Goal: Task Accomplishment & Management: Use online tool/utility

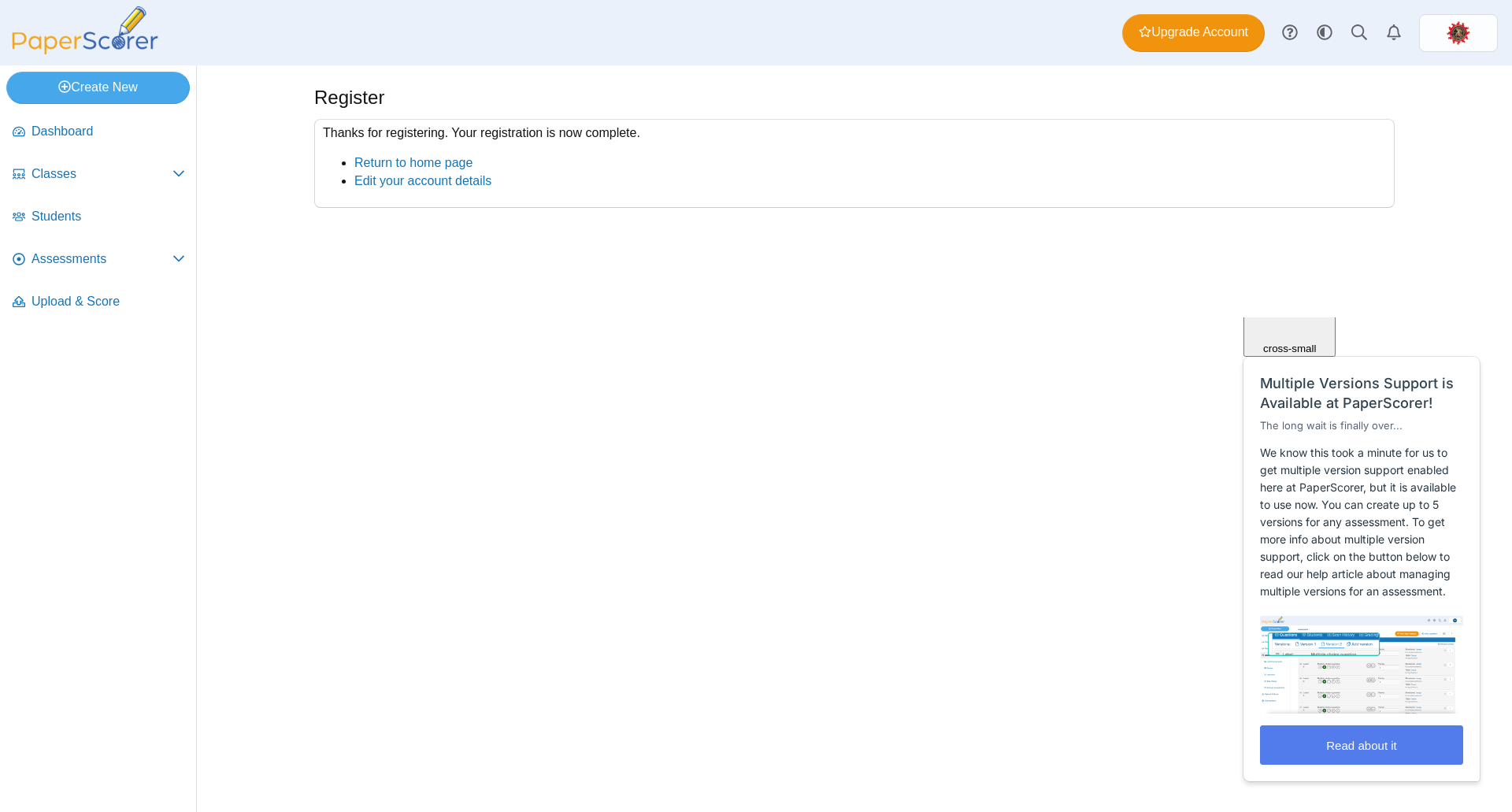
click at [1304, 260] on span "Close" at bounding box center [1289, 254] width 26 height 12
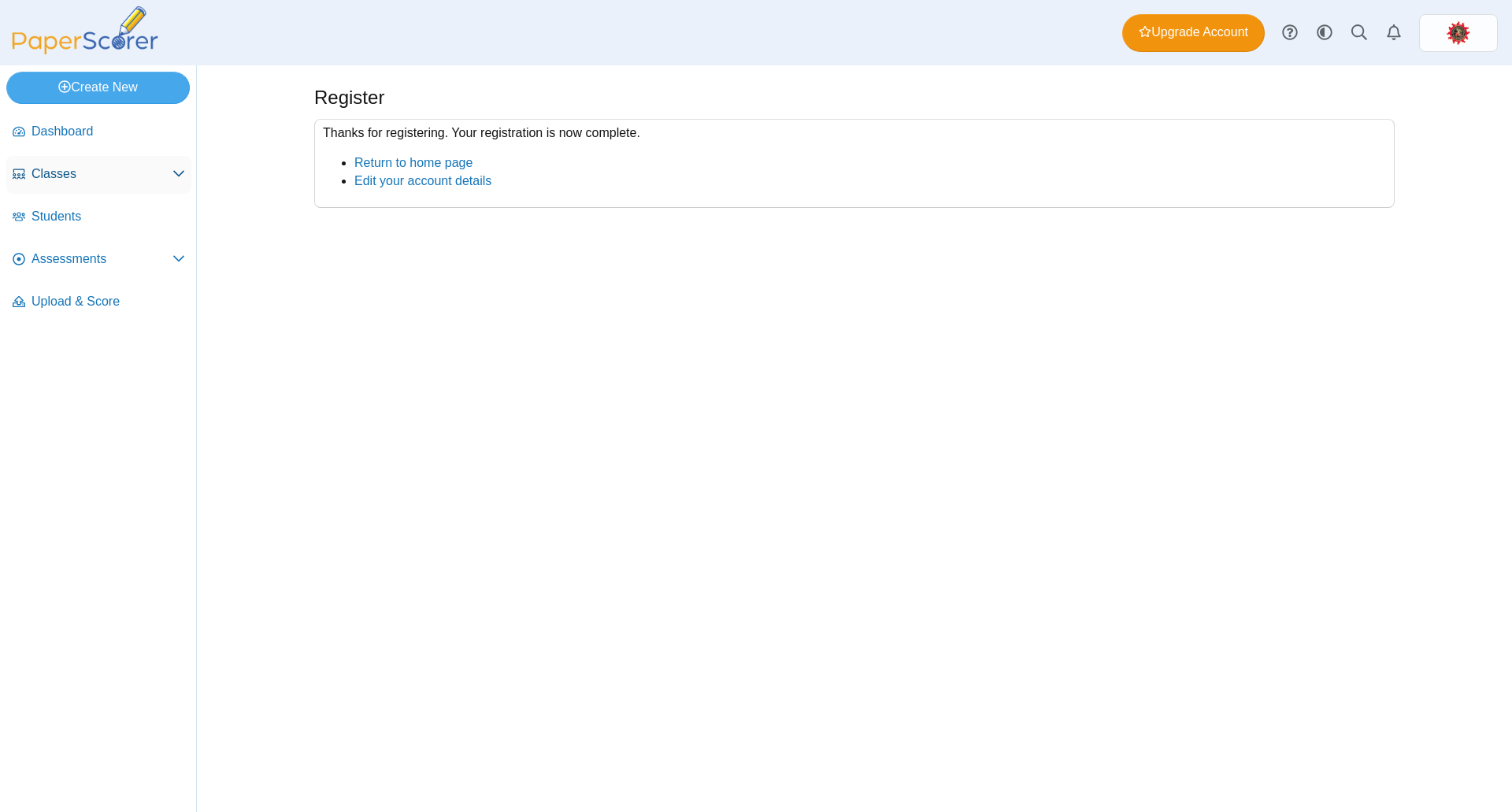
click at [96, 177] on span "Classes" at bounding box center [101, 174] width 141 height 17
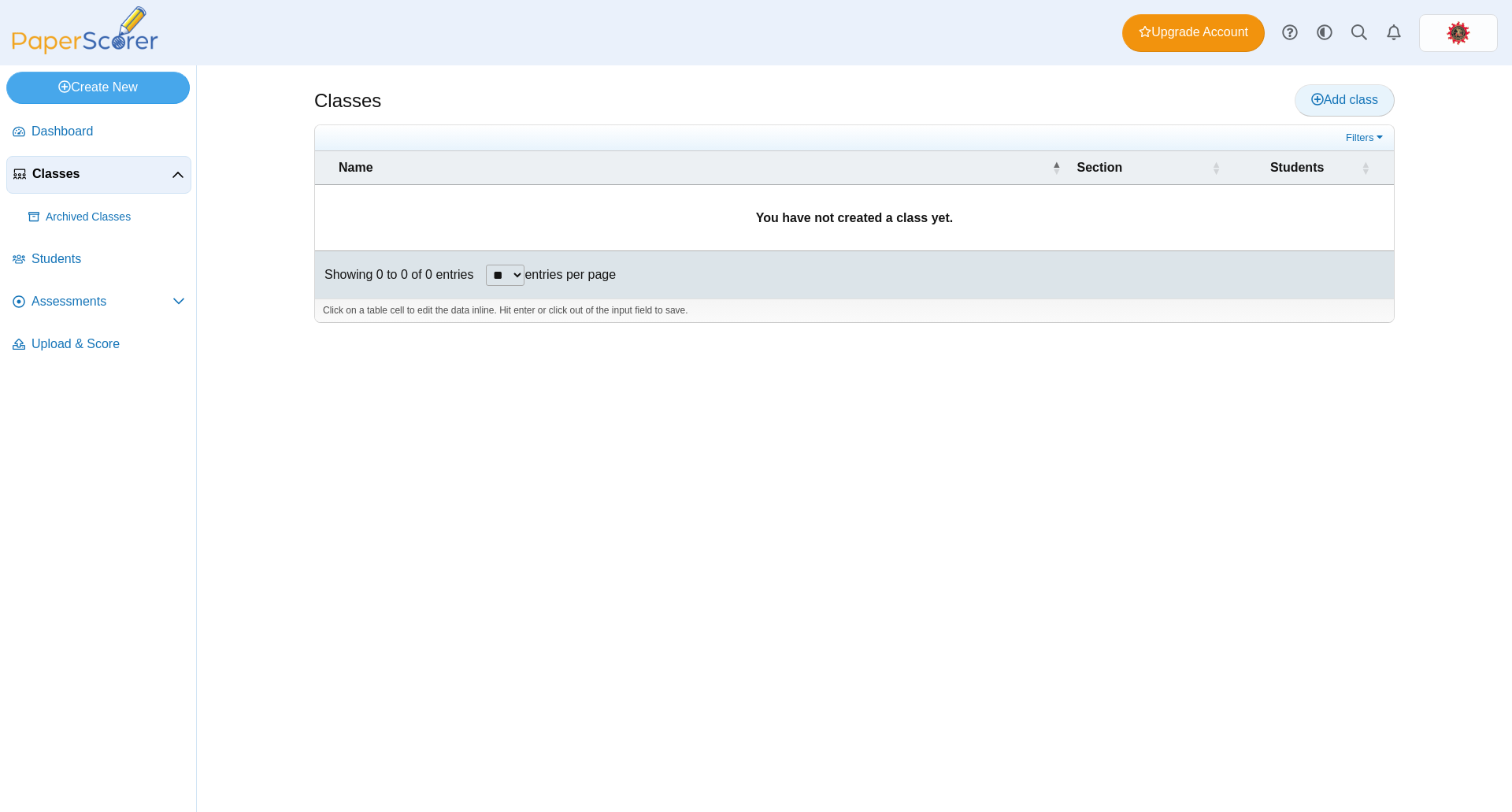
click at [1332, 100] on span "Add class" at bounding box center [1344, 100] width 67 height 14
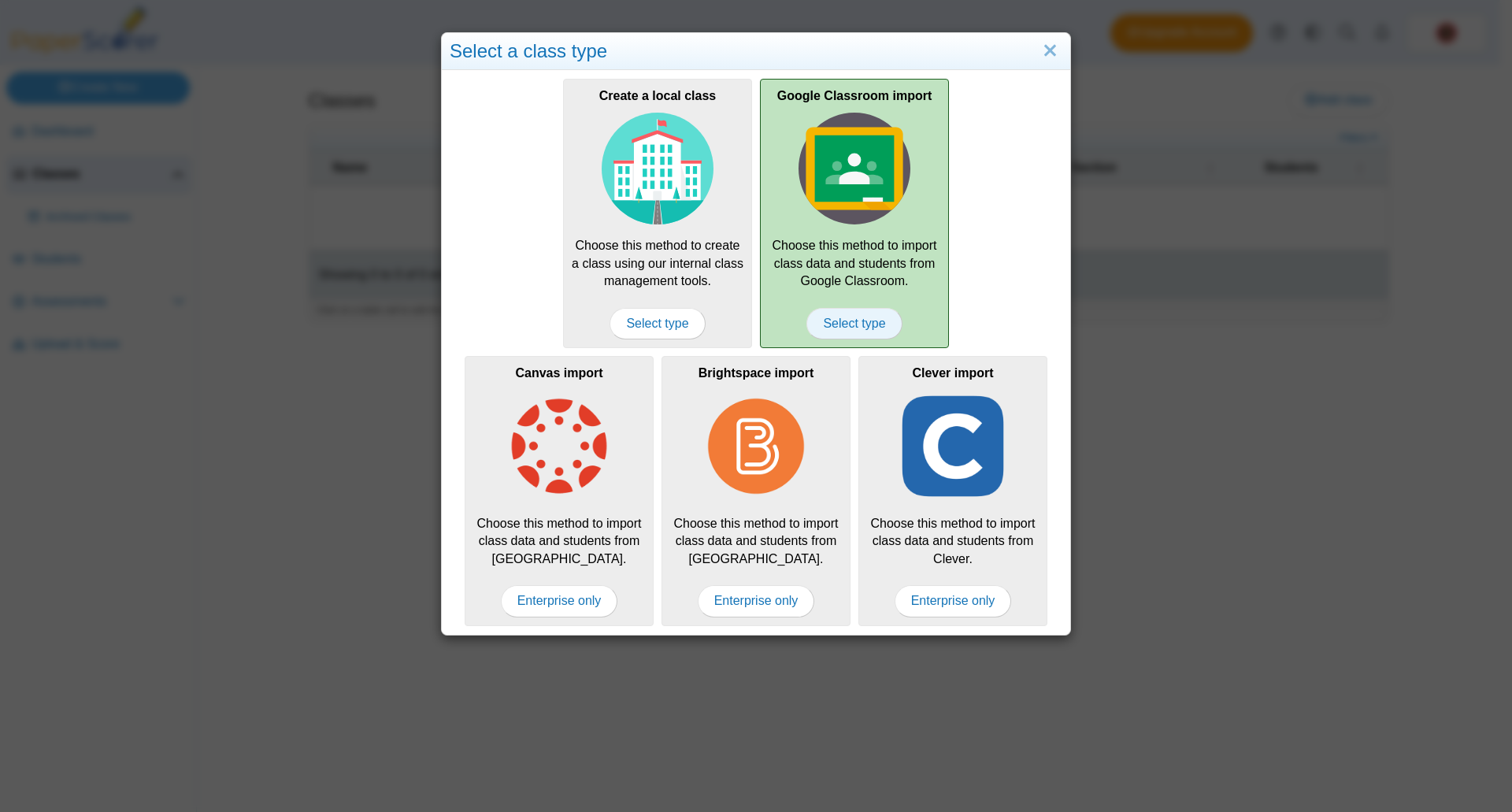
click at [849, 322] on span "Select type" at bounding box center [854, 323] width 95 height 31
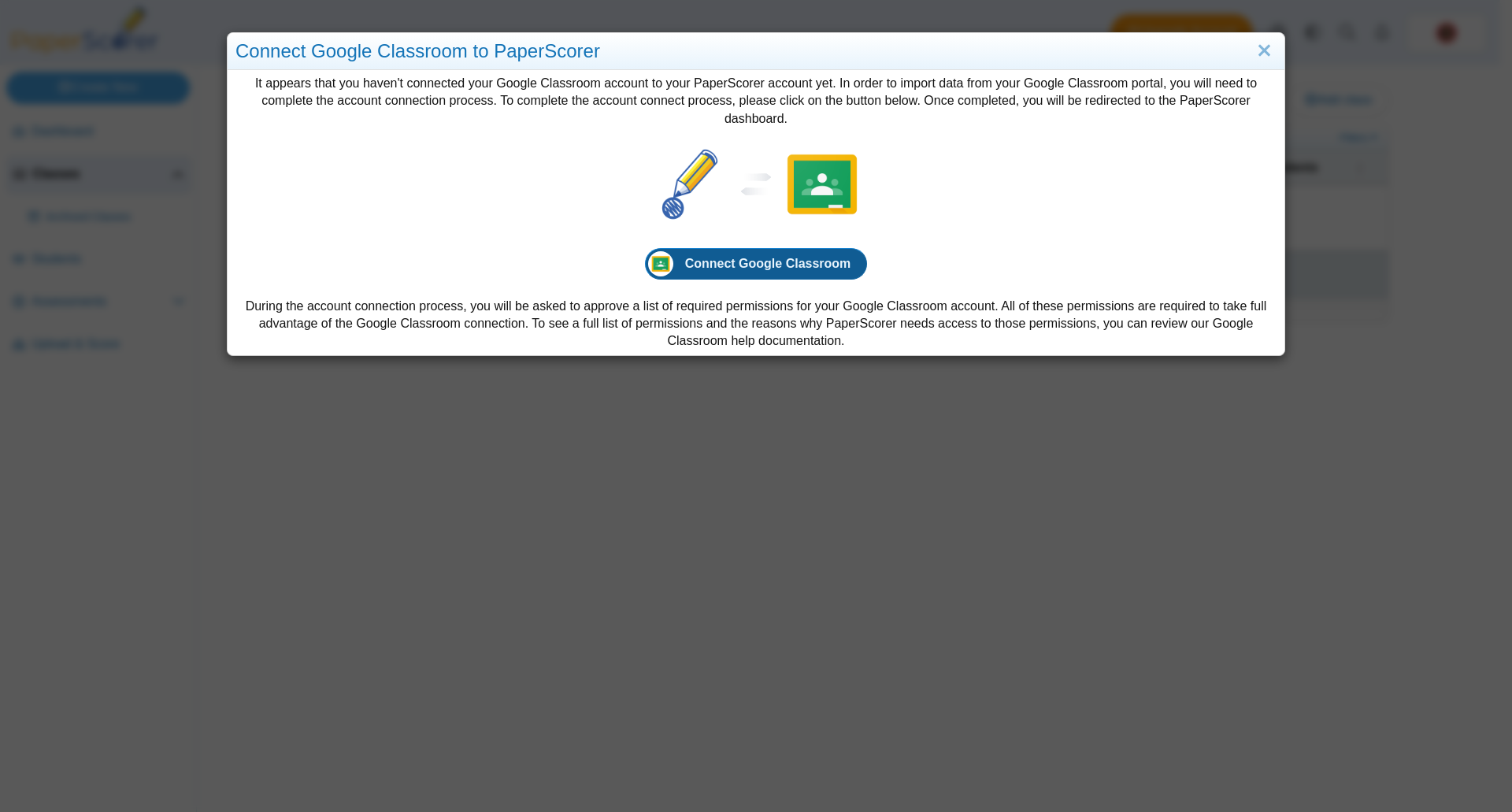
click at [781, 269] on span "Connect Google Classroom" at bounding box center [768, 263] width 166 height 14
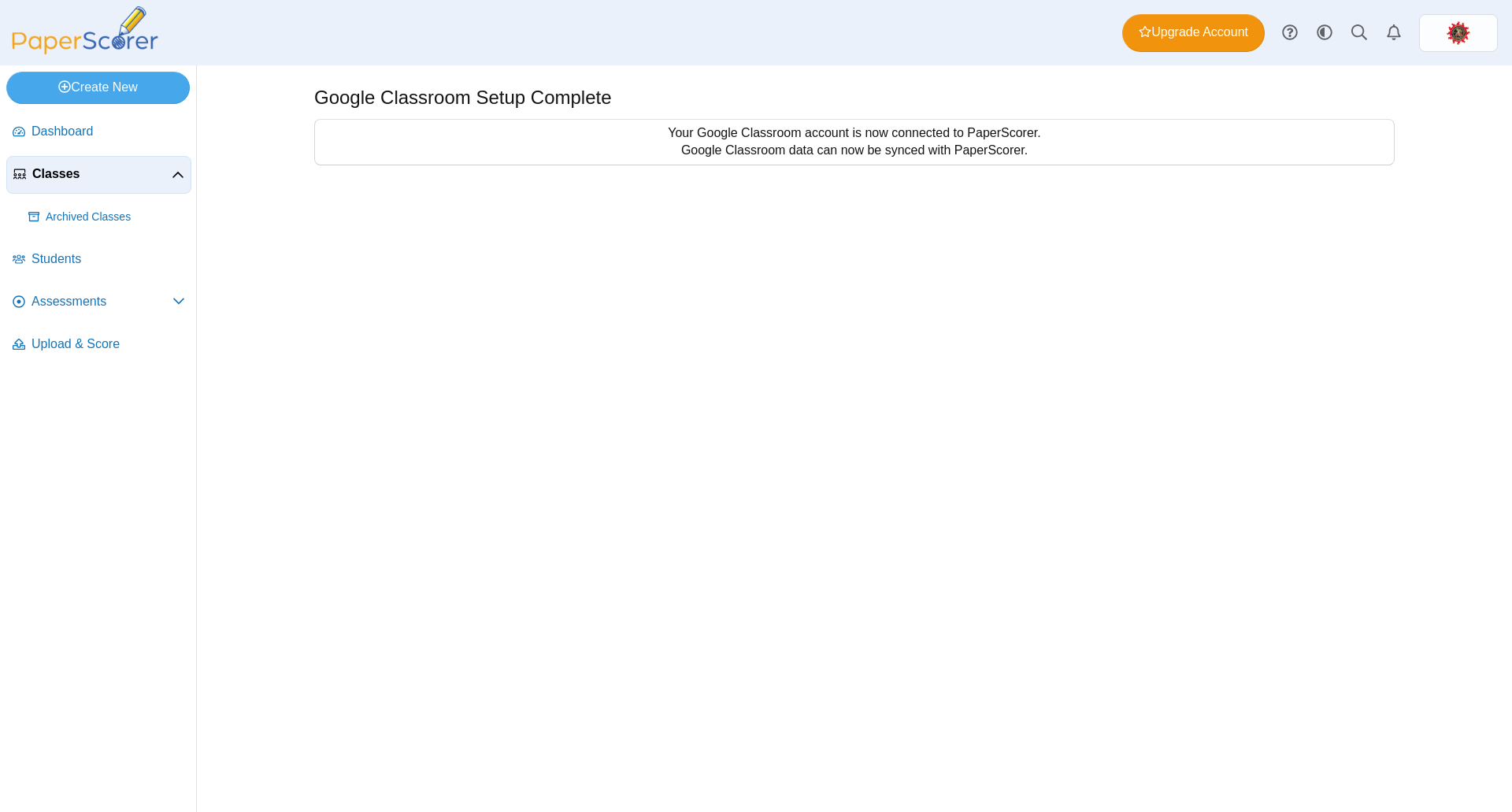
click at [157, 174] on span "Classes" at bounding box center [101, 174] width 140 height 17
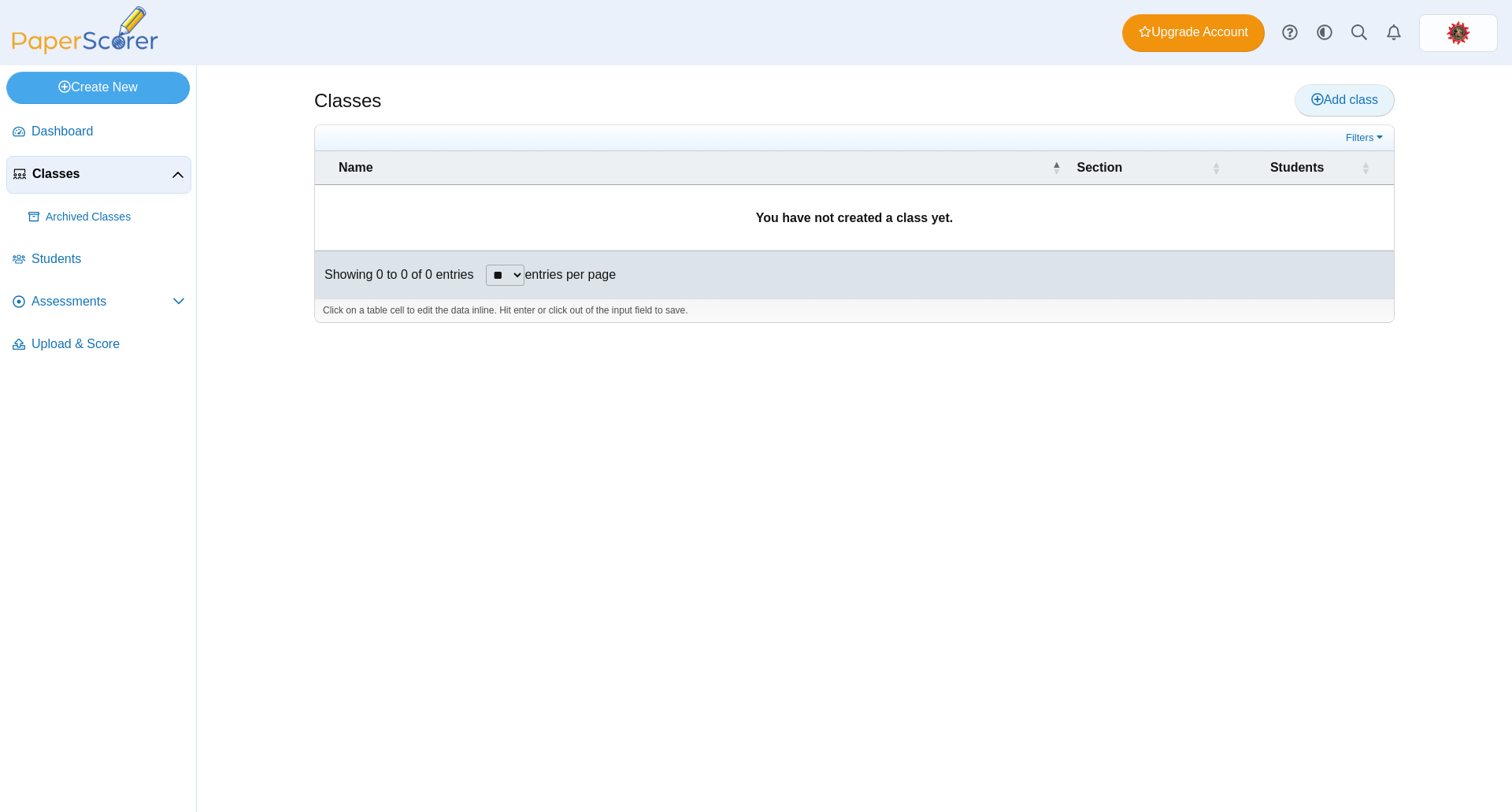
click at [1338, 96] on span "Add class" at bounding box center [1344, 100] width 67 height 14
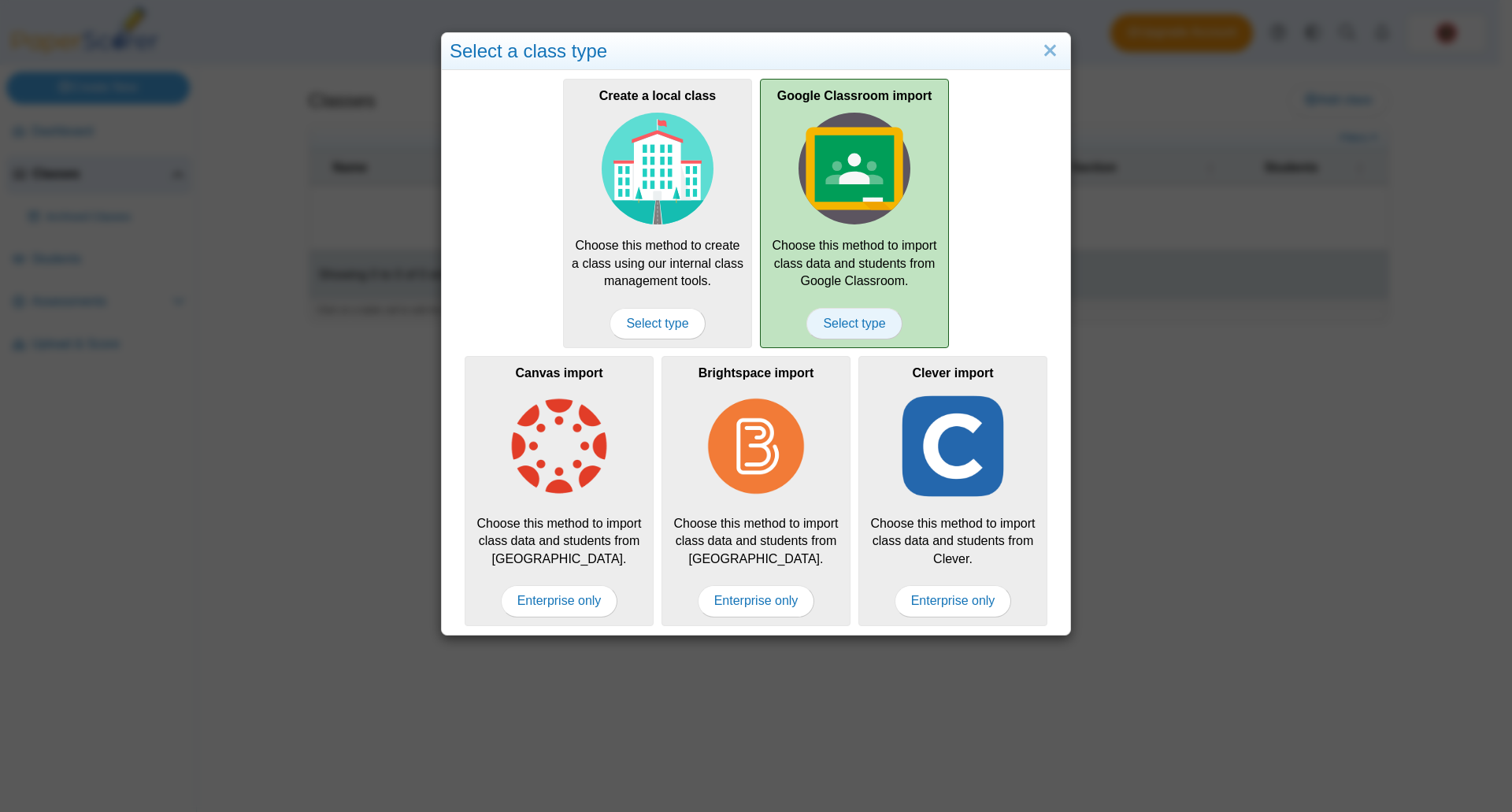
click at [842, 330] on span "Select type" at bounding box center [854, 323] width 95 height 31
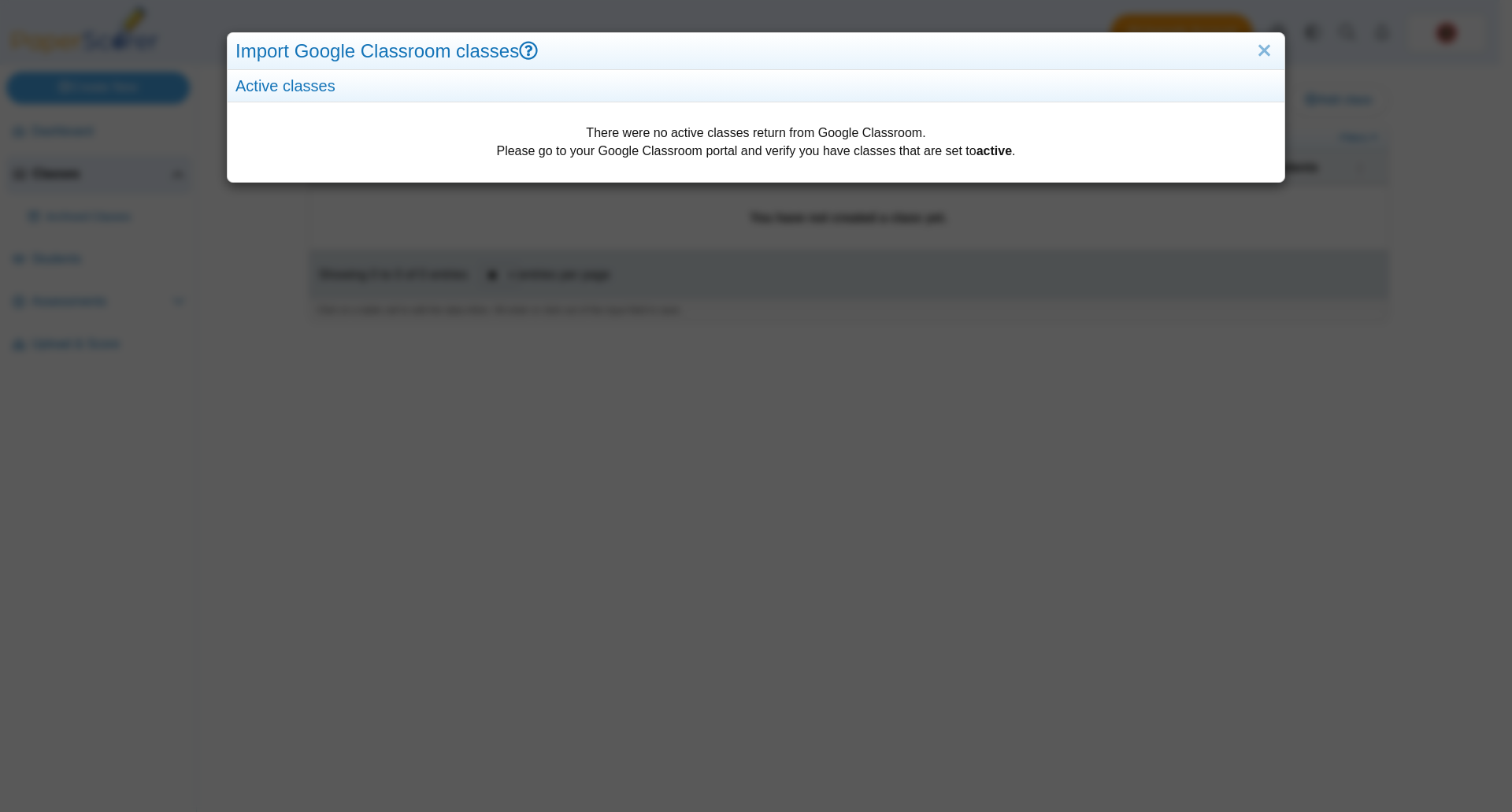
drag, startPoint x: 900, startPoint y: 154, endPoint x: 922, endPoint y: 153, distance: 22.0
click at [905, 154] on div "There were no active classes return from Google Classroom. Please go to your Go…" at bounding box center [756, 142] width 1057 height 80
click at [1256, 49] on link "Close" at bounding box center [1264, 50] width 25 height 26
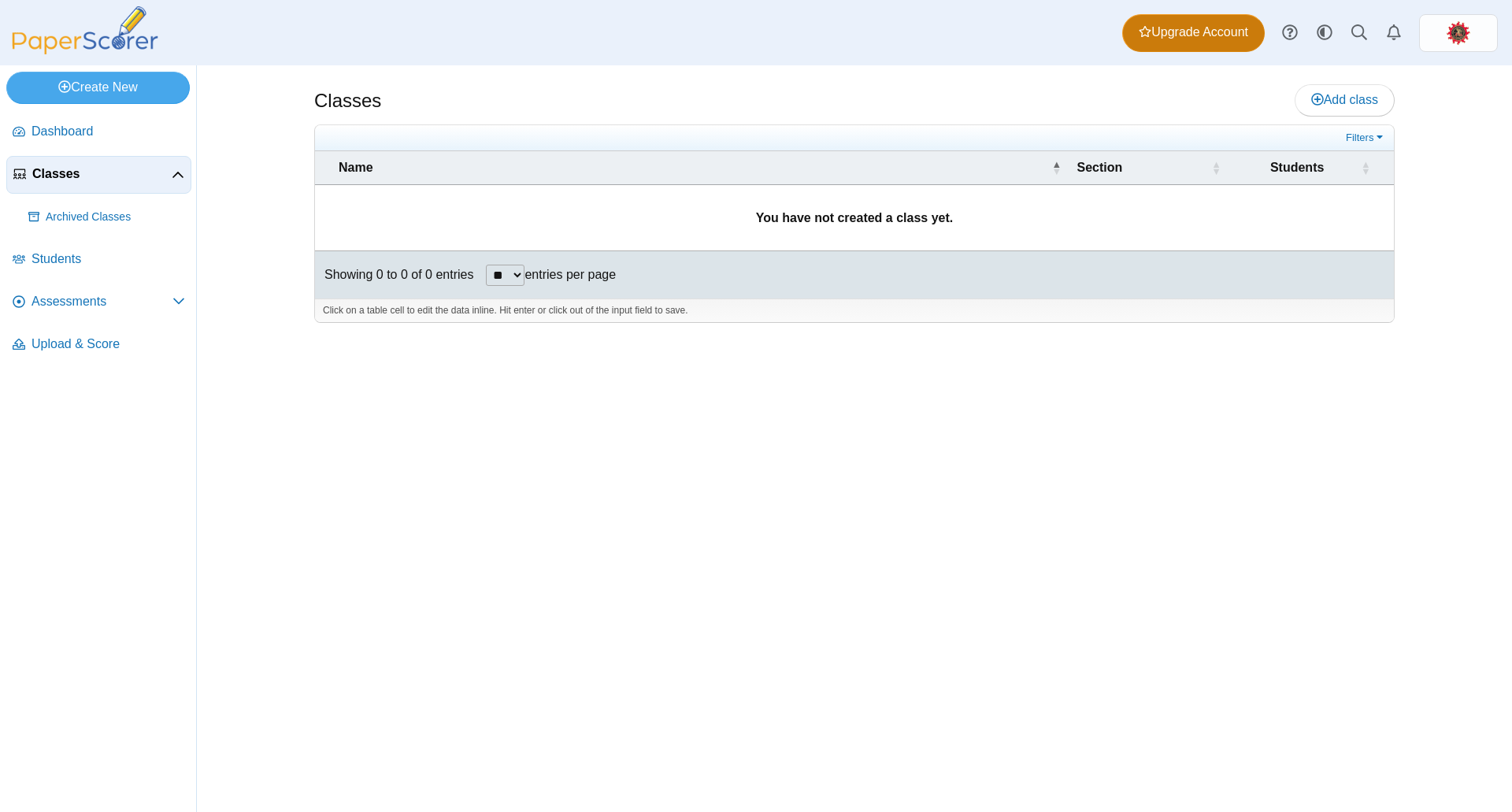
click at [1171, 43] on link "Upgrade Account" at bounding box center [1193, 33] width 143 height 37
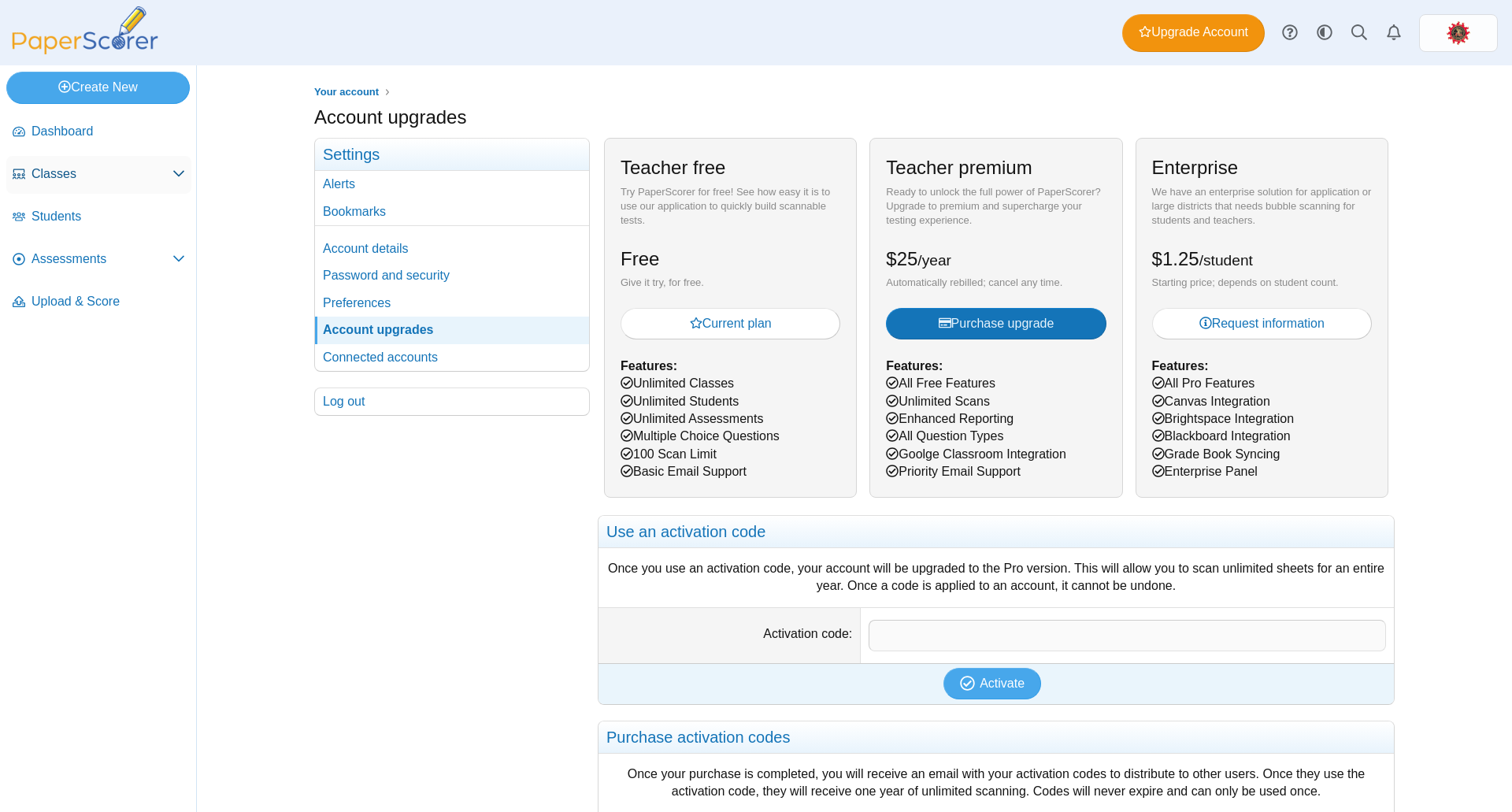
click at [69, 168] on span "Classes" at bounding box center [101, 174] width 141 height 17
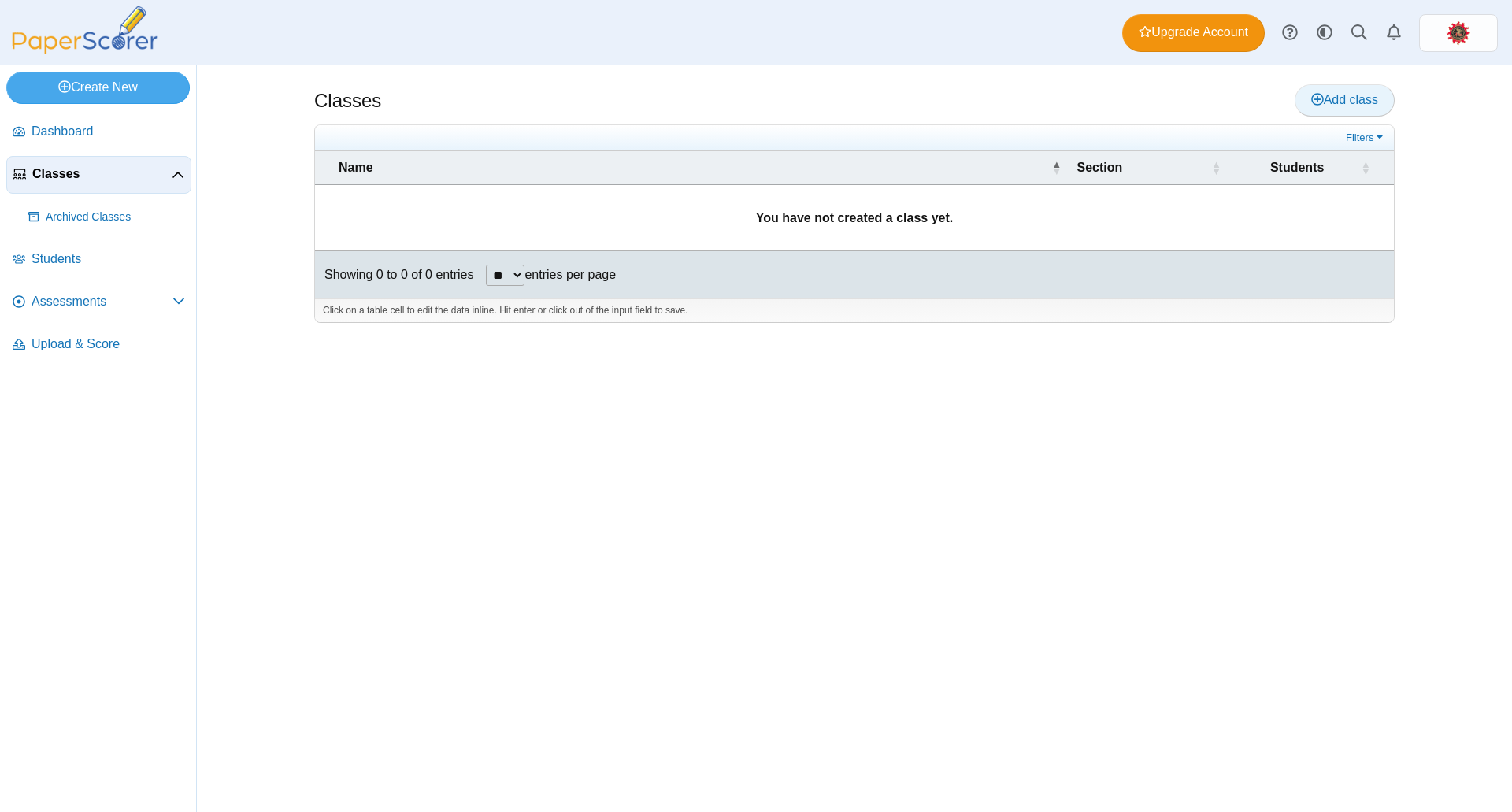
click at [1351, 110] on link "Add class" at bounding box center [1344, 100] width 100 height 31
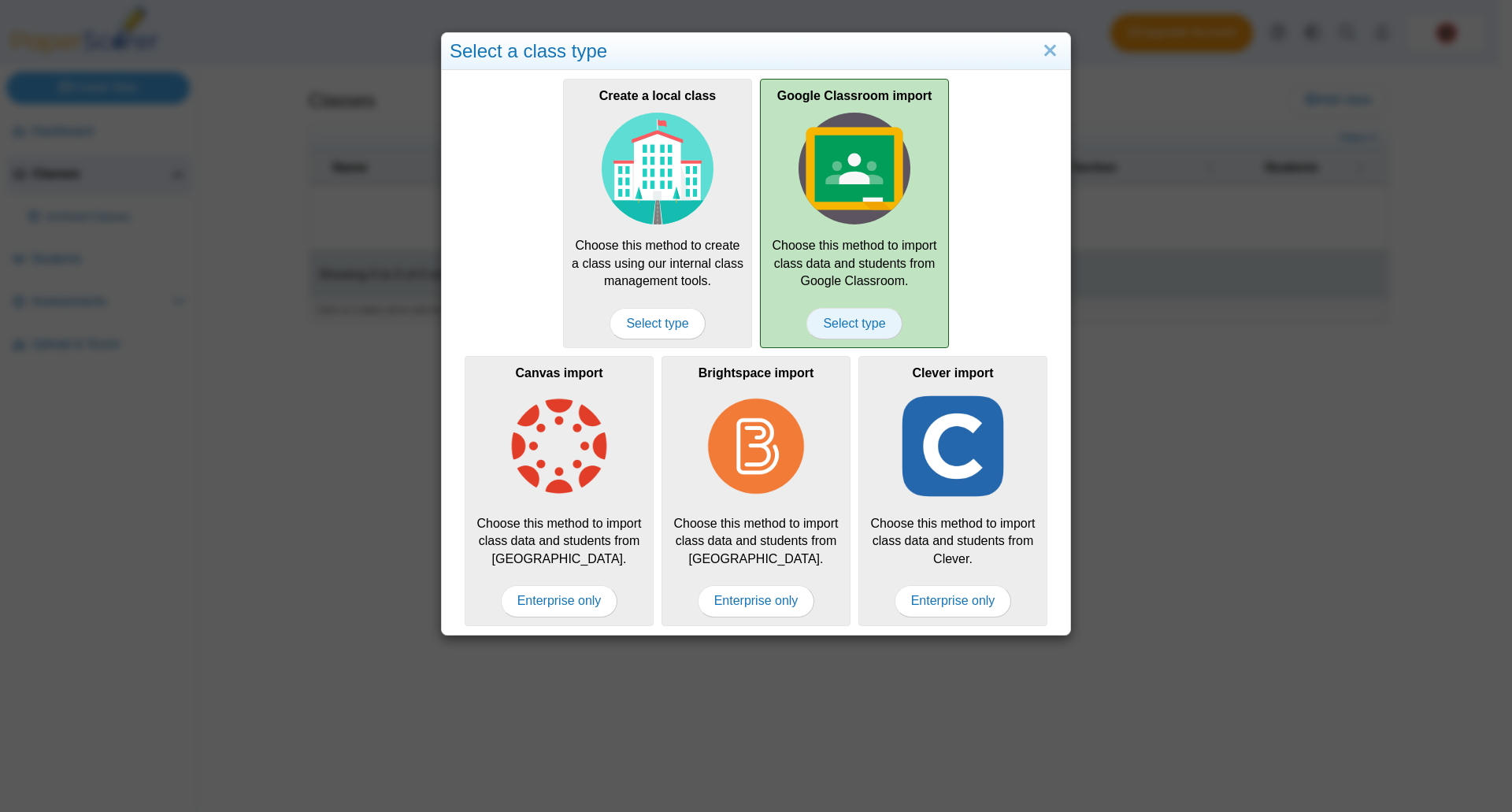
click at [855, 317] on span "Select type" at bounding box center [854, 323] width 95 height 31
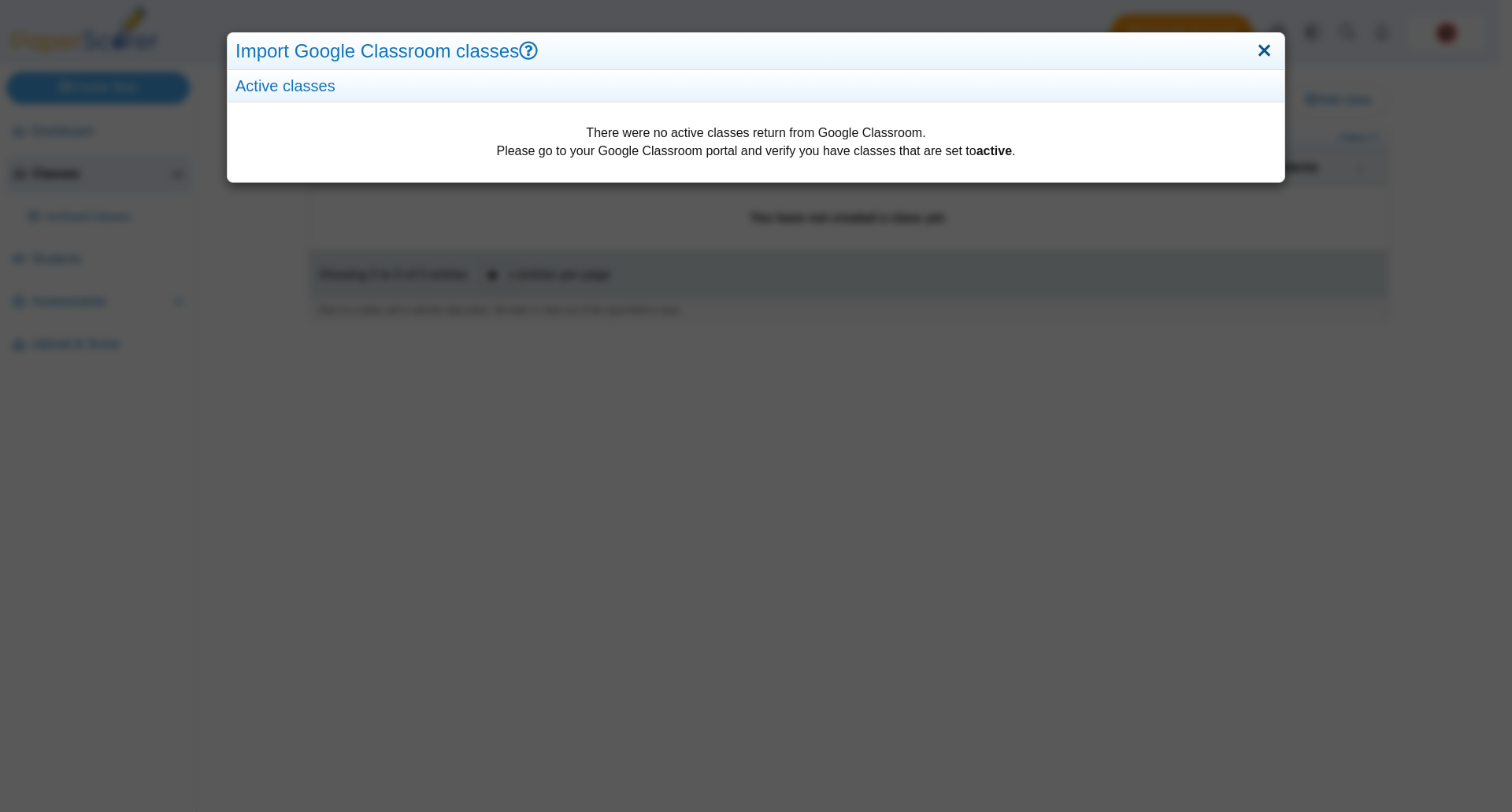
click at [1253, 46] on link "Close" at bounding box center [1264, 50] width 25 height 26
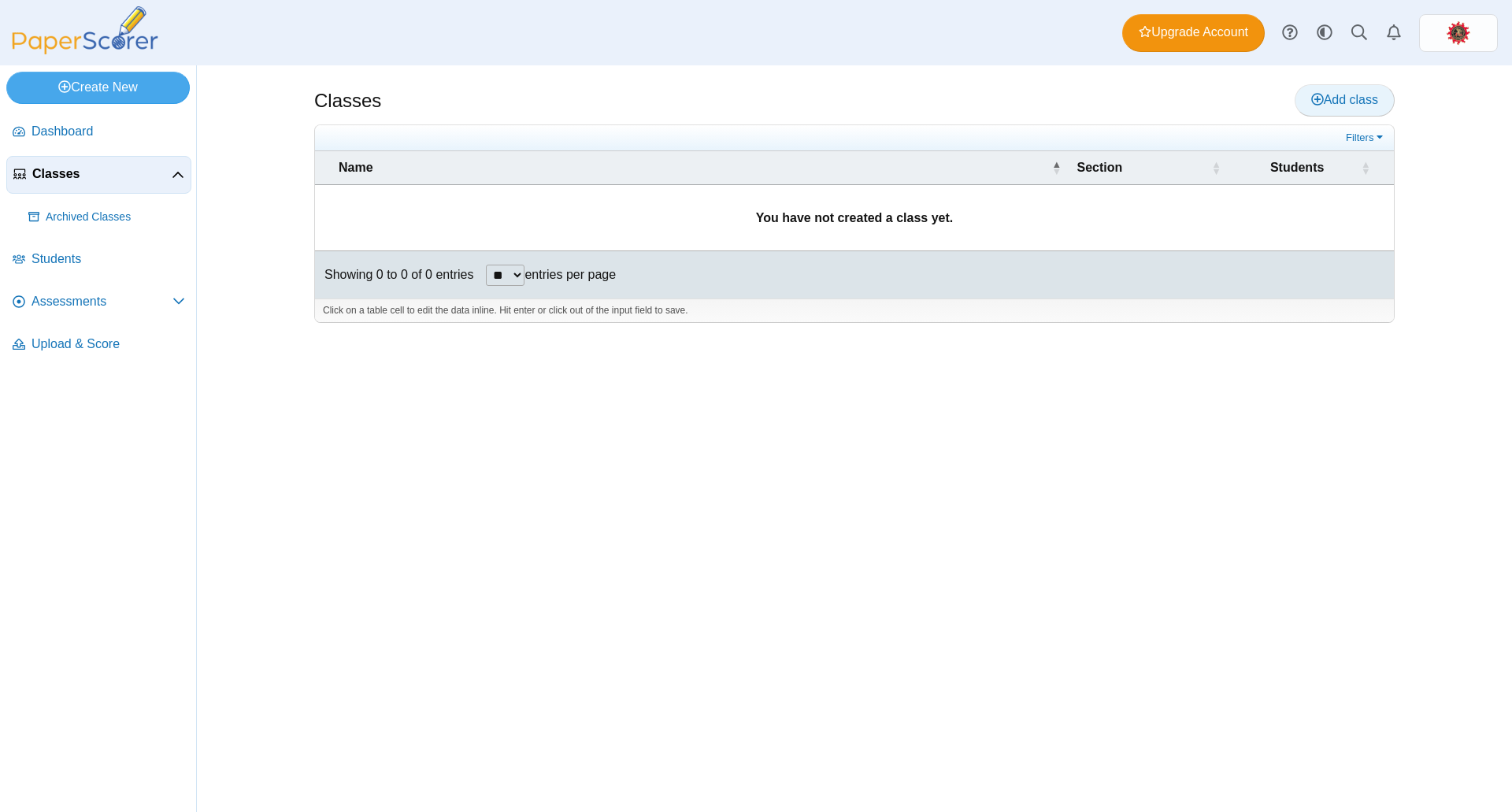
click at [1324, 96] on span "Add class" at bounding box center [1344, 100] width 67 height 14
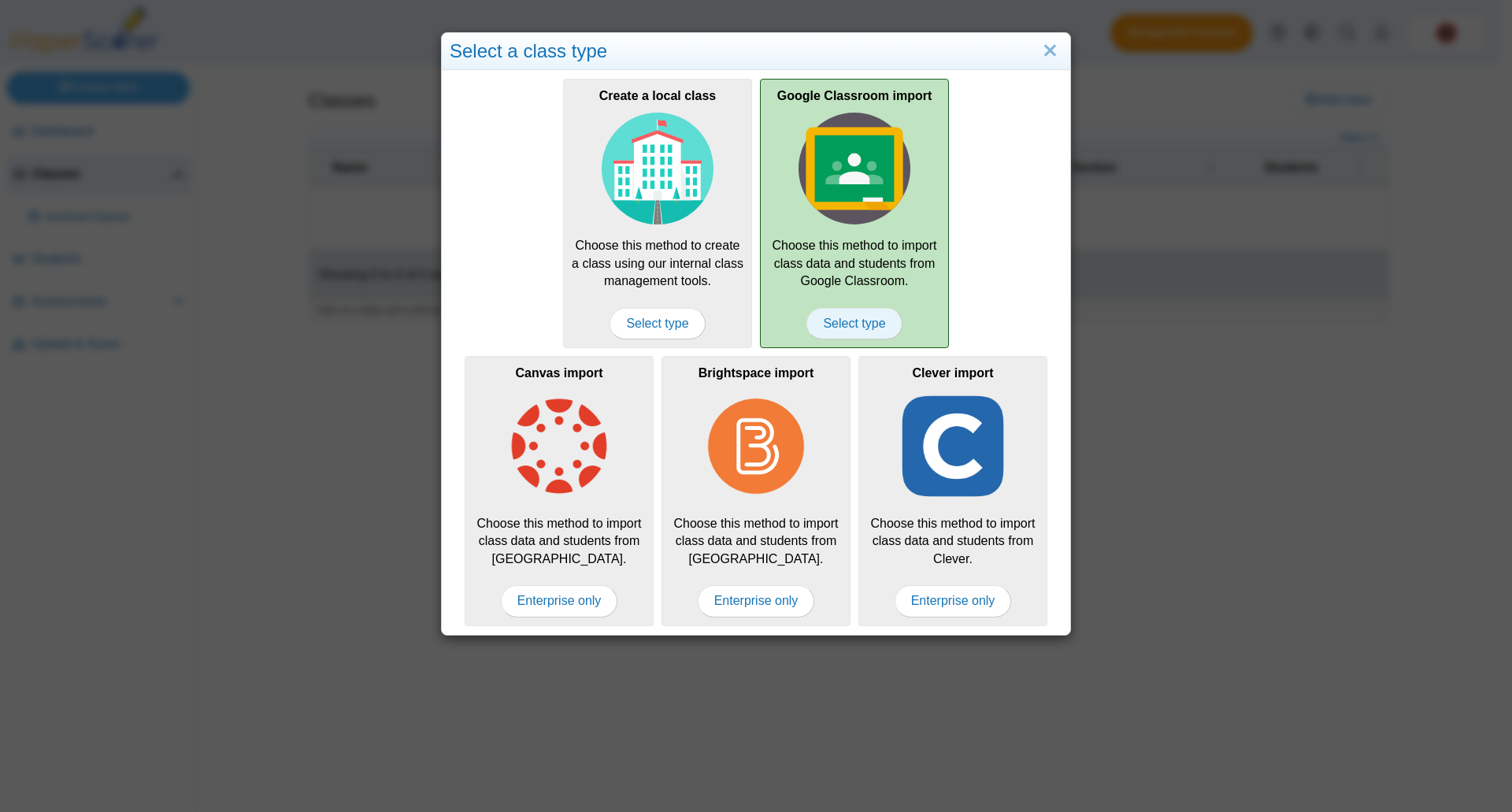
click at [872, 326] on span "Select type" at bounding box center [854, 323] width 95 height 31
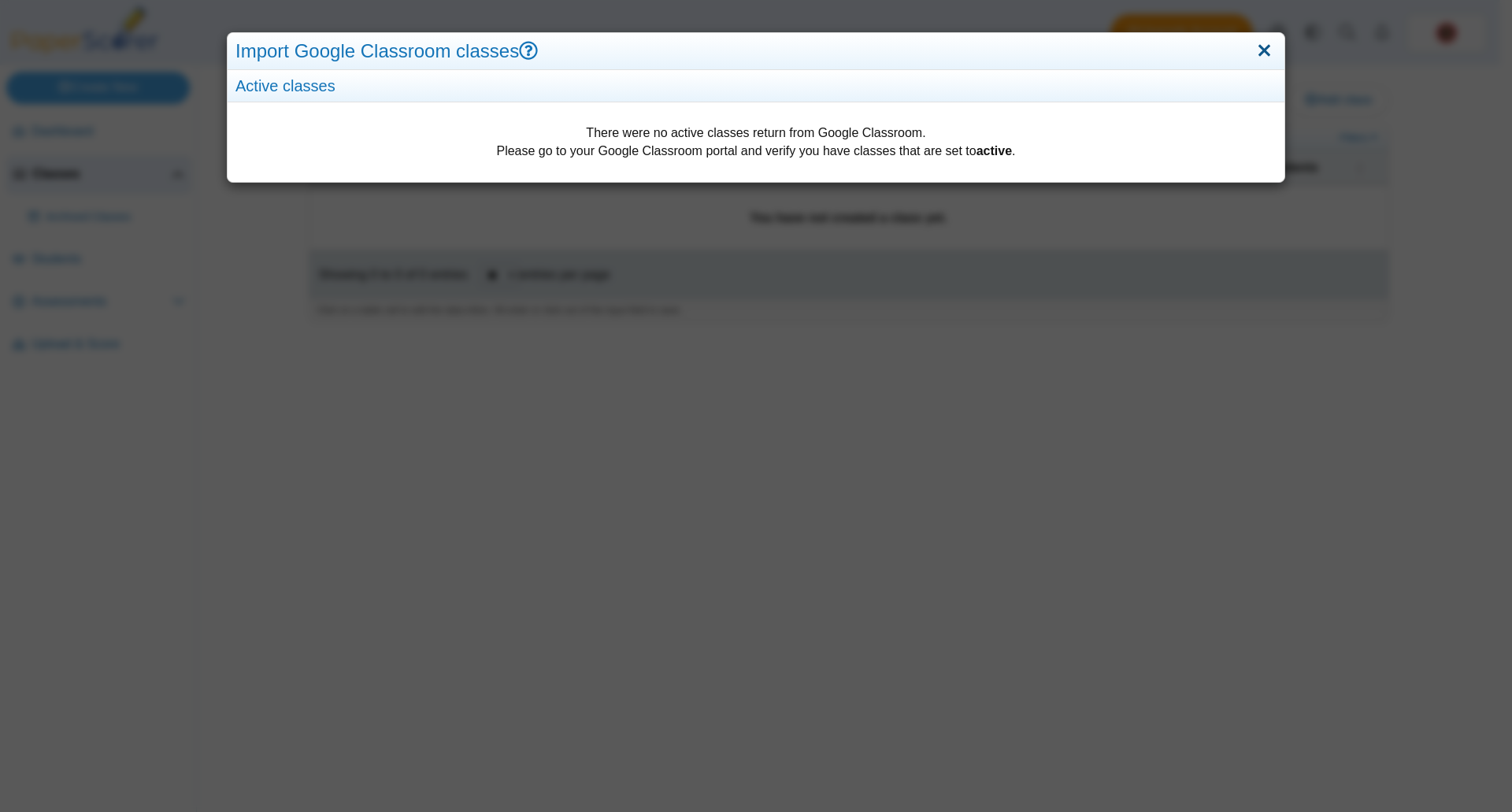
click at [1255, 56] on link "Close" at bounding box center [1264, 50] width 25 height 26
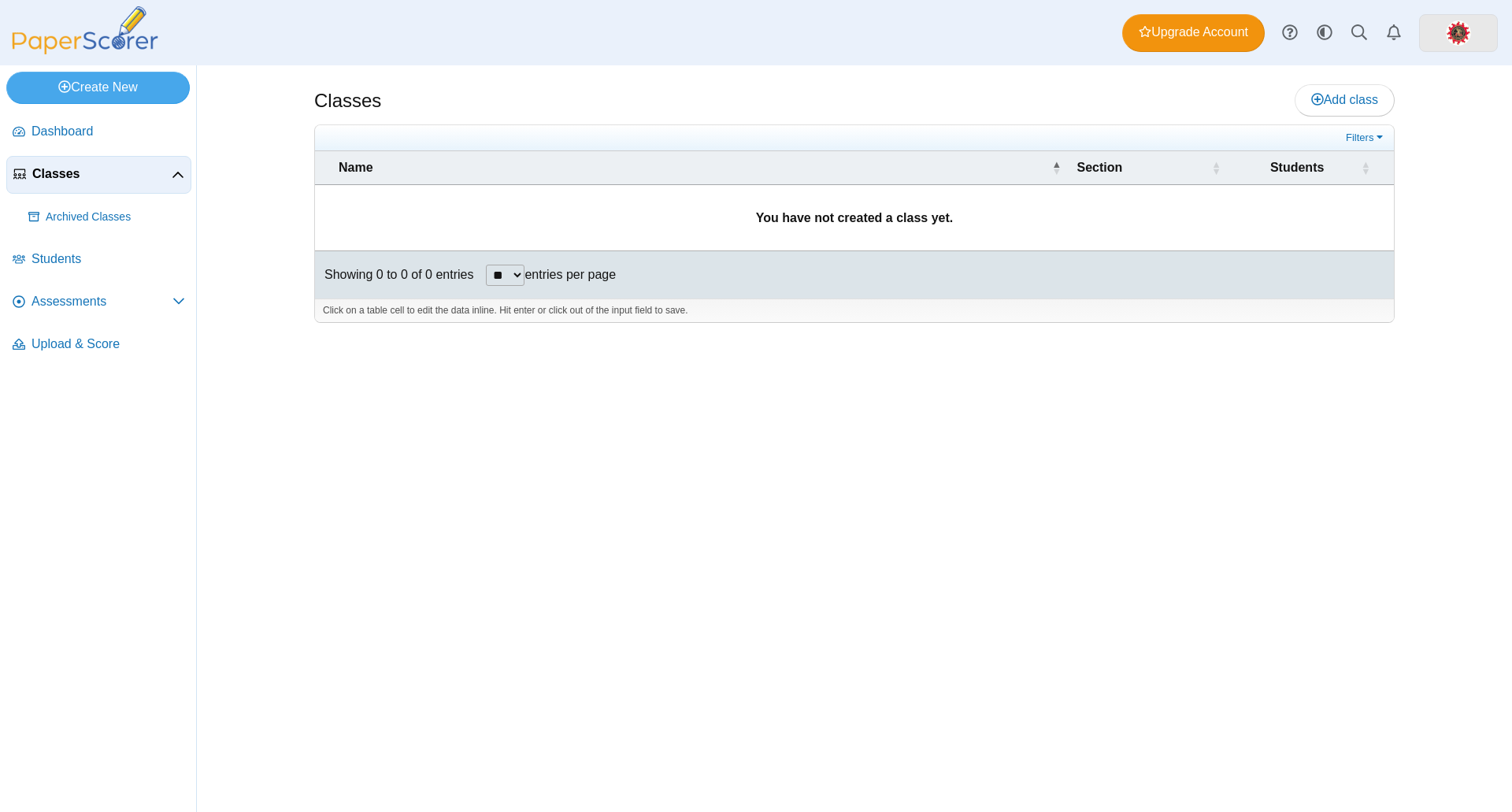
click at [1435, 37] on link at bounding box center [1458, 33] width 79 height 37
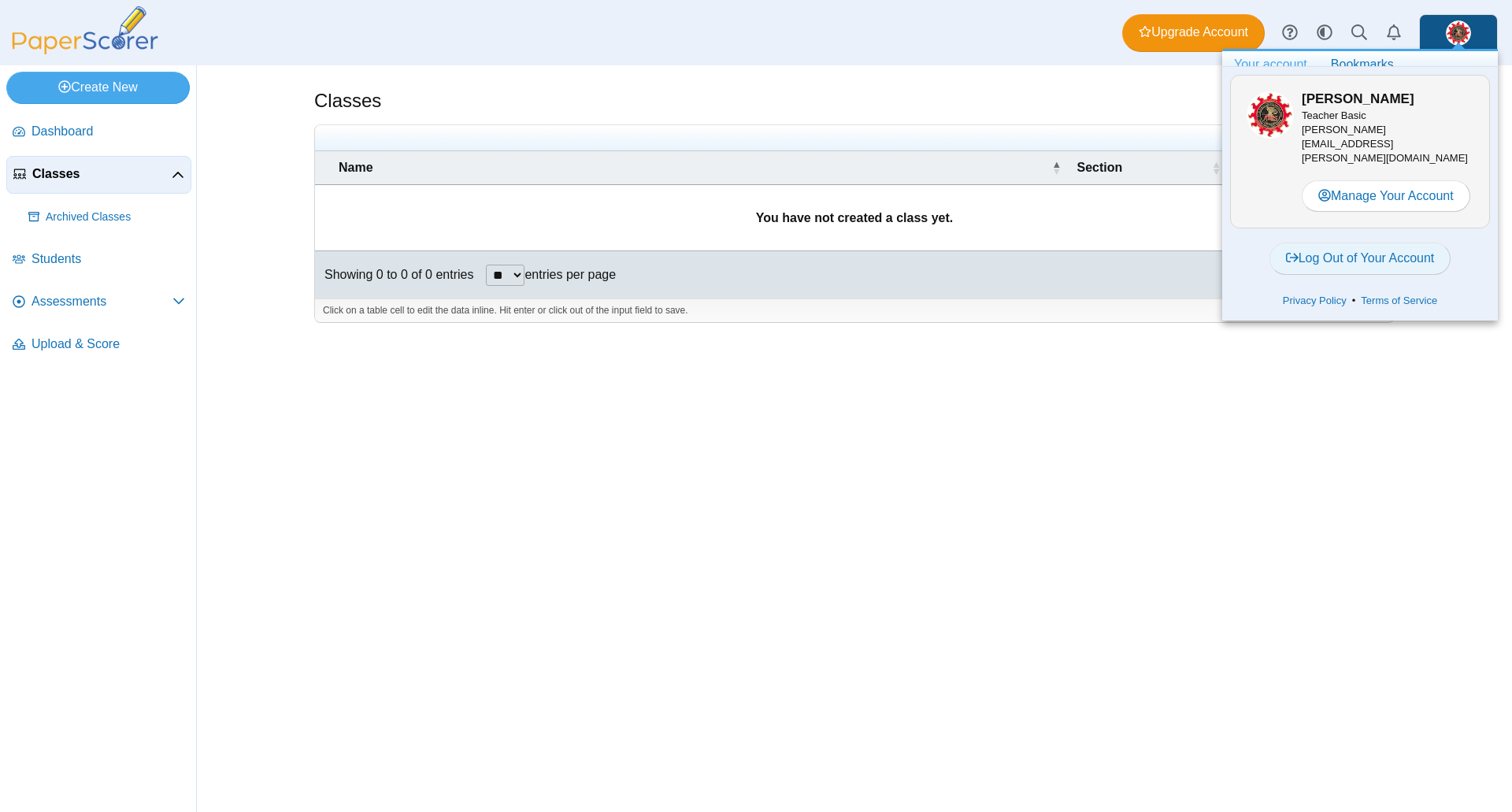
click at [1377, 244] on link "Log Out of Your Account" at bounding box center [1360, 258] width 182 height 31
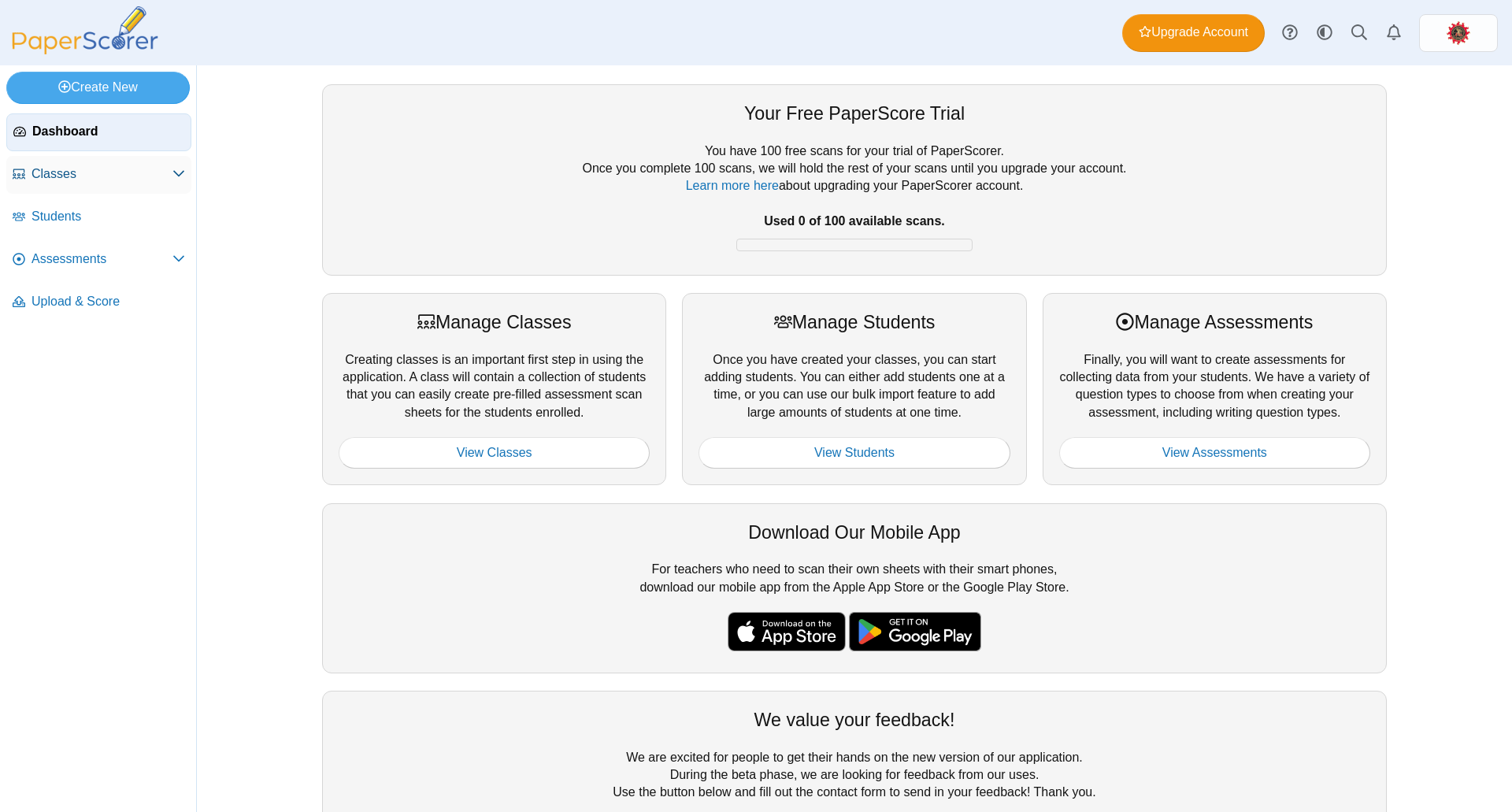
click at [70, 180] on span "Classes" at bounding box center [101, 174] width 141 height 17
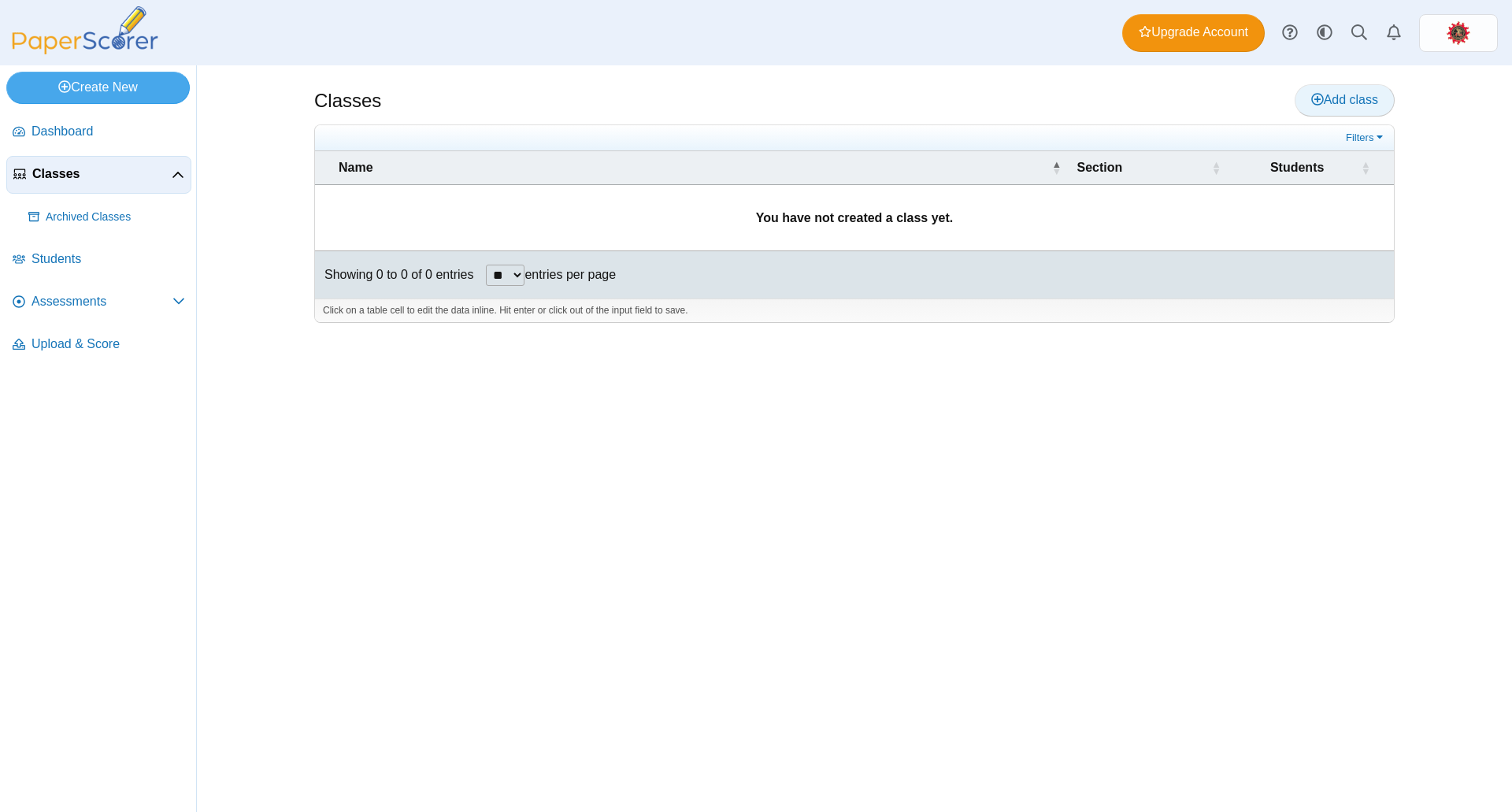
click at [1327, 99] on span "Add class" at bounding box center [1344, 100] width 67 height 14
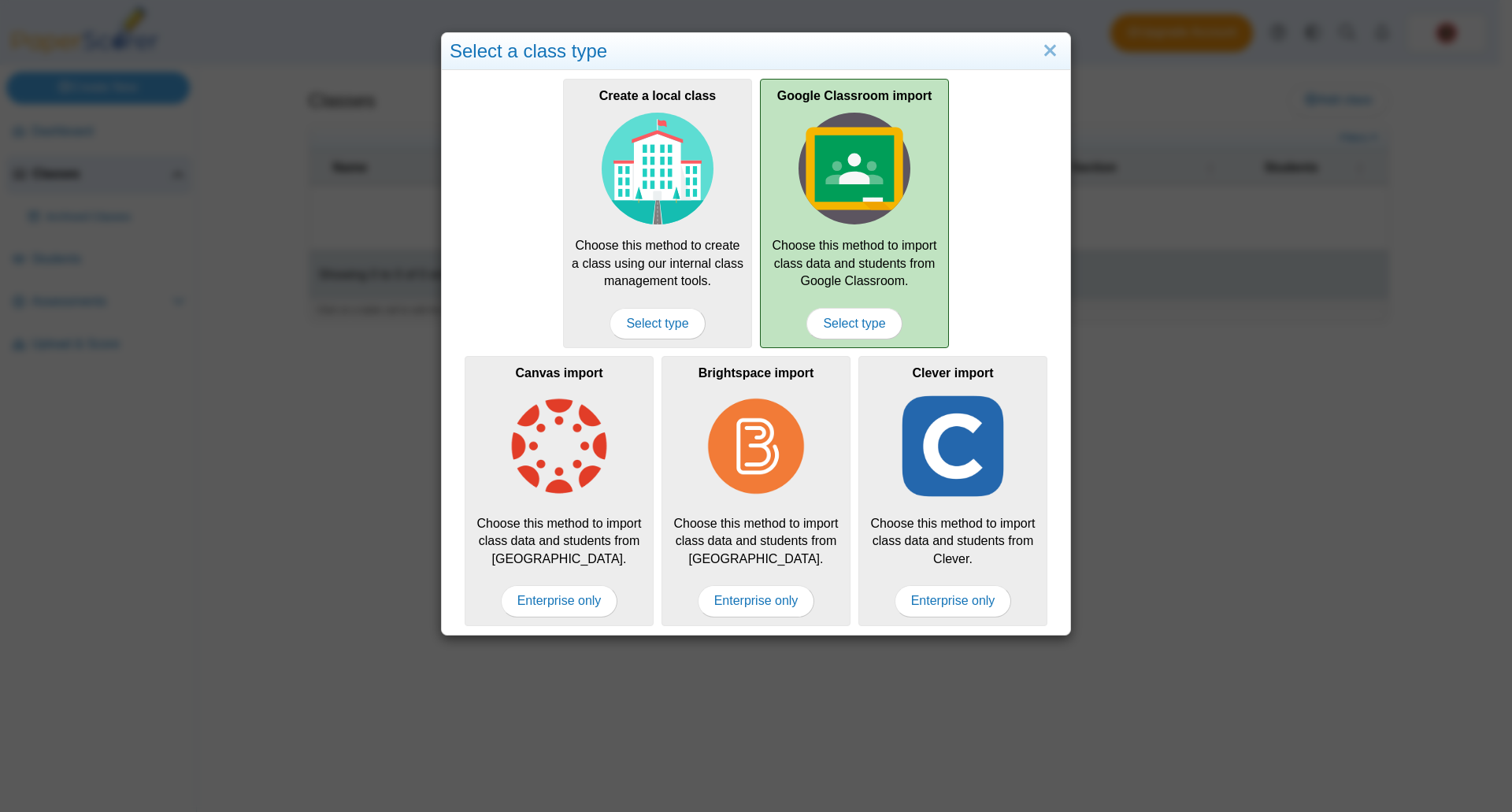
click at [844, 269] on div "Google Classroom import Choose this method to import class data and students fr…" at bounding box center [854, 213] width 189 height 269
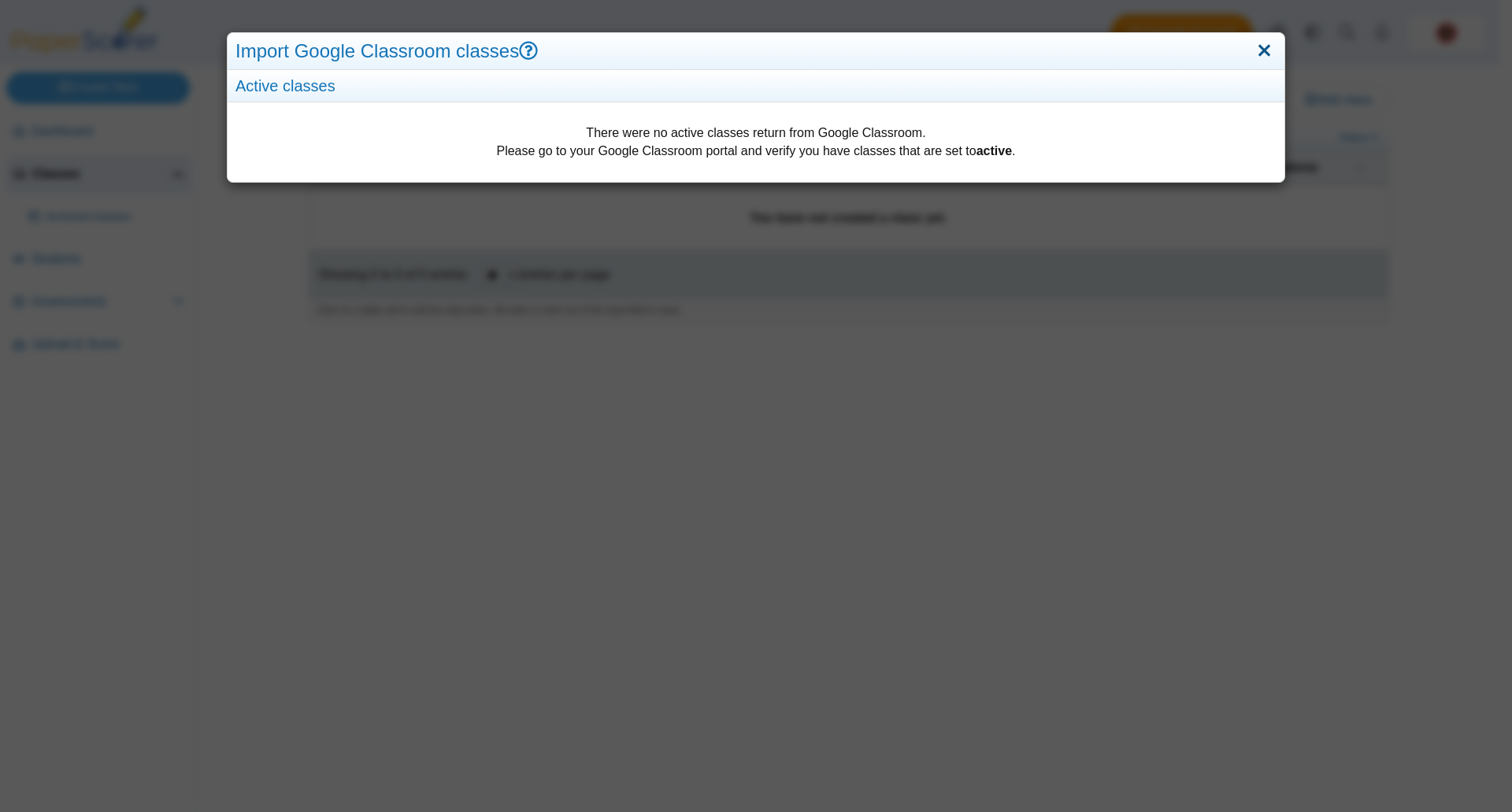
click at [1258, 50] on link "Close" at bounding box center [1264, 50] width 25 height 26
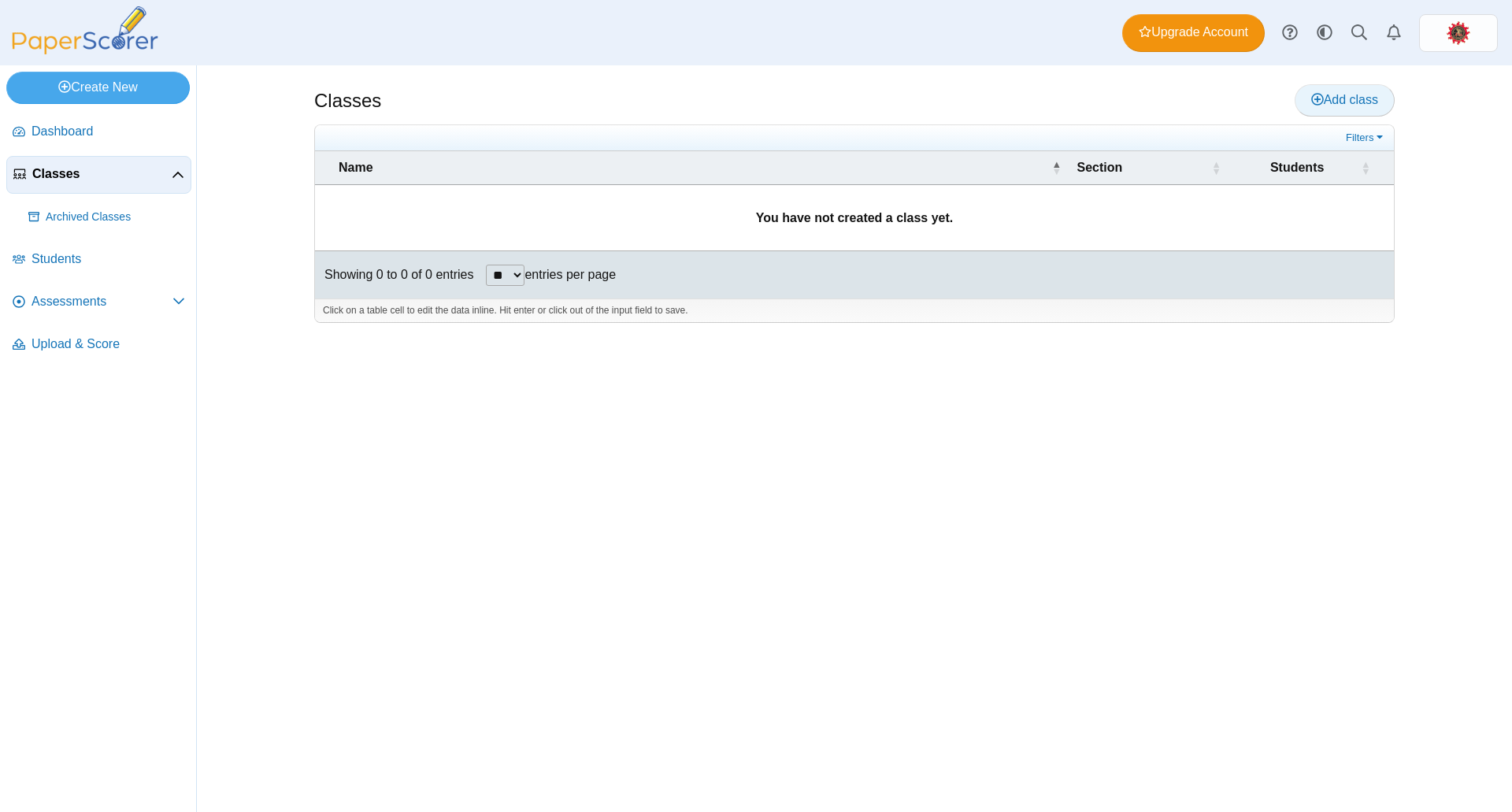
click at [1364, 94] on span "Add class" at bounding box center [1344, 100] width 67 height 14
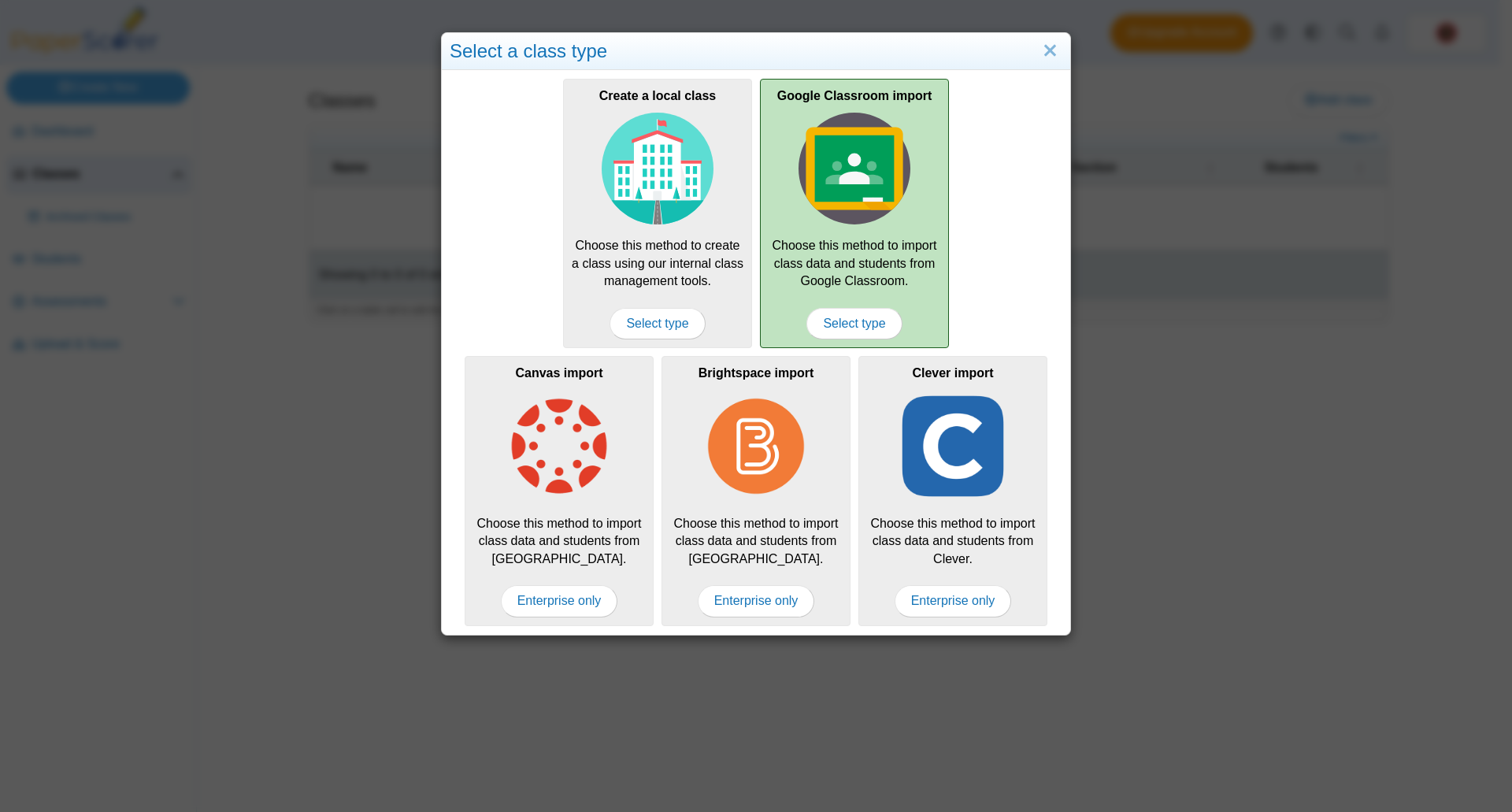
click at [866, 207] on img at bounding box center [854, 168] width 111 height 111
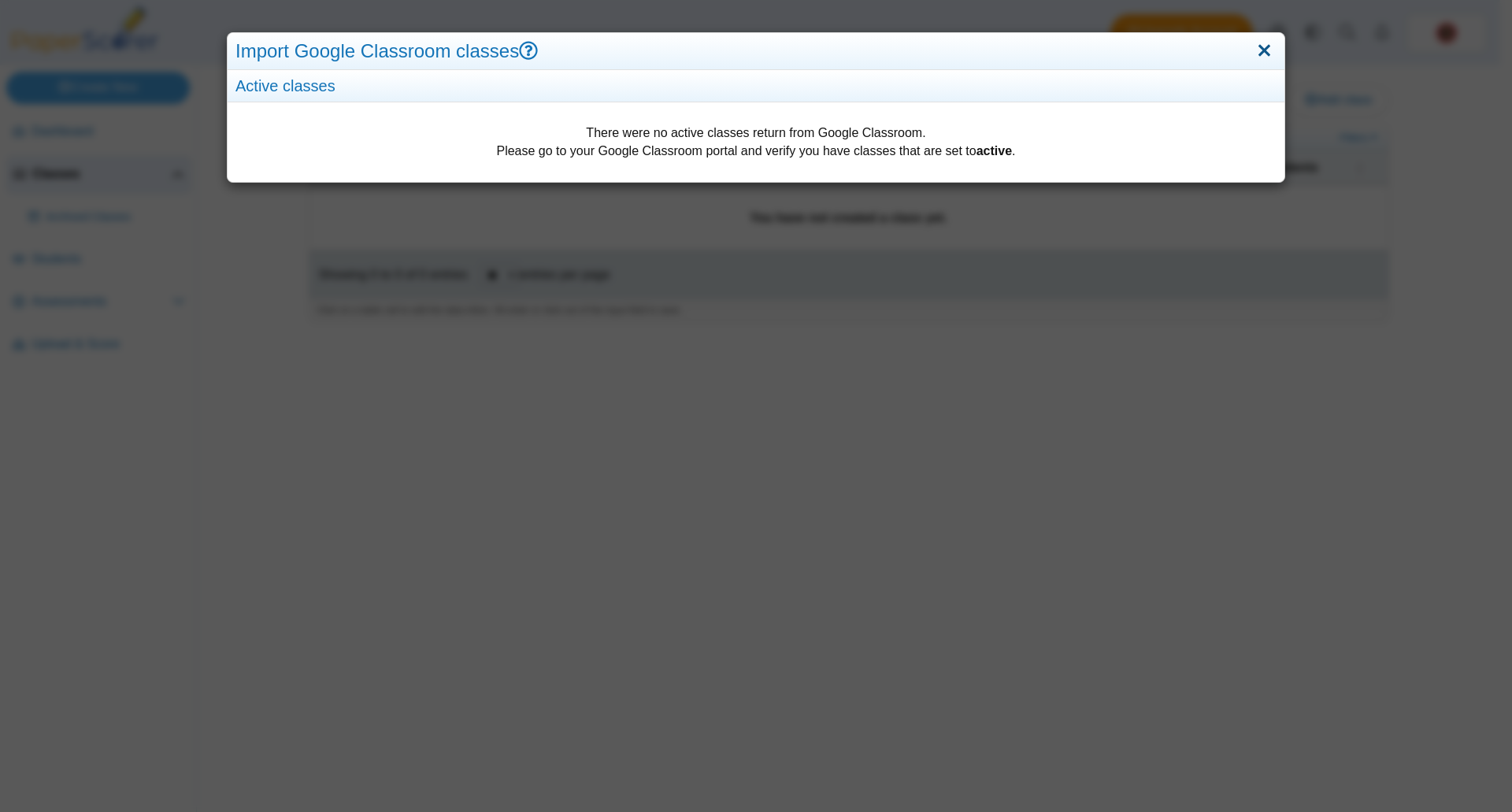
click at [1253, 53] on link "Close" at bounding box center [1264, 50] width 25 height 26
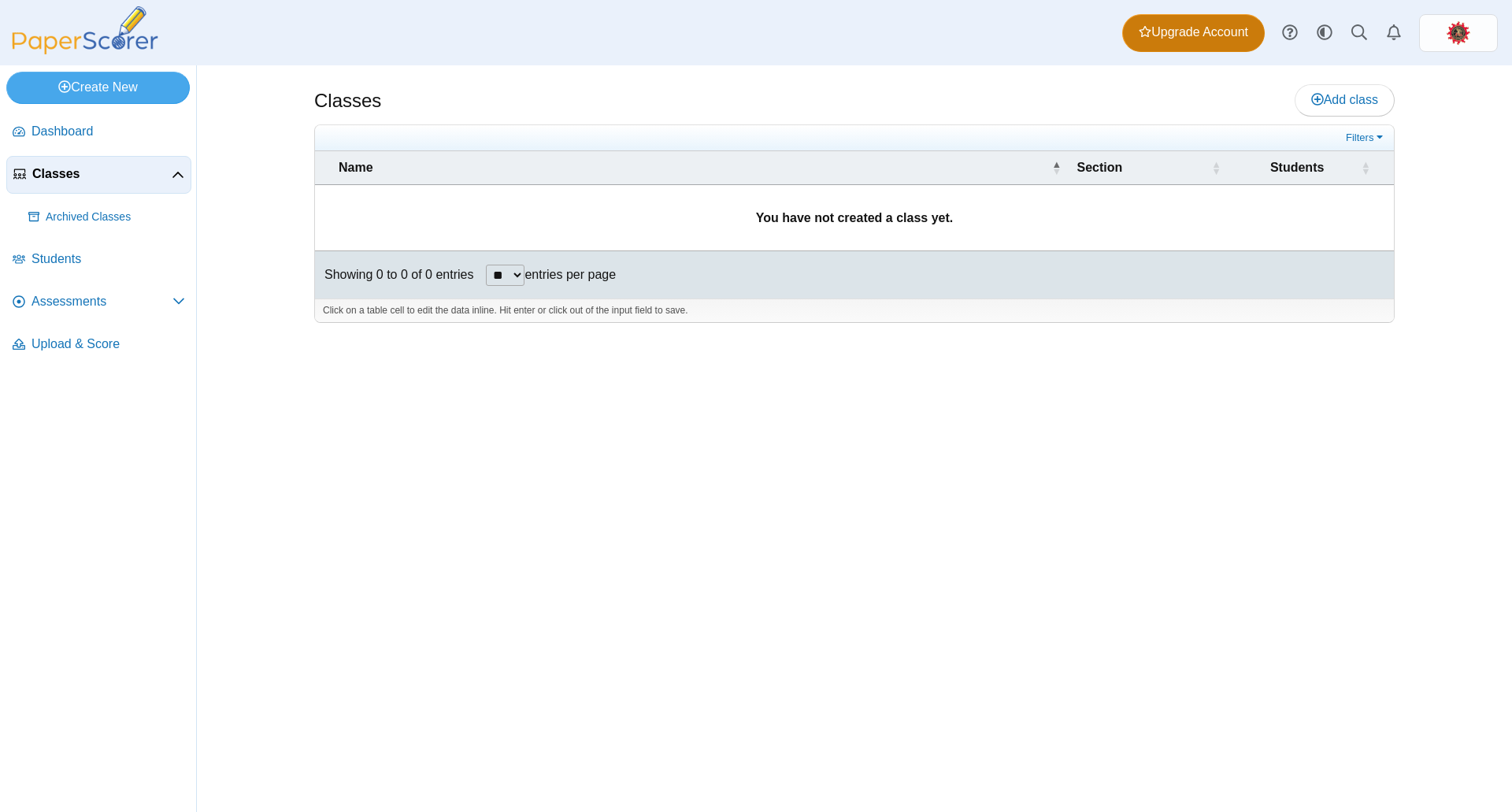
click at [1199, 36] on span "Upgrade Account" at bounding box center [1193, 32] width 110 height 17
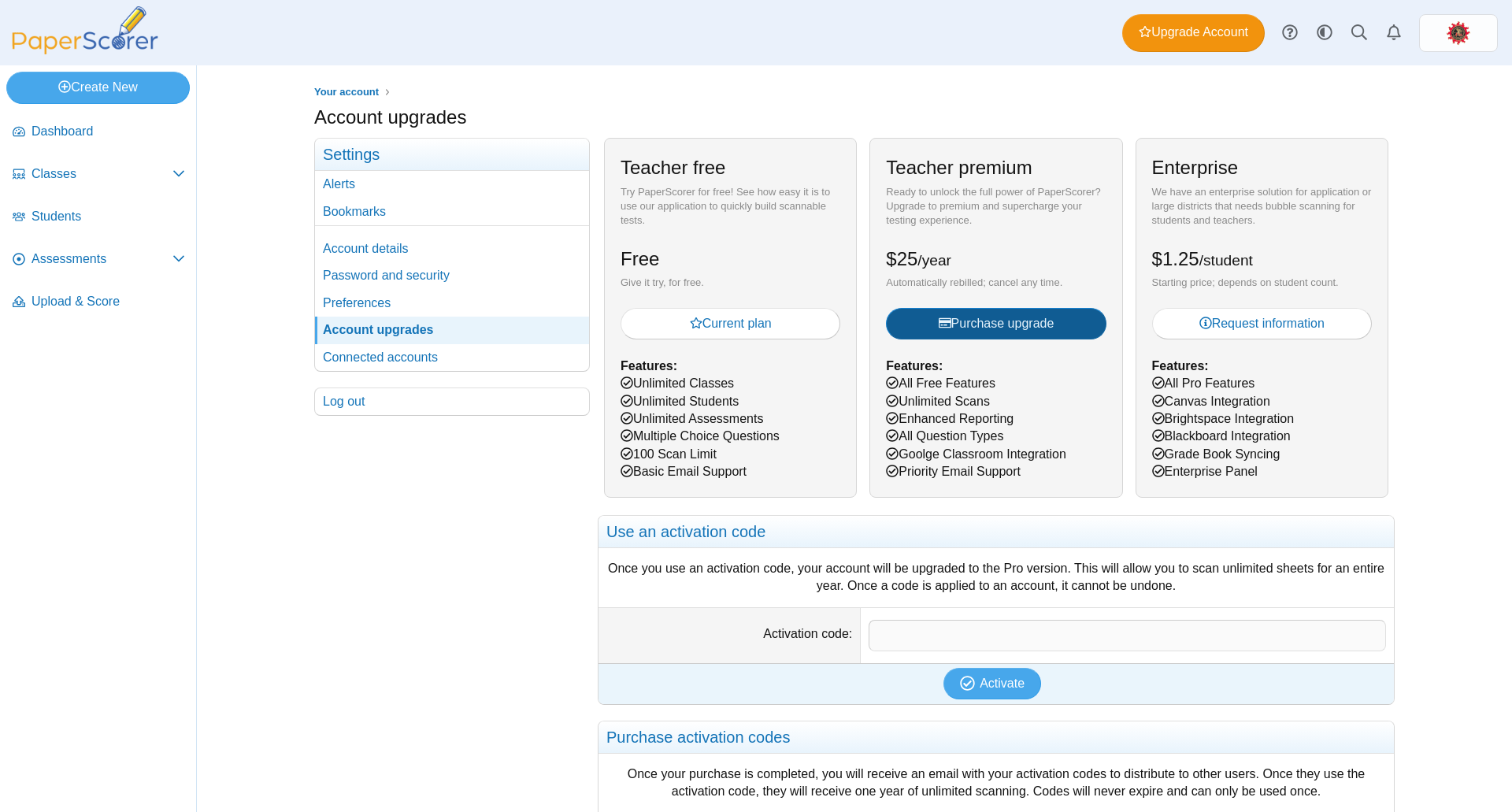
click at [942, 320] on icon "submit" at bounding box center [946, 323] width 13 height 13
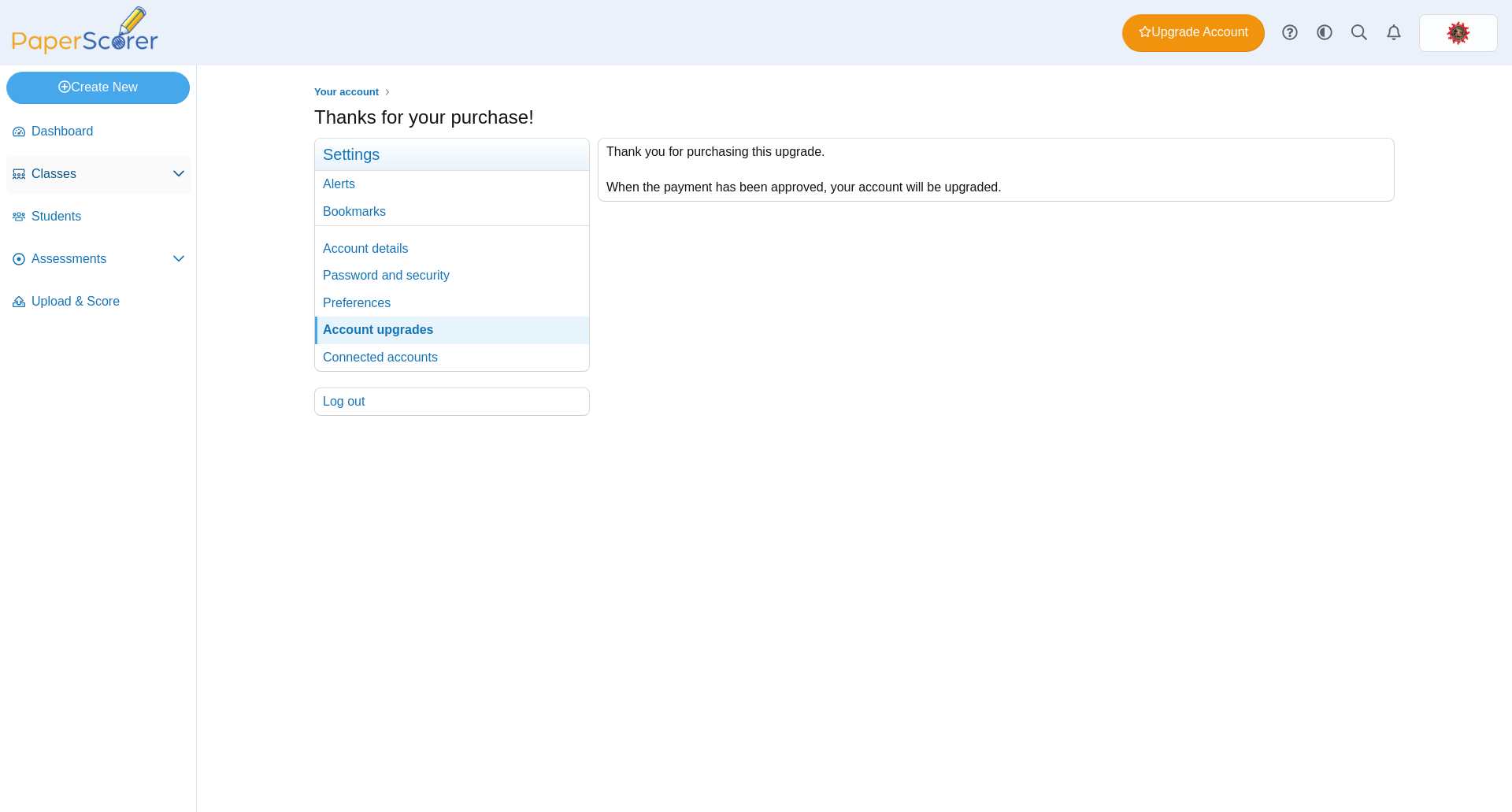
click at [64, 179] on span "Classes" at bounding box center [101, 174] width 141 height 17
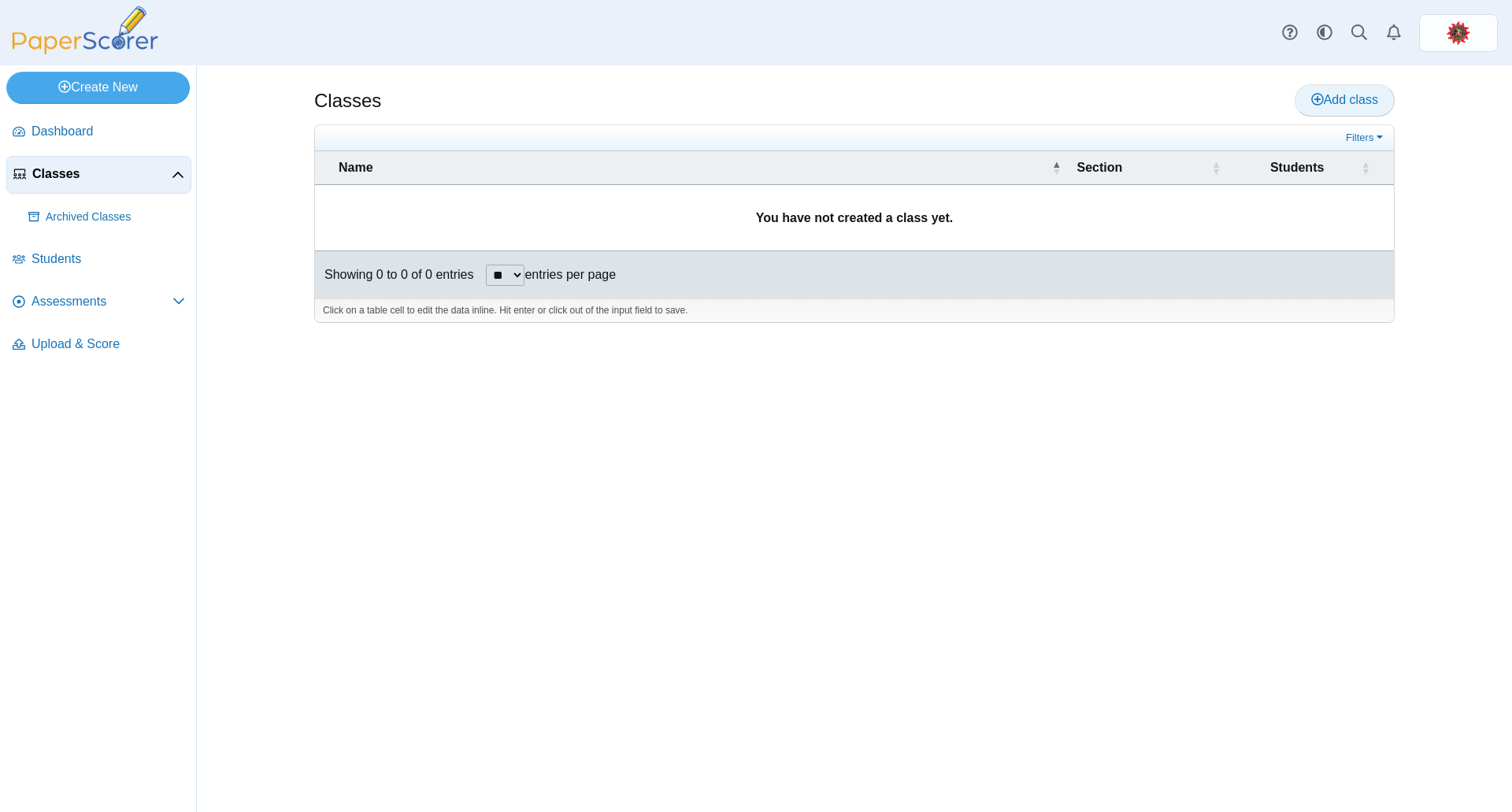
click at [1356, 103] on span "Add class" at bounding box center [1344, 100] width 67 height 14
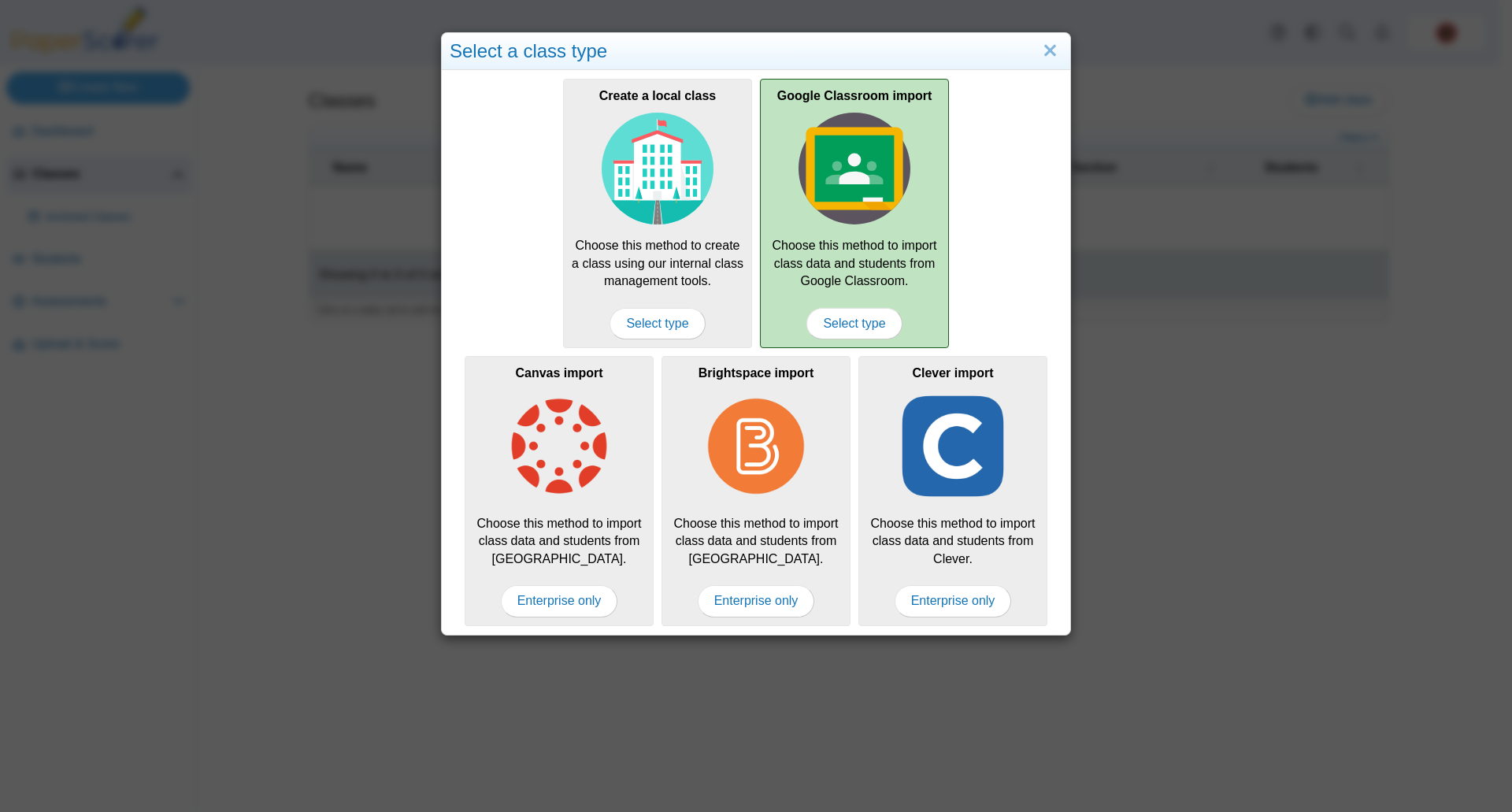
click at [931, 217] on div "Google Classroom import Choose this method to import class data and students fr…" at bounding box center [854, 213] width 189 height 269
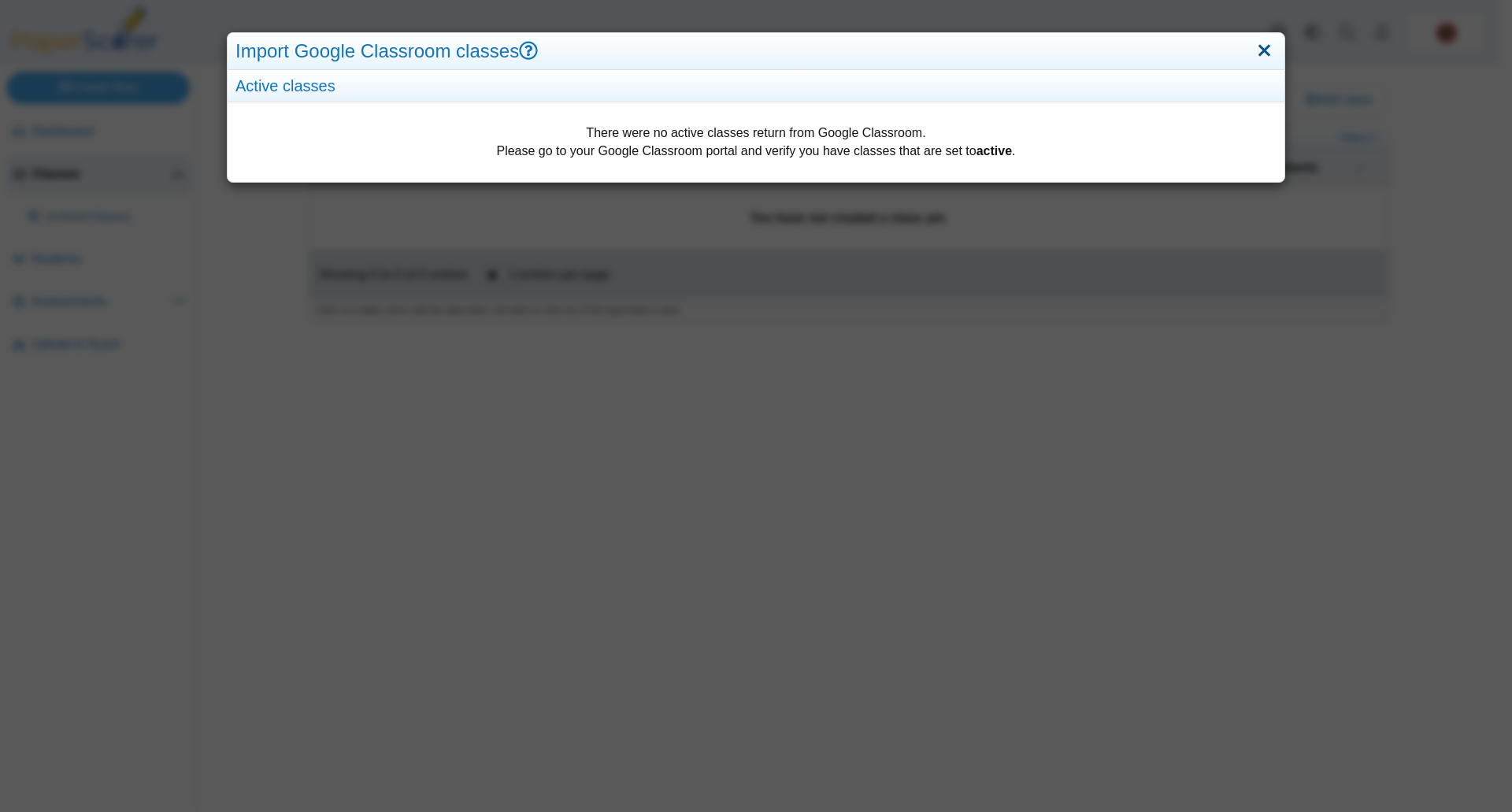
click at [1255, 54] on link "Close" at bounding box center [1264, 50] width 25 height 26
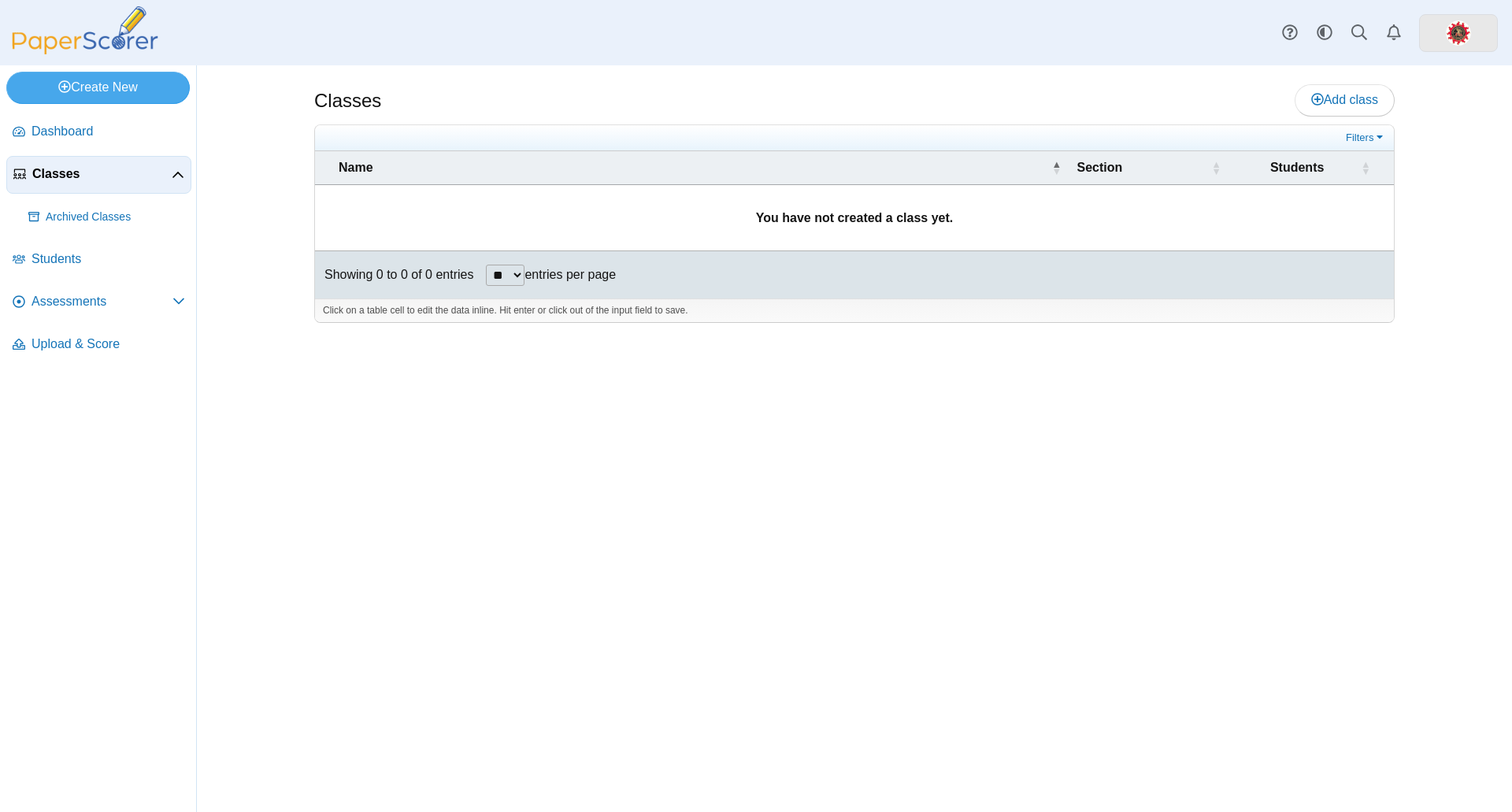
click at [1433, 44] on link at bounding box center [1458, 33] width 79 height 37
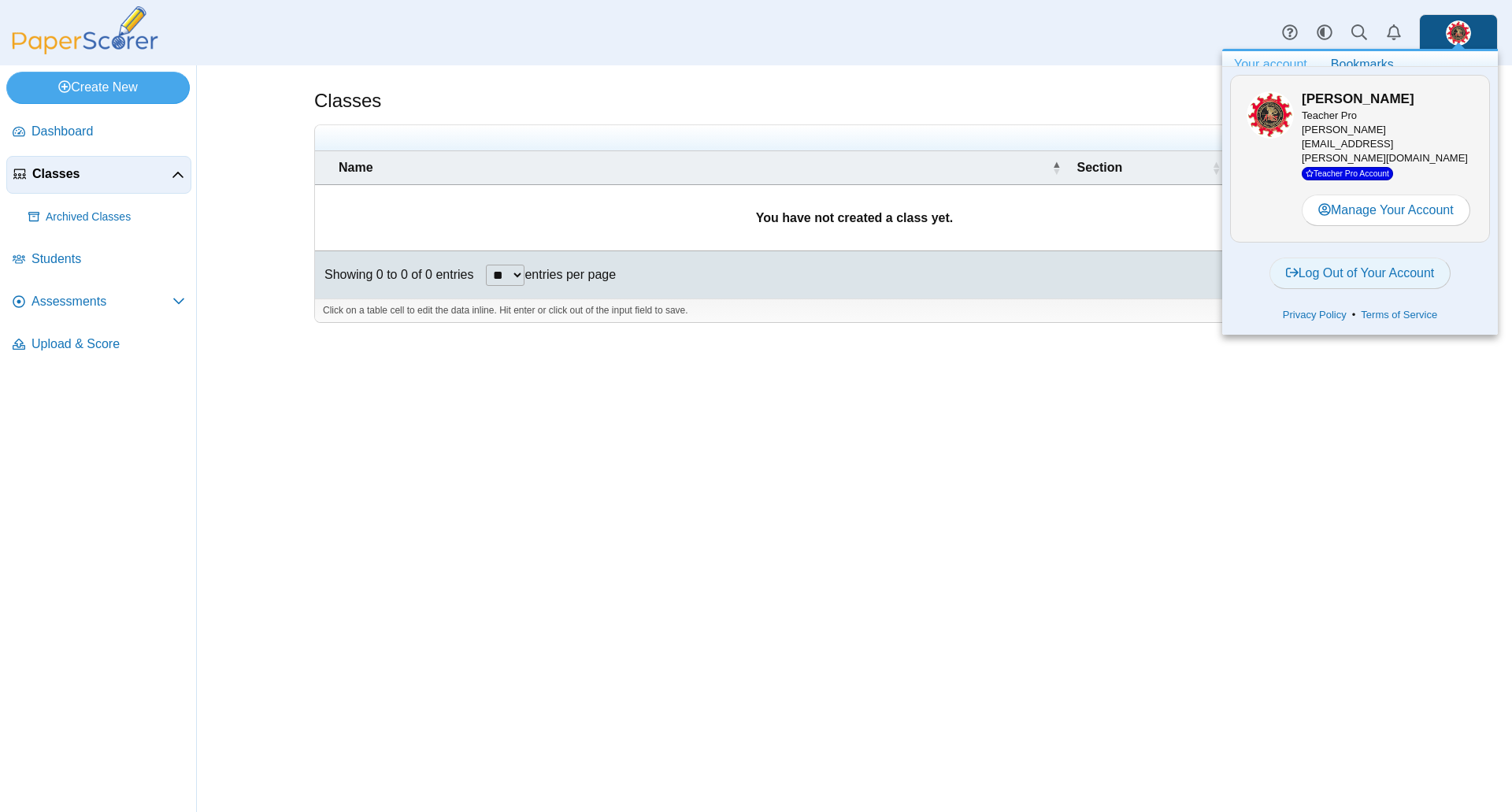
click at [1368, 259] on link "Log Out of Your Account" at bounding box center [1360, 273] width 182 height 31
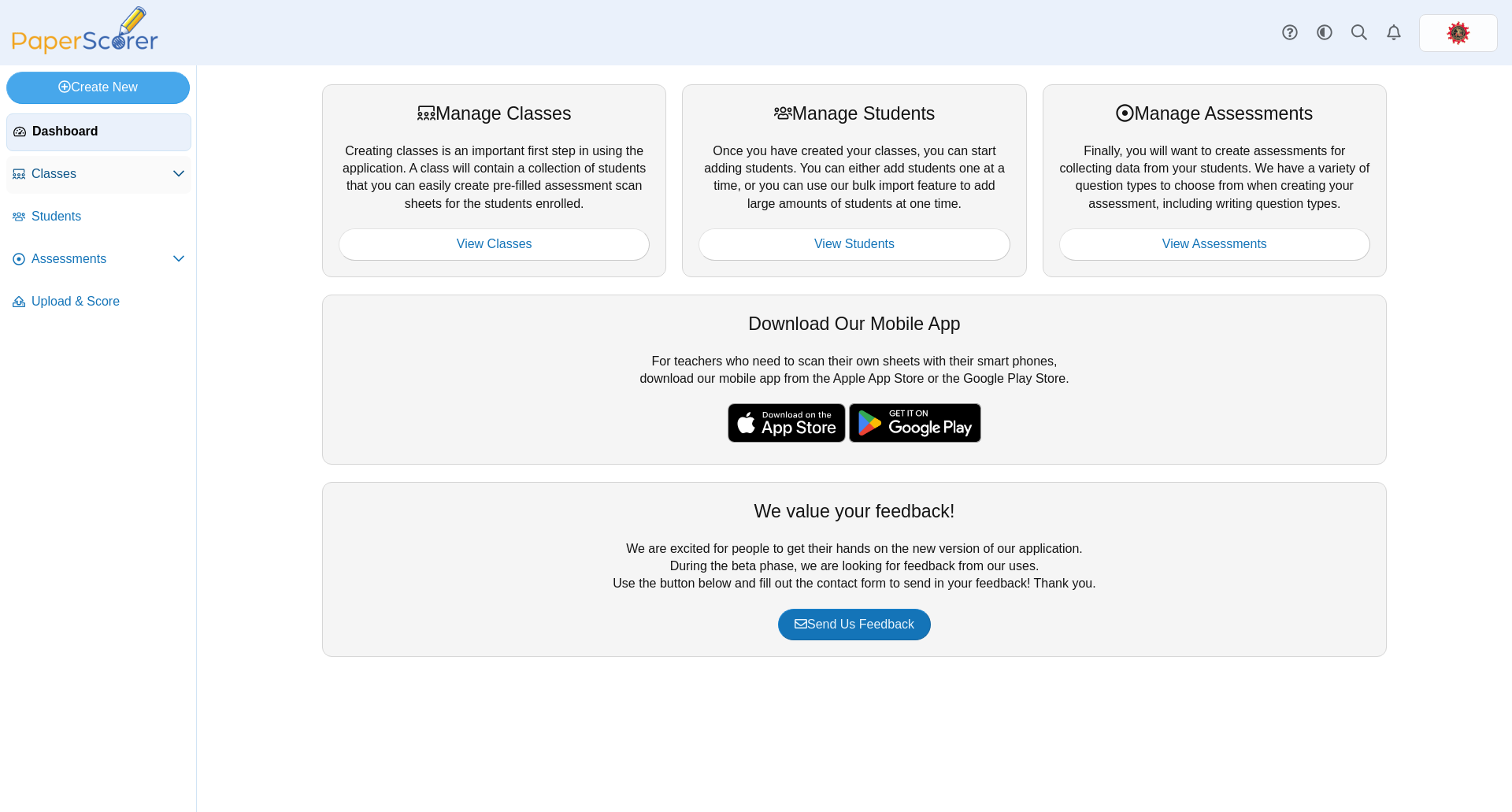
click at [103, 180] on span "Classes" at bounding box center [101, 174] width 141 height 17
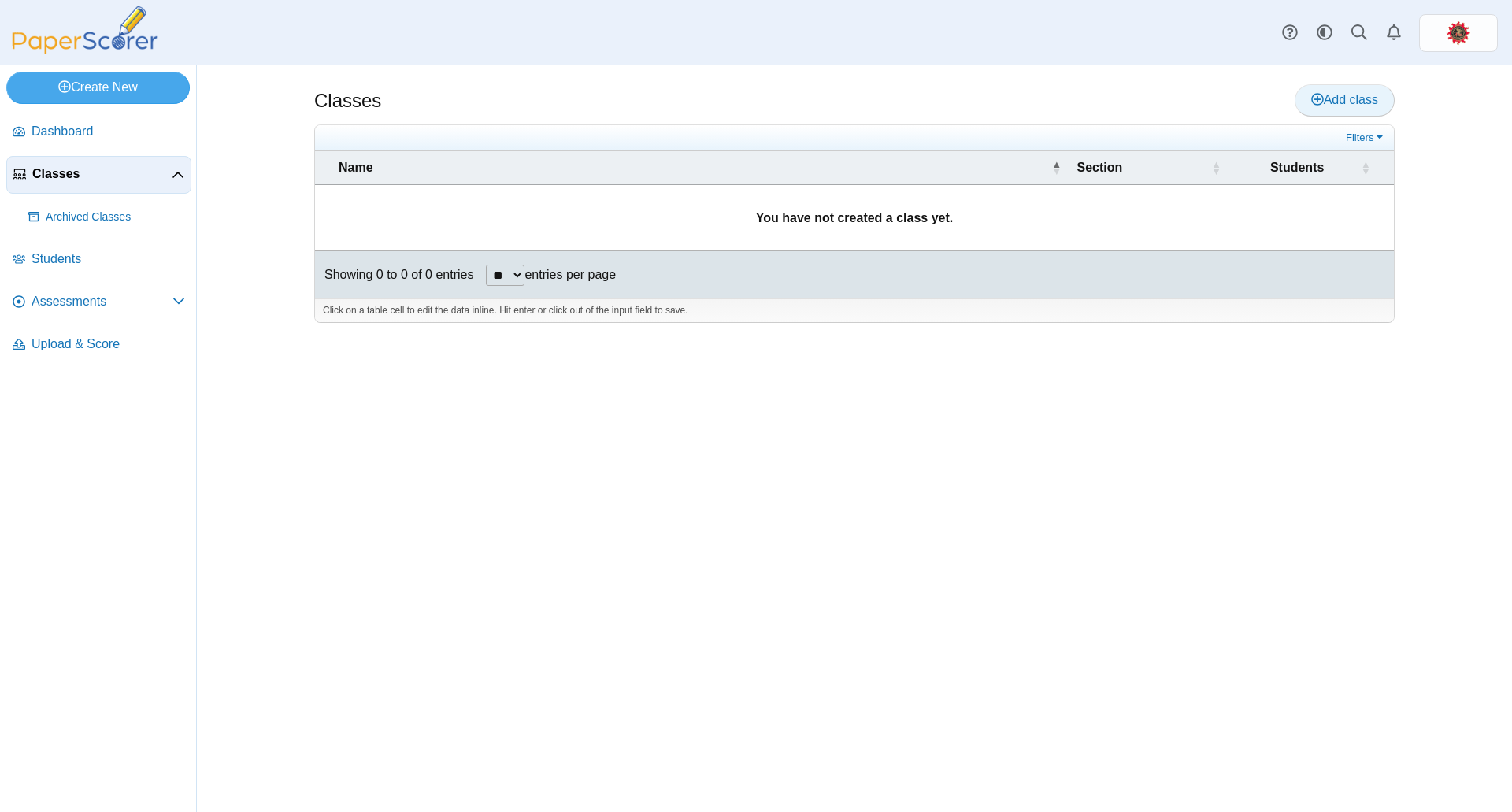
click at [1308, 100] on link "Add class" at bounding box center [1344, 100] width 100 height 31
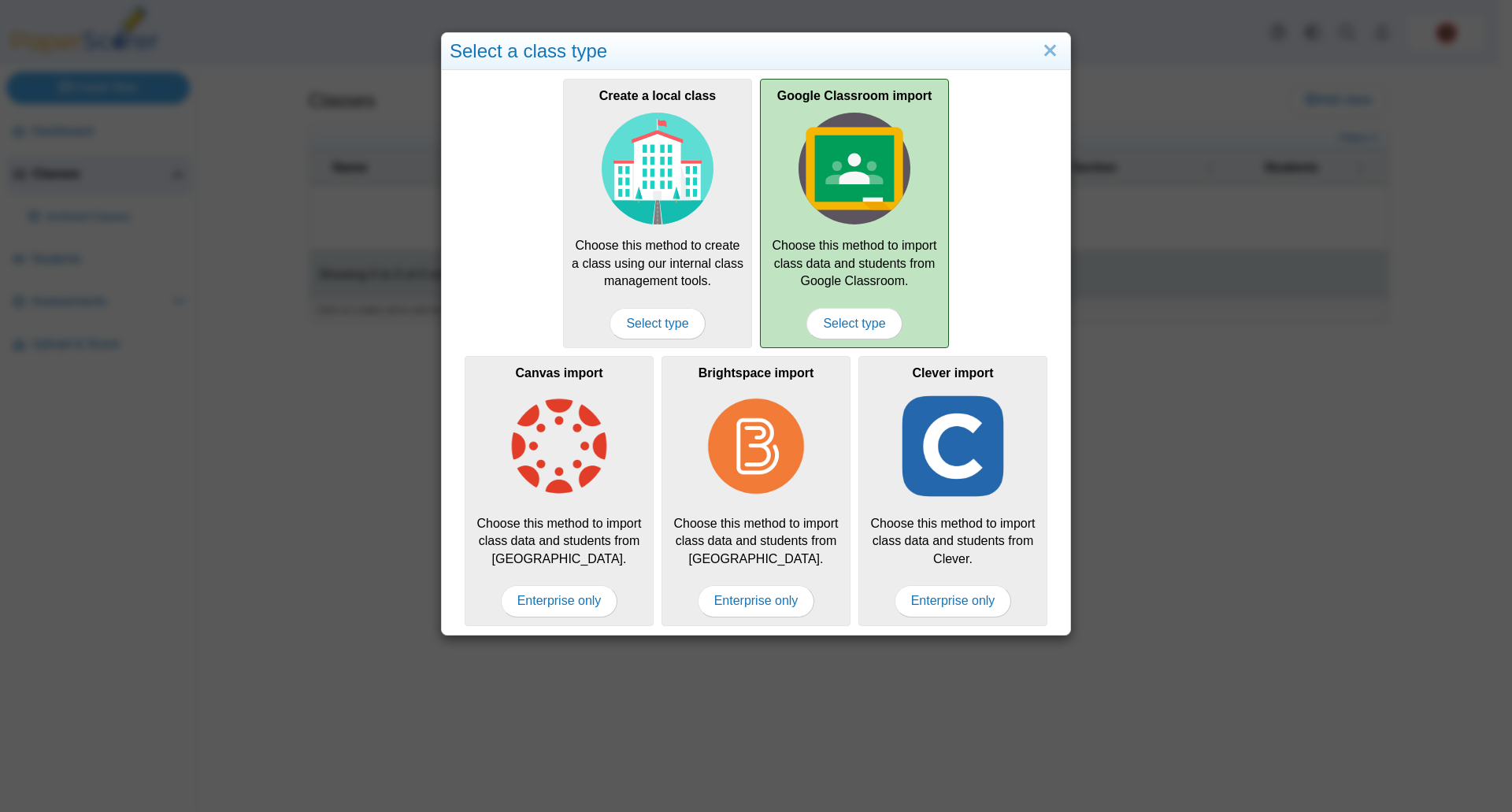
click at [853, 238] on div "Google Classroom import Choose this method to import class data and students fr…" at bounding box center [854, 213] width 189 height 269
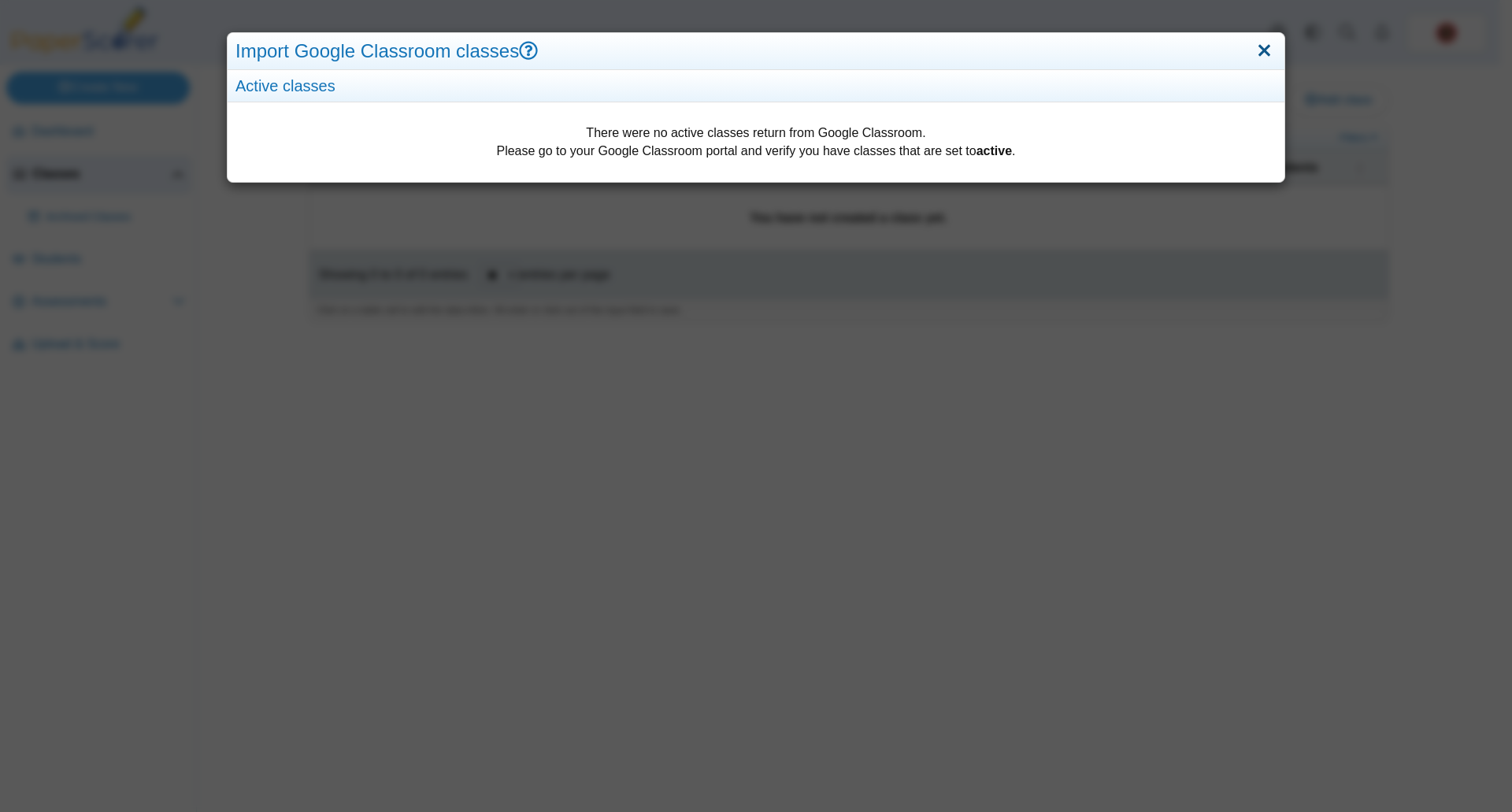
click at [1260, 46] on link "Close" at bounding box center [1264, 50] width 25 height 26
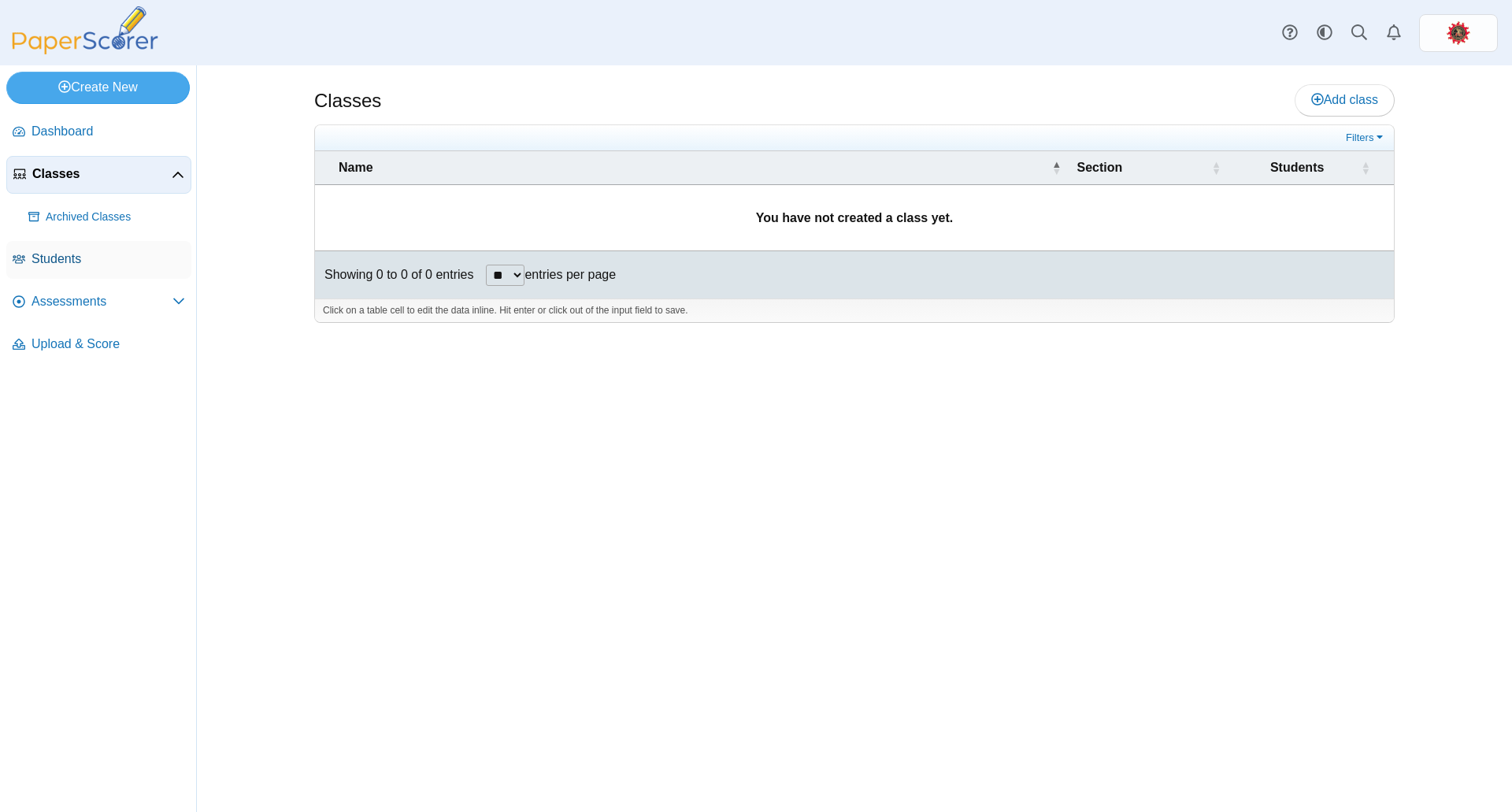
click at [96, 263] on span "Students" at bounding box center [108, 258] width 153 height 17
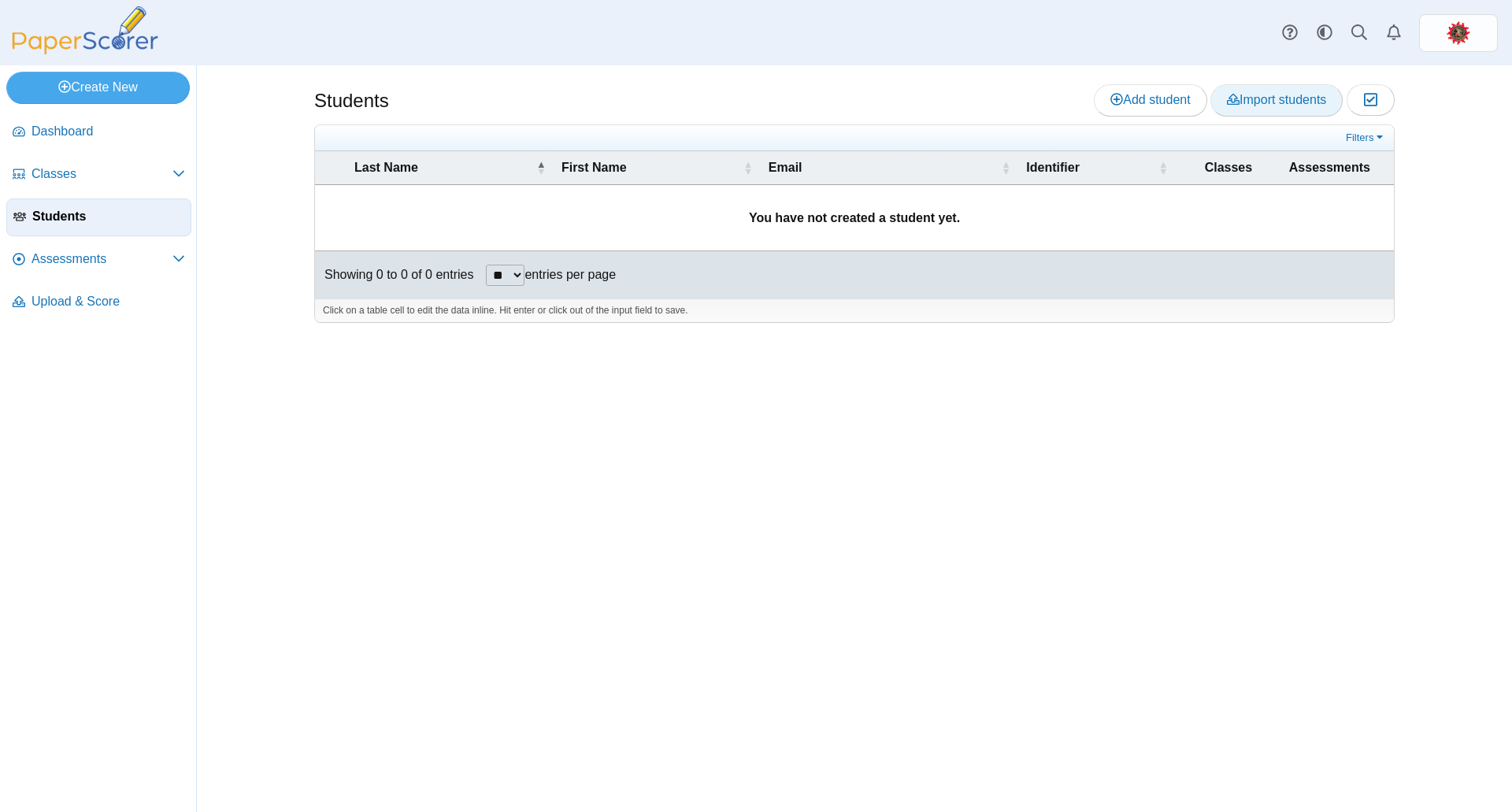
click at [1286, 101] on span "Import students" at bounding box center [1276, 100] width 100 height 14
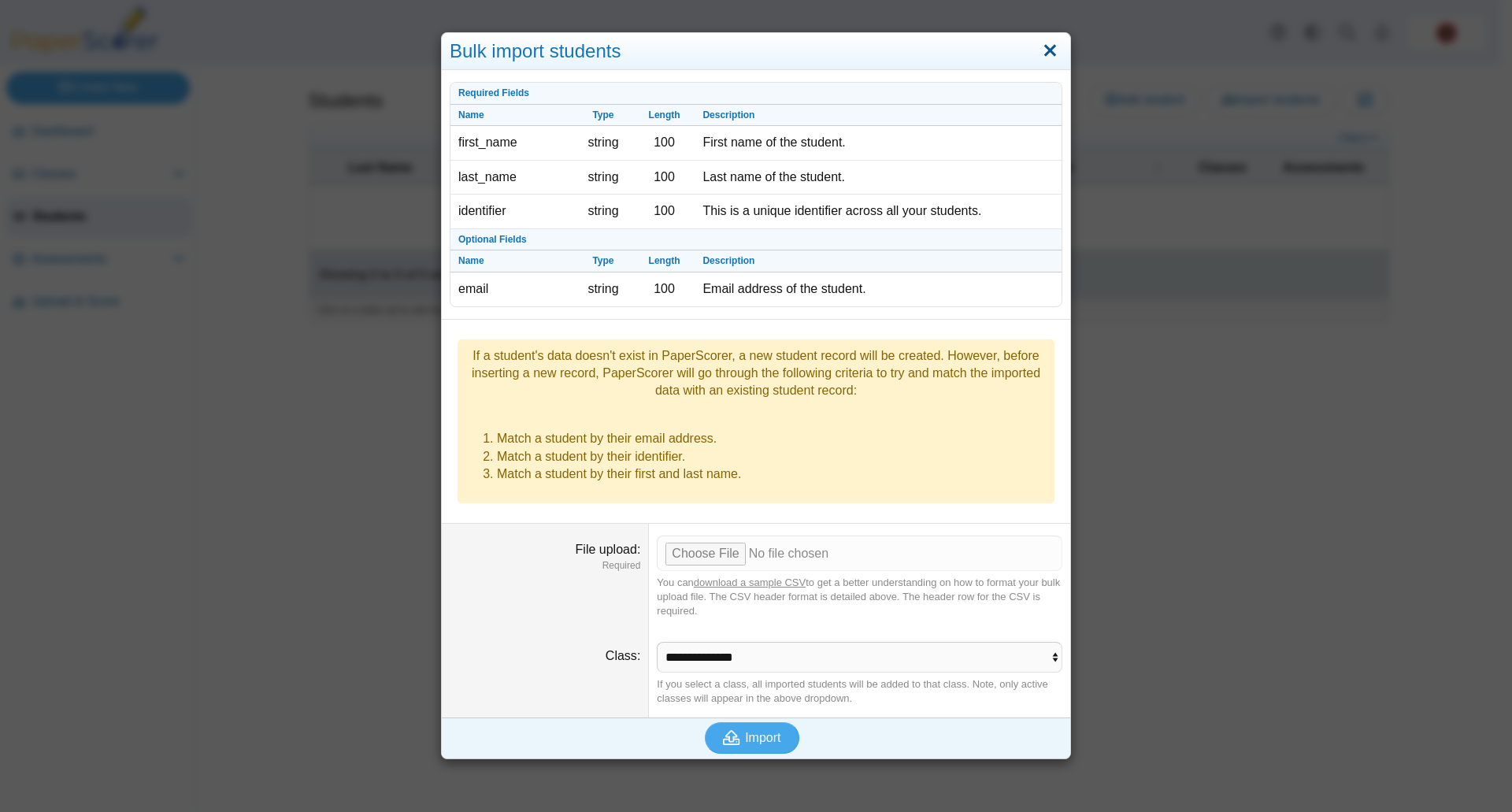
click at [1044, 50] on link "Close" at bounding box center [1050, 50] width 25 height 26
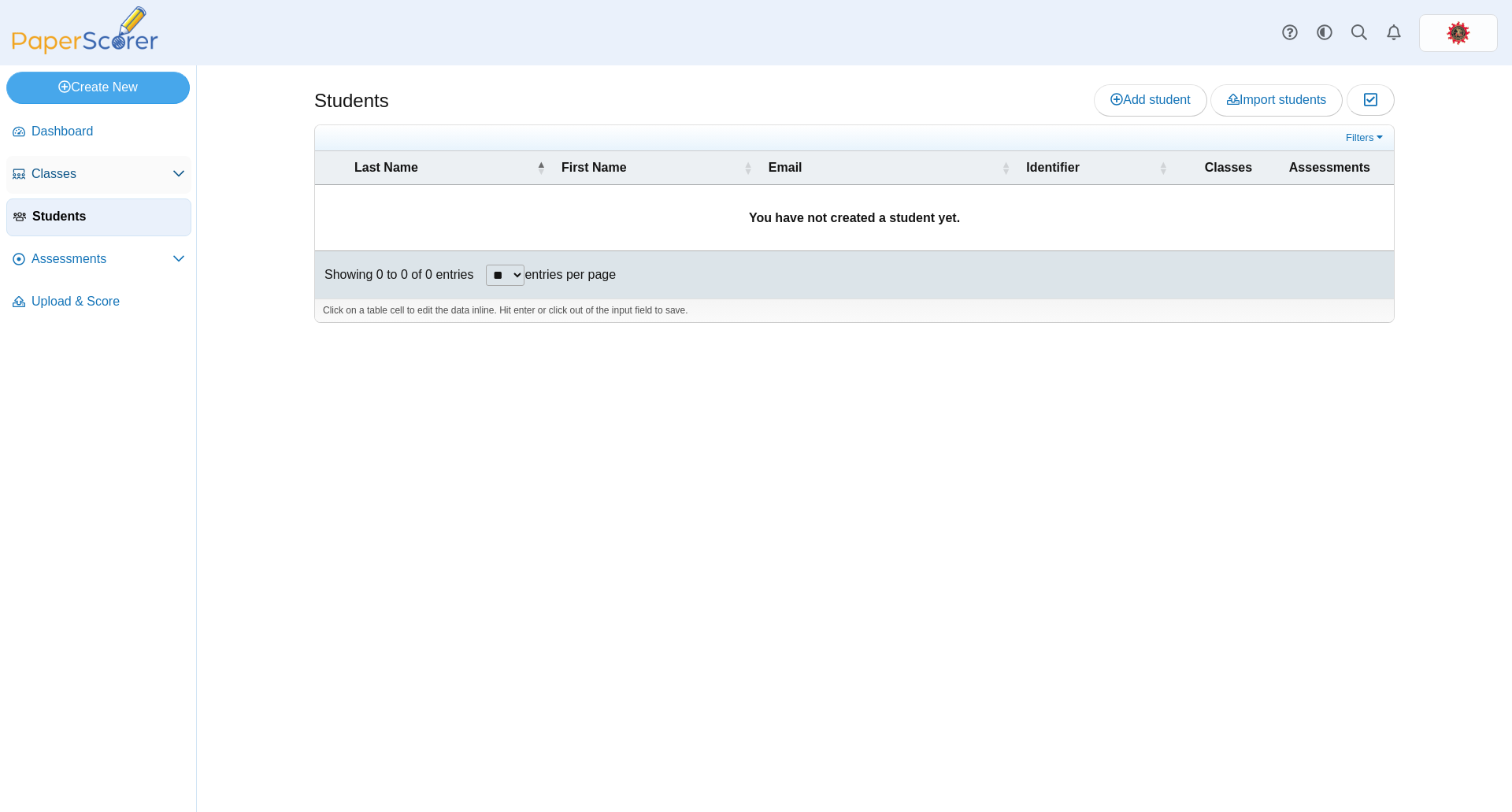
click at [58, 180] on span "Classes" at bounding box center [101, 174] width 141 height 17
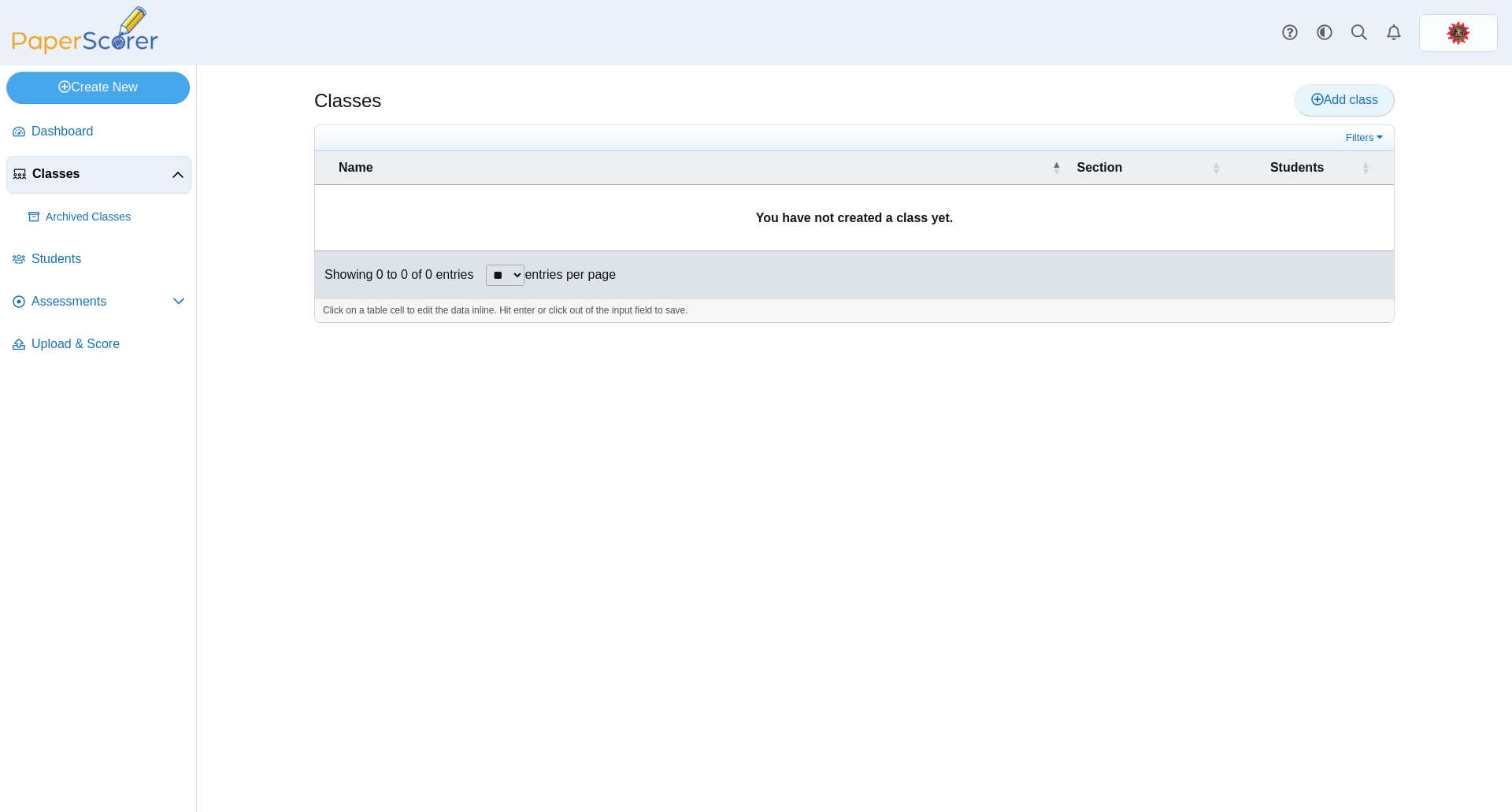
click at [1336, 99] on span "Add class" at bounding box center [1344, 100] width 67 height 14
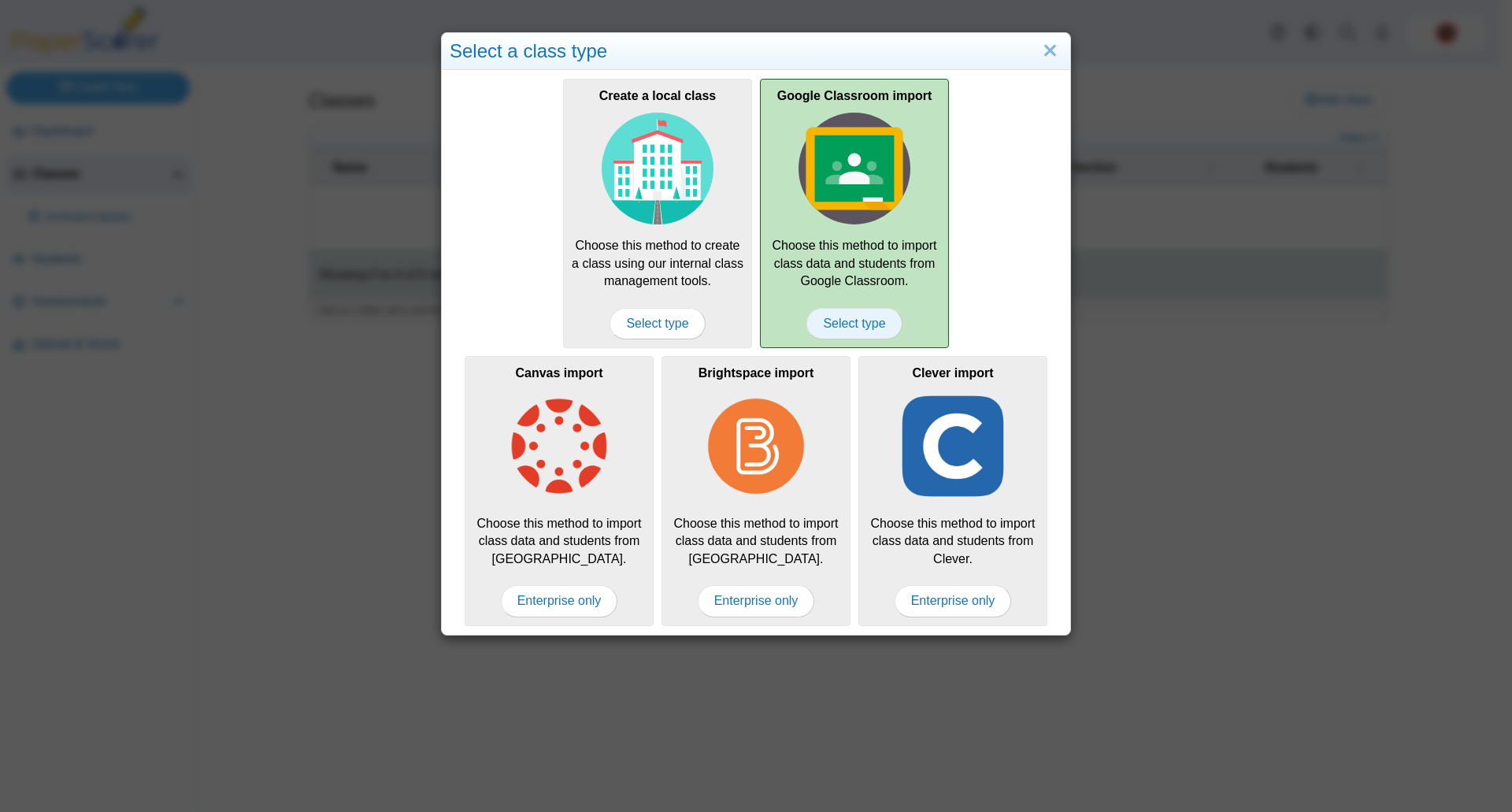
click at [858, 325] on span "Select type" at bounding box center [854, 323] width 95 height 31
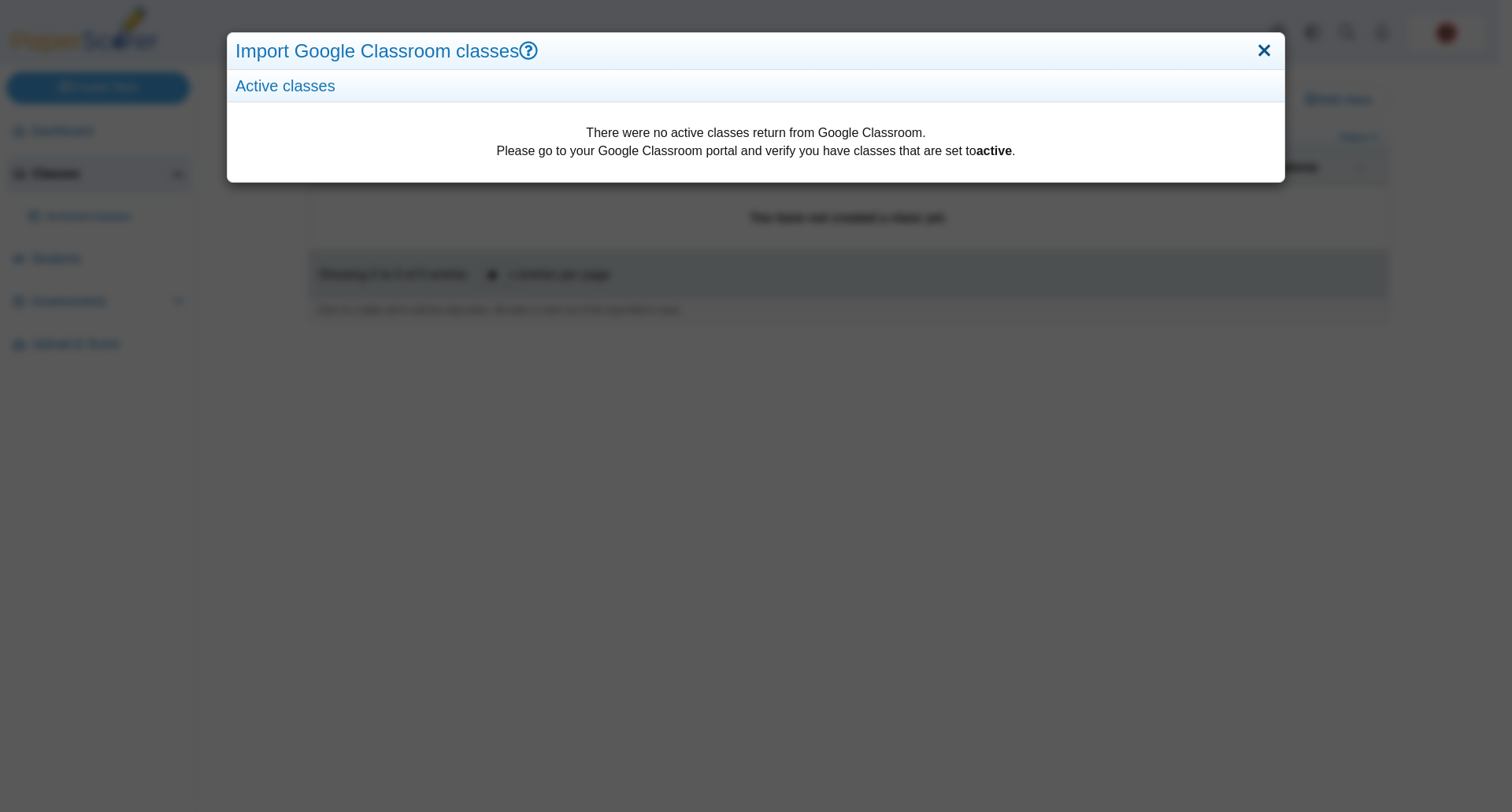
click at [1254, 54] on link "Close" at bounding box center [1264, 50] width 25 height 26
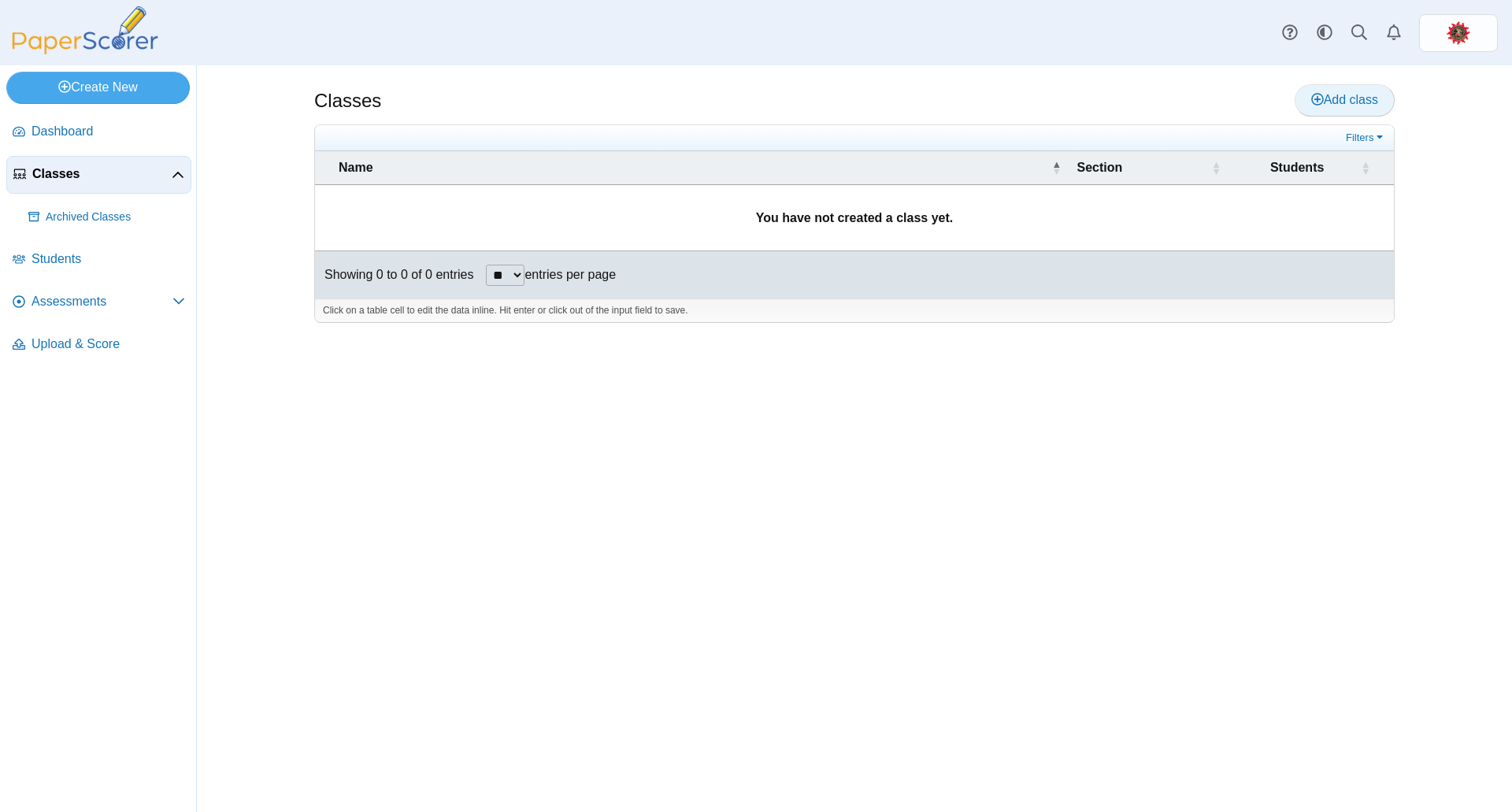
click at [1335, 95] on span "Add class" at bounding box center [1344, 100] width 67 height 14
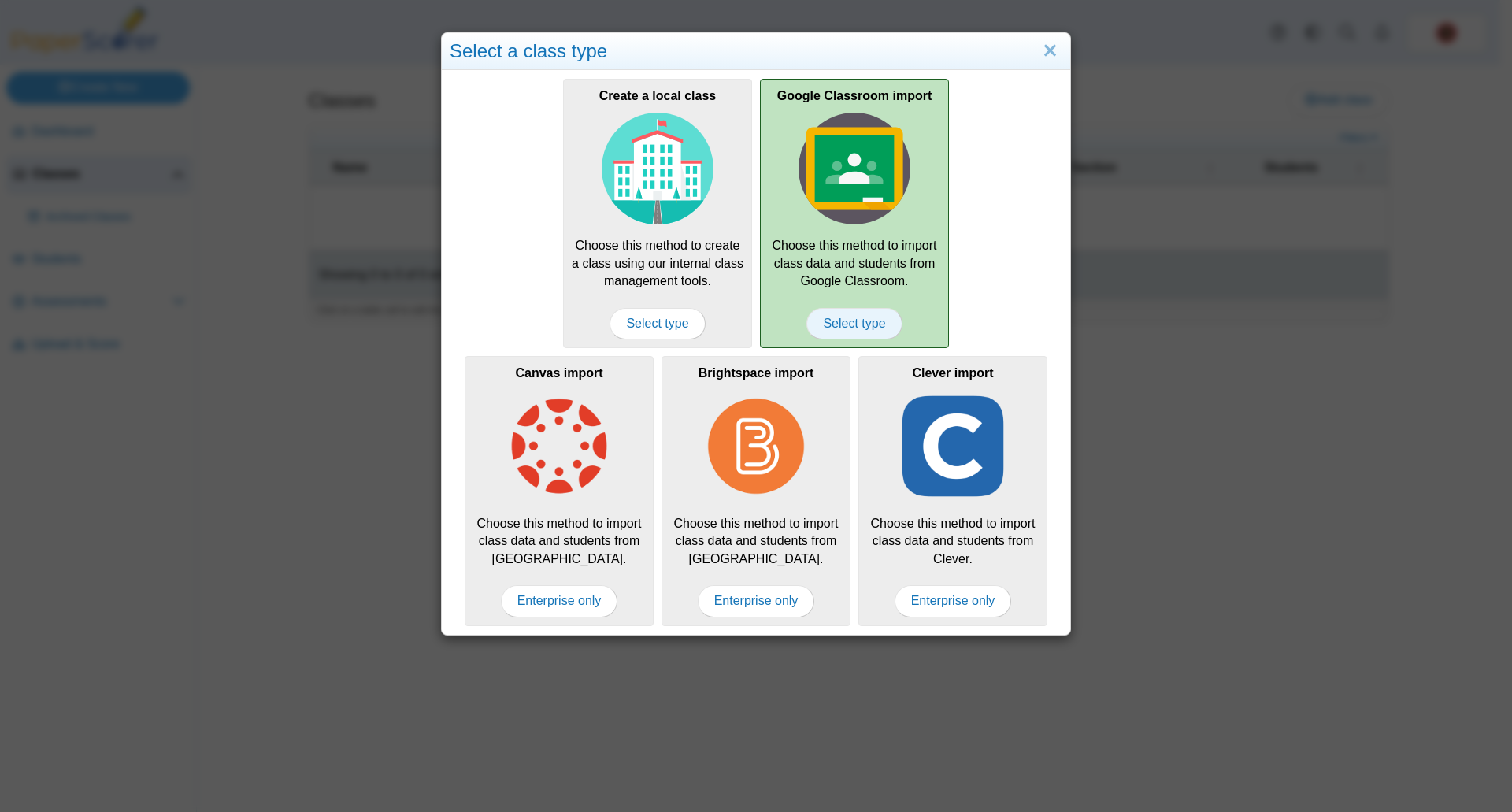
click at [876, 324] on span "Select type" at bounding box center [854, 323] width 95 height 31
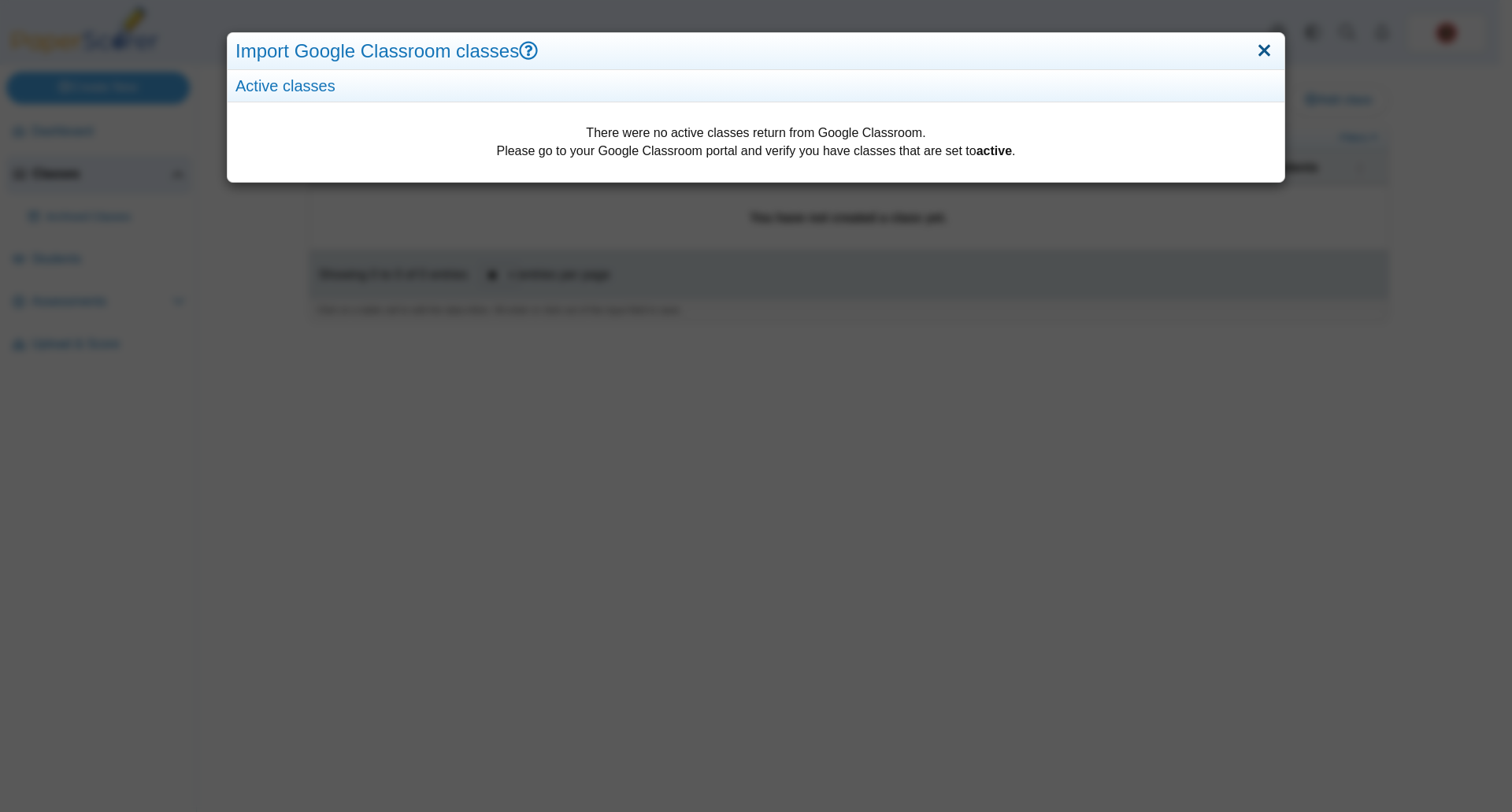
click at [1259, 49] on link "Close" at bounding box center [1264, 50] width 25 height 26
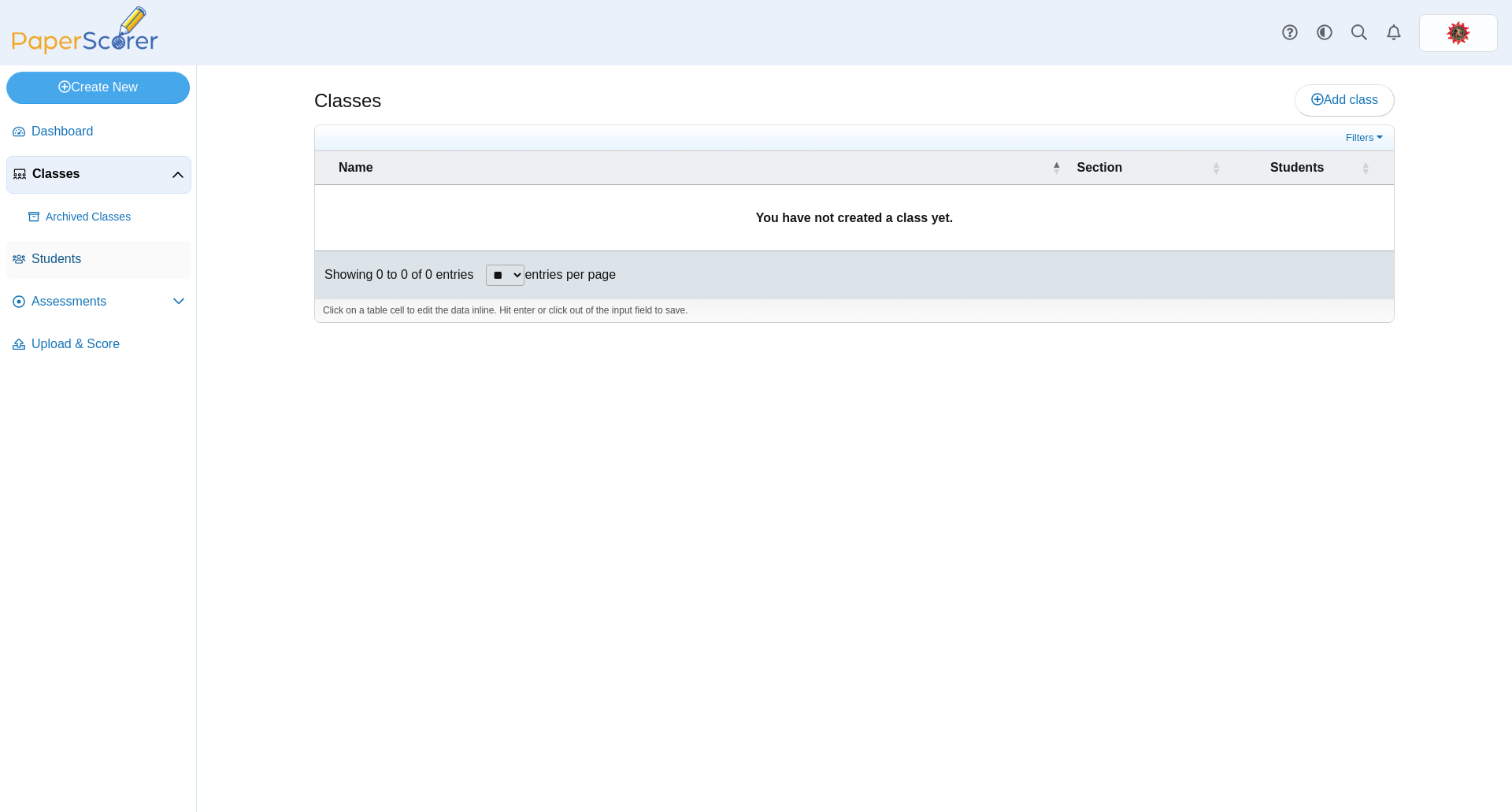
click at [97, 255] on span "Students" at bounding box center [108, 258] width 153 height 17
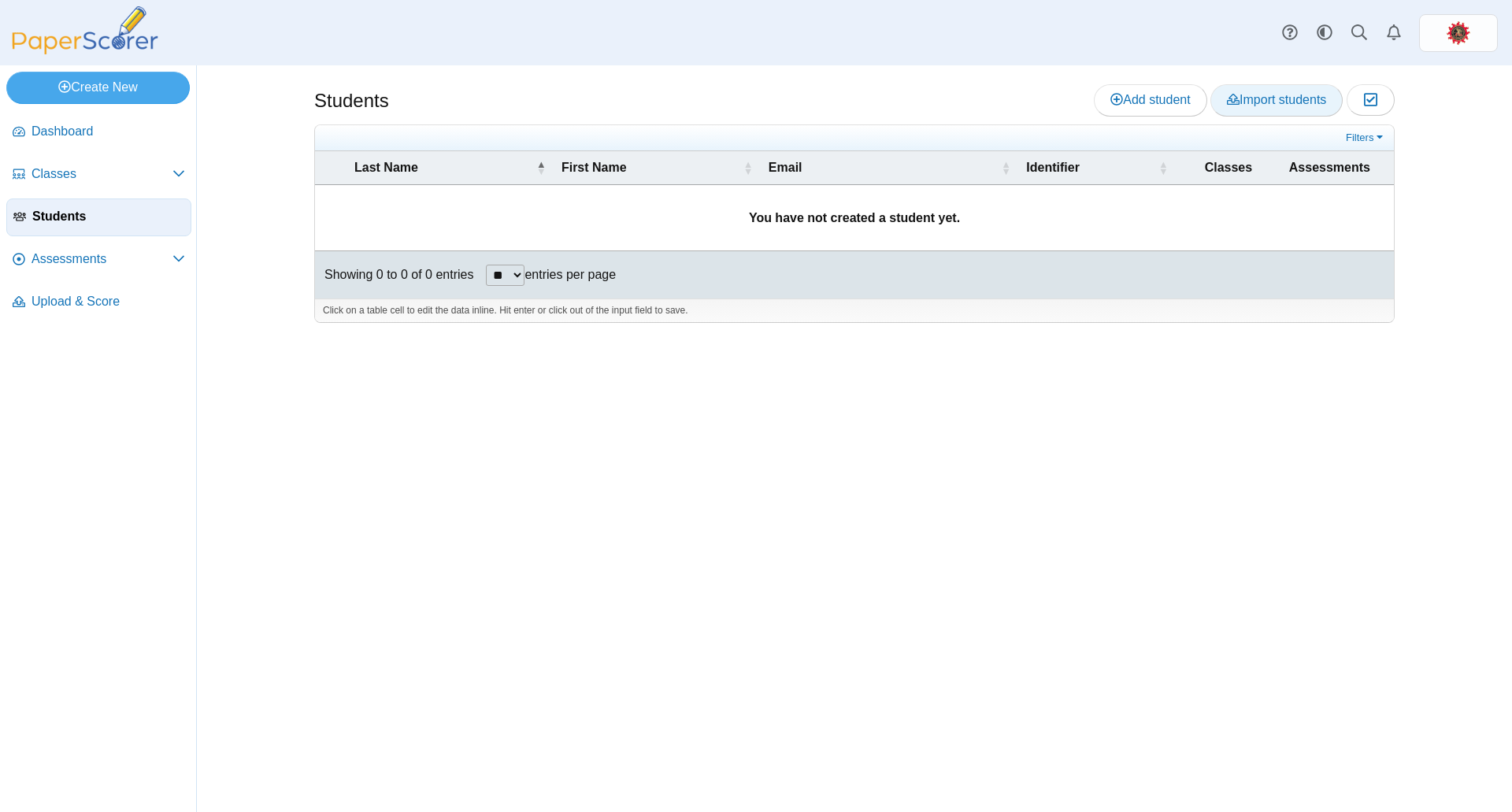
click at [1302, 106] on span "Import students" at bounding box center [1276, 100] width 100 height 14
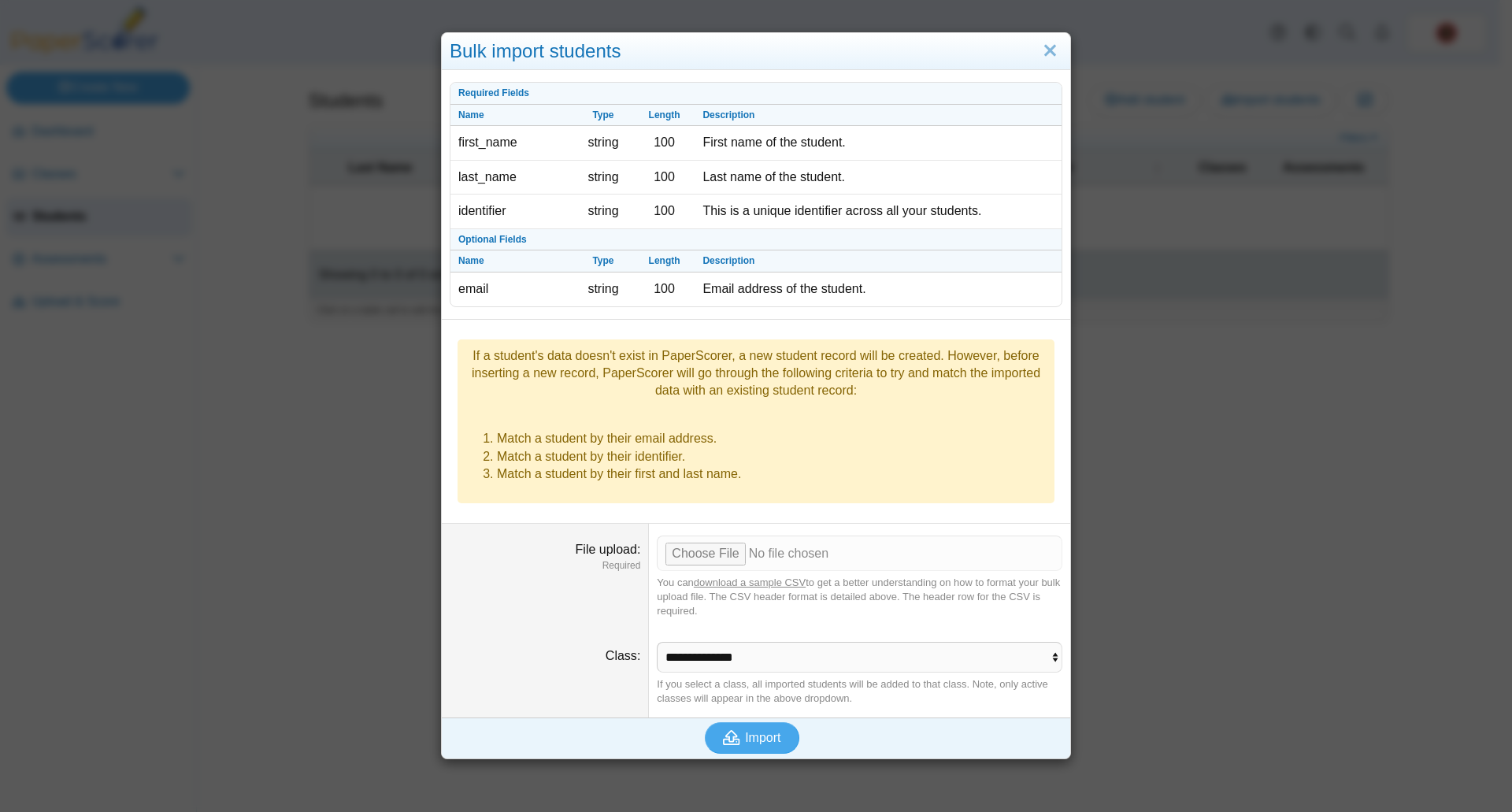
click at [1138, 490] on div "Bulk import students Required Fields Name Type Length Description first_name st…" at bounding box center [756, 406] width 1512 height 812
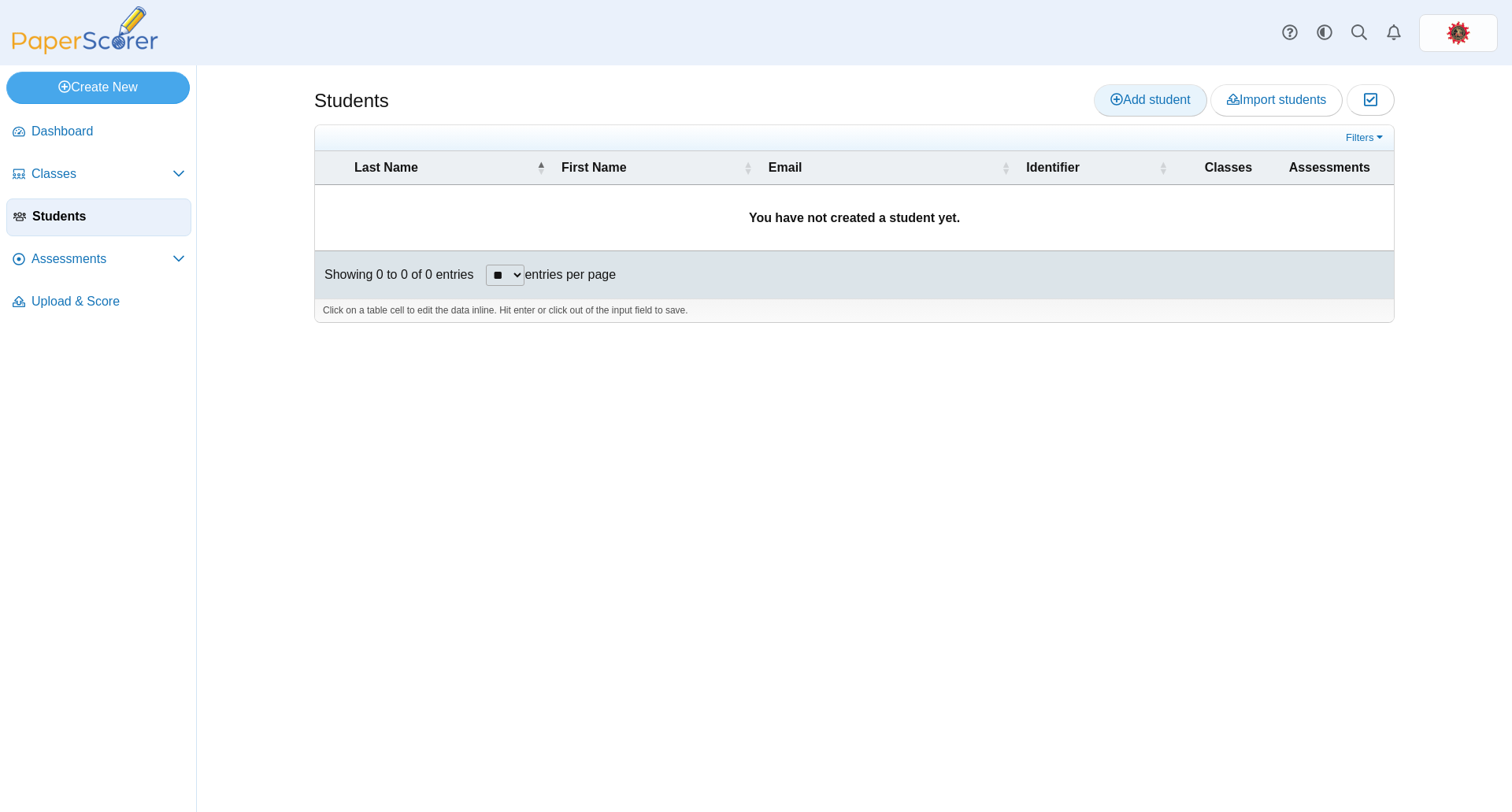
click at [1143, 101] on span "Add student" at bounding box center [1149, 100] width 79 height 14
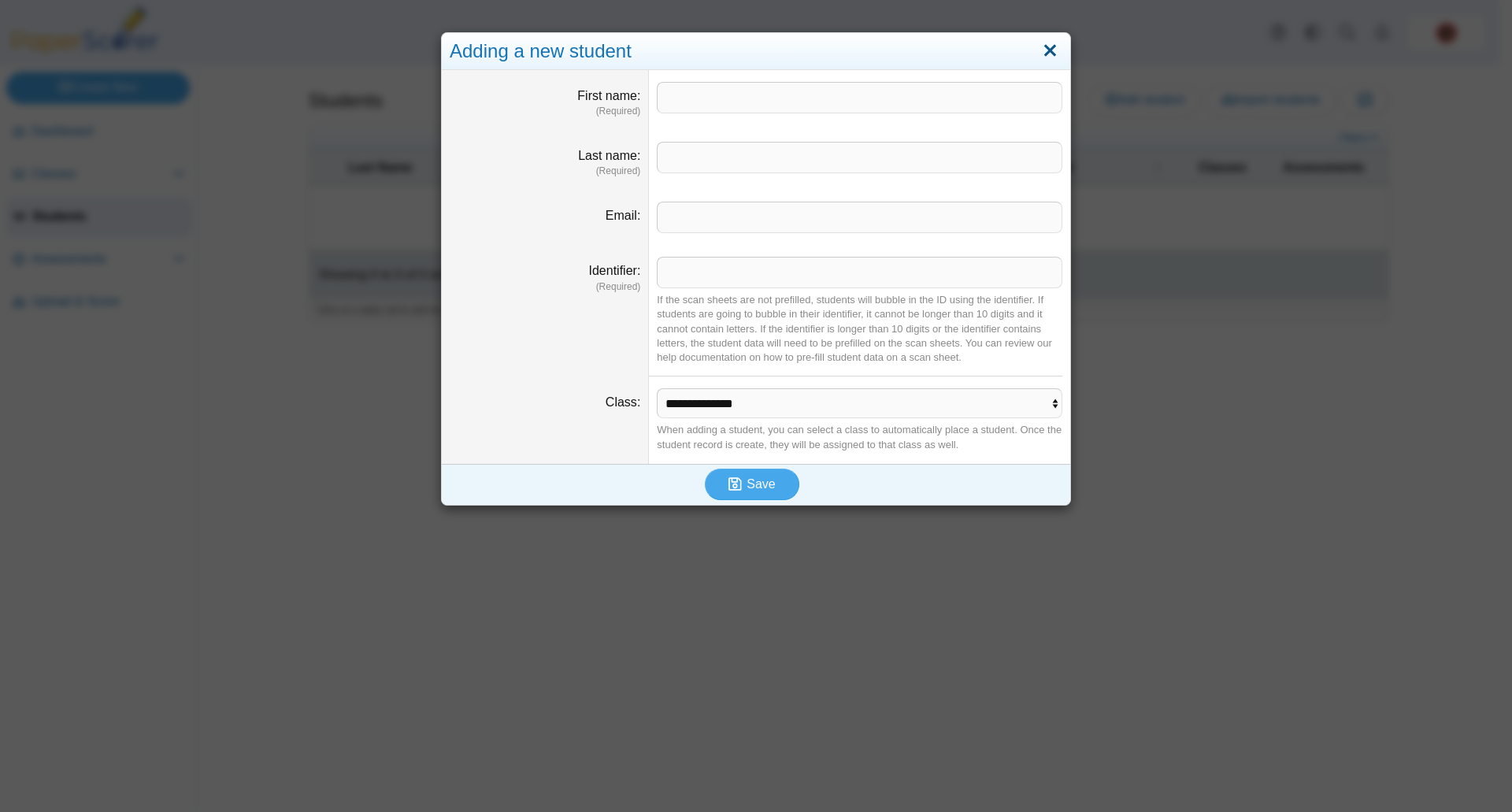
click at [1047, 52] on link "Close" at bounding box center [1050, 50] width 25 height 26
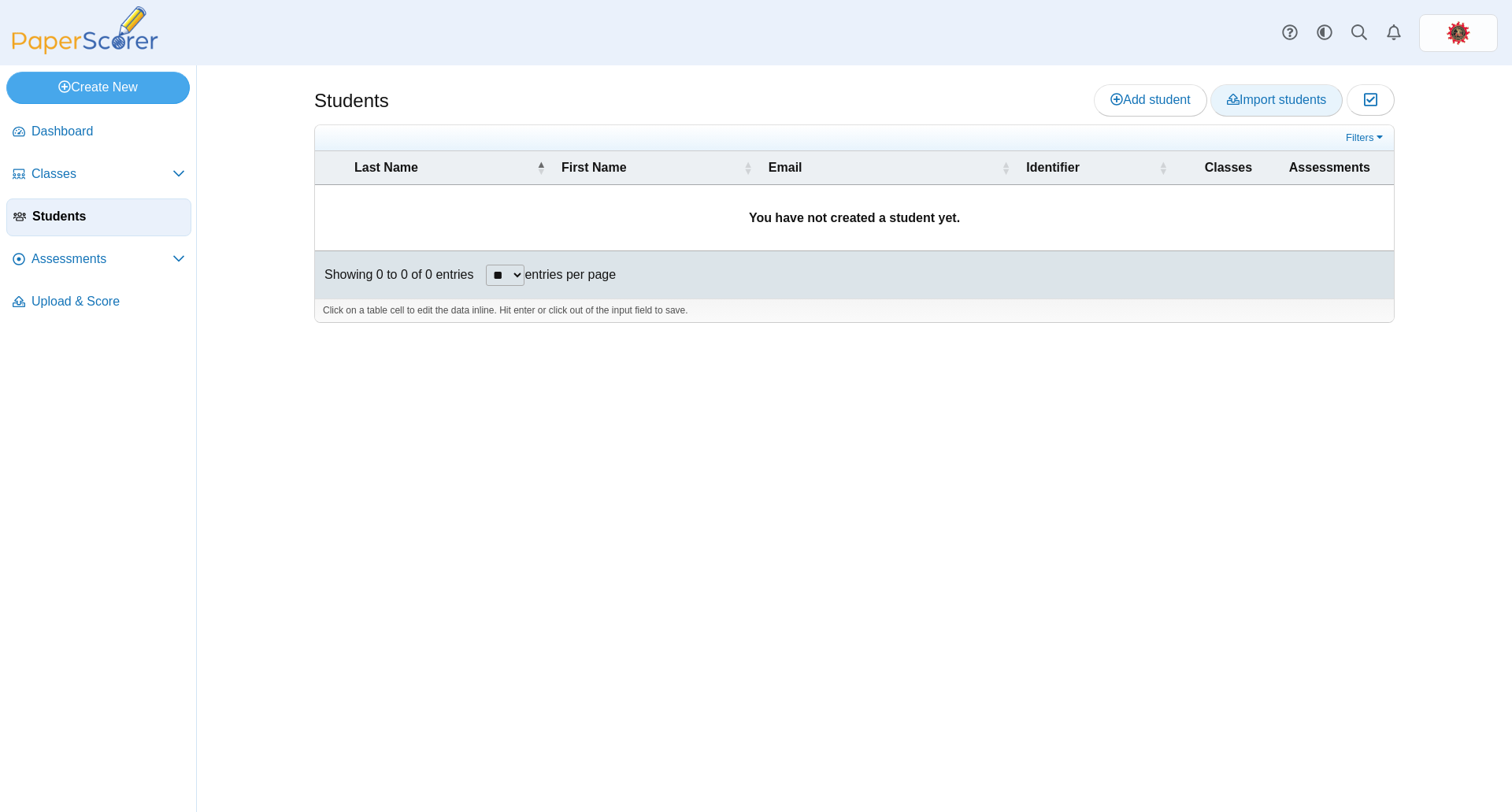
click at [1242, 105] on span "Import students" at bounding box center [1276, 100] width 100 height 14
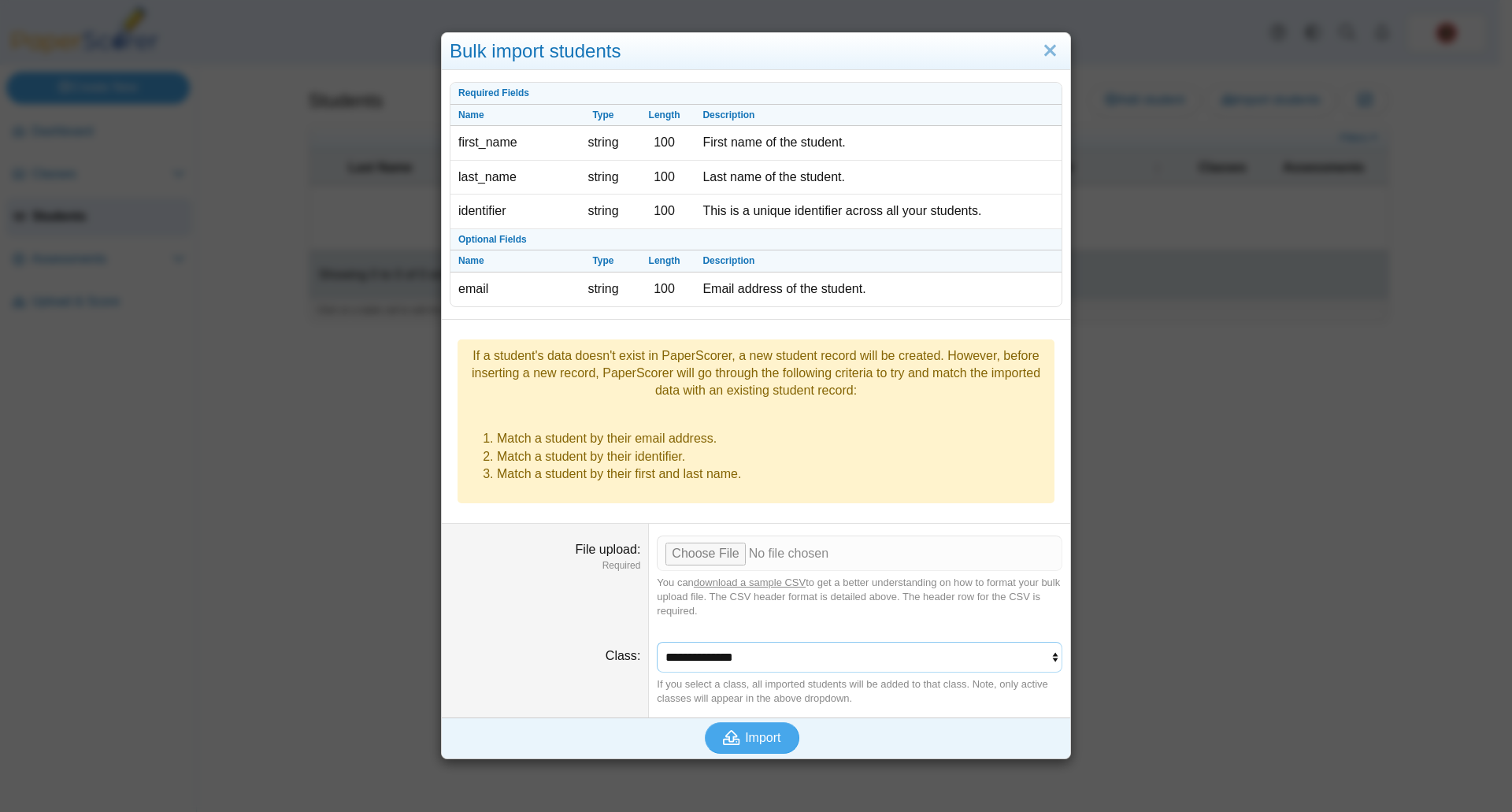
click at [1019, 642] on select "**********" at bounding box center [860, 657] width 406 height 30
click at [699, 535] on input "File upload" at bounding box center [860, 553] width 406 height 35
type input "**********"
click at [734, 730] on icon "submit" at bounding box center [731, 737] width 17 height 15
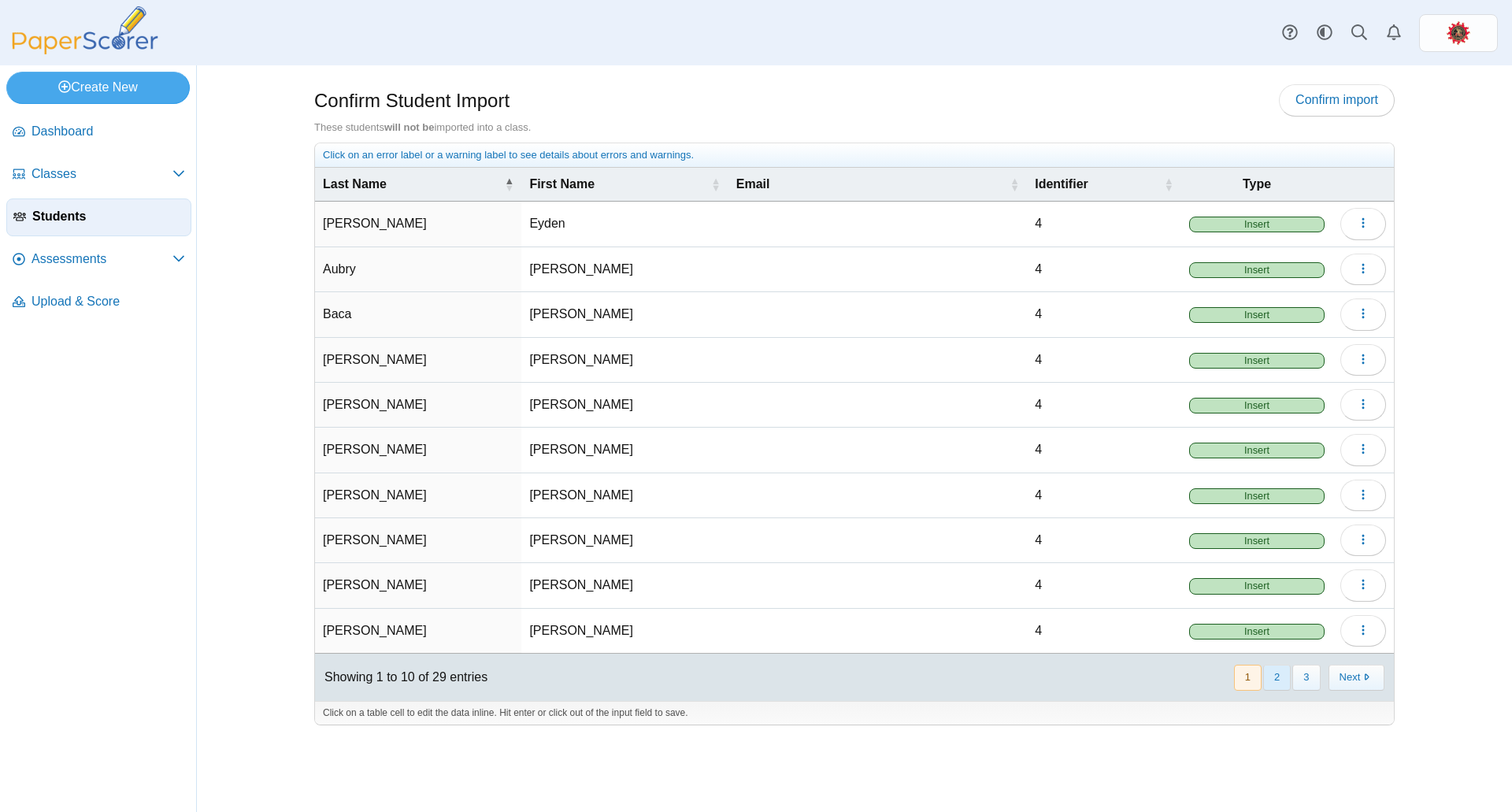
click at [1272, 672] on button "2" at bounding box center [1277, 678] width 27 height 26
click at [1303, 676] on button "3" at bounding box center [1306, 678] width 27 height 26
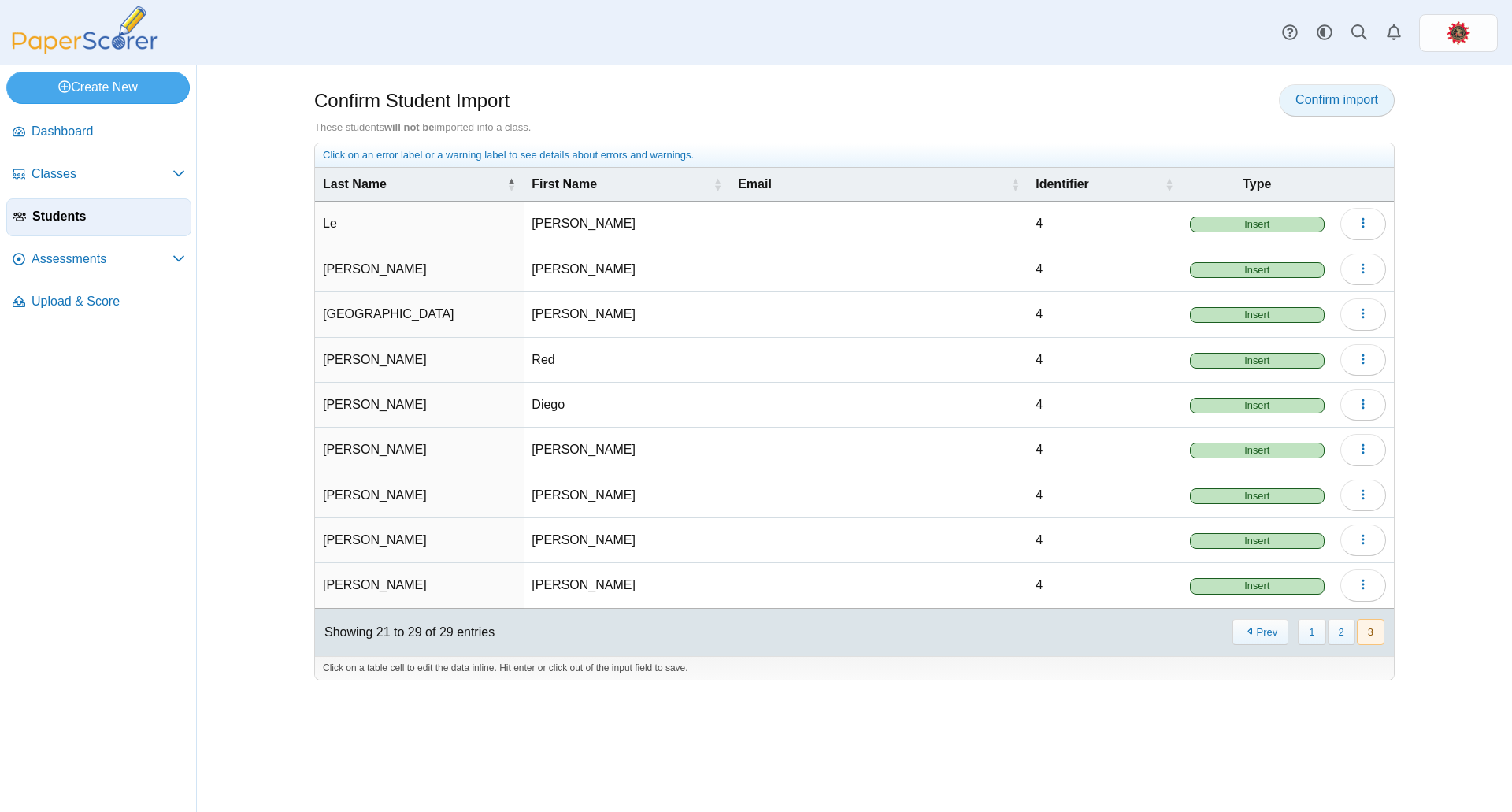
click at [1324, 102] on span "Confirm import" at bounding box center [1337, 100] width 83 height 14
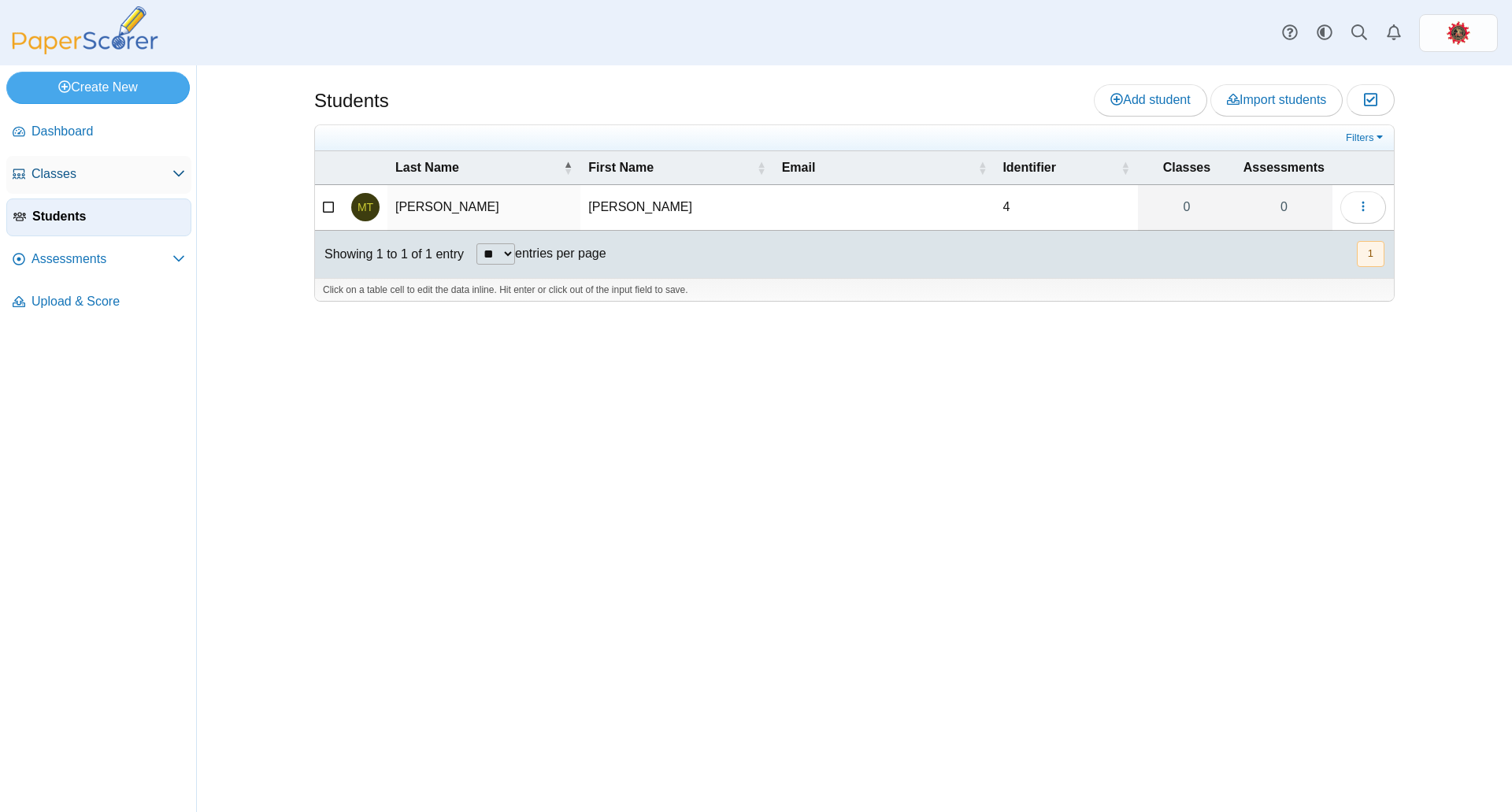
click at [95, 181] on span "Classes" at bounding box center [101, 174] width 141 height 17
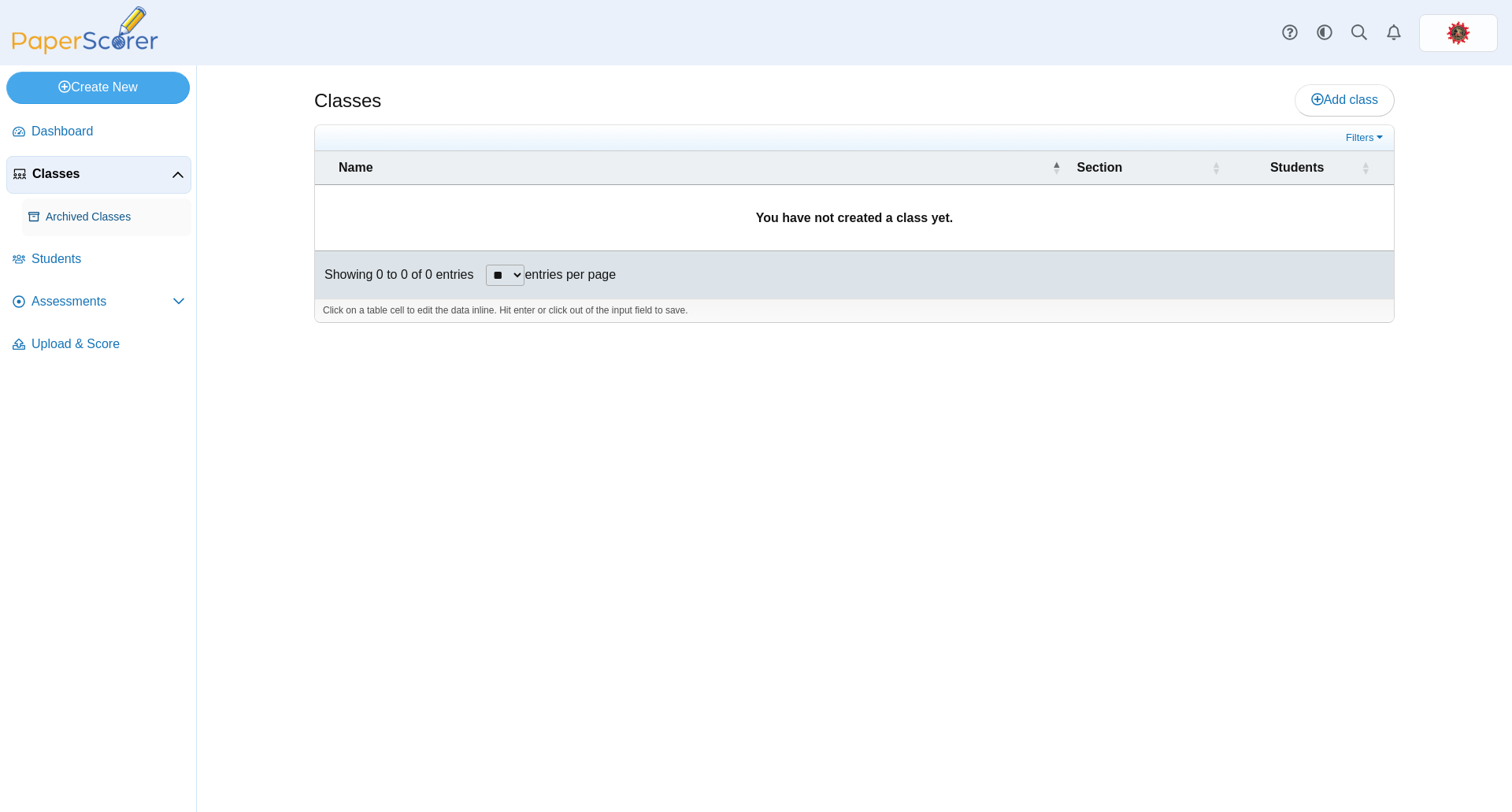
click at [89, 221] on span "Archived Classes" at bounding box center [115, 216] width 140 height 16
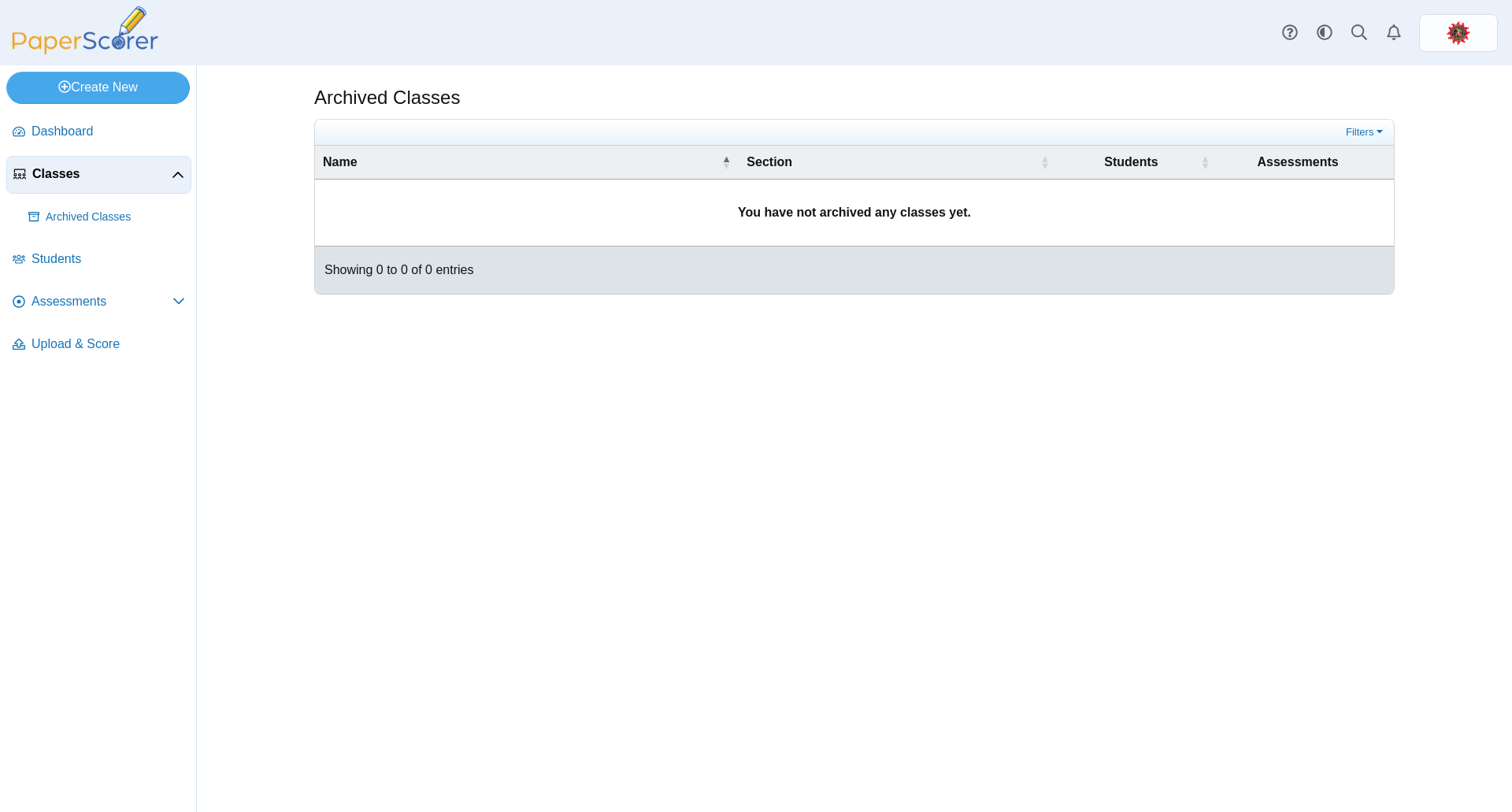
click at [87, 177] on span "Classes" at bounding box center [101, 174] width 140 height 17
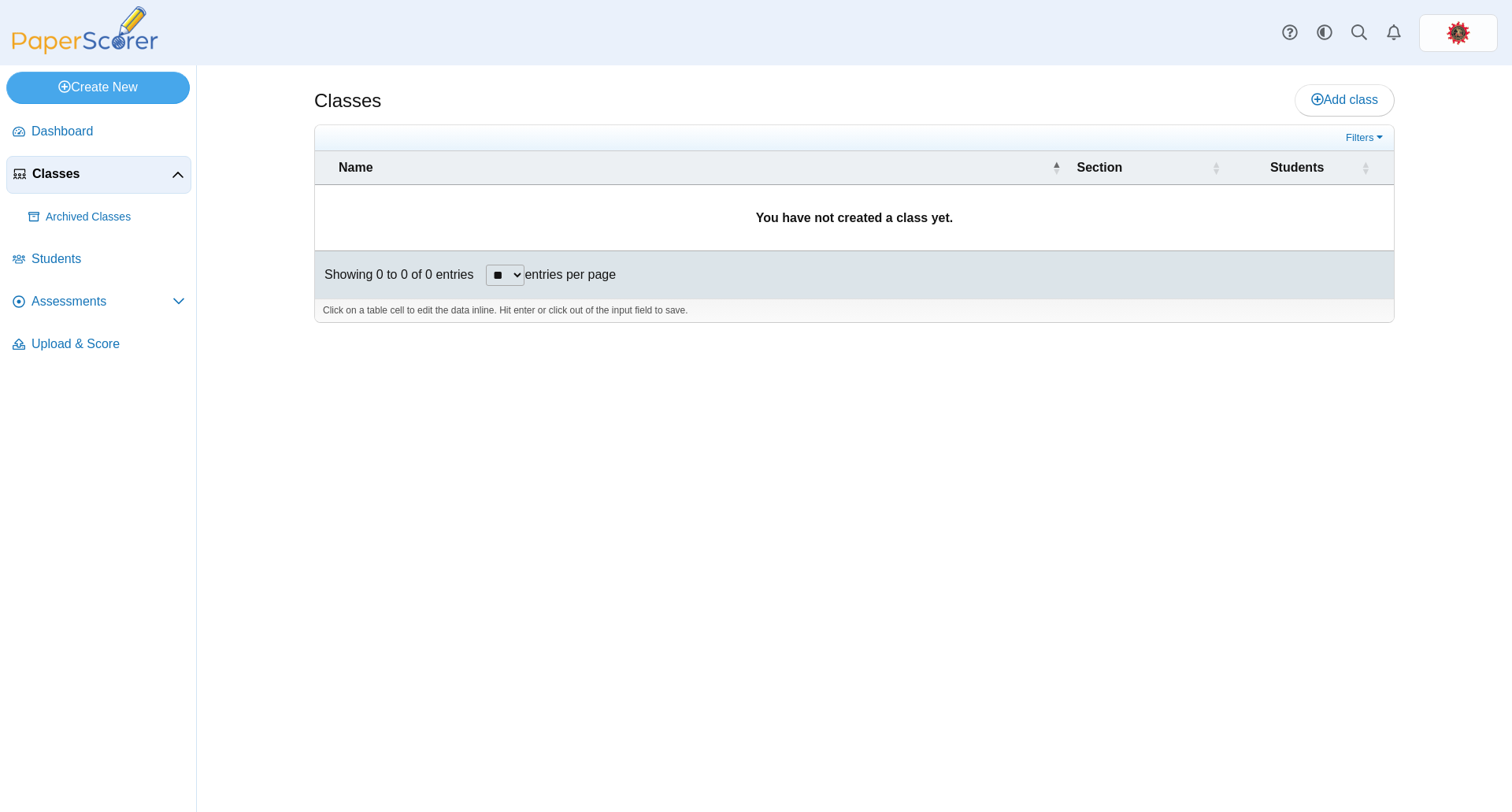
click at [77, 258] on span "Students" at bounding box center [108, 258] width 153 height 17
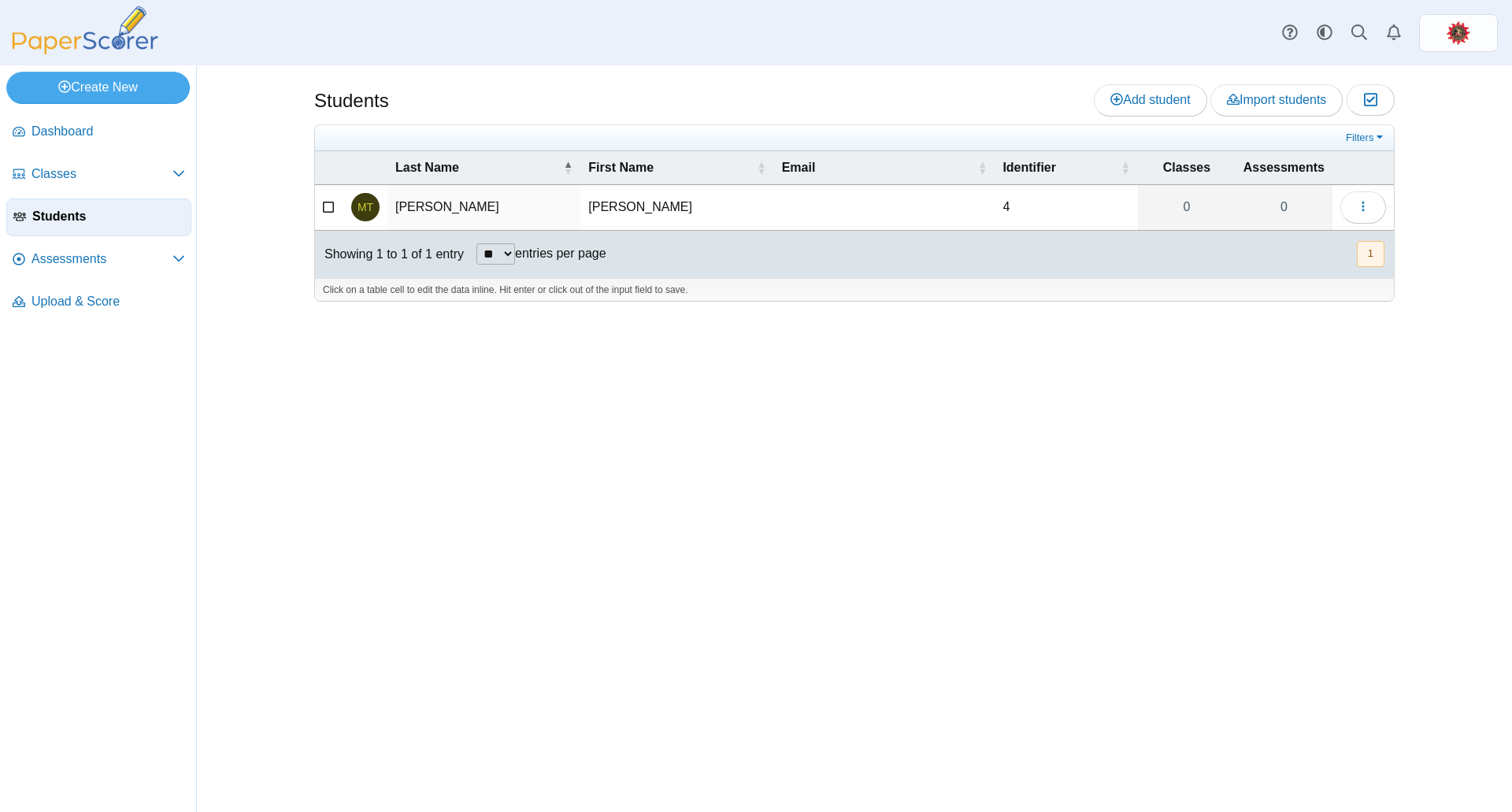
click at [515, 249] on select "** ** ** ***" at bounding box center [496, 253] width 38 height 21
select select "***"
click at [477, 243] on select "** ** ** ***" at bounding box center [496, 253] width 38 height 21
click at [1293, 100] on span "Import students" at bounding box center [1276, 100] width 100 height 14
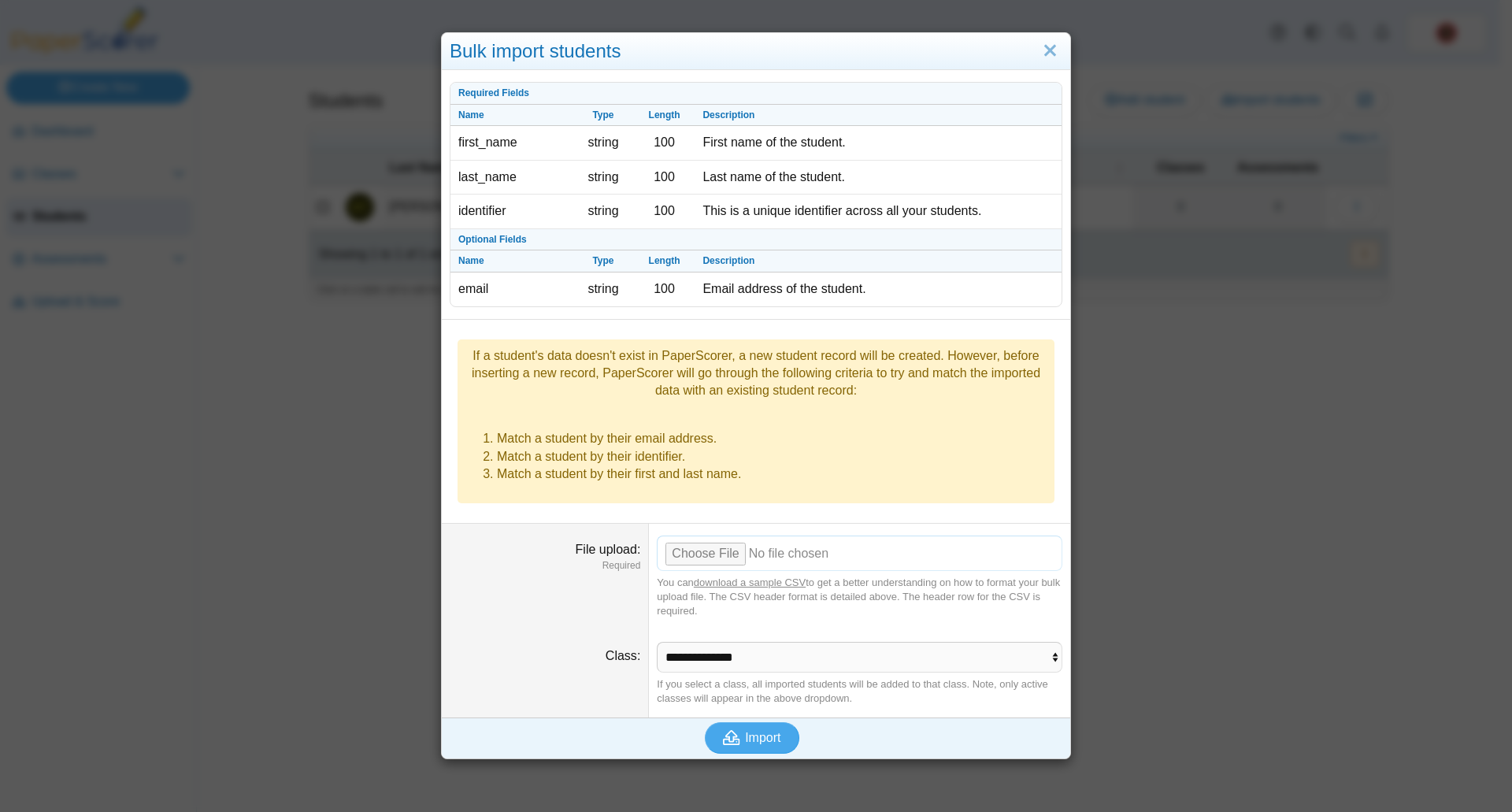
click at [702, 535] on input "File upload" at bounding box center [860, 553] width 406 height 35
type input "**********"
click at [745, 731] on span "Import" at bounding box center [762, 737] width 36 height 14
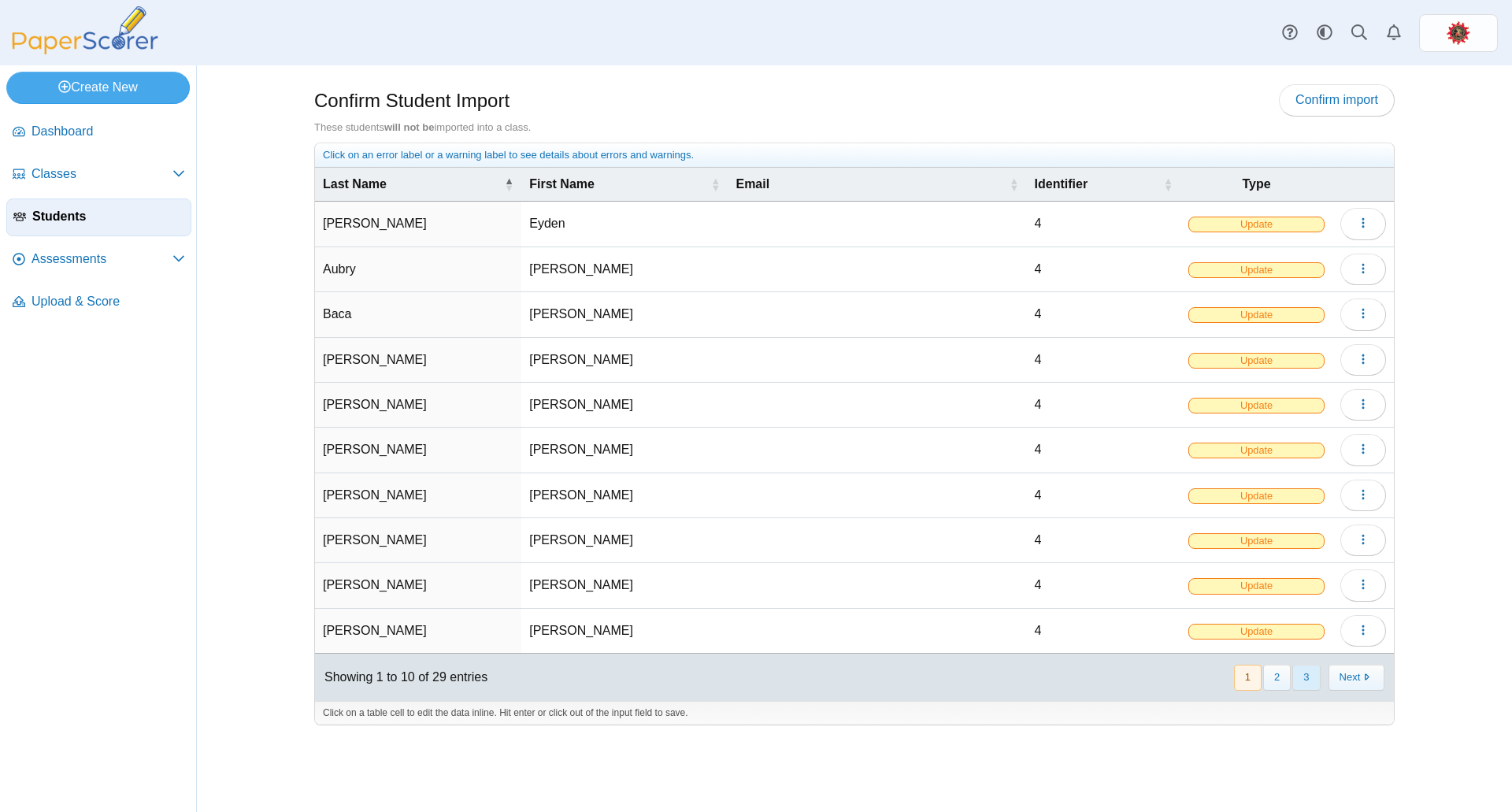
click at [1302, 670] on button "3" at bounding box center [1306, 678] width 27 height 26
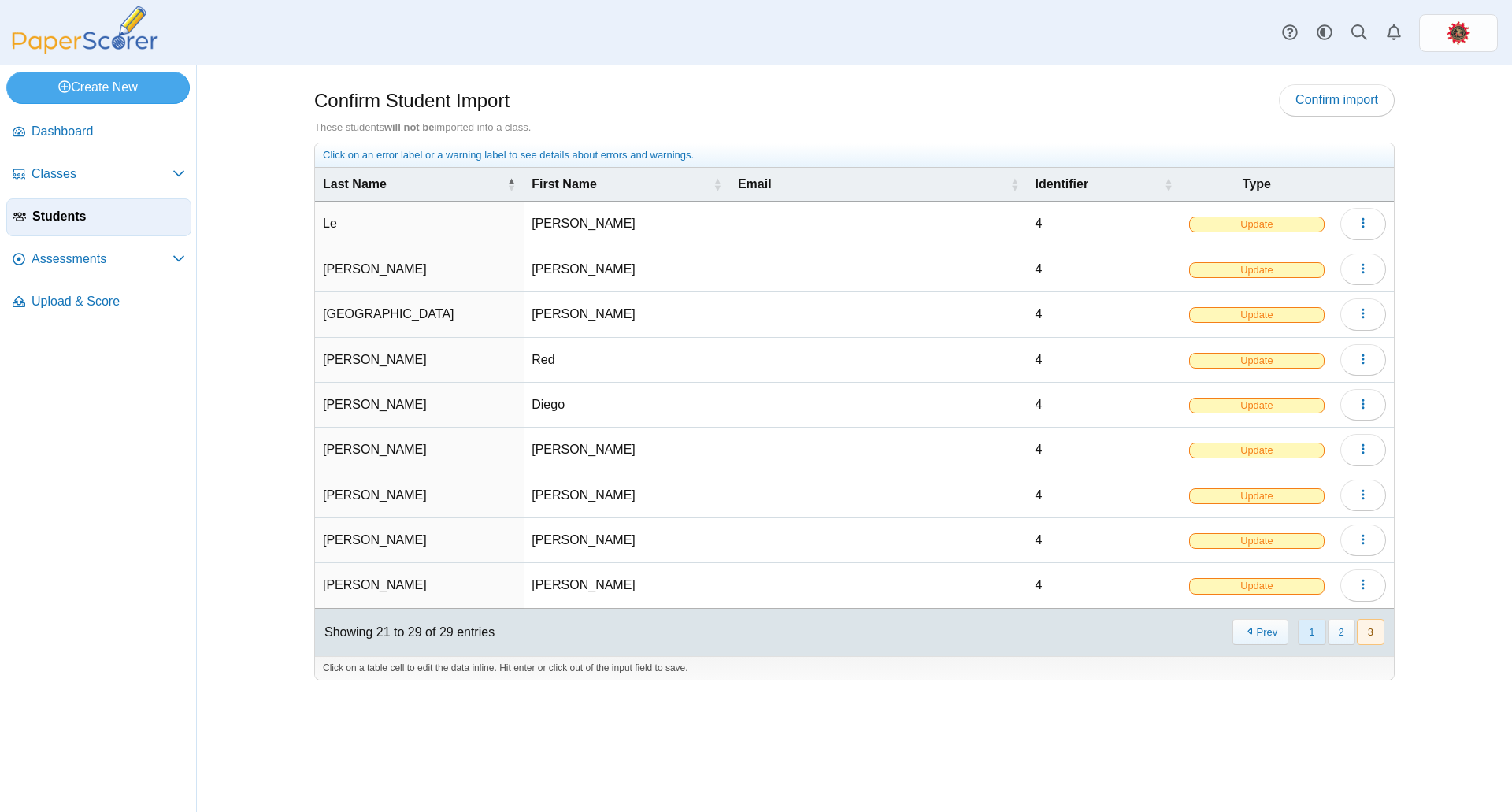
click at [1306, 629] on button "1" at bounding box center [1312, 632] width 27 height 26
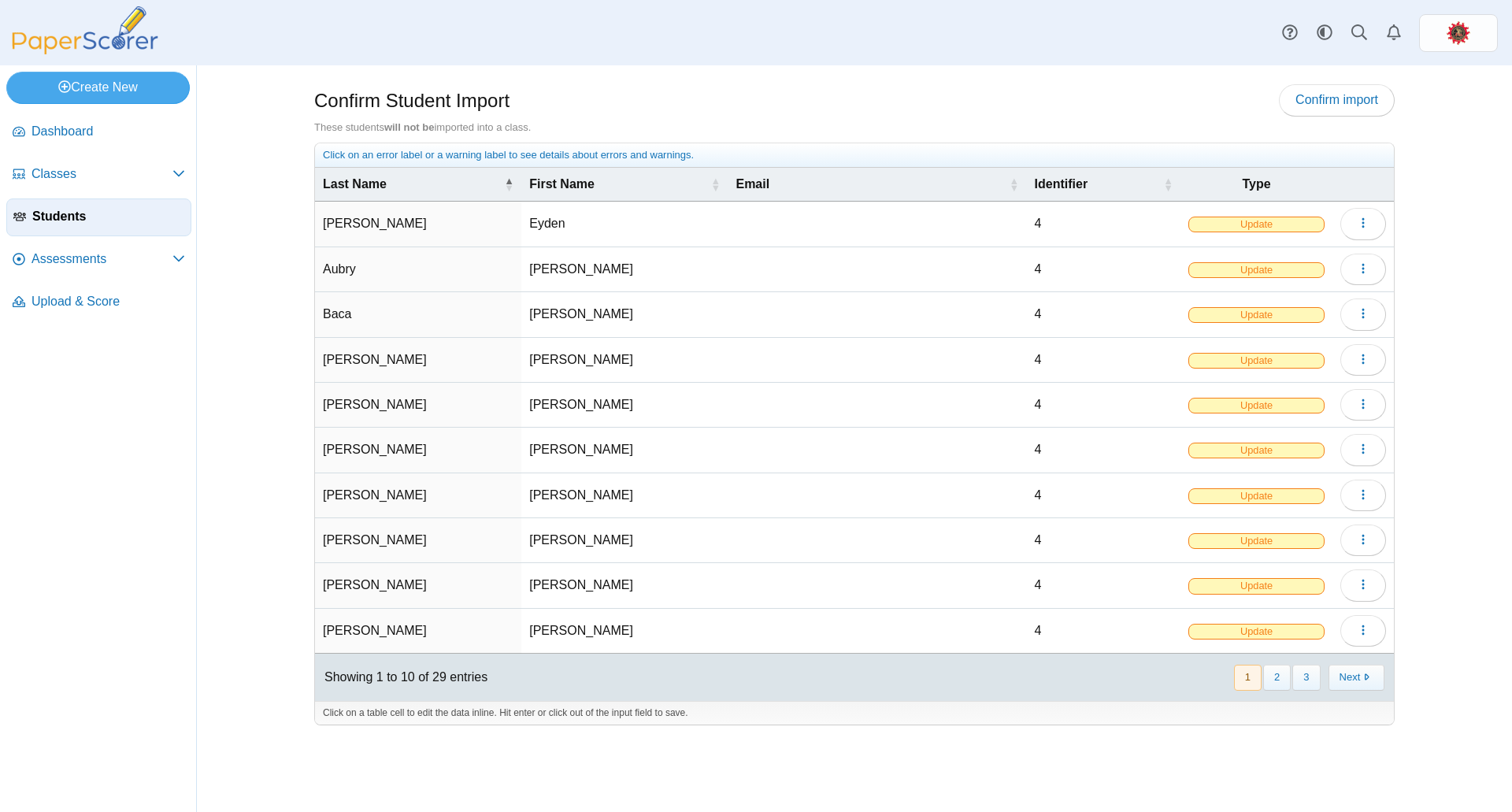
click at [1260, 223] on span "Update" at bounding box center [1256, 224] width 136 height 16
click at [1357, 216] on icon "button" at bounding box center [1363, 223] width 13 height 13
click at [1275, 226] on span "Update" at bounding box center [1256, 224] width 136 height 16
click at [1371, 226] on button "button" at bounding box center [1363, 224] width 46 height 31
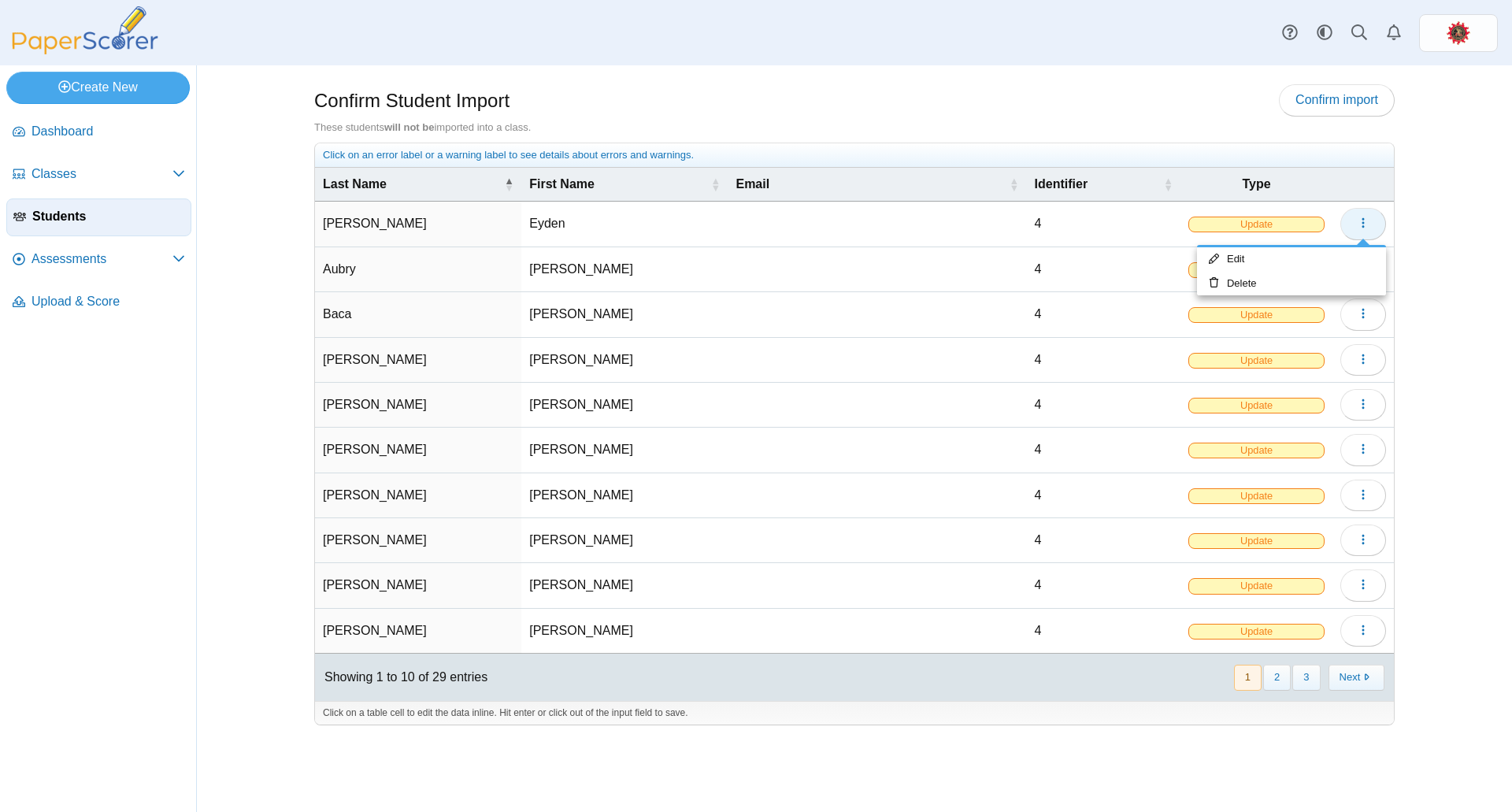
click at [1371, 226] on button "button" at bounding box center [1363, 224] width 46 height 31
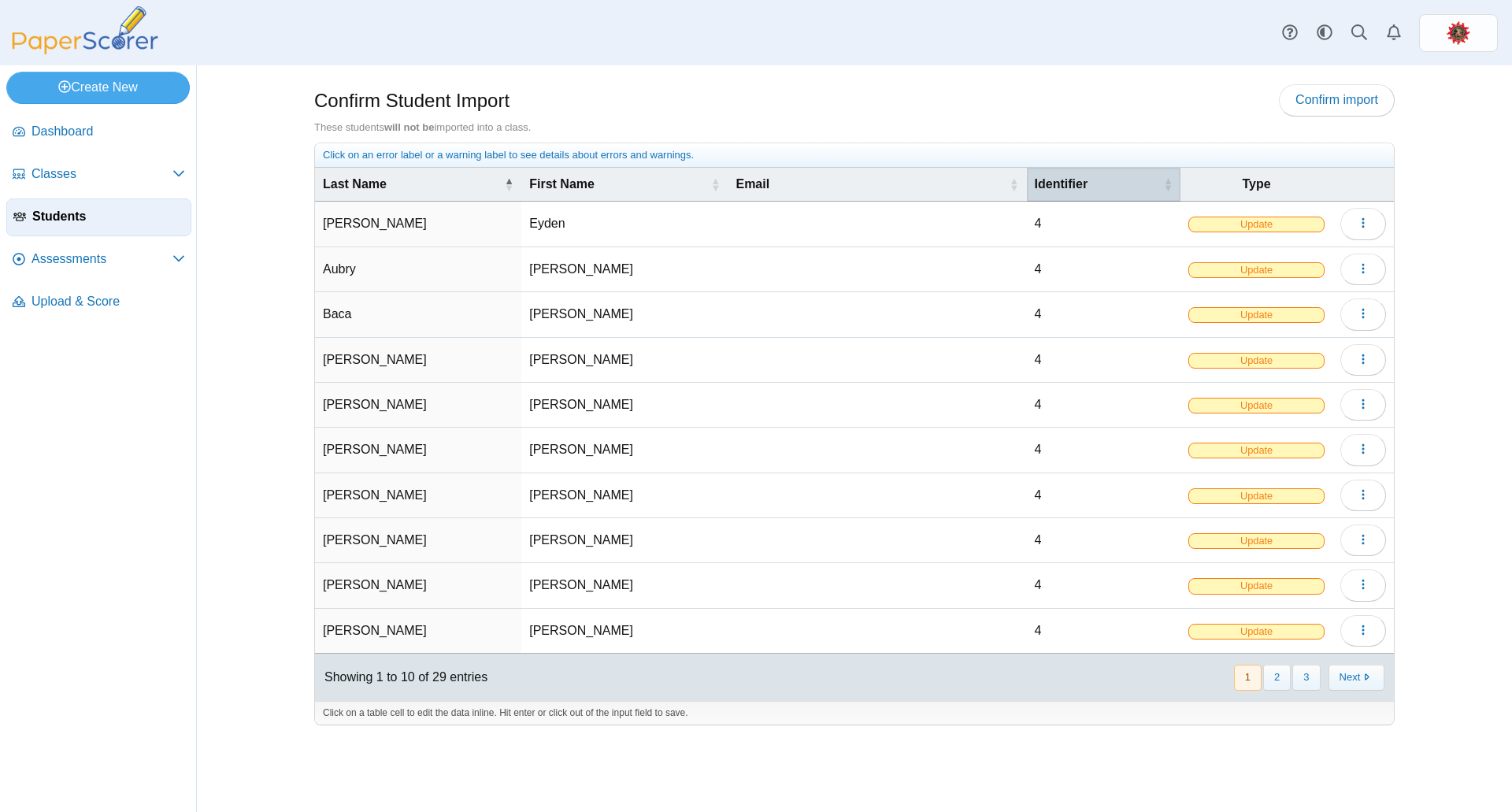
click at [1158, 188] on span "Identifier" at bounding box center [1098, 184] width 126 height 17
click at [1166, 185] on span "\a Identifier\a : Activate to invert sorting" at bounding box center [1168, 184] width 9 height 16
click at [1268, 226] on span "Update" at bounding box center [1257, 224] width 135 height 16
click at [1356, 223] on button "button" at bounding box center [1363, 224] width 46 height 31
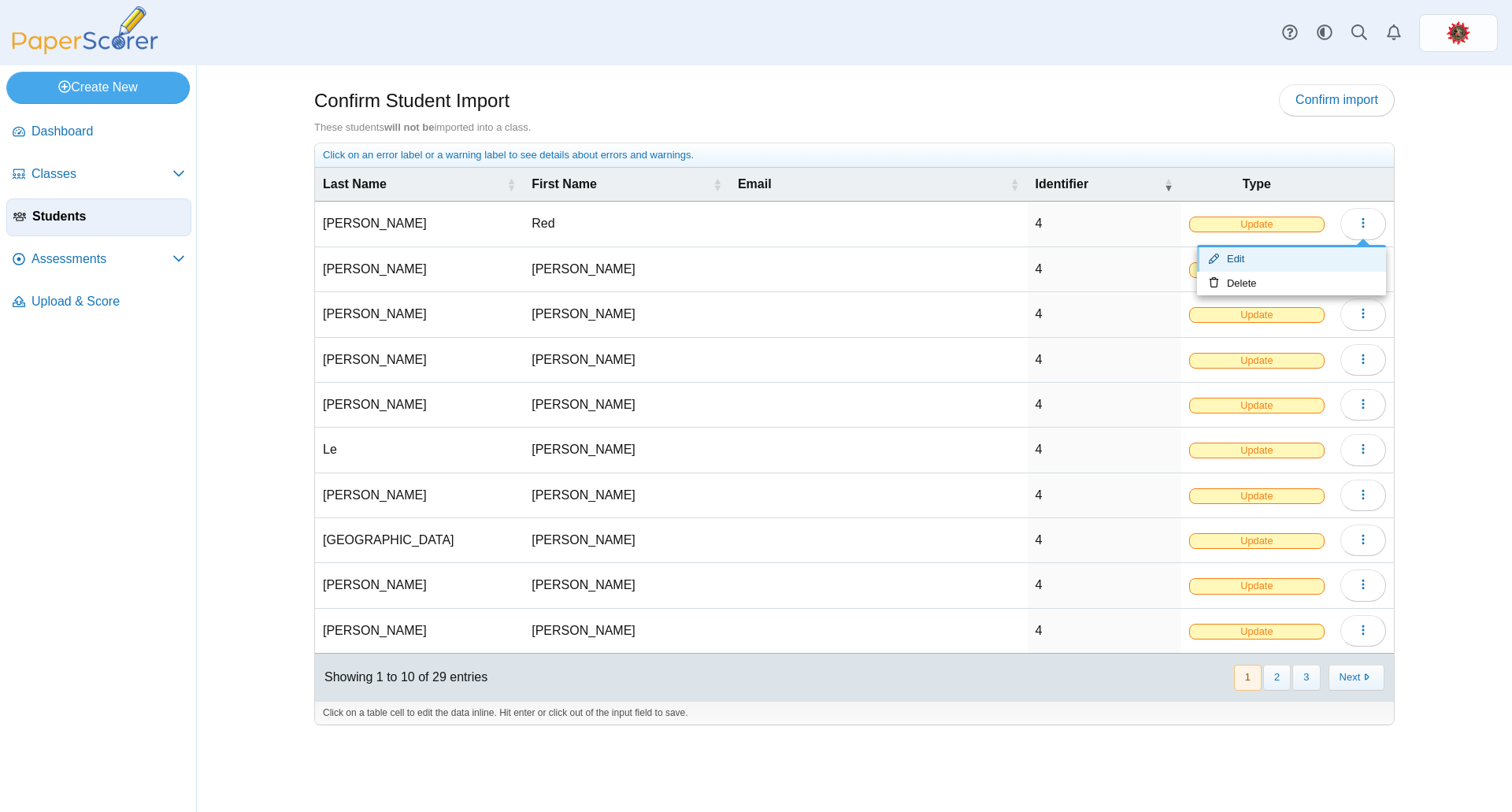
click at [1283, 258] on link "Edit" at bounding box center [1291, 259] width 189 height 24
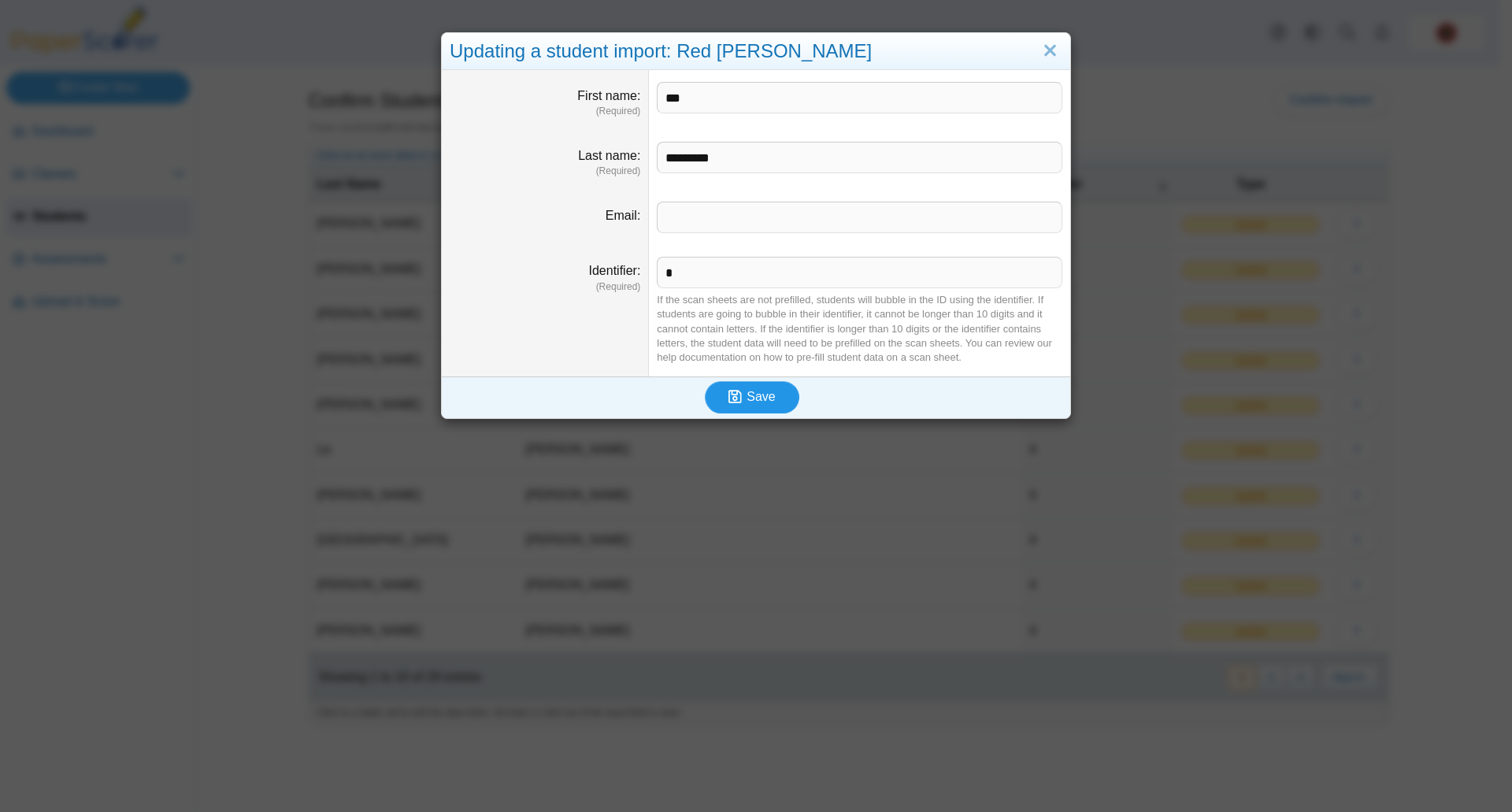
click at [741, 400] on icon "submit" at bounding box center [737, 396] width 18 height 17
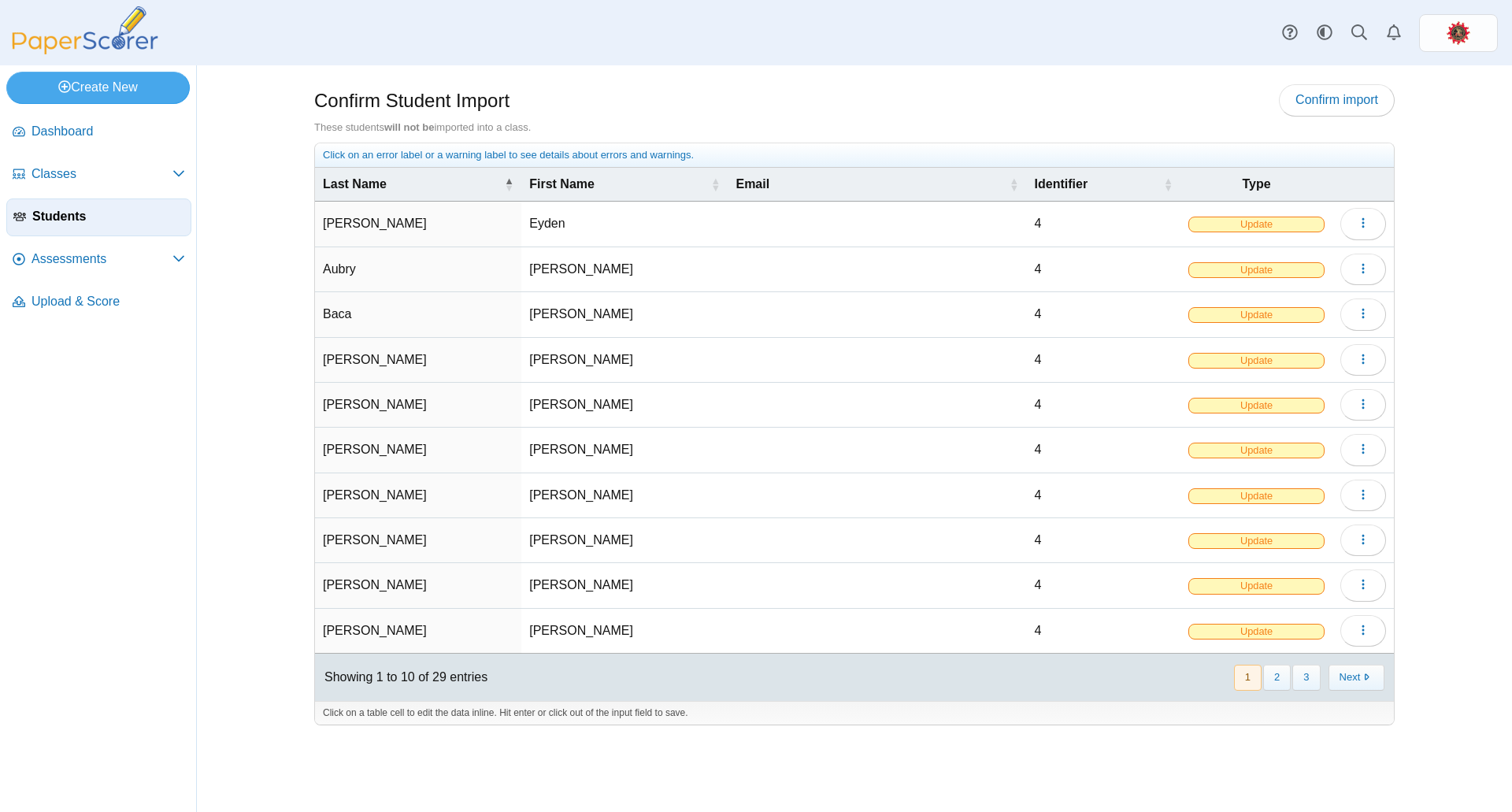
click at [1291, 216] on span "Update" at bounding box center [1256, 224] width 136 height 16
click at [1249, 226] on span "Update" at bounding box center [1256, 224] width 136 height 16
click at [1036, 220] on td "4" at bounding box center [1104, 224] width 154 height 45
drag, startPoint x: 1031, startPoint y: 220, endPoint x: 993, endPoint y: 226, distance: 38.5
click at [1027, 223] on td "* Multiple values The selected items contain different values for this input. T…" at bounding box center [1104, 224] width 154 height 45
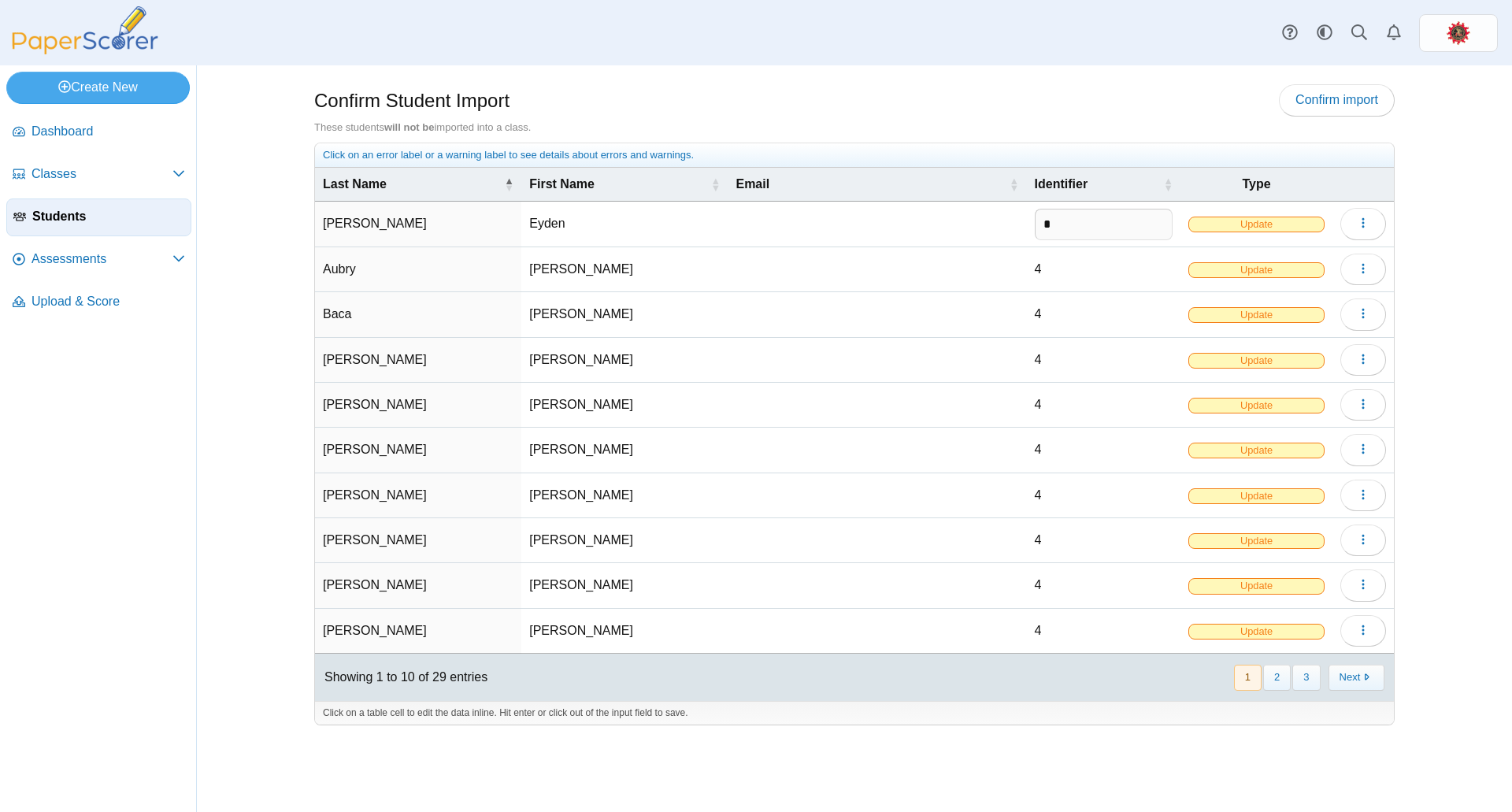
click at [872, 121] on div "These students will not be imported into a class." at bounding box center [854, 128] width 1081 height 15
click at [1260, 223] on span "Update" at bounding box center [1256, 224] width 136 height 16
click at [1362, 220] on icon "button" at bounding box center [1363, 223] width 13 height 13
click at [1065, 80] on div "Confirm Student Import Confirm import These students will not be imported into …" at bounding box center [854, 438] width 1181 height 746
click at [1347, 97] on span "Confirm import" at bounding box center [1337, 100] width 83 height 14
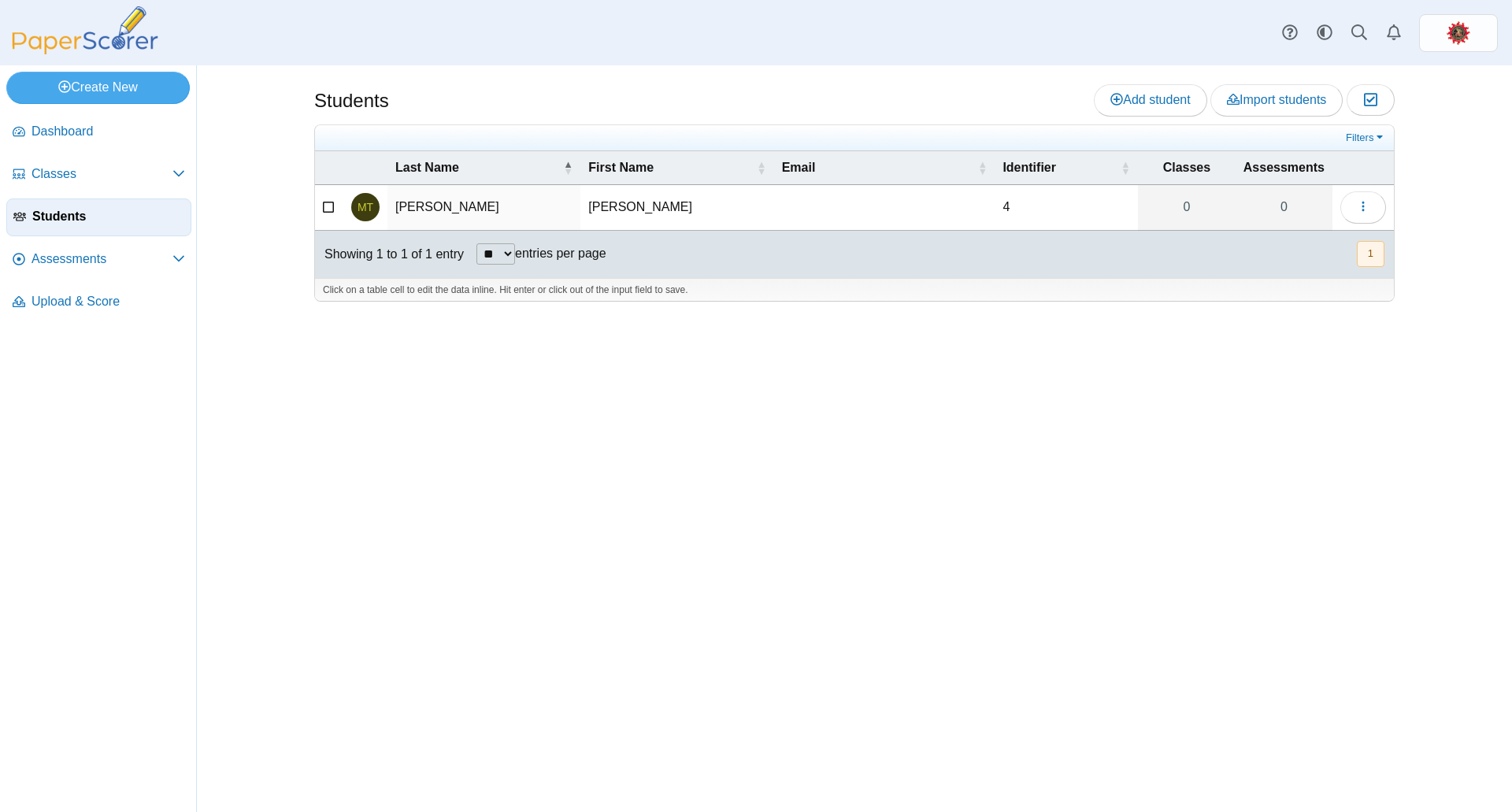
click at [68, 212] on span "Students" at bounding box center [108, 216] width 152 height 17
click at [1253, 98] on span "Import students" at bounding box center [1276, 100] width 100 height 14
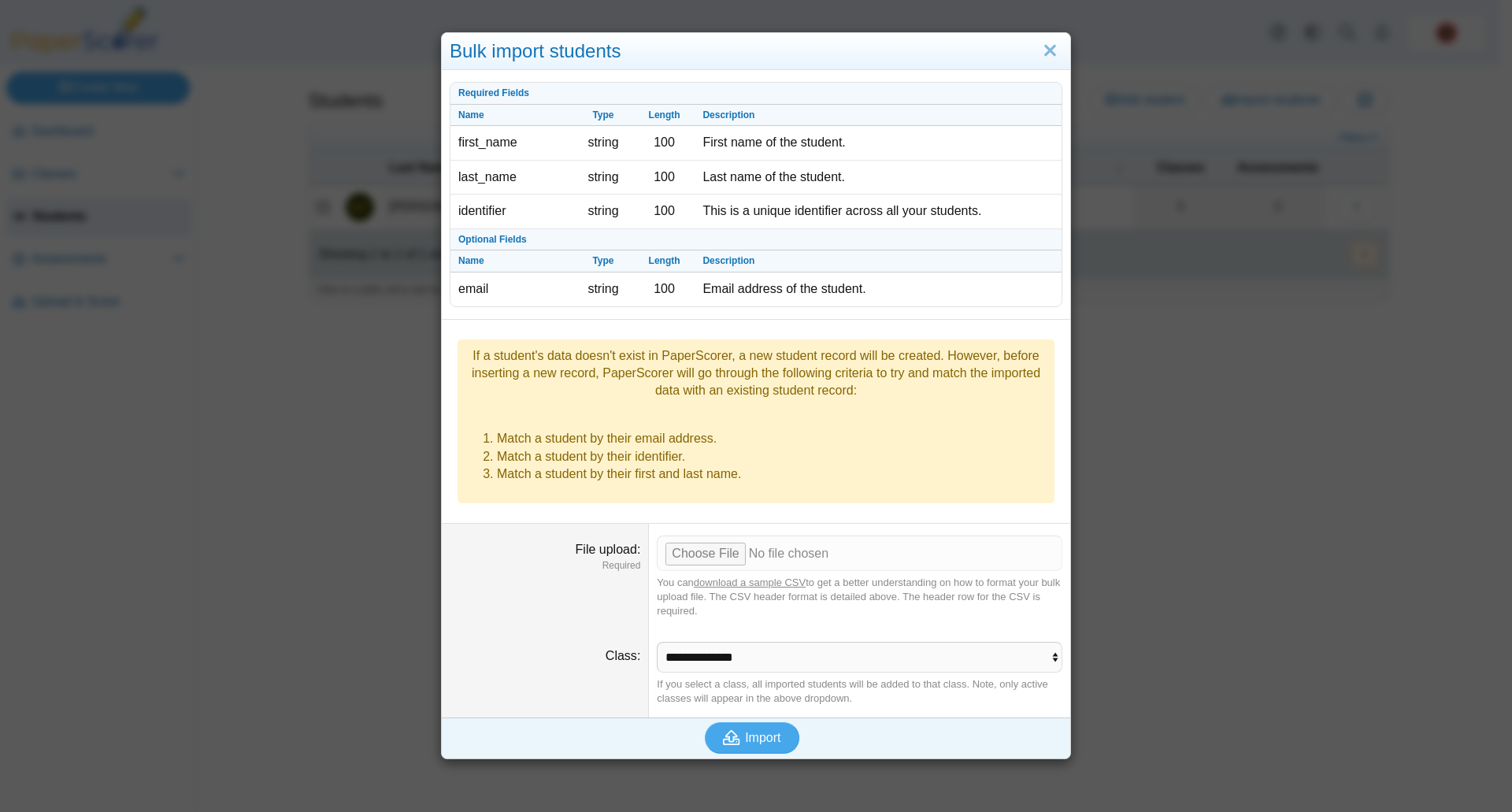
click at [739, 576] on link "download a sample CSV" at bounding box center [749, 582] width 111 height 12
click at [682, 535] on input "File upload" at bounding box center [860, 553] width 406 height 35
type input "**********"
click at [745, 731] on span "Import" at bounding box center [762, 737] width 36 height 14
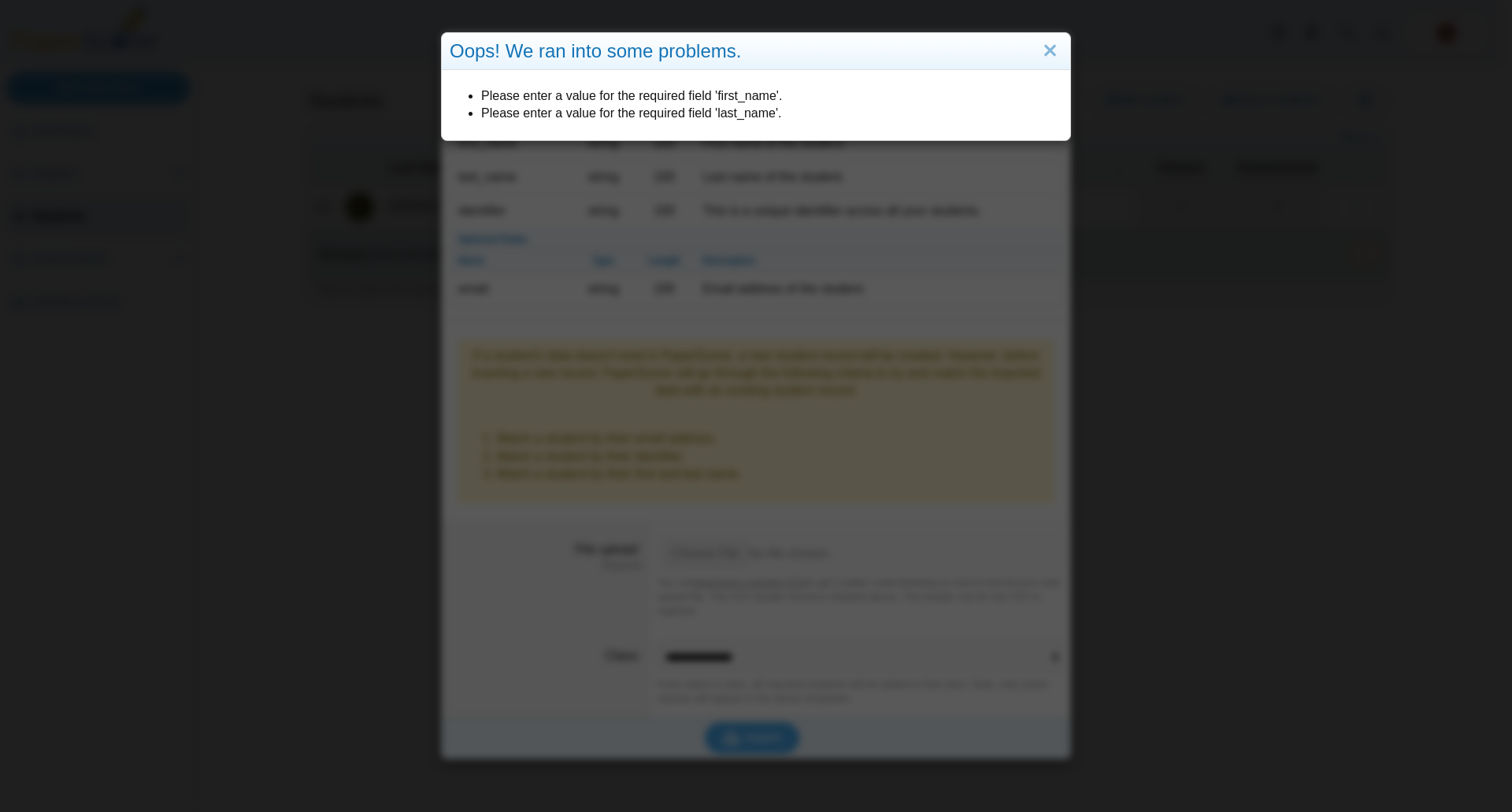
click at [784, 234] on div "Oops! We ran into some problems. Please enter a value for the required field 'f…" at bounding box center [756, 406] width 1512 height 812
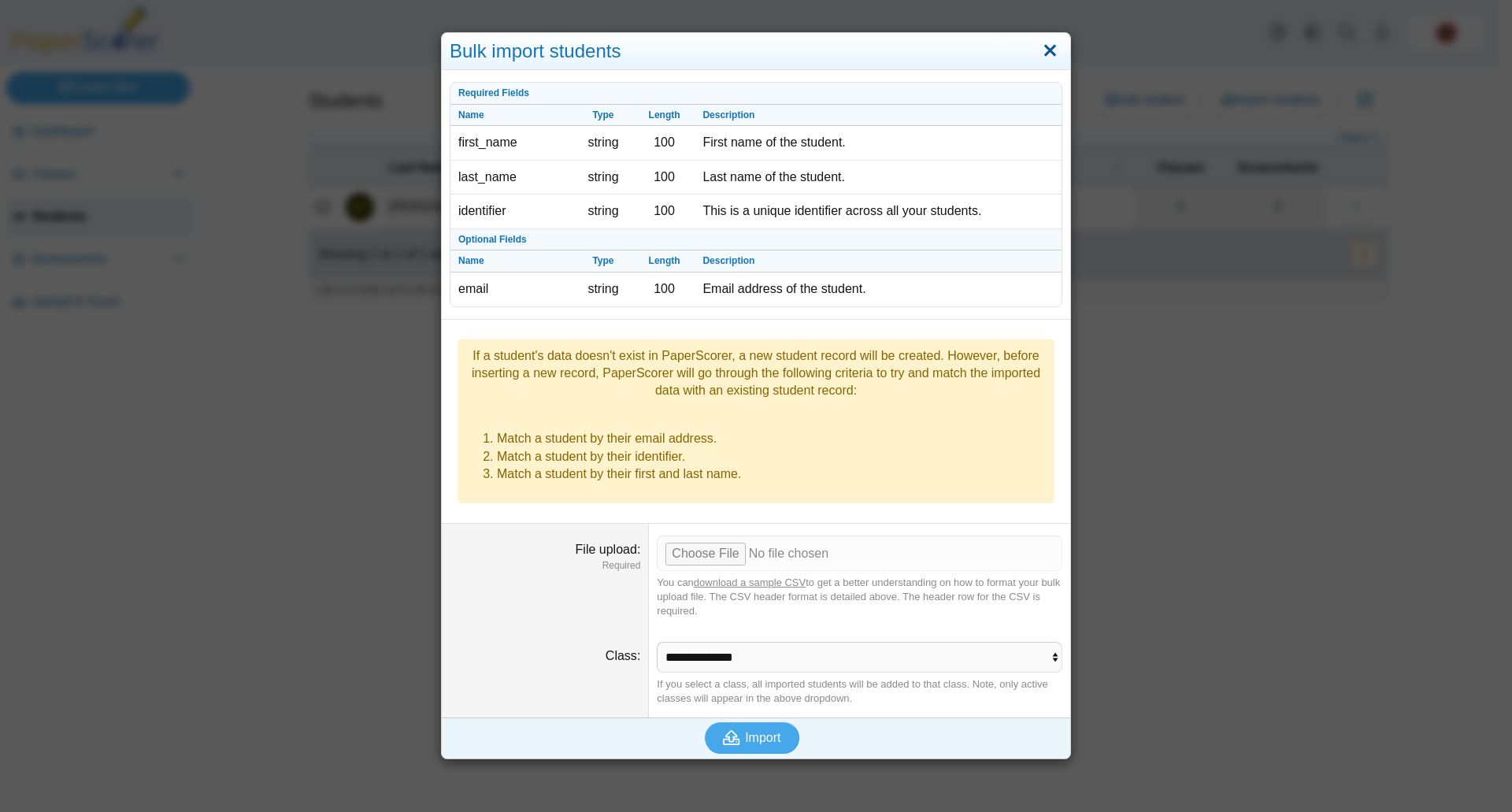
click at [1039, 50] on link "Close" at bounding box center [1050, 50] width 25 height 26
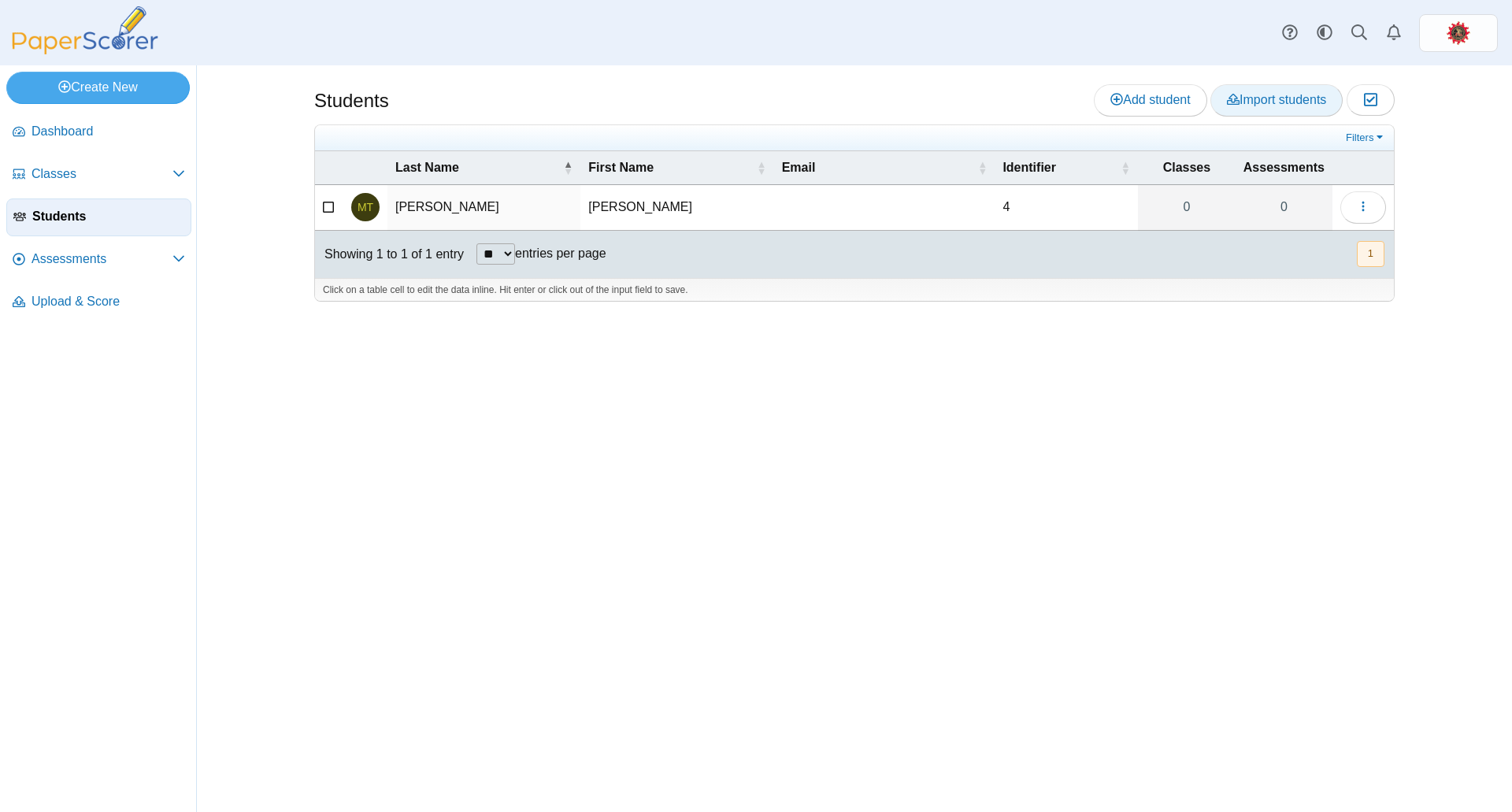
click at [1254, 103] on span "Import students" at bounding box center [1276, 100] width 100 height 14
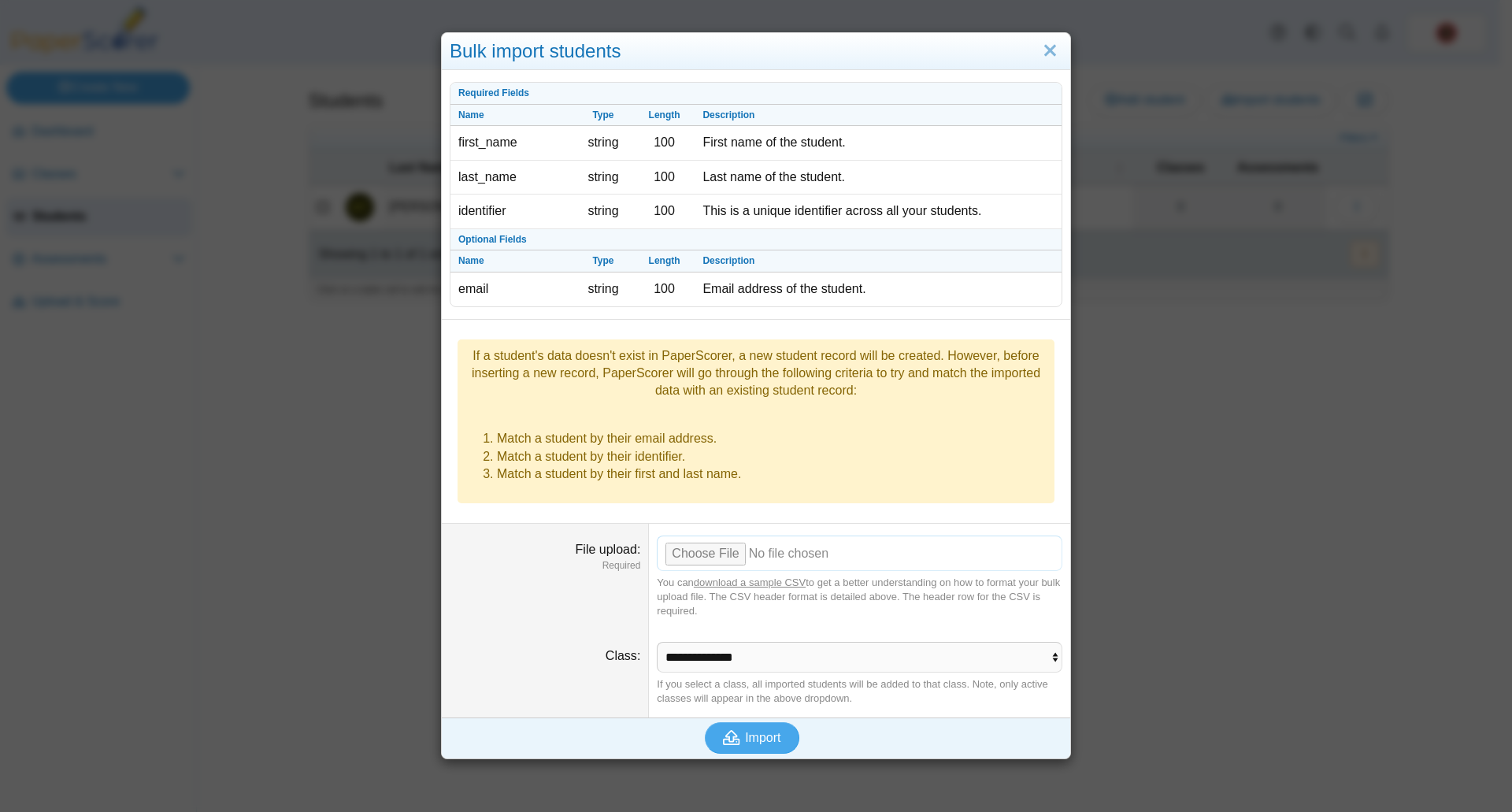
click at [705, 535] on input "File upload" at bounding box center [860, 553] width 406 height 35
click at [756, 731] on span "Import" at bounding box center [762, 737] width 36 height 14
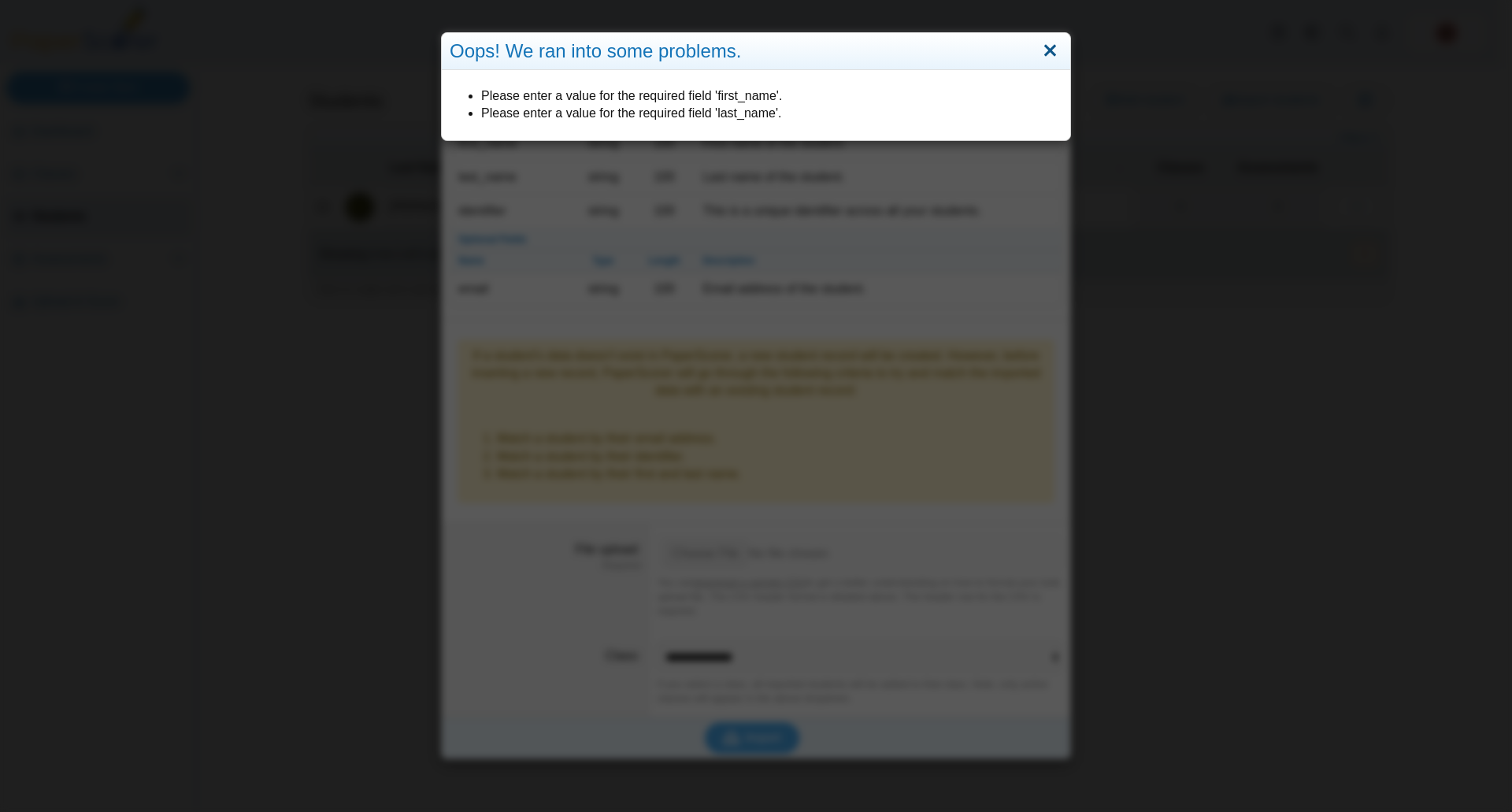
click at [1044, 49] on link "Close" at bounding box center [1050, 50] width 25 height 26
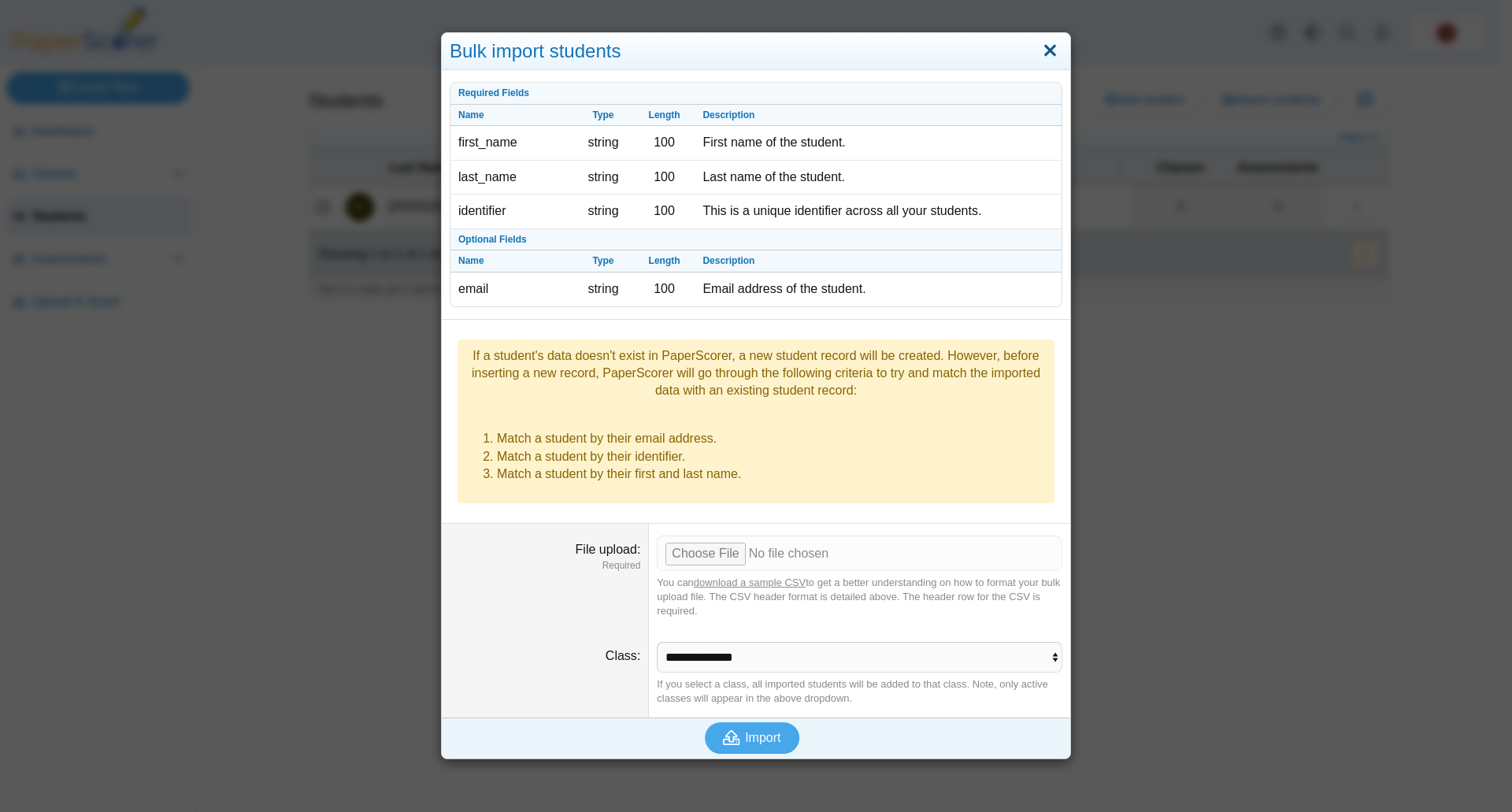
click at [1041, 51] on link "Close" at bounding box center [1050, 50] width 25 height 26
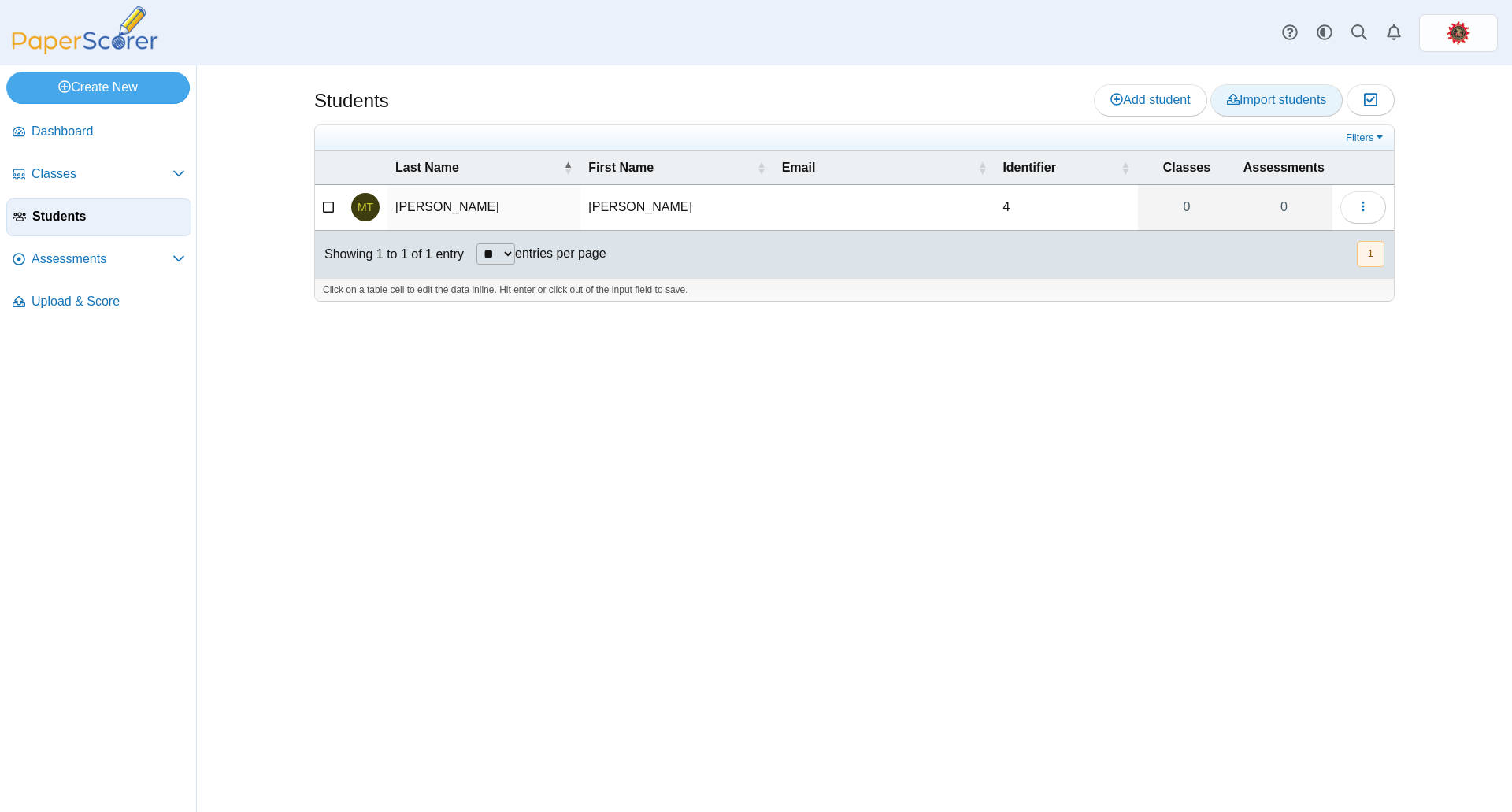
click at [1247, 96] on span "Import students" at bounding box center [1276, 100] width 100 height 14
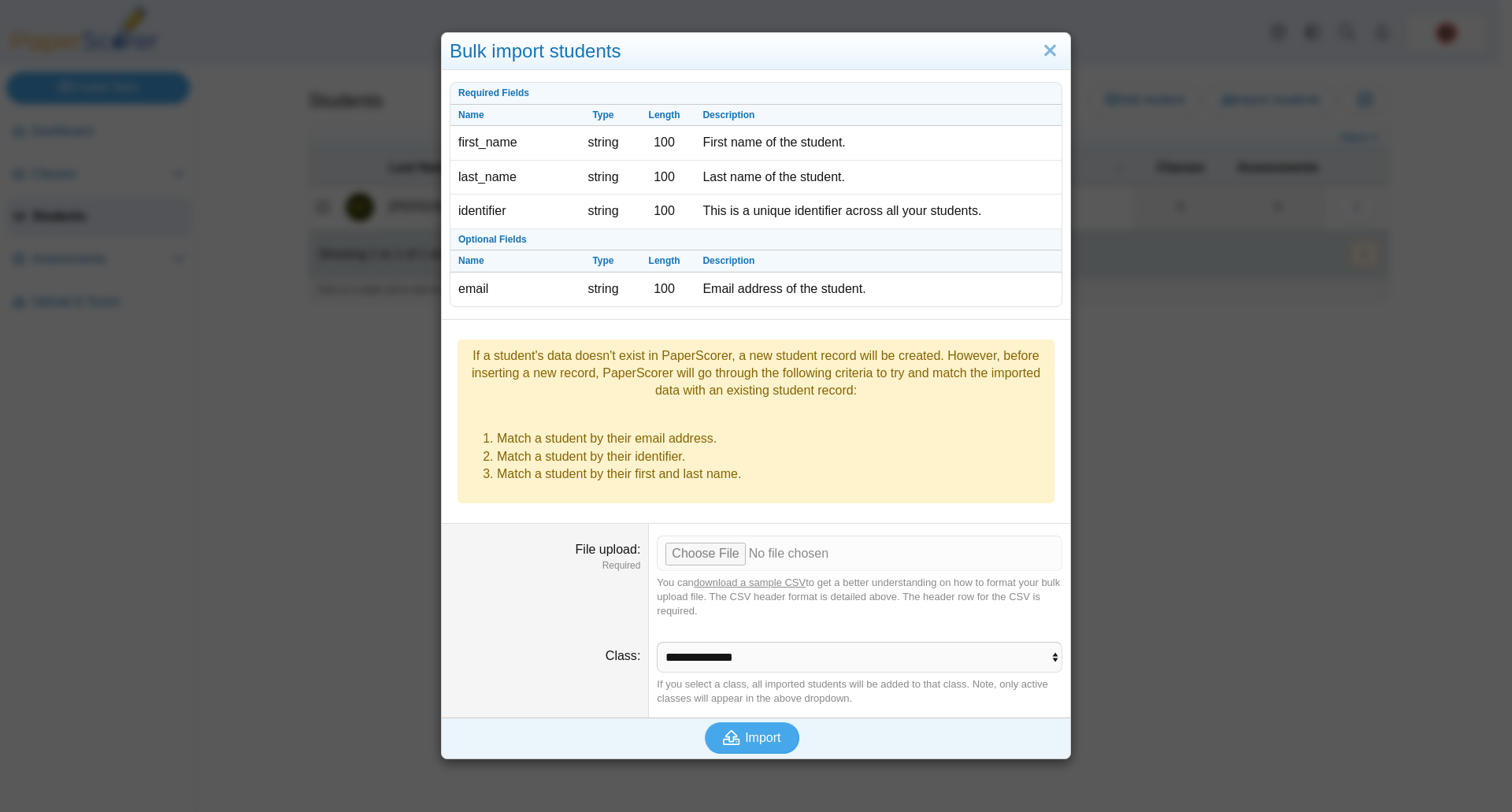
click at [743, 576] on link "download a sample CSV" at bounding box center [749, 582] width 111 height 12
click at [709, 535] on input "File upload" at bounding box center [860, 553] width 406 height 35
type input "**********"
click at [749, 731] on span "Import" at bounding box center [762, 737] width 36 height 14
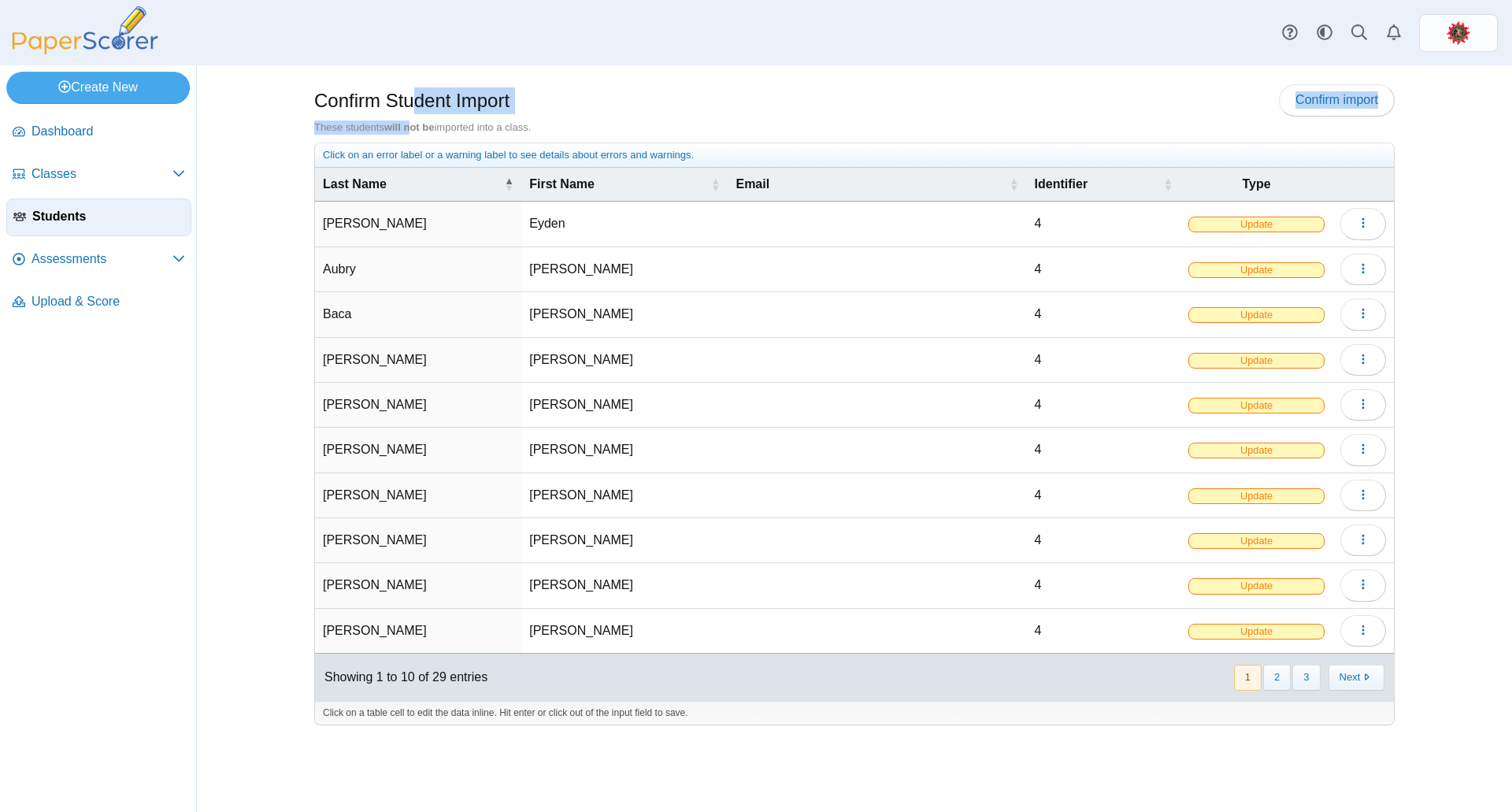
click at [409, 114] on div "Confirm Student Import Confirm import These students will not be imported into …" at bounding box center [854, 109] width 1081 height 50
click at [414, 121] on b "will not be" at bounding box center [409, 127] width 50 height 12
click at [1344, 100] on span "Confirm import" at bounding box center [1337, 100] width 83 height 14
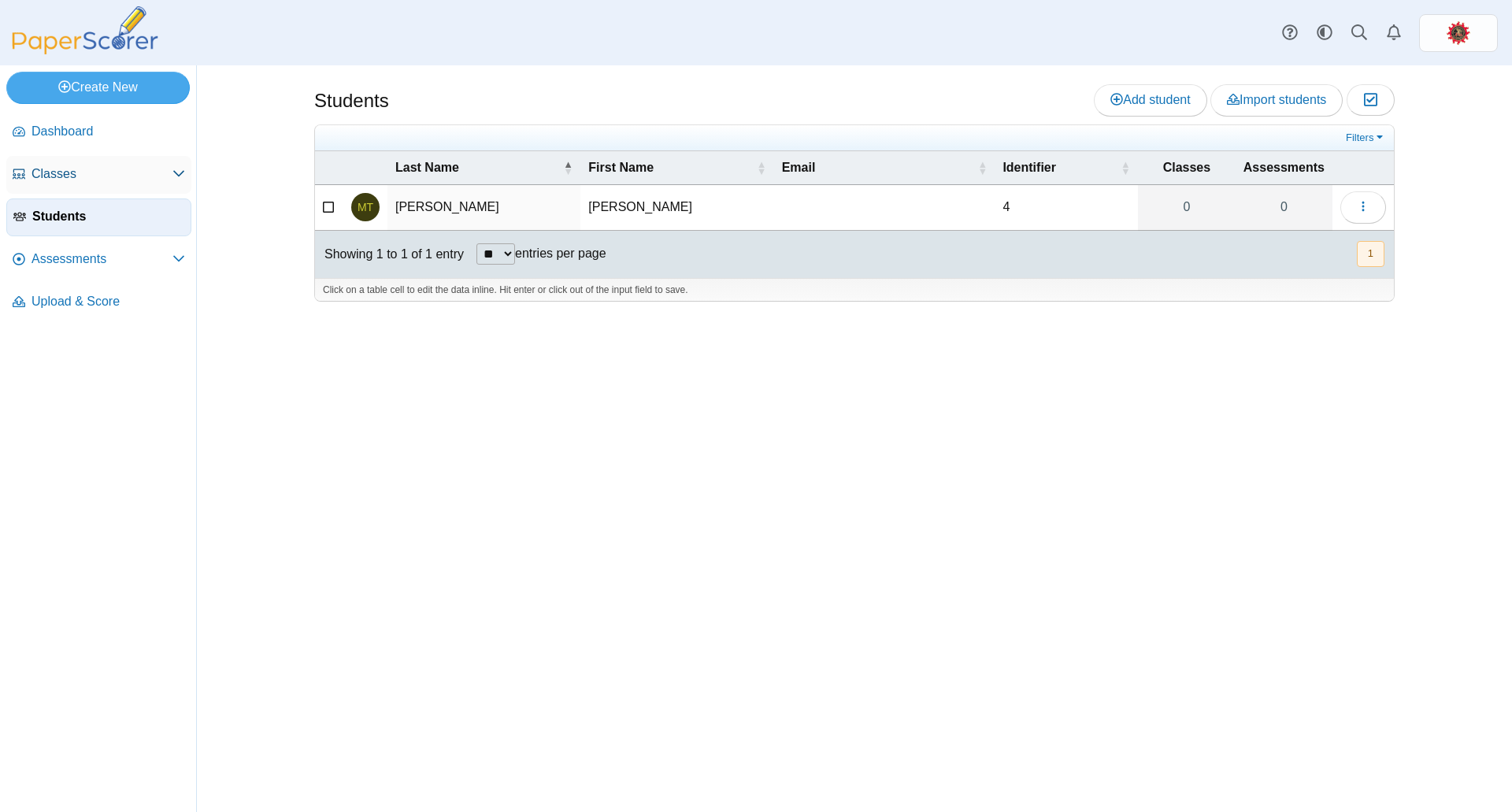
click at [89, 180] on span "Classes" at bounding box center [101, 174] width 141 height 17
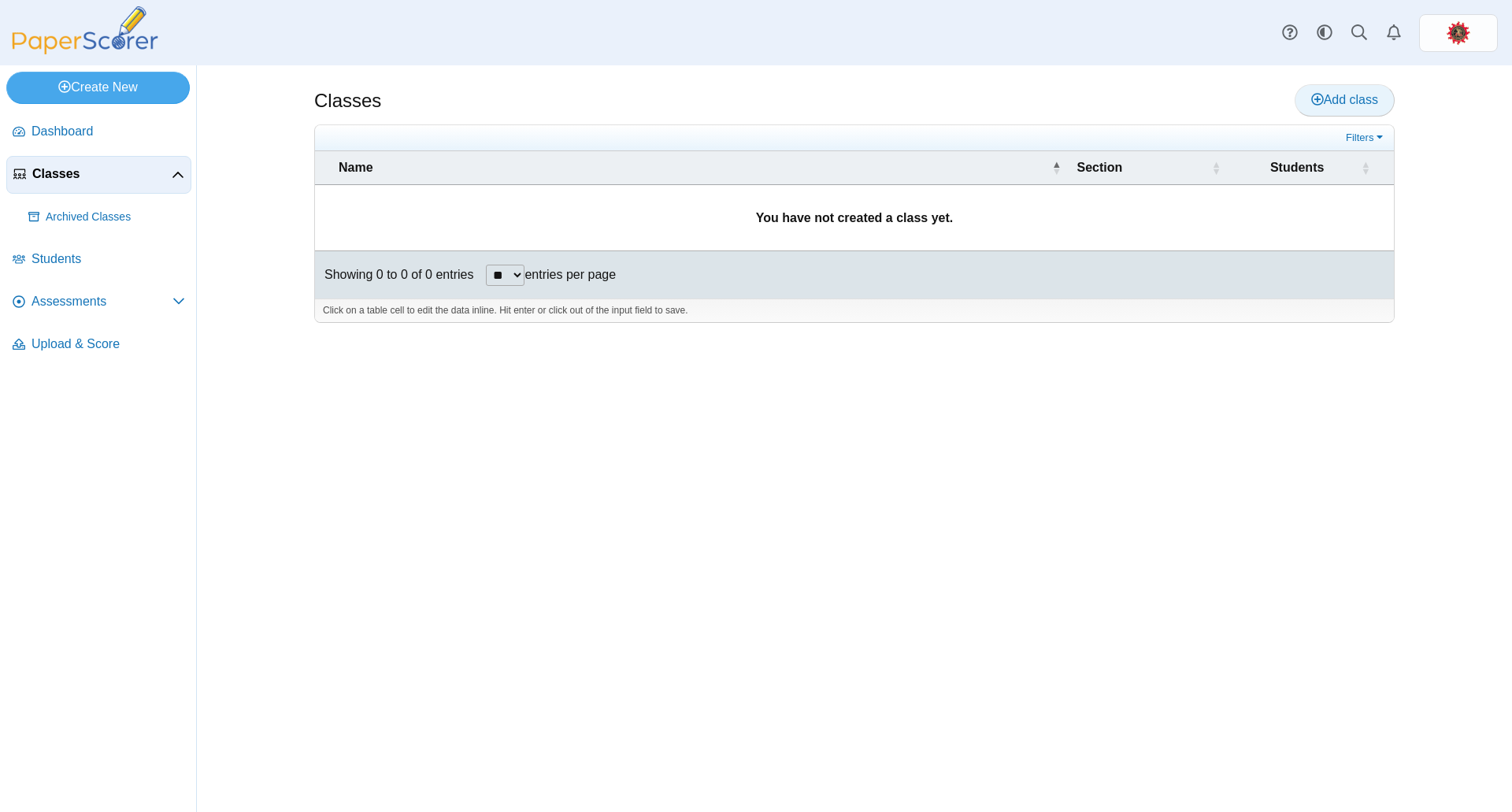
click at [1327, 93] on span "Add class" at bounding box center [1344, 100] width 67 height 14
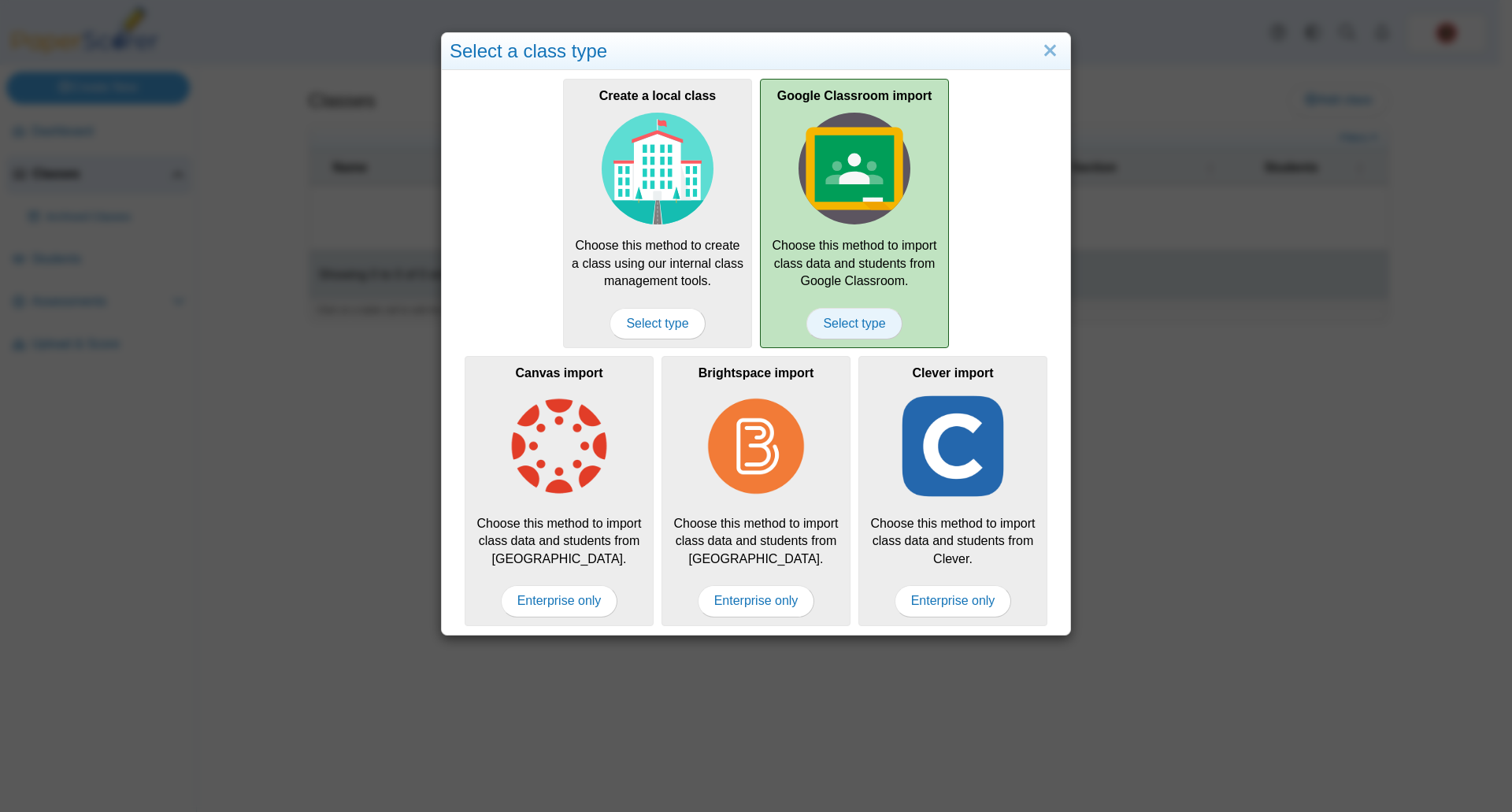
click at [864, 320] on span "Select type" at bounding box center [854, 323] width 95 height 31
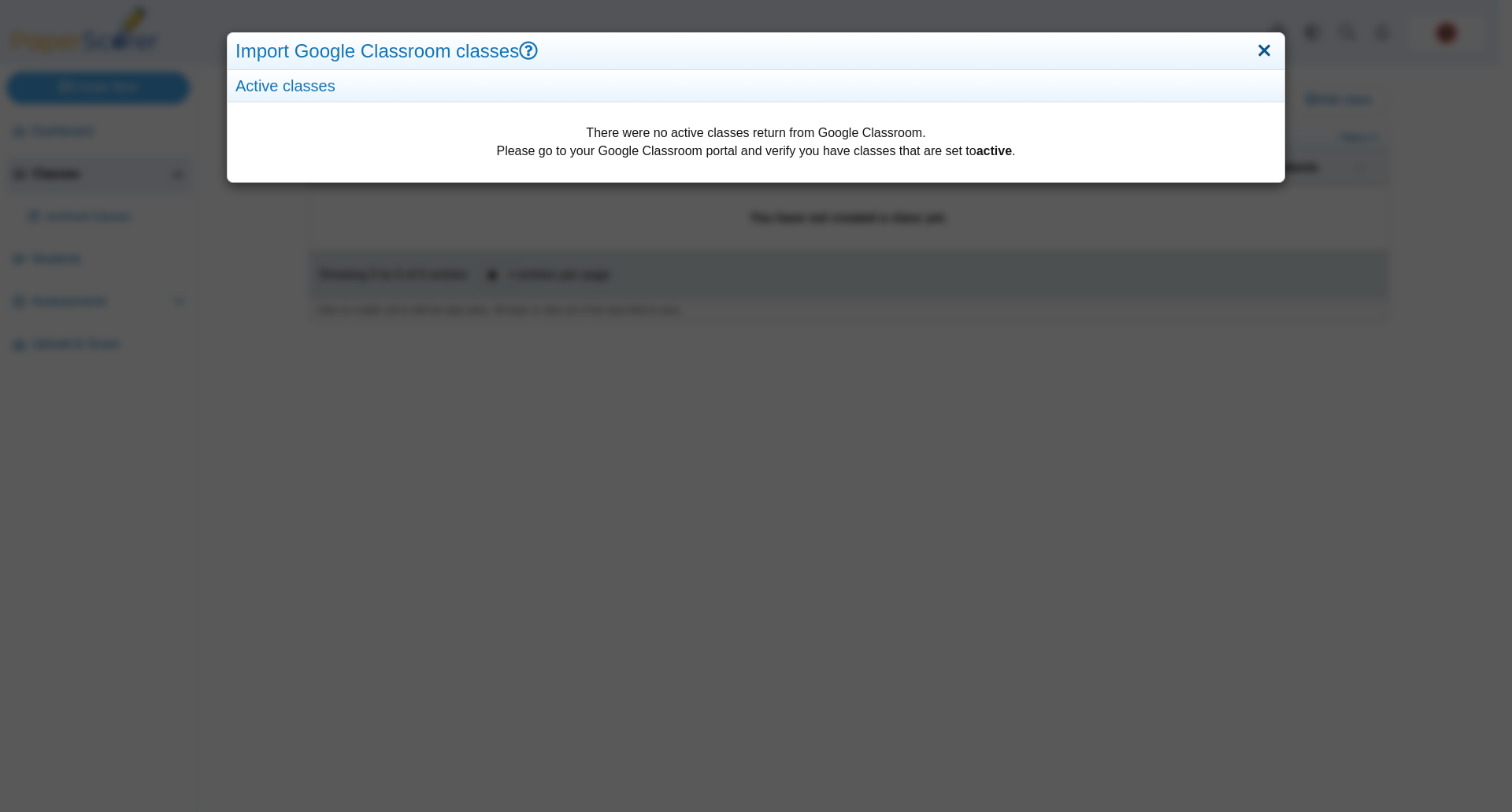
click at [1253, 44] on link "Close" at bounding box center [1264, 50] width 25 height 26
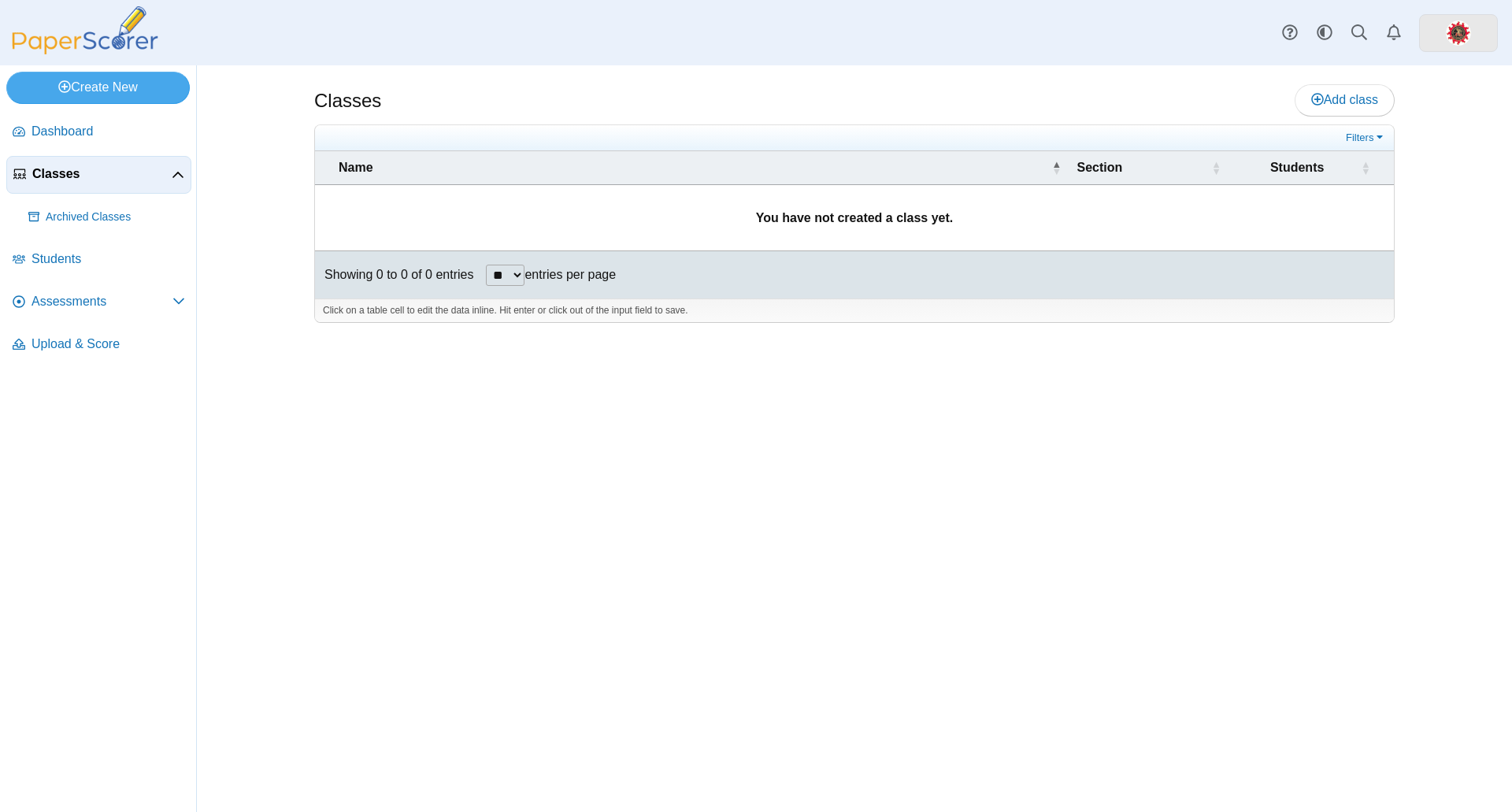
click at [1448, 31] on img at bounding box center [1459, 33] width 26 height 26
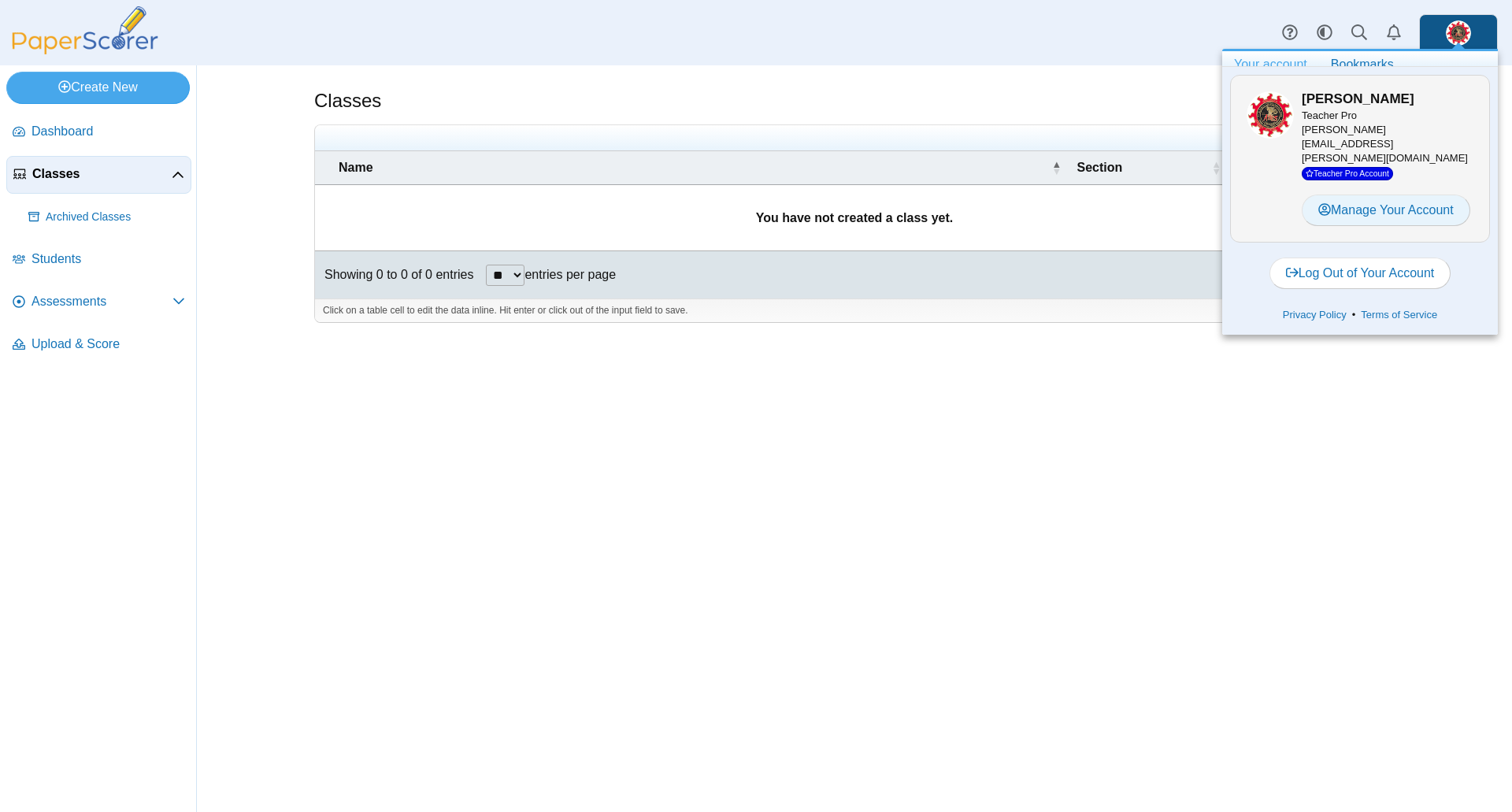
click at [1402, 196] on link "Manage Your Account" at bounding box center [1386, 210] width 168 height 31
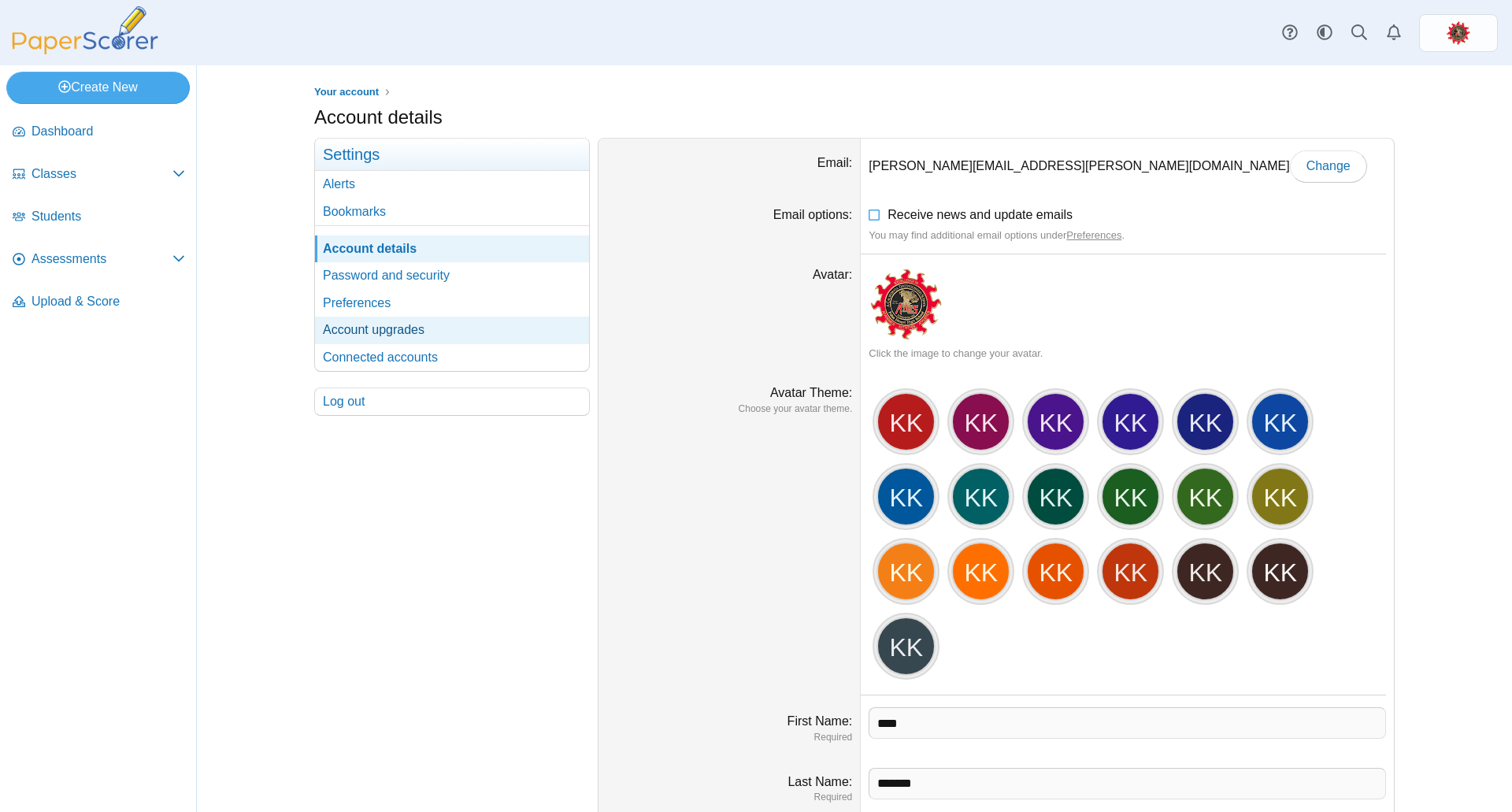
click at [425, 327] on link "Account upgrades" at bounding box center [452, 330] width 274 height 26
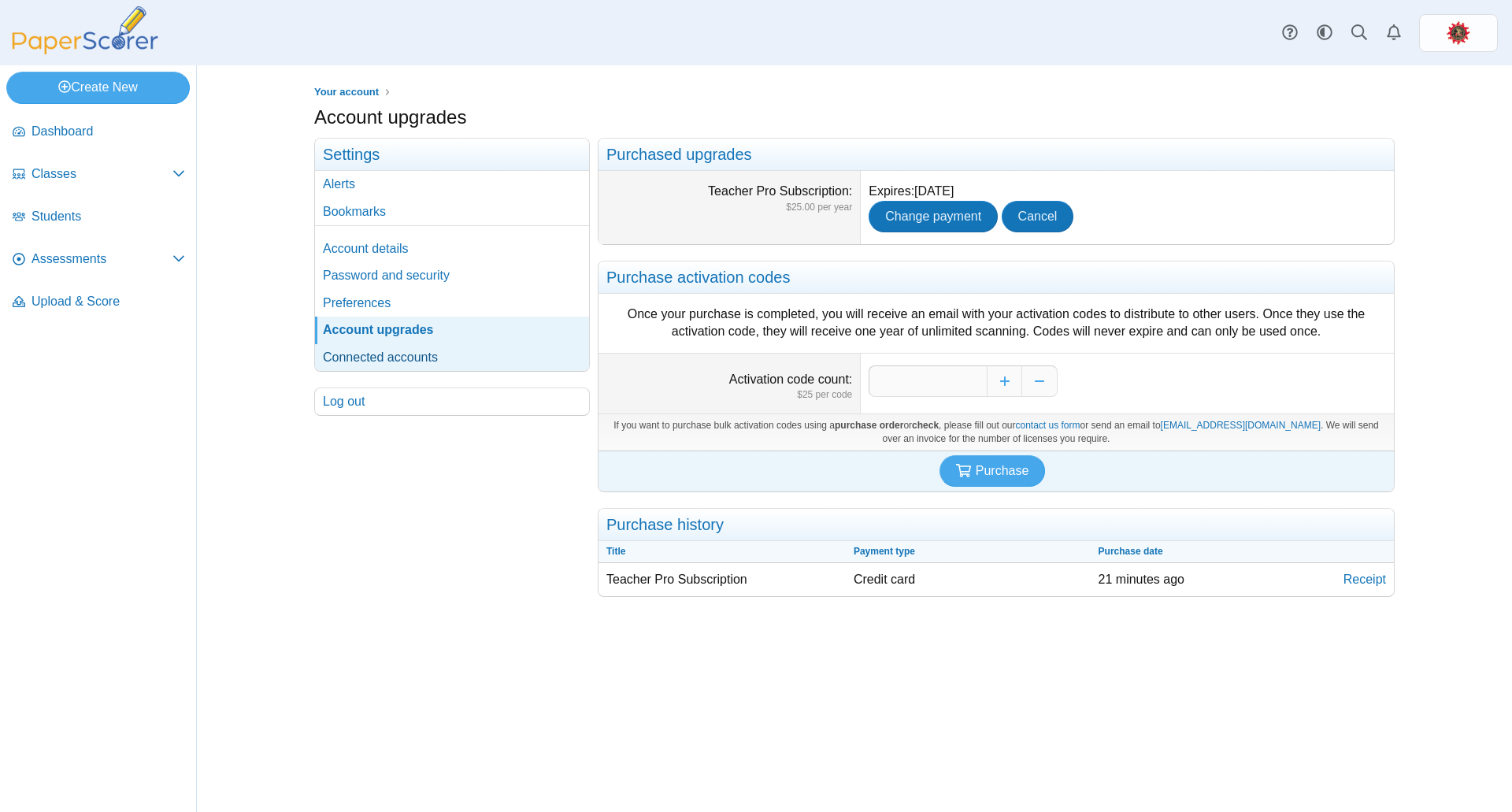
click at [408, 357] on link "Connected accounts" at bounding box center [452, 357] width 274 height 26
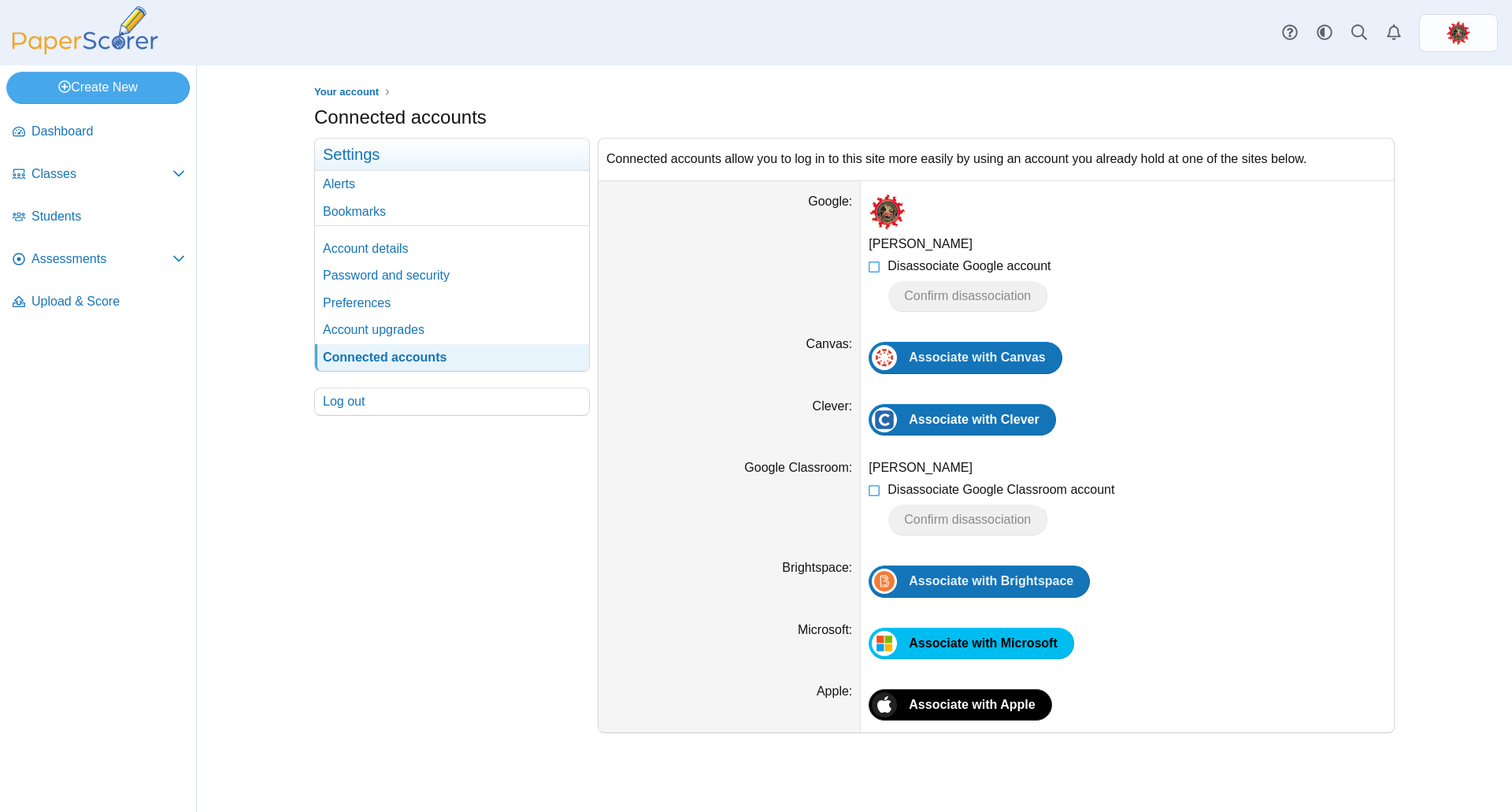
click at [882, 488] on li "Disassociate Google Classroom account Confirm disassociation" at bounding box center [1127, 508] width 517 height 54
click at [875, 488] on icon at bounding box center [875, 487] width 13 height 11
click at [935, 512] on span "Confirm disassociation" at bounding box center [967, 519] width 127 height 14
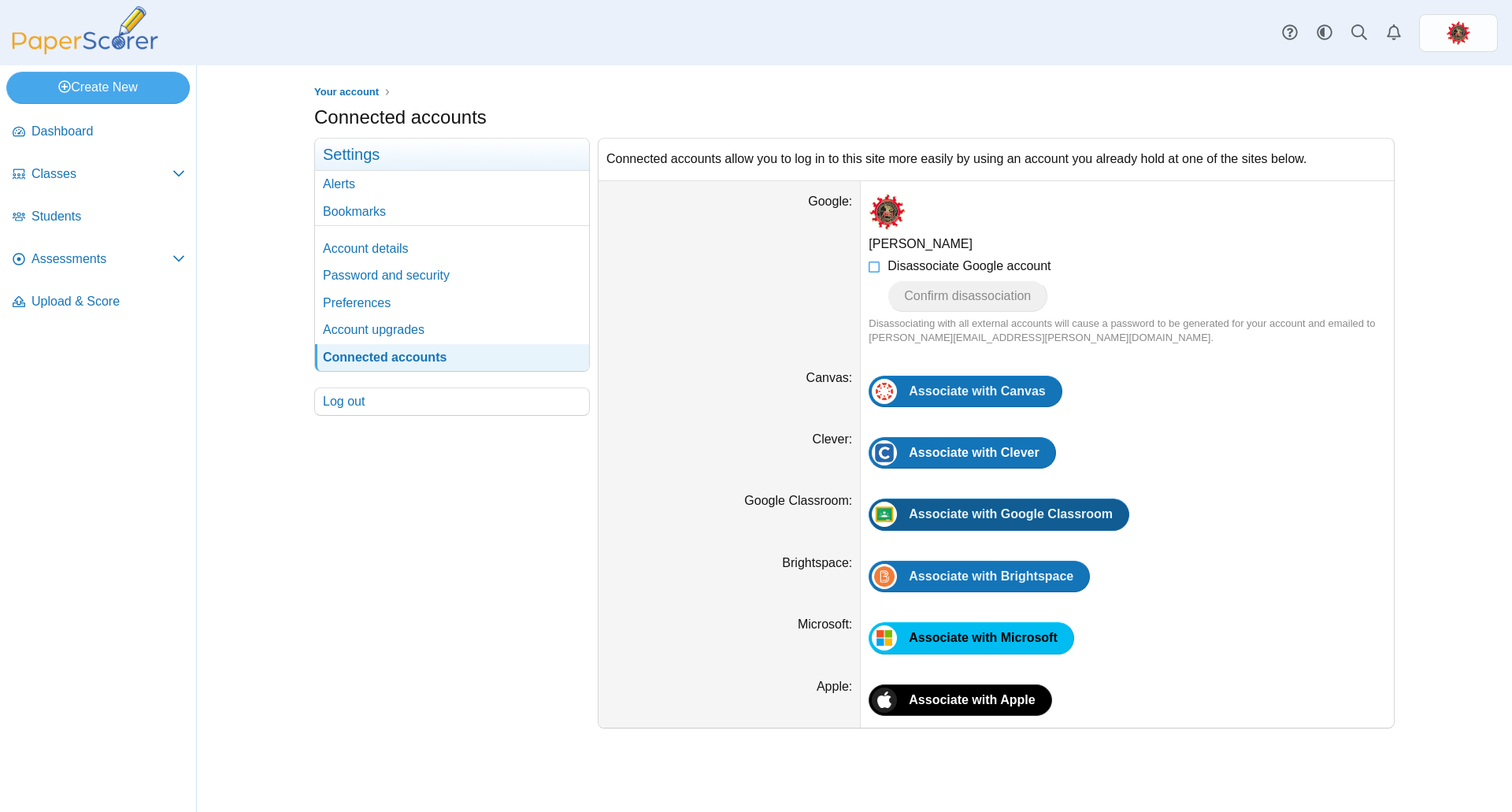
click at [962, 512] on span "Associate with Google Classroom" at bounding box center [1010, 513] width 204 height 14
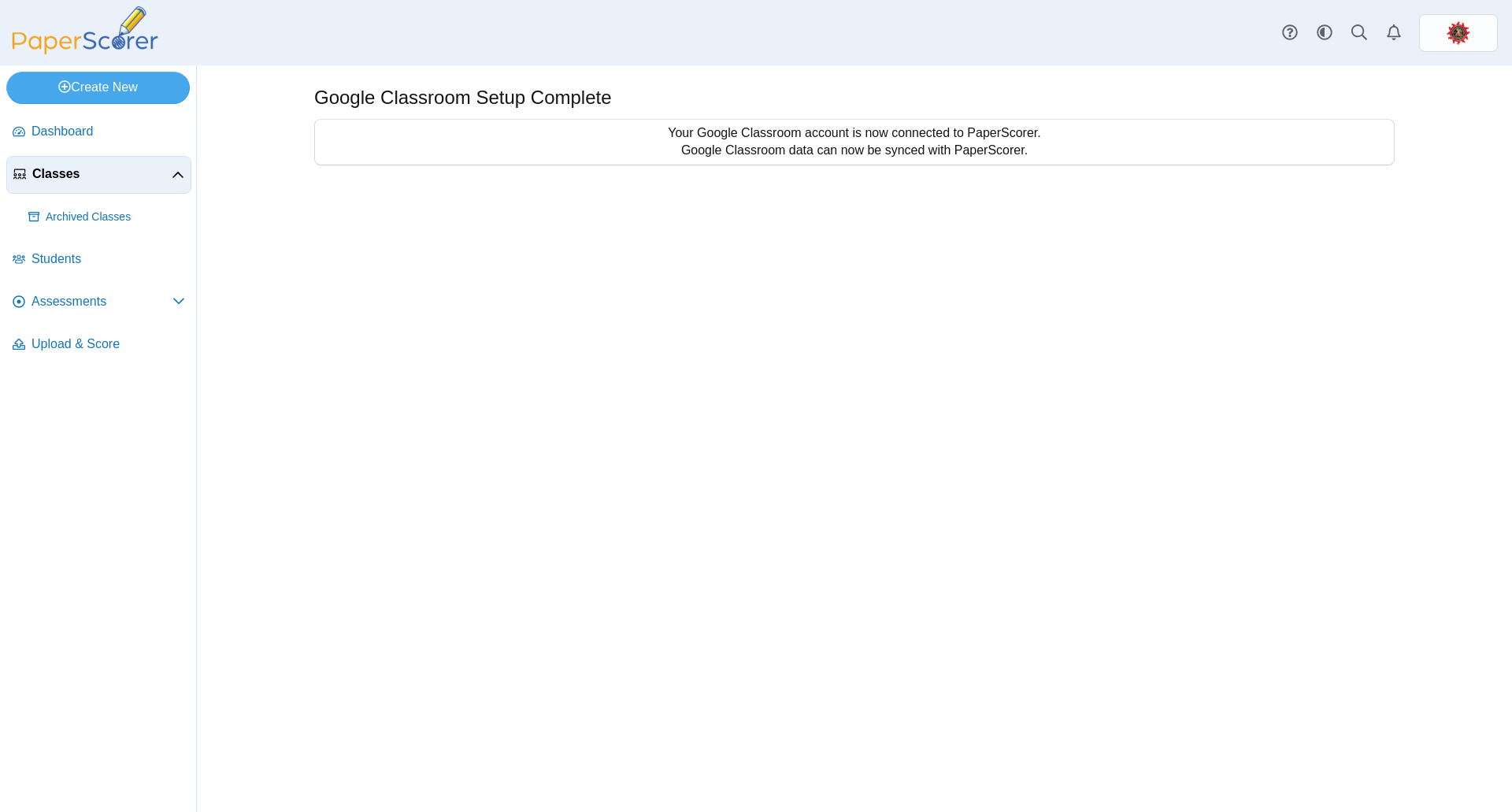
click at [169, 171] on span "Classes" at bounding box center [101, 174] width 140 height 17
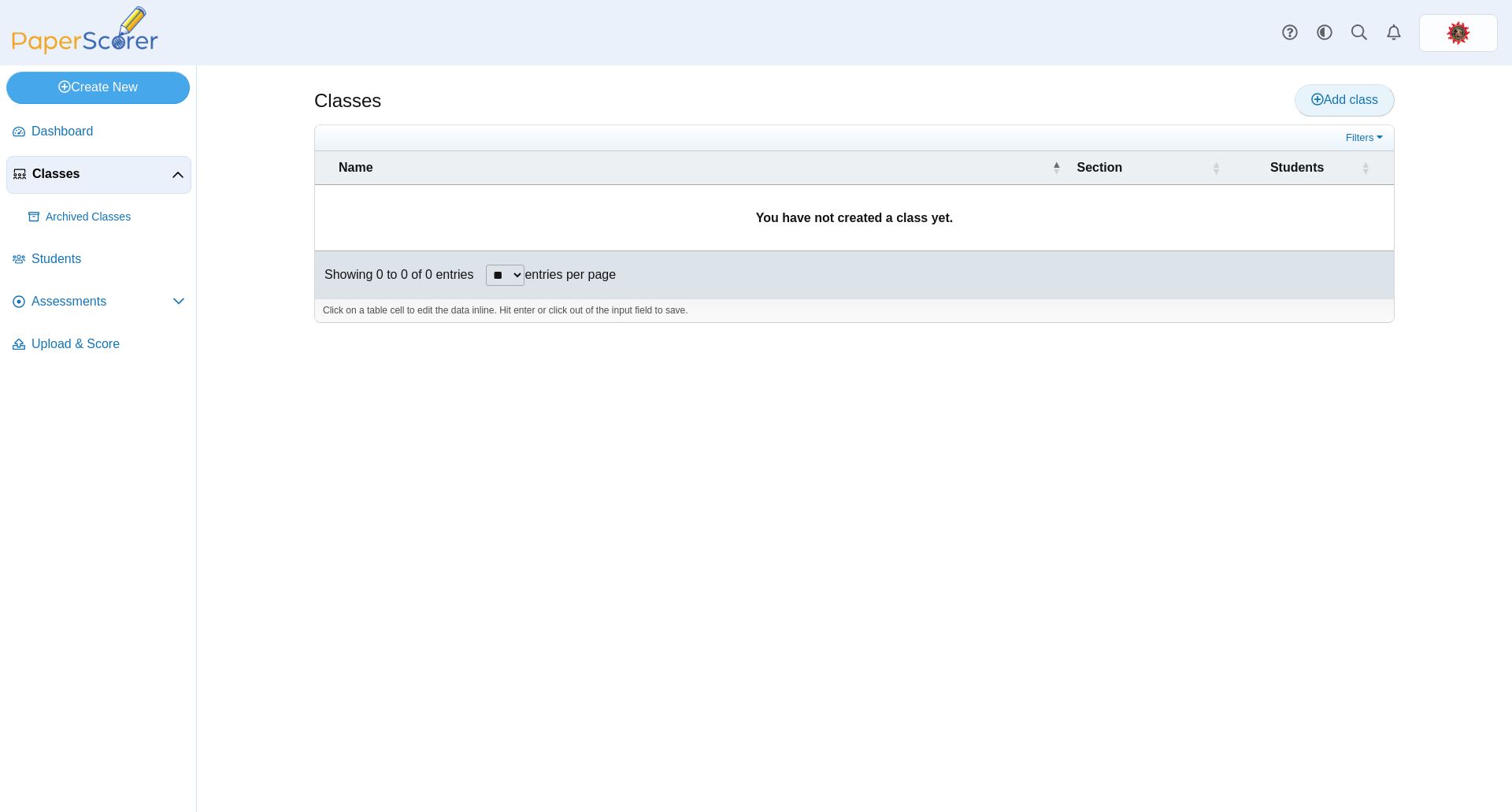
click at [1344, 100] on span "Add class" at bounding box center [1344, 100] width 67 height 14
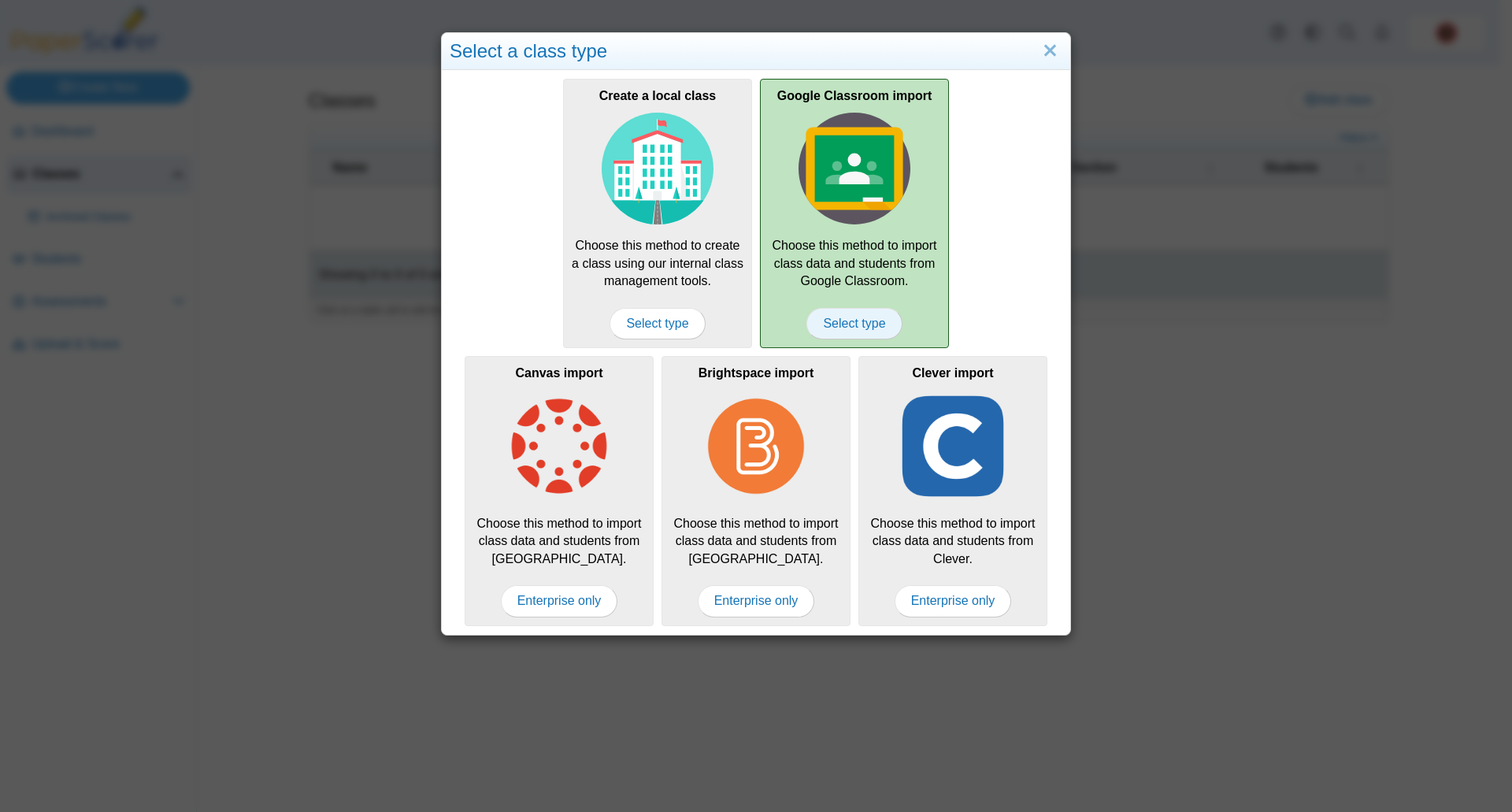
click at [864, 323] on span "Select type" at bounding box center [854, 323] width 95 height 31
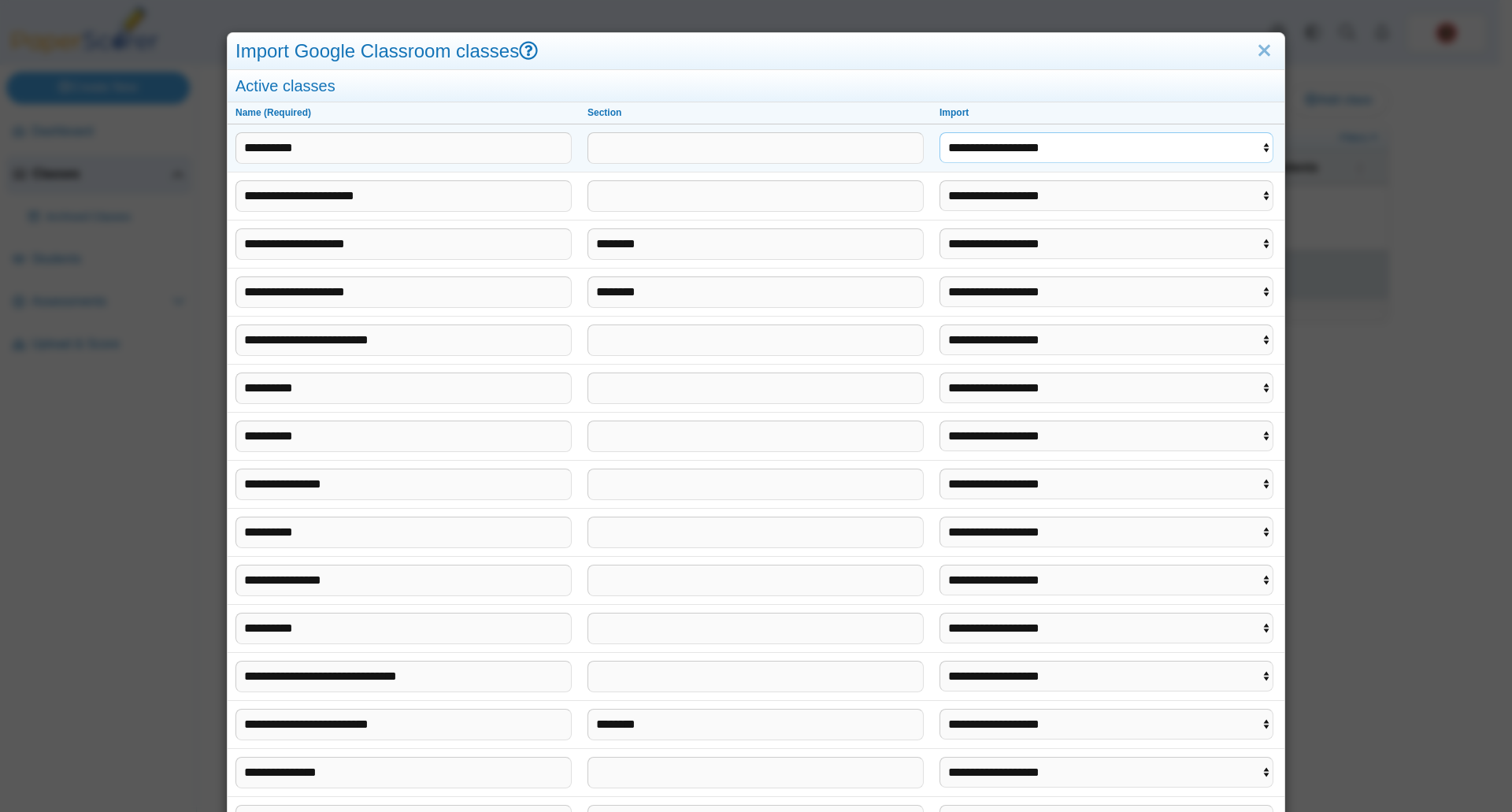
click at [1261, 143] on select "**********" at bounding box center [1105, 147] width 333 height 30
click at [939, 132] on select "**********" at bounding box center [1105, 147] width 333 height 30
click at [1201, 137] on select "**********" at bounding box center [1105, 147] width 333 height 30
select select "******"
click at [939, 132] on select "**********" at bounding box center [1105, 147] width 333 height 30
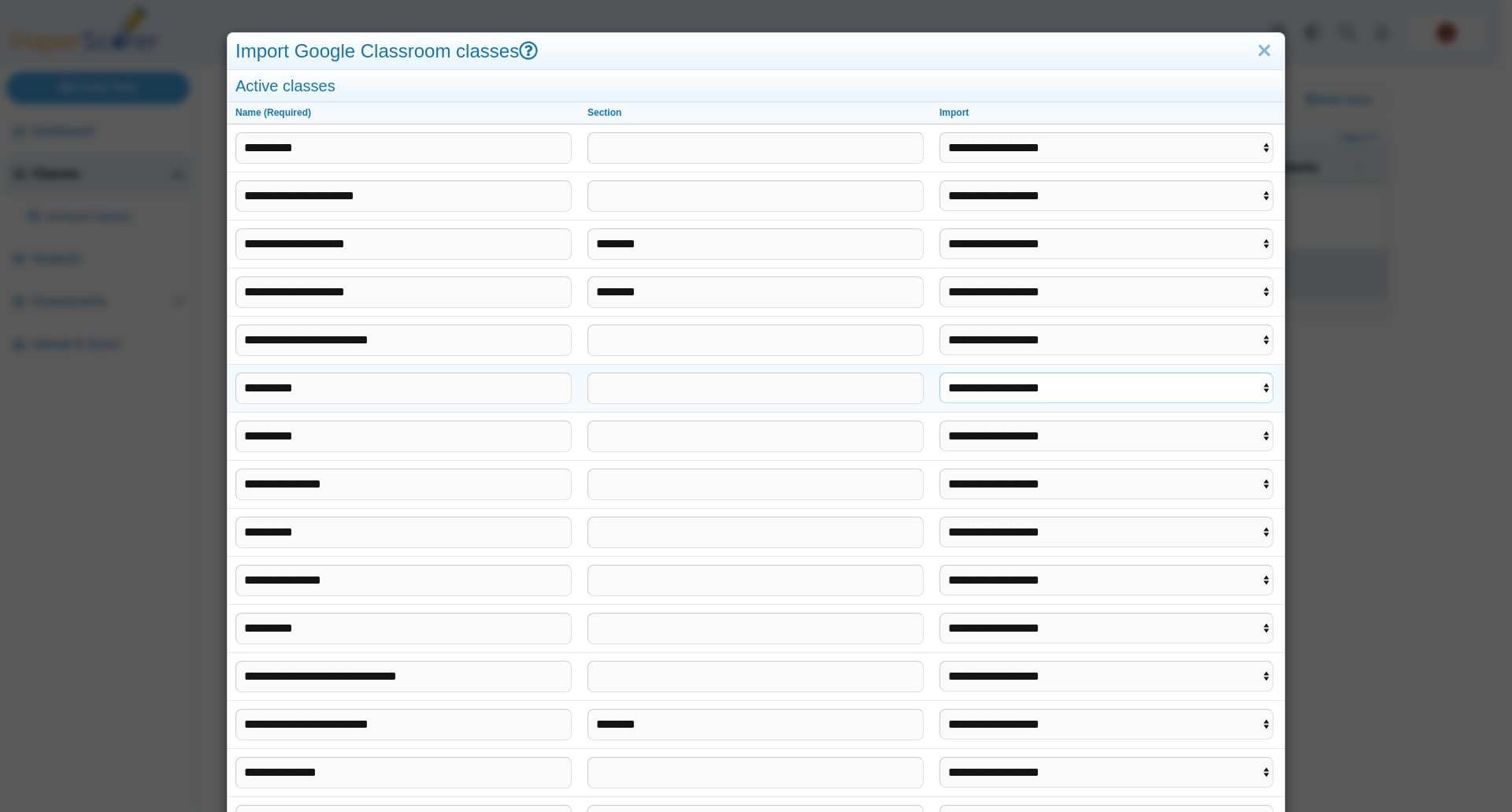
click at [1019, 393] on select "**********" at bounding box center [1105, 387] width 333 height 30
select select "**********"
click at [939, 373] on select "**********" at bounding box center [1105, 387] width 333 height 30
click at [1020, 437] on select "**********" at bounding box center [1105, 435] width 333 height 30
select select "**********"
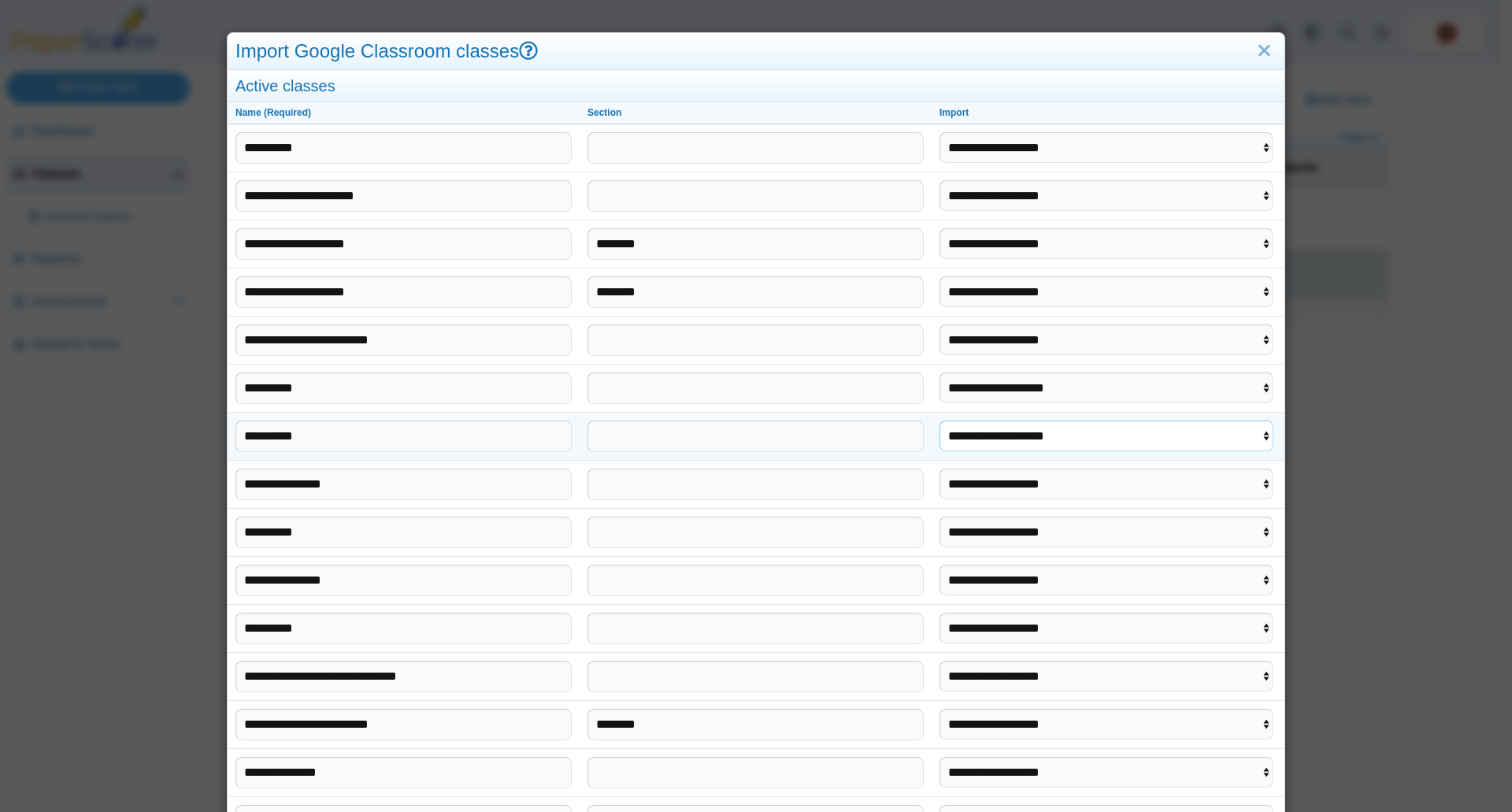
click at [939, 420] on select "**********" at bounding box center [1105, 435] width 333 height 30
click at [990, 531] on select "**********" at bounding box center [1105, 531] width 333 height 30
select select "**********"
click at [939, 516] on select "**********" at bounding box center [1105, 531] width 333 height 30
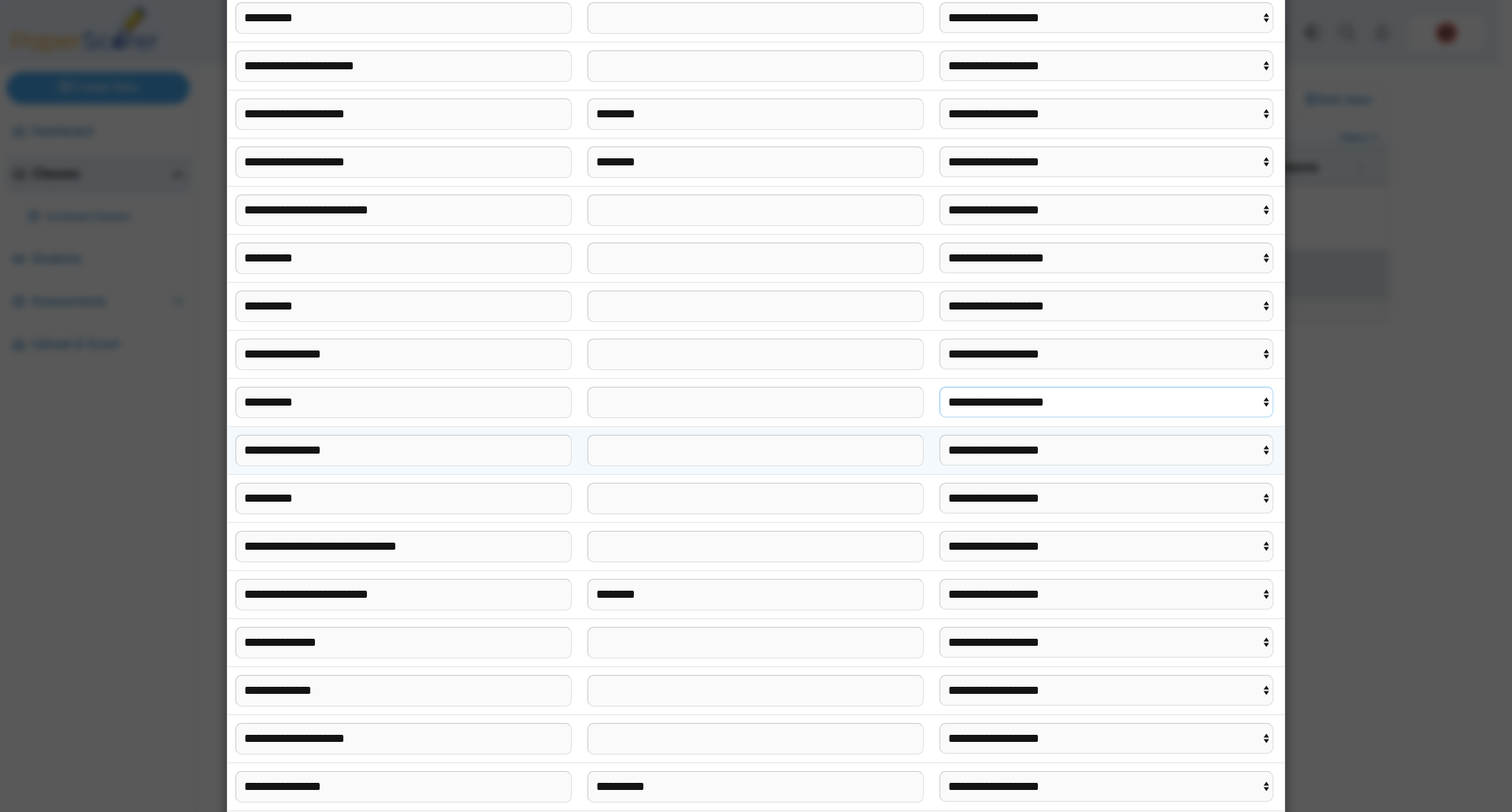
scroll to position [298, 0]
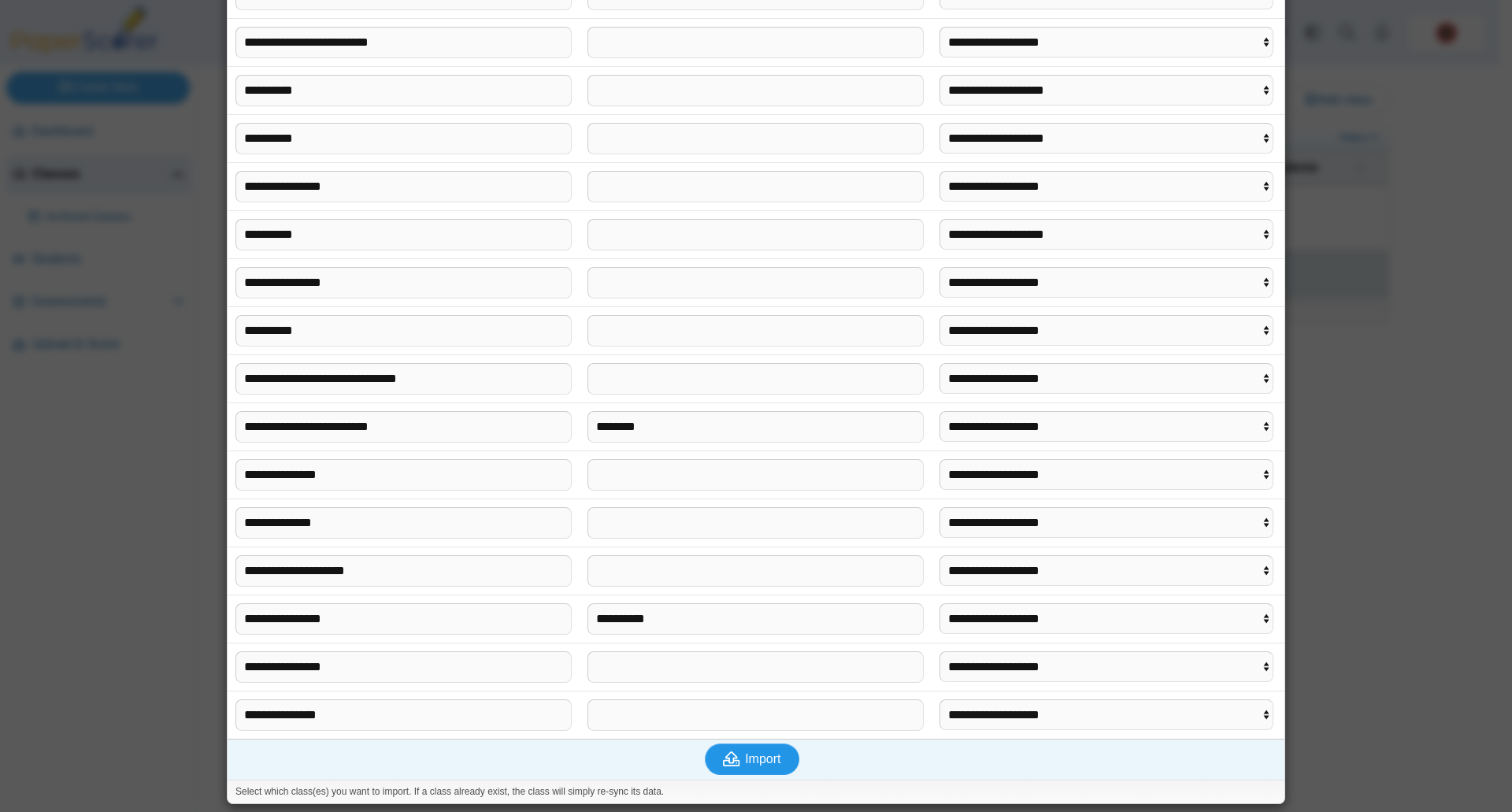
click at [752, 756] on span "Import" at bounding box center [762, 758] width 36 height 14
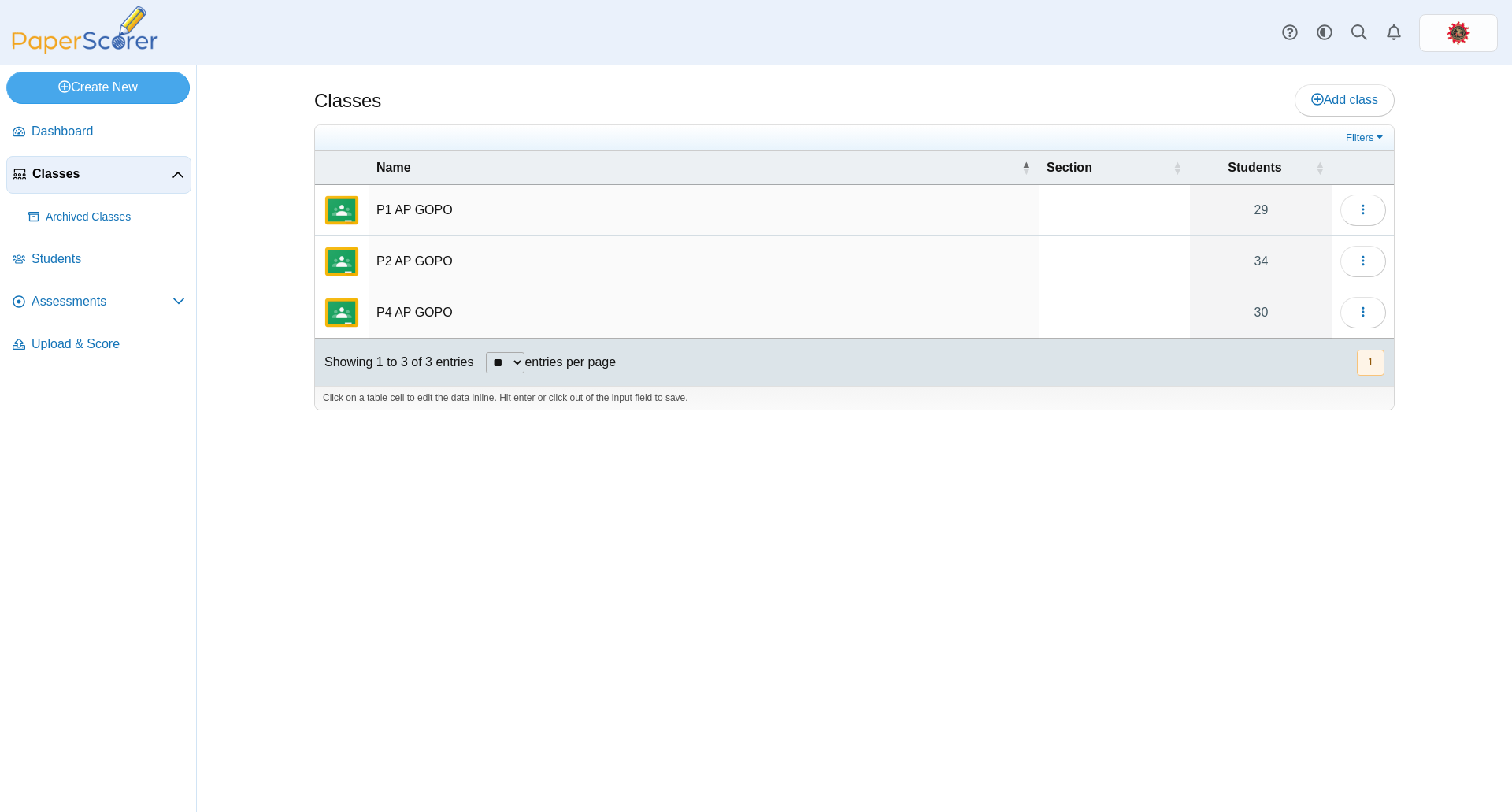
click at [431, 207] on td "P1 AP GOPO" at bounding box center [703, 211] width 671 height 51
click at [1440, 269] on div "Classes Add class Filters 29" at bounding box center [854, 438] width 1181 height 746
click at [65, 308] on span "Assessments" at bounding box center [101, 301] width 141 height 17
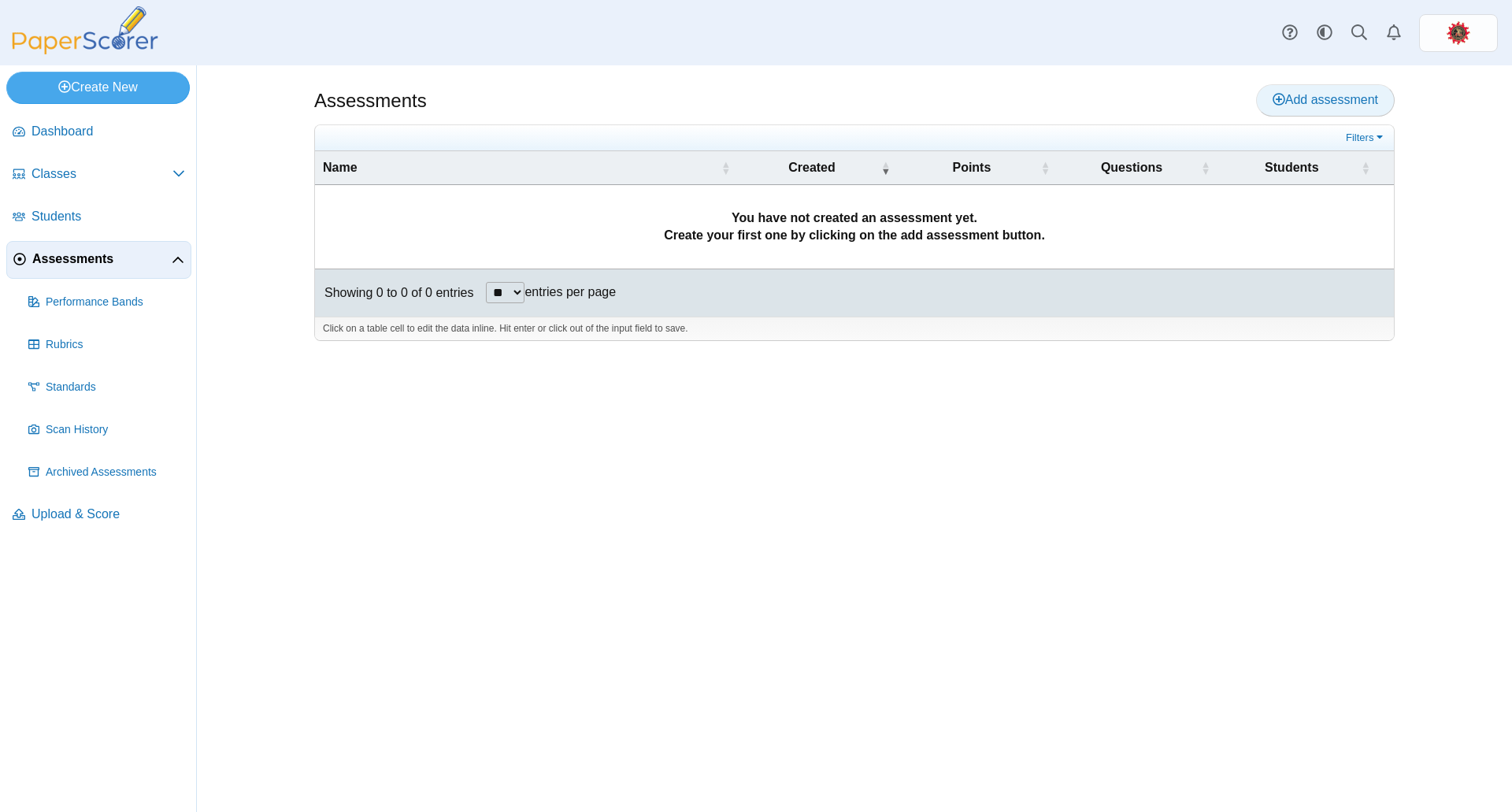
click at [1338, 94] on span "Add assessment" at bounding box center [1326, 100] width 106 height 14
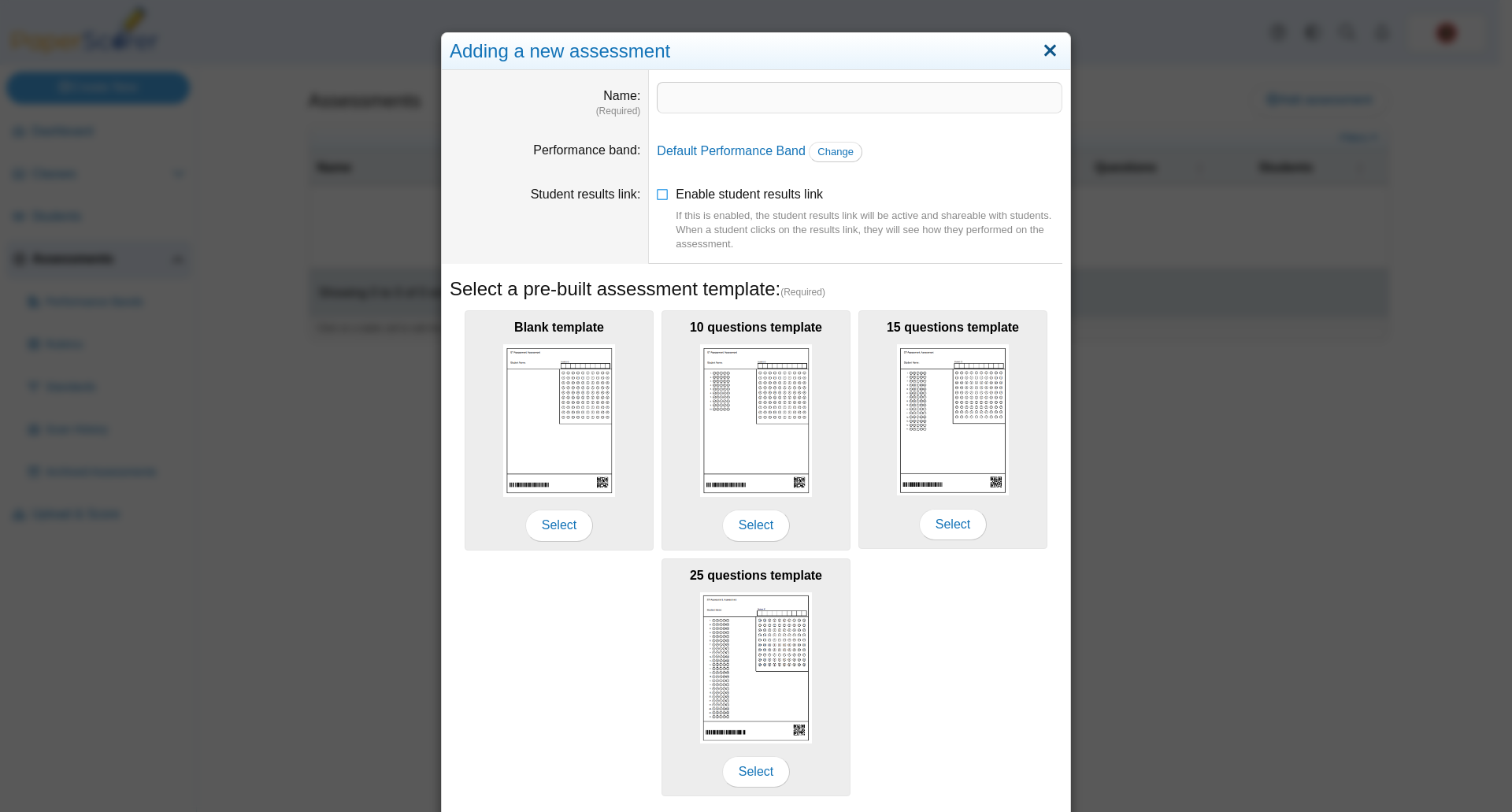
click at [1044, 57] on link "Close" at bounding box center [1050, 50] width 25 height 26
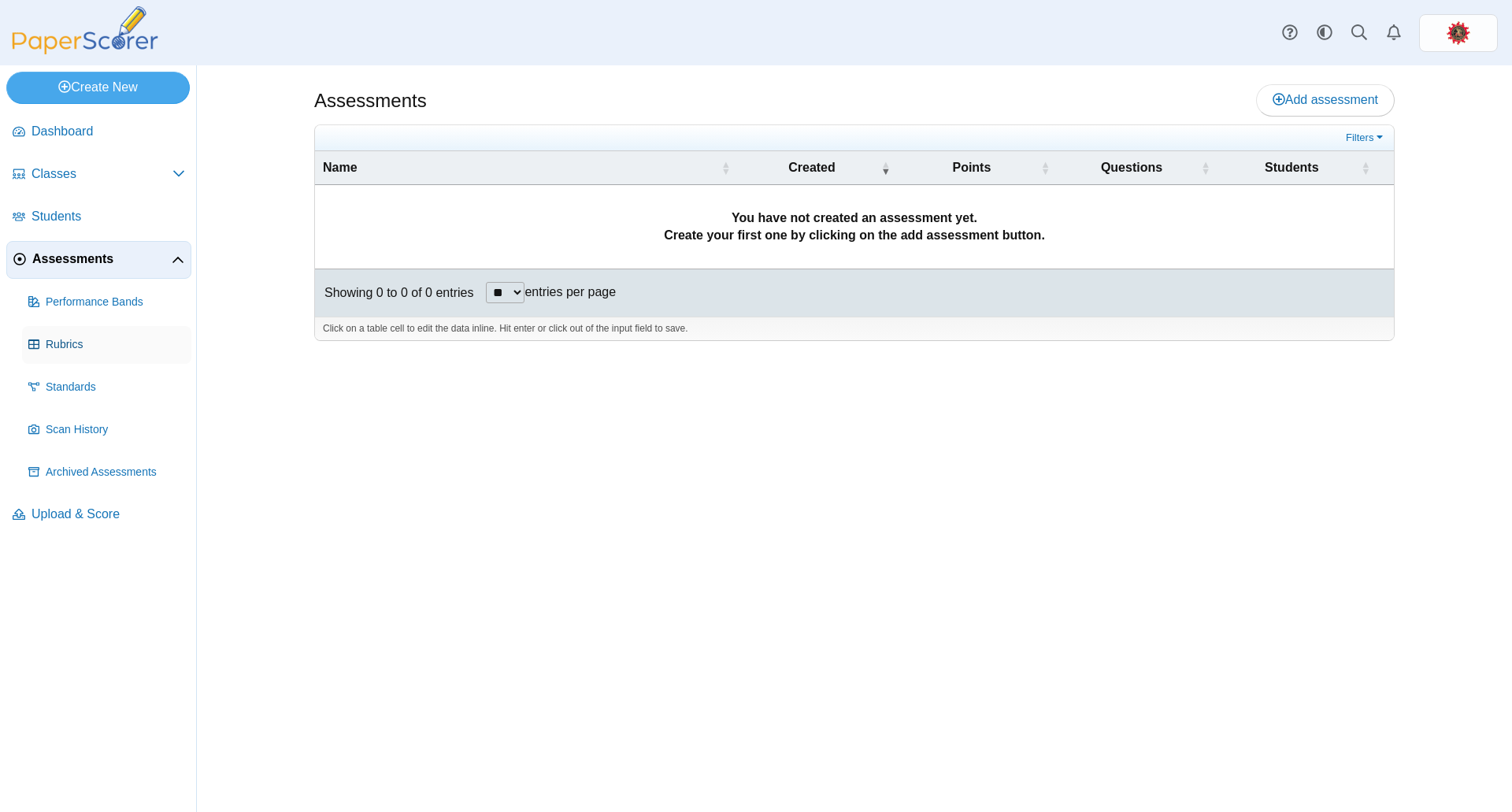
click at [66, 341] on span "Rubrics" at bounding box center [115, 344] width 140 height 16
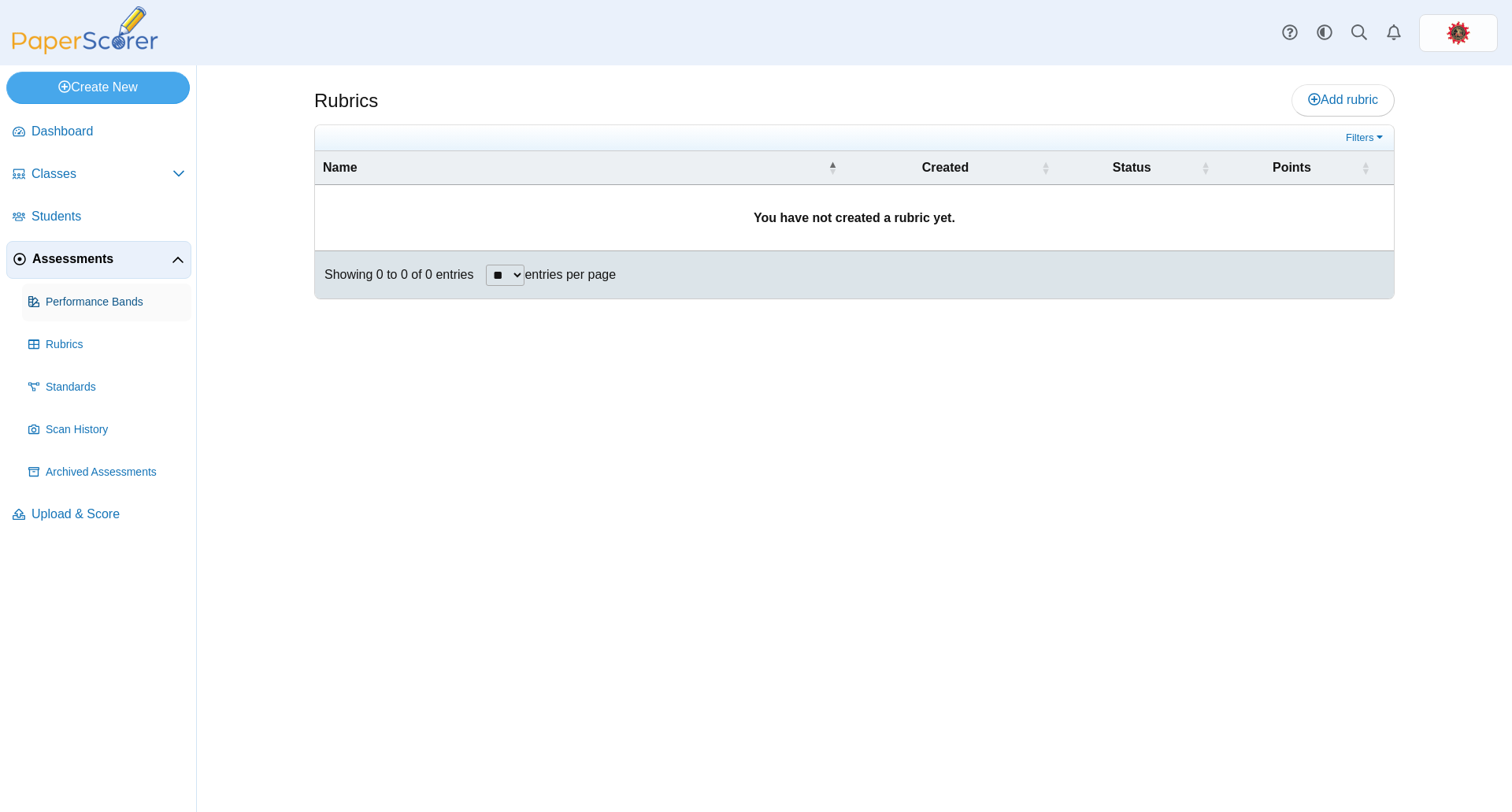
click at [86, 300] on span "Performance Bands" at bounding box center [115, 301] width 140 height 16
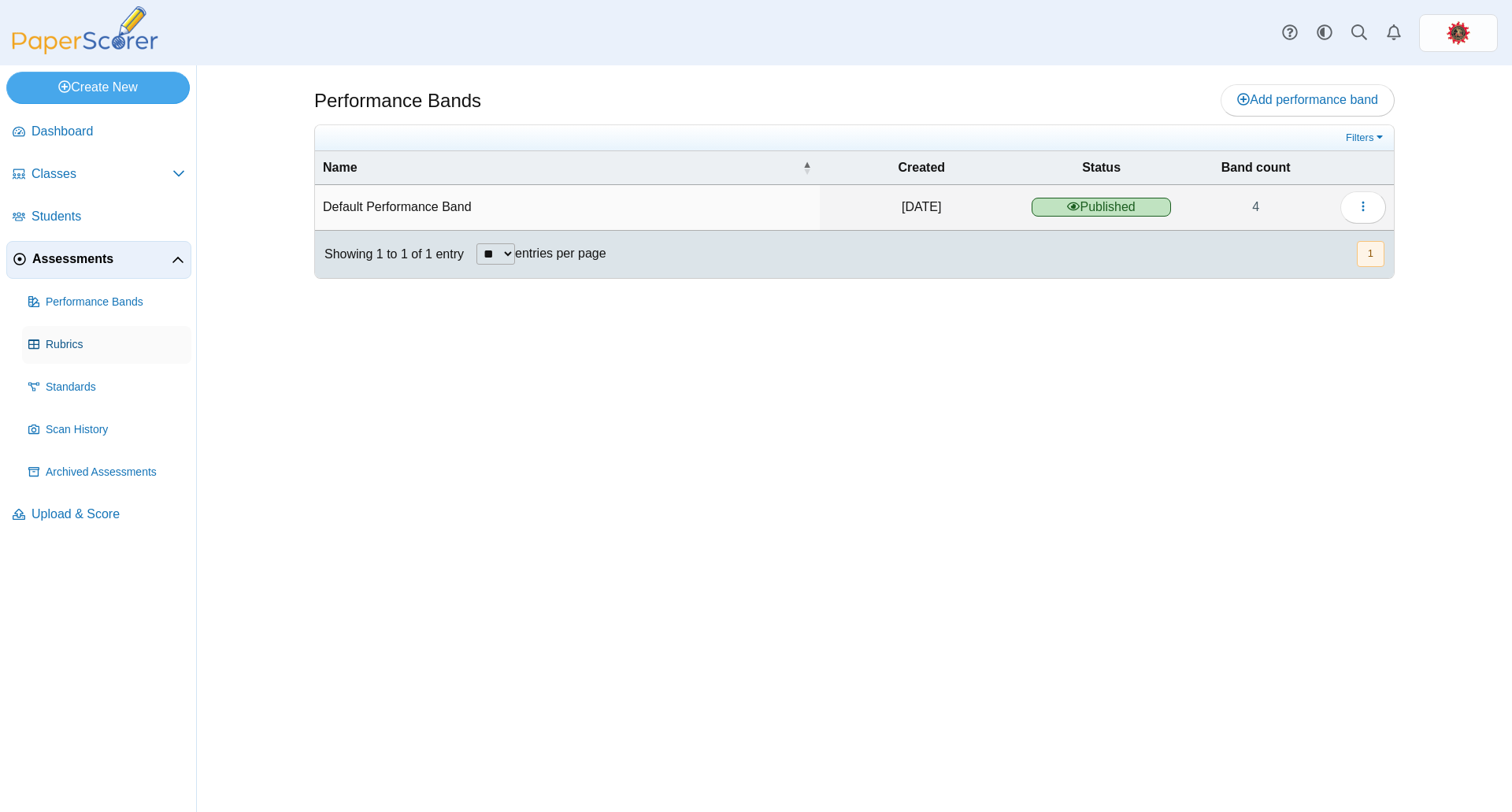
click at [75, 341] on span "Rubrics" at bounding box center [115, 344] width 140 height 16
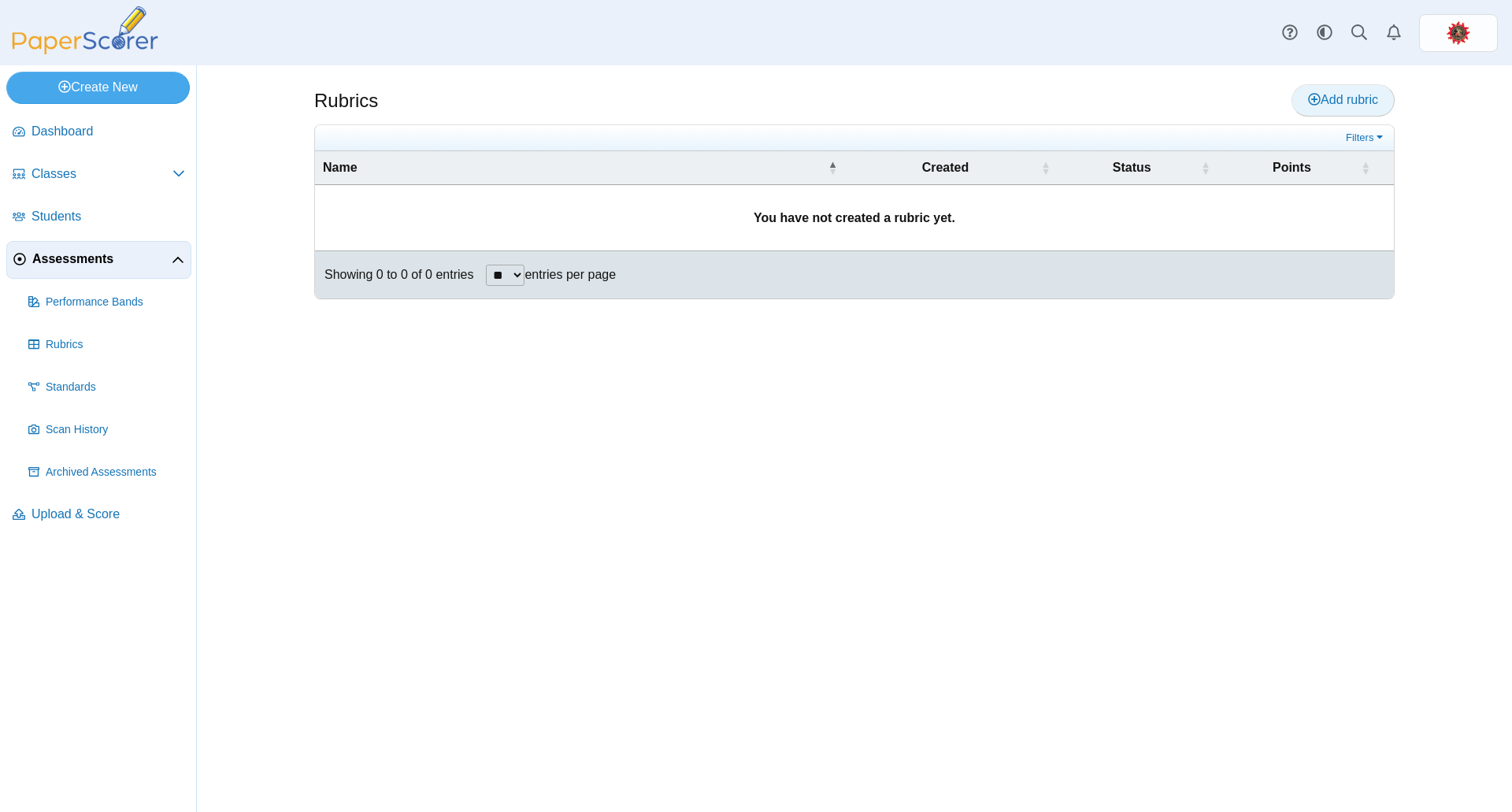
click at [1336, 94] on span "Add rubric" at bounding box center [1343, 100] width 70 height 14
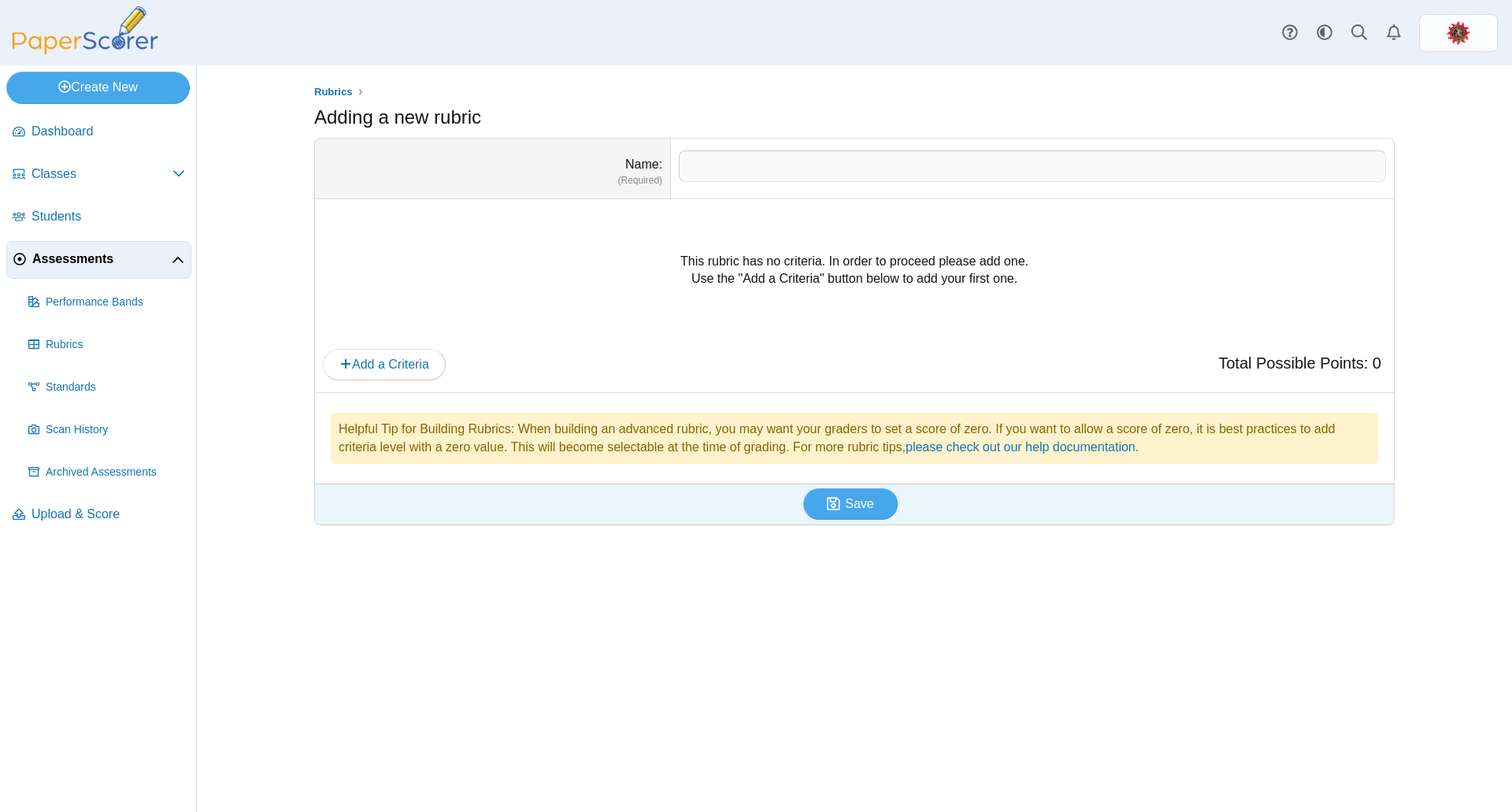
click at [64, 257] on span "Assessments" at bounding box center [101, 258] width 140 height 17
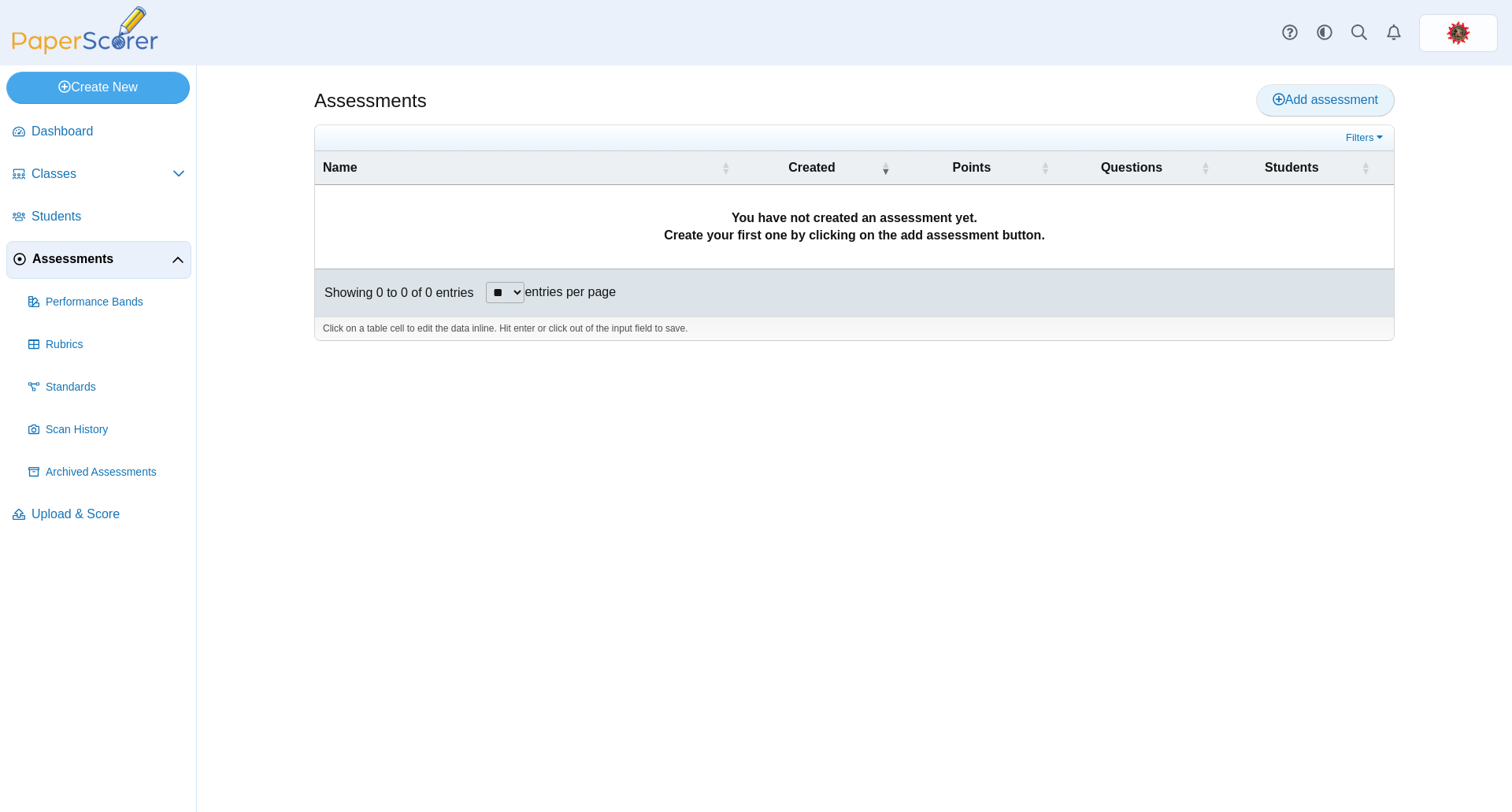
click at [1329, 104] on span "Add assessment" at bounding box center [1326, 100] width 106 height 14
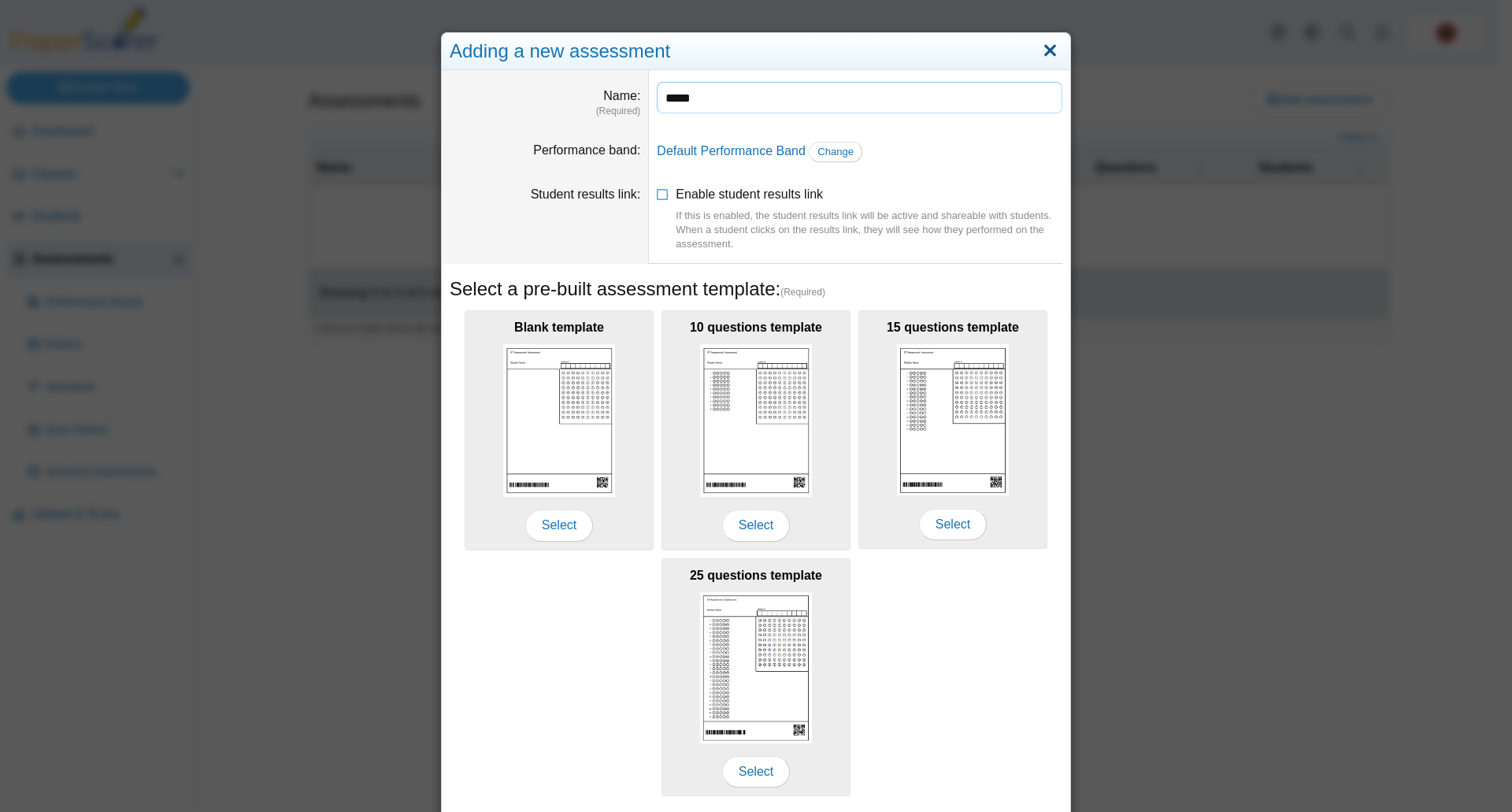
type input "****"
click at [1052, 41] on link "Close" at bounding box center [1050, 50] width 25 height 26
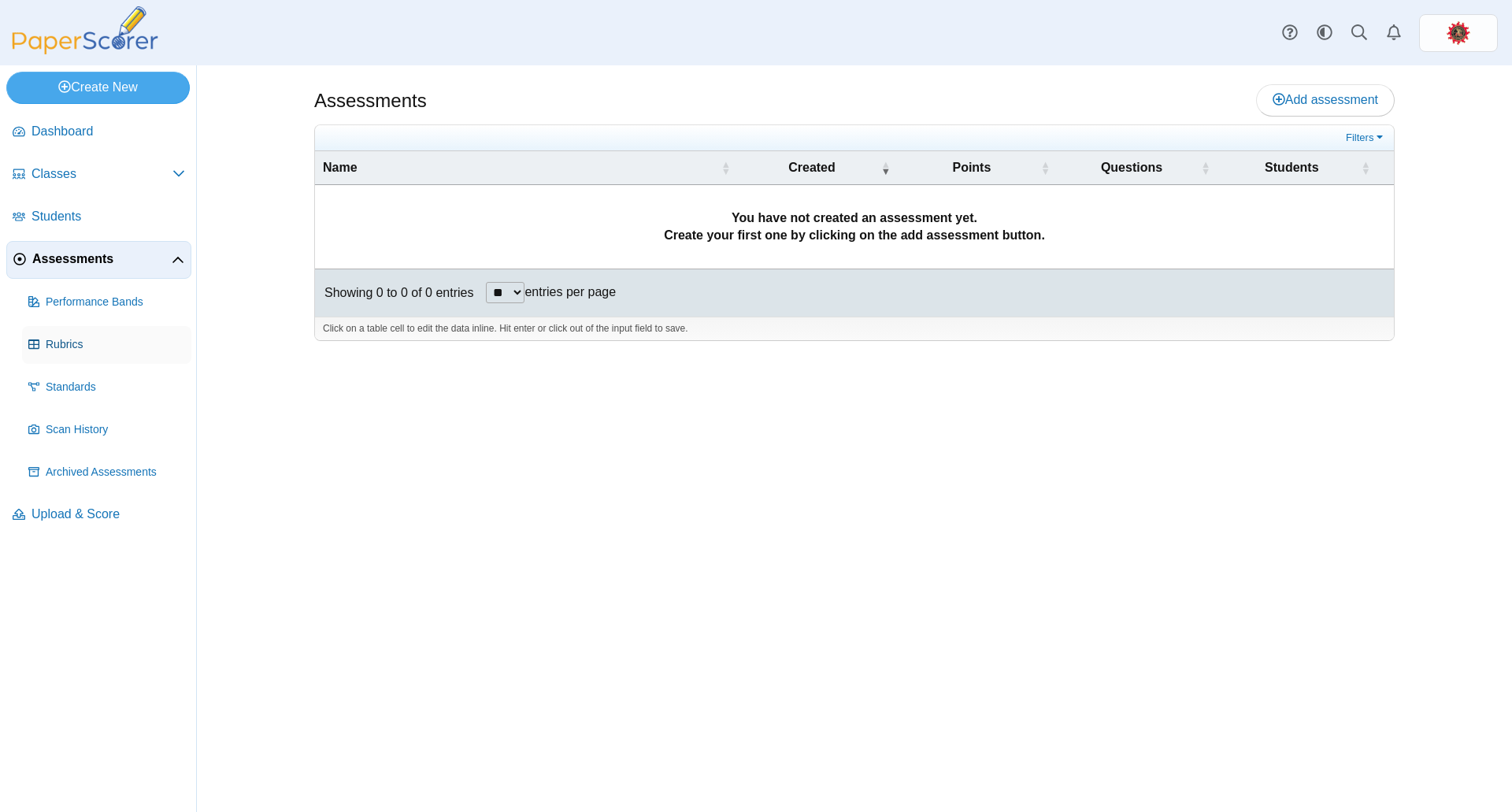
click at [69, 345] on span "Rubrics" at bounding box center [115, 344] width 140 height 16
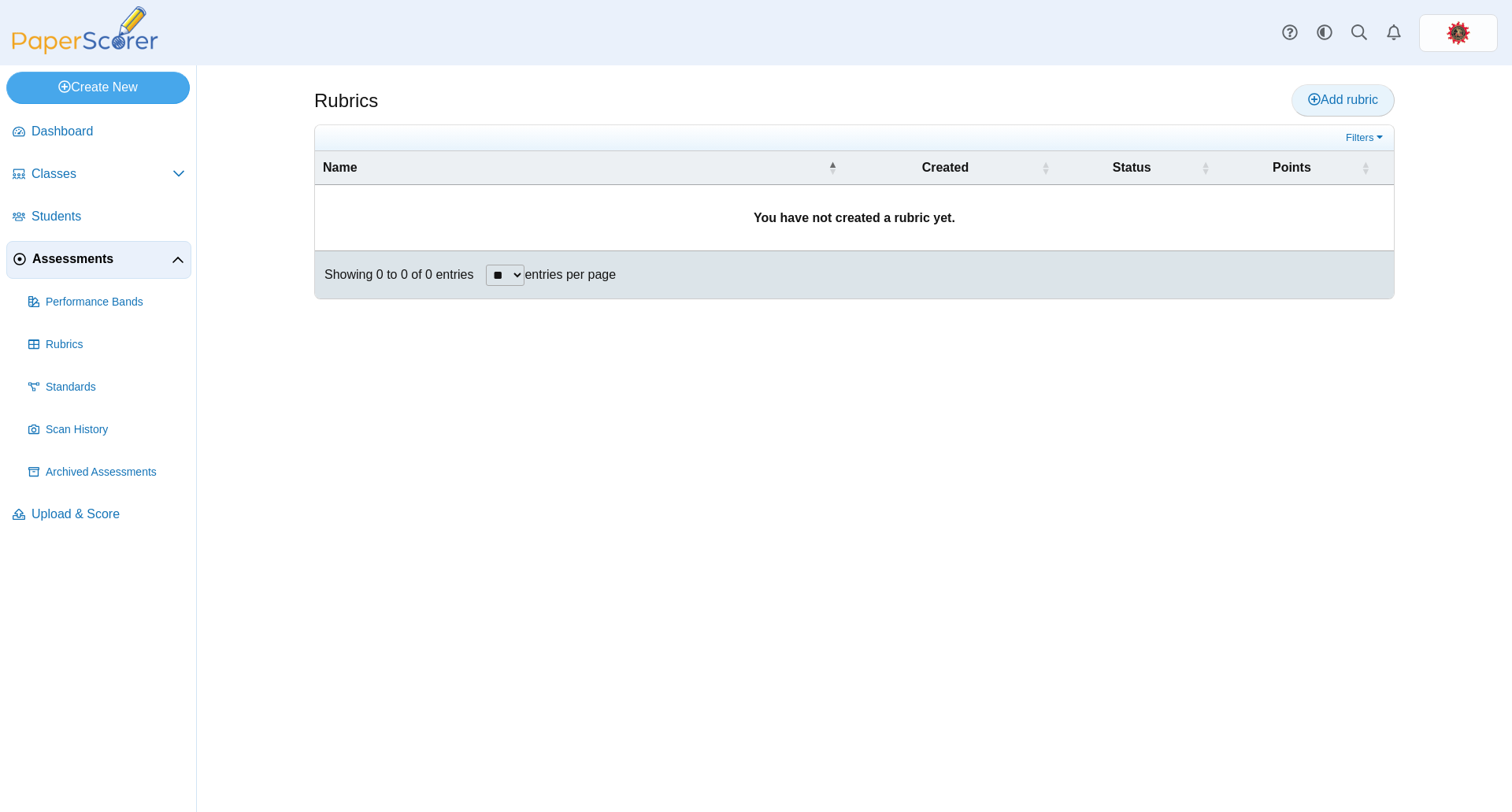
click at [1345, 103] on span "Add rubric" at bounding box center [1343, 100] width 70 height 14
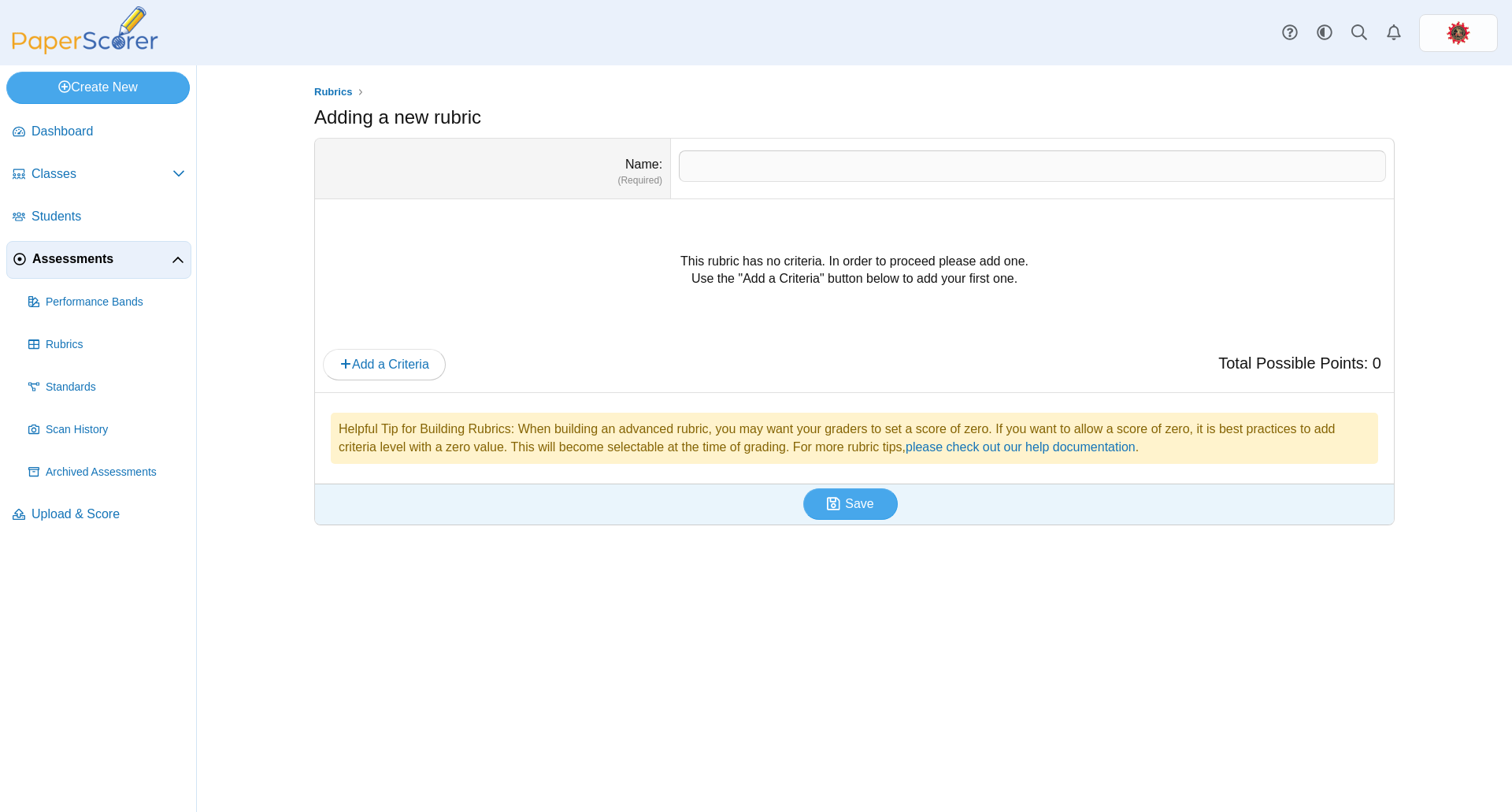
click at [83, 251] on span "Assessments" at bounding box center [101, 258] width 140 height 17
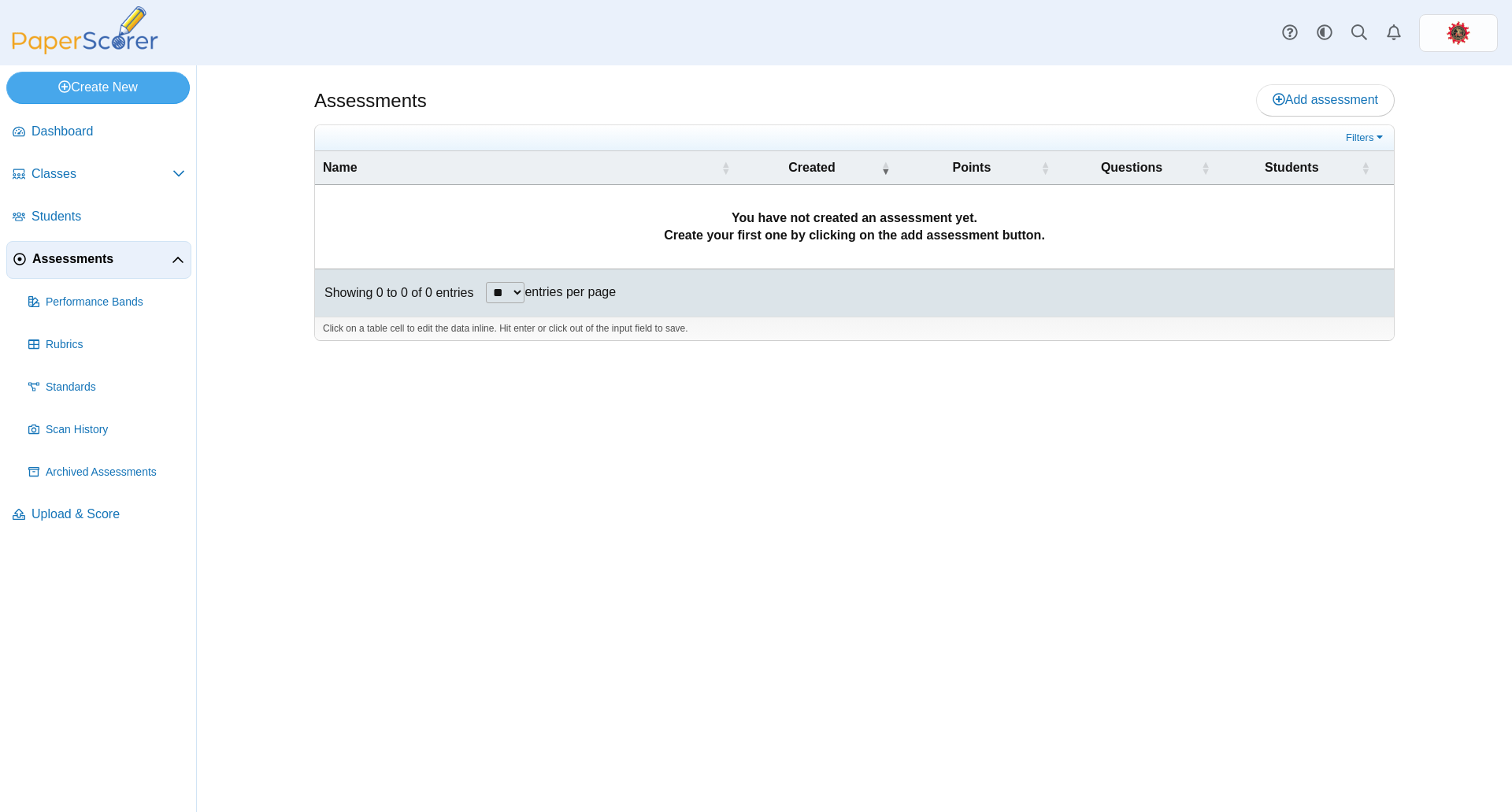
click at [181, 255] on icon at bounding box center [178, 260] width 13 height 13
click at [175, 254] on icon at bounding box center [178, 258] width 13 height 13
click at [1319, 100] on span "Add assessment" at bounding box center [1326, 100] width 106 height 14
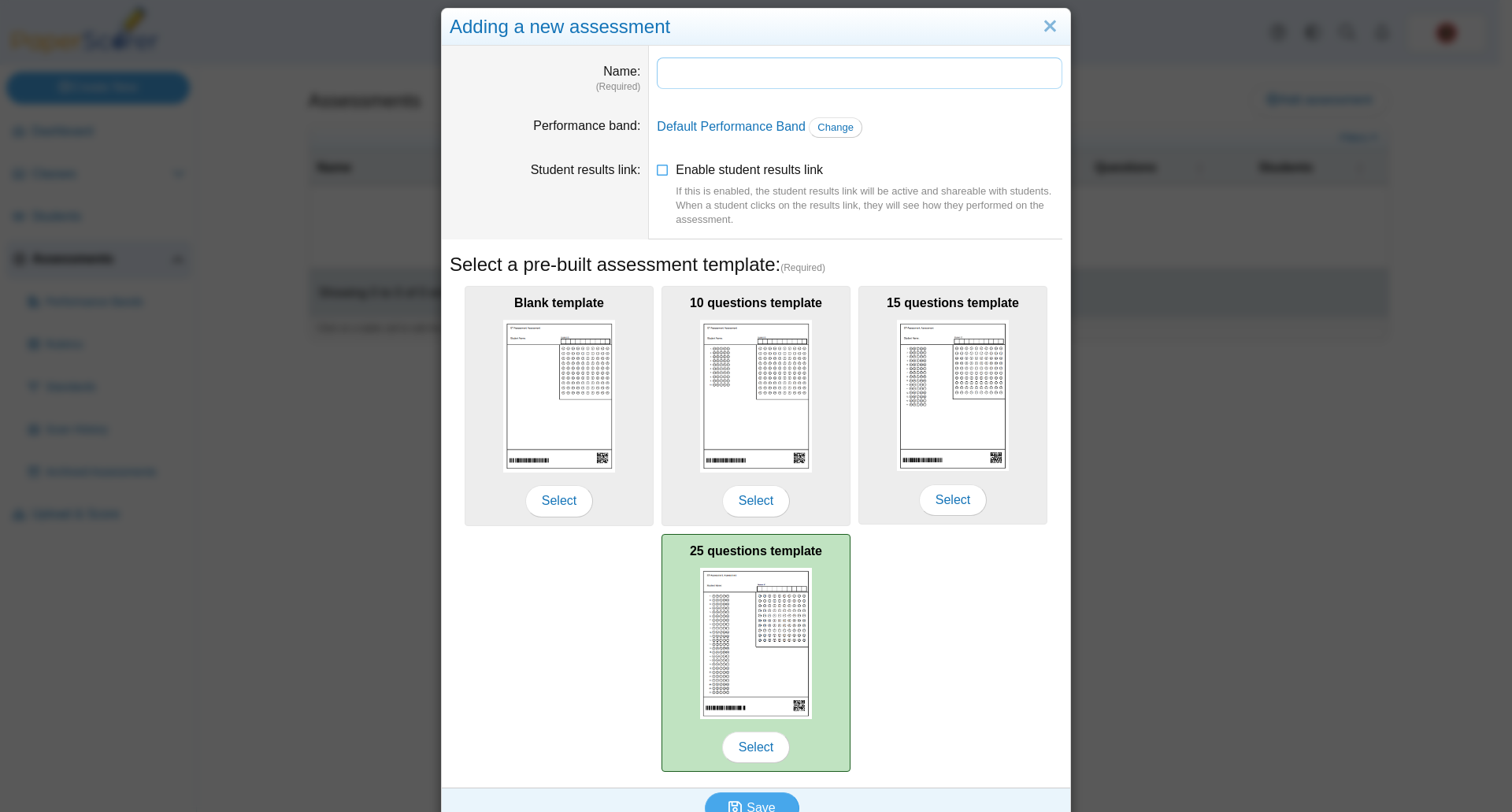
scroll to position [48, 0]
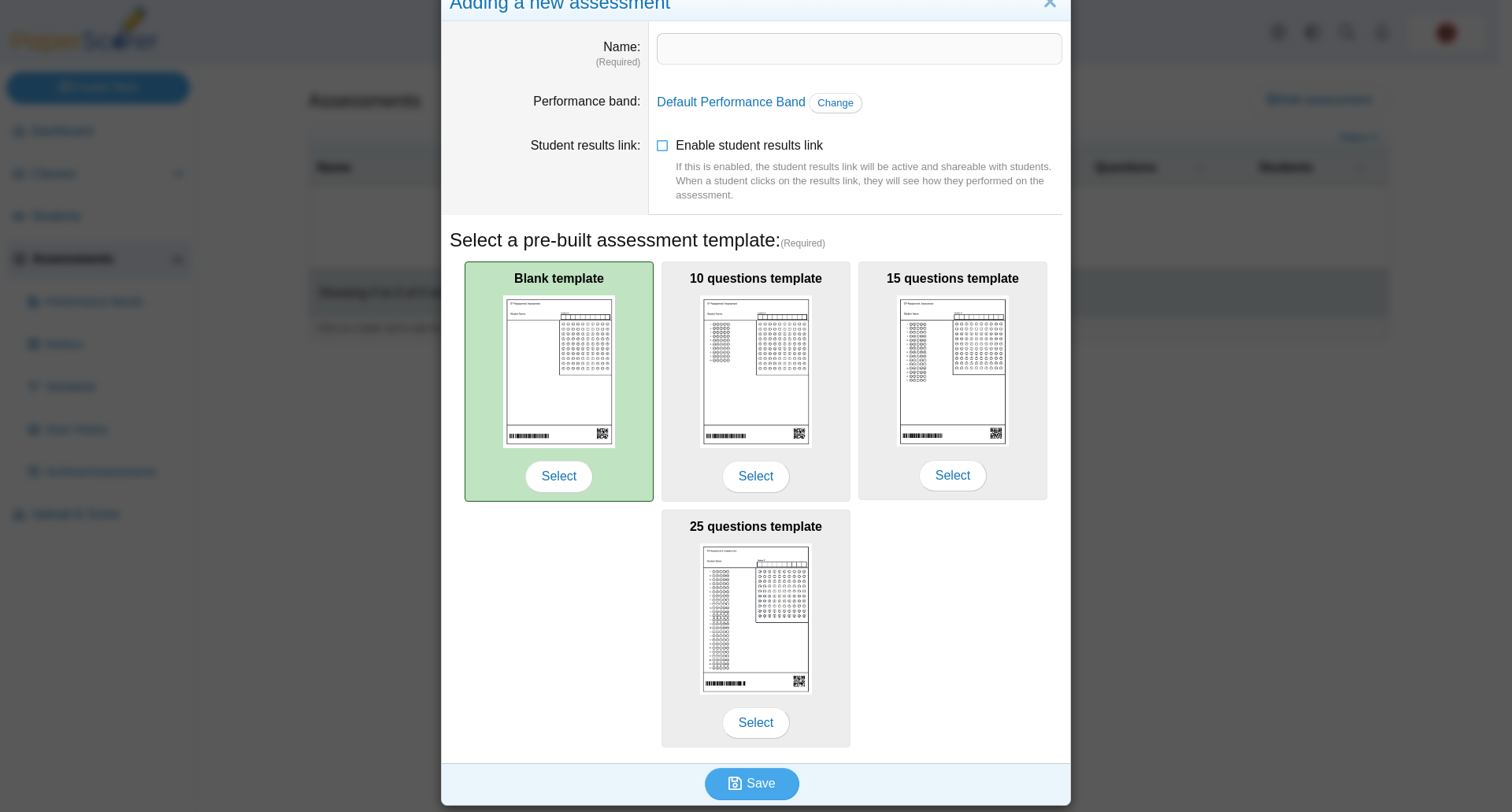
click at [552, 368] on img at bounding box center [559, 371] width 111 height 152
click at [554, 475] on span "Select" at bounding box center [559, 476] width 68 height 31
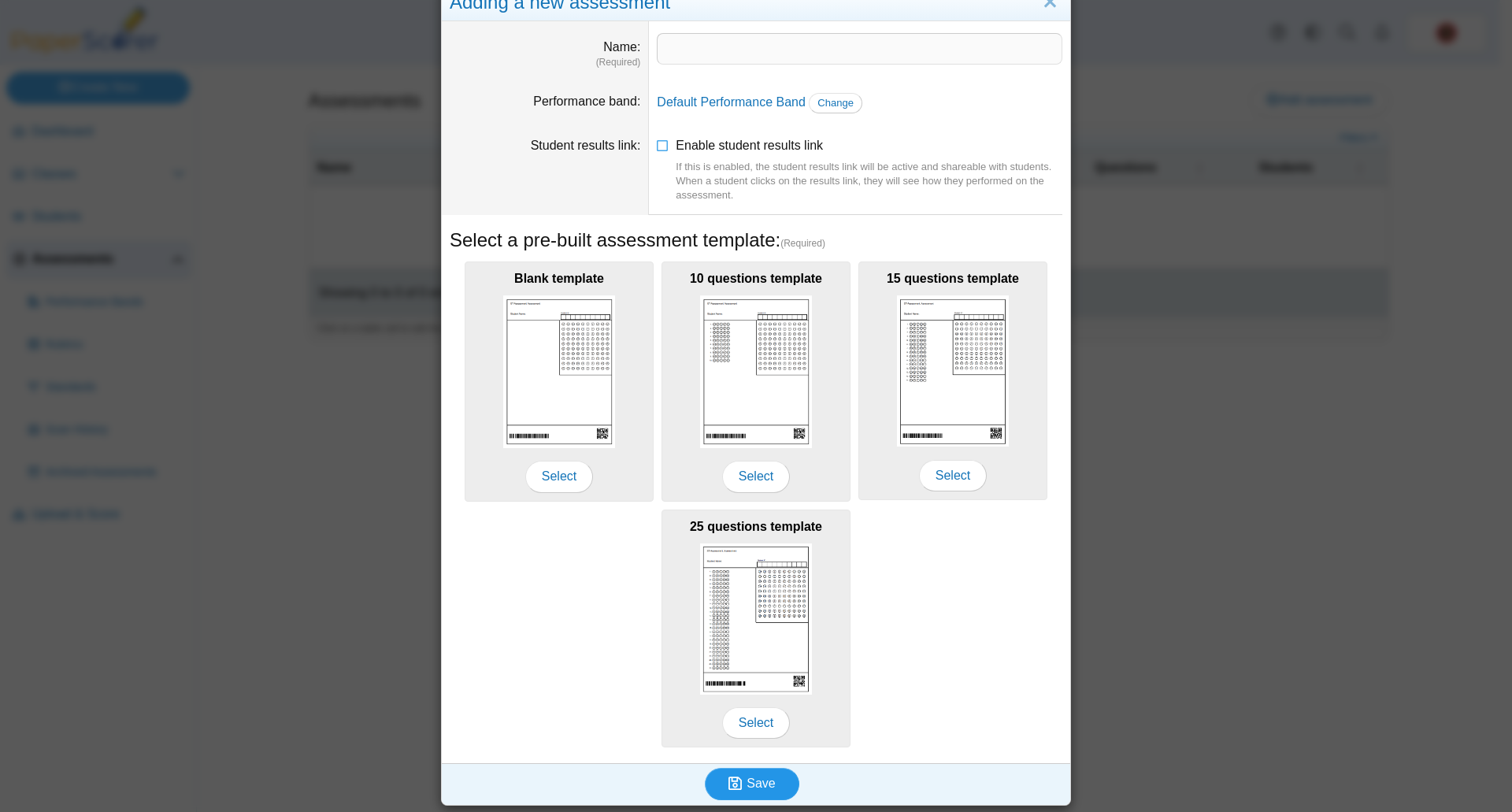
click at [772, 789] on button "Save" at bounding box center [752, 783] width 94 height 31
click at [703, 43] on input "Name" at bounding box center [860, 48] width 406 height 31
click at [677, 54] on input "Name" at bounding box center [860, 48] width 406 height 31
type input "**********"
click at [756, 778] on span "Save" at bounding box center [760, 783] width 28 height 14
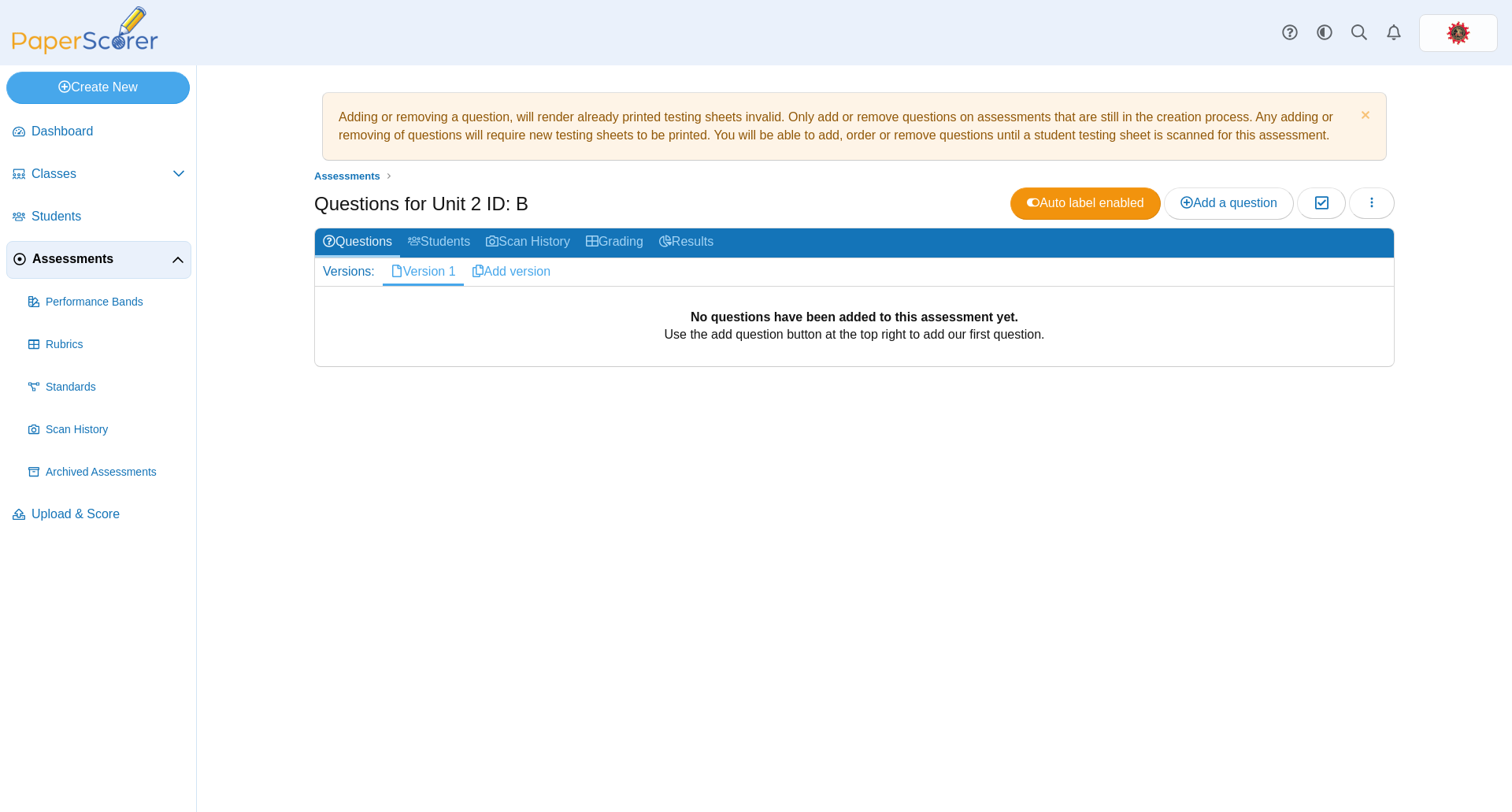
click at [506, 271] on link "Add version" at bounding box center [512, 271] width 95 height 26
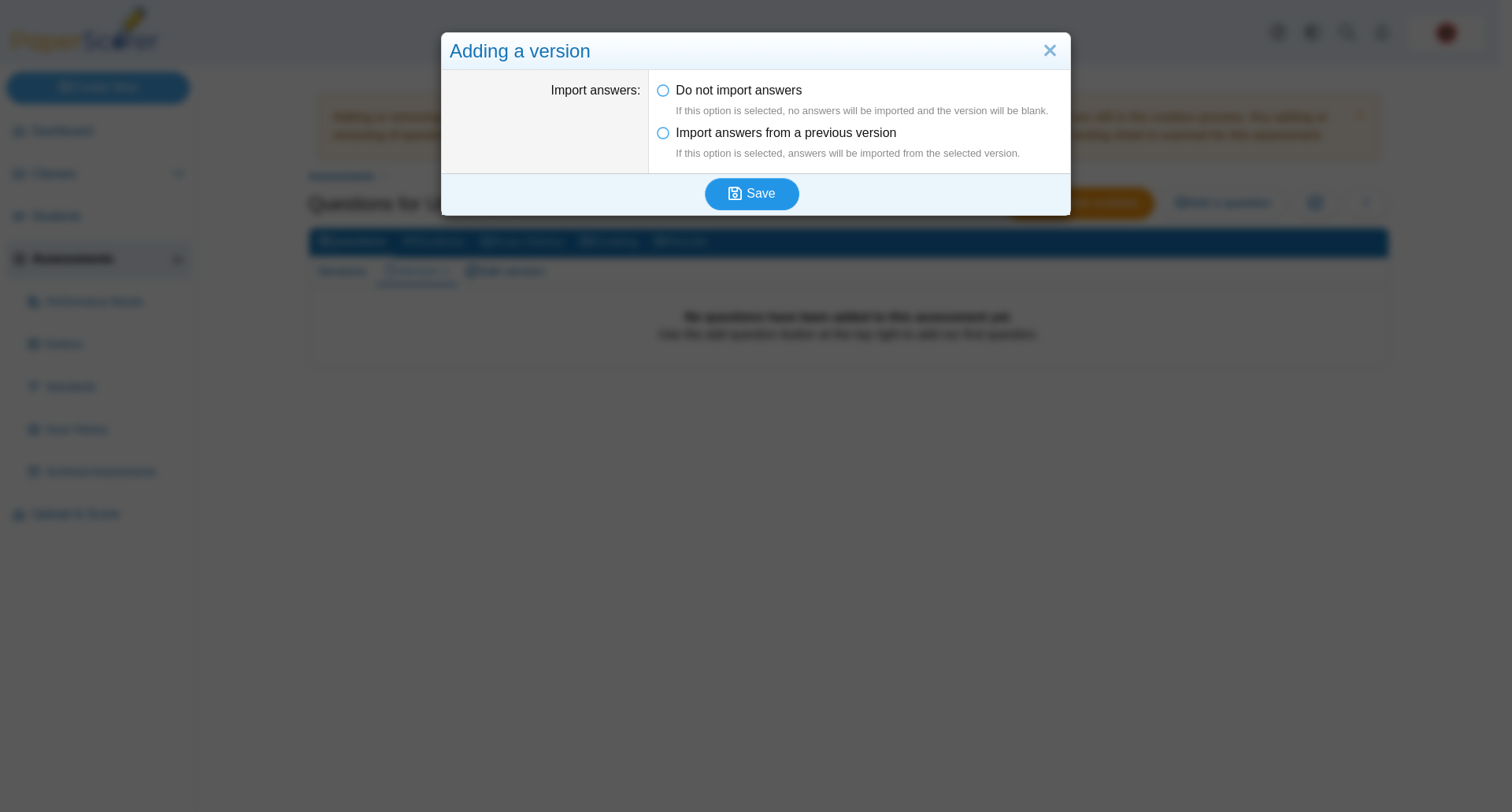
click at [734, 195] on icon "submit" at bounding box center [735, 193] width 14 height 15
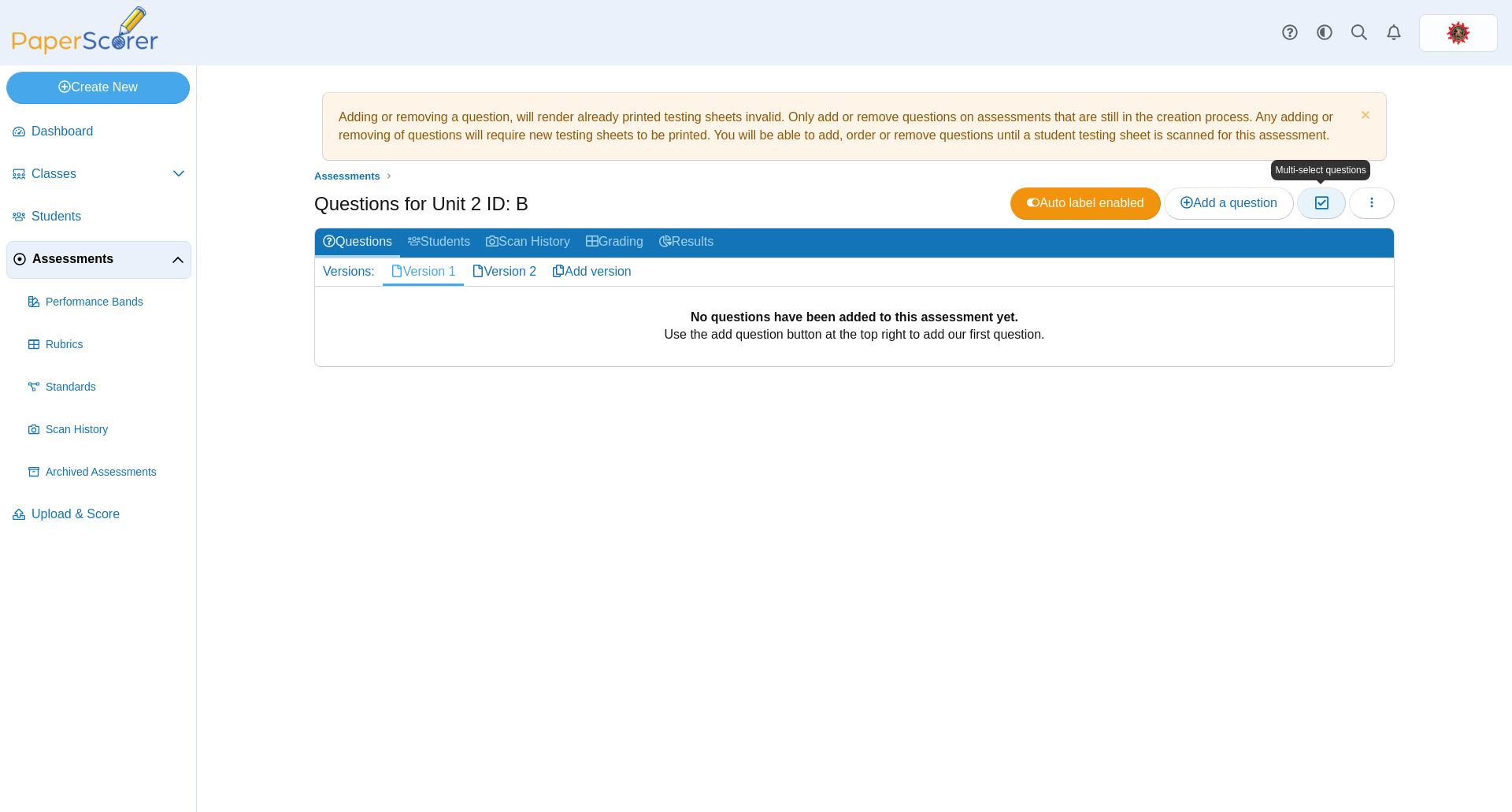
click at [1328, 203] on icon "button" at bounding box center [1321, 203] width 15 height 14
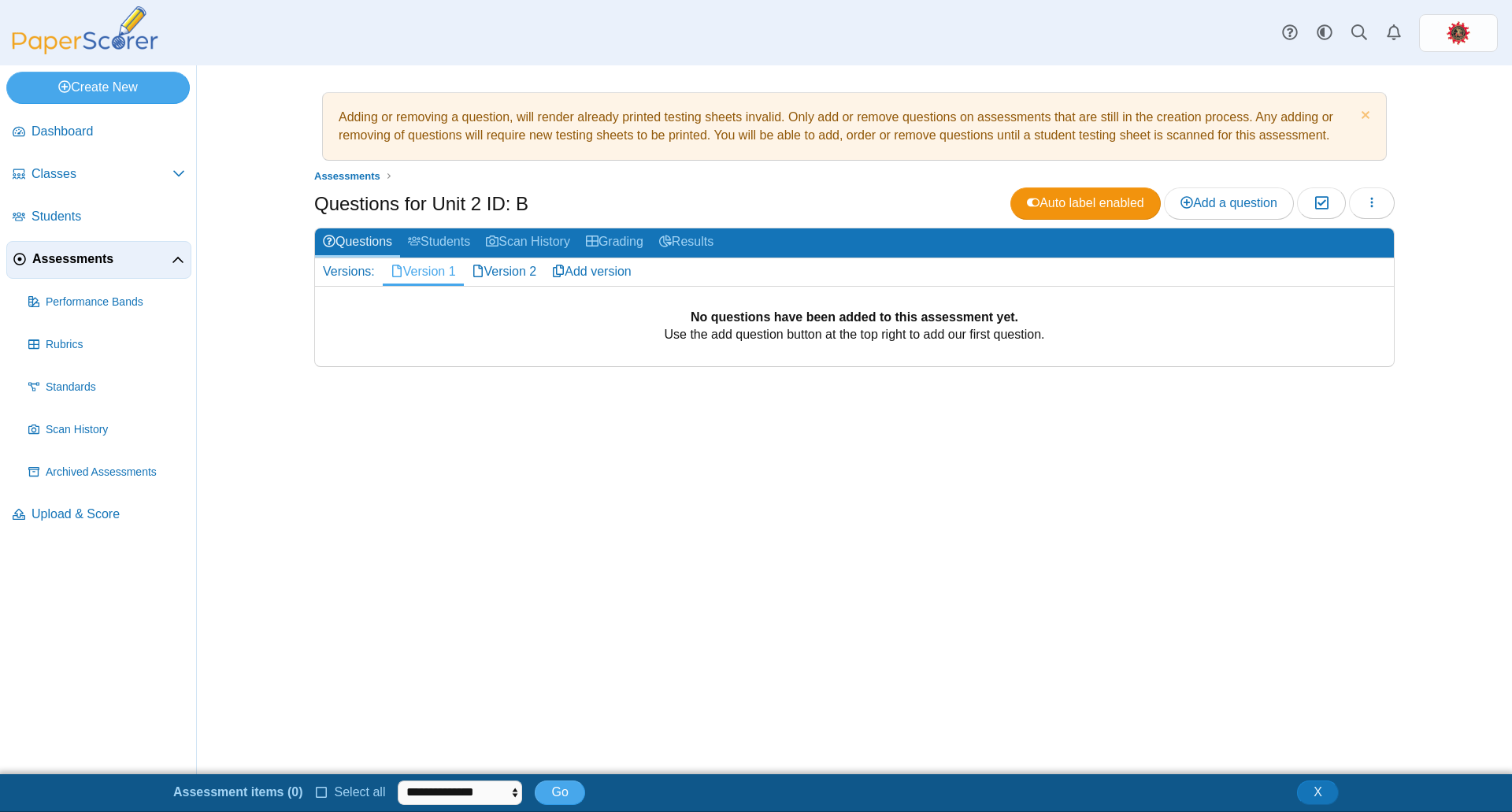
click at [422, 271] on link "Version 1" at bounding box center [423, 271] width 81 height 26
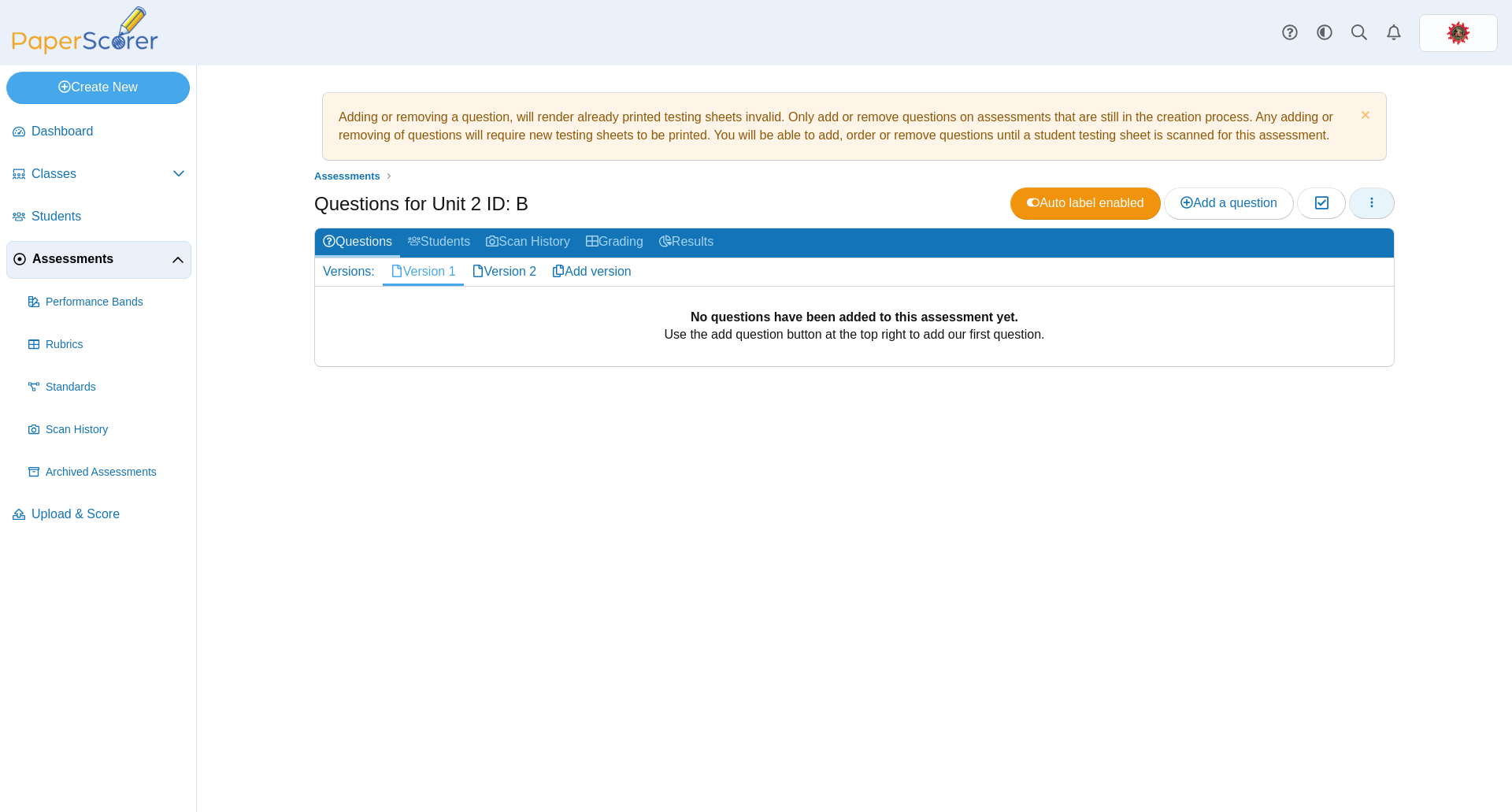
click at [1380, 197] on button "button" at bounding box center [1372, 203] width 46 height 31
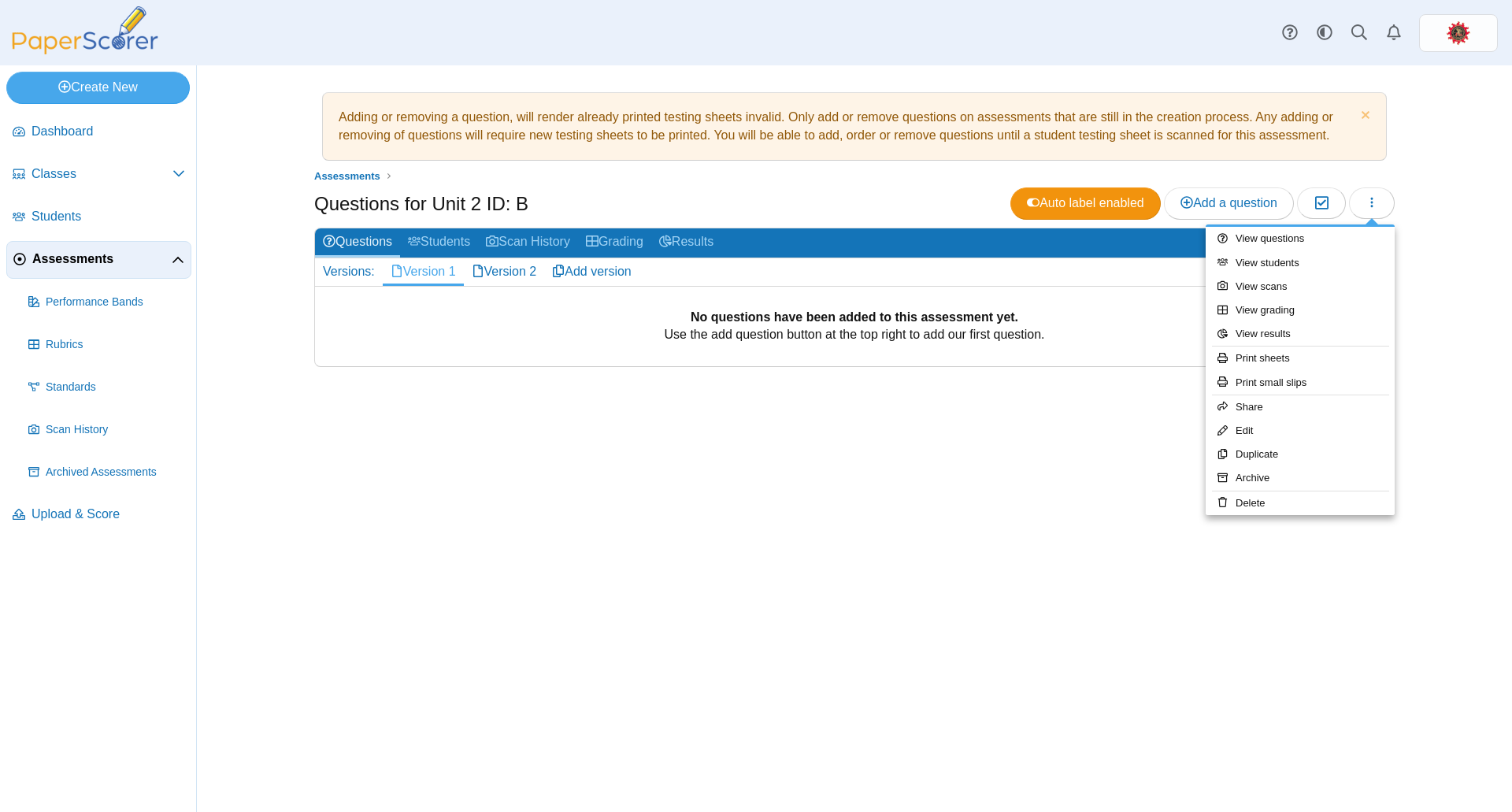
click at [1002, 456] on div "Adding or removing a question, will render already printed testing sheets inval…" at bounding box center [854, 438] width 1181 height 746
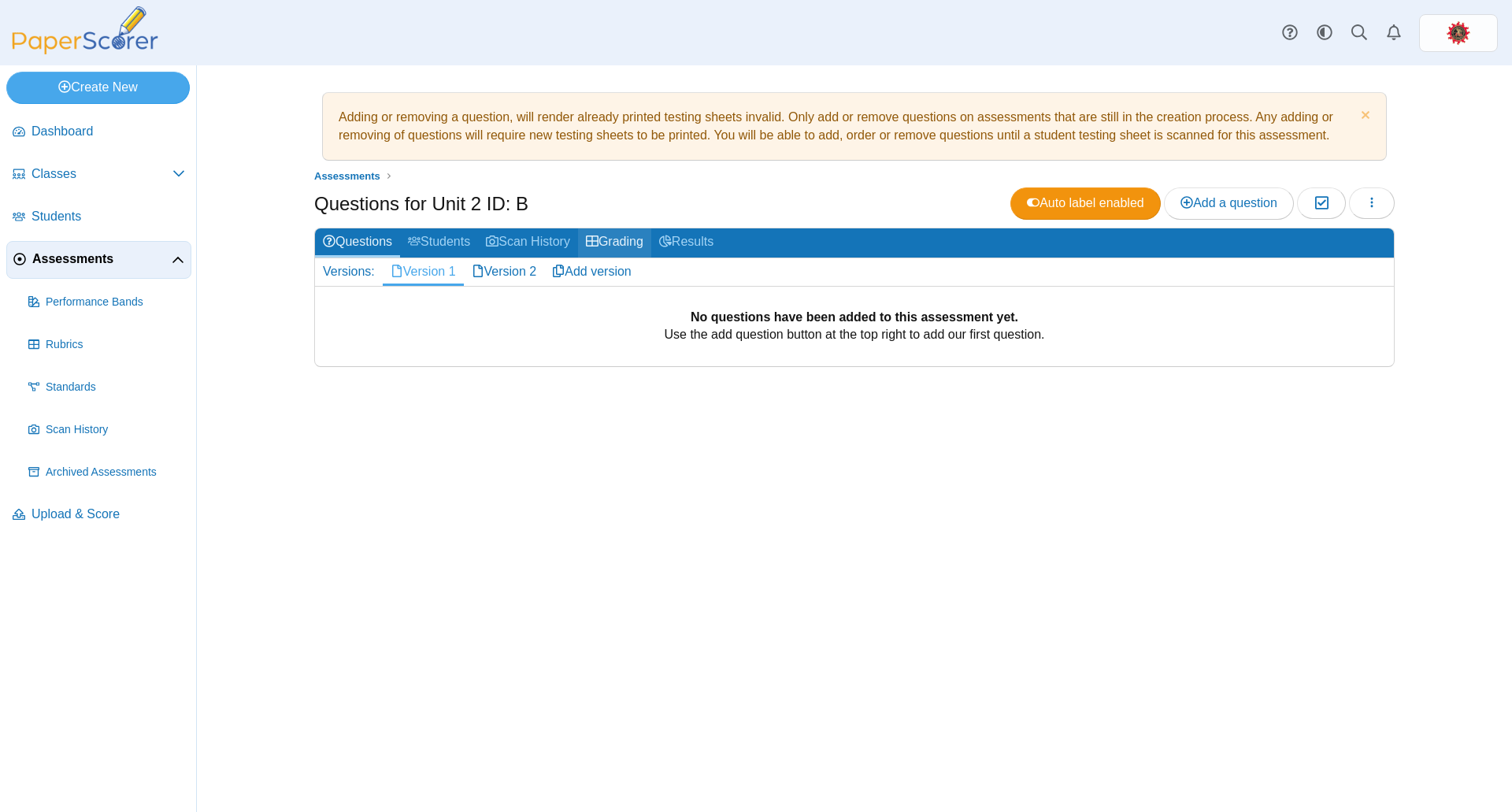
click at [613, 237] on link "Grading" at bounding box center [615, 243] width 73 height 29
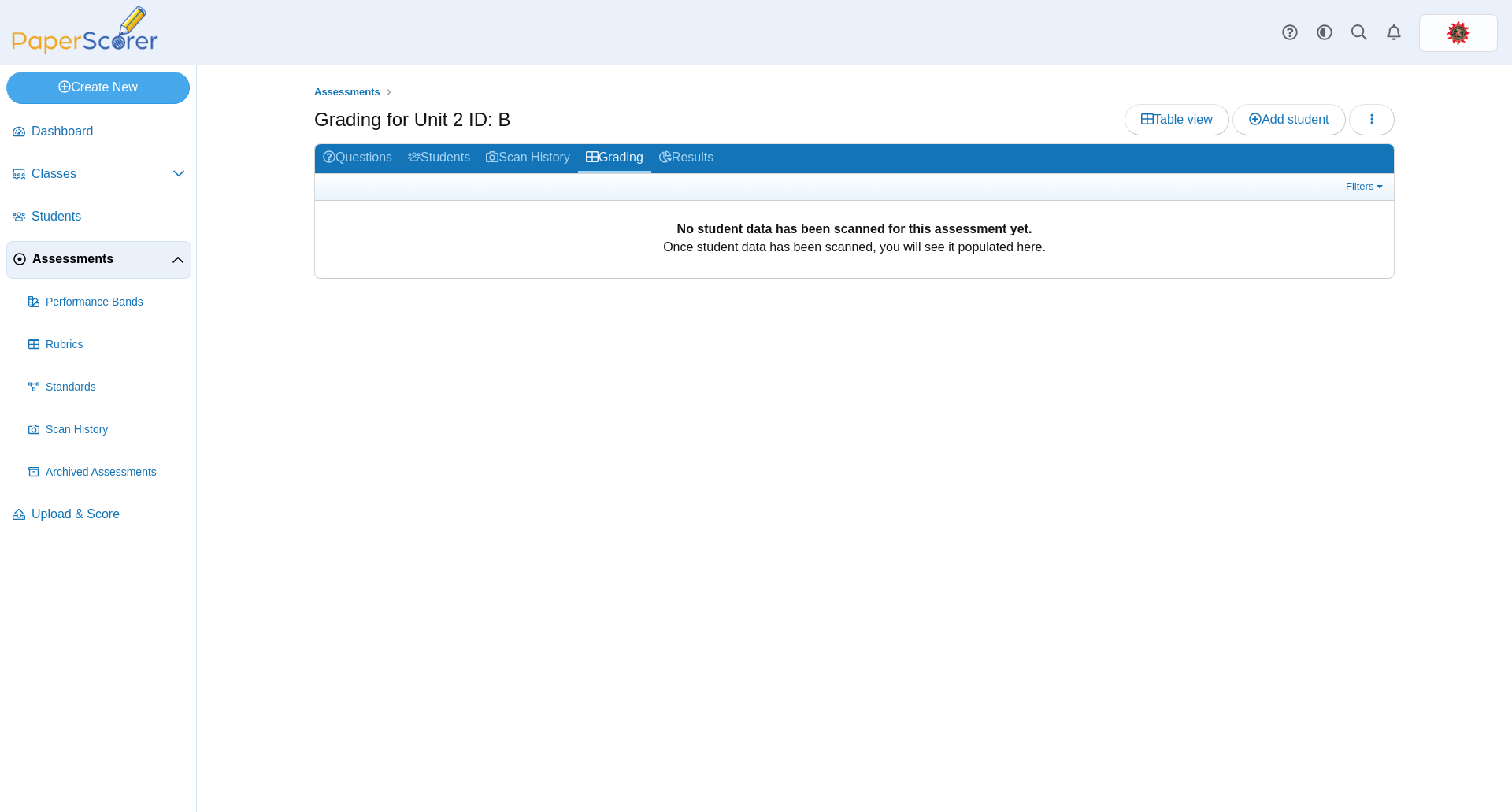
click at [65, 259] on span "Assessments" at bounding box center [101, 258] width 140 height 17
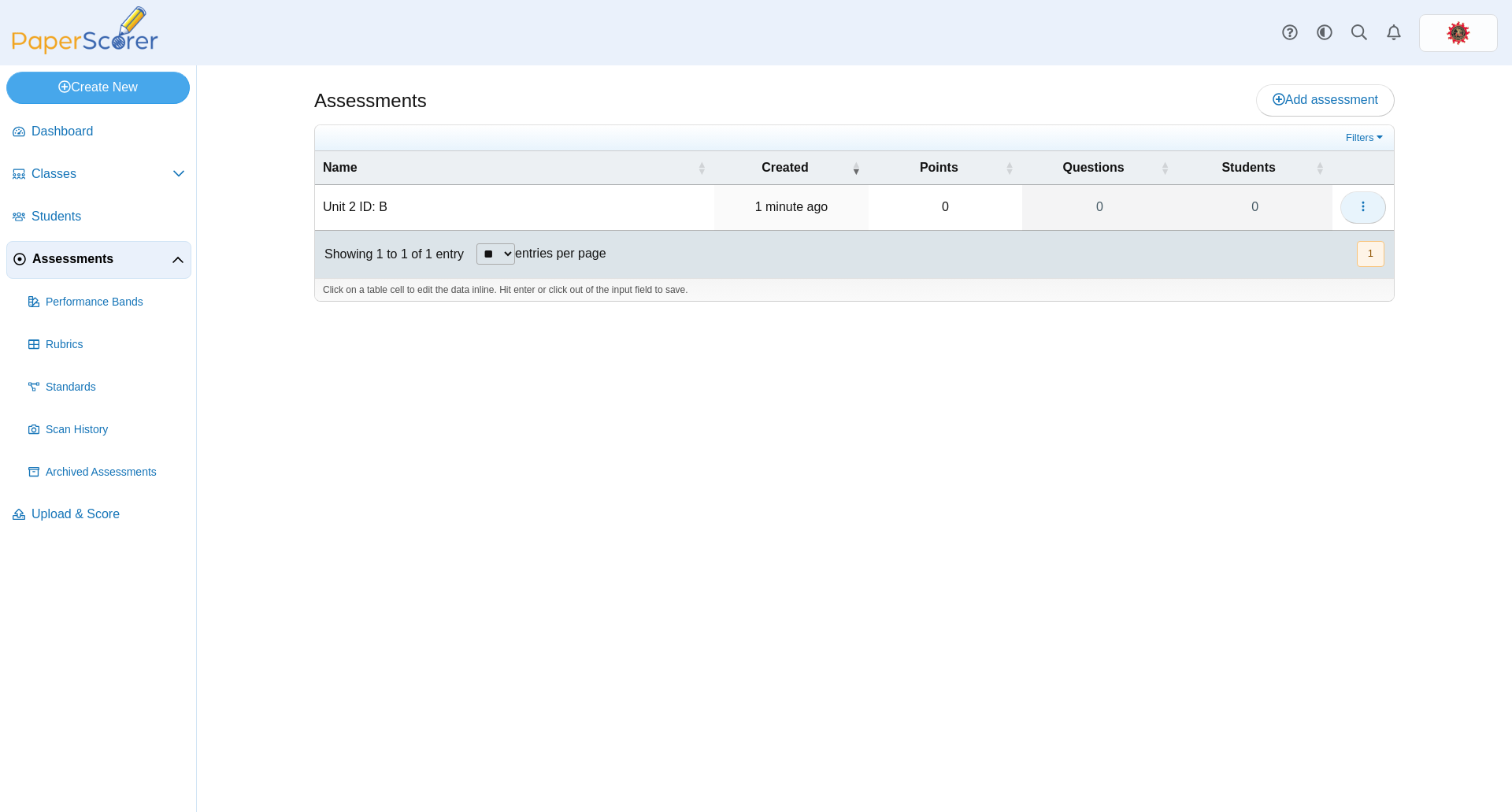
click at [1355, 198] on button "button" at bounding box center [1363, 206] width 46 height 31
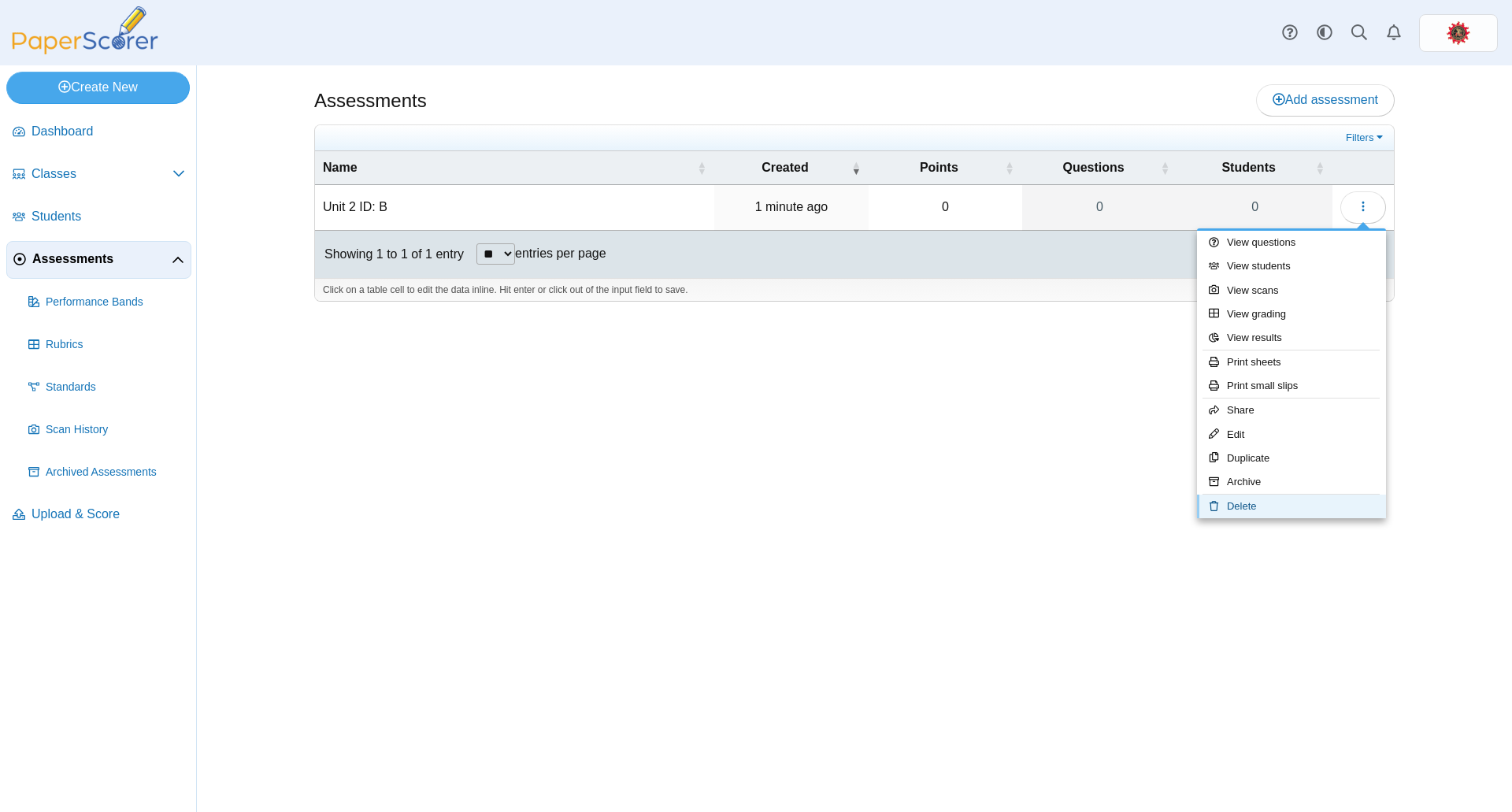
click at [1252, 496] on link "Delete" at bounding box center [1291, 506] width 189 height 24
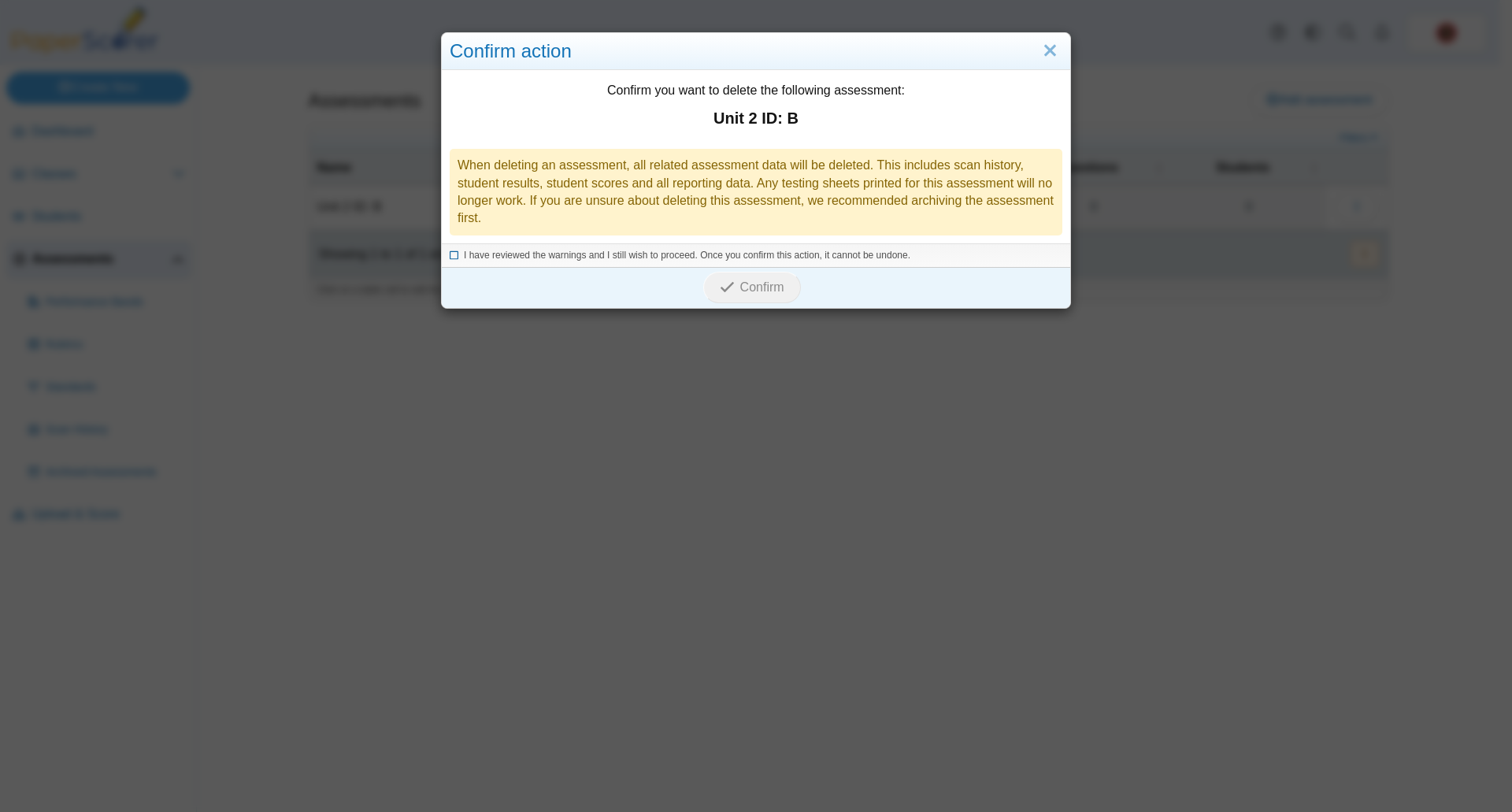
click at [471, 254] on span "I have reviewed the warnings and I still wish to proceed. Once you confirm this…" at bounding box center [687, 255] width 447 height 11
click at [752, 286] on span "Confirm" at bounding box center [762, 287] width 44 height 14
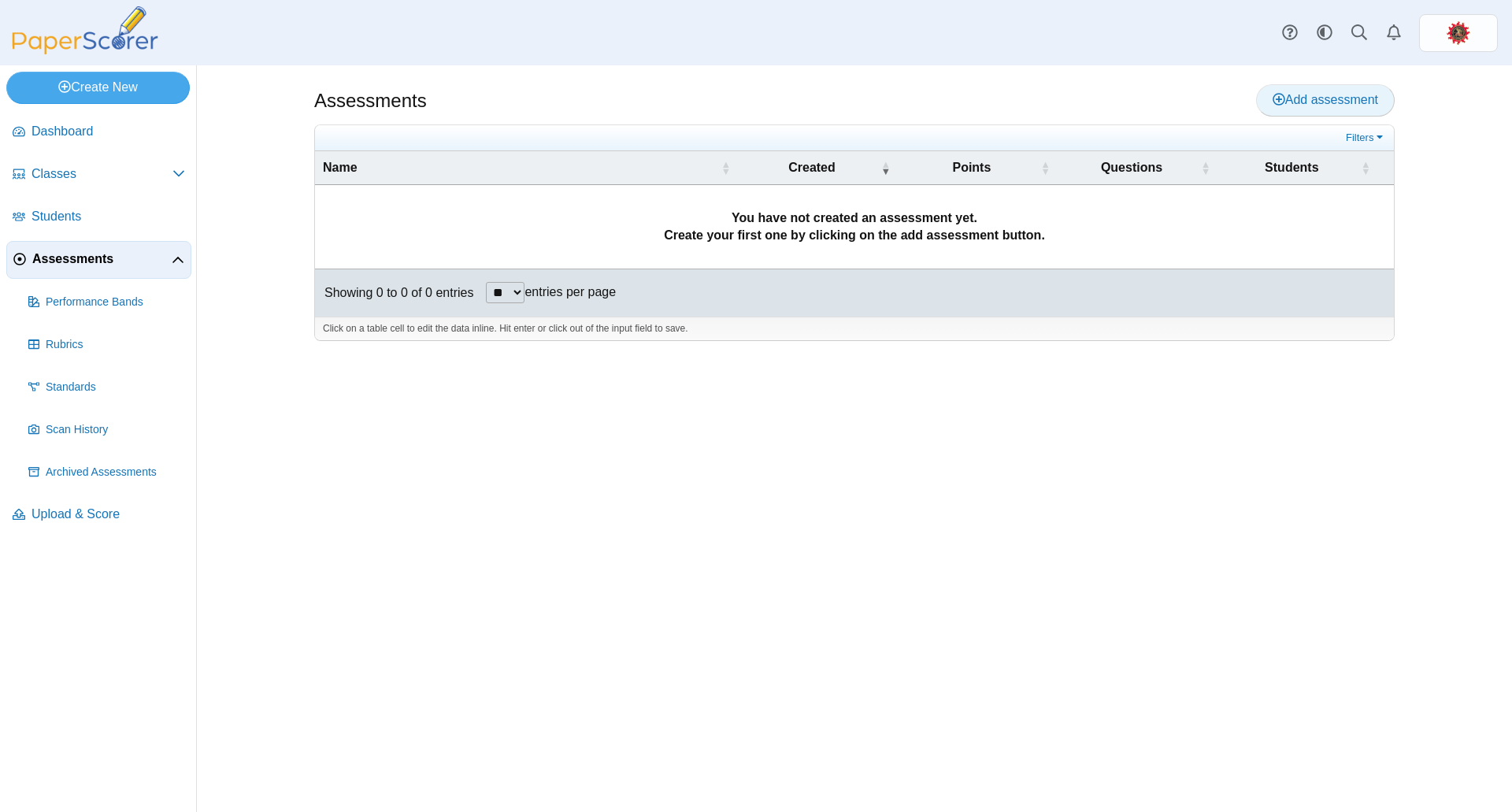
click at [1316, 98] on span "Add assessment" at bounding box center [1326, 100] width 106 height 14
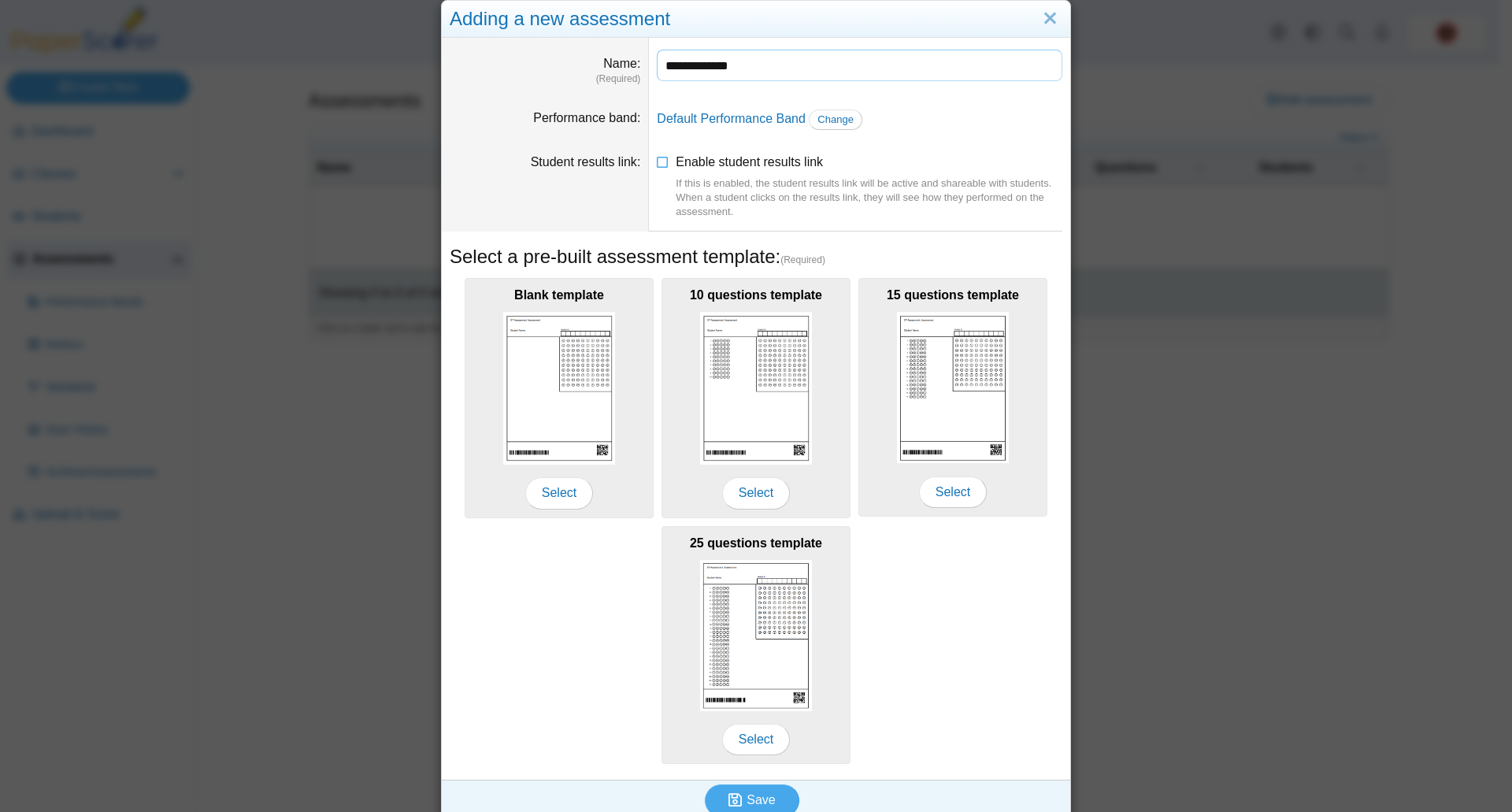
scroll to position [48, 0]
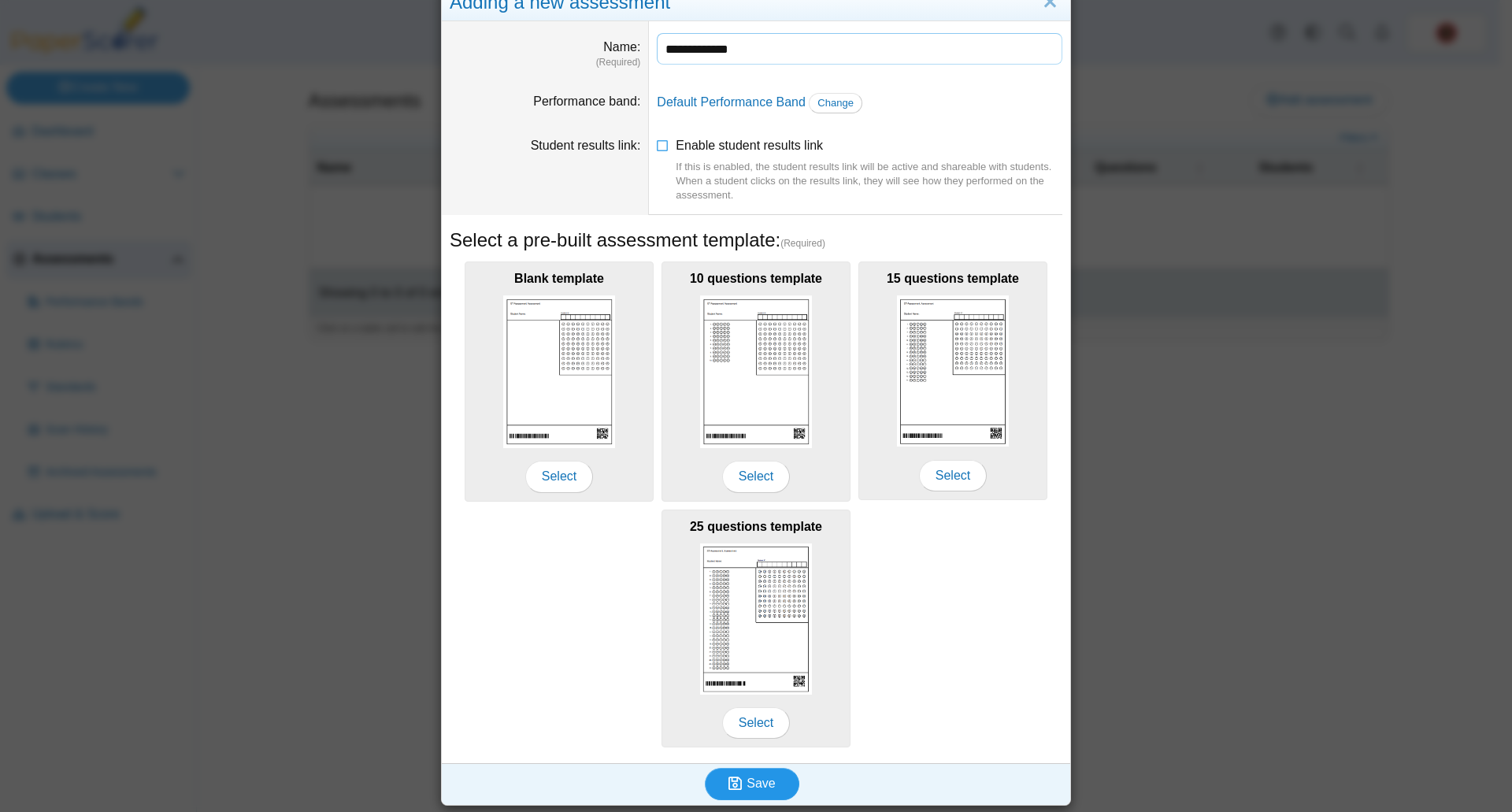
type input "**********"
click at [746, 778] on span "Save" at bounding box center [760, 783] width 28 height 14
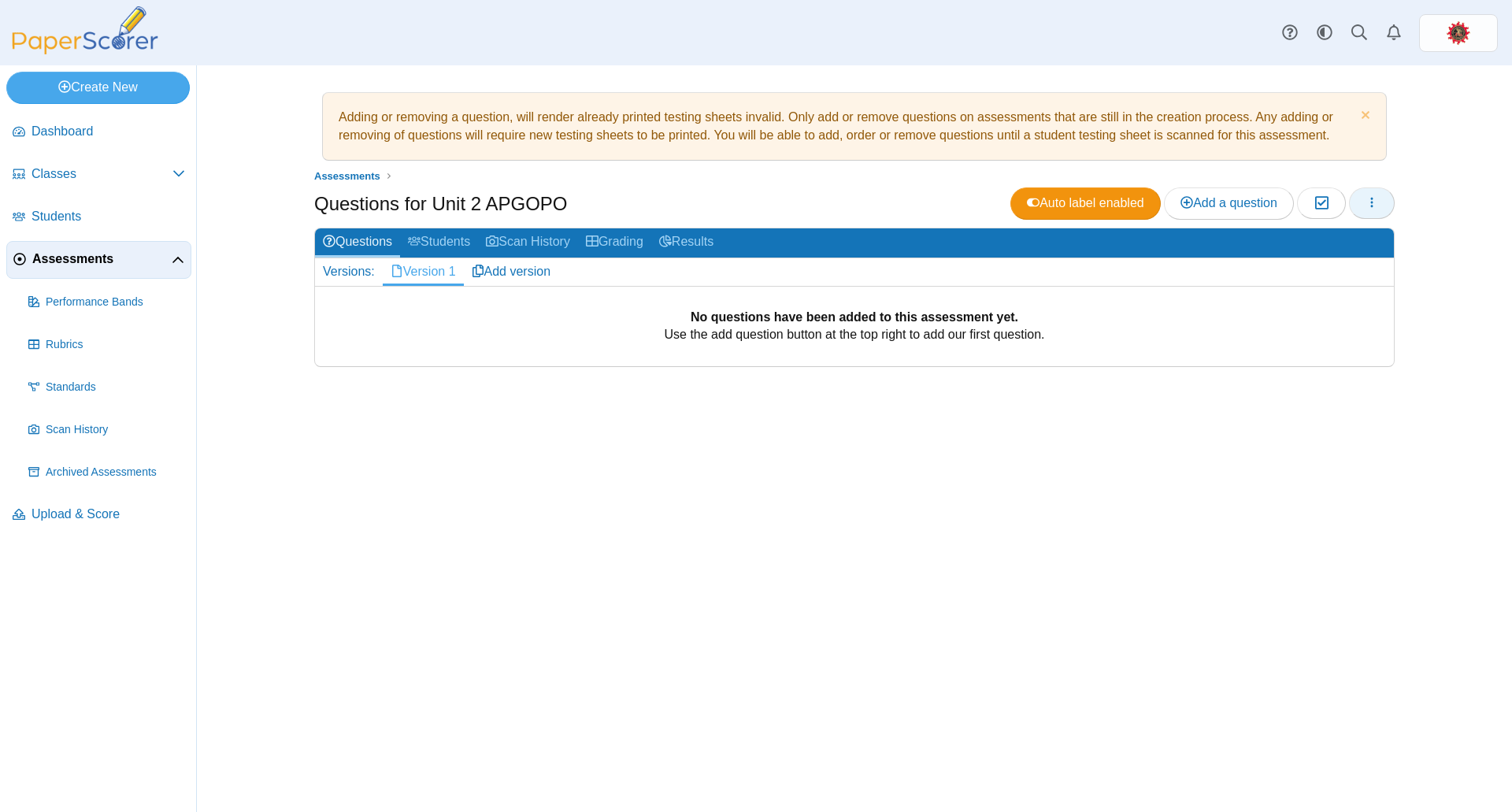
click at [1366, 201] on icon "button" at bounding box center [1372, 203] width 13 height 13
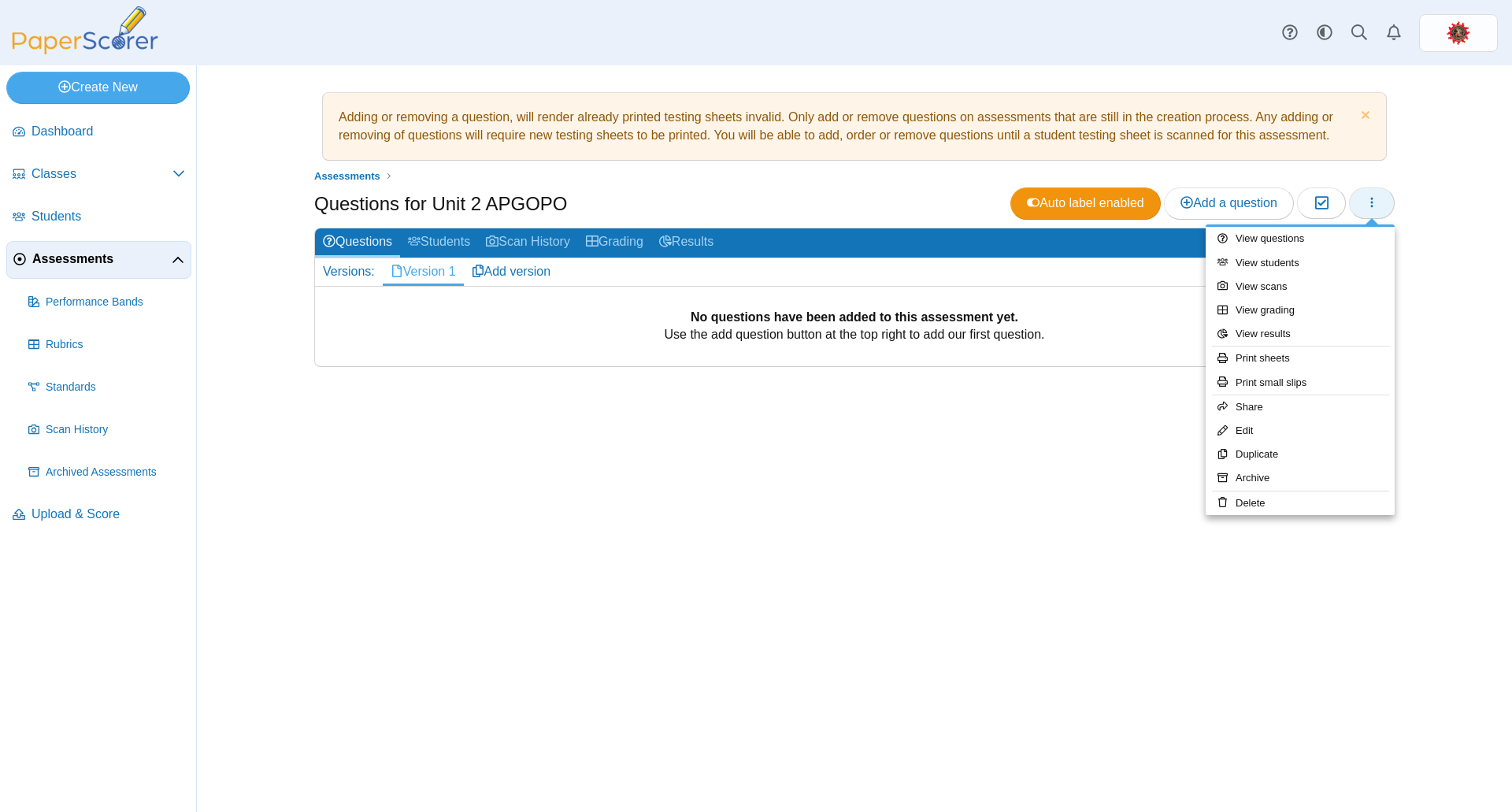
click at [1366, 201] on icon "button" at bounding box center [1372, 203] width 13 height 13
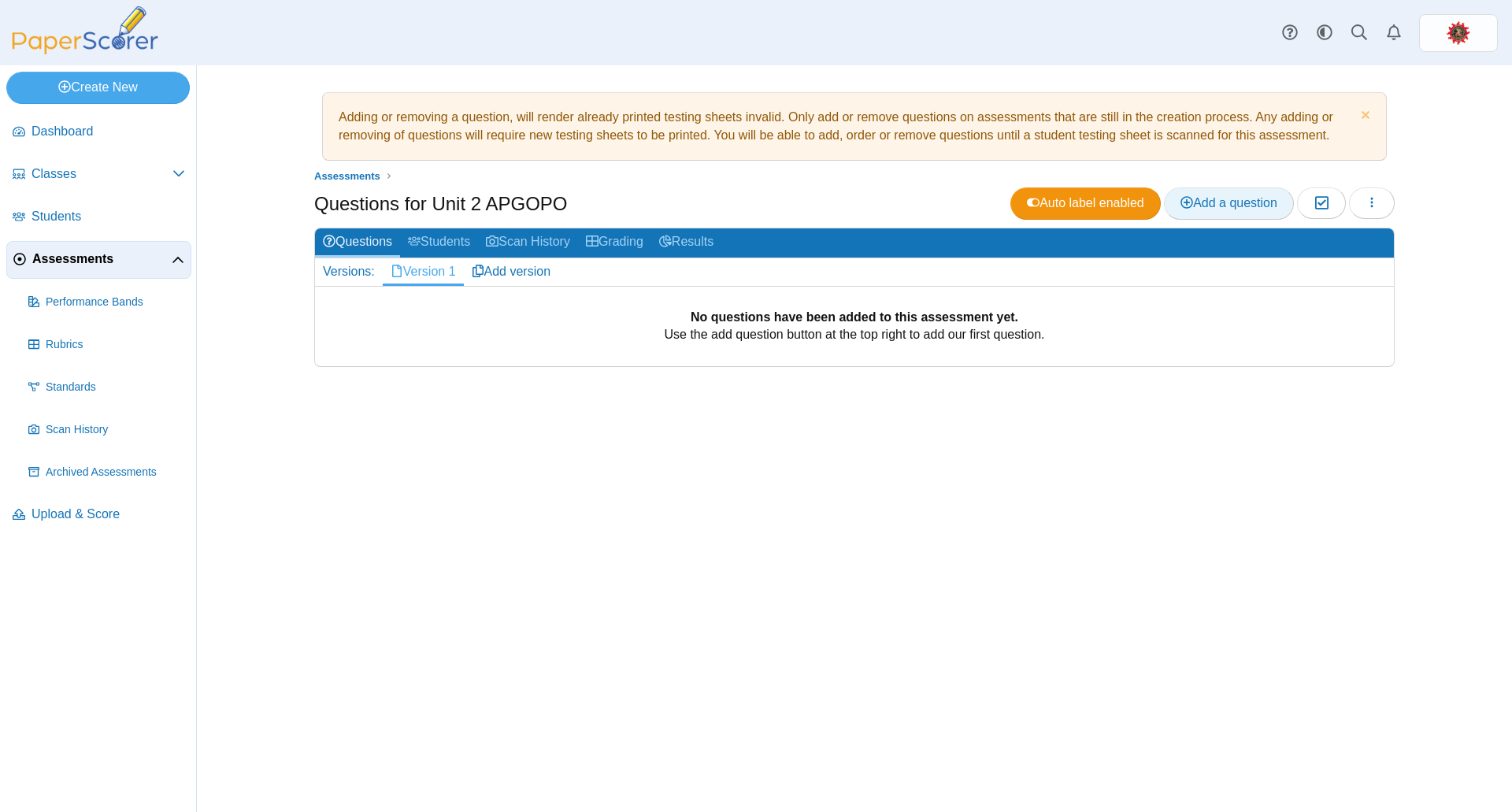
click at [1216, 208] on span "Add a question" at bounding box center [1229, 203] width 97 height 14
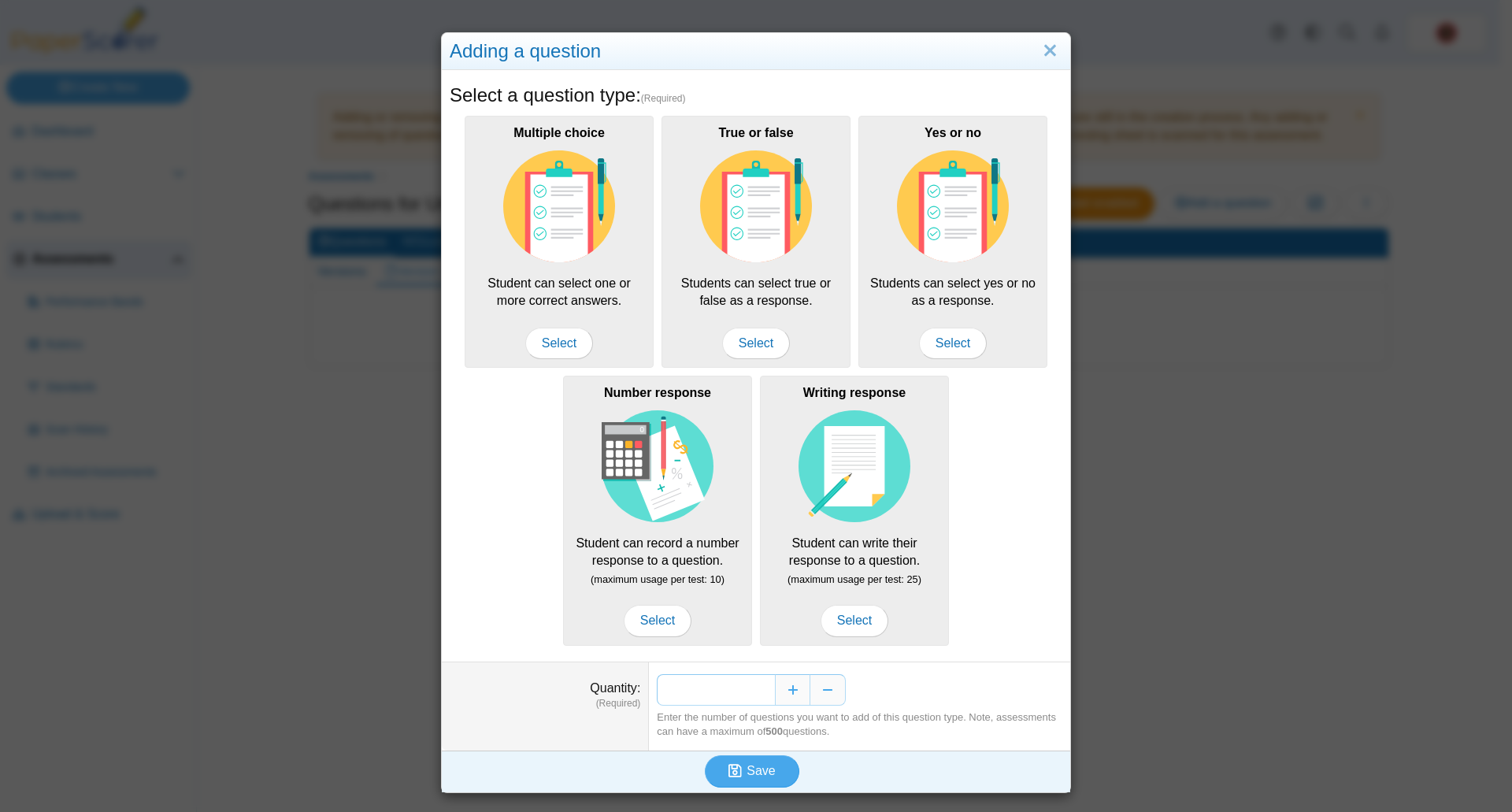
click at [753, 688] on input "*" at bounding box center [715, 690] width 118 height 31
type input "**"
click at [732, 774] on use "submit" at bounding box center [735, 770] width 14 height 14
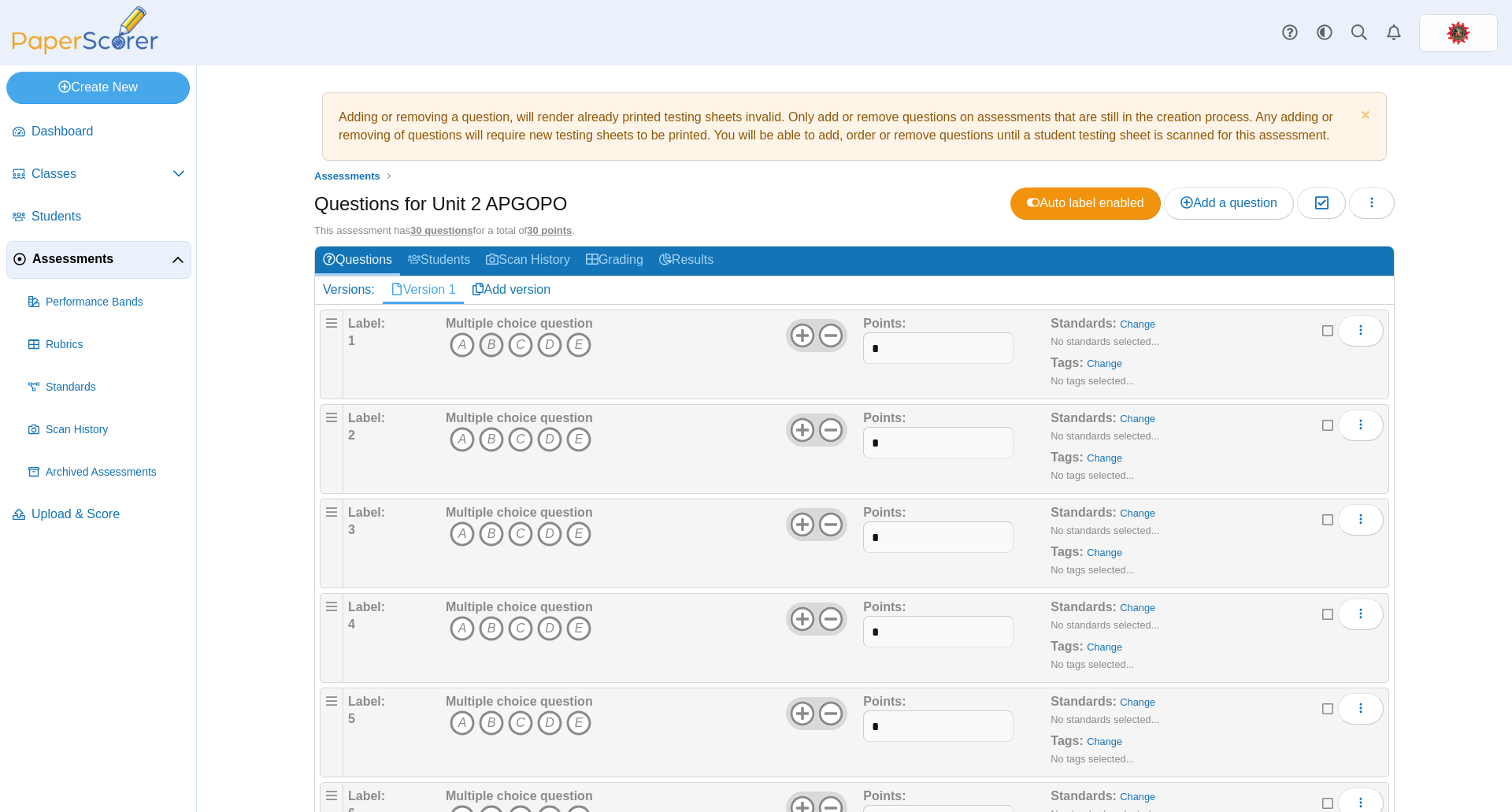
click at [486, 341] on icon "B" at bounding box center [492, 345] width 26 height 26
click at [489, 437] on icon "B" at bounding box center [492, 439] width 26 height 26
click at [516, 535] on icon "C" at bounding box center [521, 534] width 26 height 26
click at [516, 633] on icon "C" at bounding box center [521, 628] width 26 height 26
click at [513, 727] on icon "C" at bounding box center [521, 723] width 26 height 26
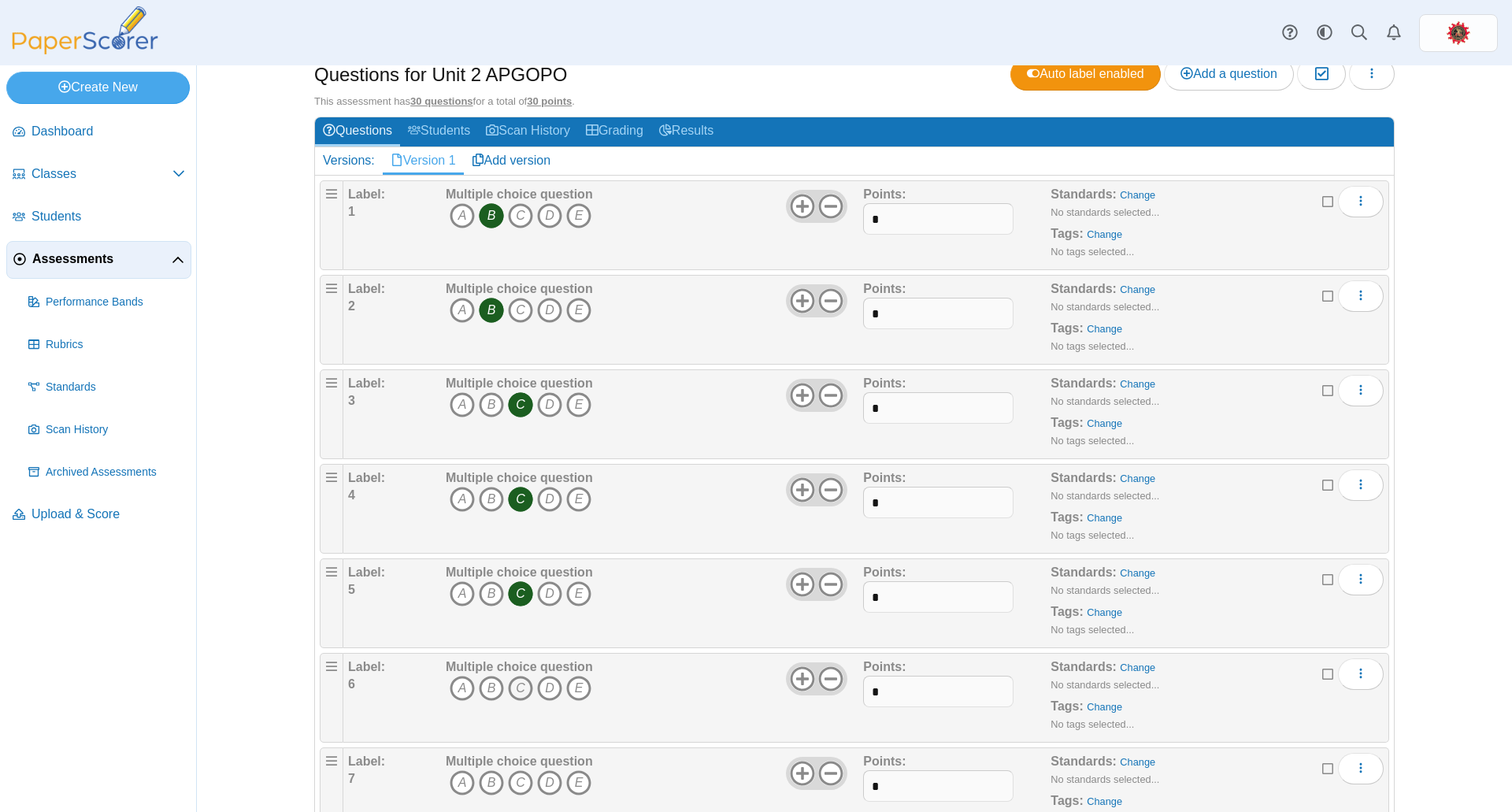
scroll to position [157, 0]
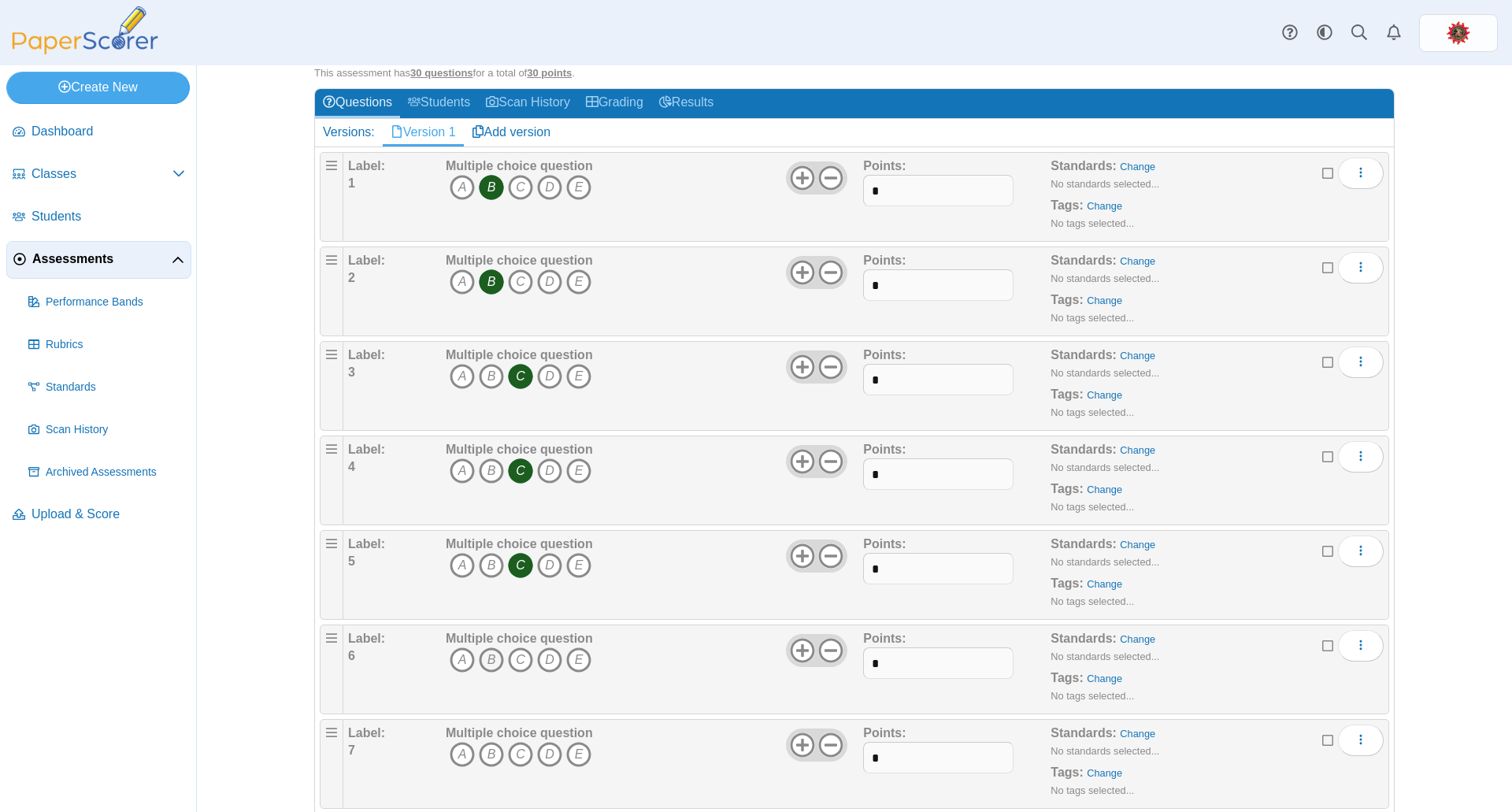
click at [479, 659] on icon "B" at bounding box center [492, 660] width 26 height 26
click at [516, 751] on icon "C" at bounding box center [521, 754] width 26 height 26
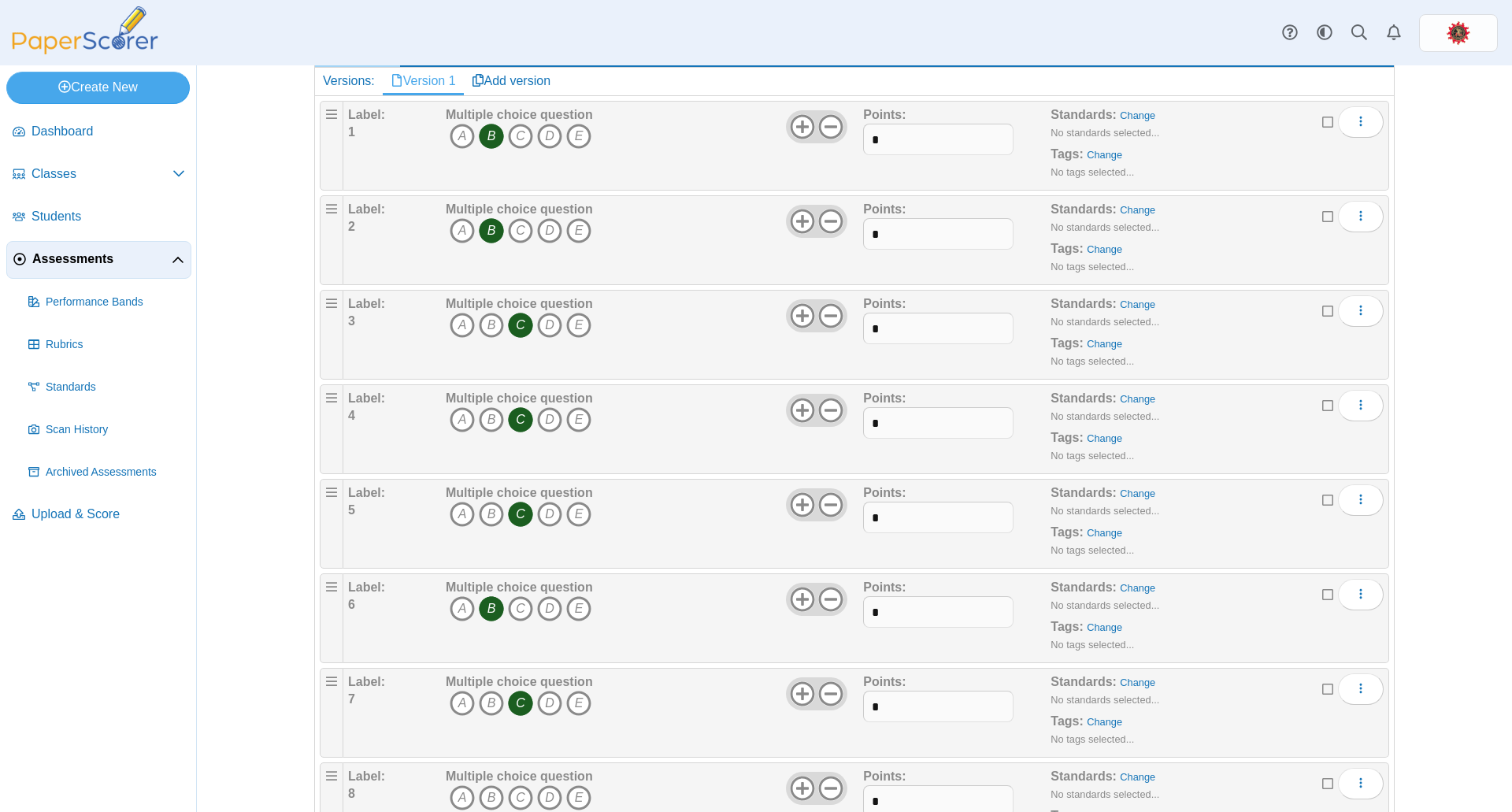
scroll to position [237, 0]
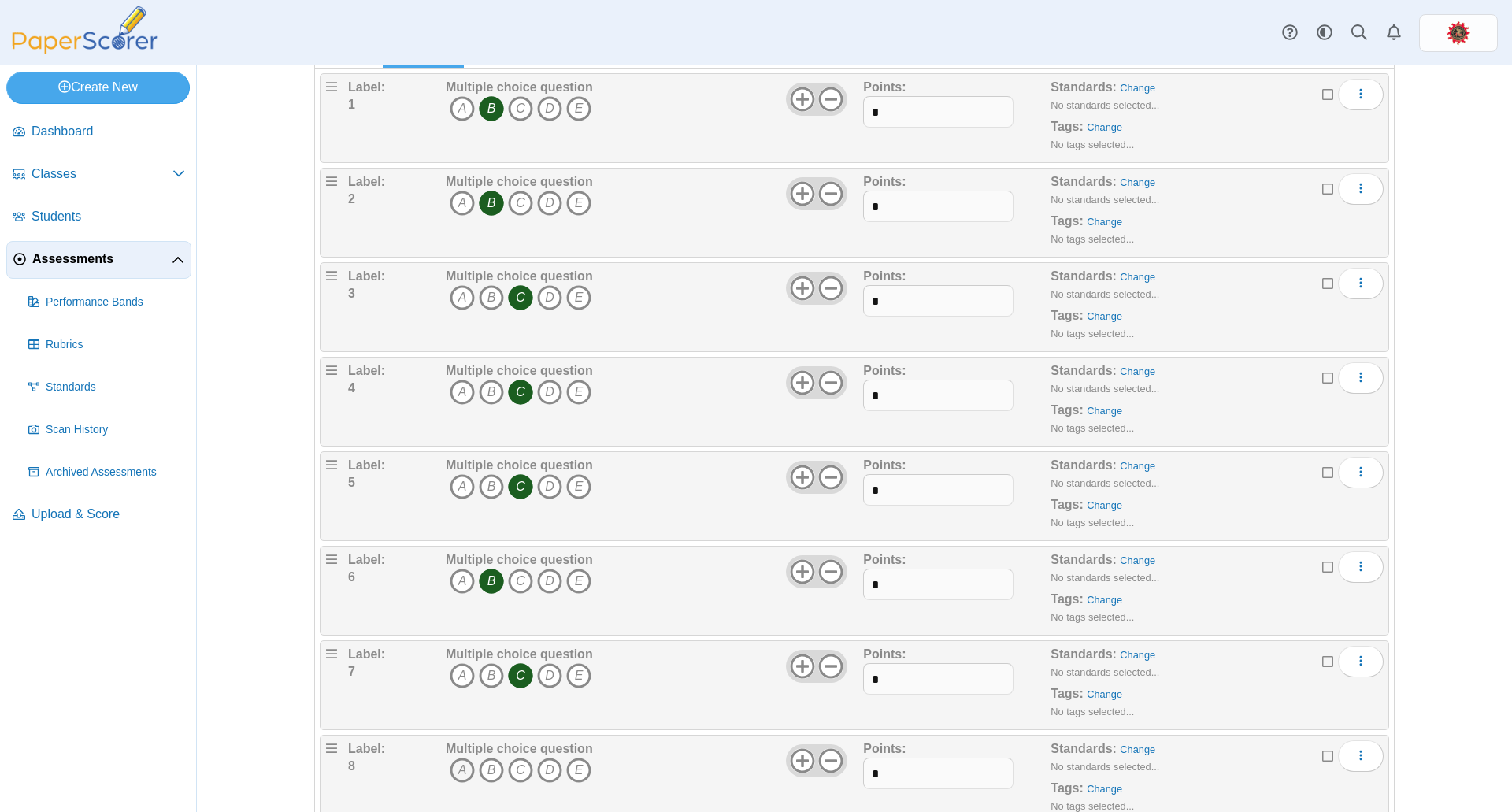
click at [453, 767] on icon "A" at bounding box center [462, 770] width 26 height 26
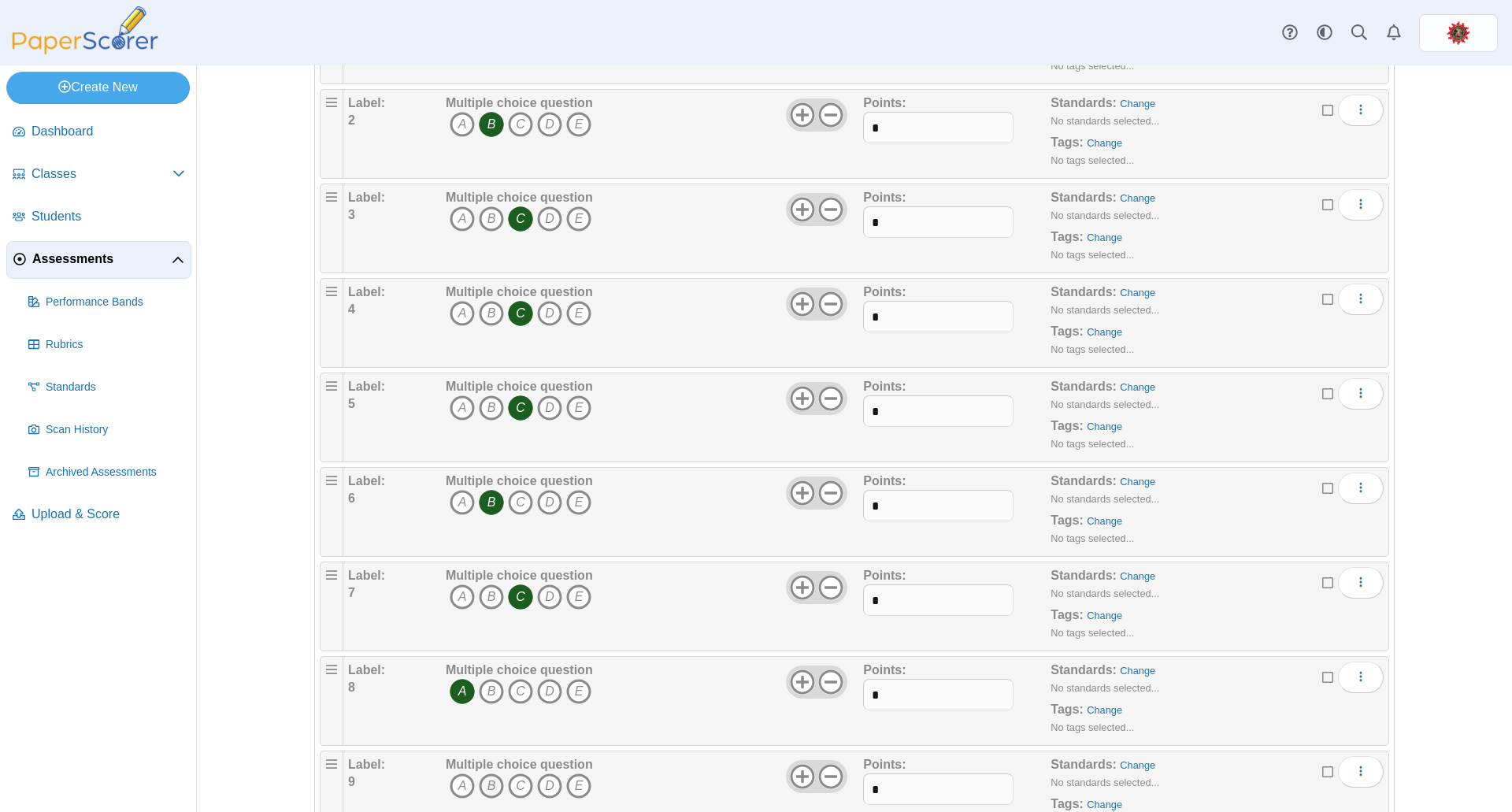
click at [488, 779] on icon "B" at bounding box center [492, 786] width 26 height 26
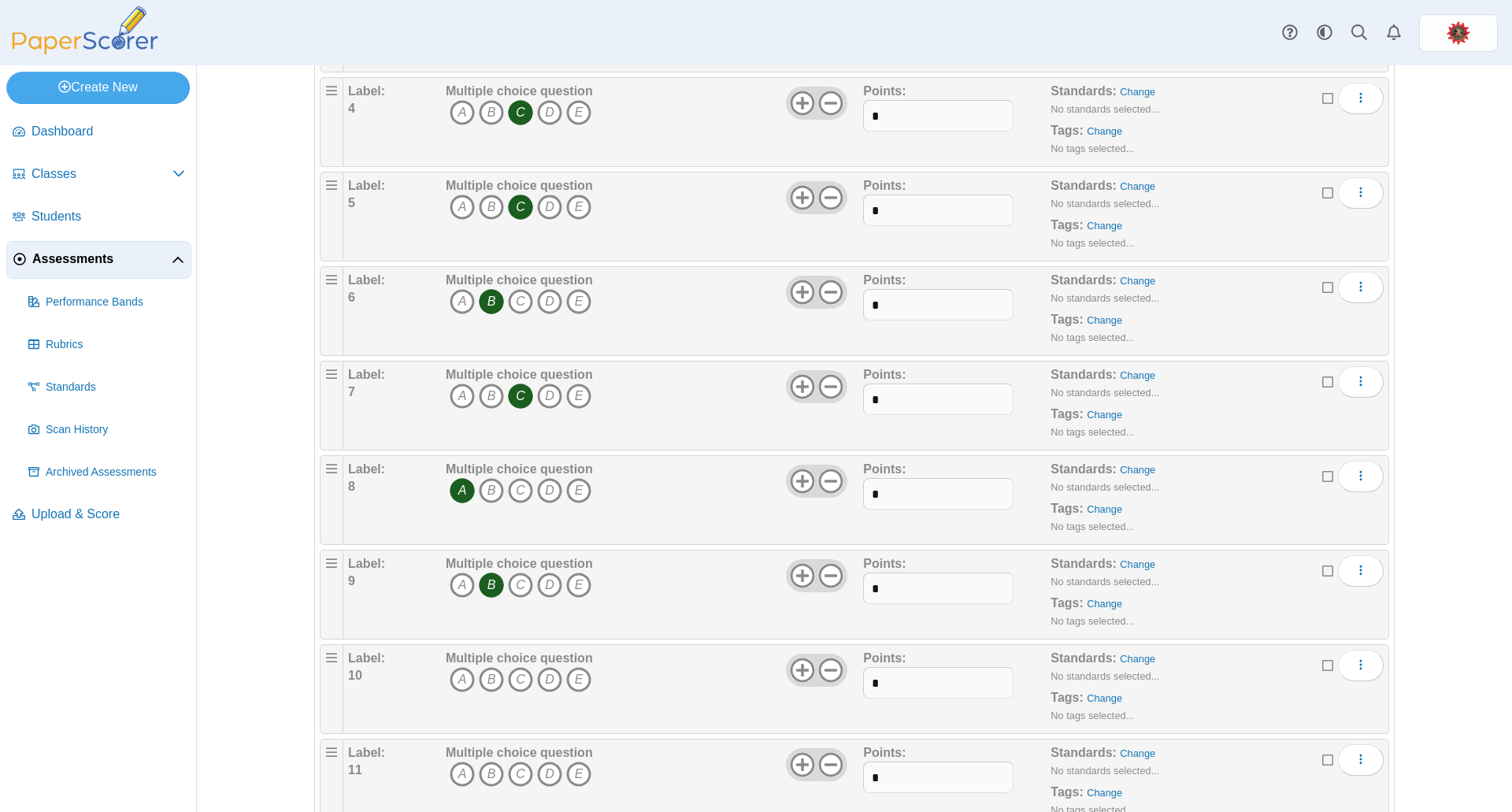
scroll to position [551, 0]
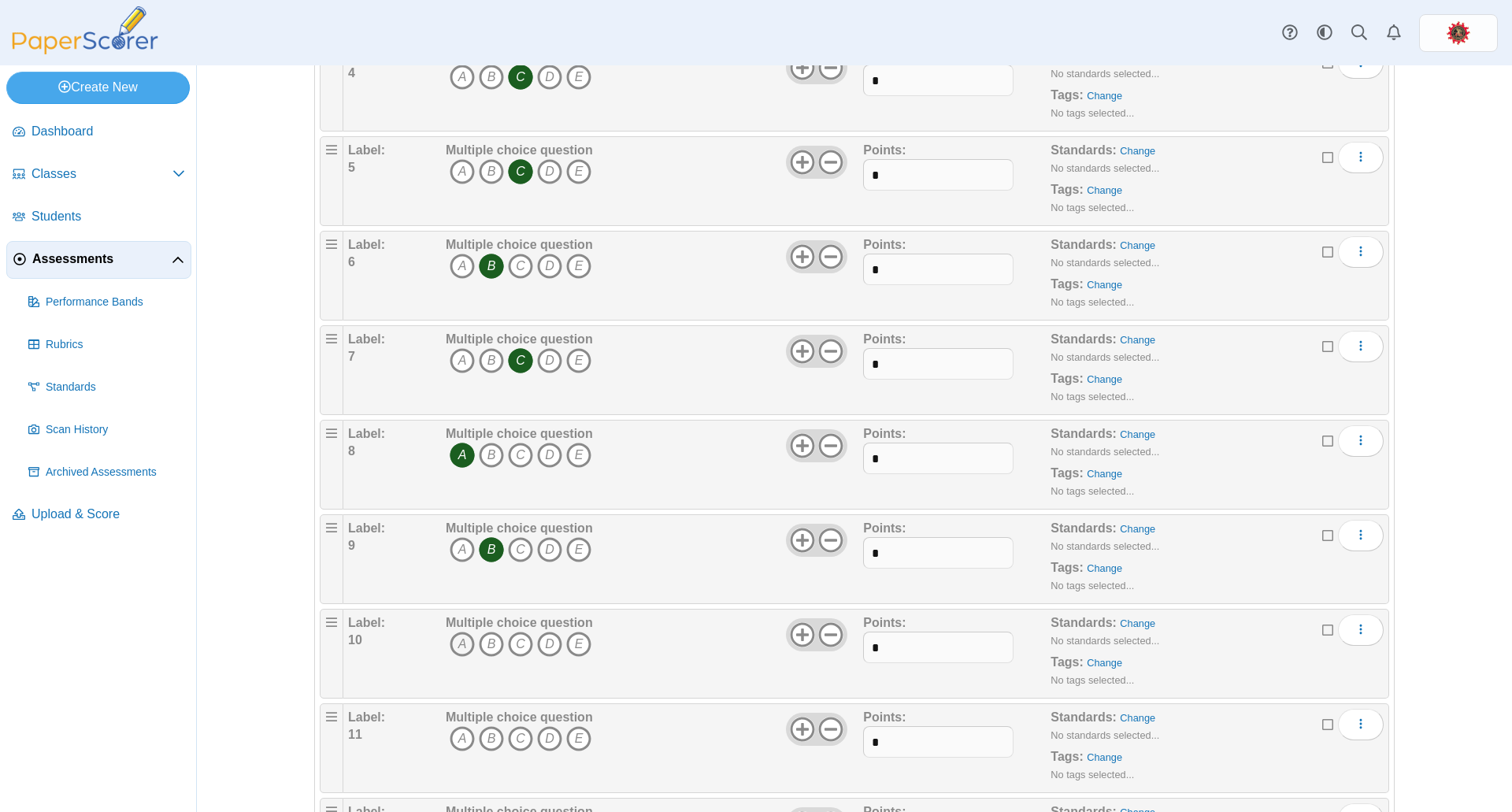
click at [449, 642] on icon "A" at bounding box center [462, 644] width 26 height 26
click at [456, 739] on icon "A" at bounding box center [462, 739] width 26 height 26
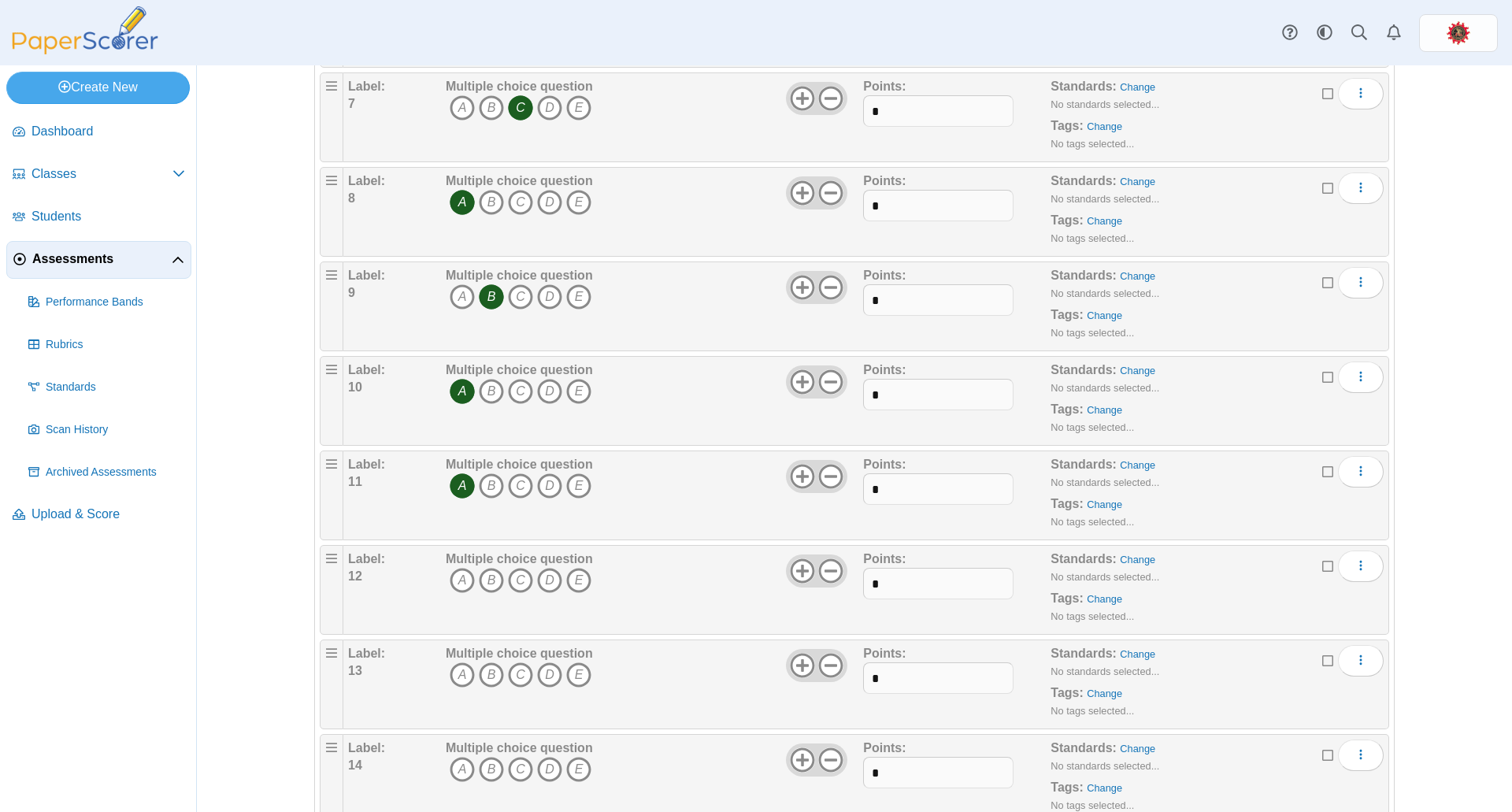
scroll to position [866, 0]
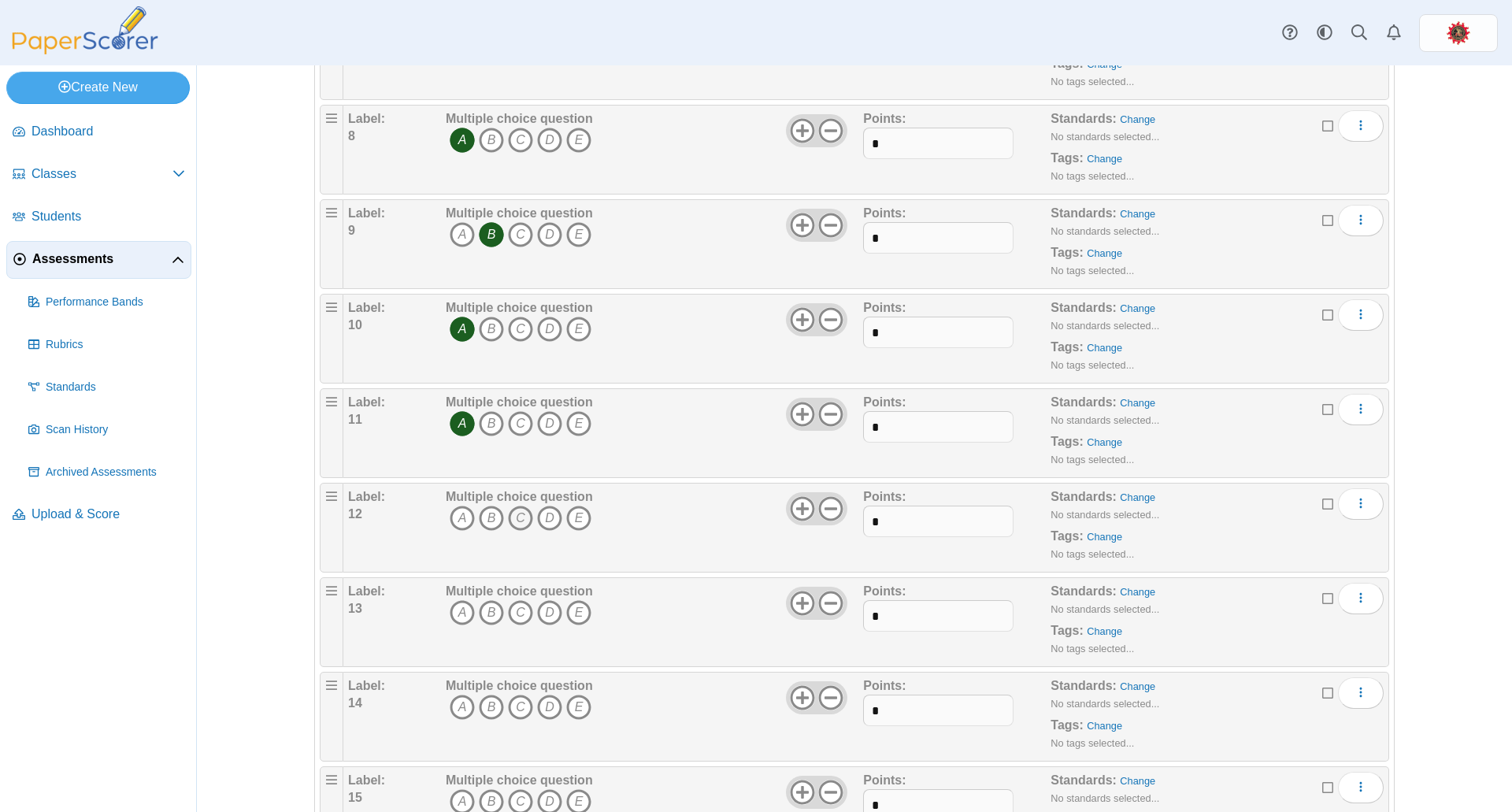
click at [513, 516] on icon "C" at bounding box center [521, 518] width 26 height 26
click at [514, 618] on icon "C" at bounding box center [521, 613] width 26 height 26
click at [508, 708] on icon "C" at bounding box center [521, 707] width 26 height 26
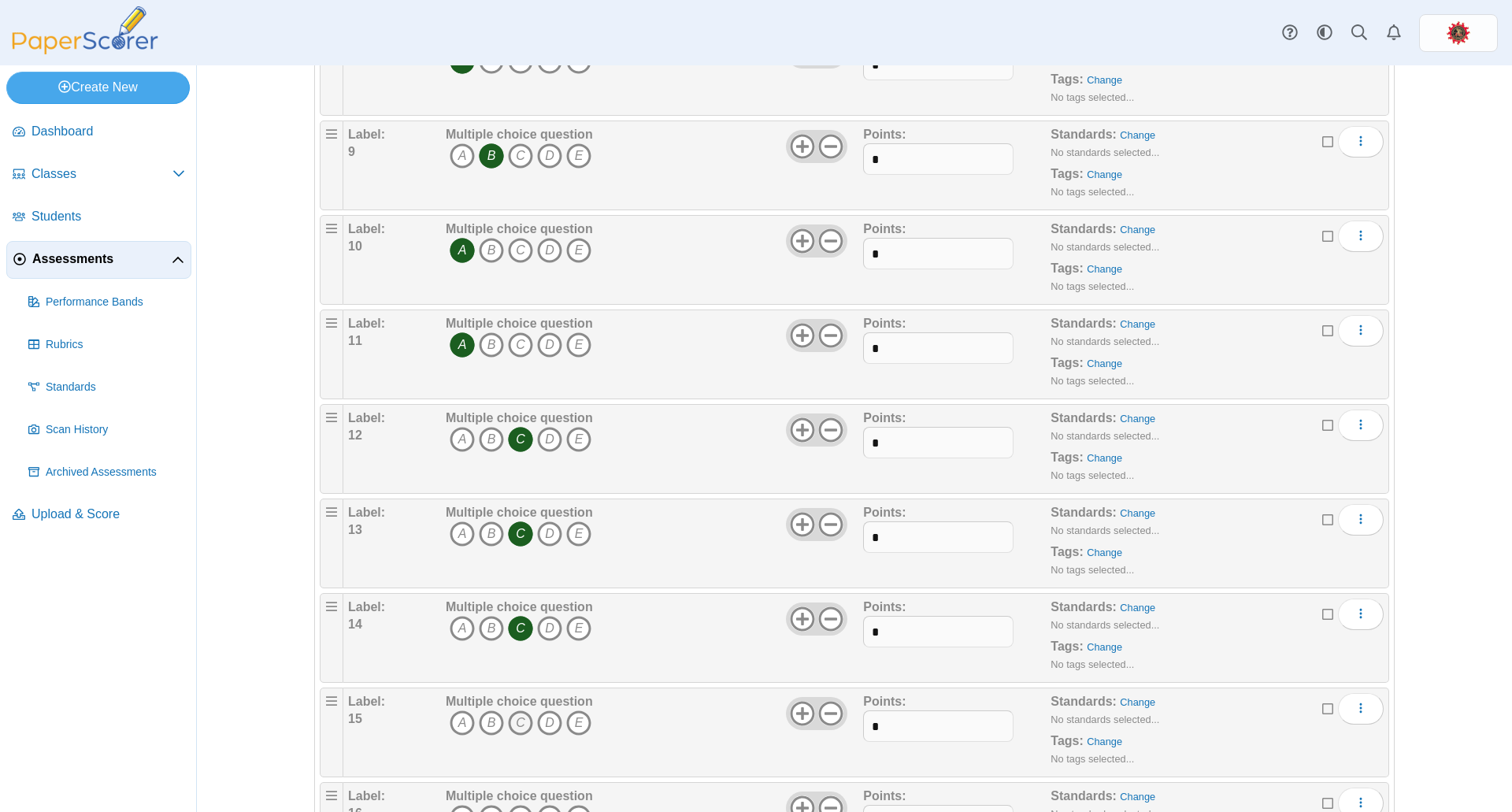
click at [514, 722] on icon "C" at bounding box center [521, 723] width 26 height 26
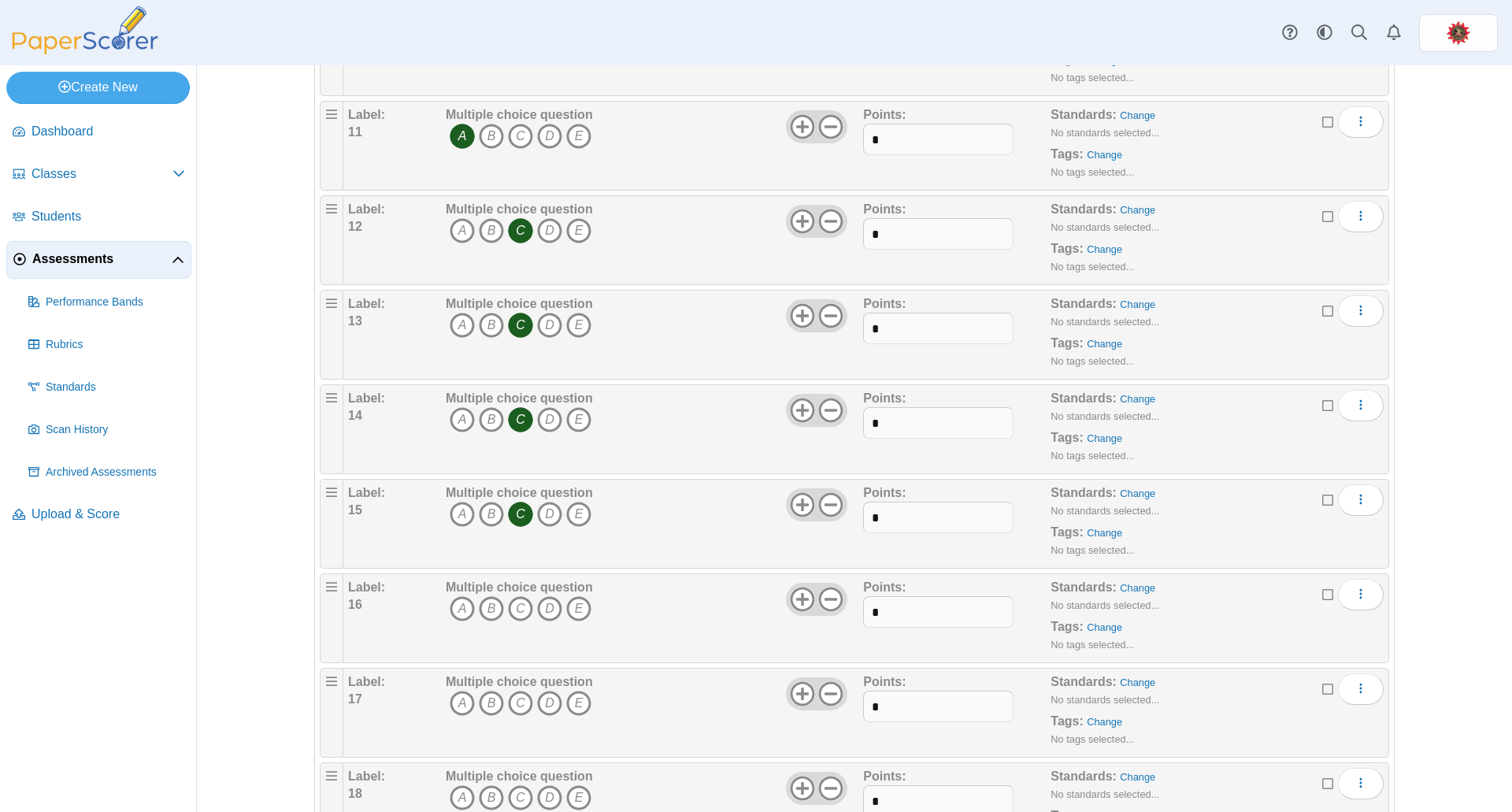
scroll to position [1181, 0]
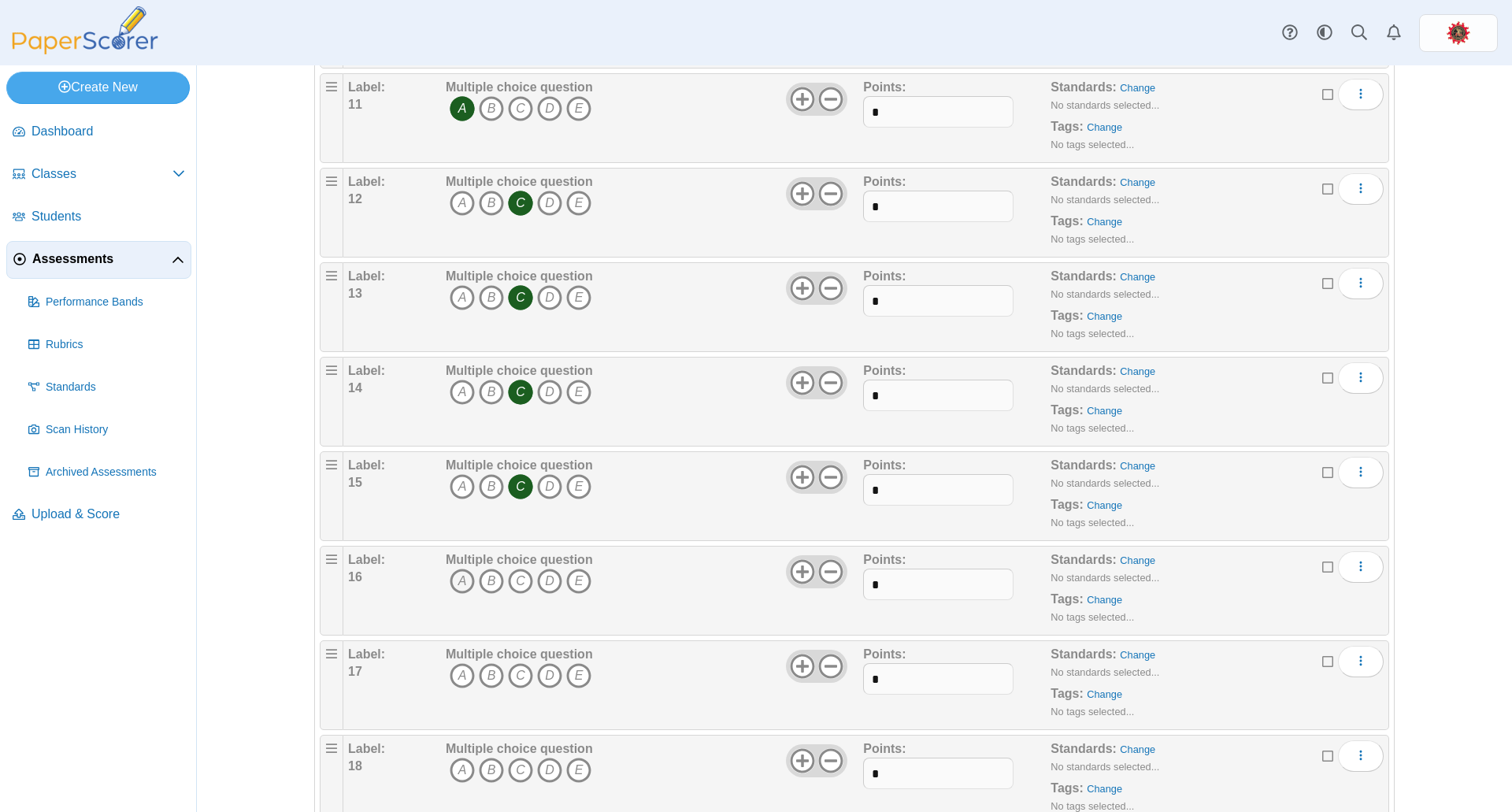
click at [452, 578] on icon "A" at bounding box center [462, 581] width 26 height 26
click at [515, 670] on icon "C" at bounding box center [521, 676] width 26 height 26
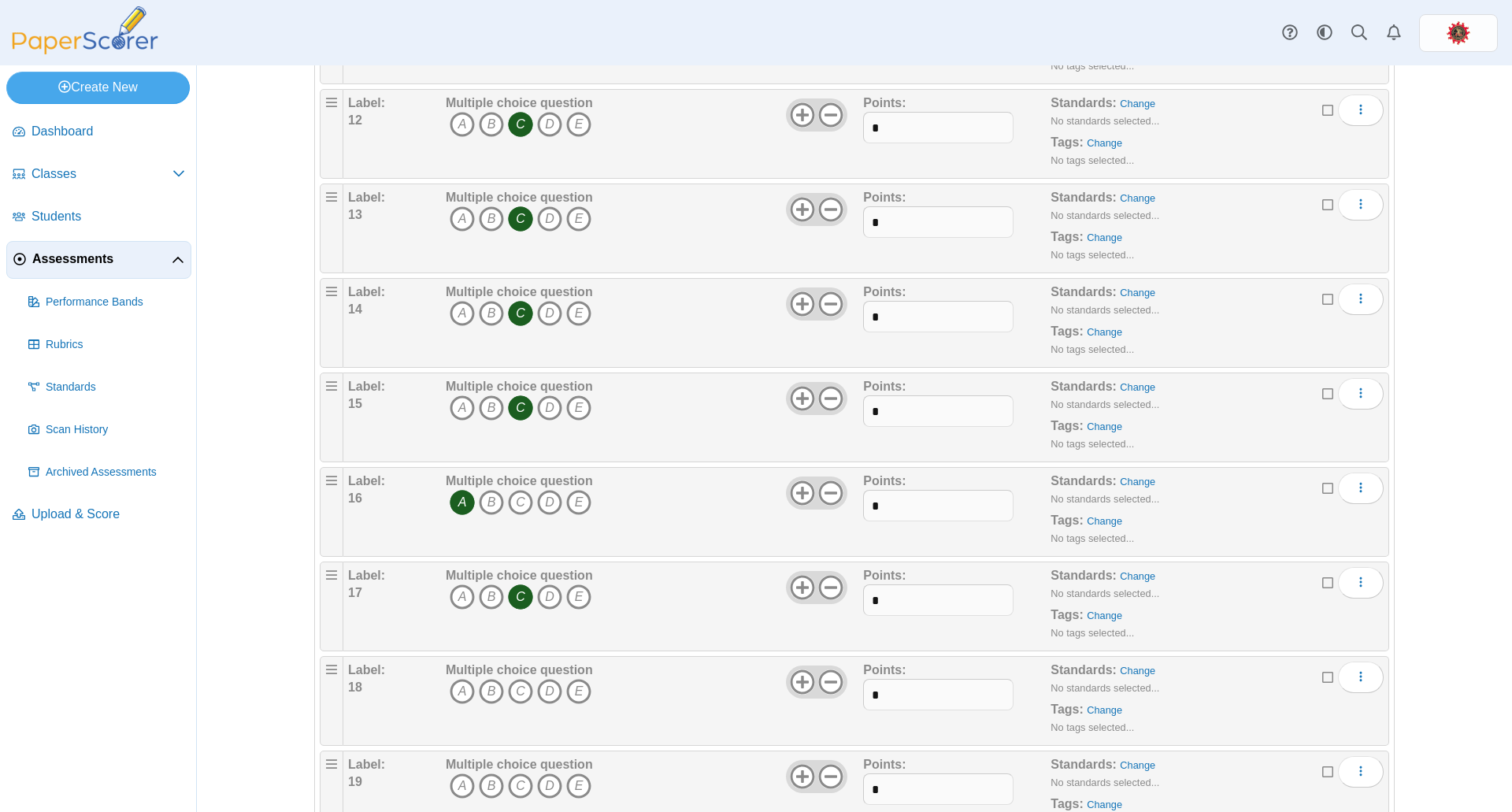
scroll to position [1338, 0]
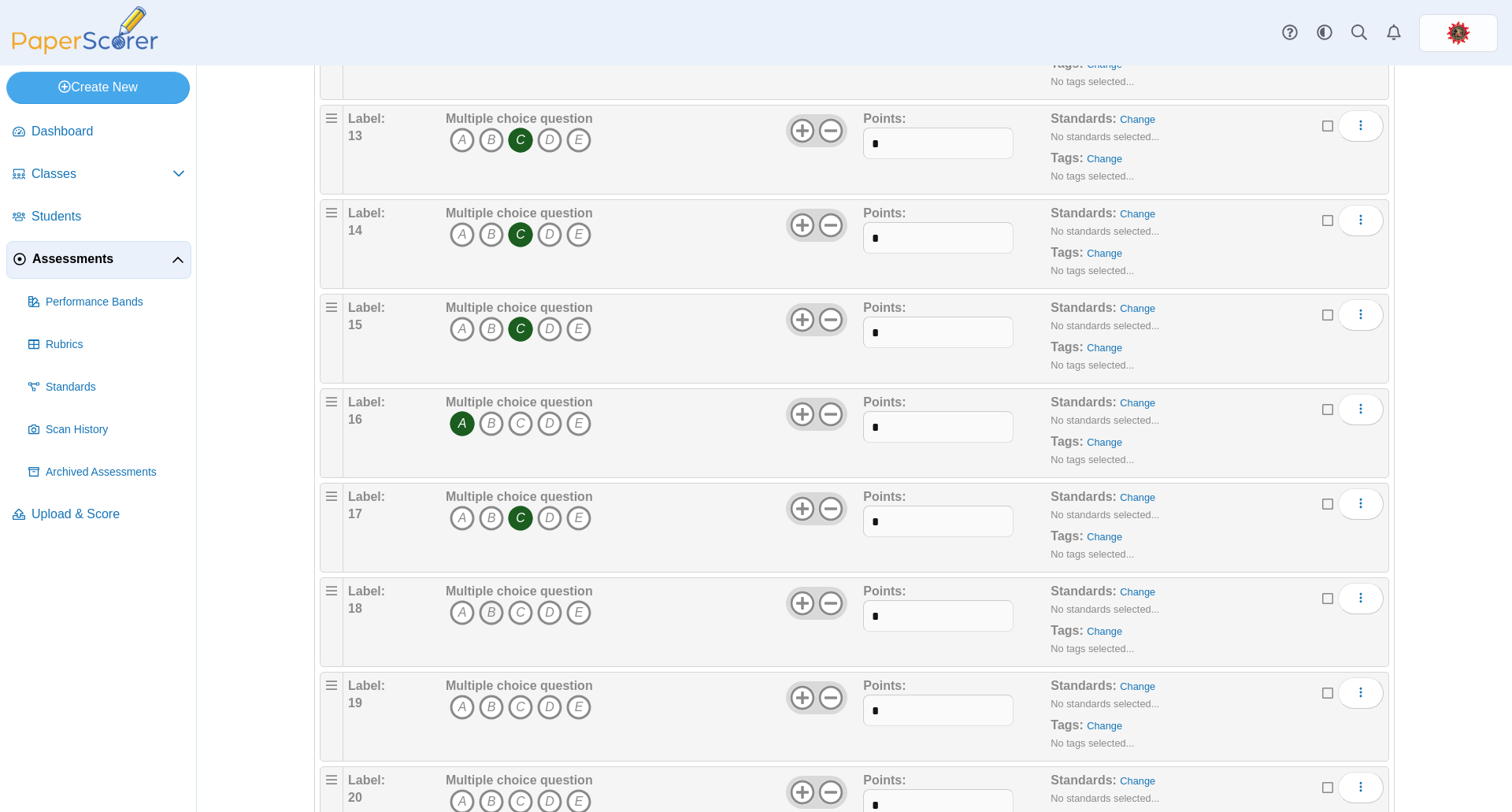
click at [482, 612] on icon "B" at bounding box center [492, 613] width 26 height 26
click at [516, 707] on icon "C" at bounding box center [521, 707] width 26 height 26
click at [454, 427] on icon "A" at bounding box center [462, 424] width 26 height 26
click at [454, 327] on icon "A" at bounding box center [462, 330] width 26 height 26
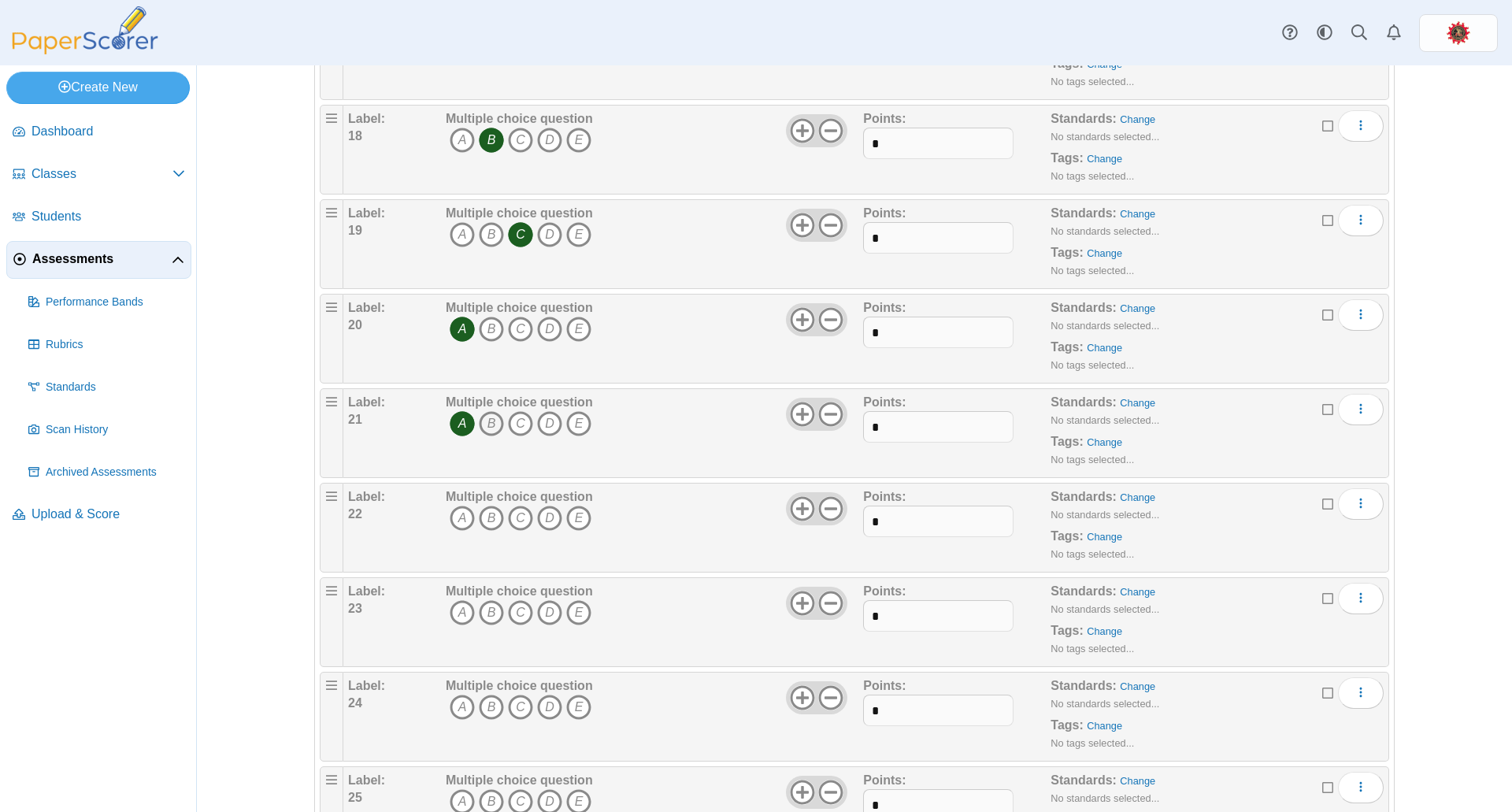
click at [483, 424] on icon "B" at bounding box center [492, 424] width 26 height 26
click at [455, 423] on icon "A" at bounding box center [462, 424] width 26 height 26
click at [487, 522] on icon "B" at bounding box center [492, 518] width 26 height 26
click at [509, 611] on icon "C" at bounding box center [521, 613] width 26 height 26
click at [452, 705] on icon "A" at bounding box center [462, 707] width 26 height 26
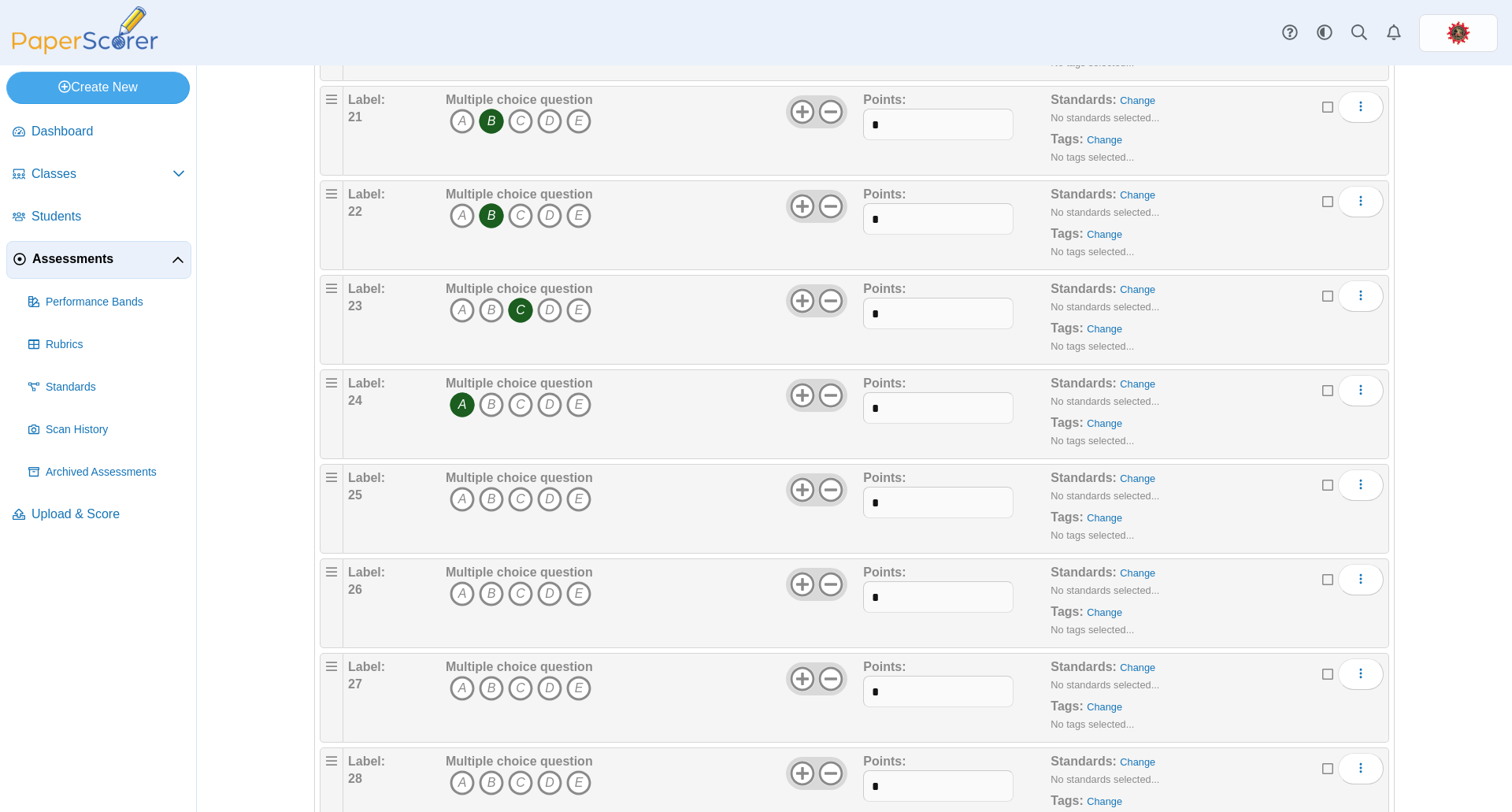
scroll to position [2125, 0]
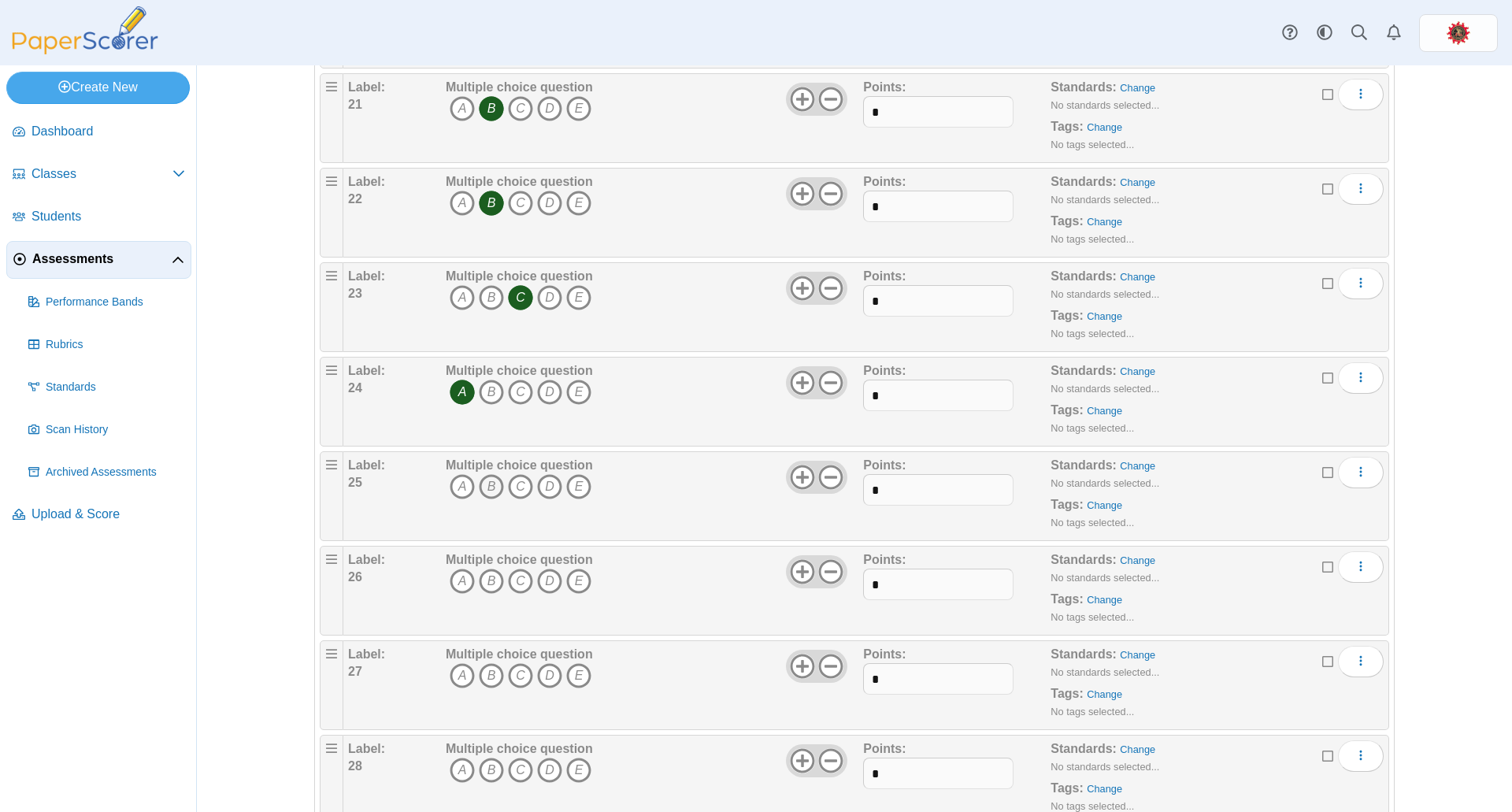
click at [488, 484] on icon "B" at bounding box center [492, 487] width 26 height 26
click at [480, 585] on icon "B" at bounding box center [492, 581] width 26 height 26
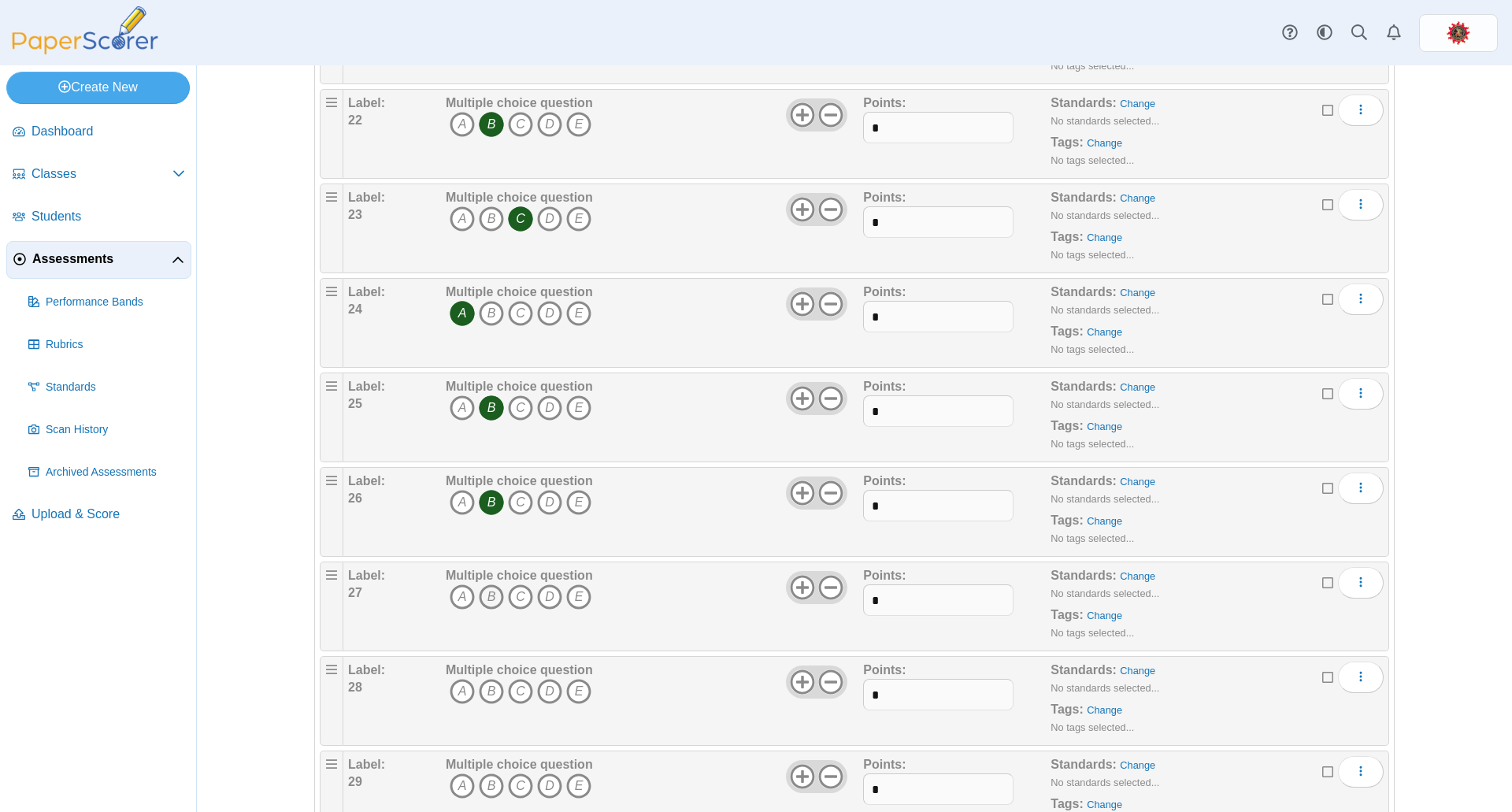
click at [483, 591] on icon "B" at bounding box center [492, 597] width 26 height 26
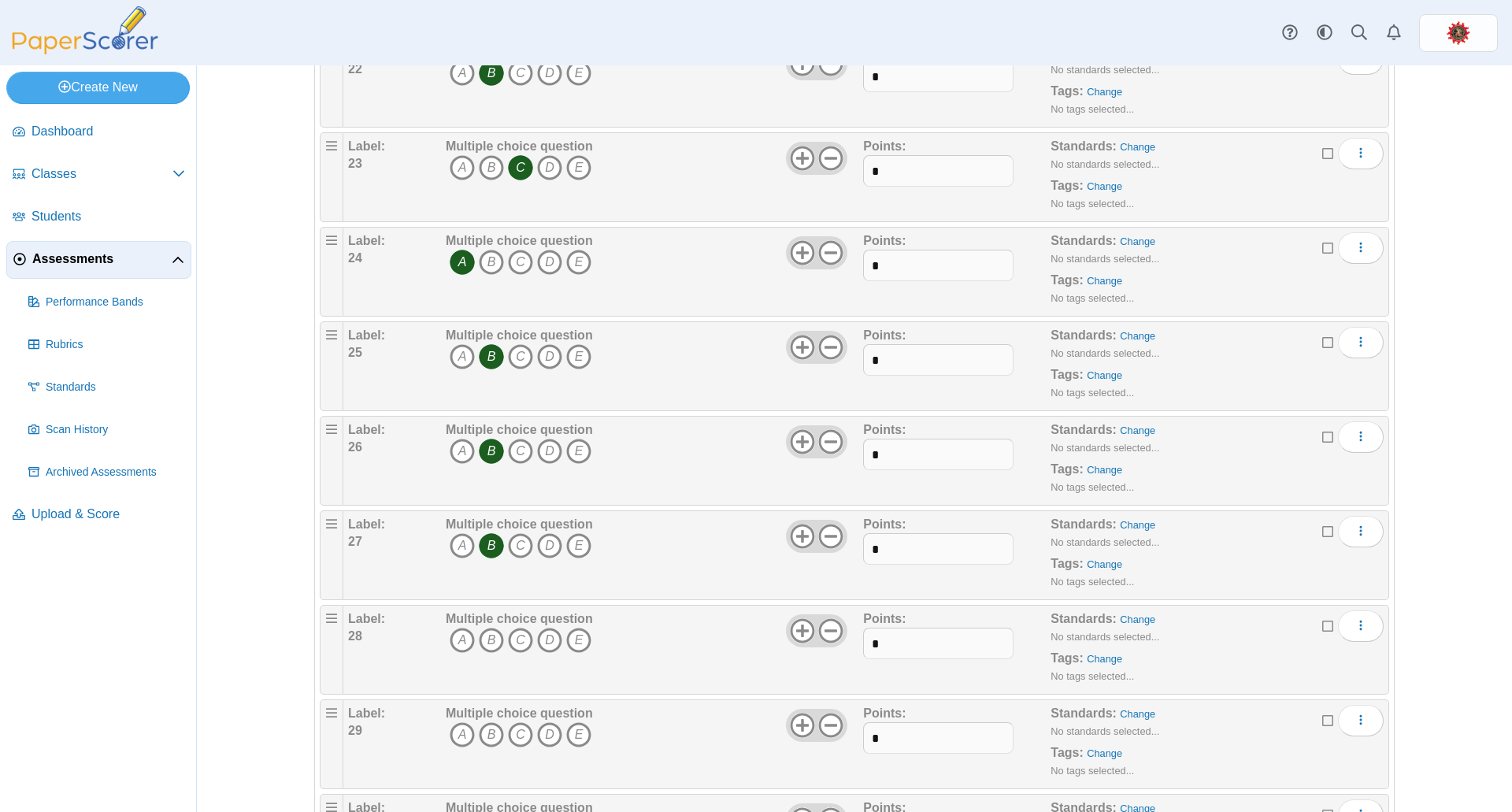
scroll to position [2283, 0]
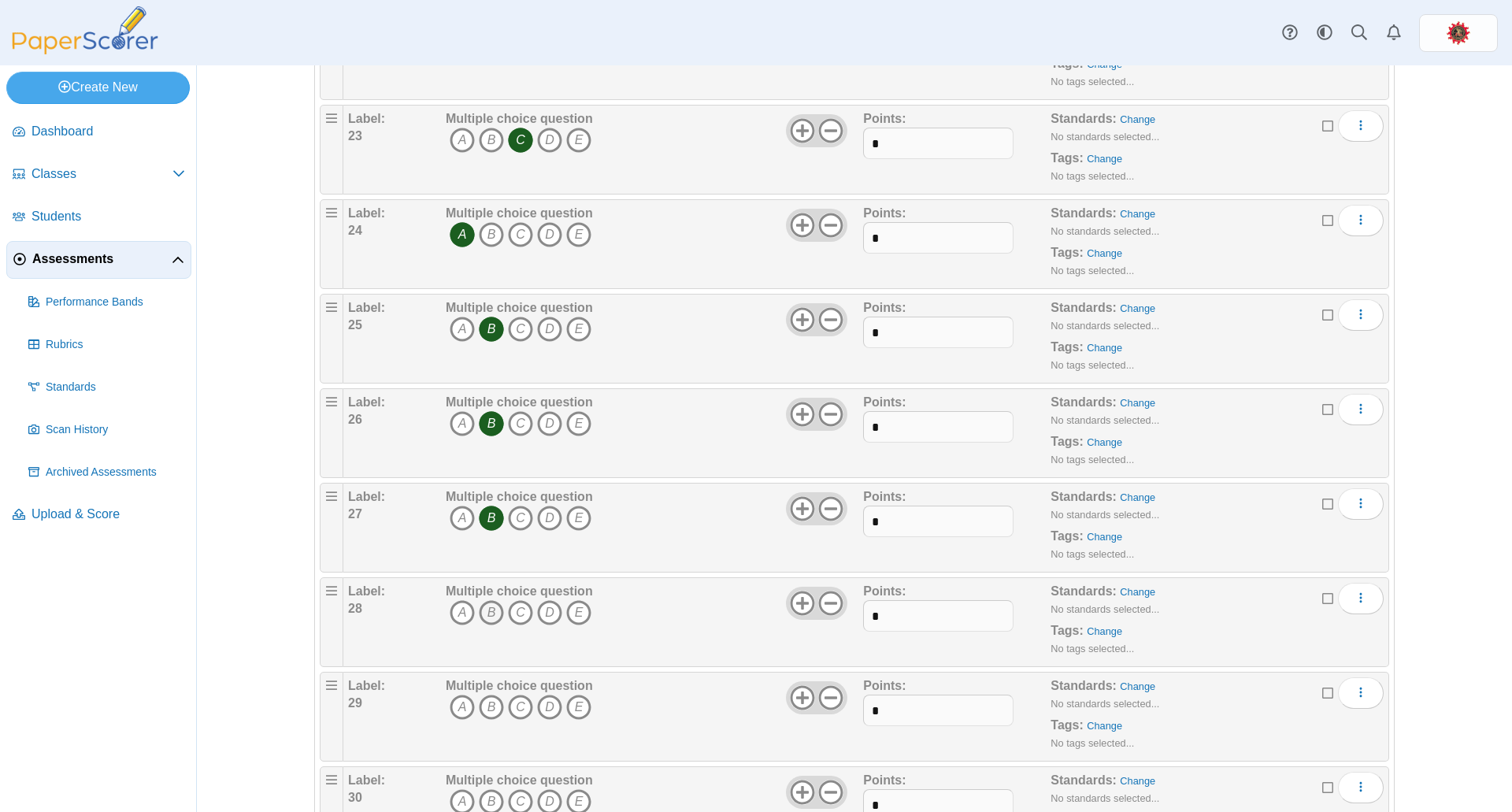
click at [482, 608] on icon "B" at bounding box center [492, 613] width 26 height 26
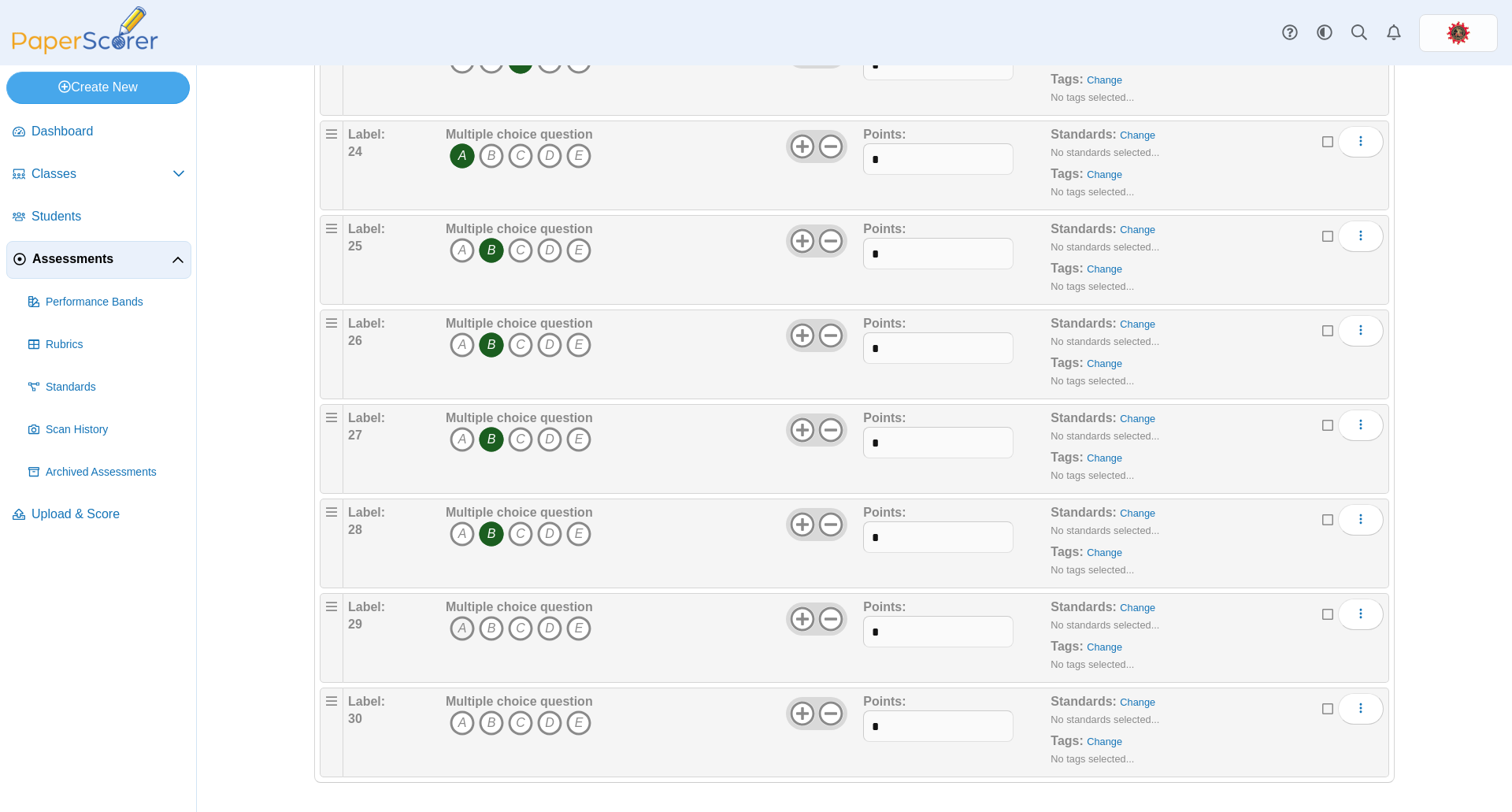
click at [457, 621] on icon "A" at bounding box center [462, 628] width 26 height 26
click at [513, 724] on icon "C" at bounding box center [521, 723] width 26 height 26
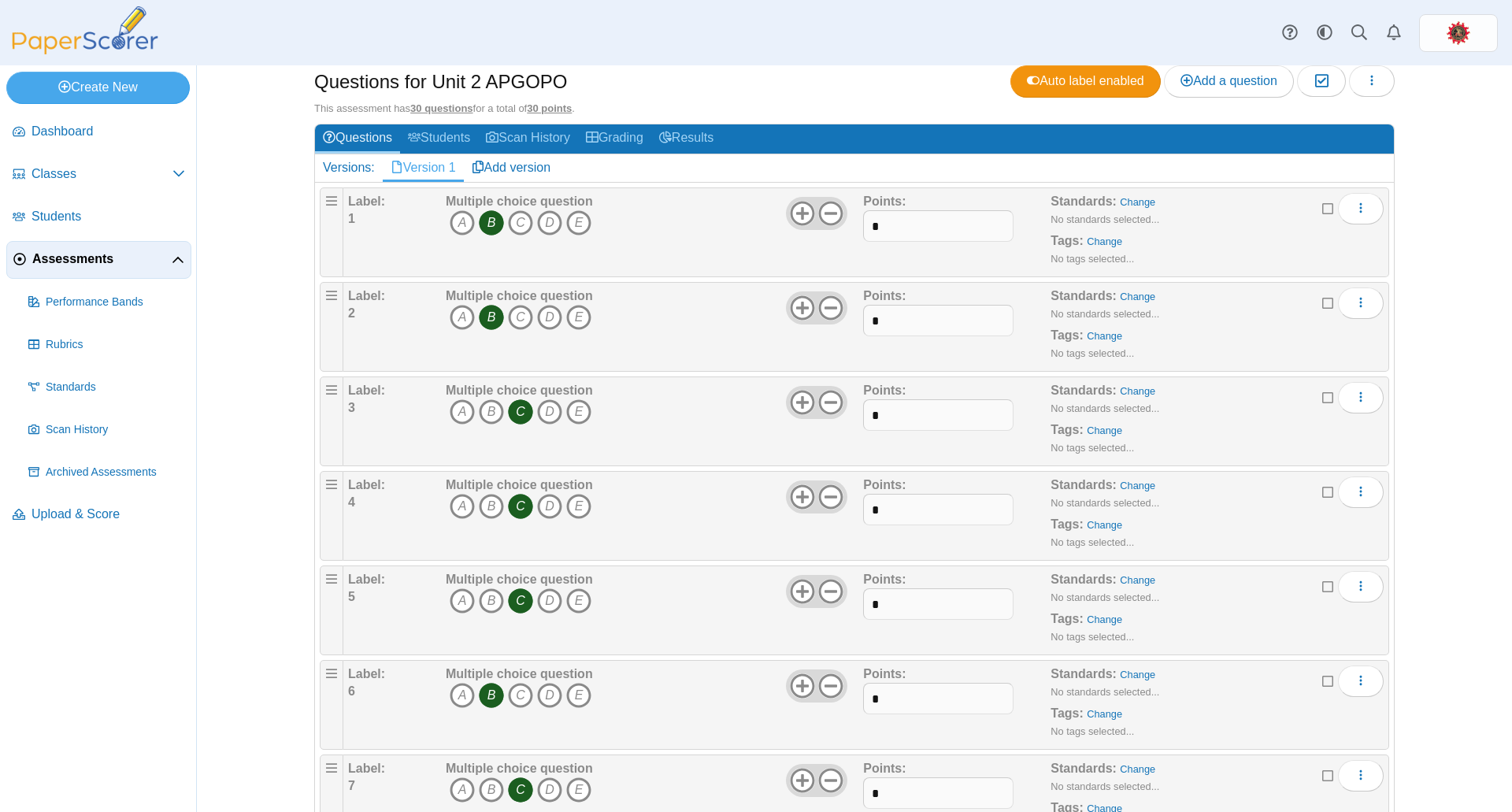
scroll to position [0, 0]
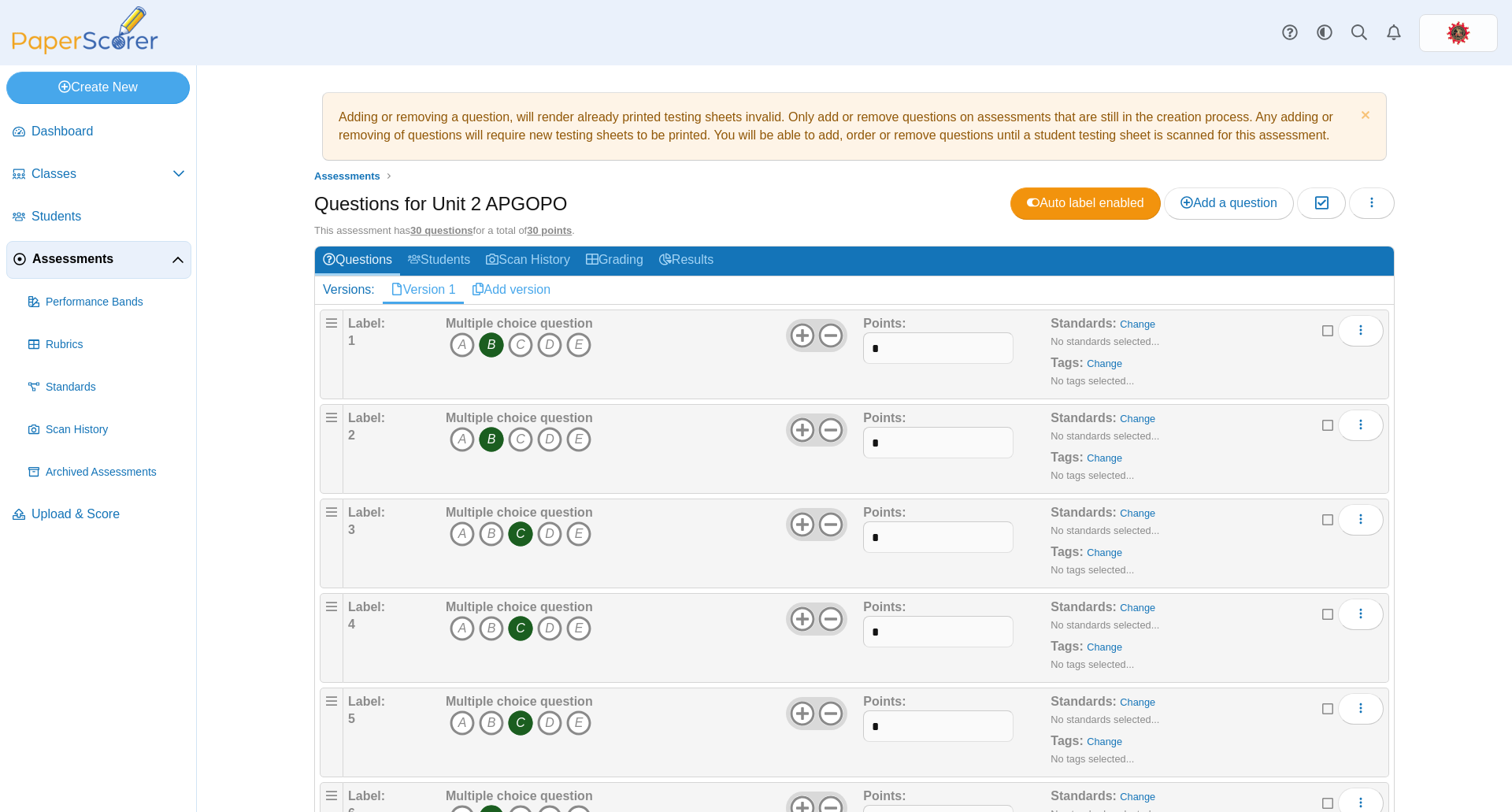
click at [513, 289] on link "Add version" at bounding box center [512, 290] width 95 height 26
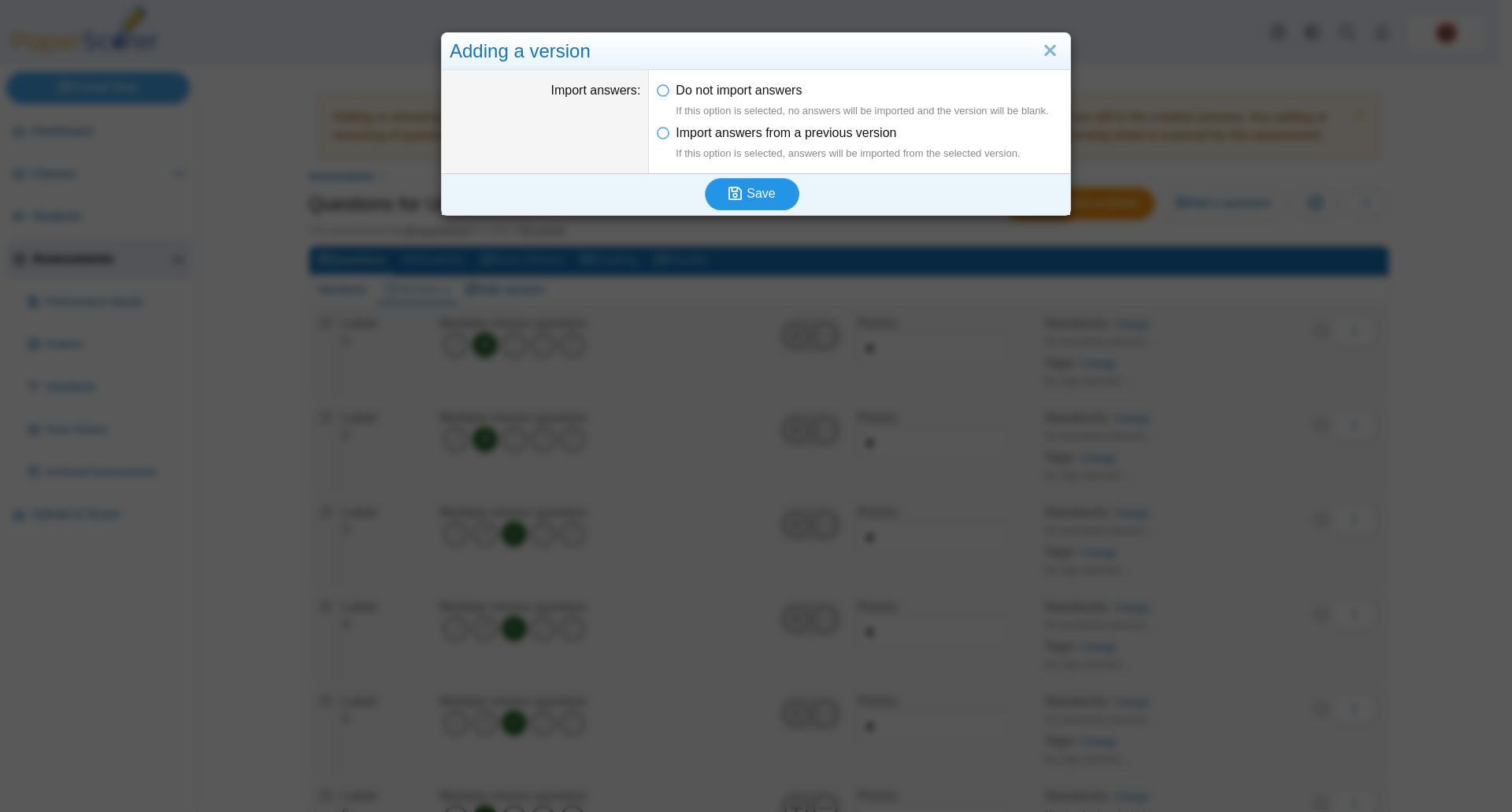
click at [740, 196] on icon "submit" at bounding box center [737, 194] width 18 height 17
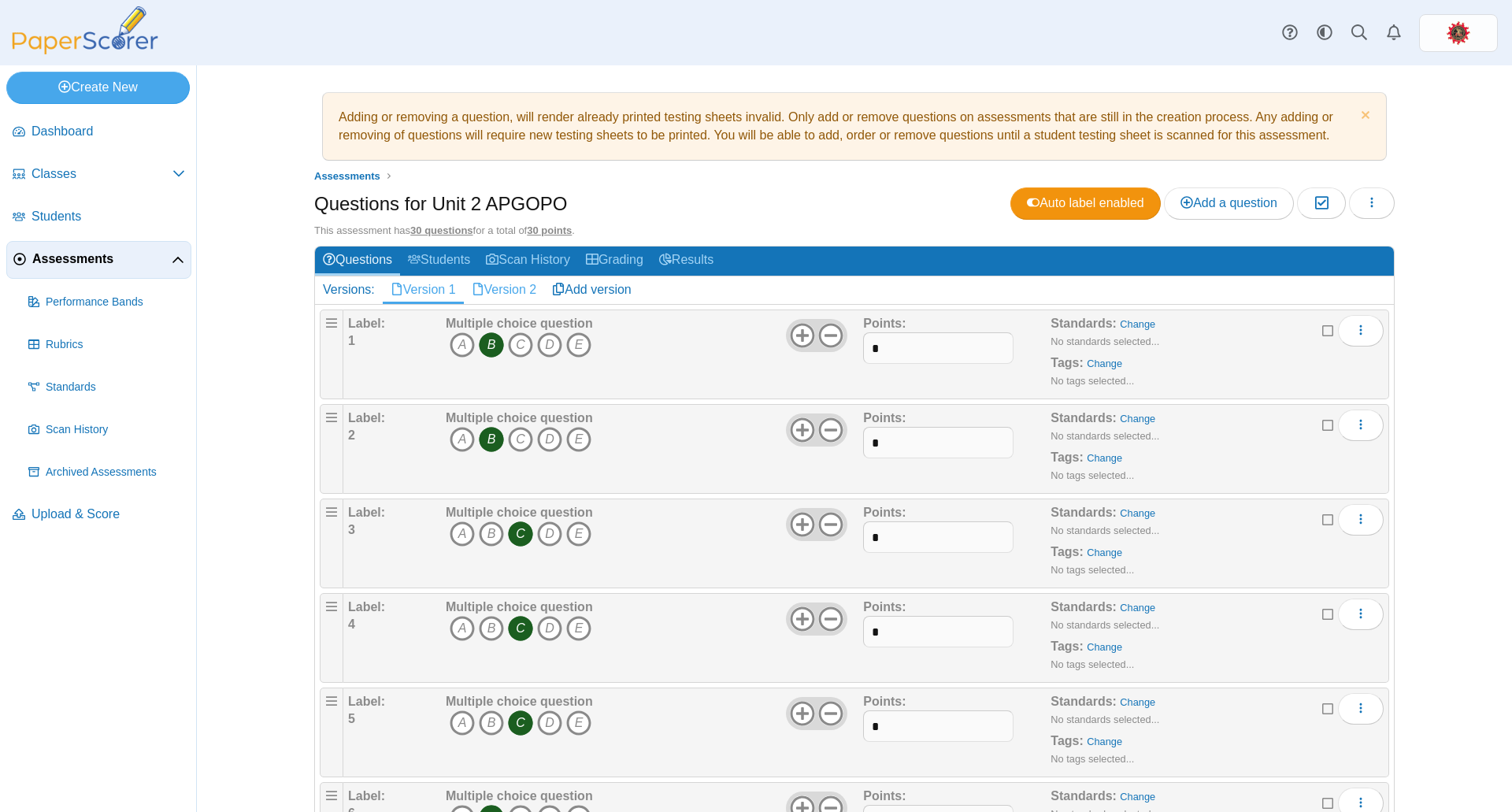
click at [510, 290] on link "Version 2" at bounding box center [504, 290] width 81 height 26
click at [428, 290] on link "Version 1" at bounding box center [423, 290] width 81 height 26
click at [499, 293] on link "Version 2" at bounding box center [504, 290] width 81 height 26
click at [455, 344] on icon "A" at bounding box center [462, 345] width 26 height 26
click at [488, 445] on icon "B" at bounding box center [492, 439] width 26 height 26
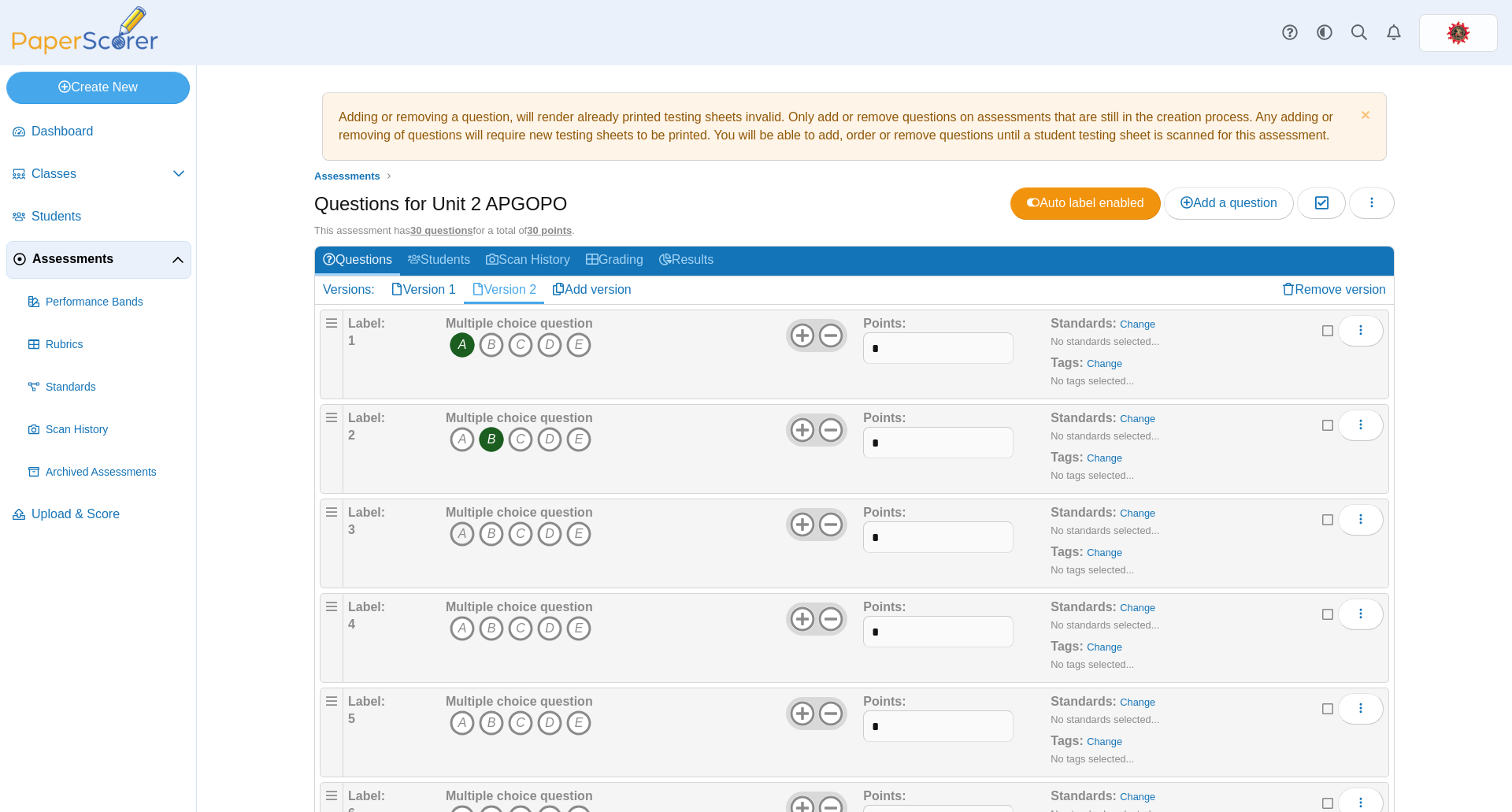
click at [454, 537] on icon "A" at bounding box center [462, 534] width 26 height 26
click at [540, 632] on icon "D" at bounding box center [550, 628] width 26 height 26
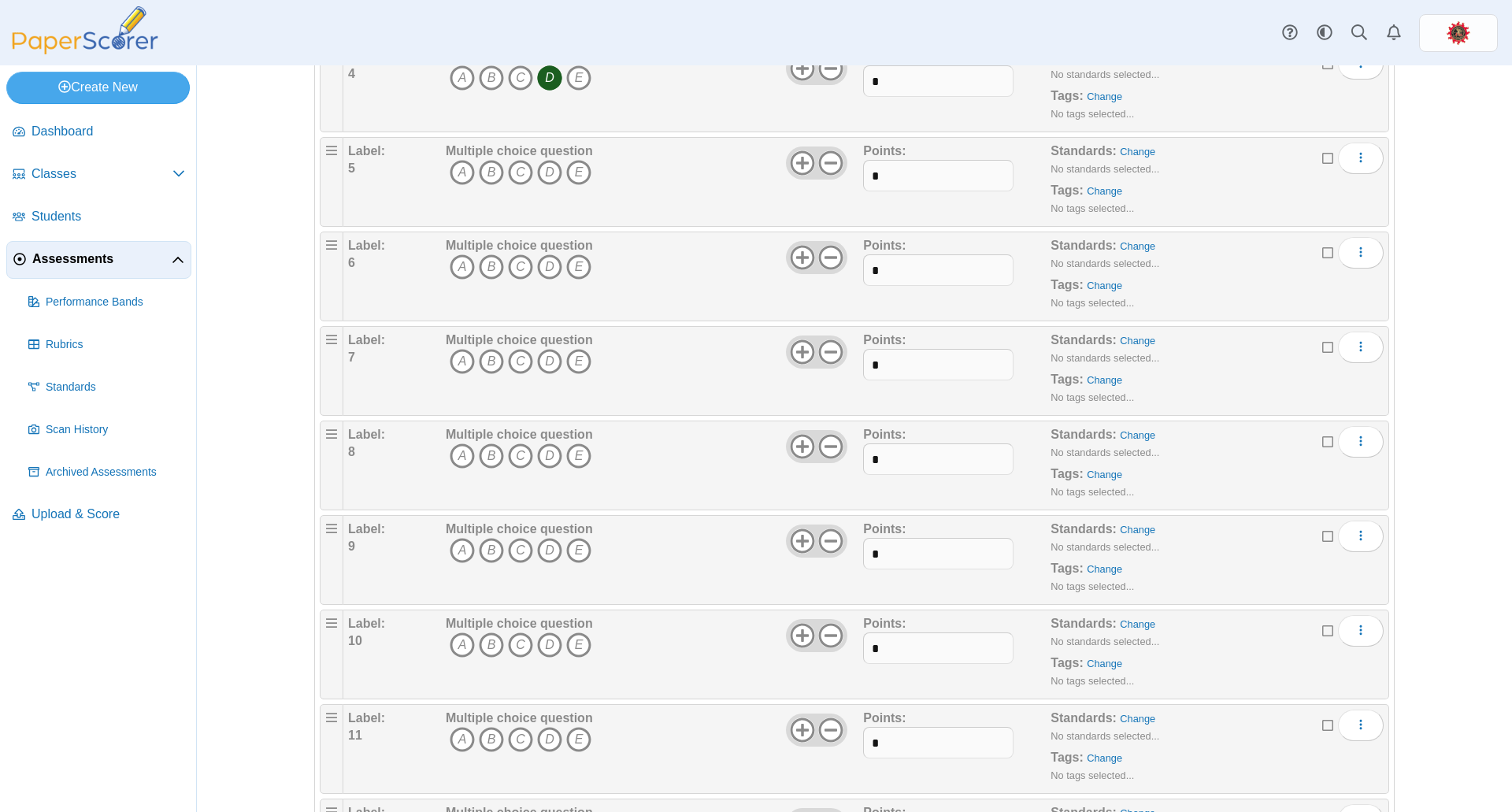
scroll to position [551, 0]
click at [458, 164] on icon "A" at bounding box center [462, 172] width 26 height 26
click at [515, 269] on icon "C" at bounding box center [521, 267] width 26 height 26
click at [540, 360] on icon "D" at bounding box center [550, 361] width 26 height 26
click at [459, 458] on icon "A" at bounding box center [462, 455] width 26 height 26
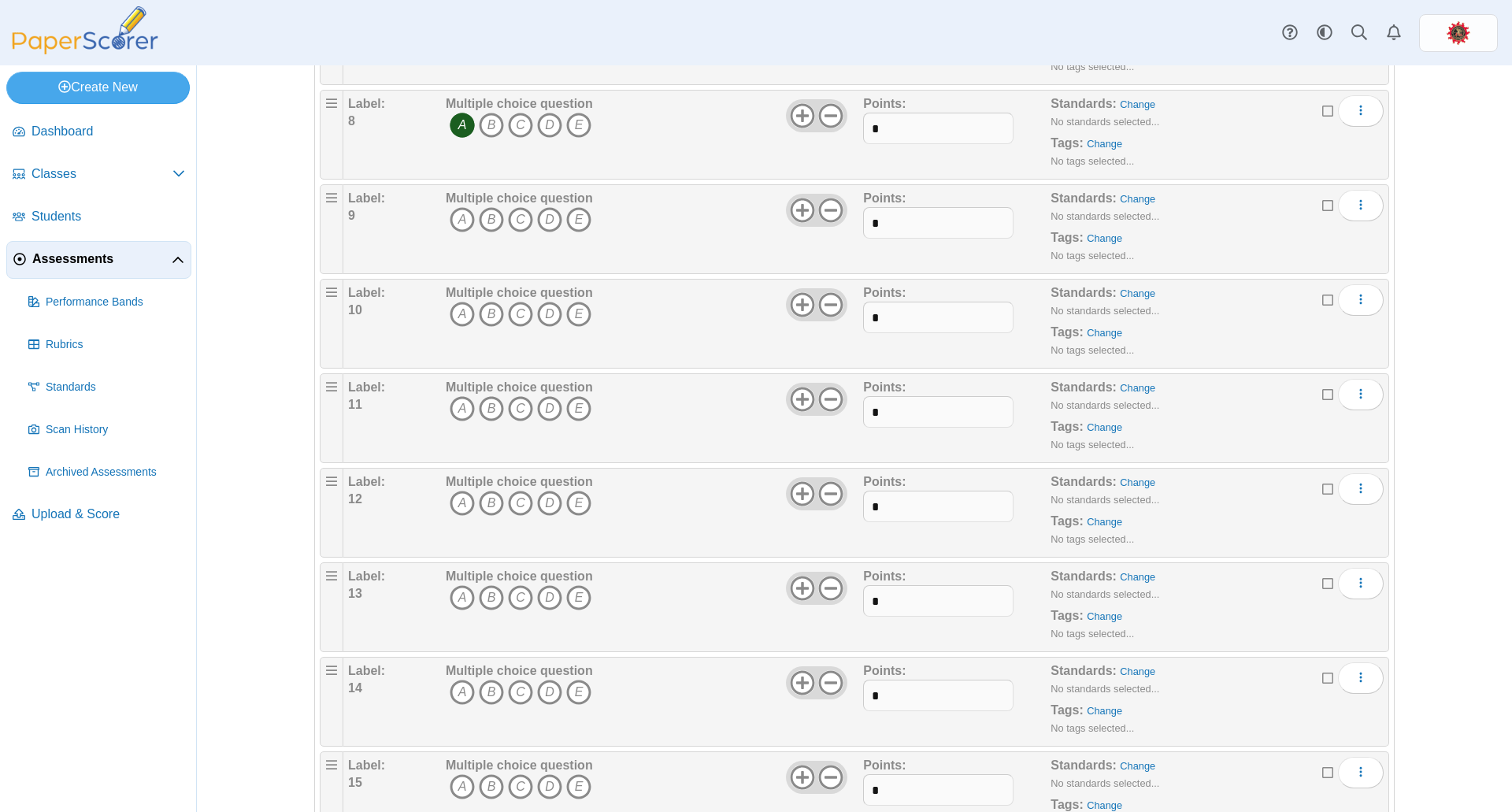
scroll to position [944, 0]
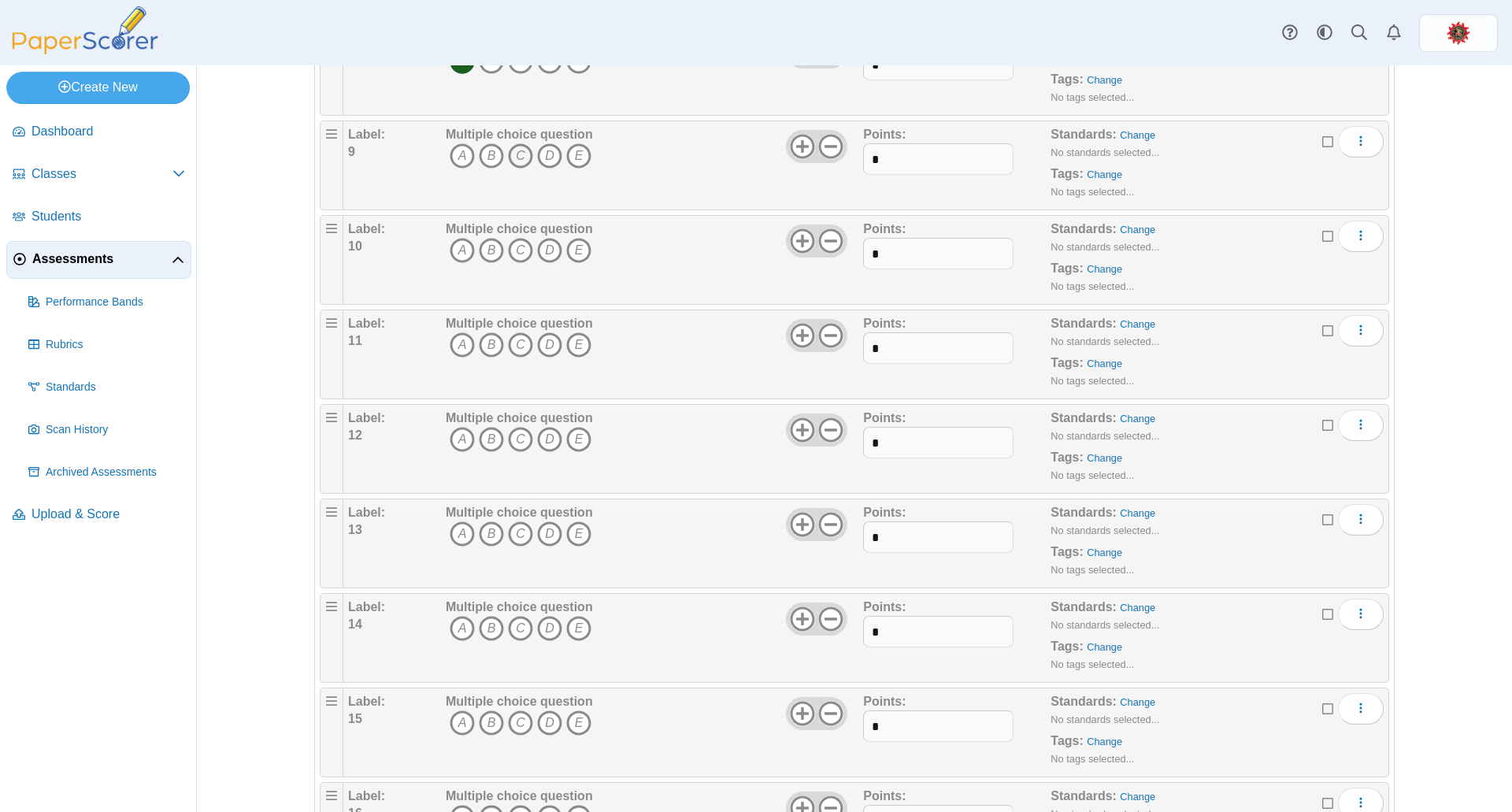
click at [512, 152] on icon "C" at bounding box center [521, 156] width 26 height 26
click at [576, 251] on icon "E" at bounding box center [579, 250] width 26 height 26
click at [512, 343] on icon "C" at bounding box center [521, 345] width 26 height 26
click at [511, 440] on icon "C" at bounding box center [521, 439] width 26 height 26
click at [511, 538] on icon "C" at bounding box center [521, 534] width 26 height 26
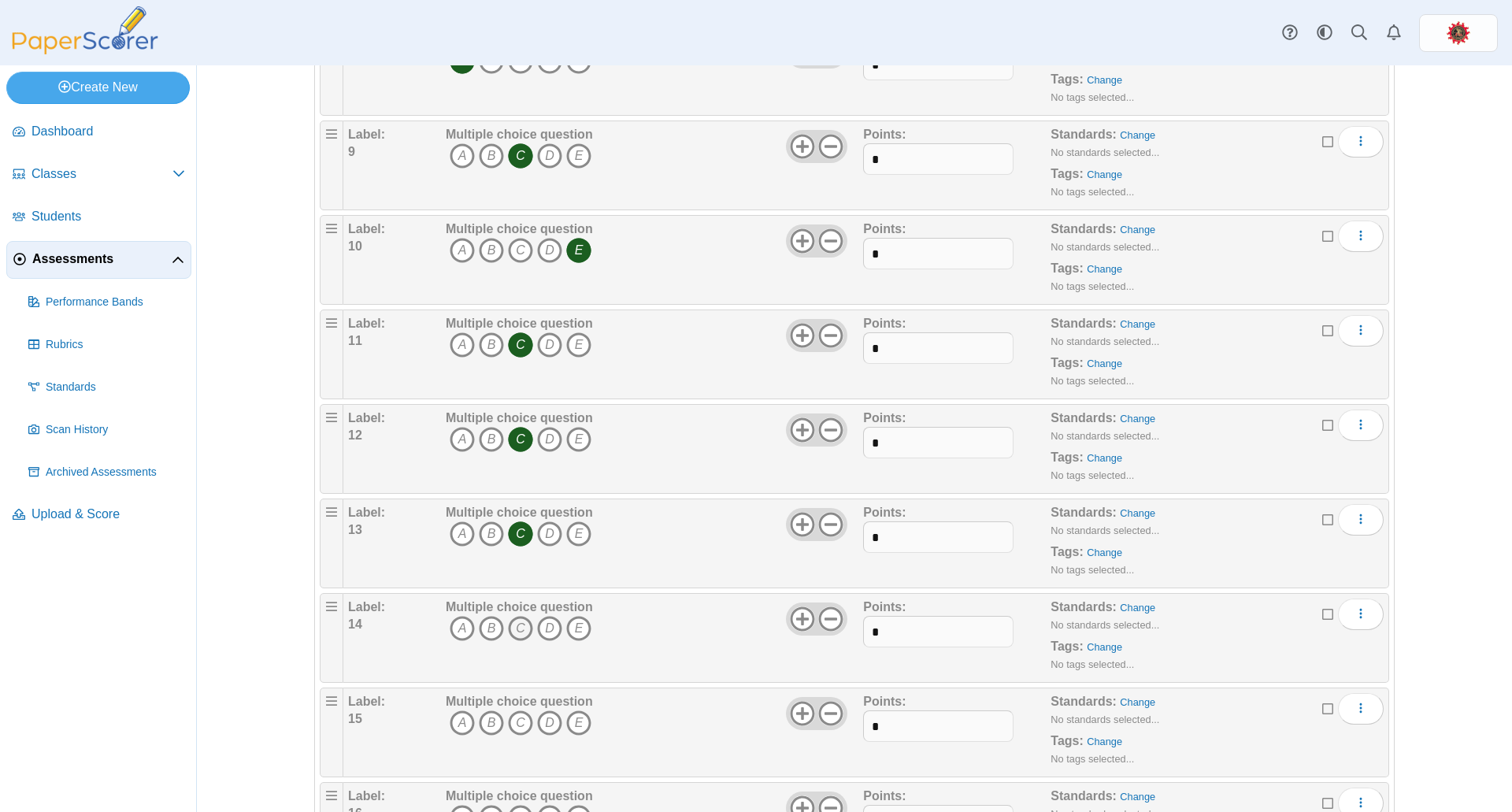
click at [511, 630] on icon "C" at bounding box center [521, 628] width 26 height 26
click at [511, 723] on icon "C" at bounding box center [521, 723] width 26 height 26
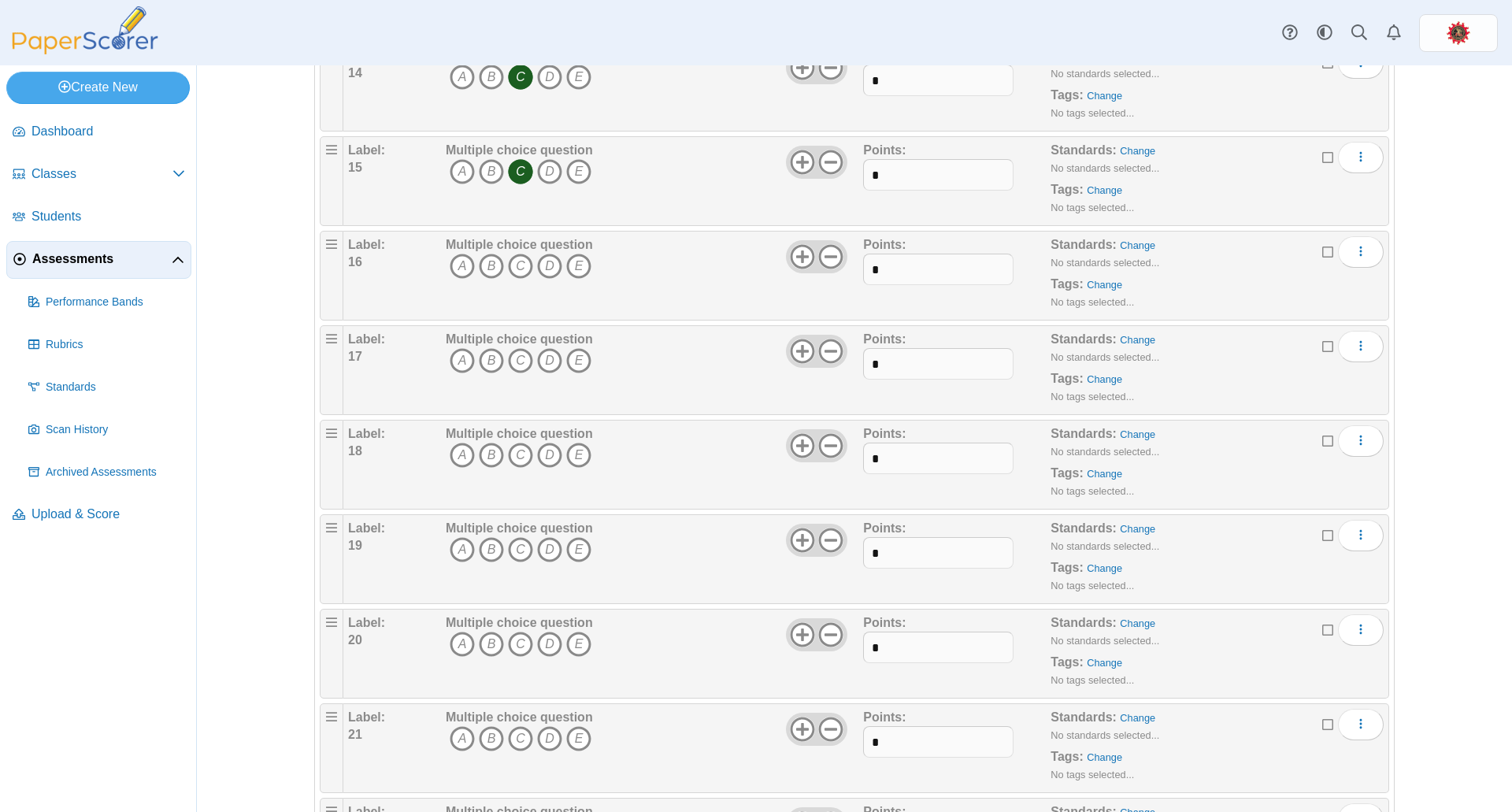
scroll to position [1575, 0]
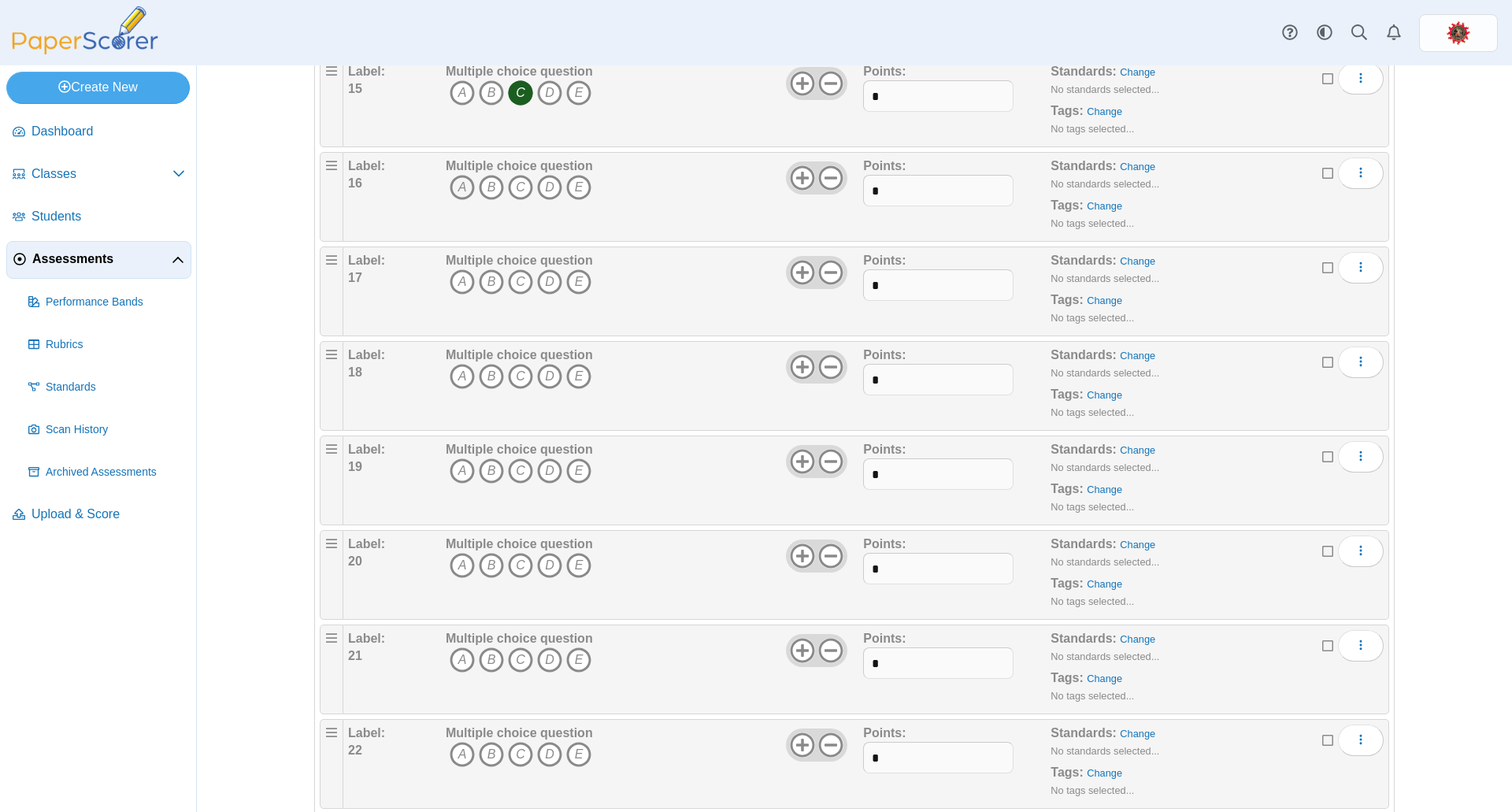
click at [460, 182] on icon "A" at bounding box center [462, 187] width 26 height 26
click at [513, 277] on icon "C" at bounding box center [521, 282] width 26 height 26
click at [486, 376] on icon "B" at bounding box center [492, 376] width 26 height 26
click at [539, 476] on icon "D" at bounding box center [550, 471] width 26 height 26
click at [545, 565] on icon "D" at bounding box center [550, 565] width 26 height 26
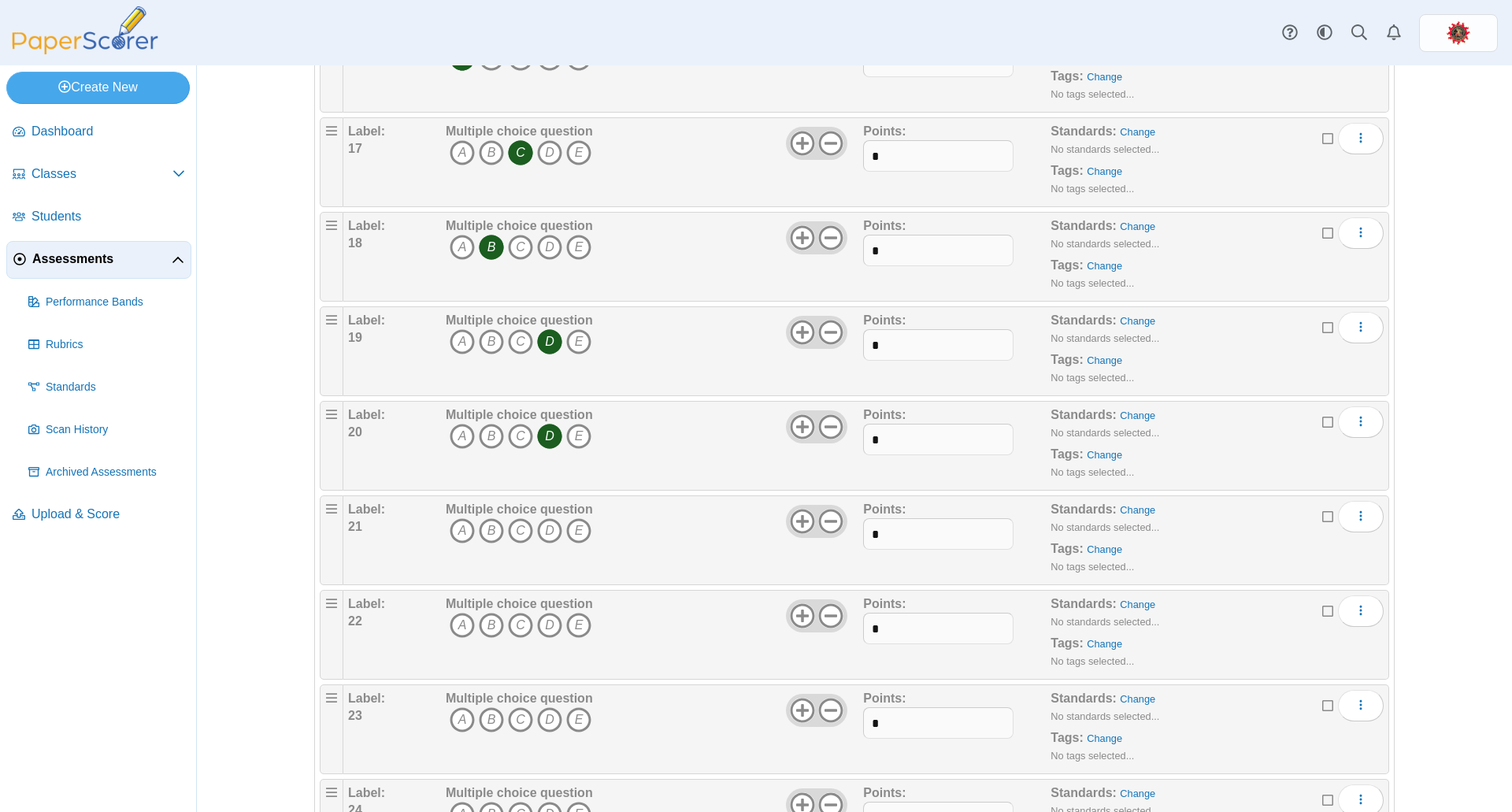
scroll to position [1732, 0]
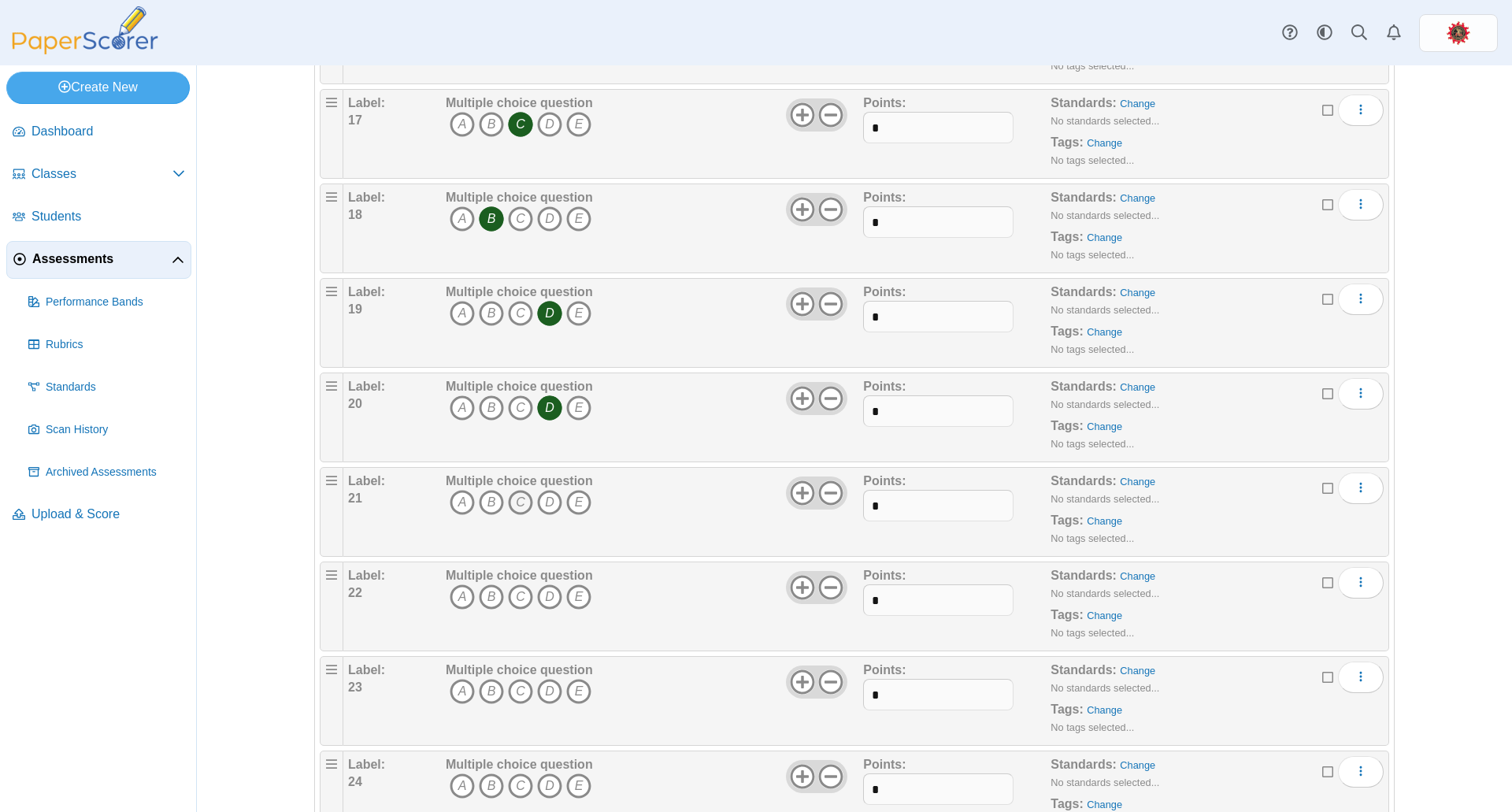
click at [514, 501] on icon "C" at bounding box center [521, 502] width 26 height 26
click at [537, 591] on icon "D" at bounding box center [550, 597] width 26 height 26
click at [491, 685] on icon "B" at bounding box center [492, 691] width 26 height 26
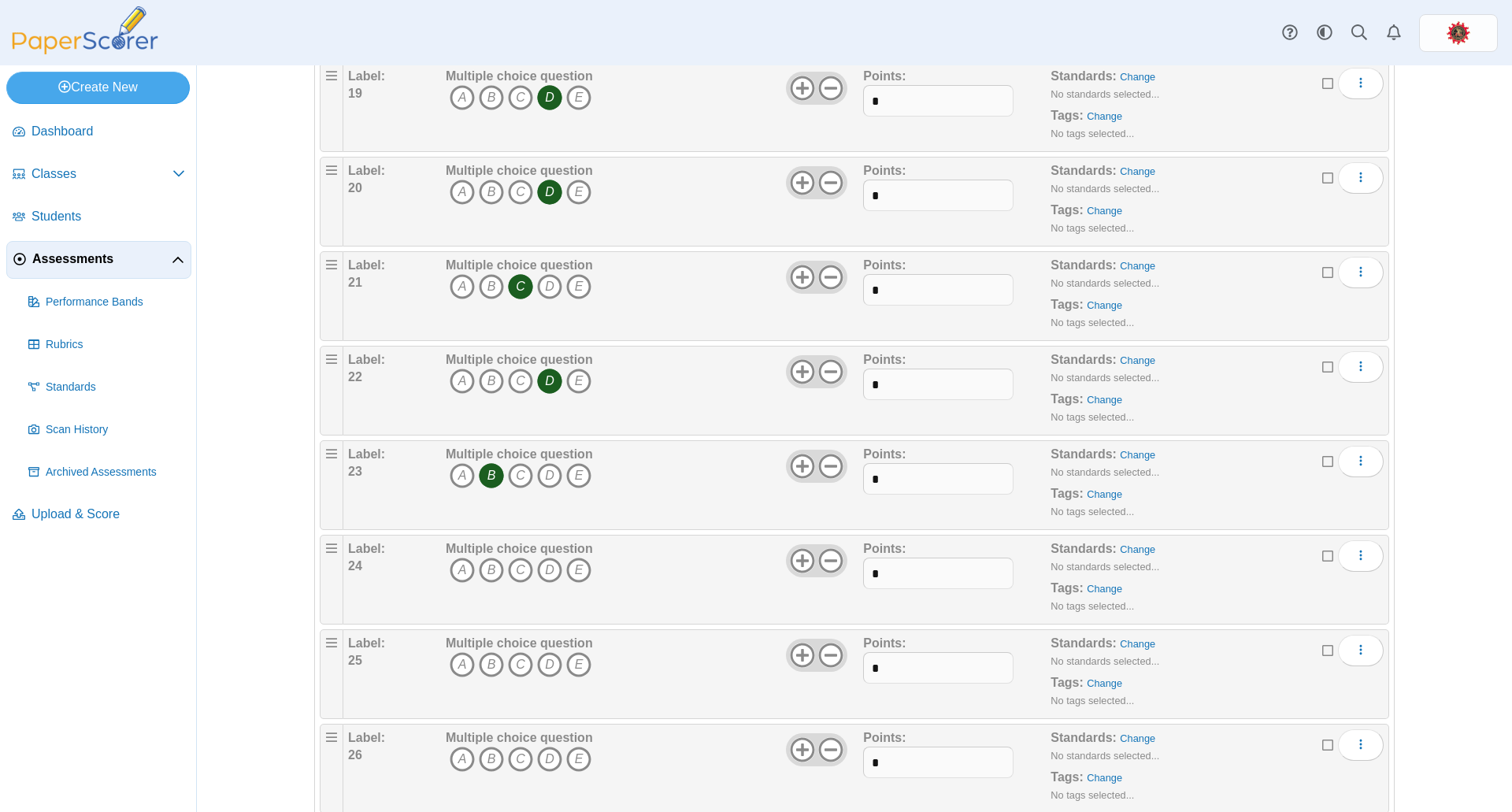
scroll to position [1968, 0]
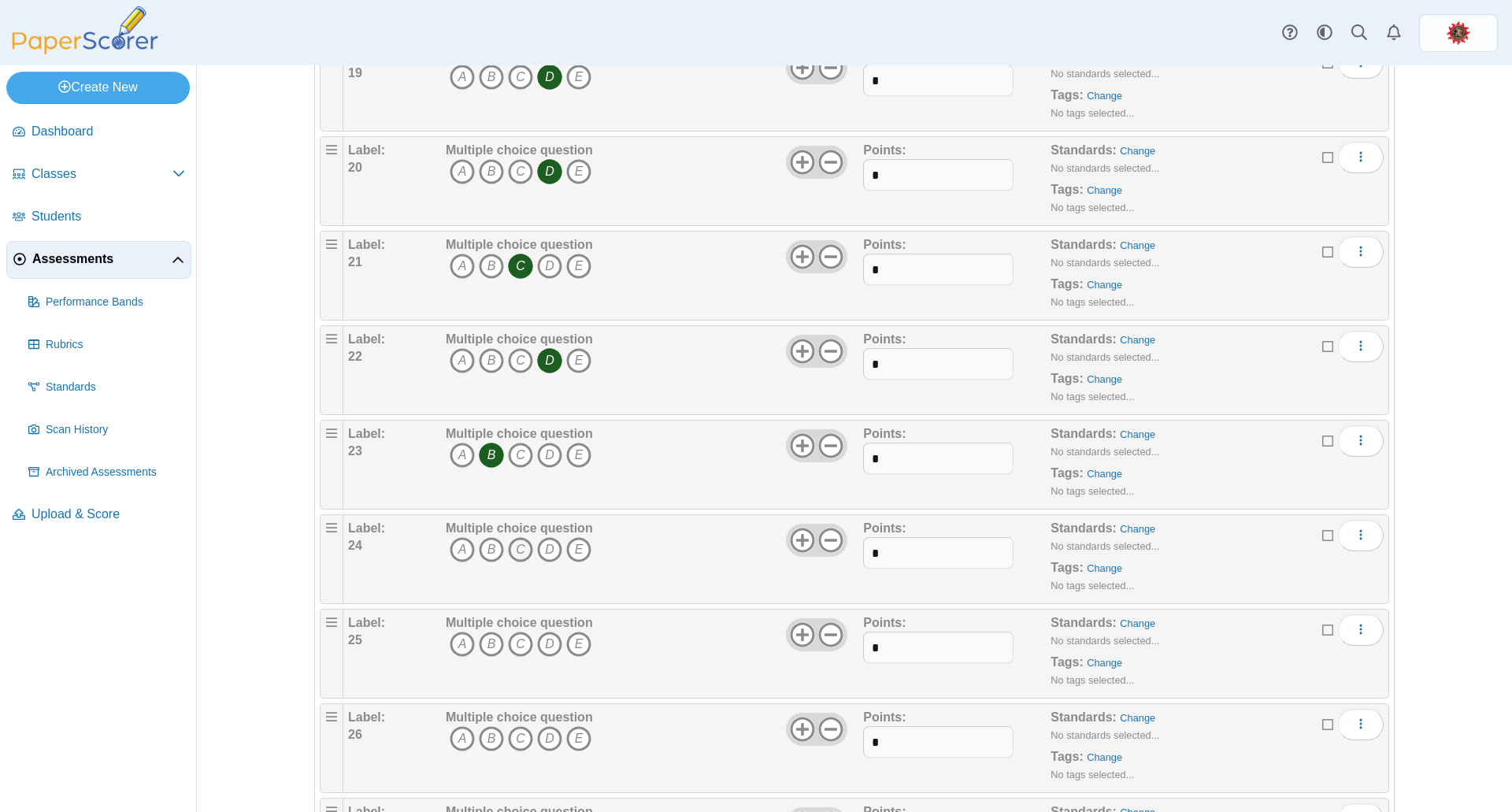
click at [517, 555] on icon "C" at bounding box center [521, 550] width 26 height 26
click at [515, 639] on icon "C" at bounding box center [521, 644] width 26 height 26
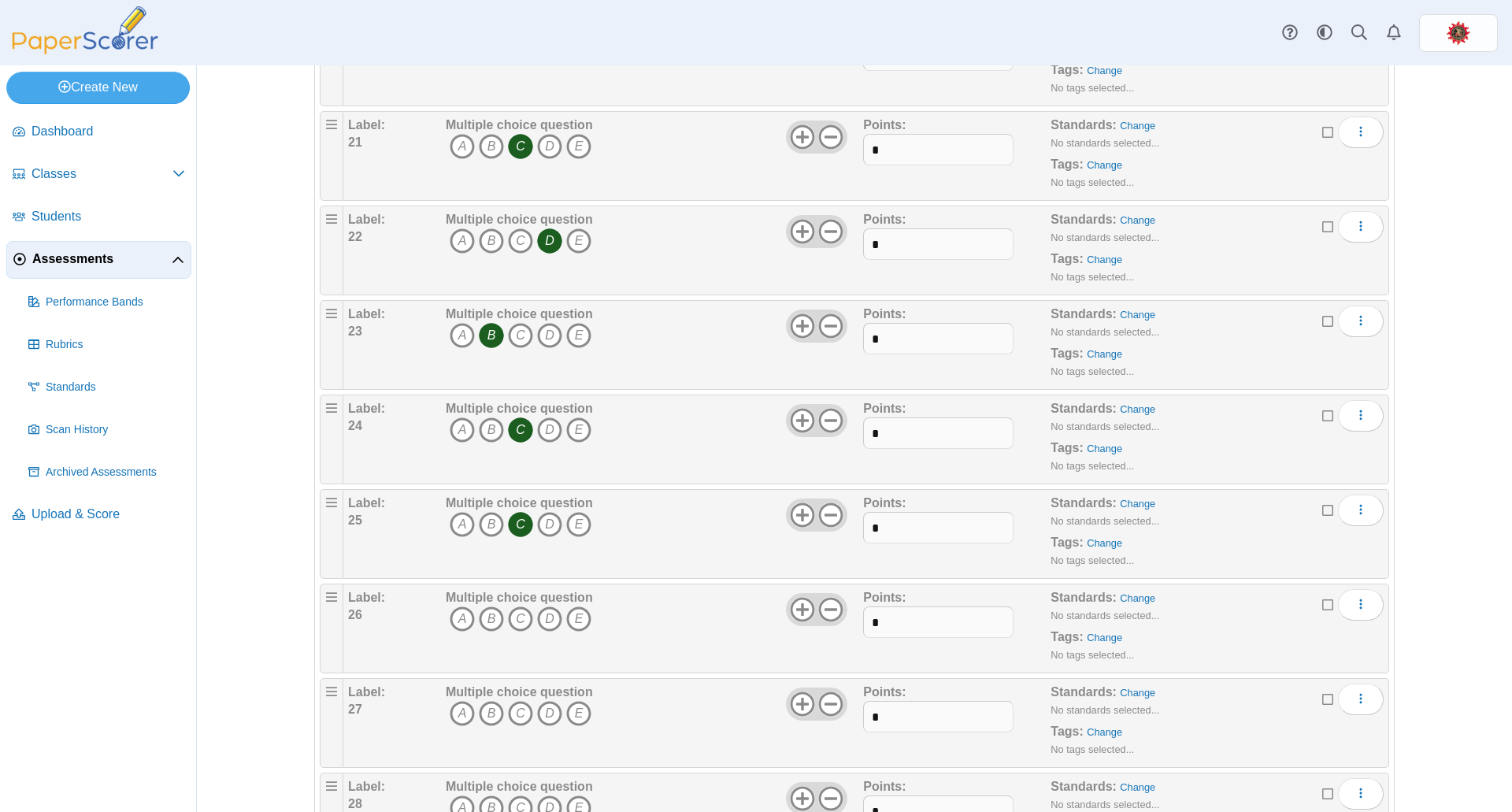
scroll to position [2125, 0]
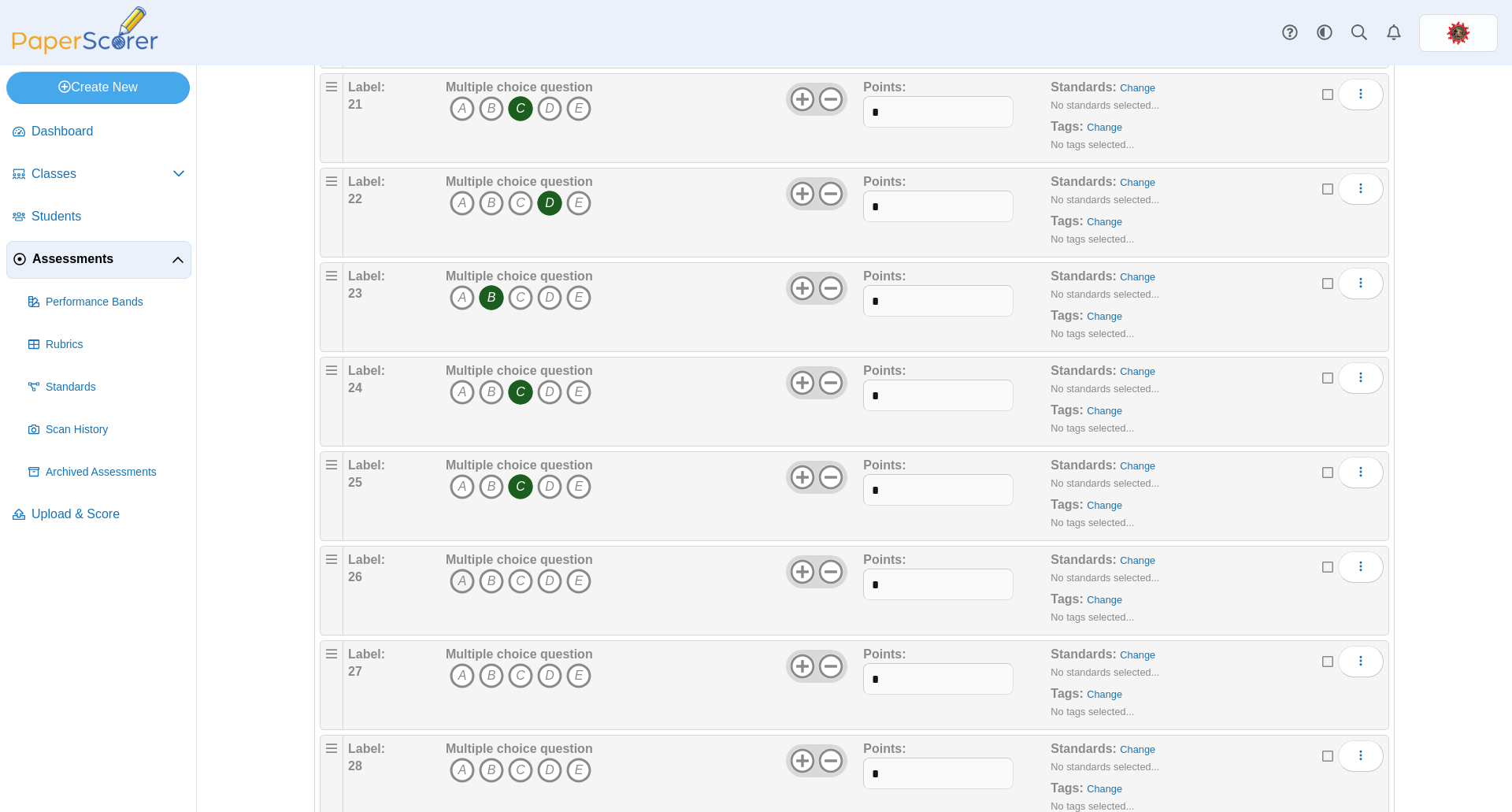
click at [460, 577] on icon "A" at bounding box center [462, 581] width 26 height 26
click at [516, 672] on icon "C" at bounding box center [521, 676] width 26 height 26
click at [566, 769] on icon "E" at bounding box center [579, 770] width 26 height 26
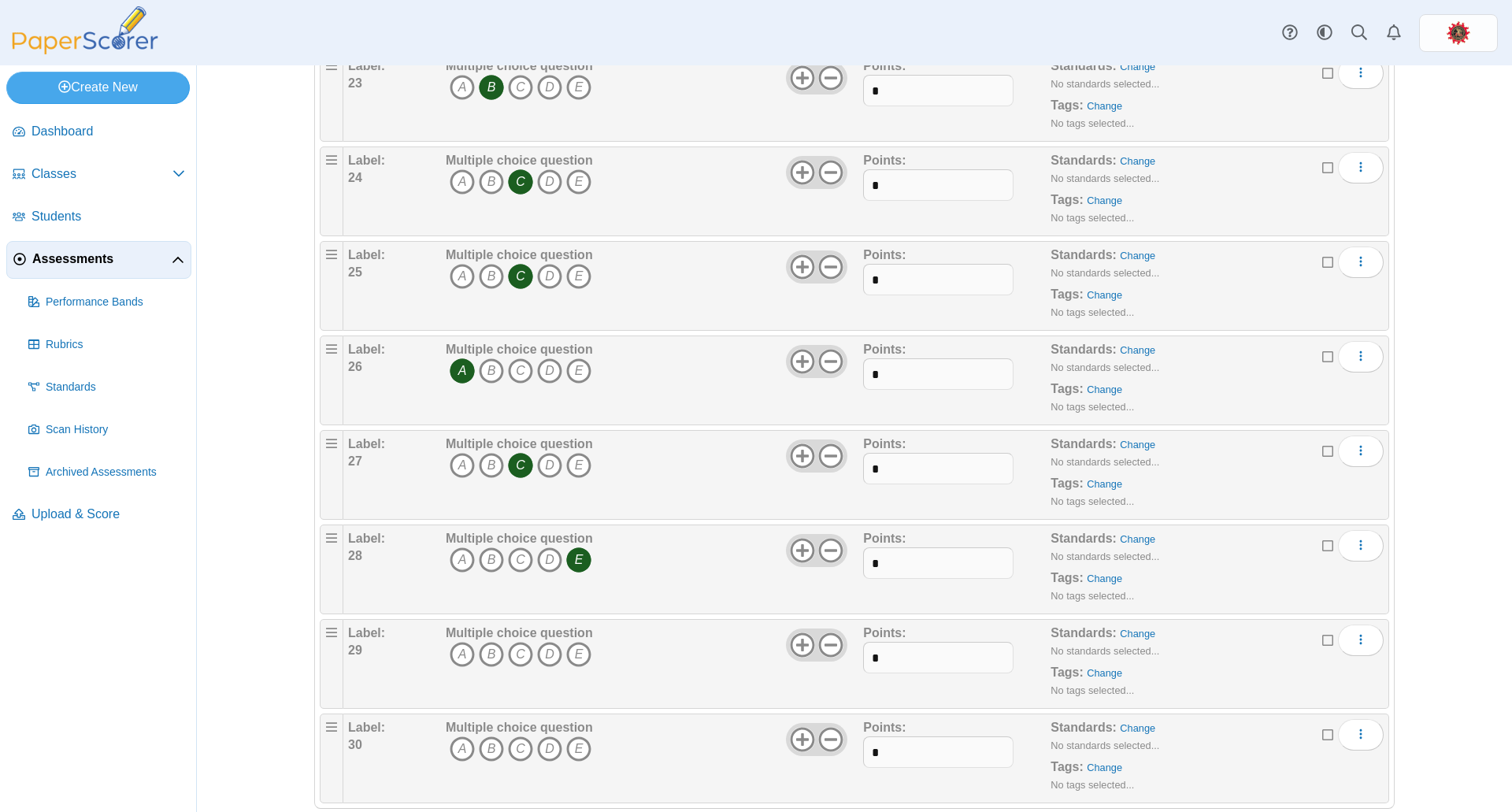
scroll to position [2362, 0]
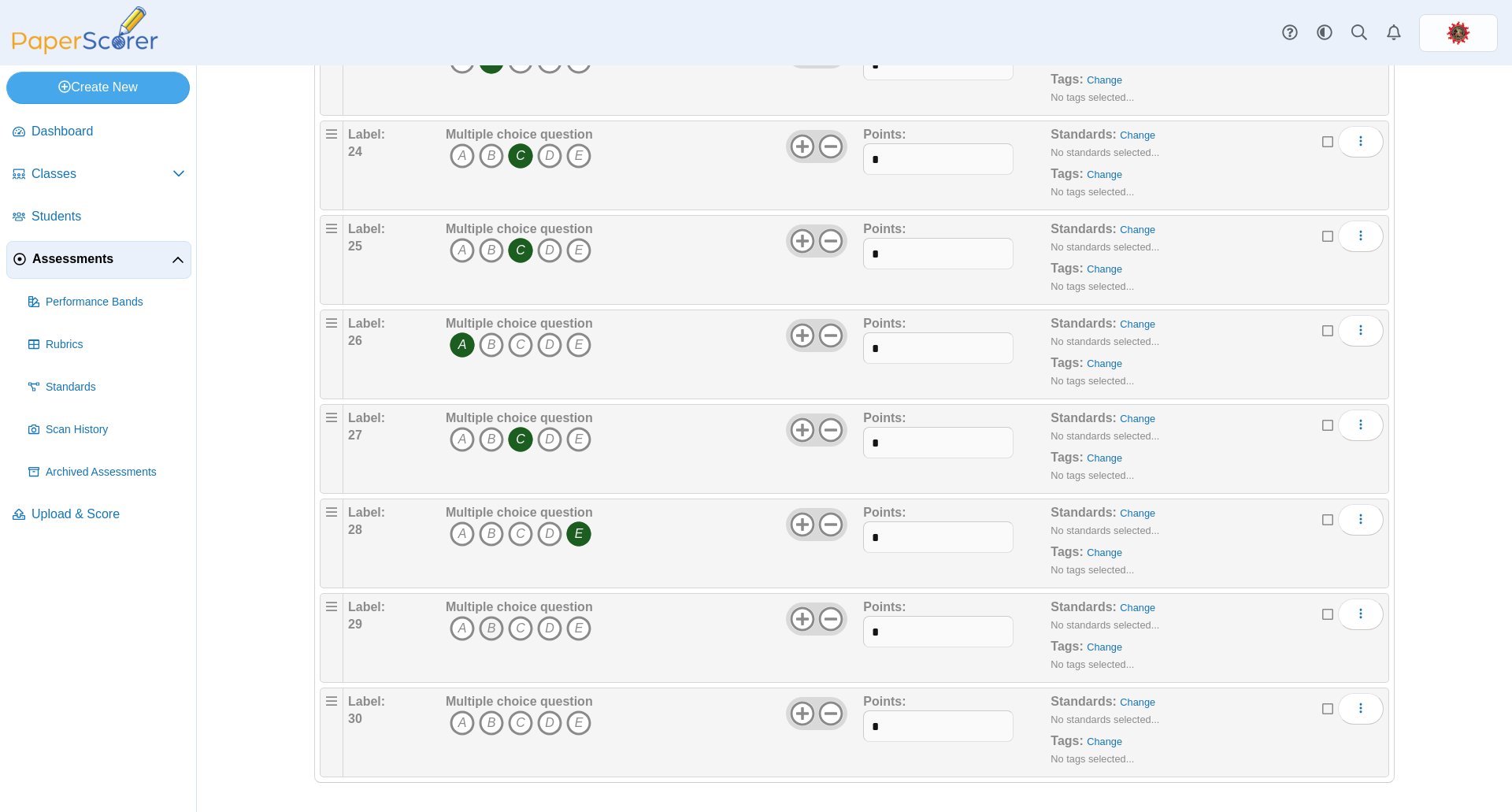
click at [481, 627] on icon "B" at bounding box center [492, 628] width 26 height 26
click at [485, 722] on icon "B" at bounding box center [492, 723] width 26 height 26
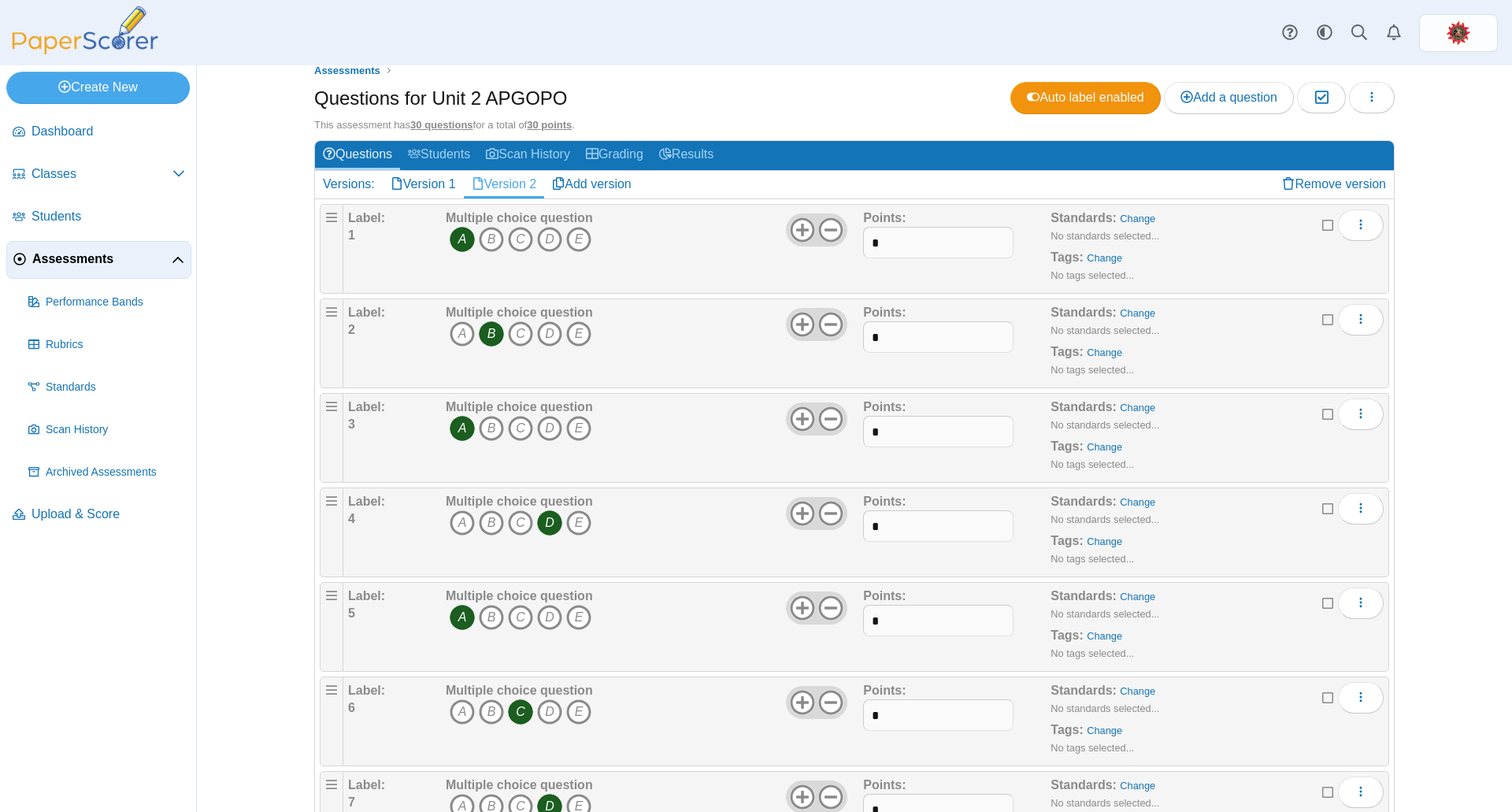
scroll to position [0, 0]
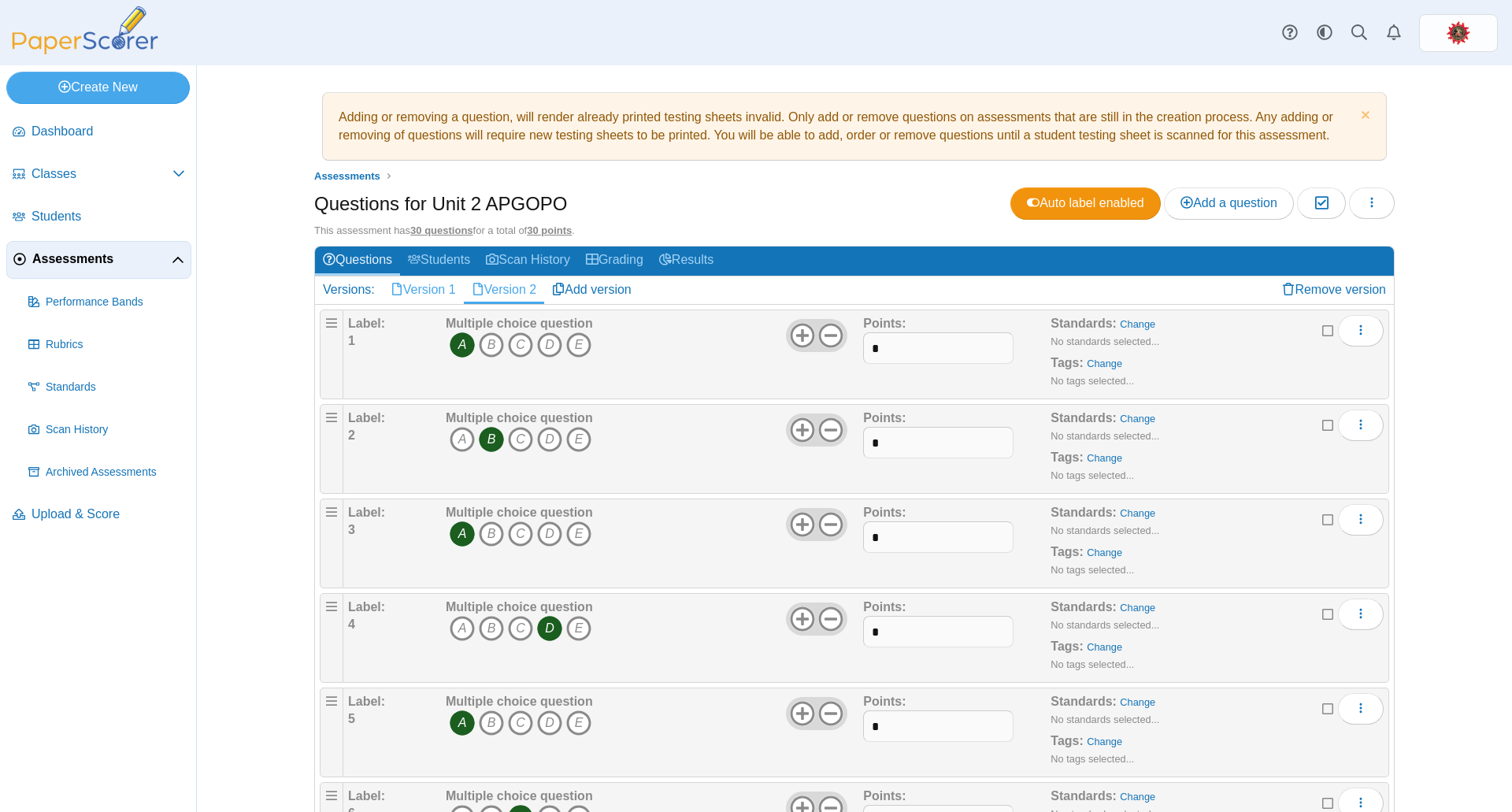
click at [422, 289] on link "Version 1" at bounding box center [423, 290] width 81 height 26
click at [492, 282] on link "Version 2" at bounding box center [504, 290] width 81 height 26
click at [426, 288] on link "Version 1" at bounding box center [423, 290] width 81 height 26
drag, startPoint x: 0, startPoint y: 0, endPoint x: 419, endPoint y: 289, distance: 509.0
click at [419, 289] on link "Version 1" at bounding box center [423, 290] width 81 height 26
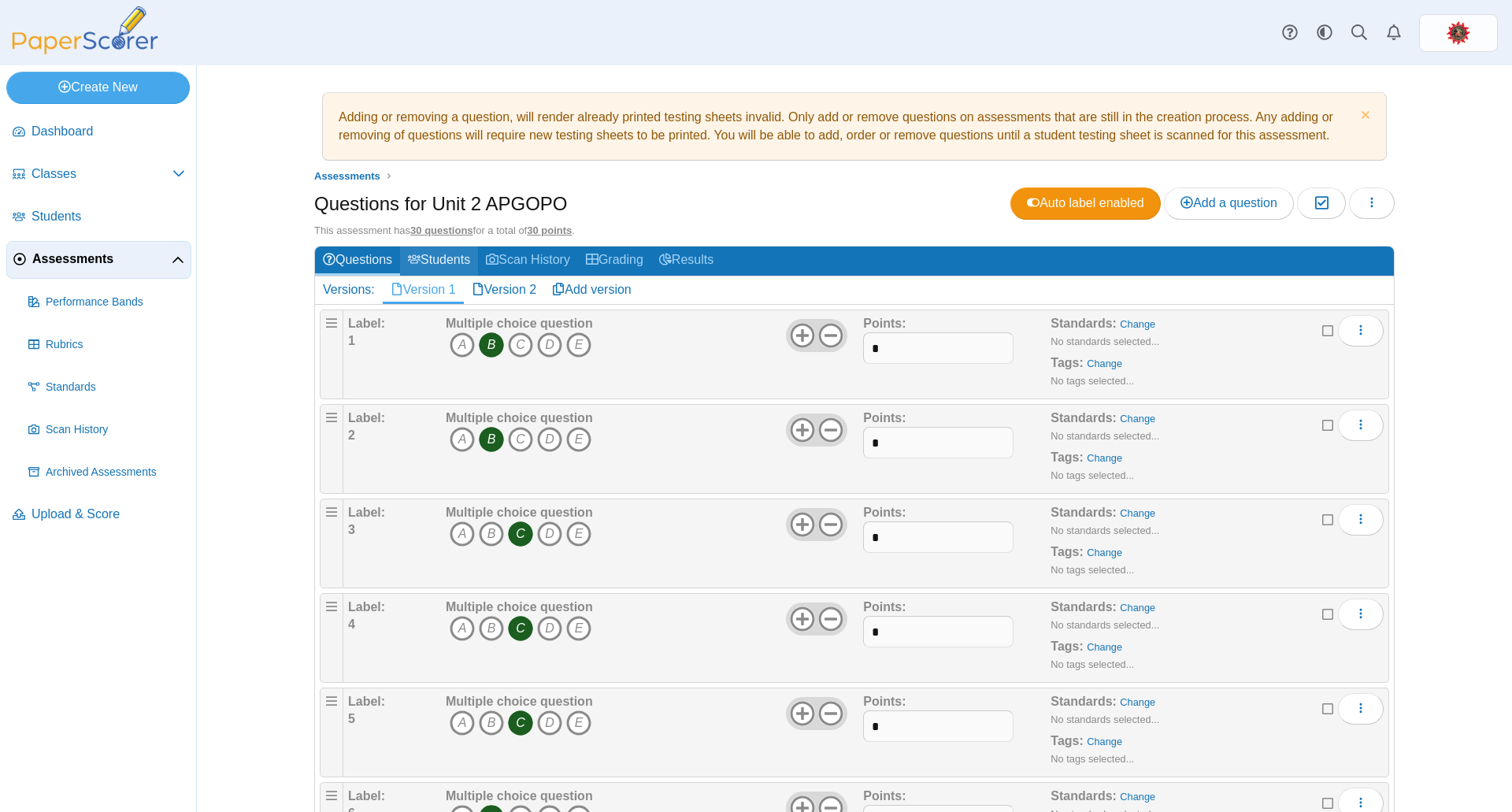
click at [441, 259] on link "Students" at bounding box center [439, 261] width 78 height 29
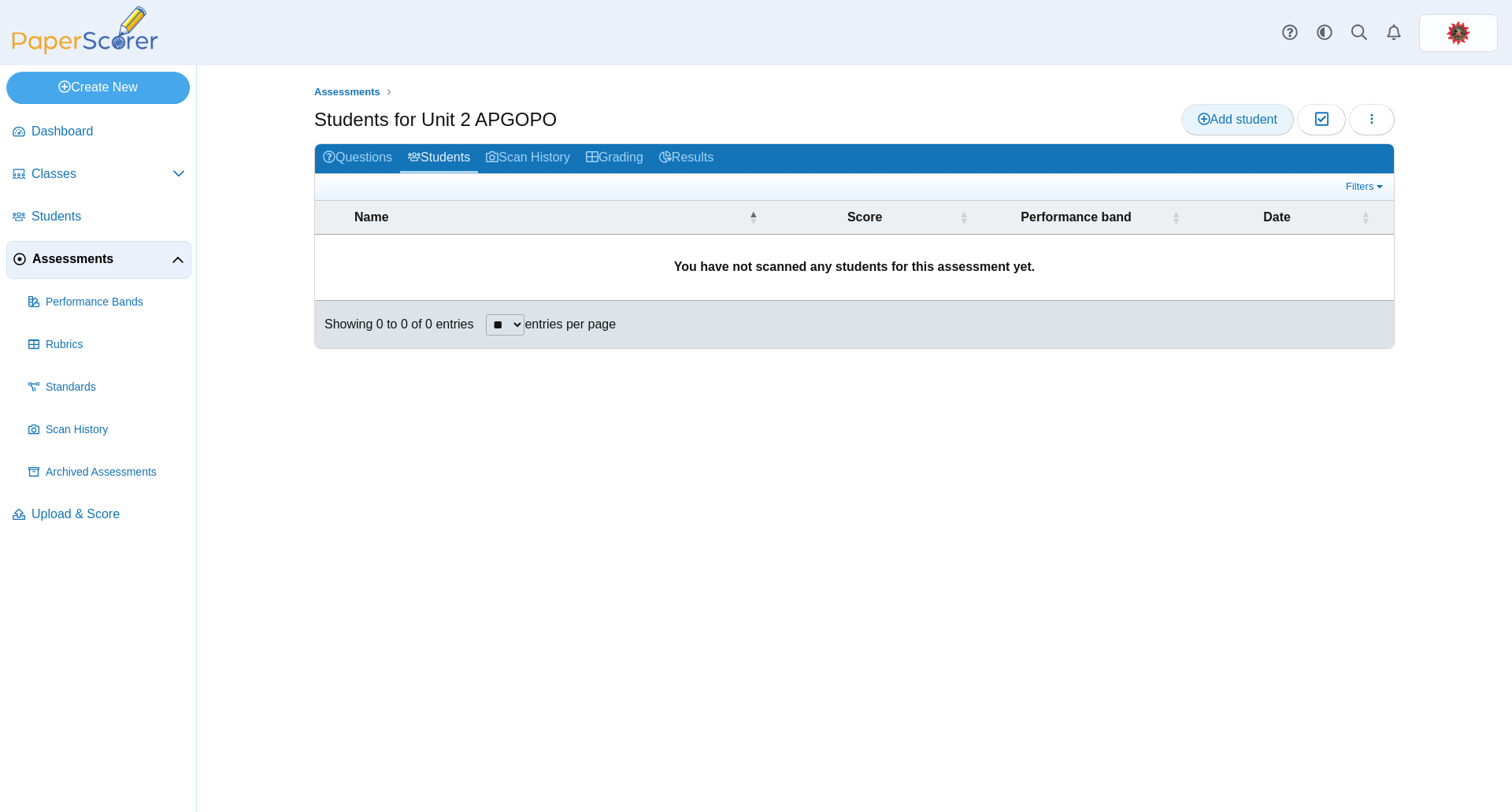
click at [1214, 119] on span "Add student" at bounding box center [1237, 119] width 79 height 14
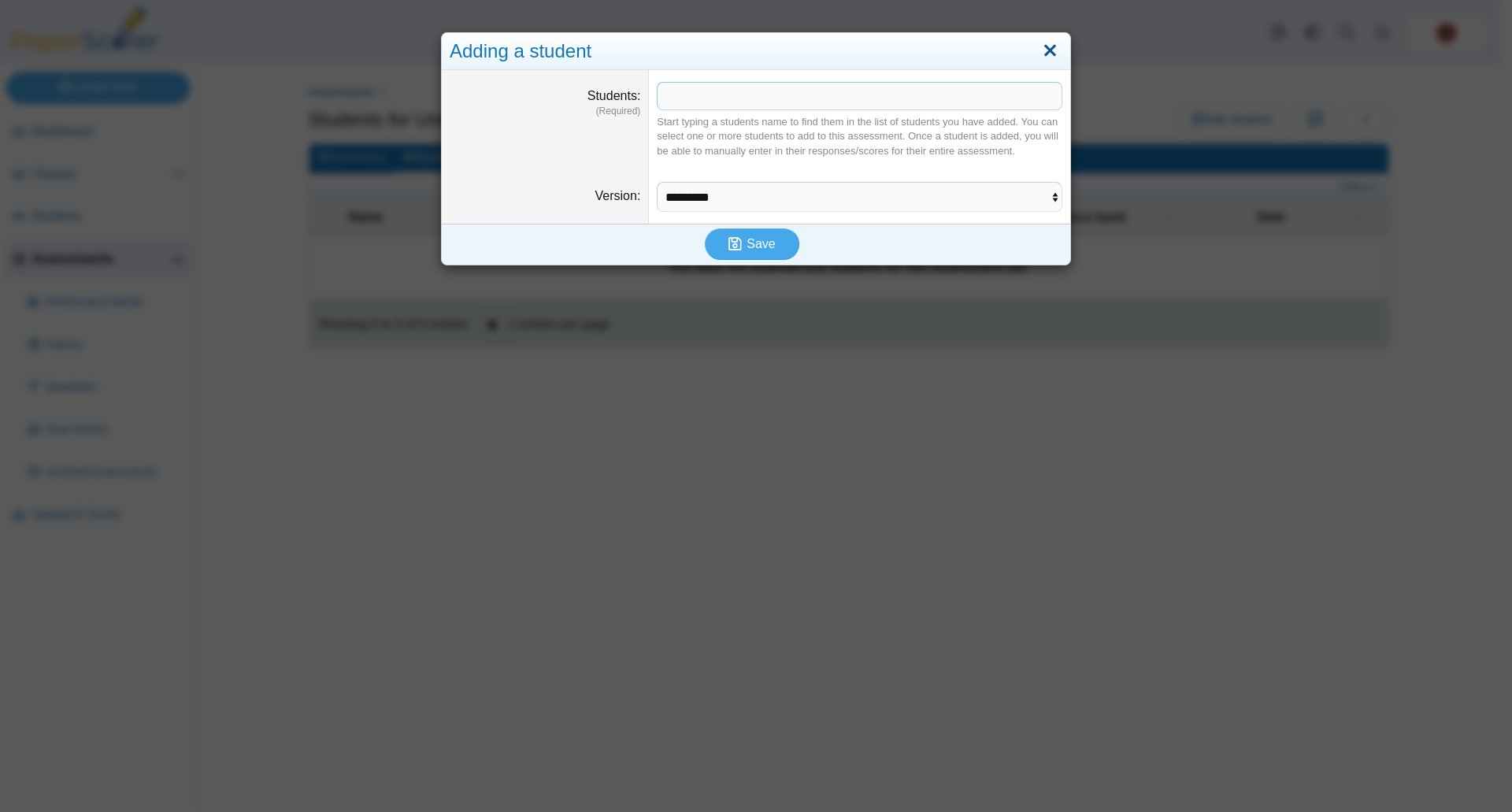
click at [1049, 54] on link "Close" at bounding box center [1050, 50] width 25 height 26
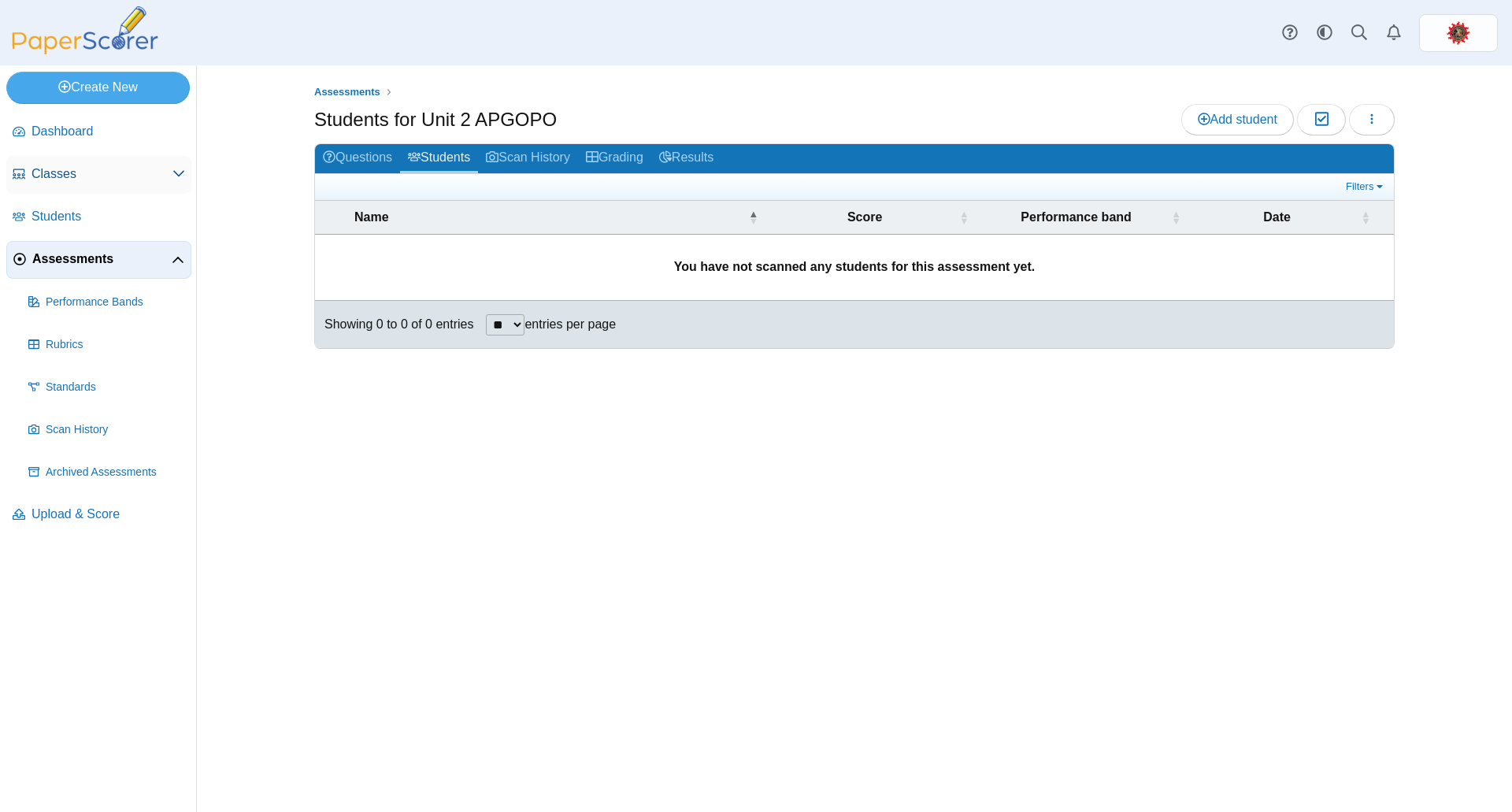
click at [79, 176] on span "Classes" at bounding box center [101, 174] width 141 height 17
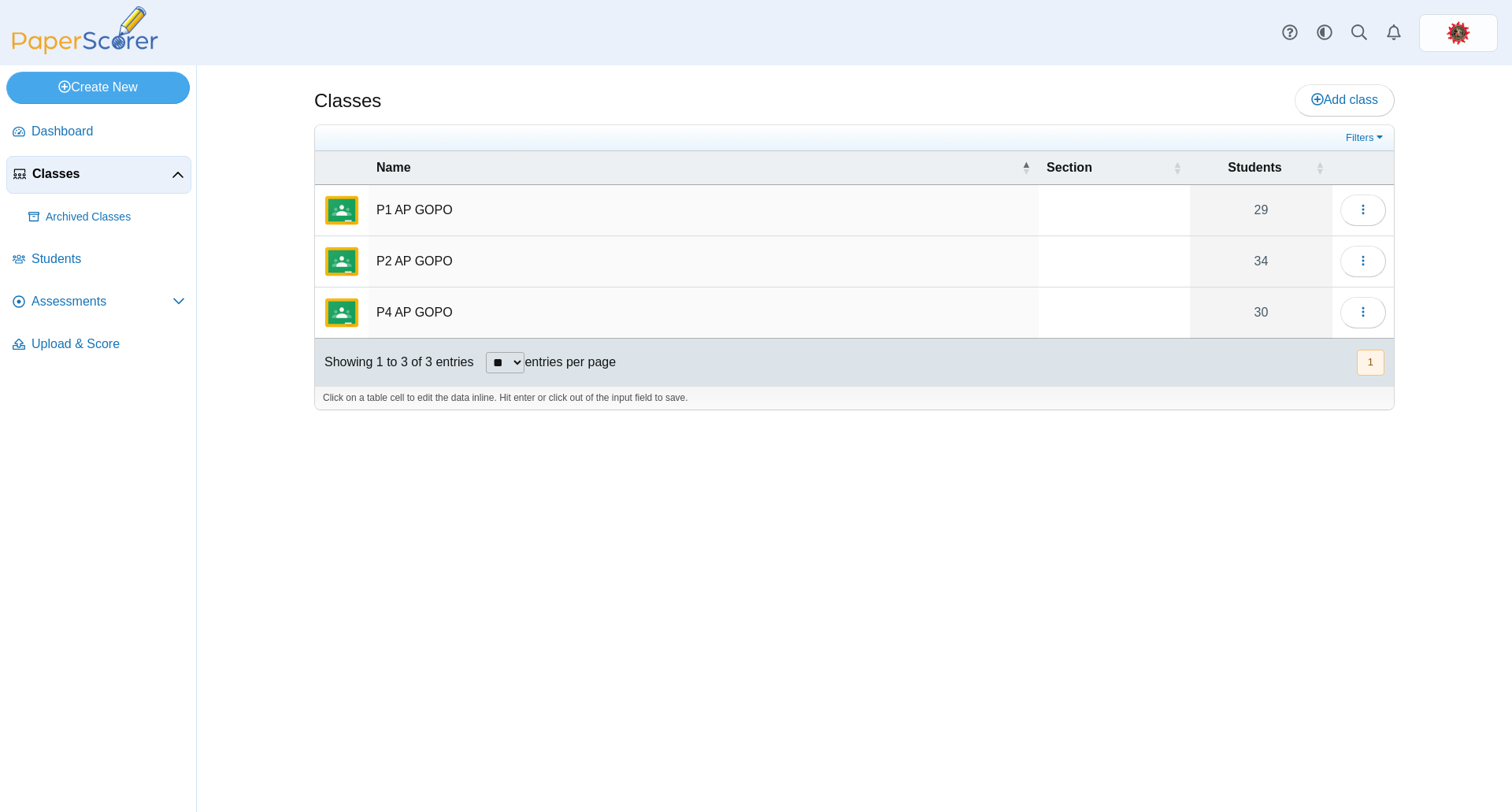
click at [431, 206] on td "P1 AP GOPO" at bounding box center [703, 211] width 671 height 51
click at [766, 102] on div "Classes Add class" at bounding box center [854, 101] width 1081 height 36
click at [1435, 233] on div "Classes Add class Filters 29" at bounding box center [854, 438] width 1181 height 746
click at [74, 301] on span "Assessments" at bounding box center [101, 301] width 141 height 17
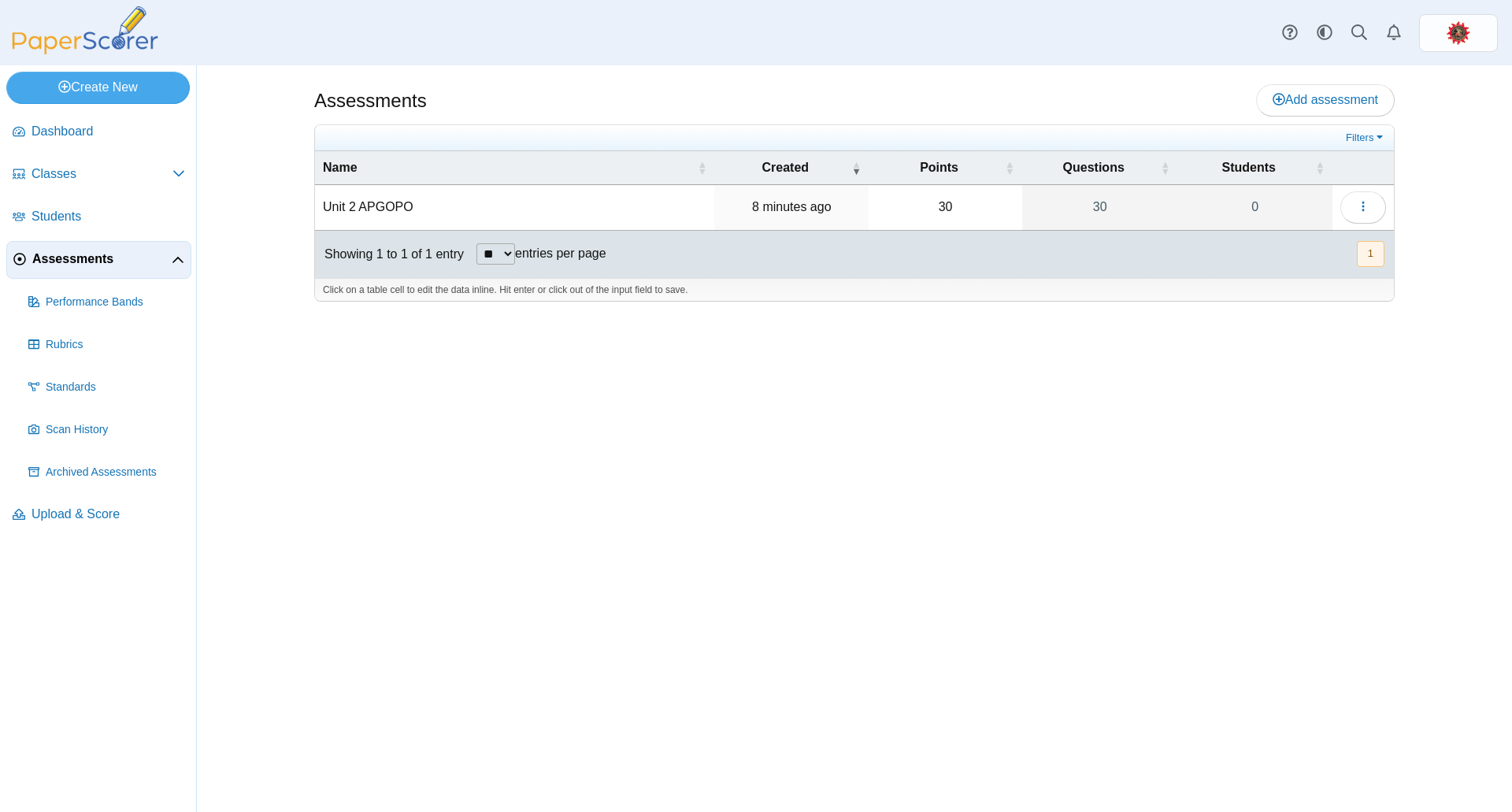
click at [373, 207] on td "Unit 2 APGOPO" at bounding box center [514, 207] width 399 height 45
click at [702, 326] on div "Assessments Add assessment 30 0" at bounding box center [854, 438] width 1181 height 746
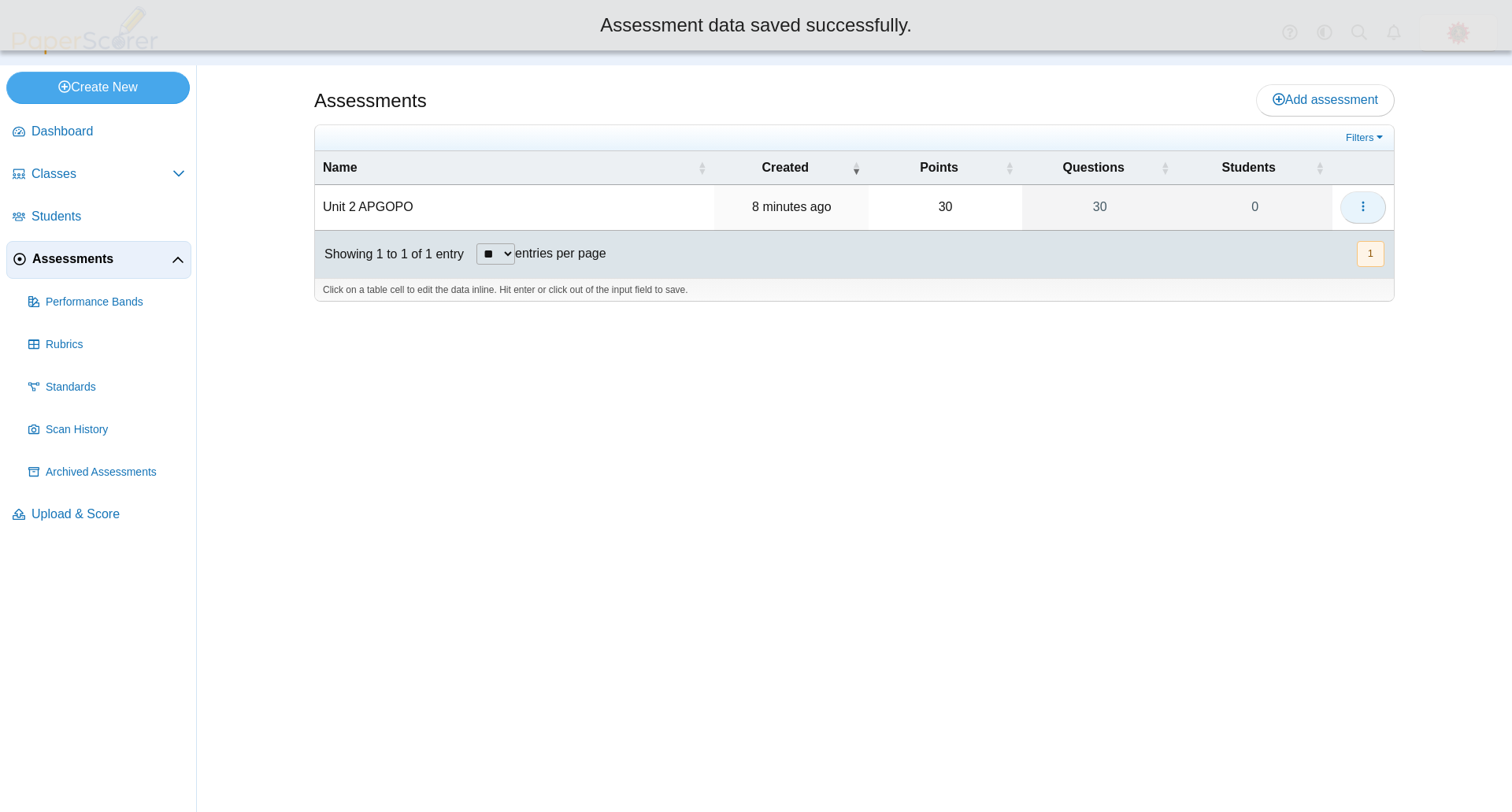
click at [1370, 201] on button "button" at bounding box center [1363, 206] width 46 height 31
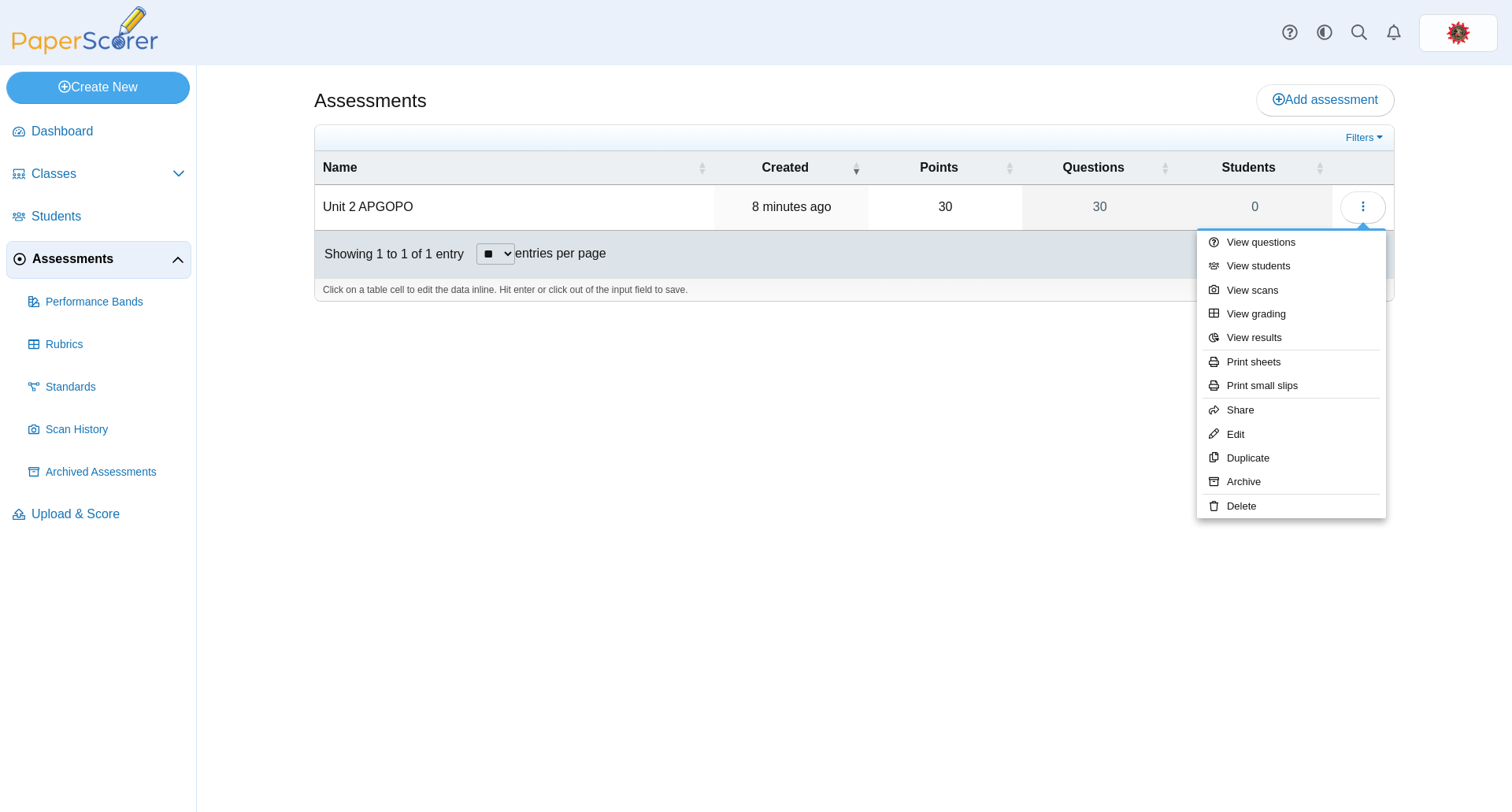
click at [1410, 203] on div "Assessments Add assessment 30 0" at bounding box center [854, 438] width 1181 height 746
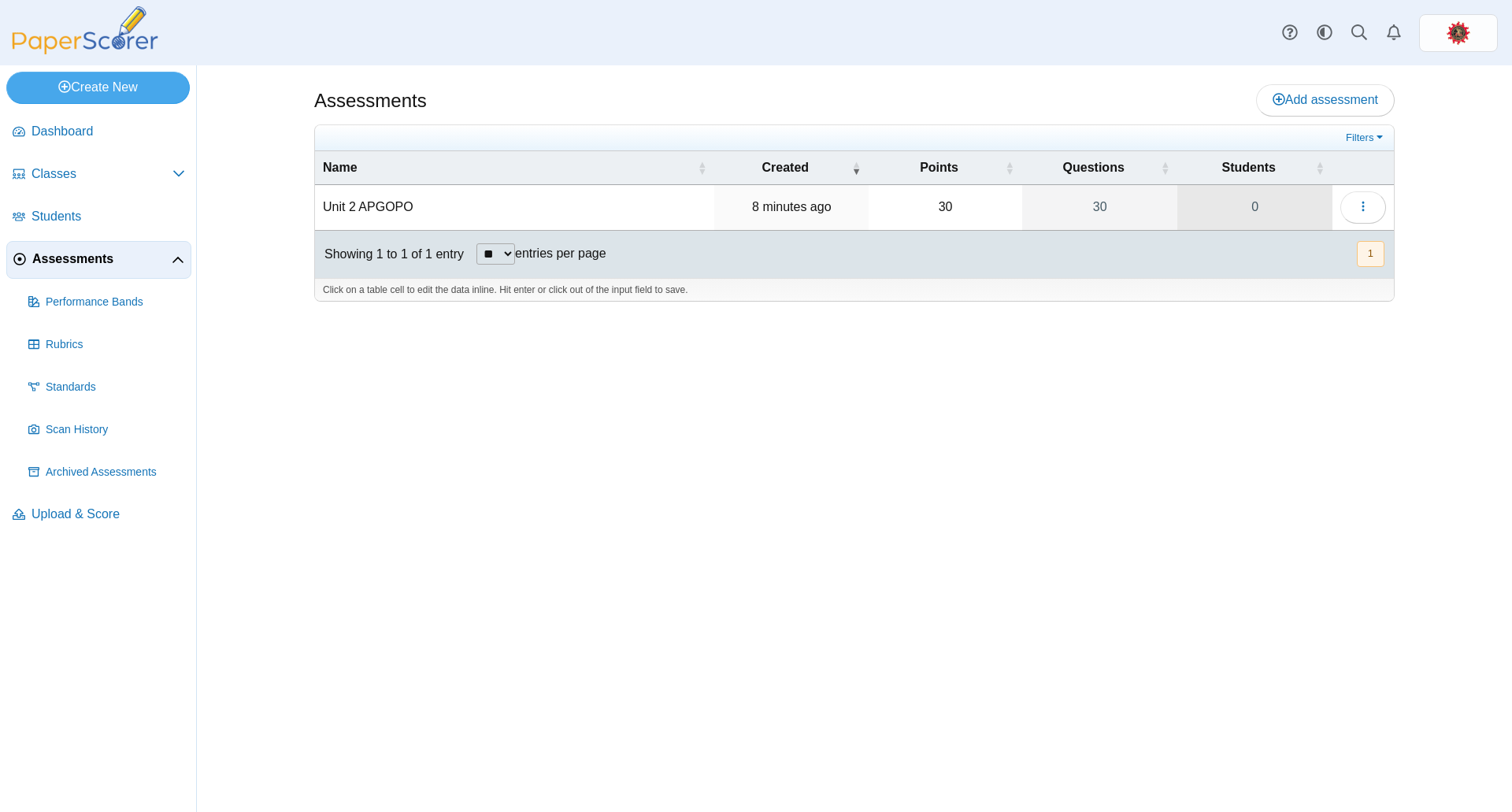
click at [1242, 203] on link "0" at bounding box center [1255, 207] width 155 height 44
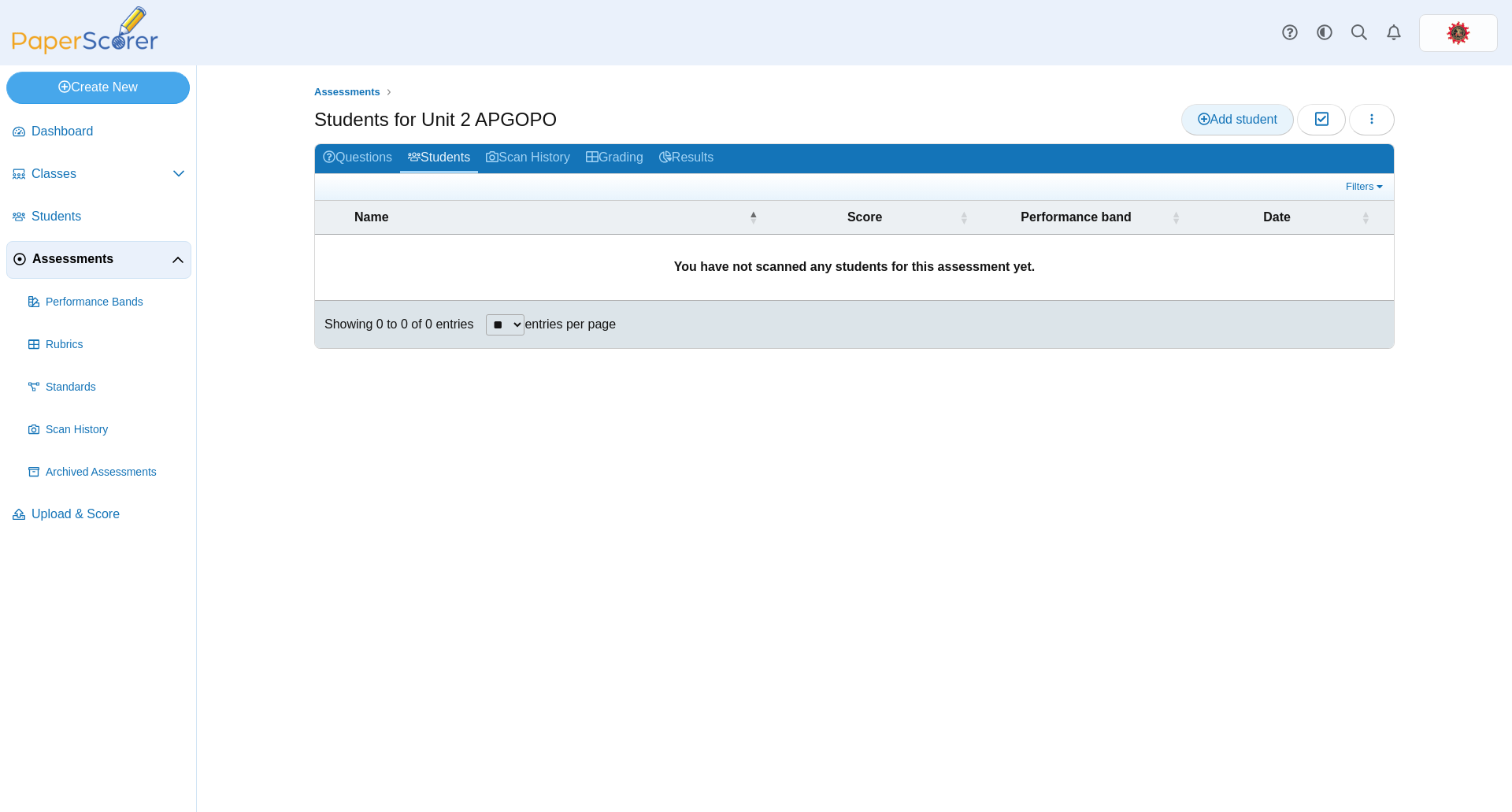
click at [1209, 114] on span "Add student" at bounding box center [1237, 119] width 79 height 14
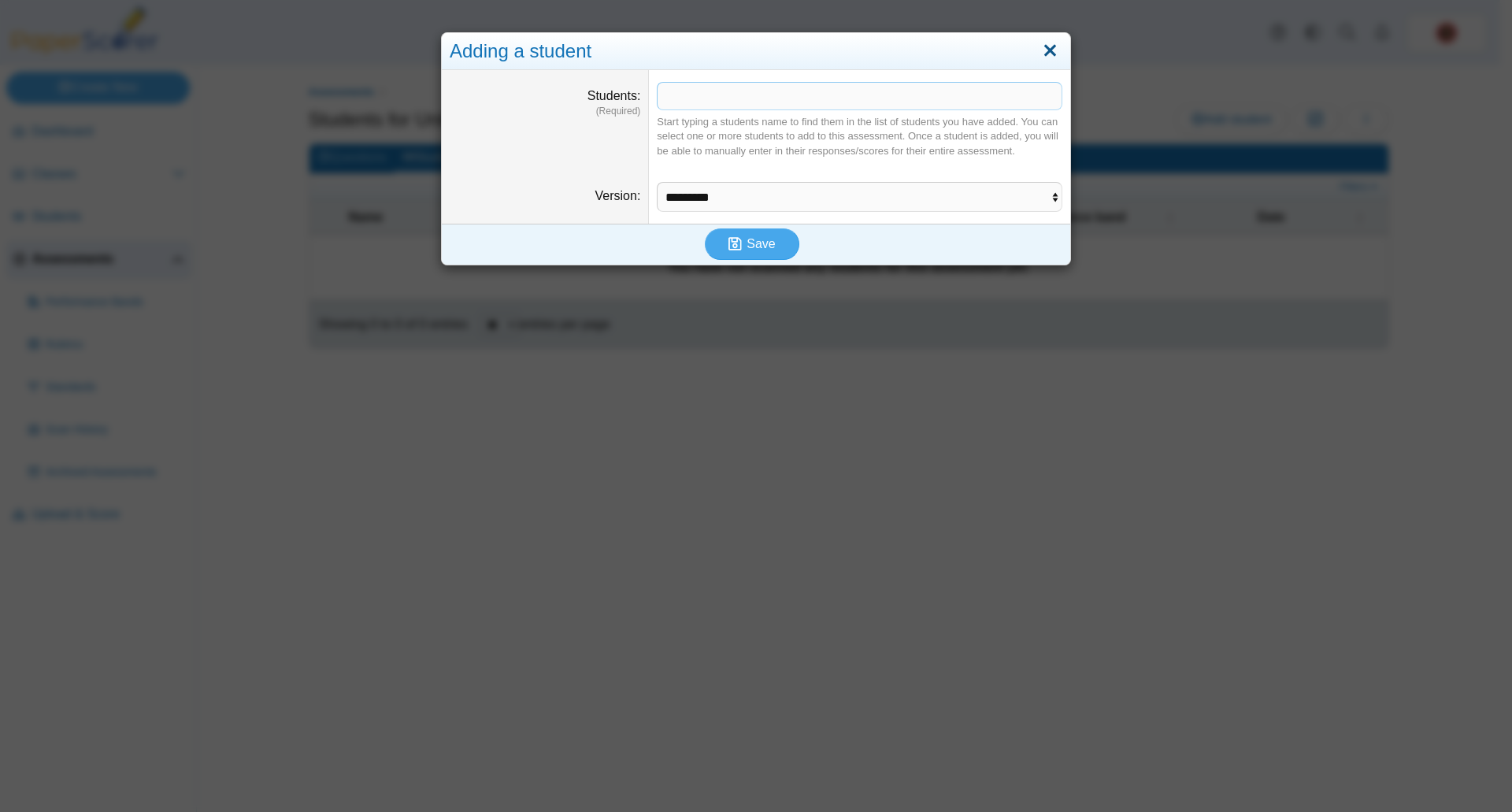
click at [1048, 48] on link "Close" at bounding box center [1050, 50] width 25 height 26
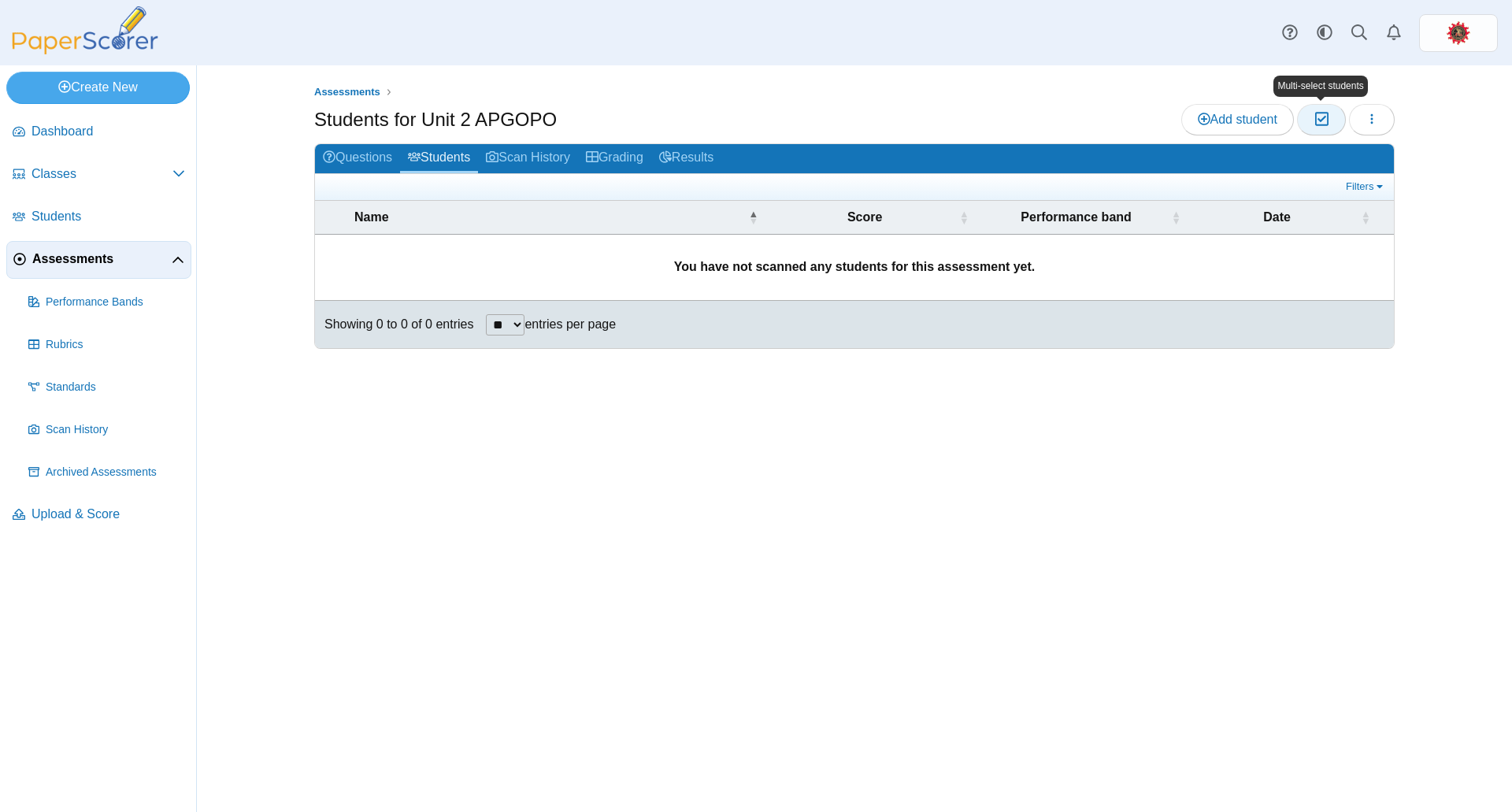
click at [1317, 119] on icon "button" at bounding box center [1321, 119] width 15 height 14
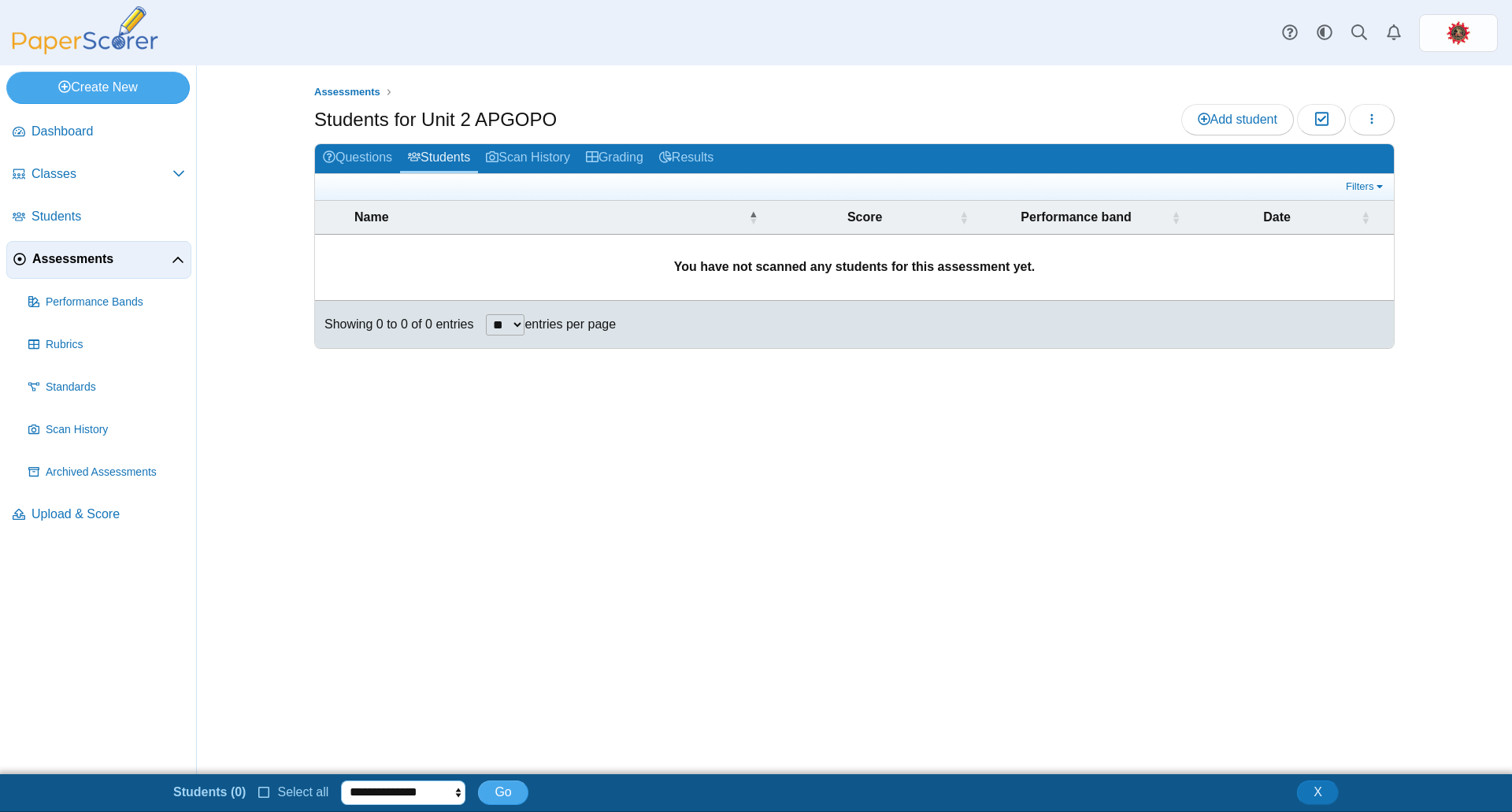
click at [454, 790] on select "**********" at bounding box center [403, 792] width 124 height 24
click at [437, 800] on select "**********" at bounding box center [403, 792] width 124 height 24
click at [1321, 794] on button "X" at bounding box center [1318, 792] width 42 height 24
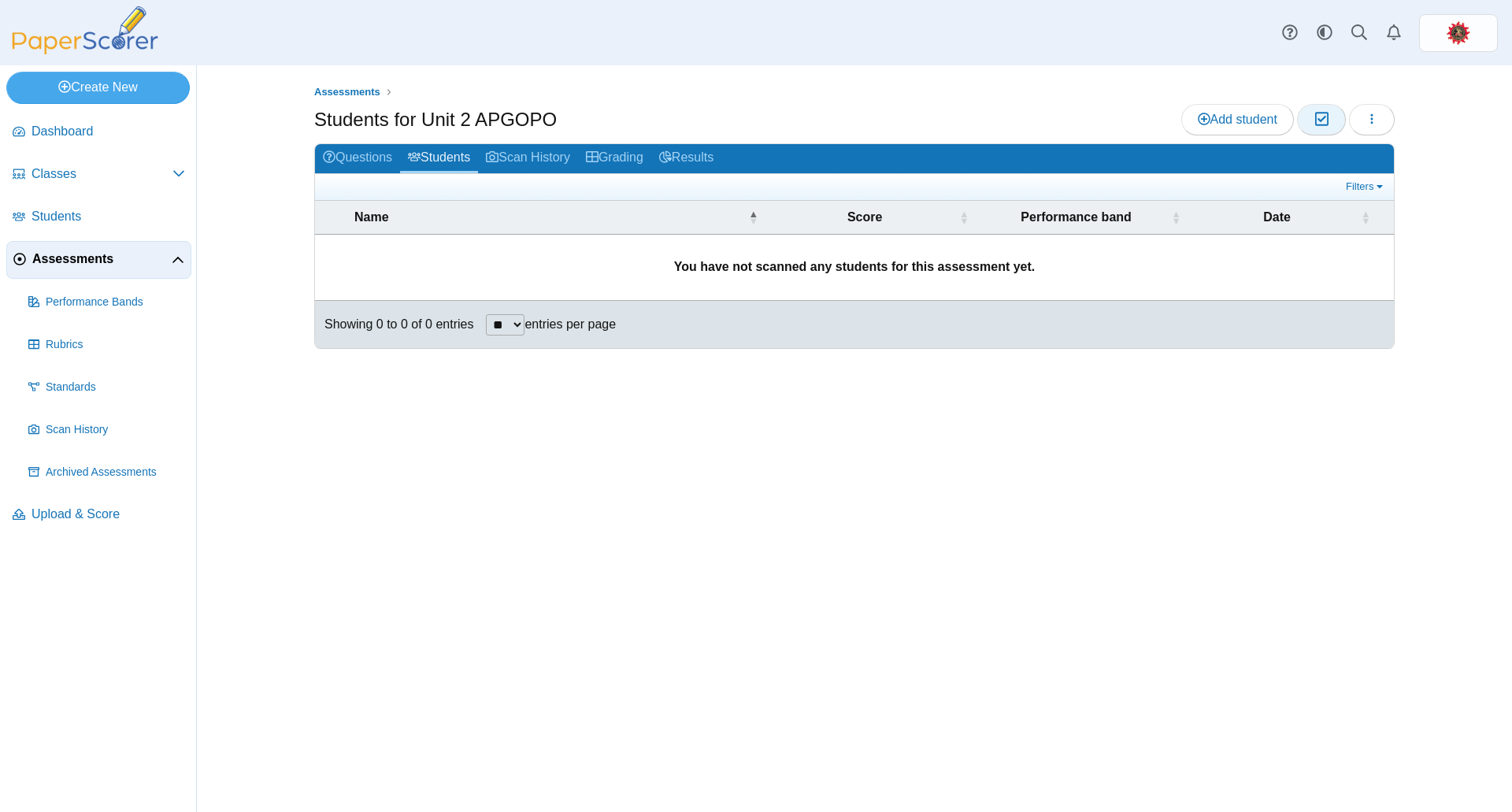
drag, startPoint x: 1324, startPoint y: 123, endPoint x: 1298, endPoint y: 149, distance: 36.8
click at [1323, 123] on icon "button" at bounding box center [1321, 119] width 15 height 14
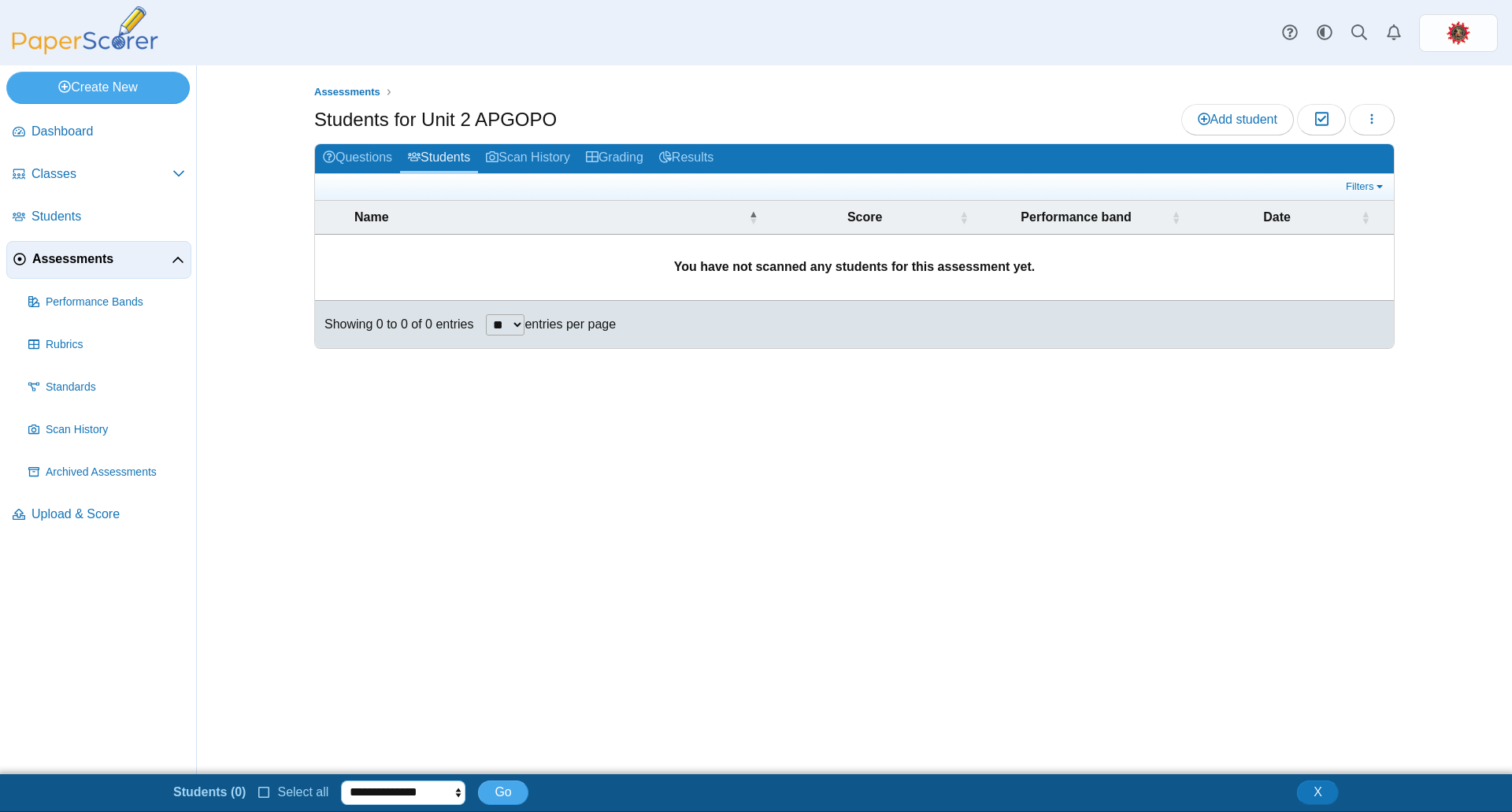
click at [437, 794] on select "**********" at bounding box center [403, 792] width 124 height 24
click at [1306, 790] on button "X" at bounding box center [1318, 792] width 42 height 24
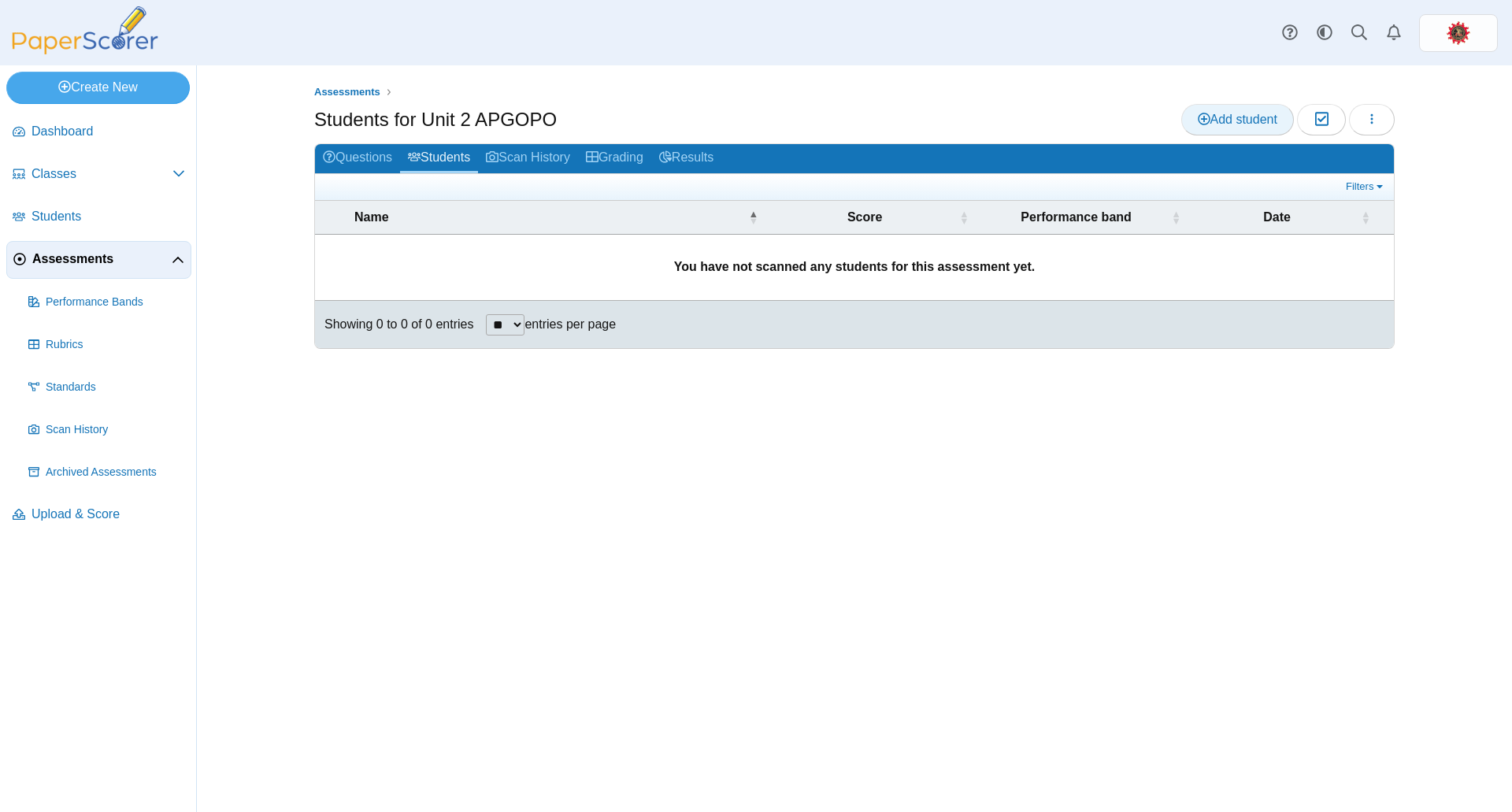
click at [1218, 123] on span "Add student" at bounding box center [1237, 119] width 79 height 14
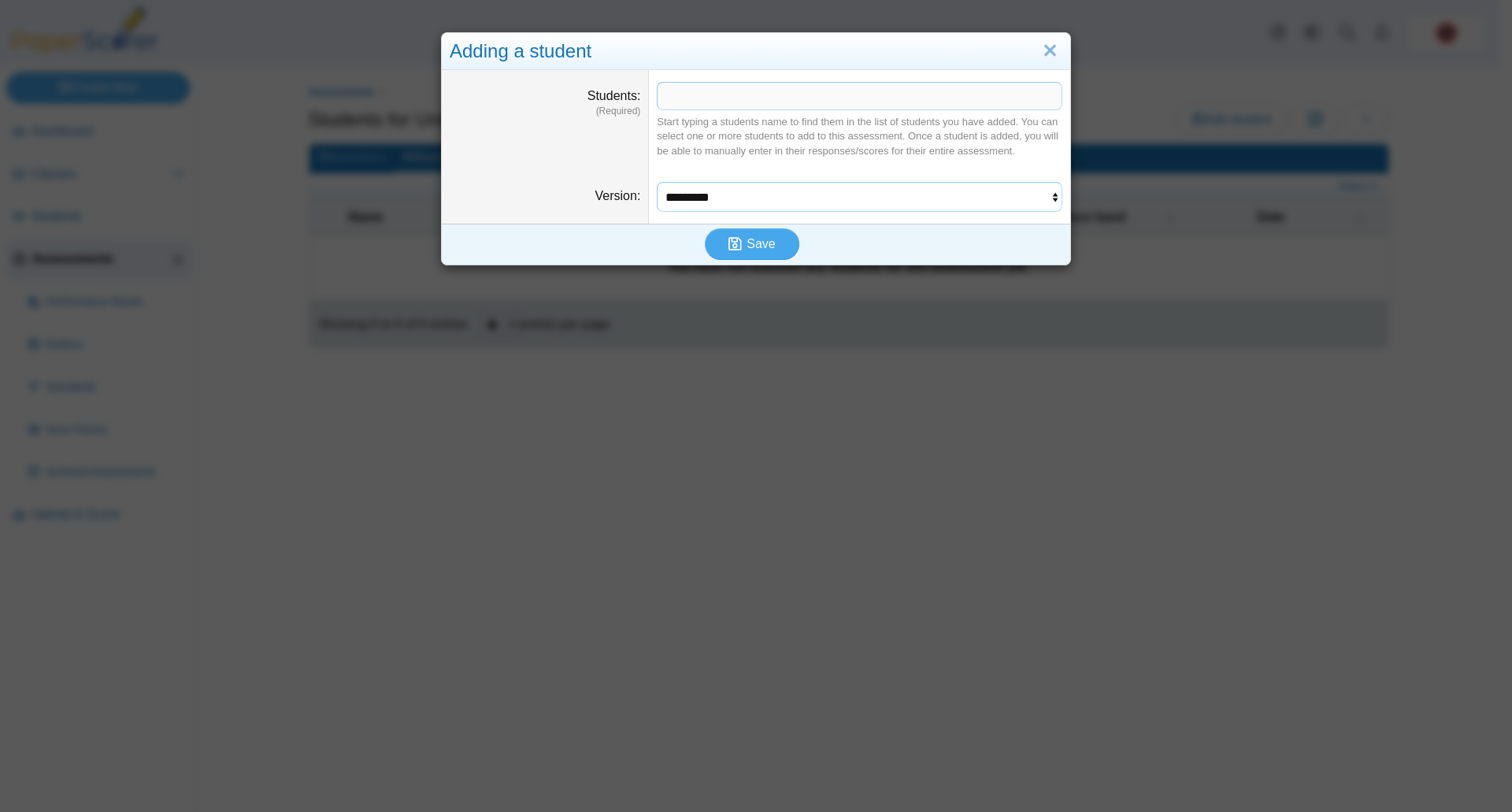
click at [1028, 203] on select "********* *********" at bounding box center [860, 196] width 406 height 30
click at [1028, 201] on select "********* *********" at bounding box center [860, 196] width 406 height 30
click at [915, 96] on span at bounding box center [860, 96] width 404 height 26
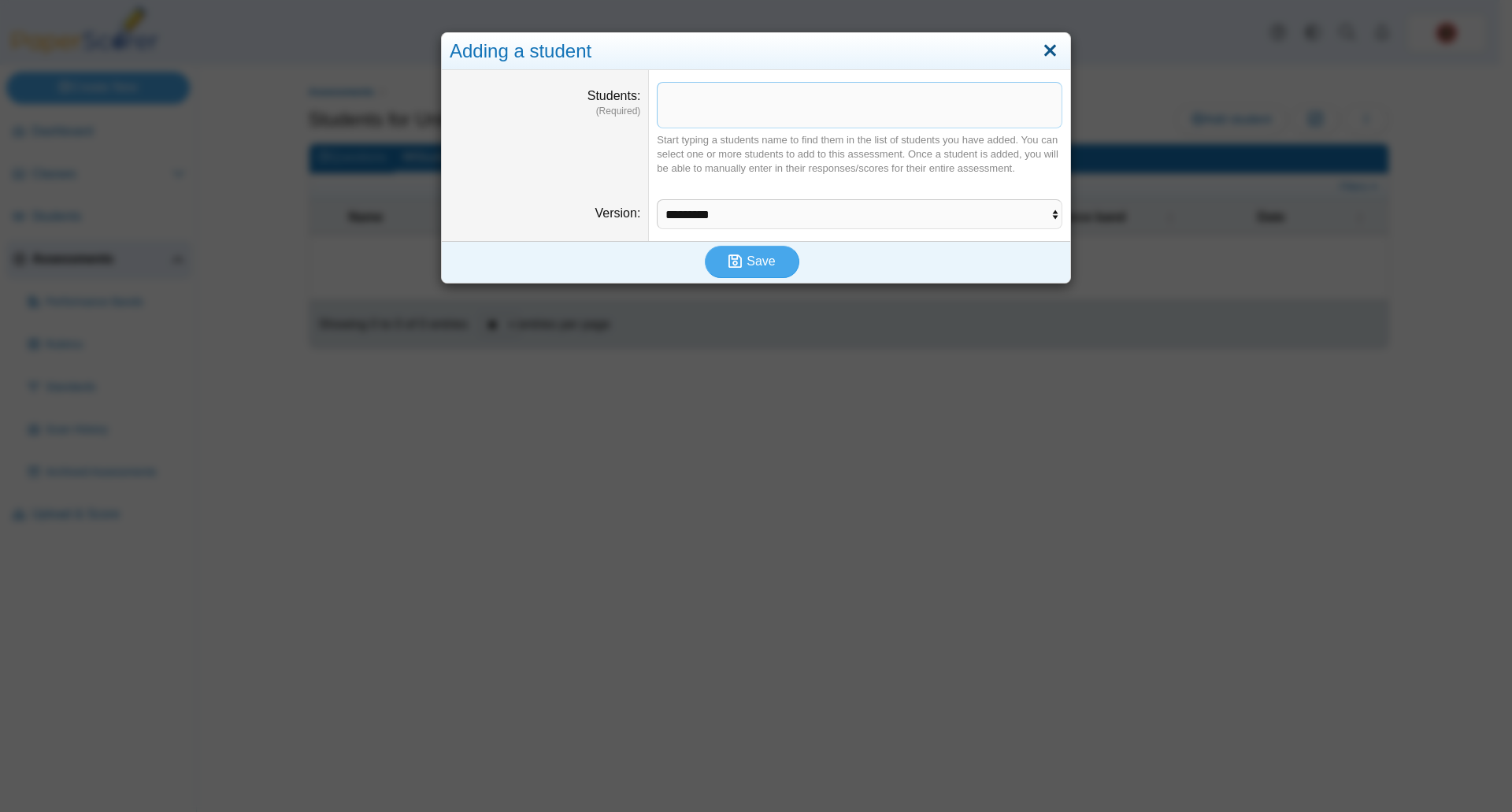
click at [1041, 49] on link "Close" at bounding box center [1050, 50] width 25 height 26
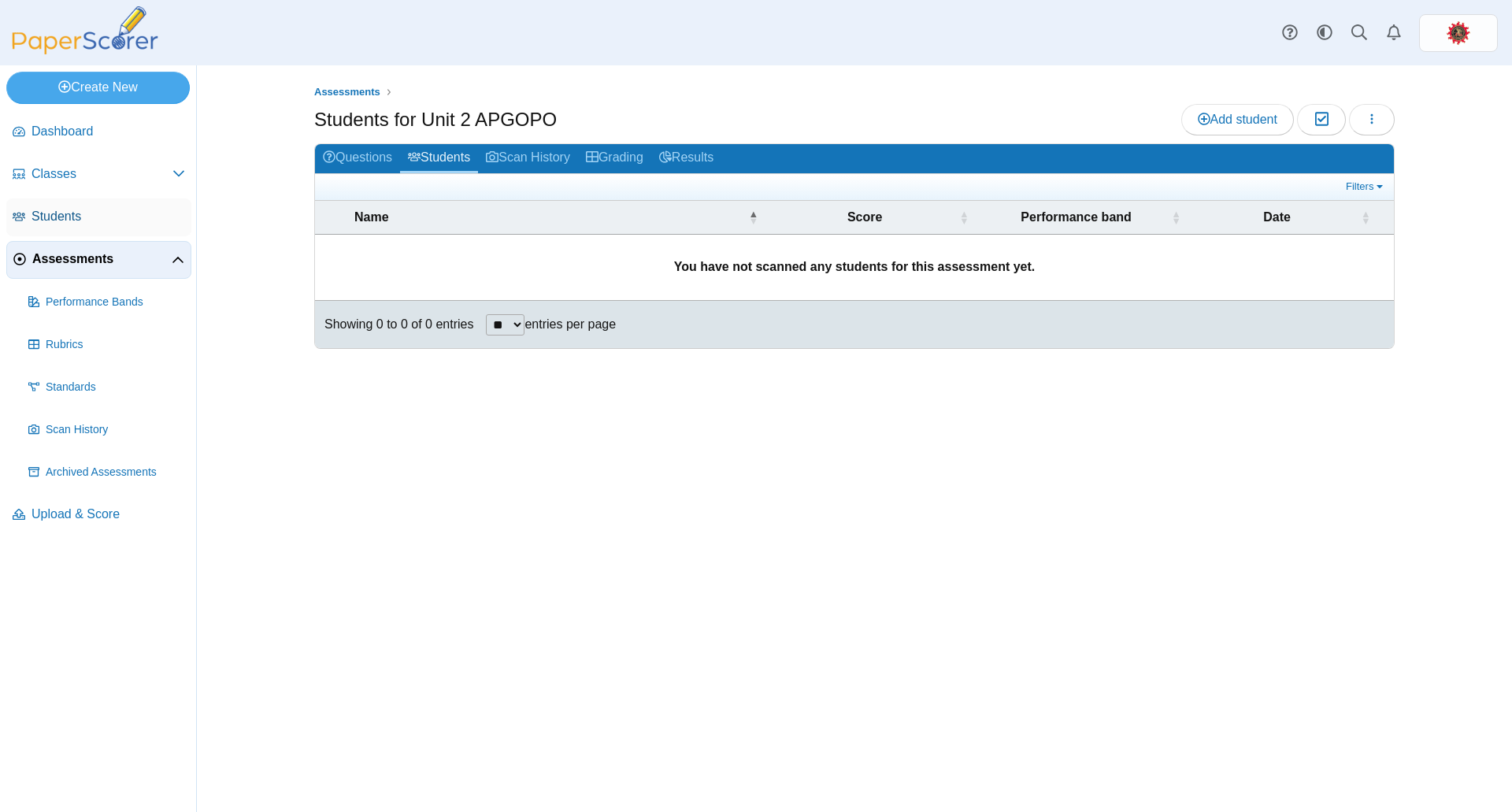
click at [55, 219] on span "Students" at bounding box center [108, 216] width 153 height 17
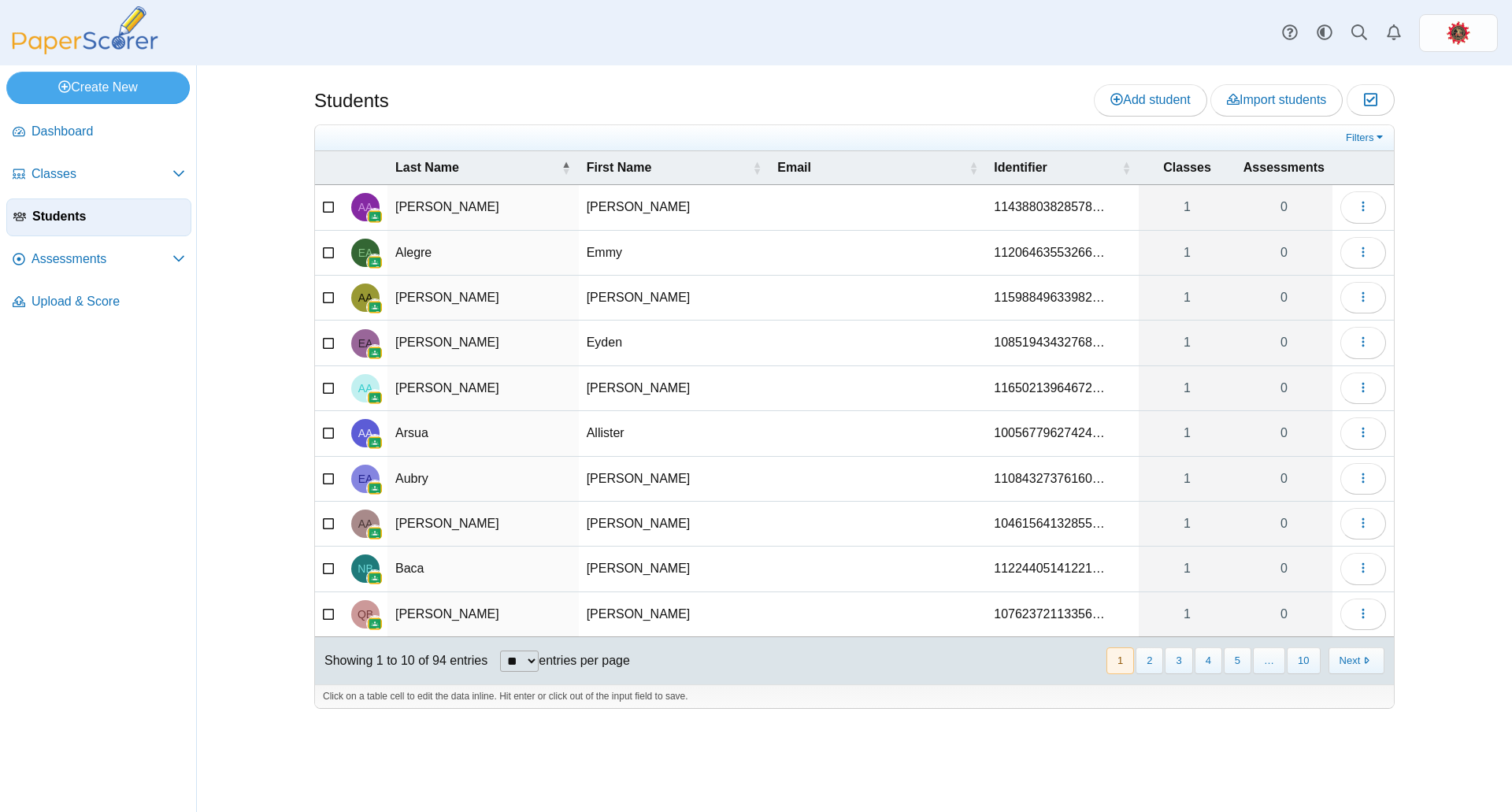
click at [328, 202] on icon at bounding box center [329, 206] width 13 height 11
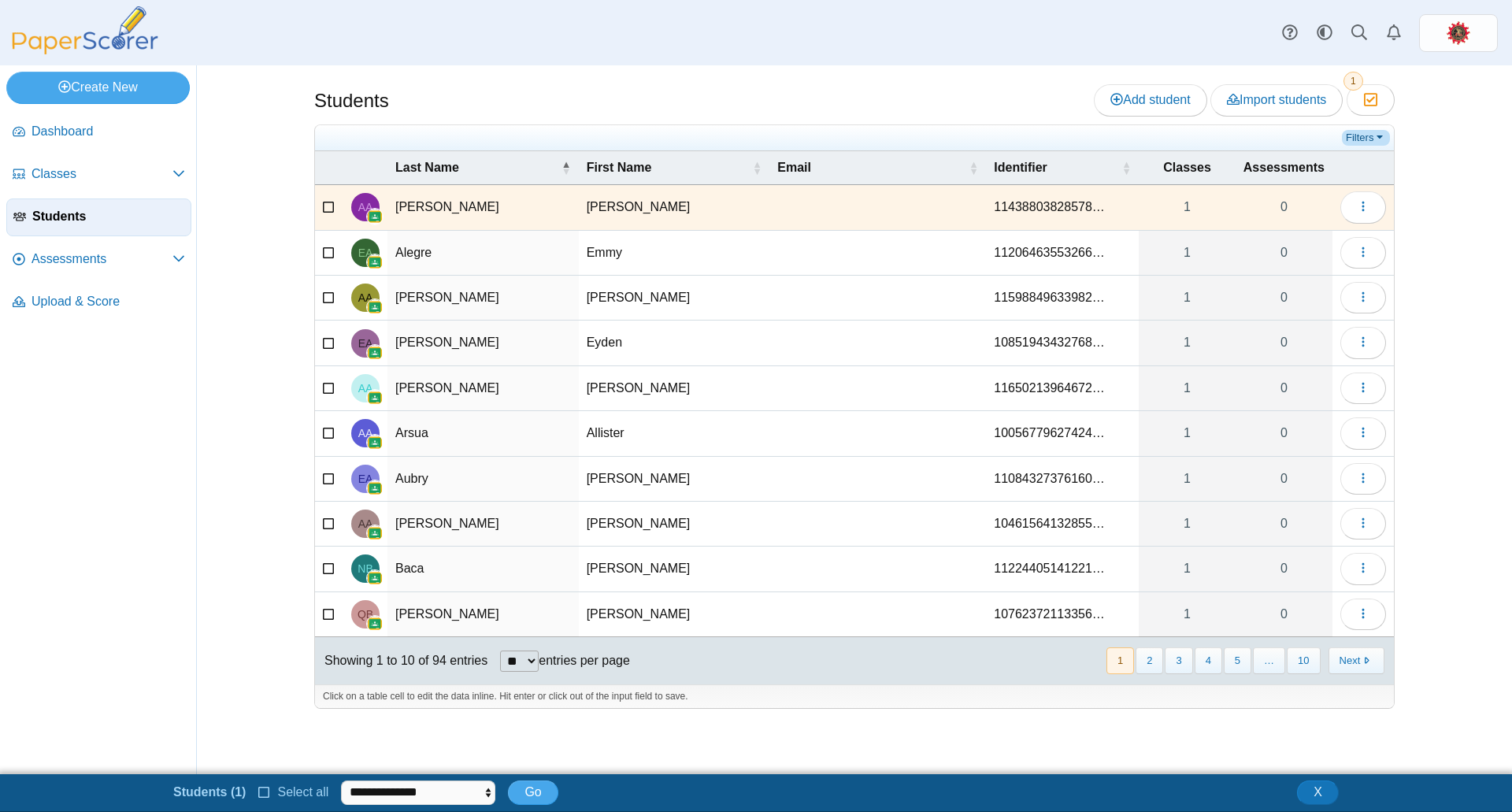
click at [1381, 141] on link "Filters" at bounding box center [1366, 137] width 48 height 16
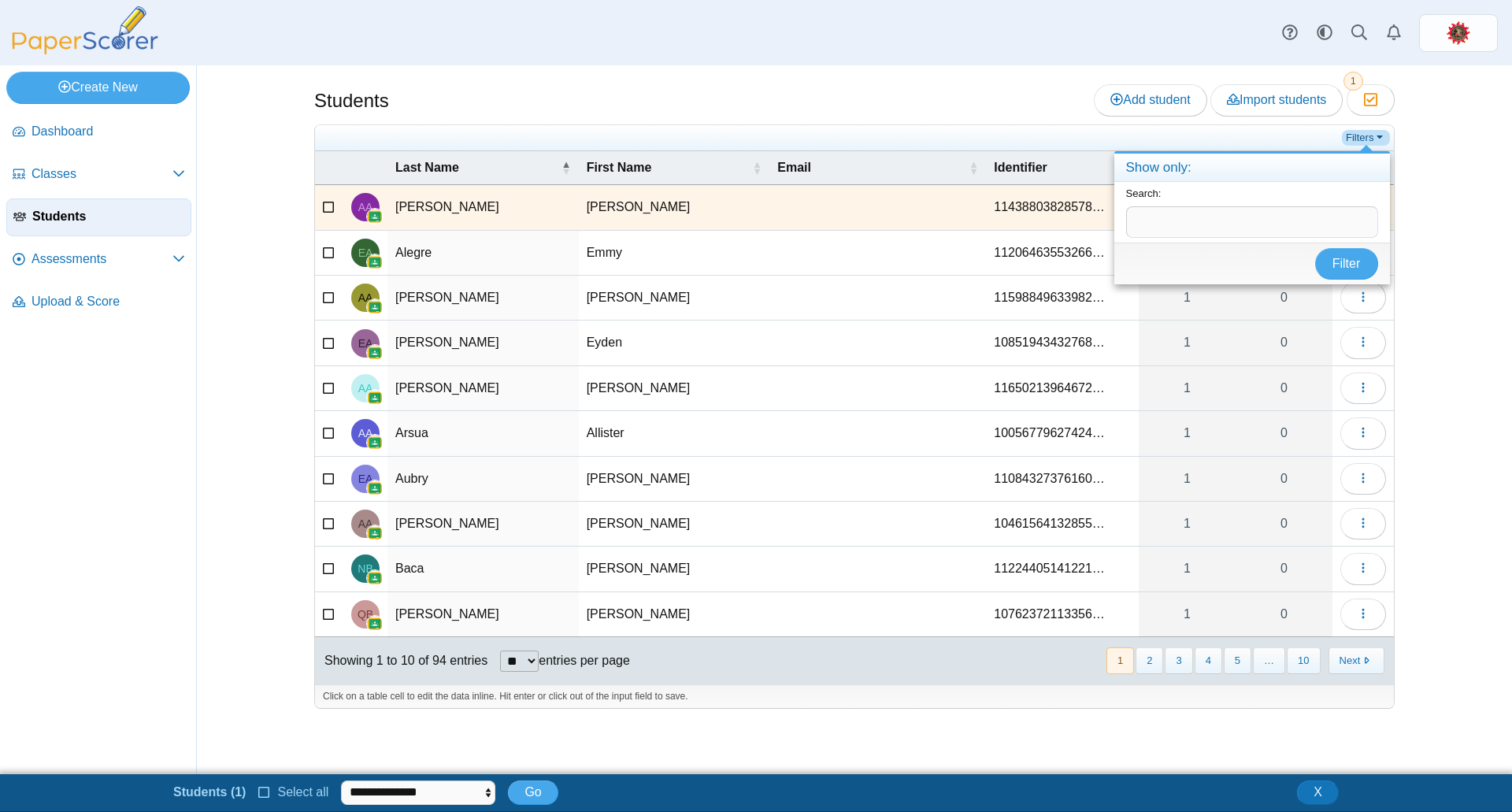
click at [1381, 141] on link "Filters" at bounding box center [1366, 137] width 48 height 16
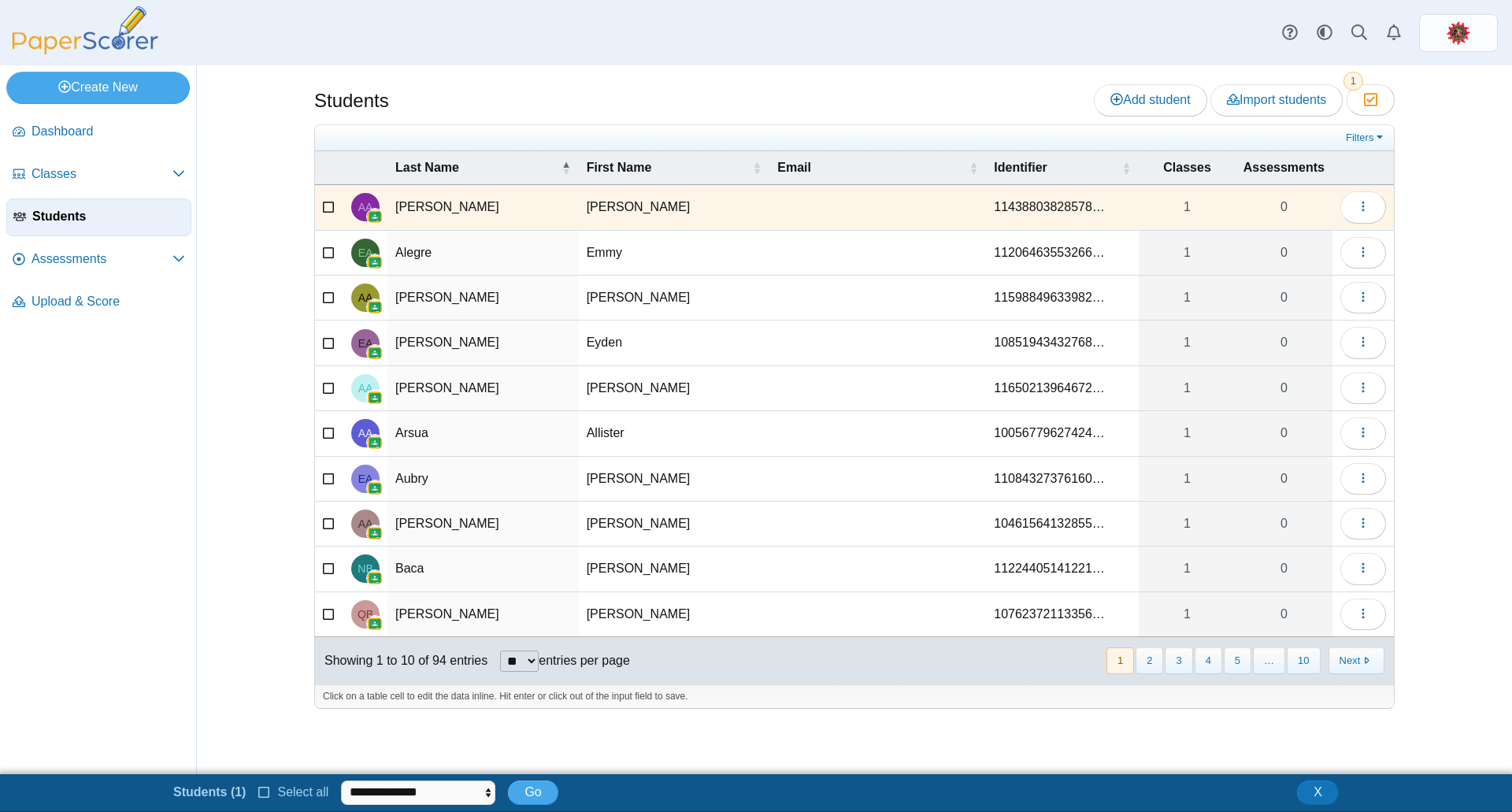
click at [325, 205] on icon at bounding box center [329, 206] width 13 height 11
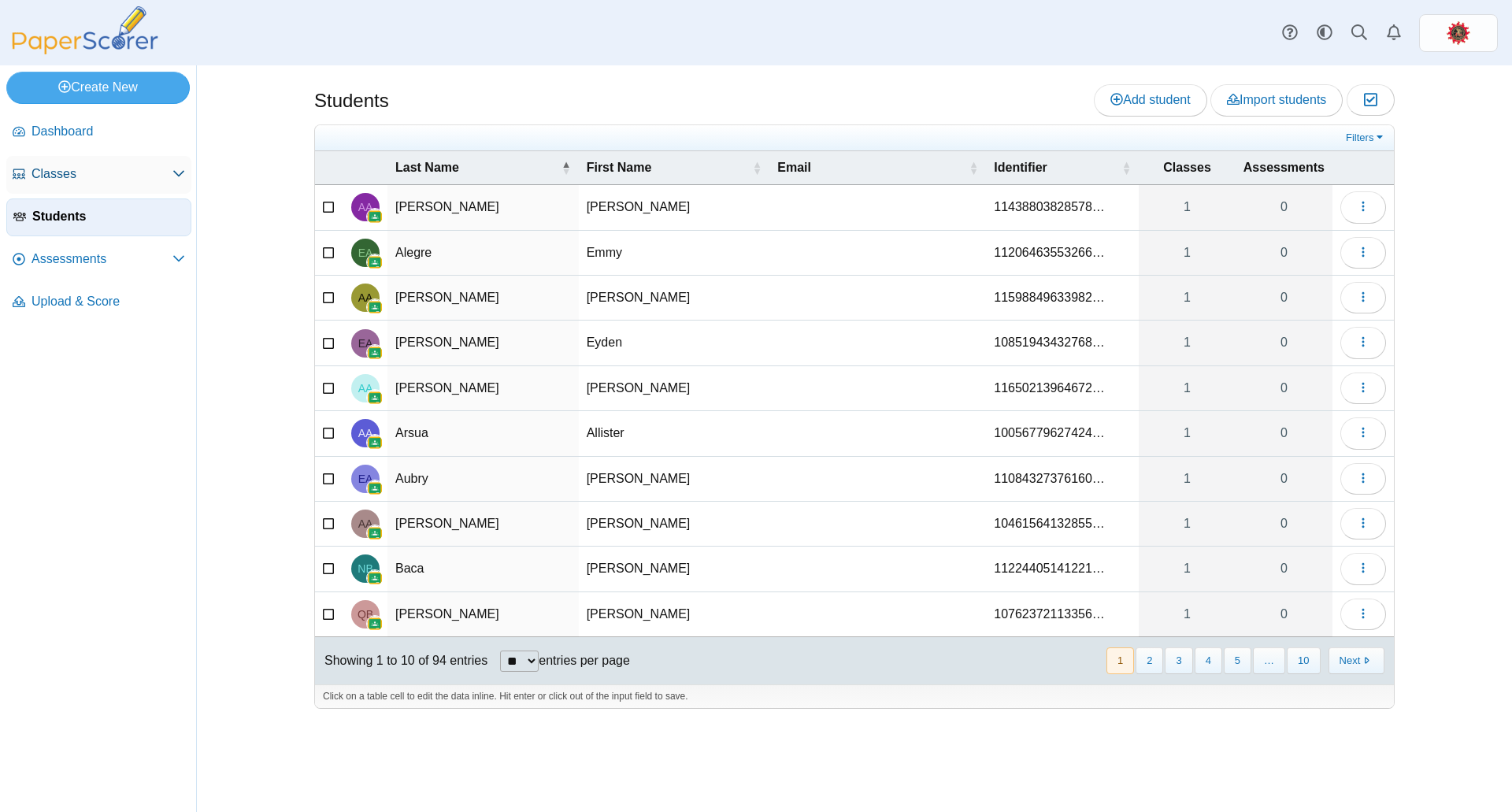
click at [64, 178] on span "Classes" at bounding box center [101, 174] width 141 height 17
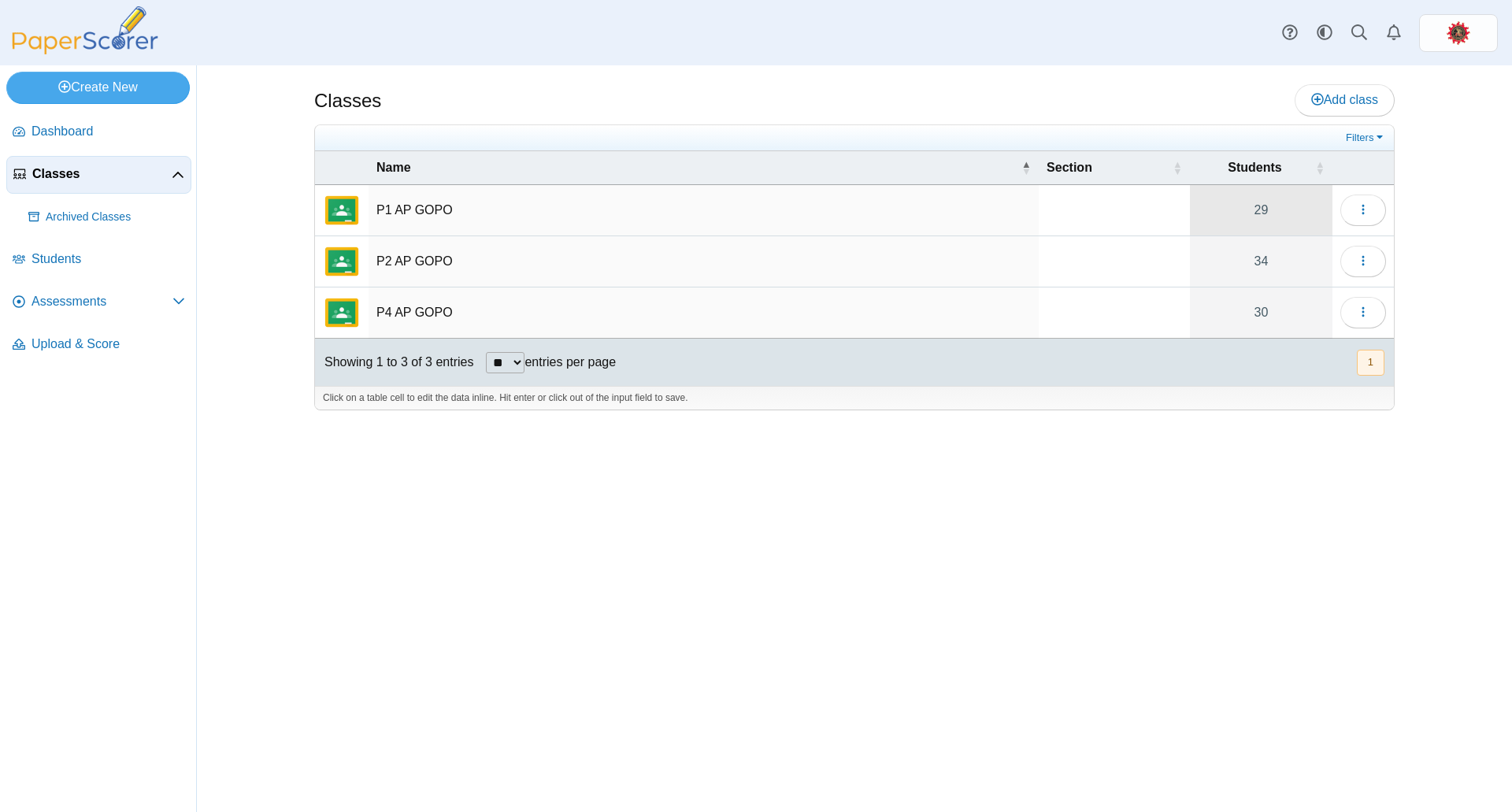
click at [1266, 210] on link "29" at bounding box center [1262, 210] width 143 height 50
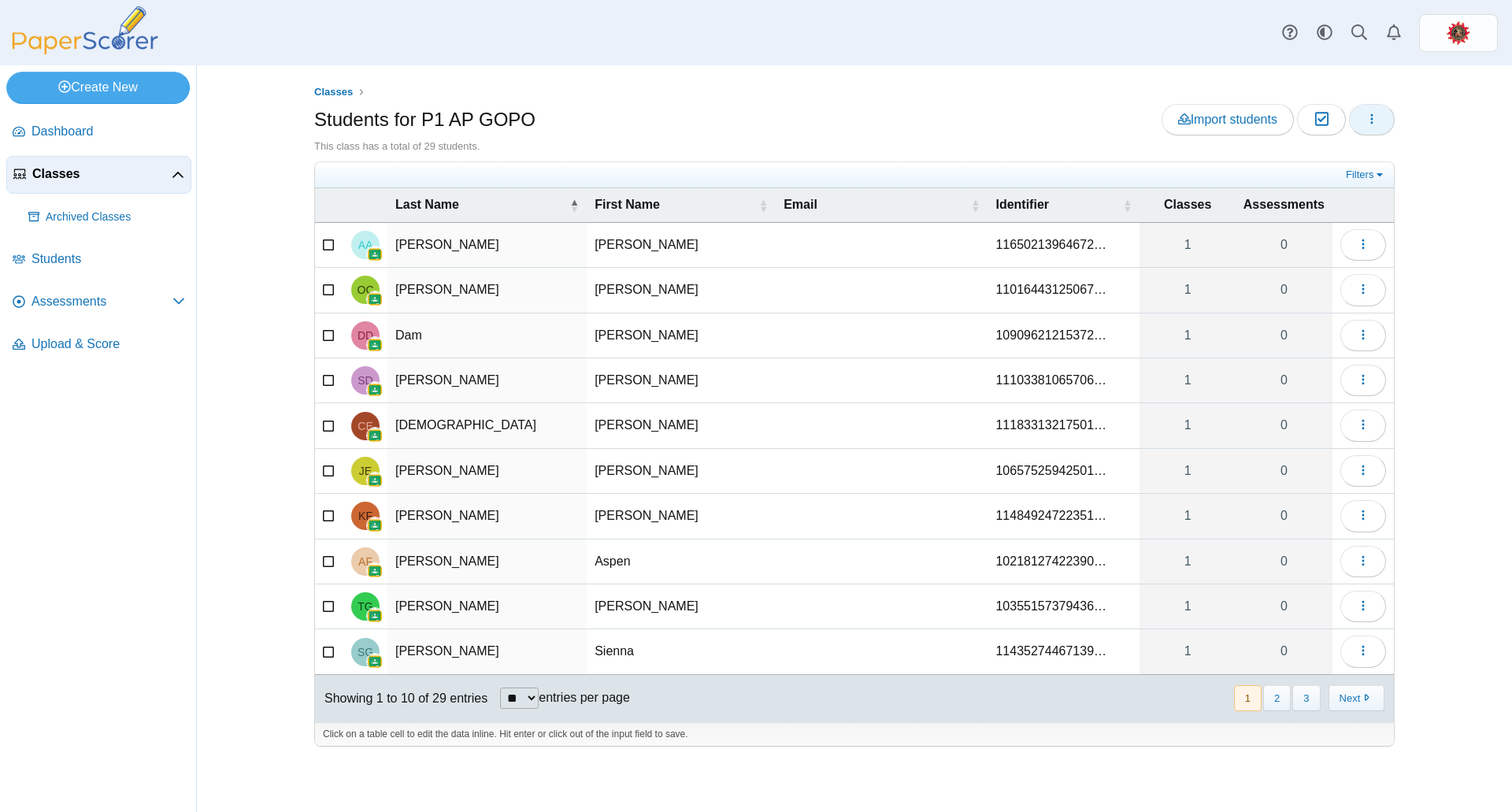
click at [1365, 122] on button "button" at bounding box center [1372, 120] width 46 height 31
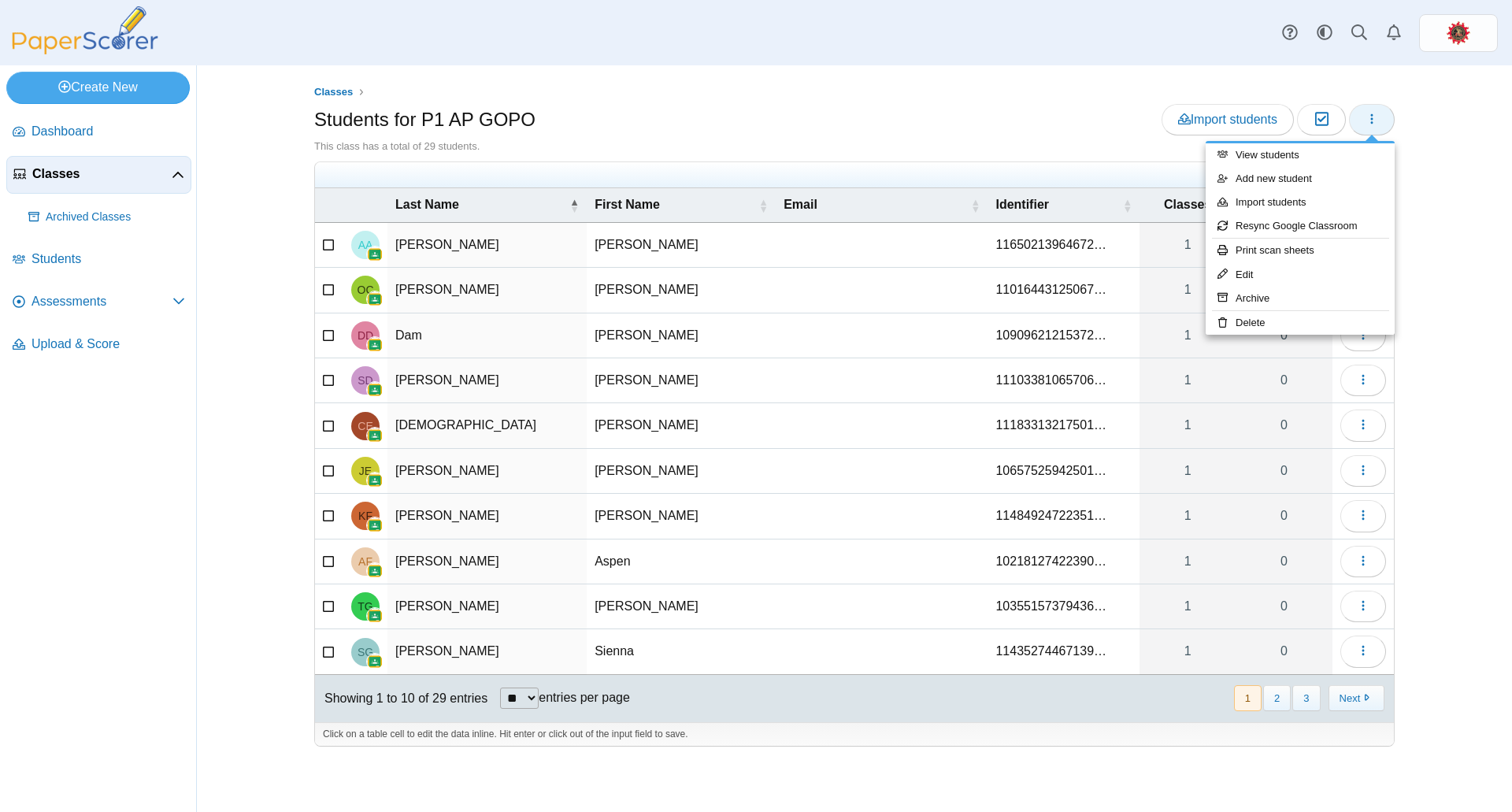
click at [1365, 122] on button "button" at bounding box center [1372, 120] width 46 height 31
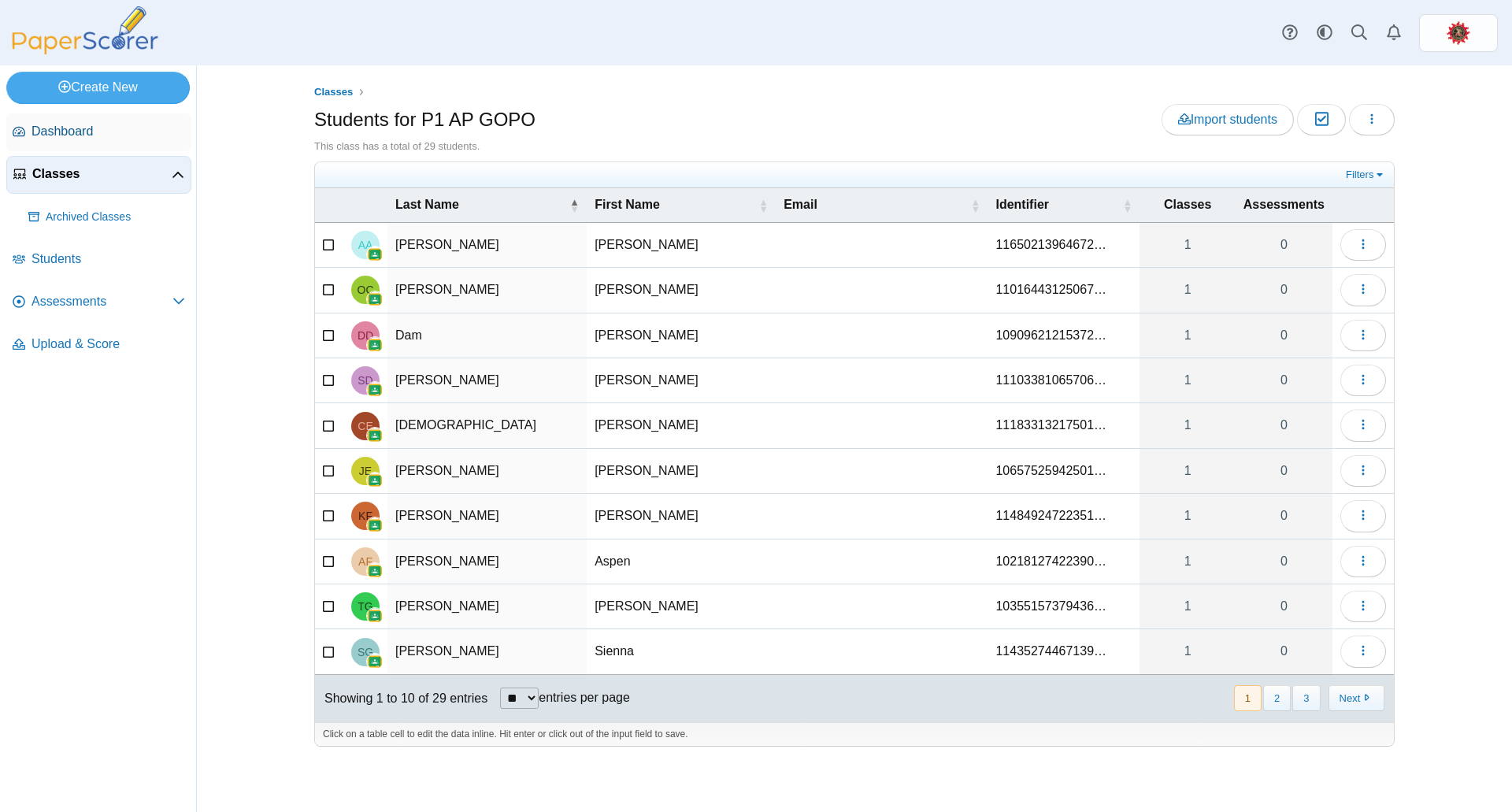
click at [80, 130] on span "Dashboard" at bounding box center [108, 131] width 153 height 17
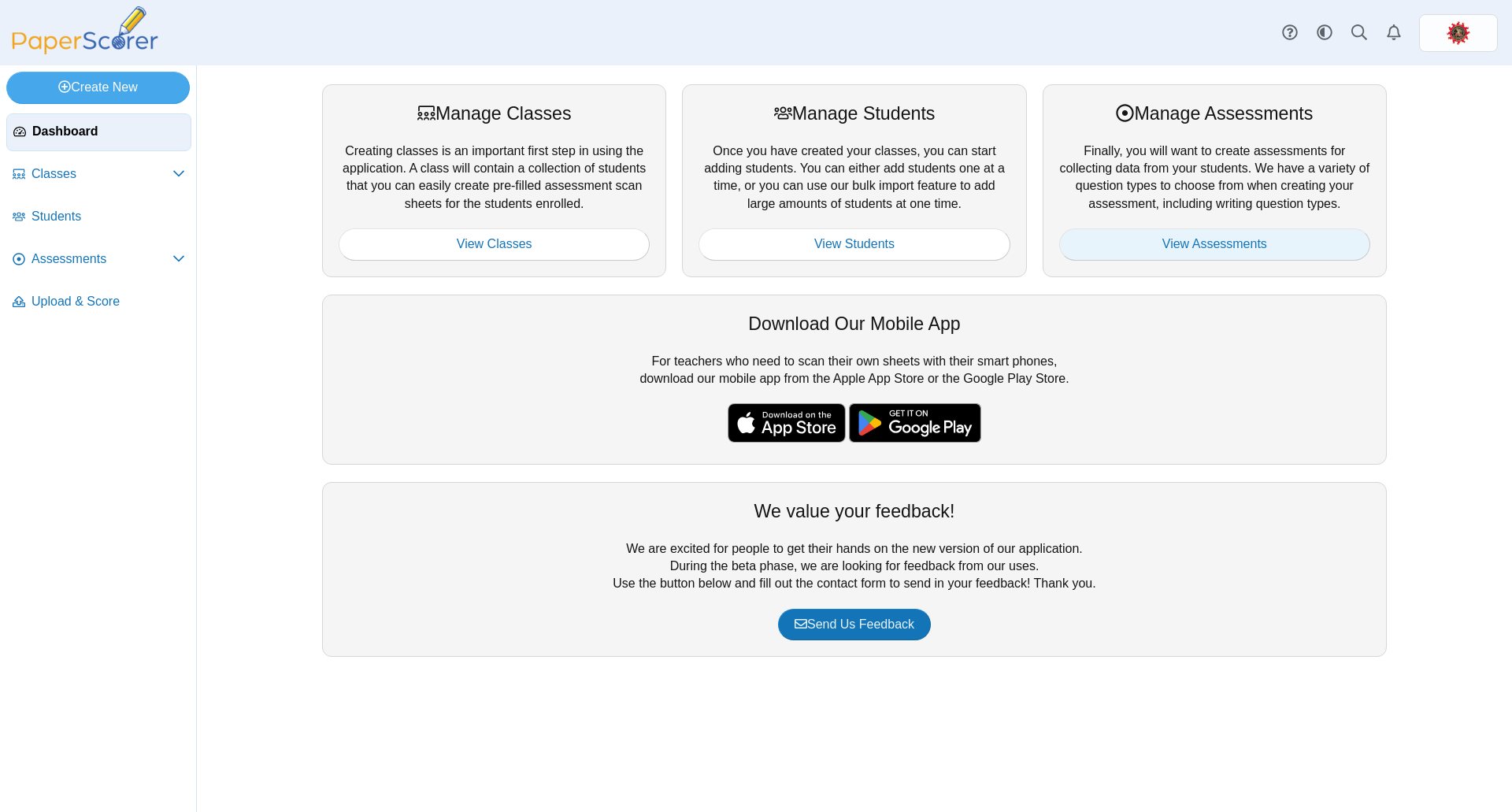
click at [1218, 248] on link "View Assessments" at bounding box center [1214, 244] width 311 height 31
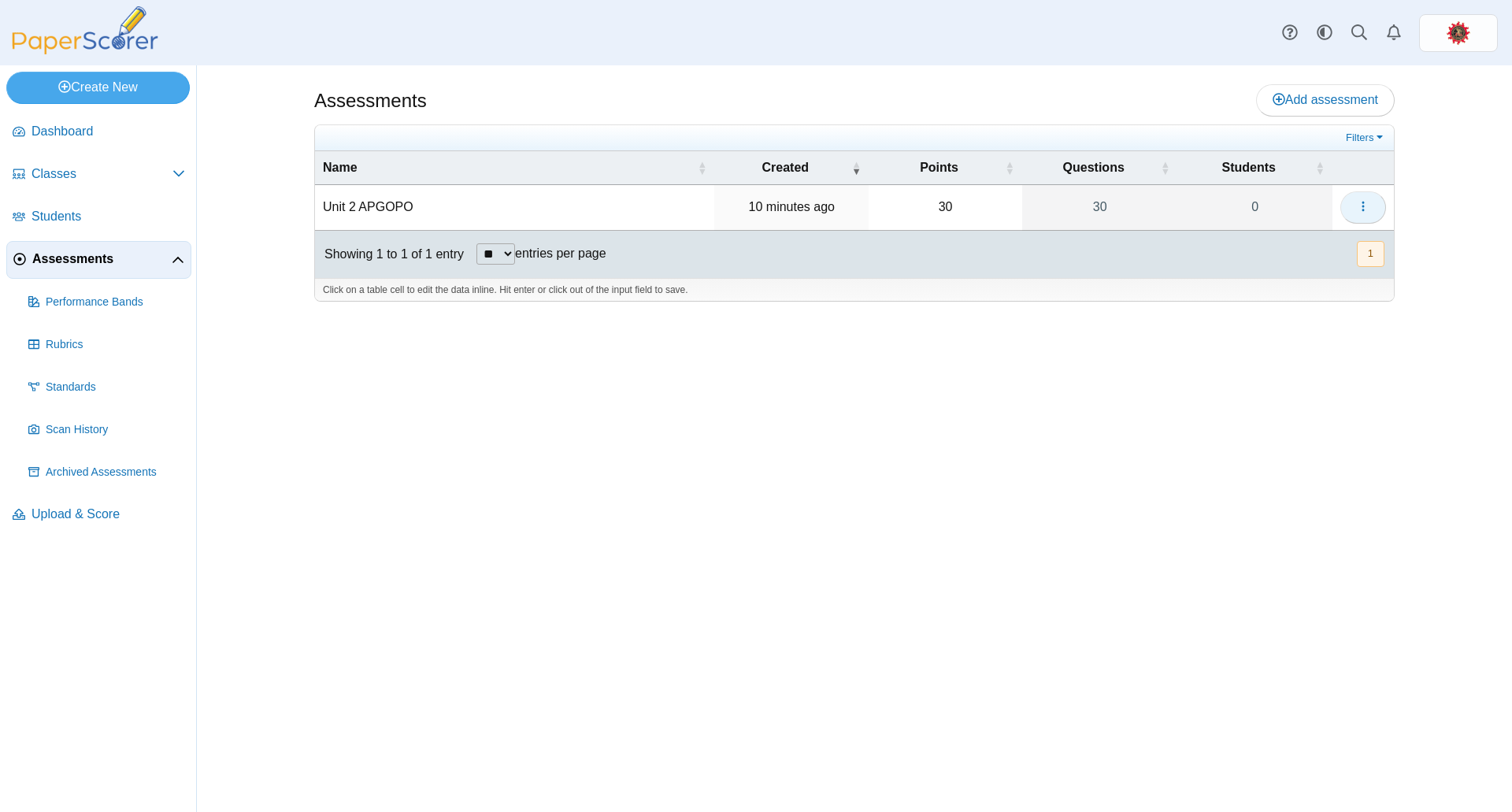
click at [1377, 202] on button "button" at bounding box center [1363, 206] width 46 height 31
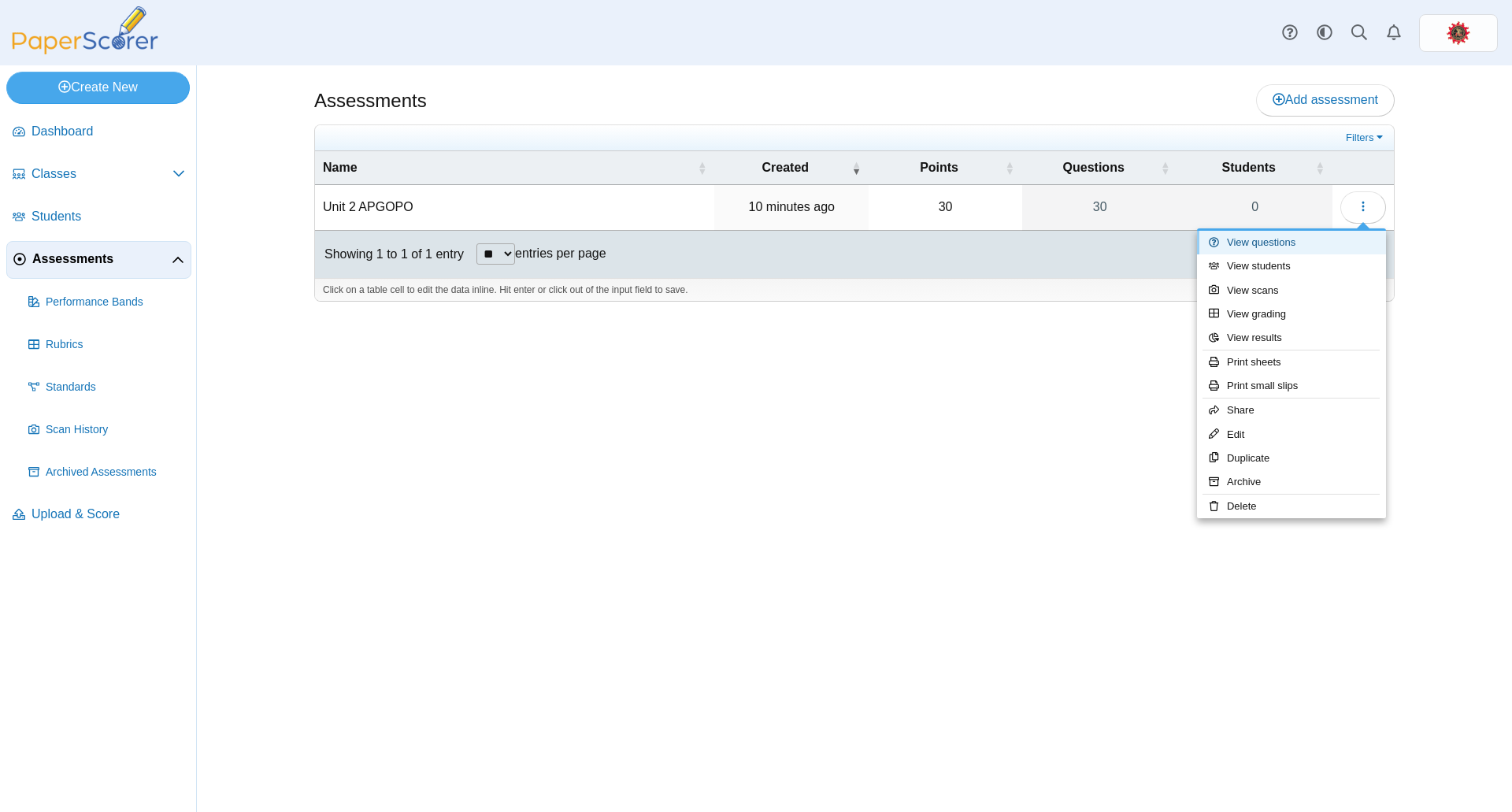
click at [1317, 235] on link "View questions" at bounding box center [1291, 243] width 189 height 24
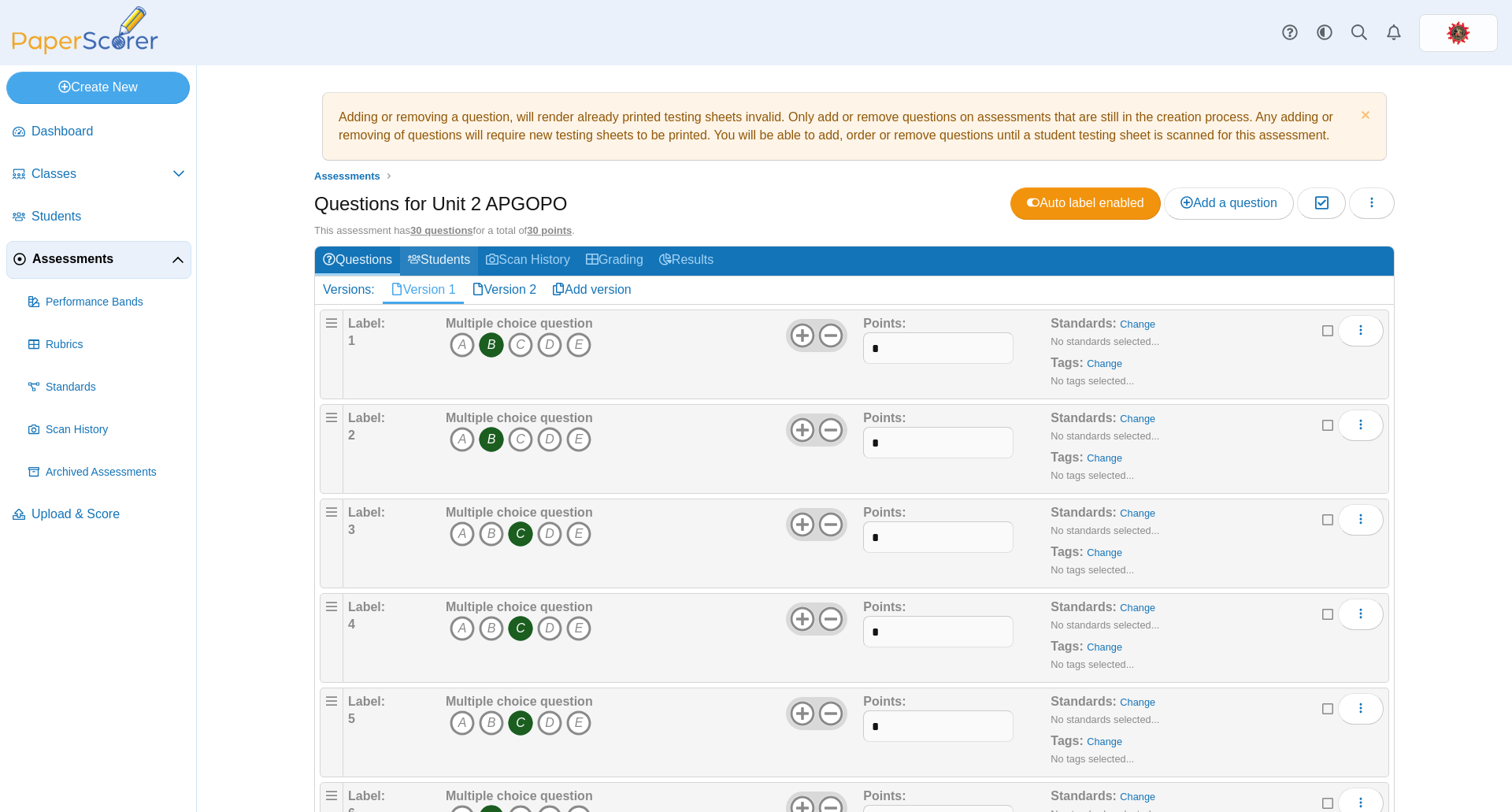
click at [437, 262] on link "Students" at bounding box center [439, 261] width 78 height 29
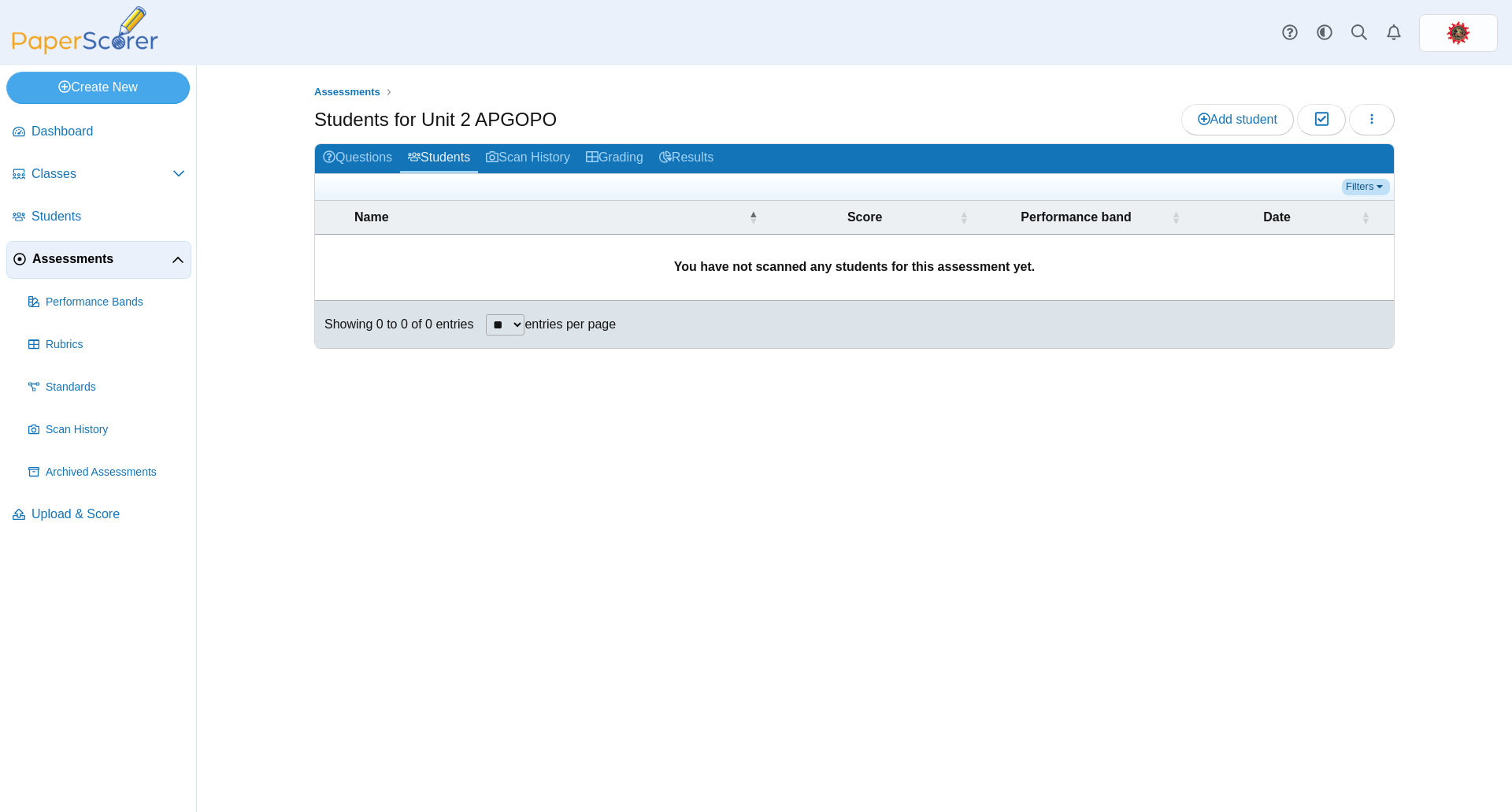
click at [1376, 184] on link "Filters" at bounding box center [1366, 186] width 48 height 16
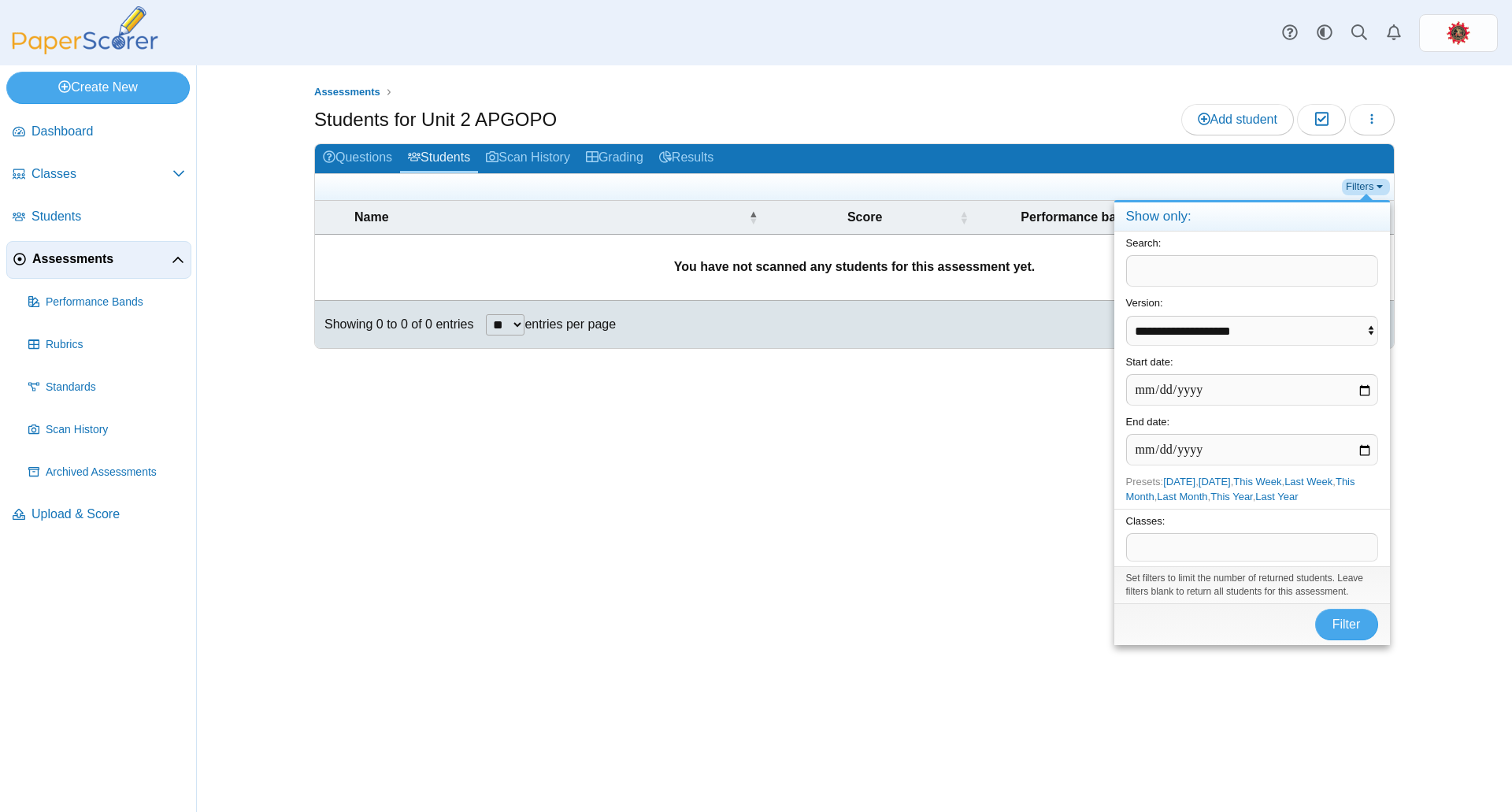
click at [1376, 185] on link "Filters" at bounding box center [1366, 186] width 48 height 16
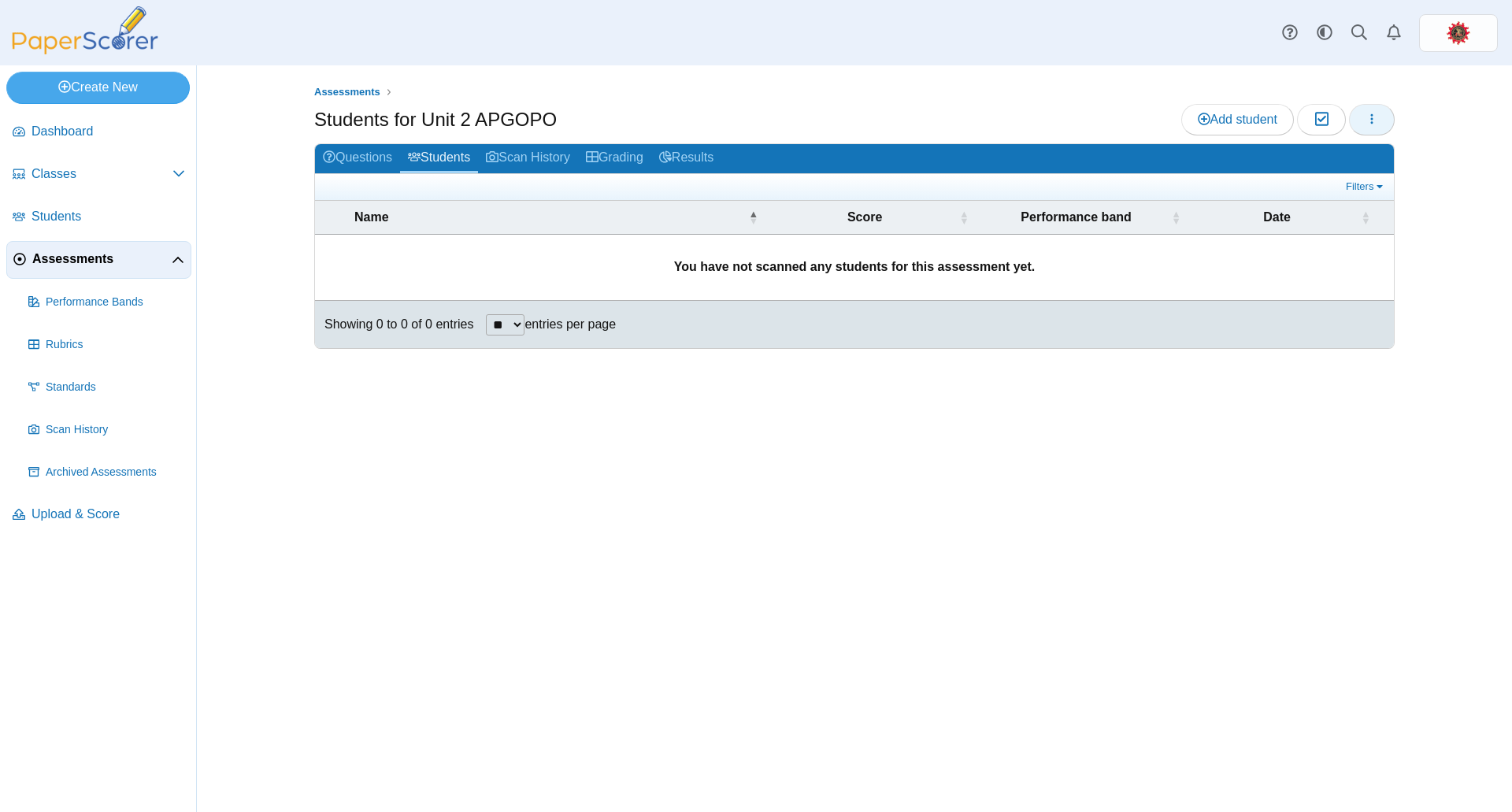
click at [1368, 118] on icon "button" at bounding box center [1372, 119] width 13 height 13
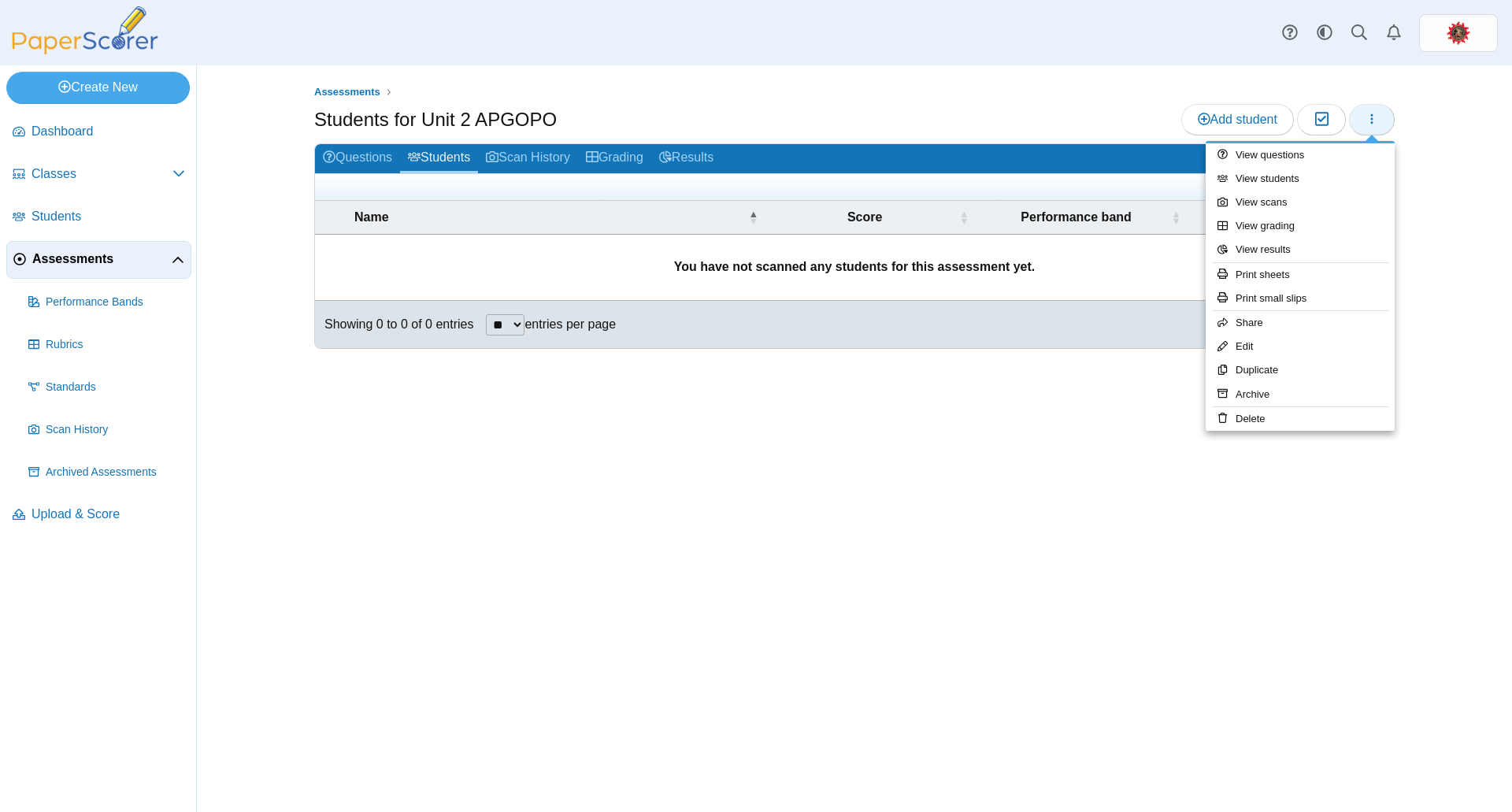
click at [1368, 118] on icon "button" at bounding box center [1372, 119] width 13 height 13
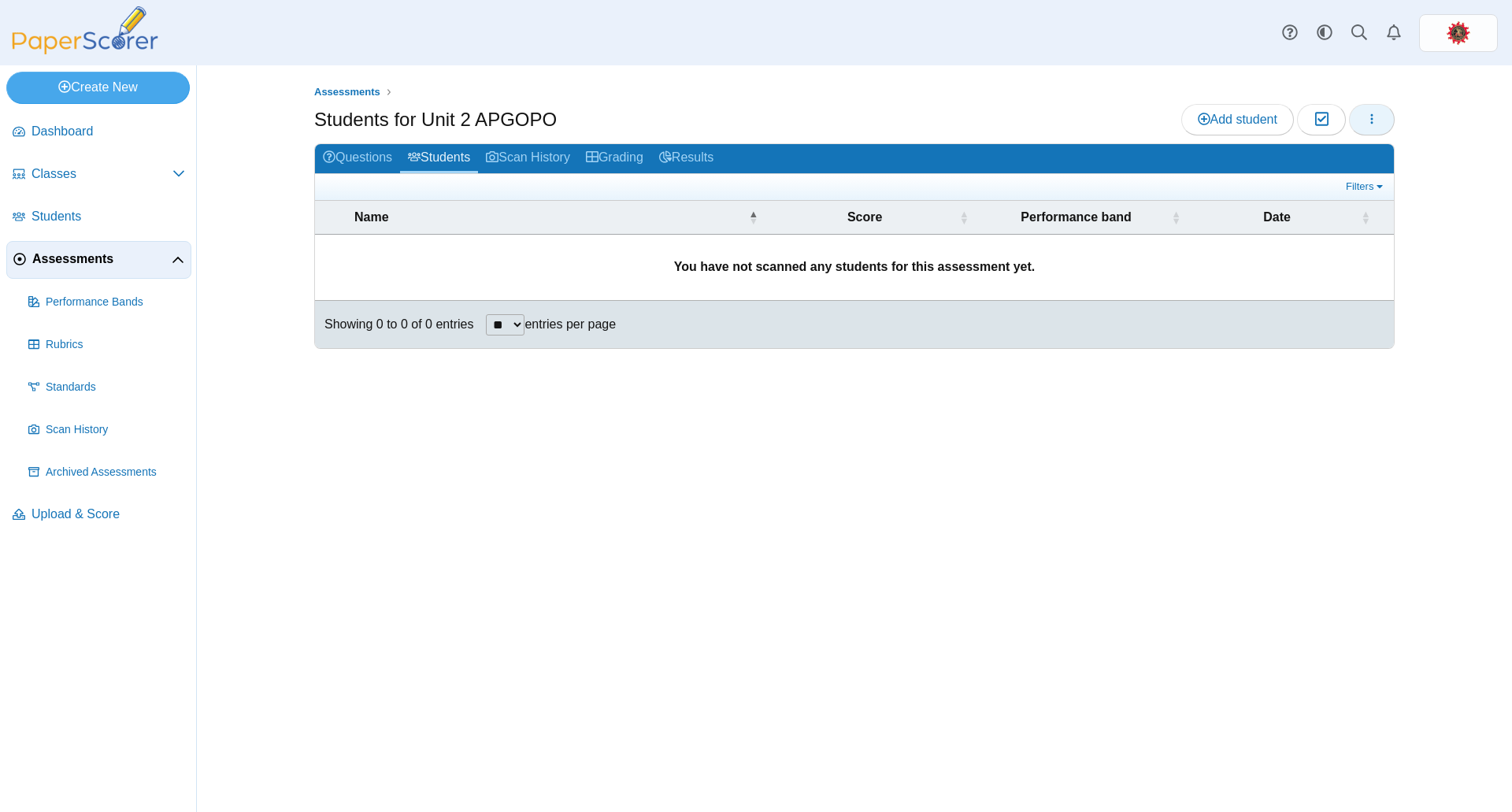
click at [1363, 121] on button "button" at bounding box center [1372, 120] width 46 height 31
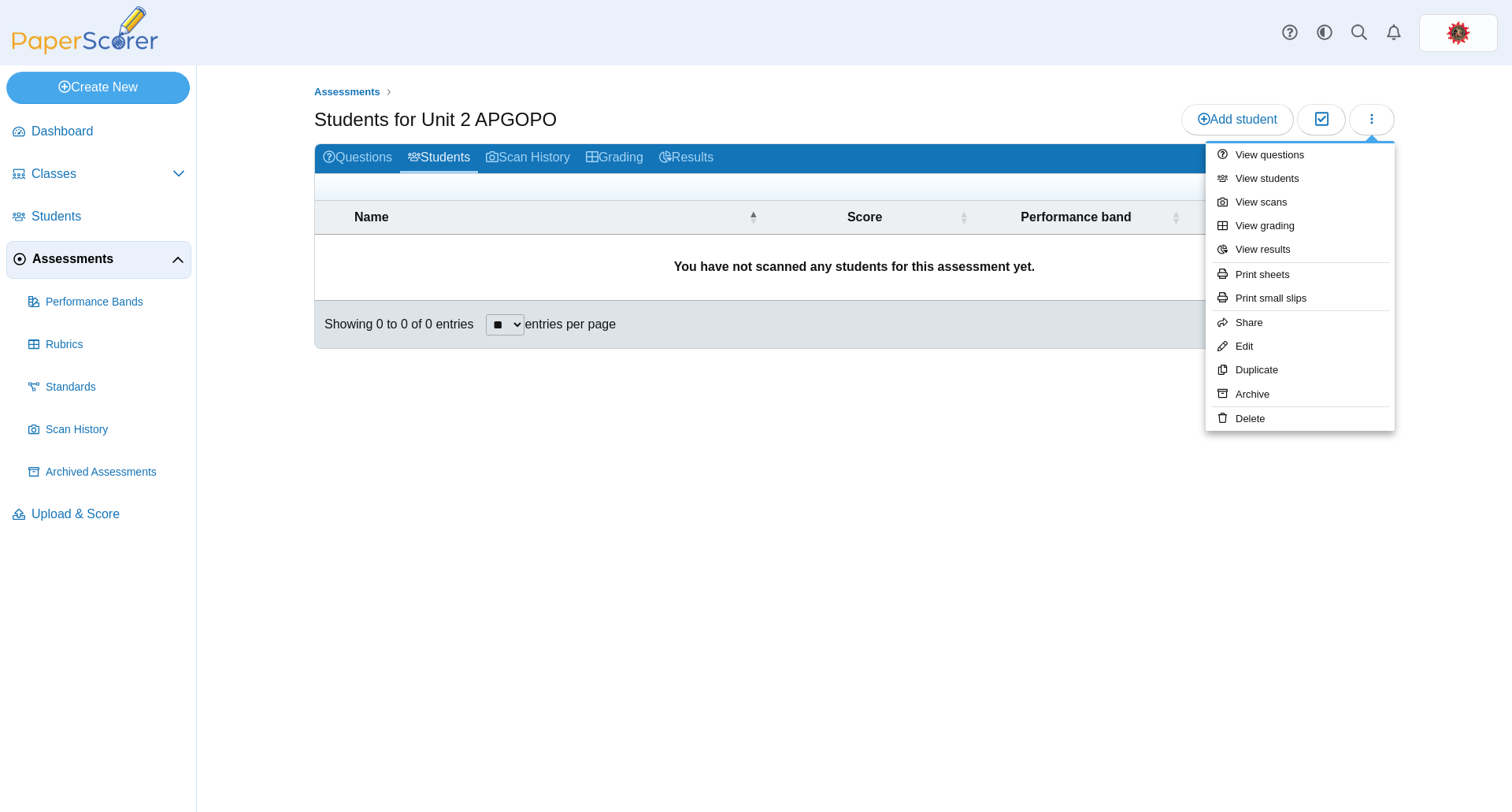
click at [743, 112] on div "Students for Unit 2 APGOPO Add student Moderation 0" at bounding box center [854, 121] width 1081 height 36
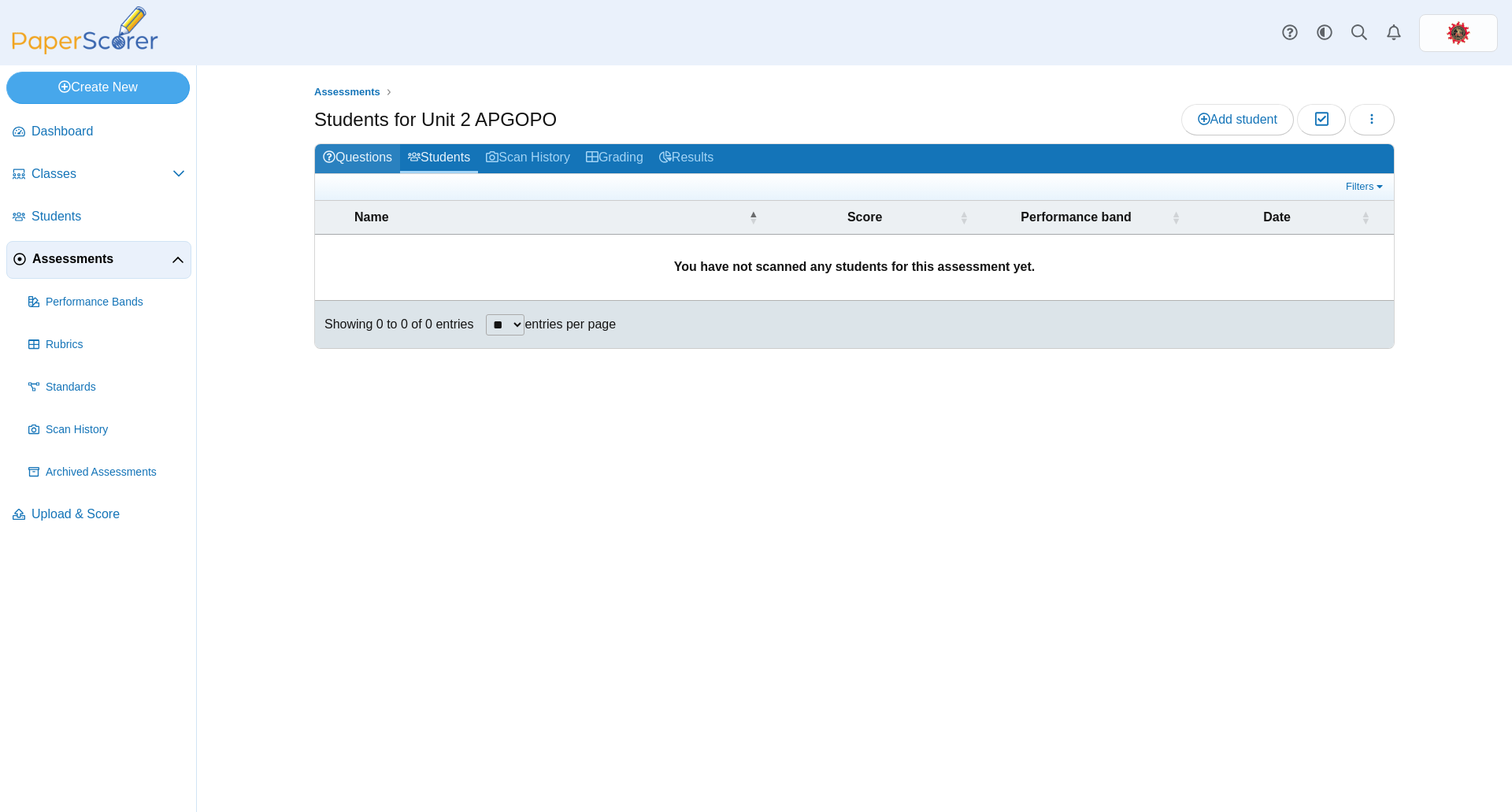
click at [369, 154] on link "Questions" at bounding box center [357, 159] width 85 height 29
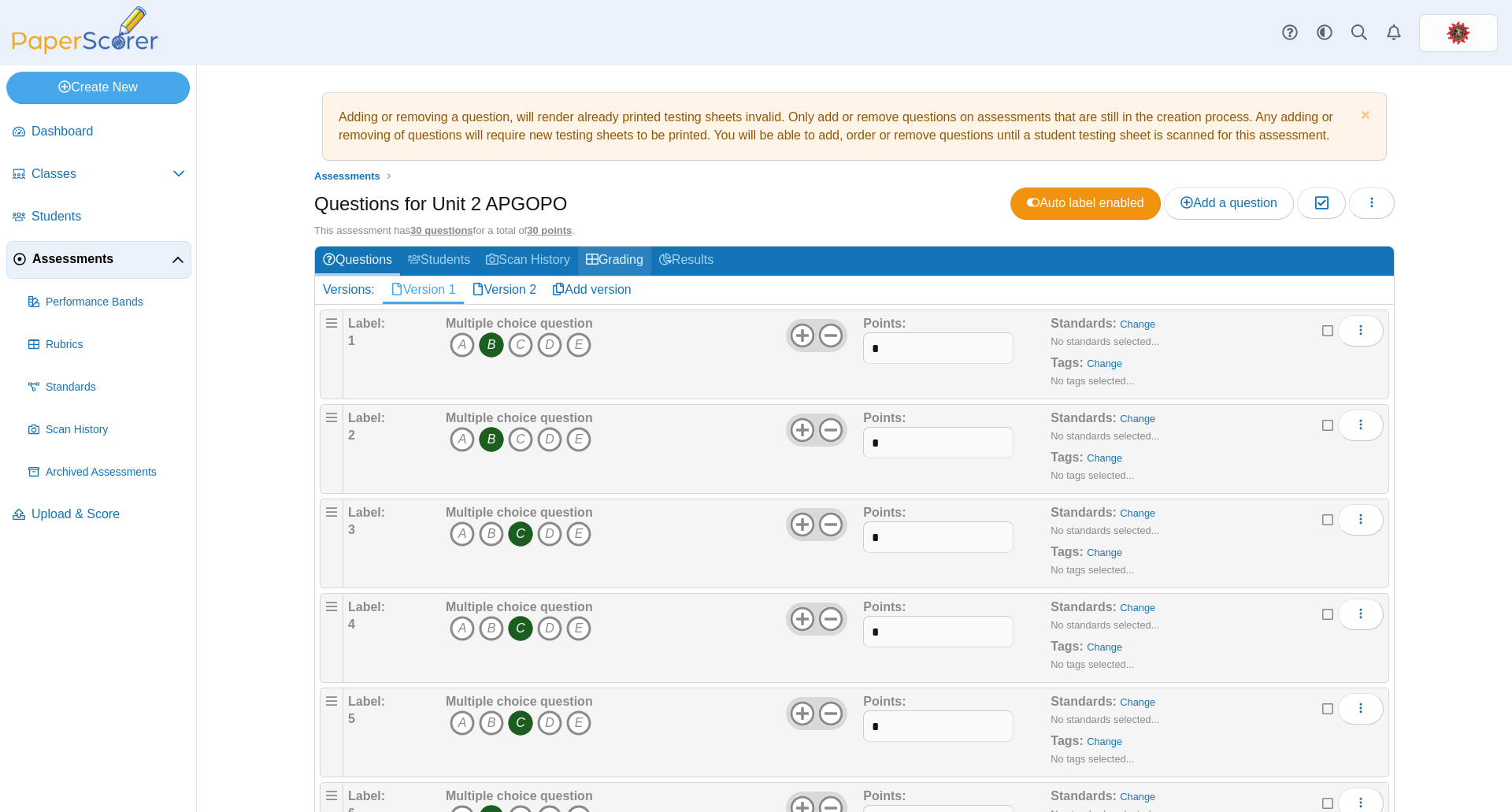
click at [619, 257] on link "Grading" at bounding box center [615, 261] width 73 height 29
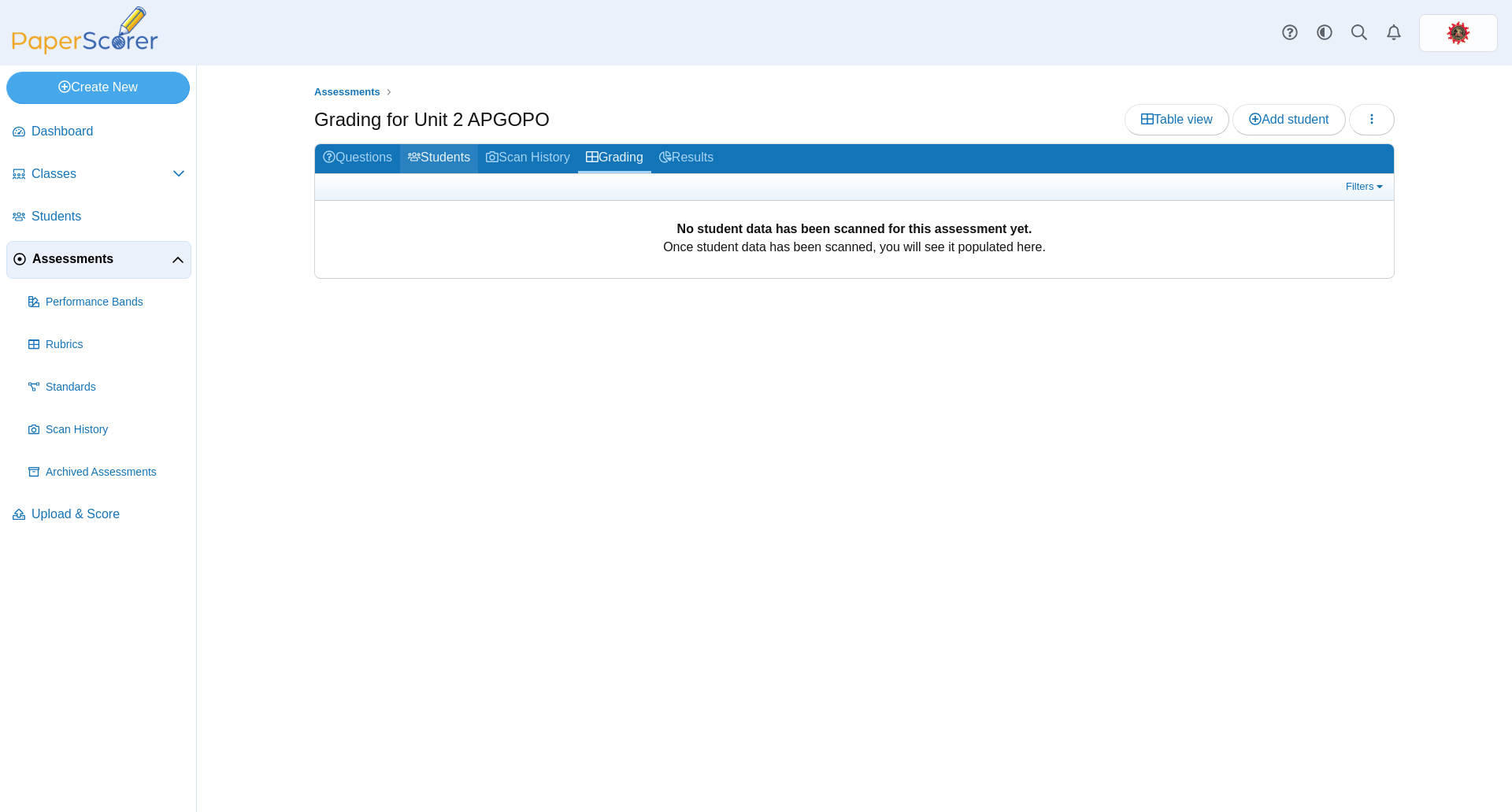
click at [435, 155] on link "Students" at bounding box center [439, 159] width 78 height 29
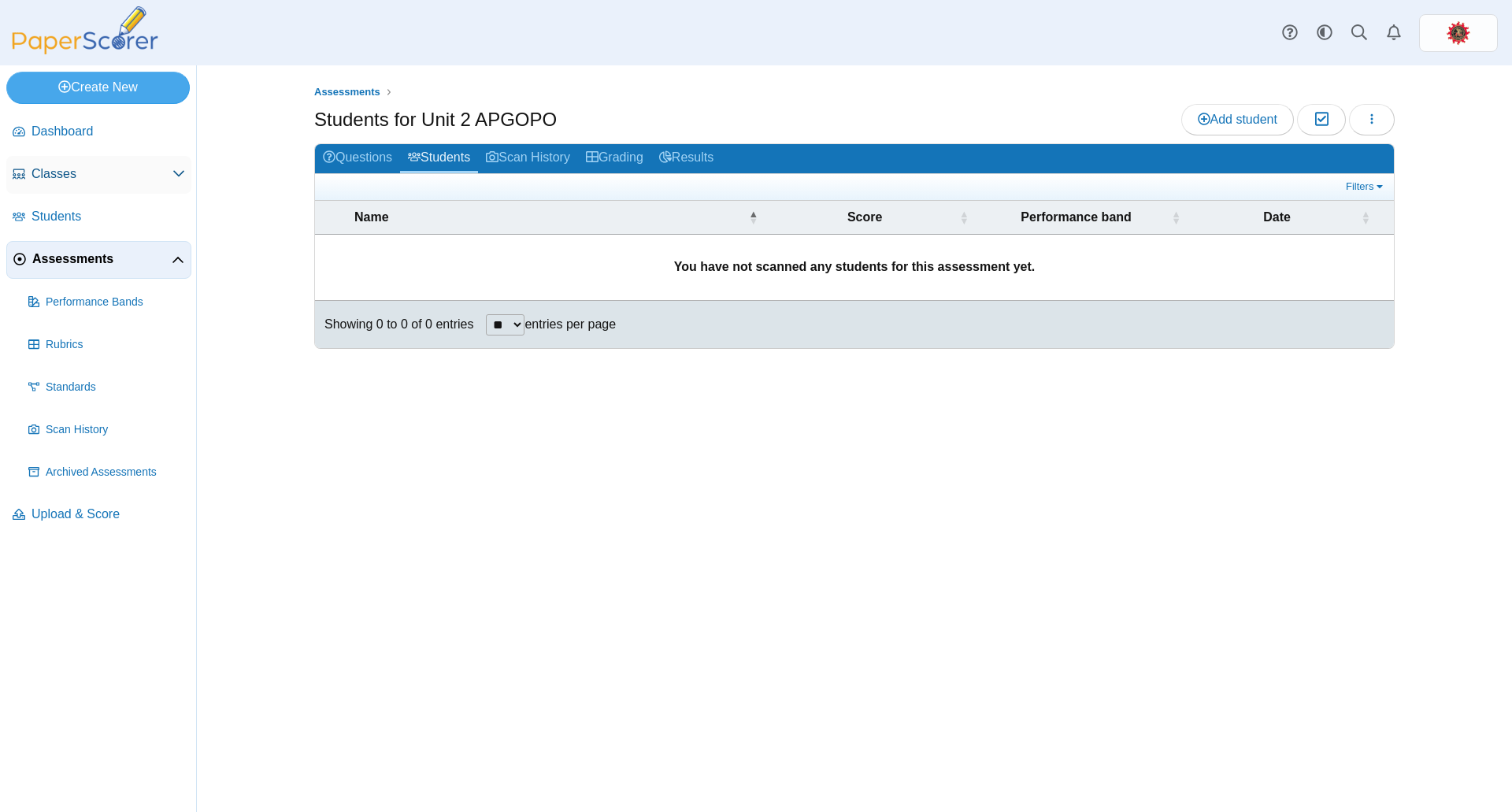
click at [80, 180] on span "Classes" at bounding box center [101, 174] width 141 height 17
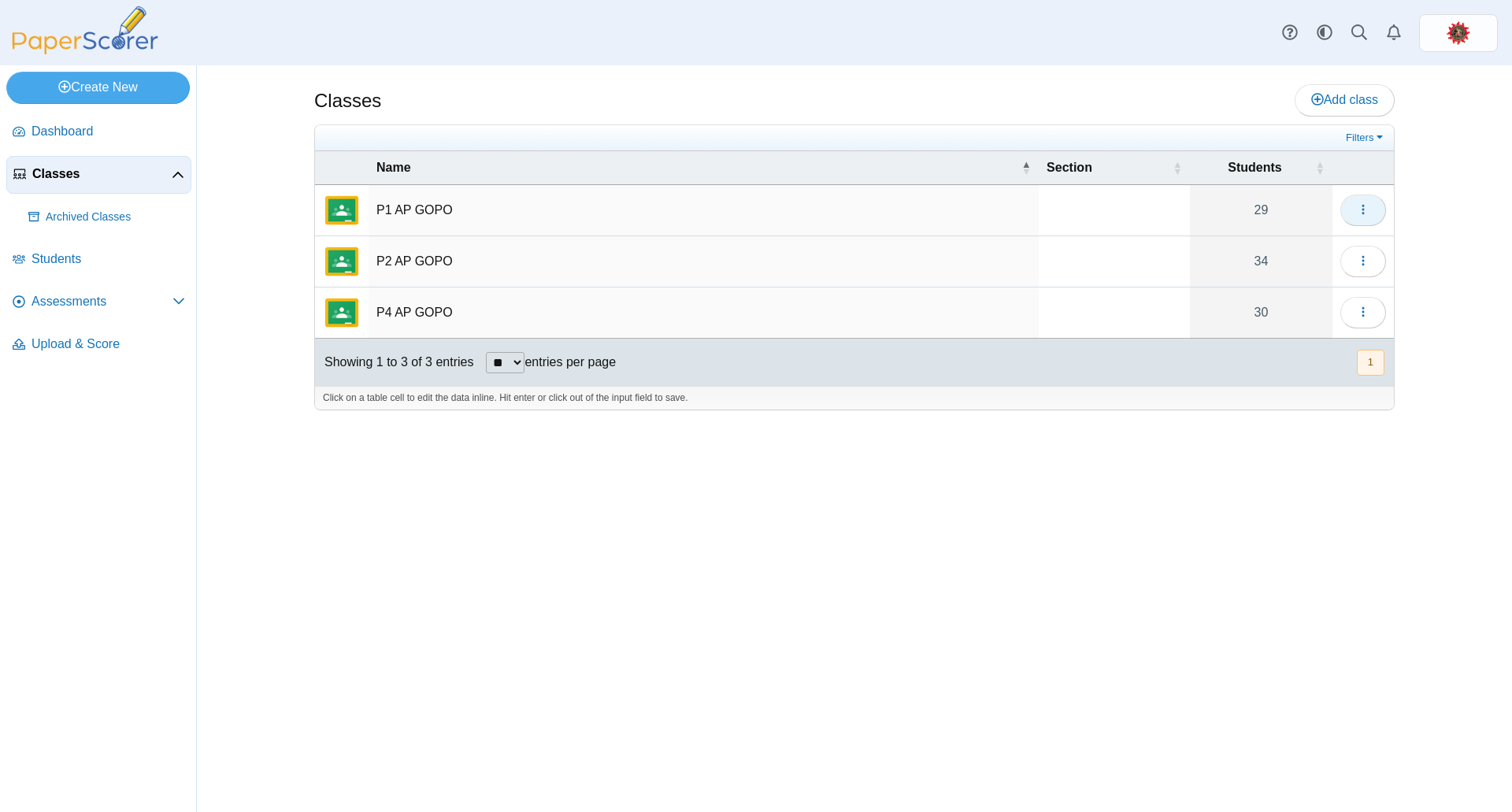
click at [1346, 205] on button "button" at bounding box center [1363, 210] width 46 height 31
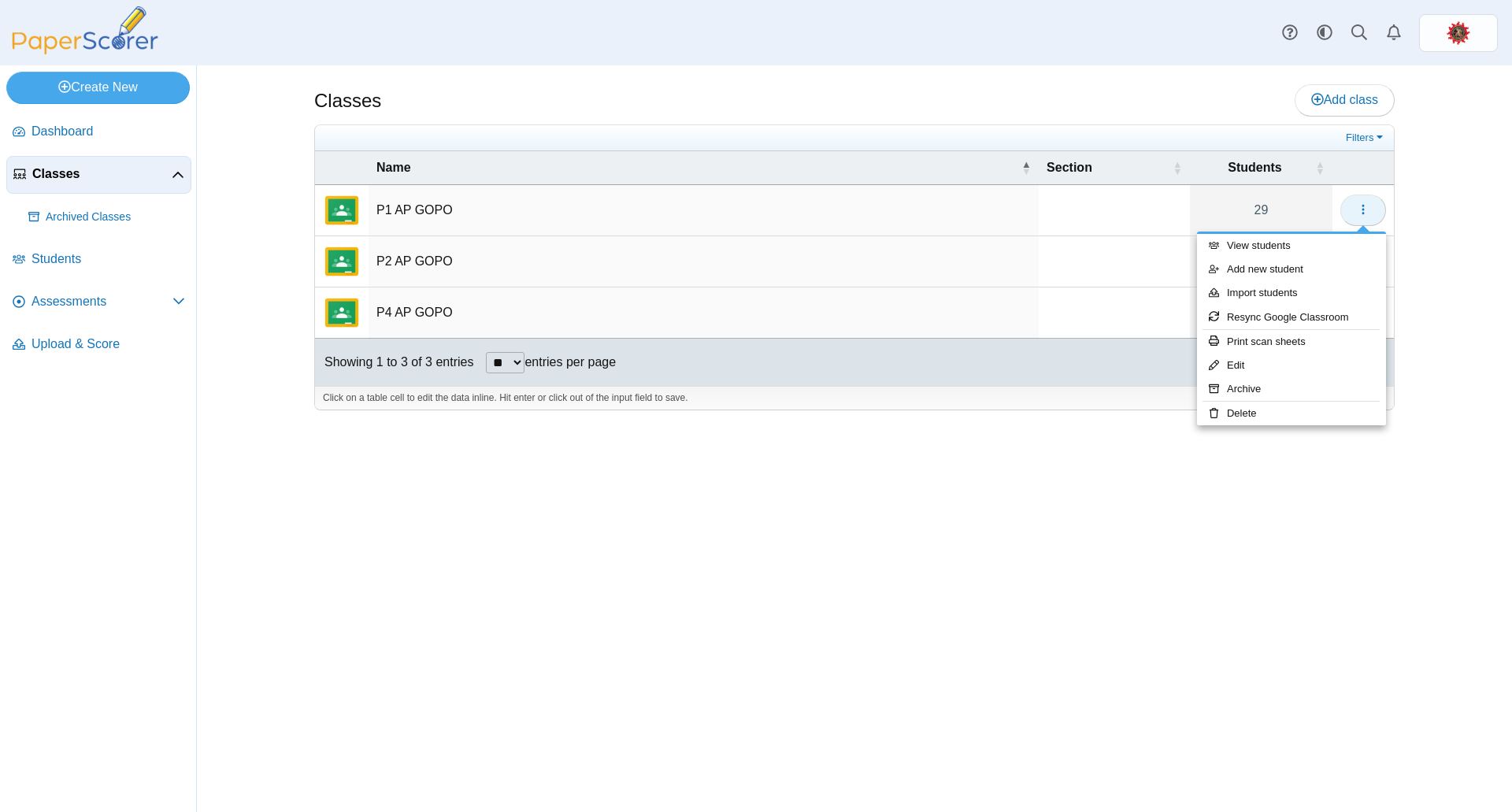
click at [1346, 205] on button "button" at bounding box center [1363, 210] width 46 height 31
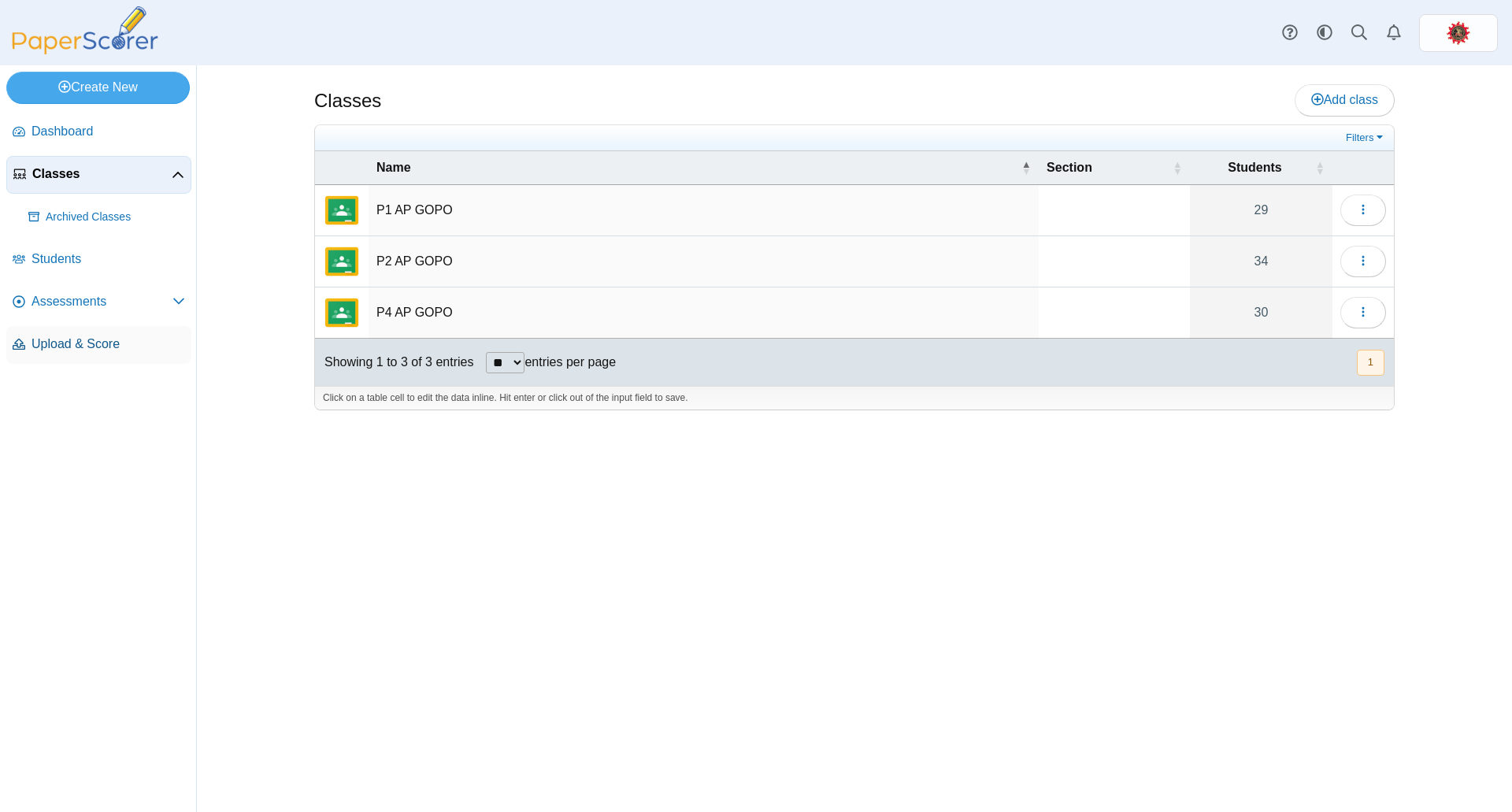
click at [85, 345] on span "Upload & Score" at bounding box center [108, 343] width 153 height 17
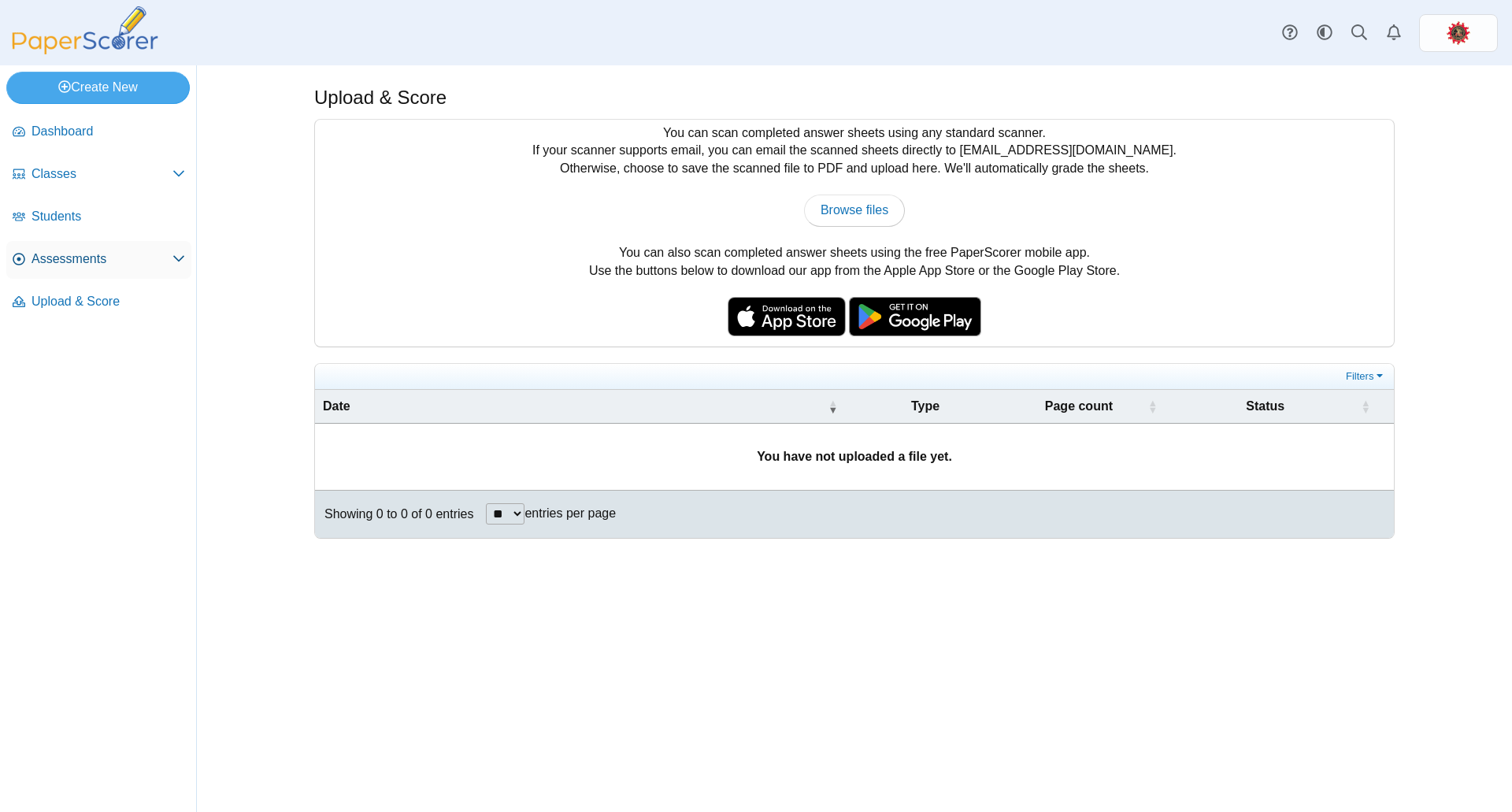
click at [91, 262] on span "Assessments" at bounding box center [101, 258] width 141 height 17
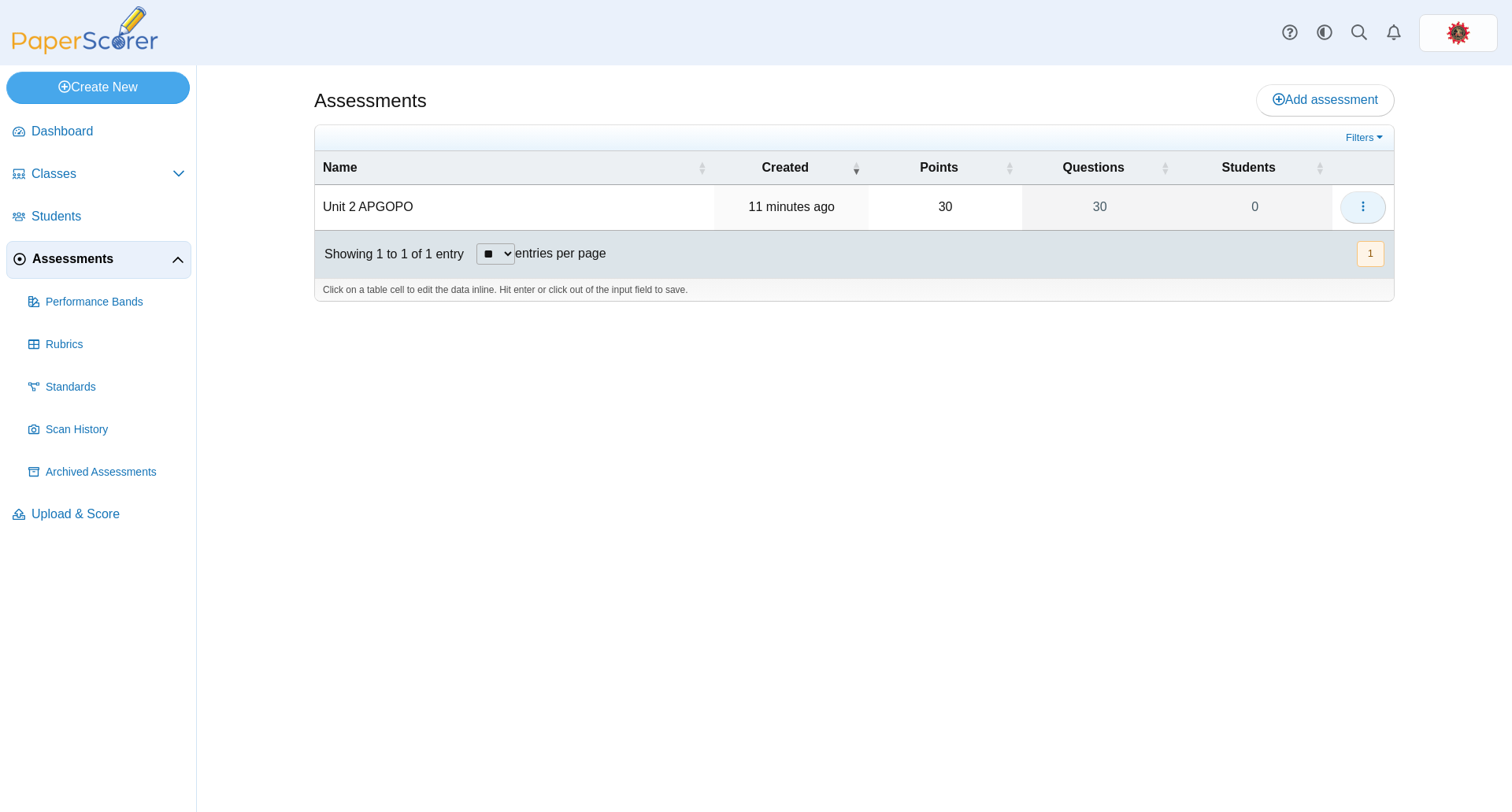
click at [1366, 204] on icon "button" at bounding box center [1363, 206] width 13 height 13
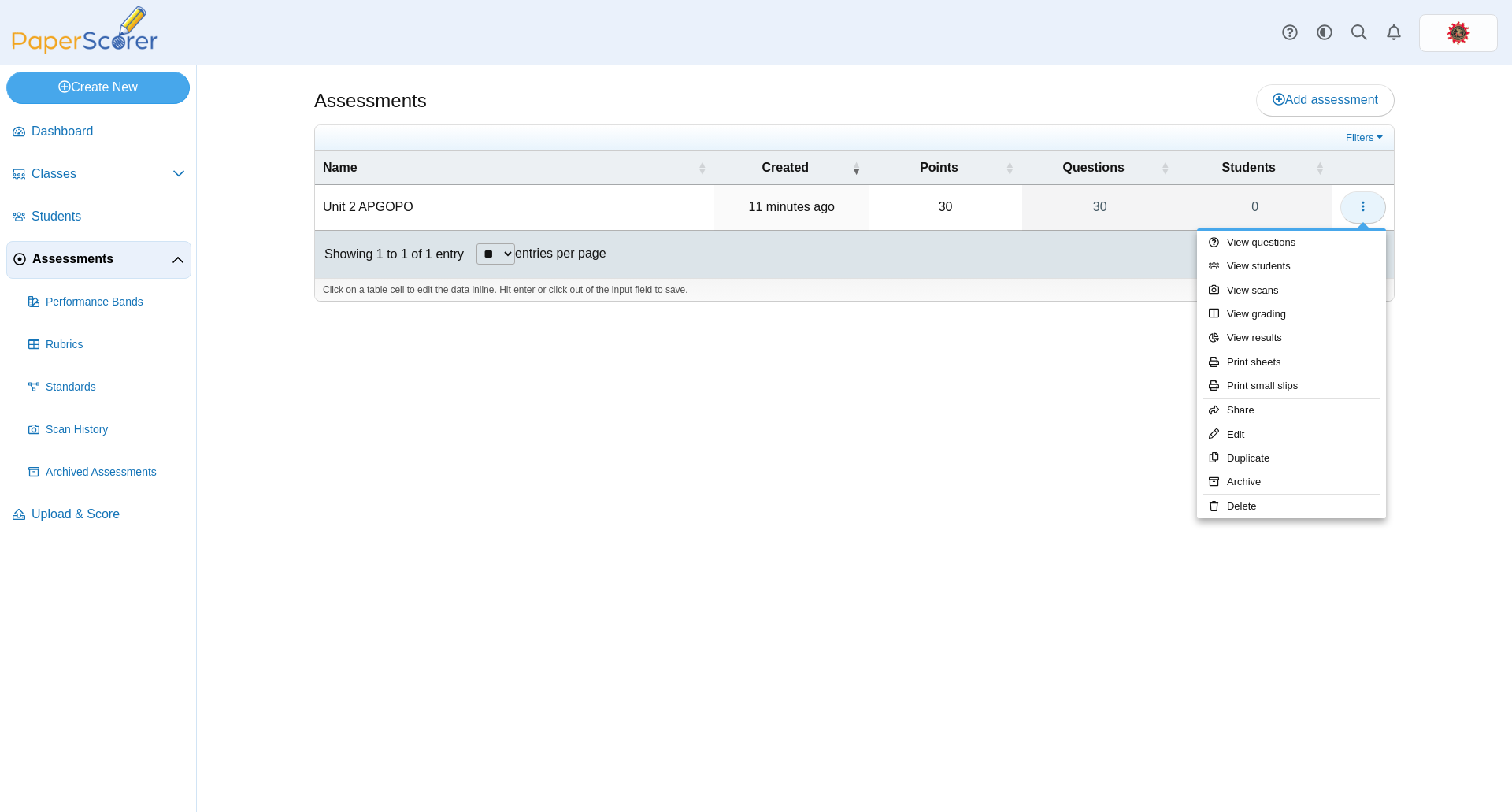
click at [1366, 204] on icon "button" at bounding box center [1363, 206] width 13 height 13
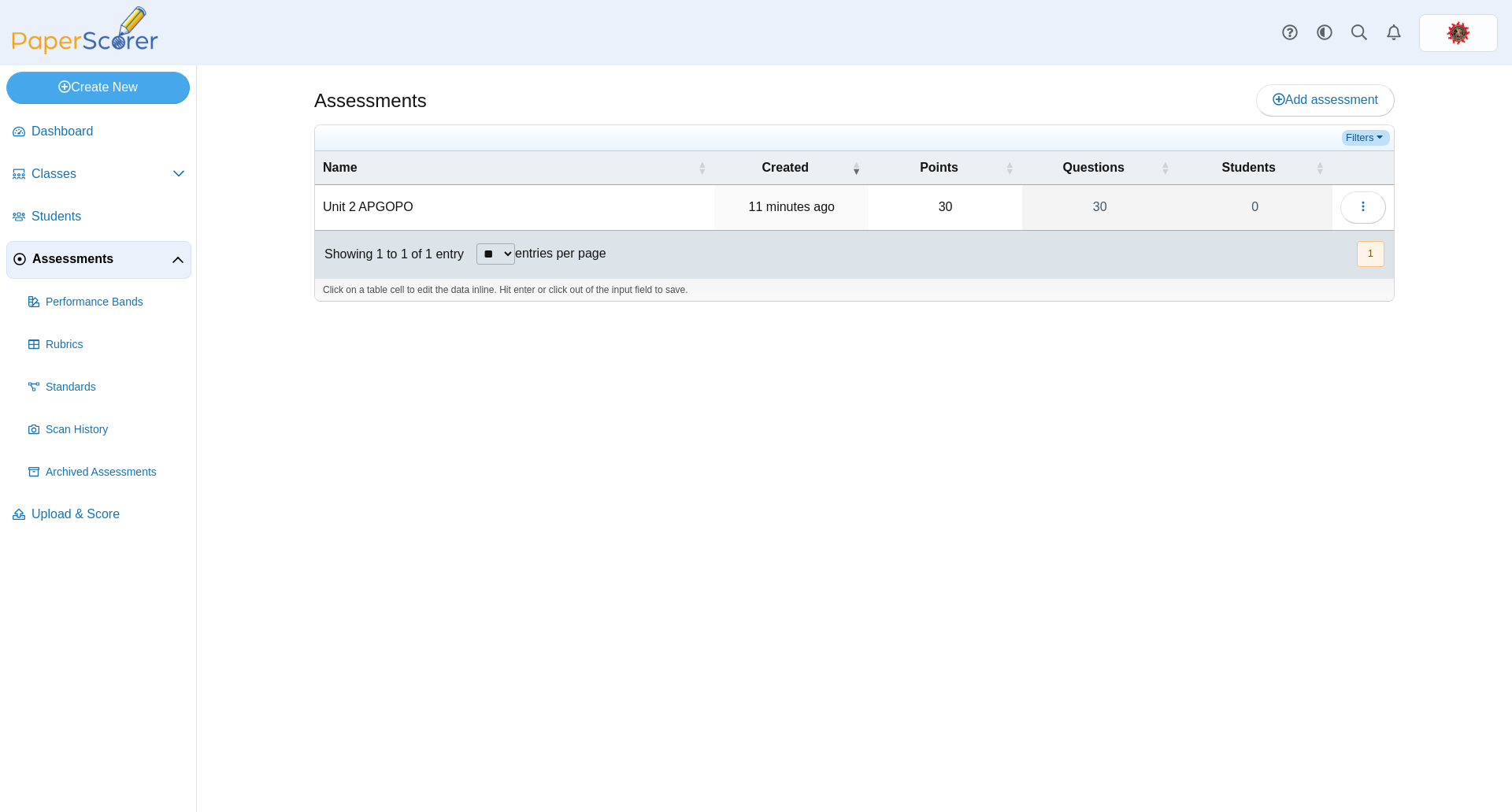
click at [1361, 131] on link "Filters" at bounding box center [1366, 137] width 48 height 16
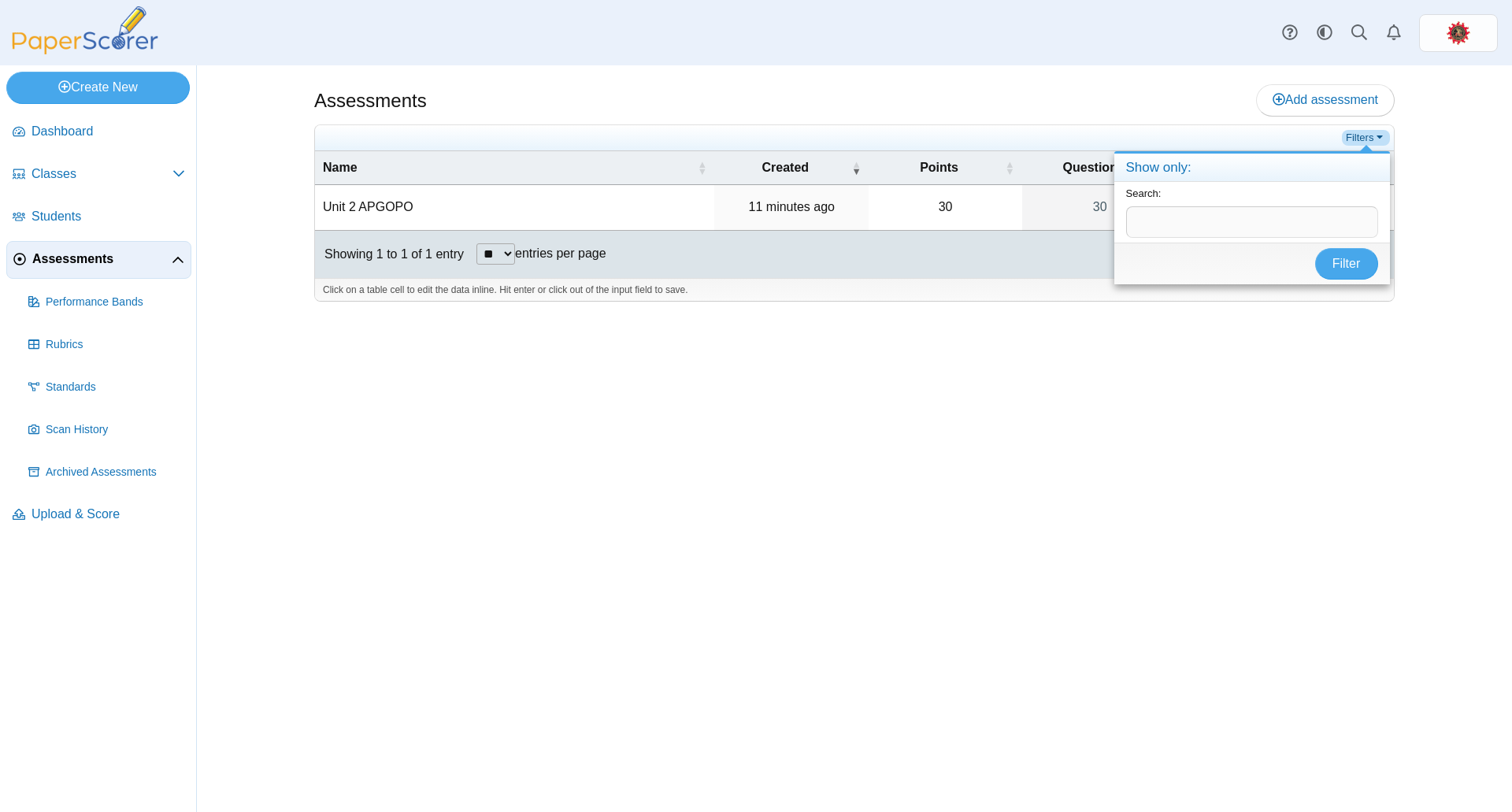
click at [1361, 131] on link "Filters" at bounding box center [1366, 137] width 48 height 16
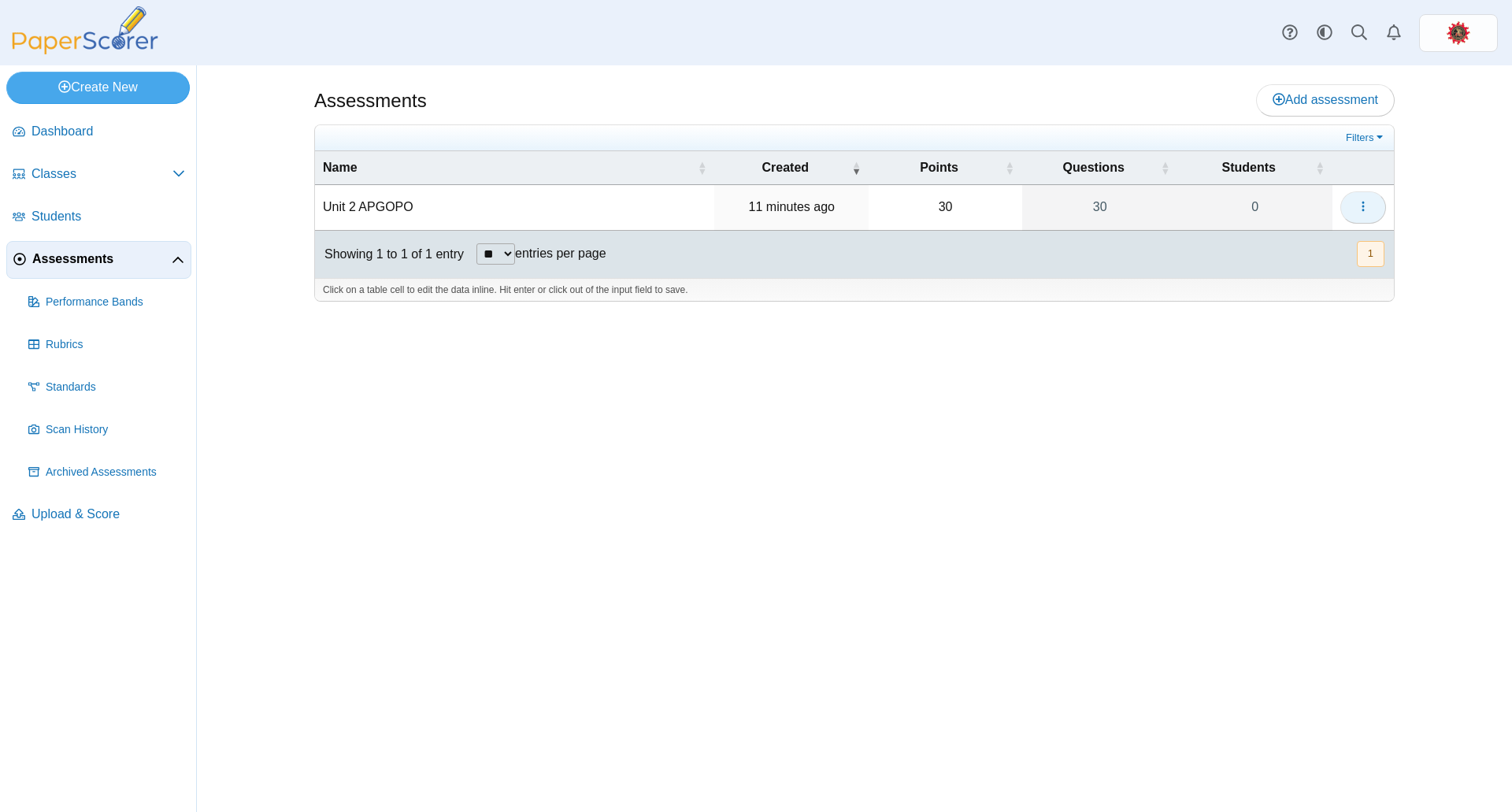
click at [1351, 200] on button "button" at bounding box center [1363, 206] width 46 height 31
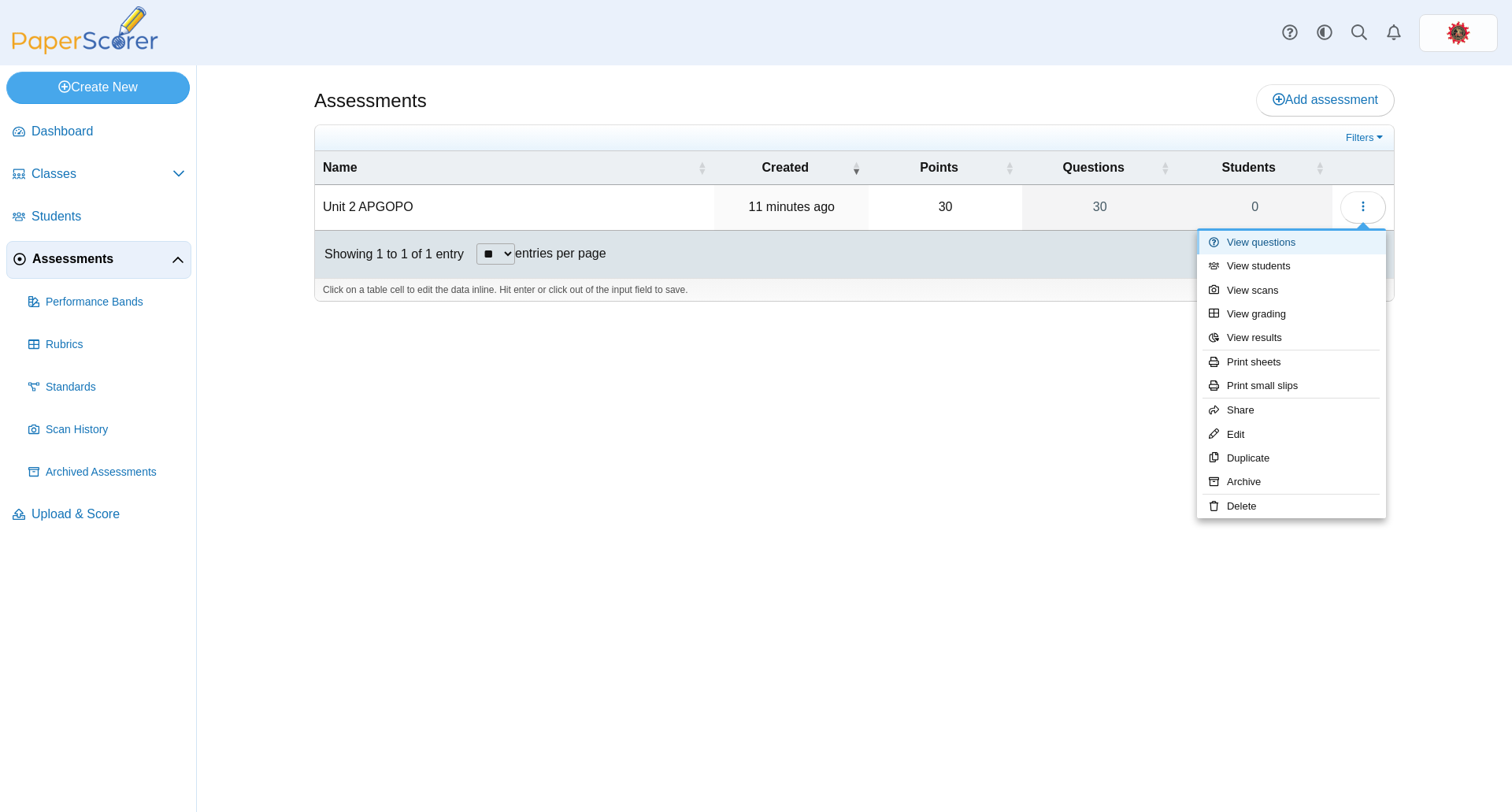
click at [1298, 238] on link "View questions" at bounding box center [1291, 243] width 189 height 24
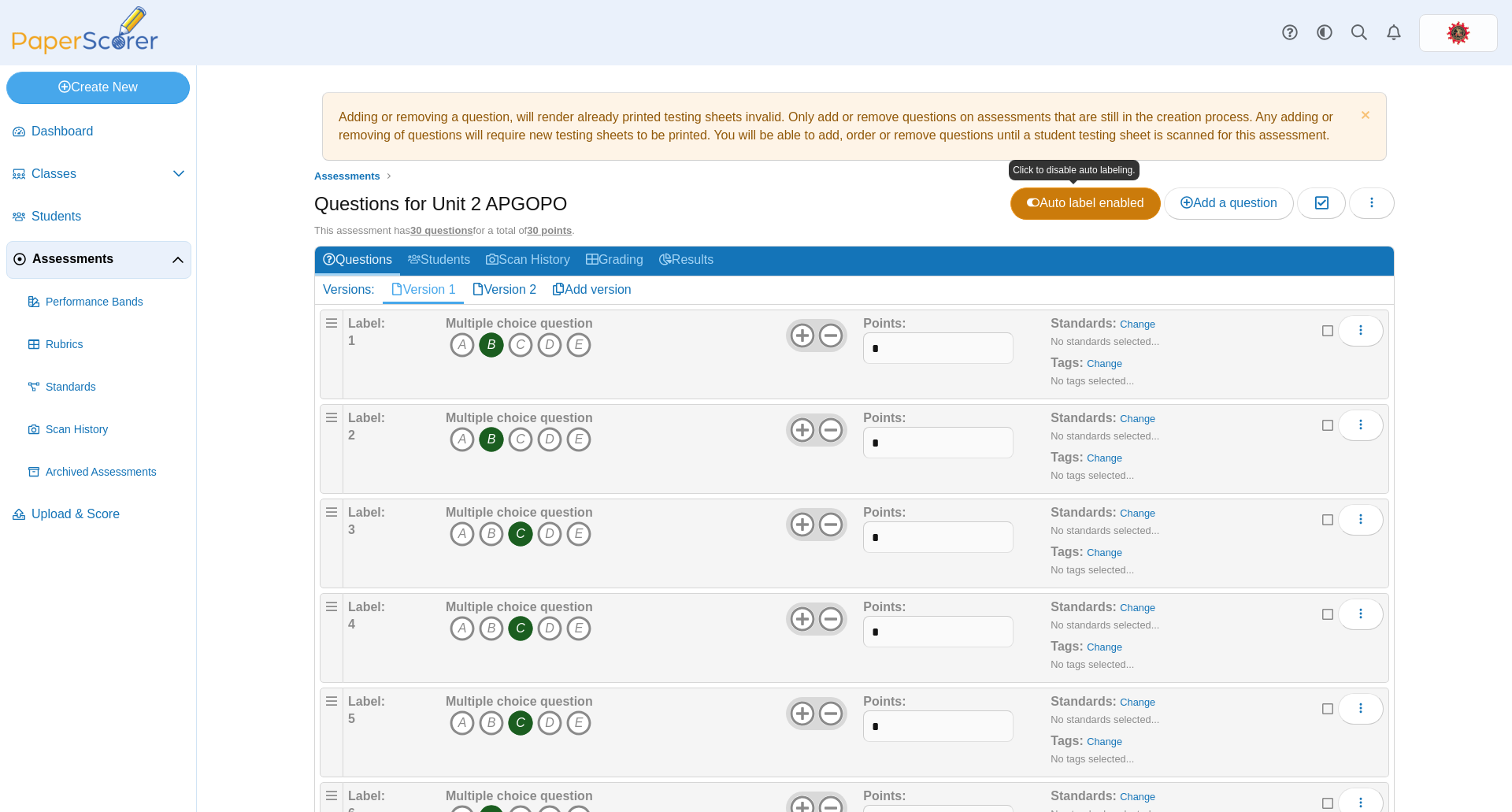
click at [1043, 202] on span "Auto label enabled" at bounding box center [1085, 203] width 117 height 14
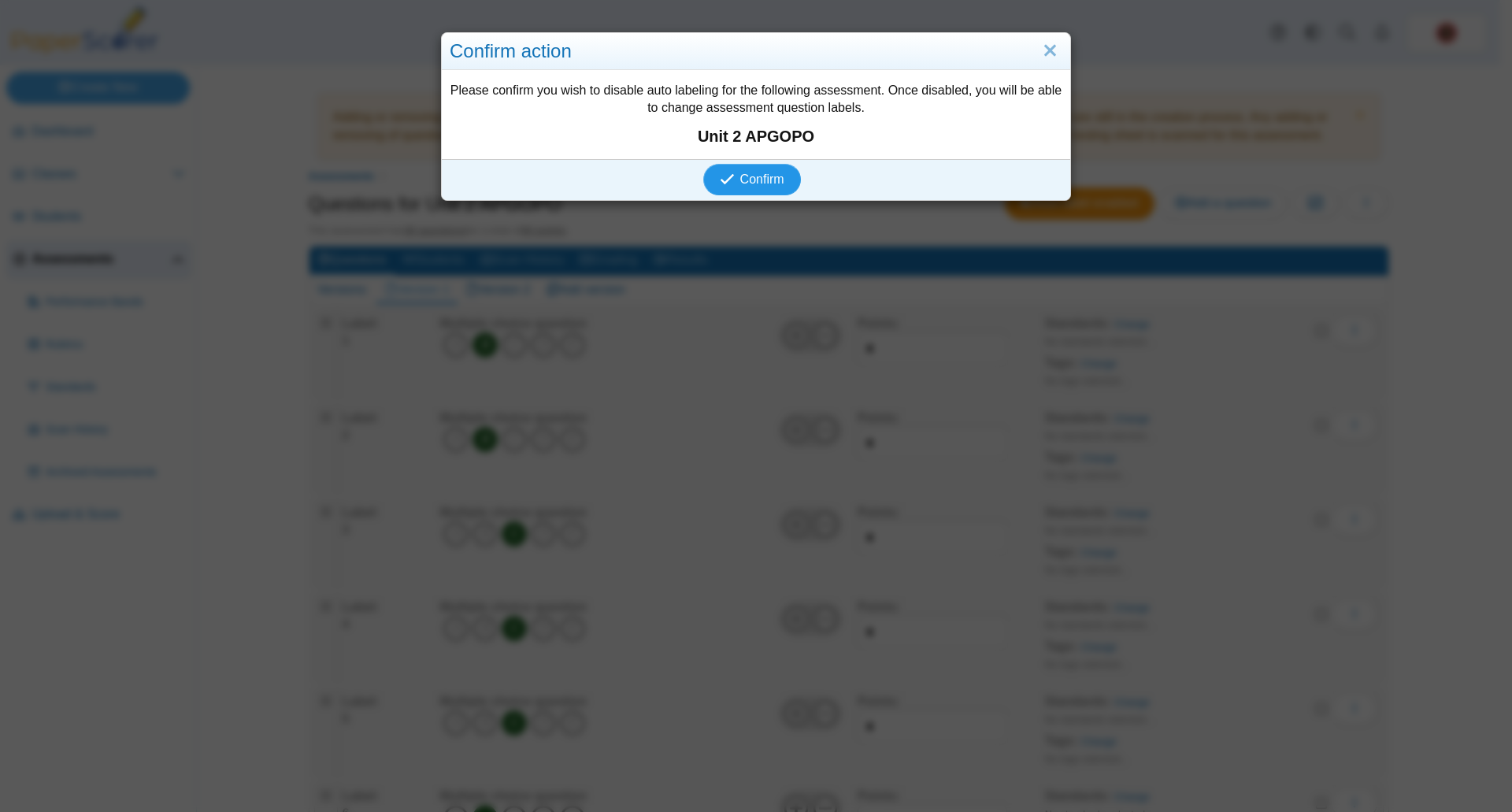
click at [766, 178] on span "Confirm" at bounding box center [762, 179] width 44 height 14
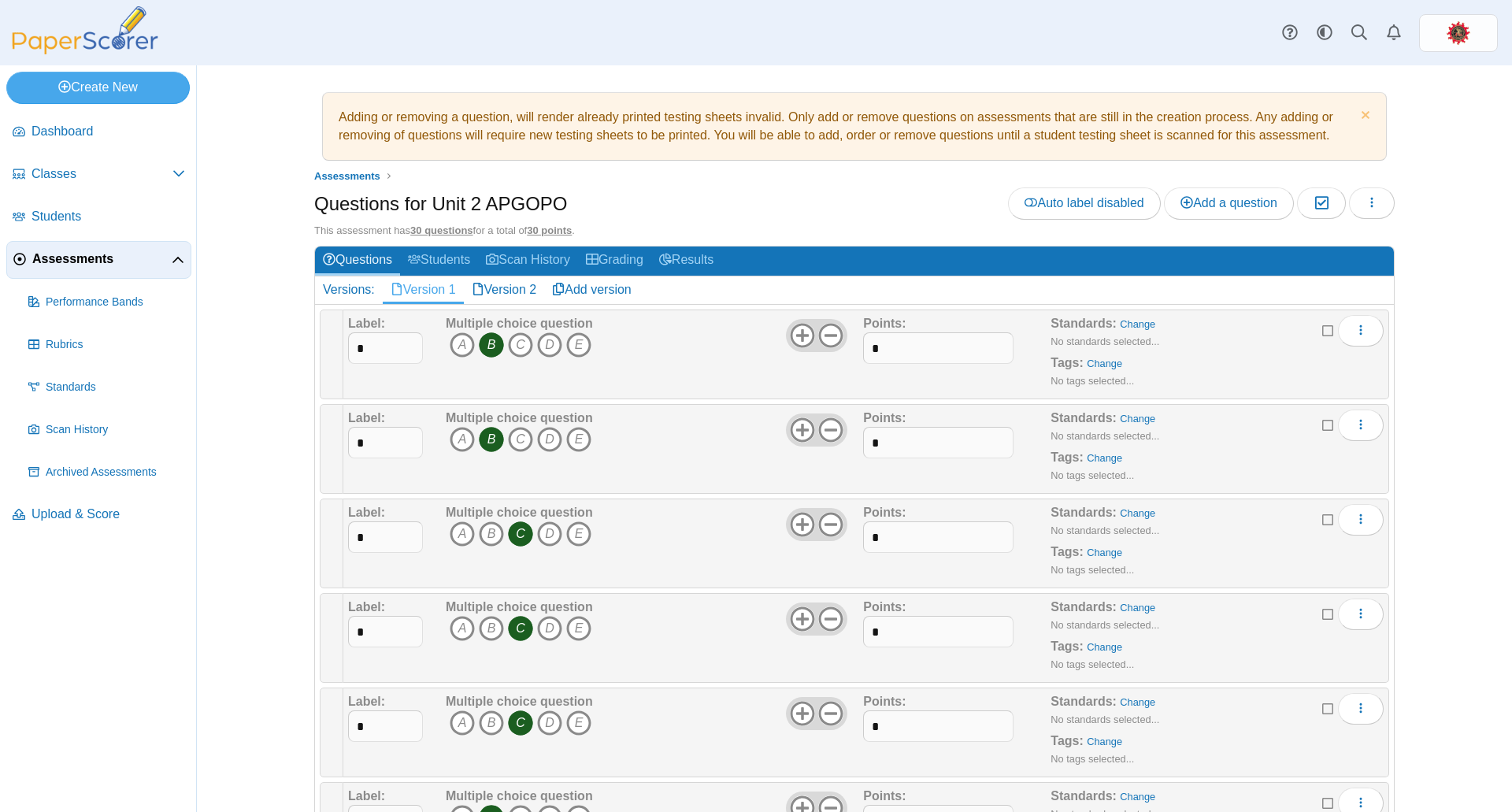
click at [492, 203] on h1 "Questions for Unit 2 APGOPO" at bounding box center [440, 204] width 253 height 26
click at [539, 195] on h1 "Questions for Unit 2 APGOPO" at bounding box center [440, 204] width 253 height 26
click at [1025, 208] on span "Auto label disabled" at bounding box center [1084, 203] width 119 height 14
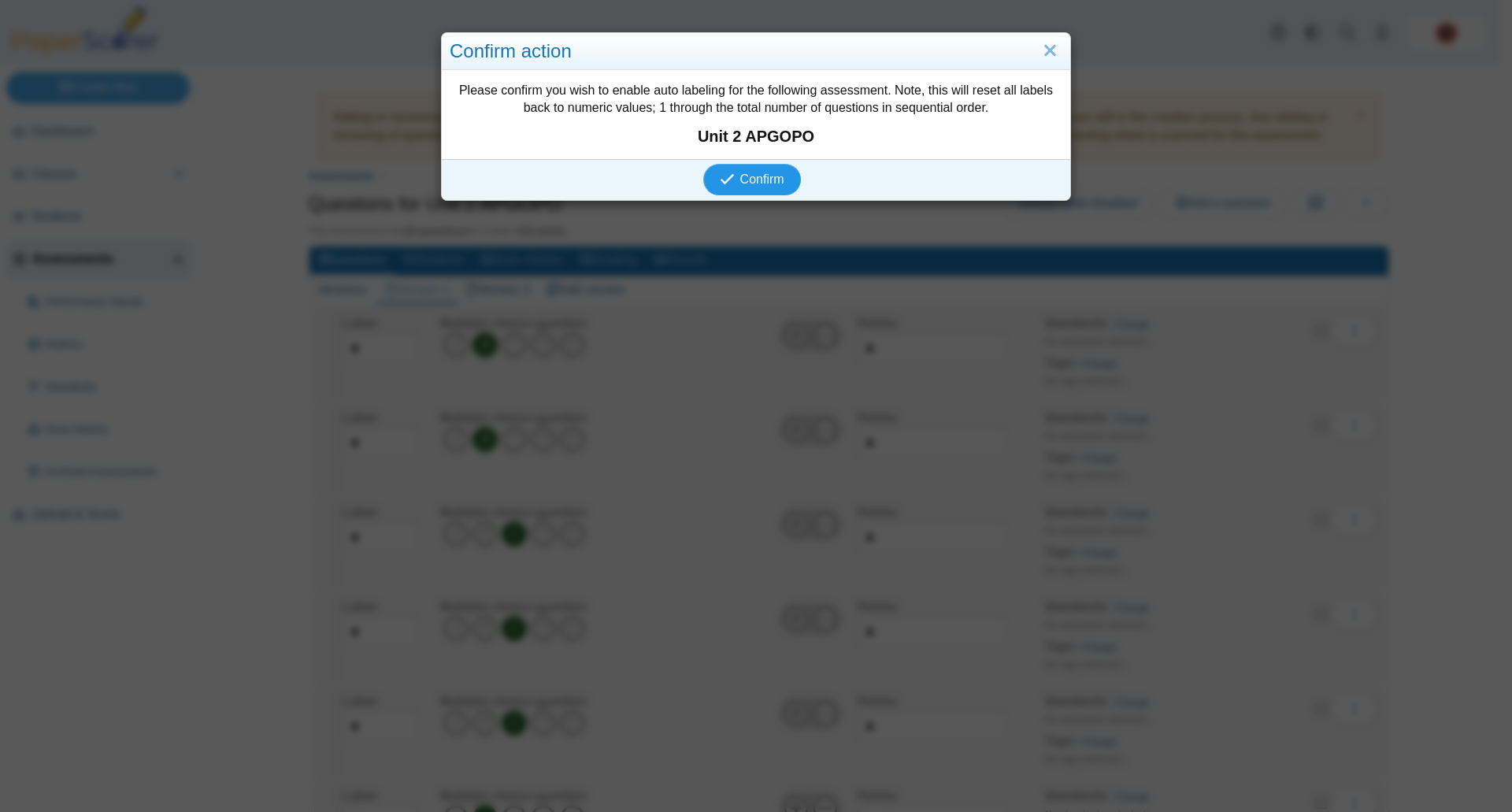
click at [743, 182] on span "Confirm" at bounding box center [762, 179] width 44 height 14
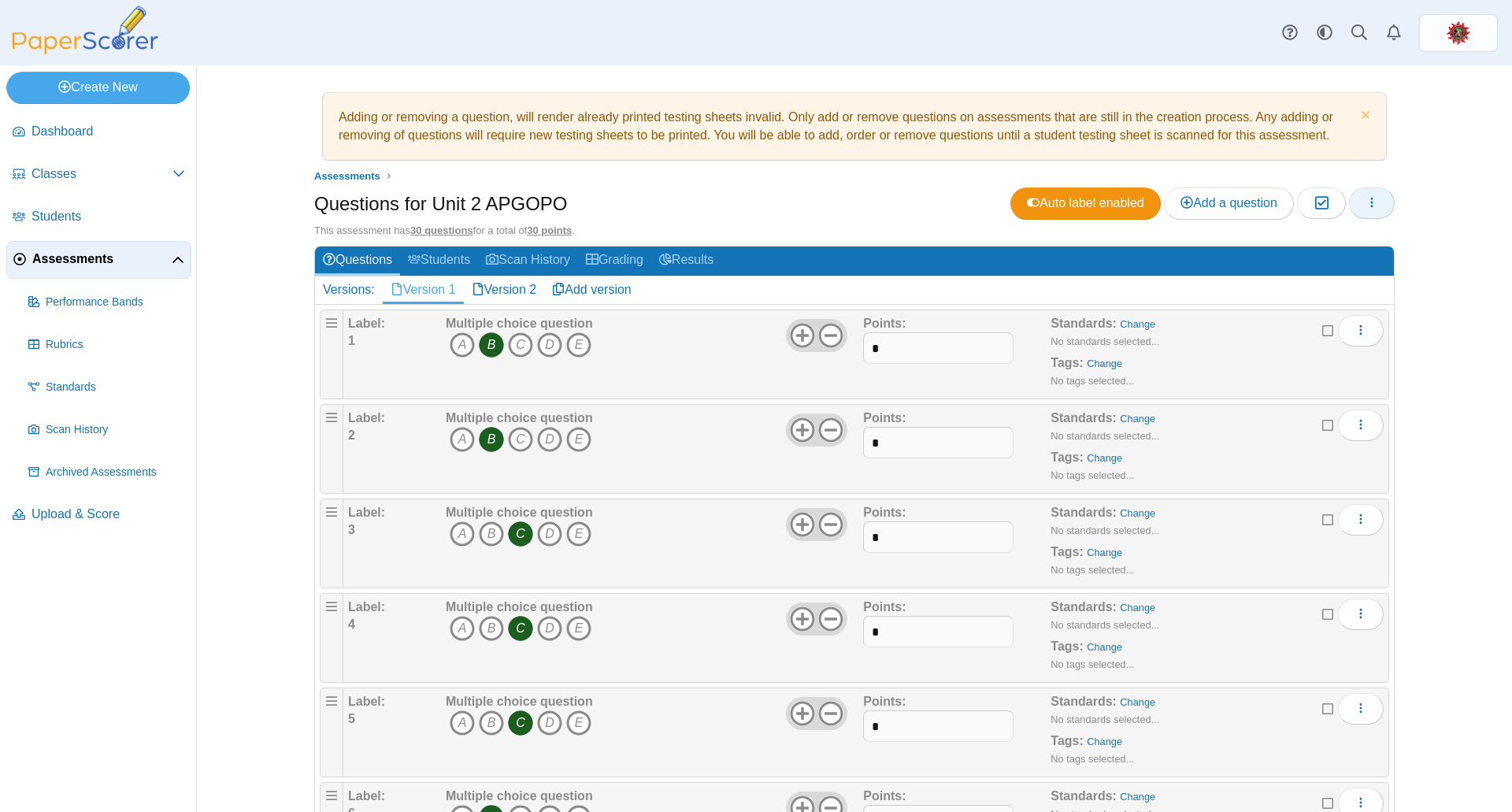
click at [1375, 198] on button "button" at bounding box center [1372, 203] width 46 height 31
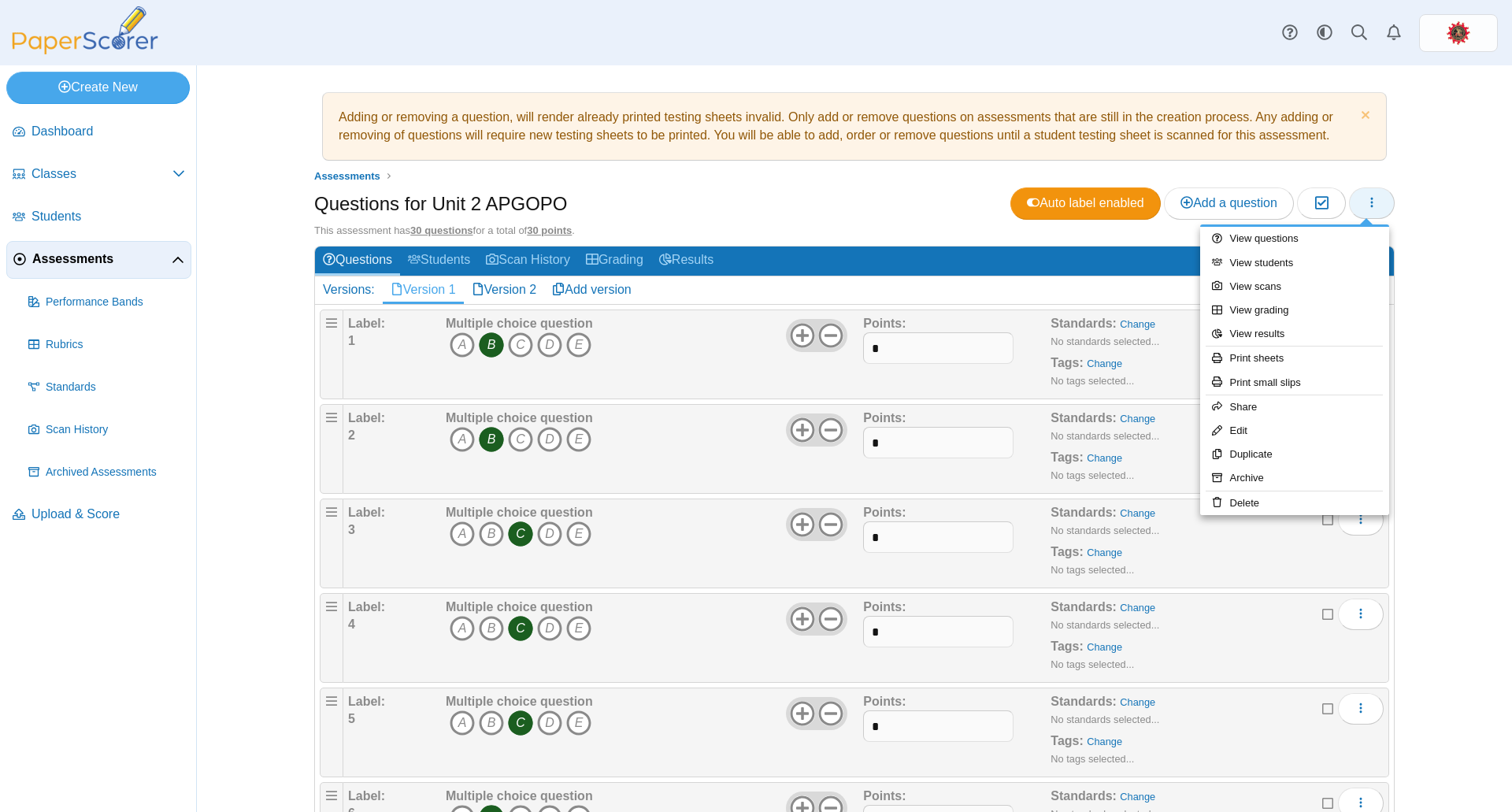
click at [1375, 198] on button "button" at bounding box center [1372, 203] width 46 height 31
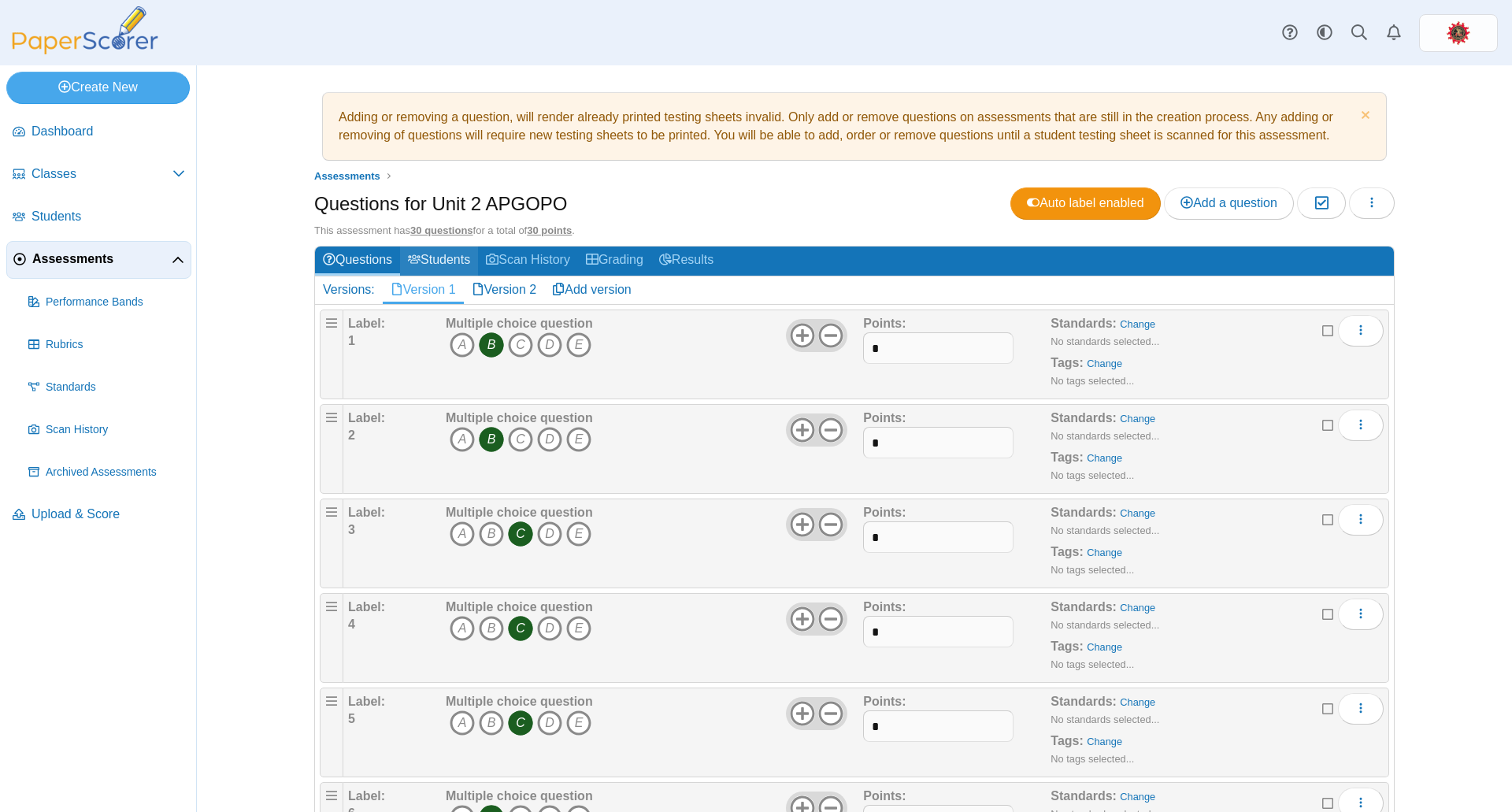
click at [433, 260] on link "Students" at bounding box center [439, 261] width 78 height 29
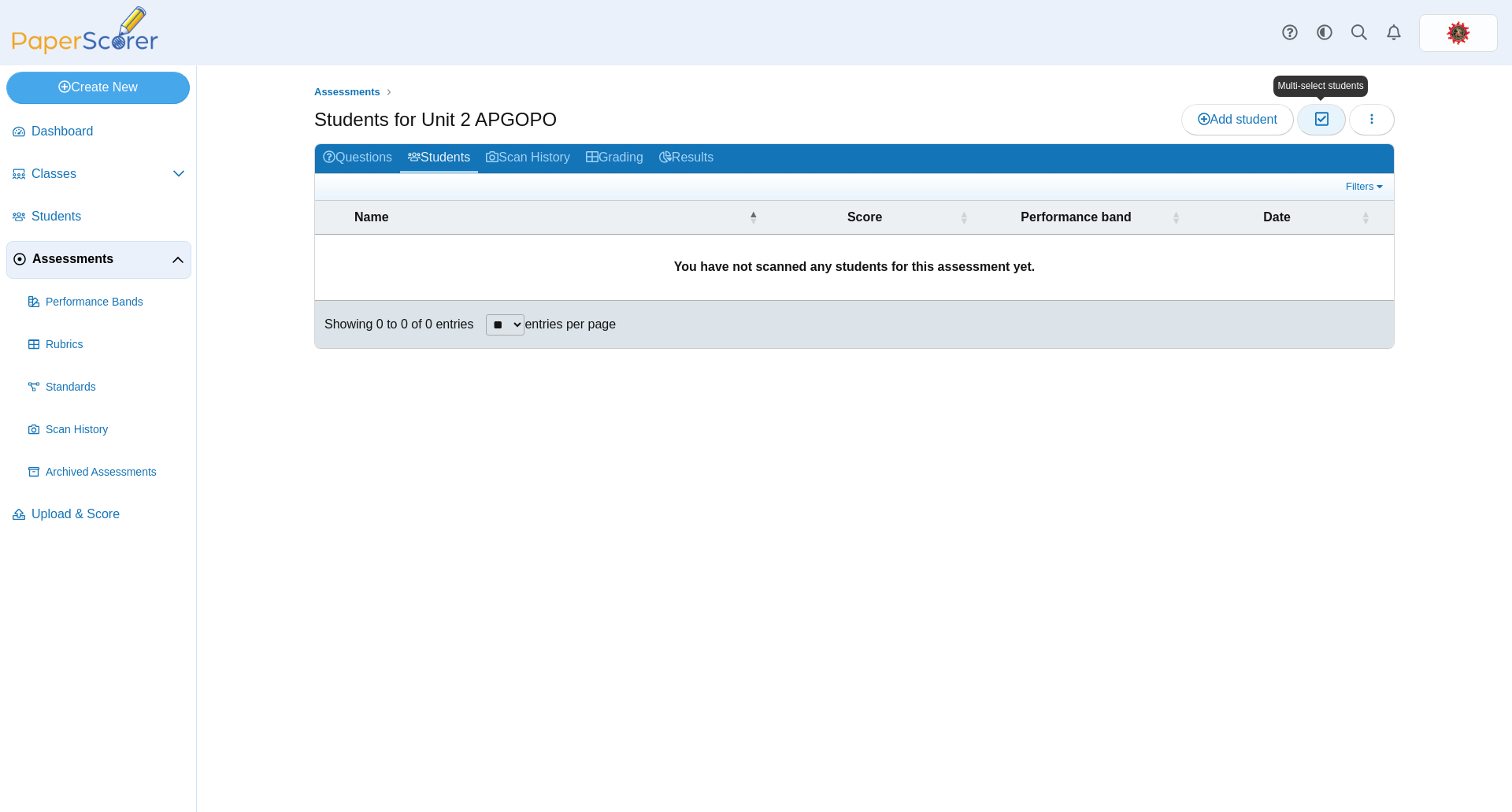
click at [1331, 113] on button "Moderation 0" at bounding box center [1321, 120] width 48 height 31
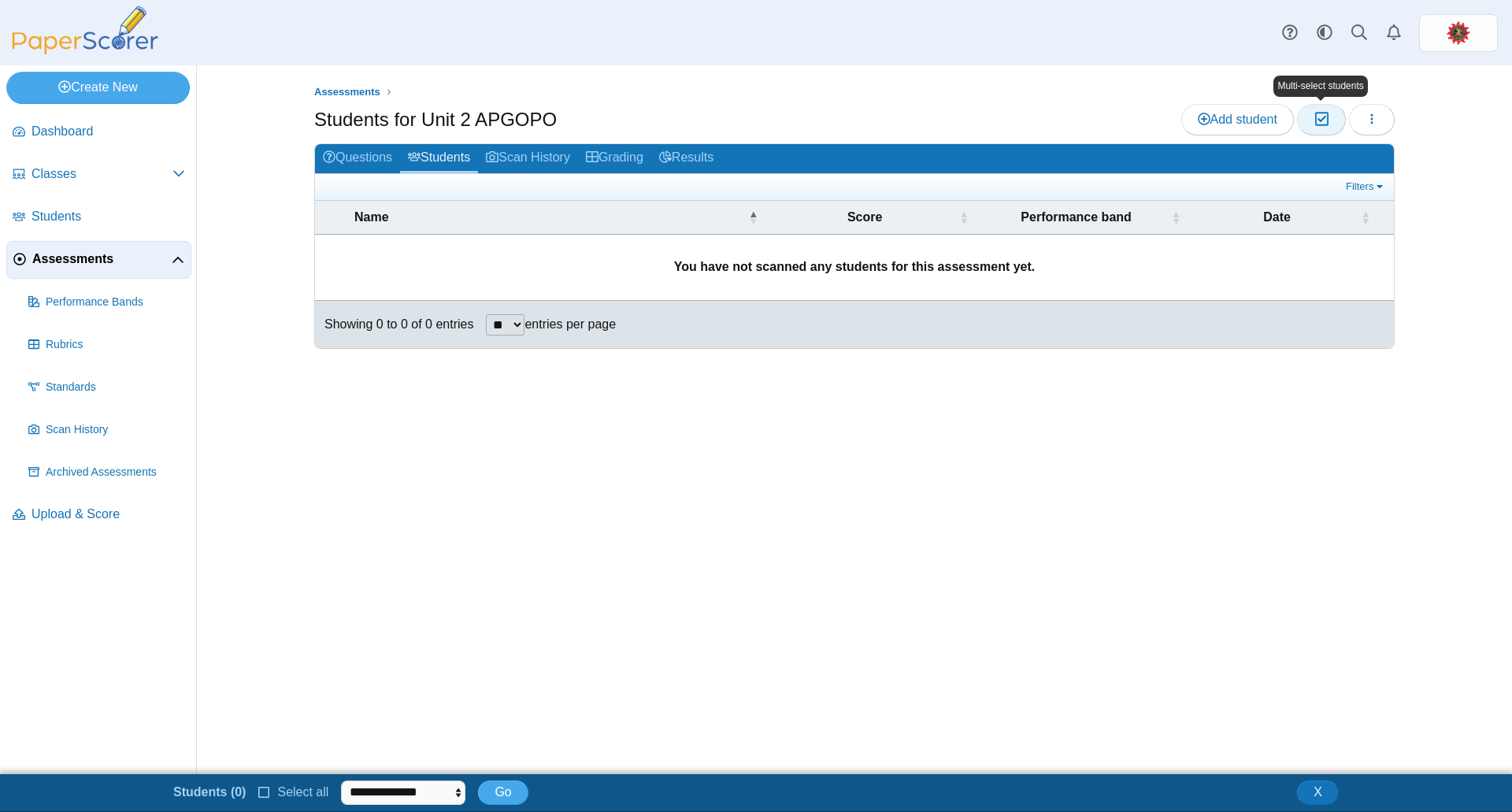
click at [1331, 113] on button "Moderation 0" at bounding box center [1321, 120] width 48 height 31
click at [1359, 112] on button "button" at bounding box center [1372, 120] width 46 height 31
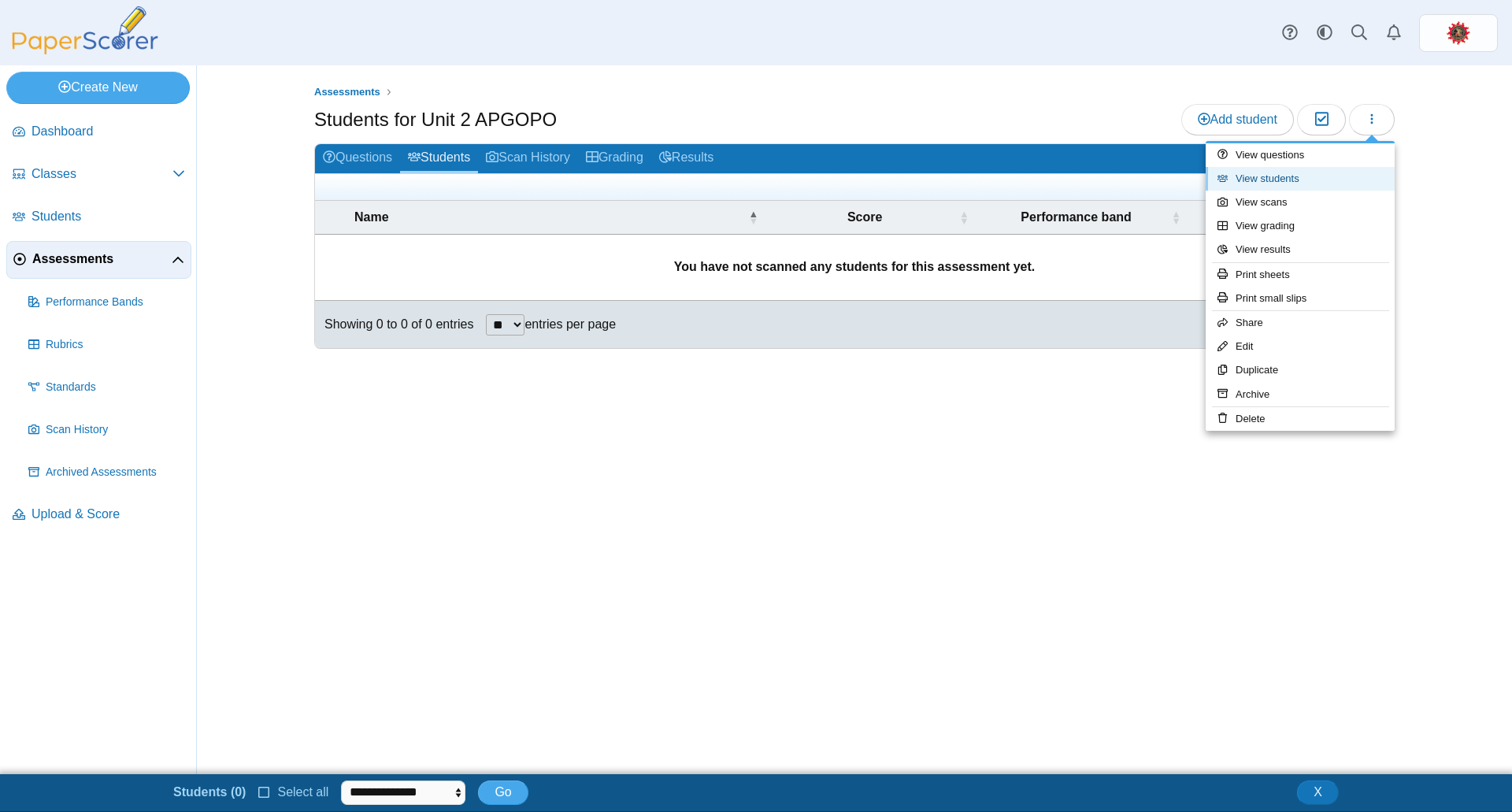
click at [1298, 169] on link "View students" at bounding box center [1300, 179] width 189 height 24
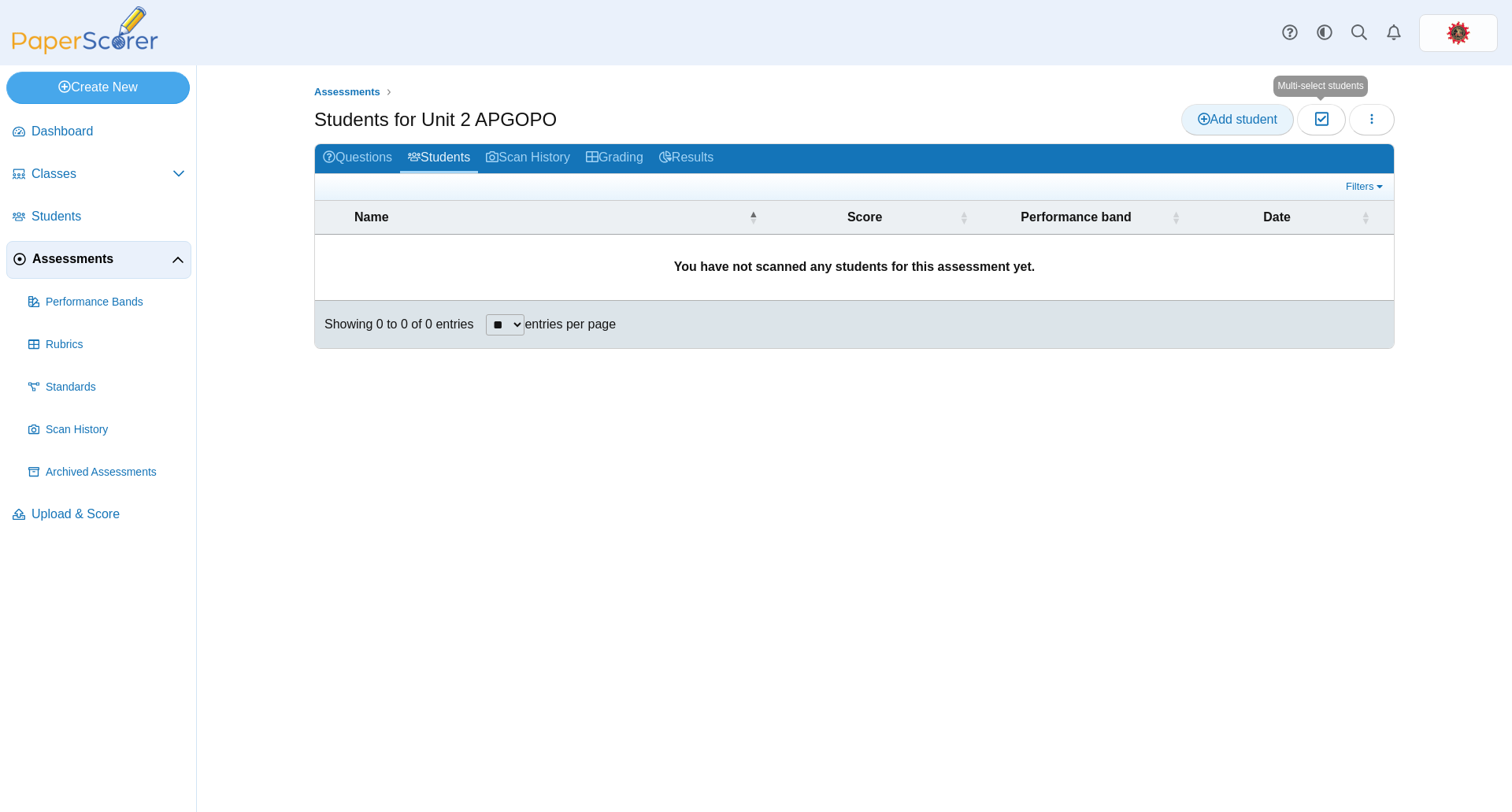
click at [1271, 113] on span "Add student" at bounding box center [1237, 119] width 79 height 14
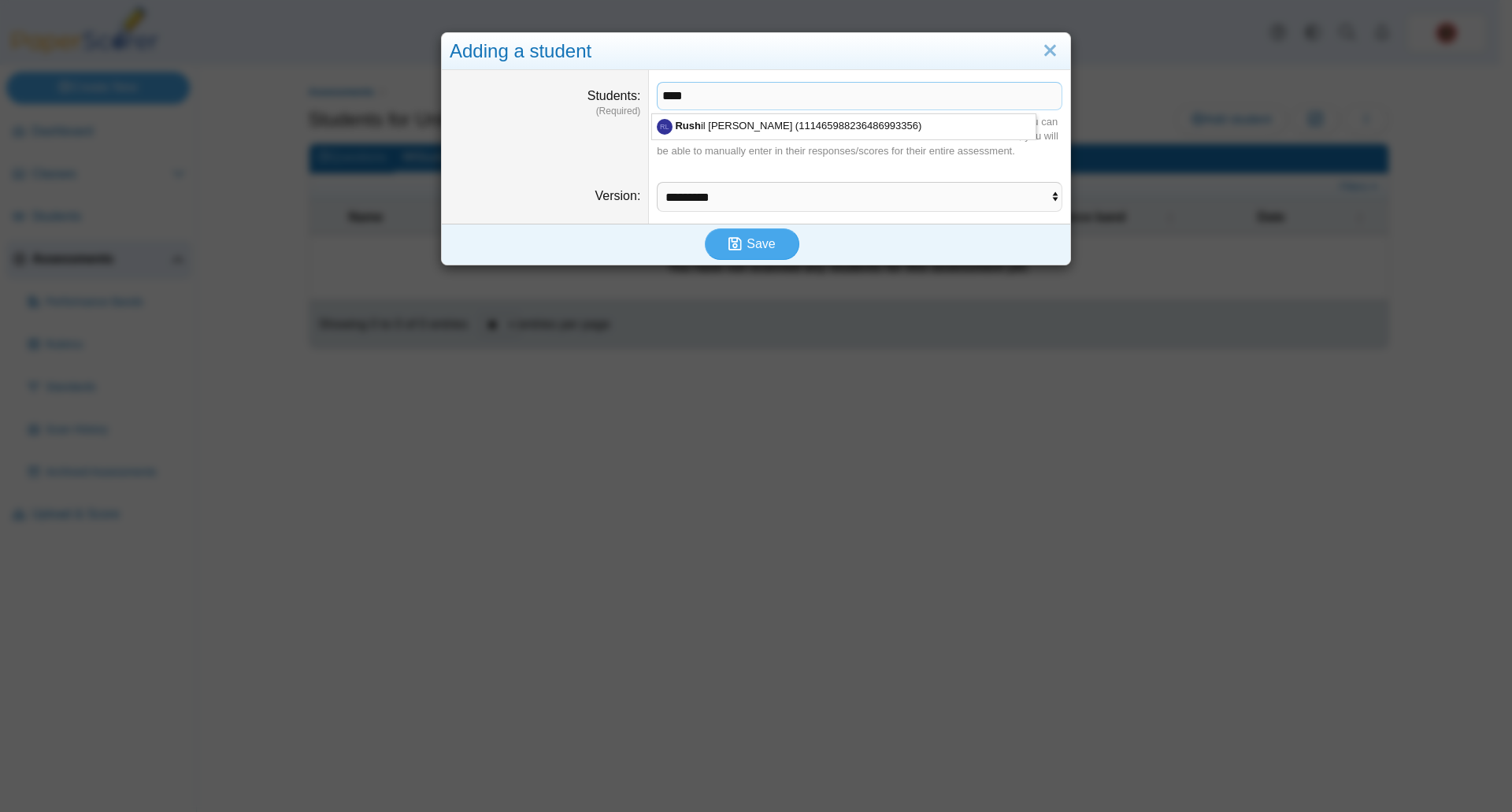
click at [910, 90] on span "****" at bounding box center [860, 96] width 404 height 26
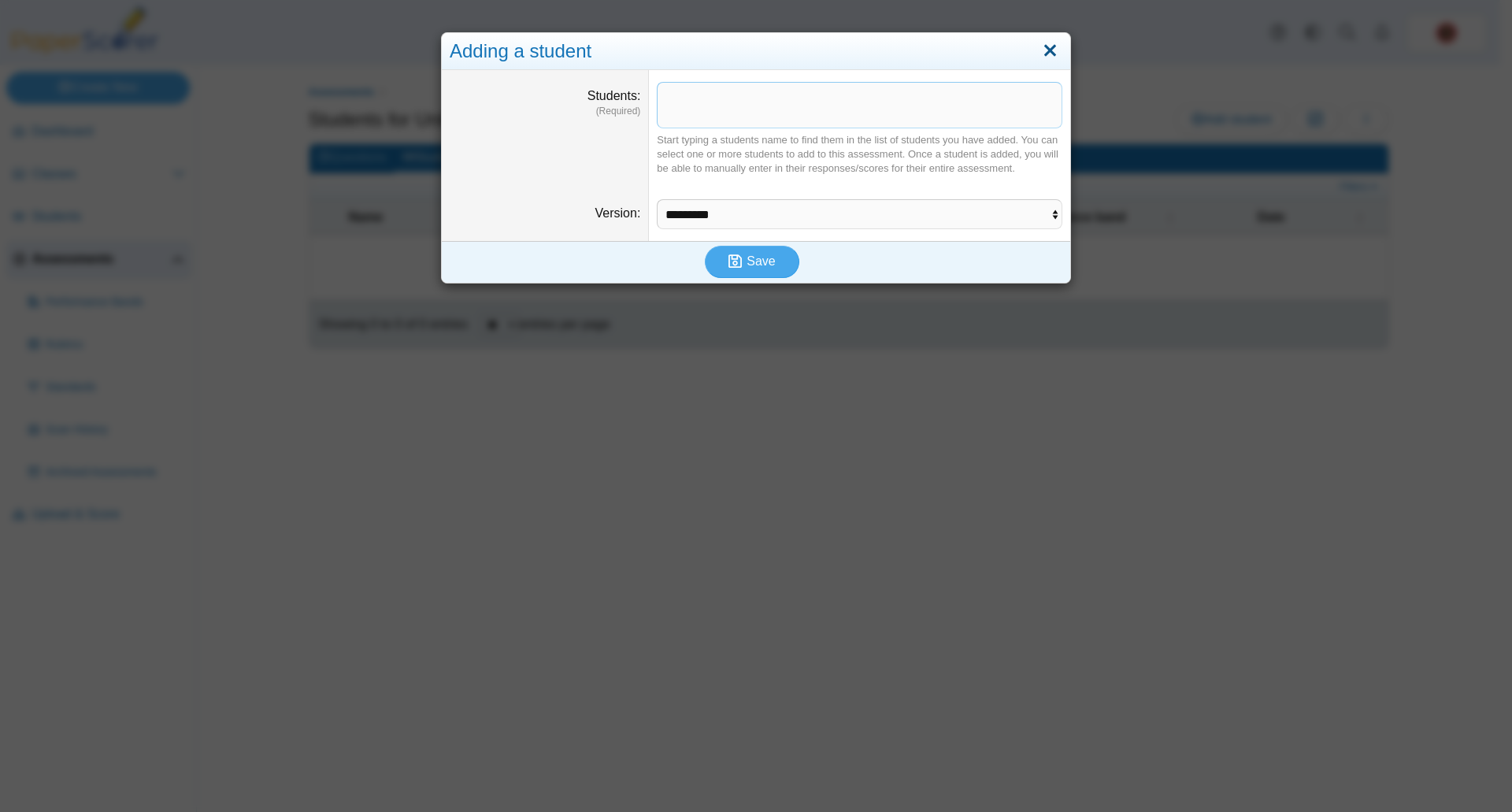
click at [1041, 51] on link "Close" at bounding box center [1050, 50] width 25 height 26
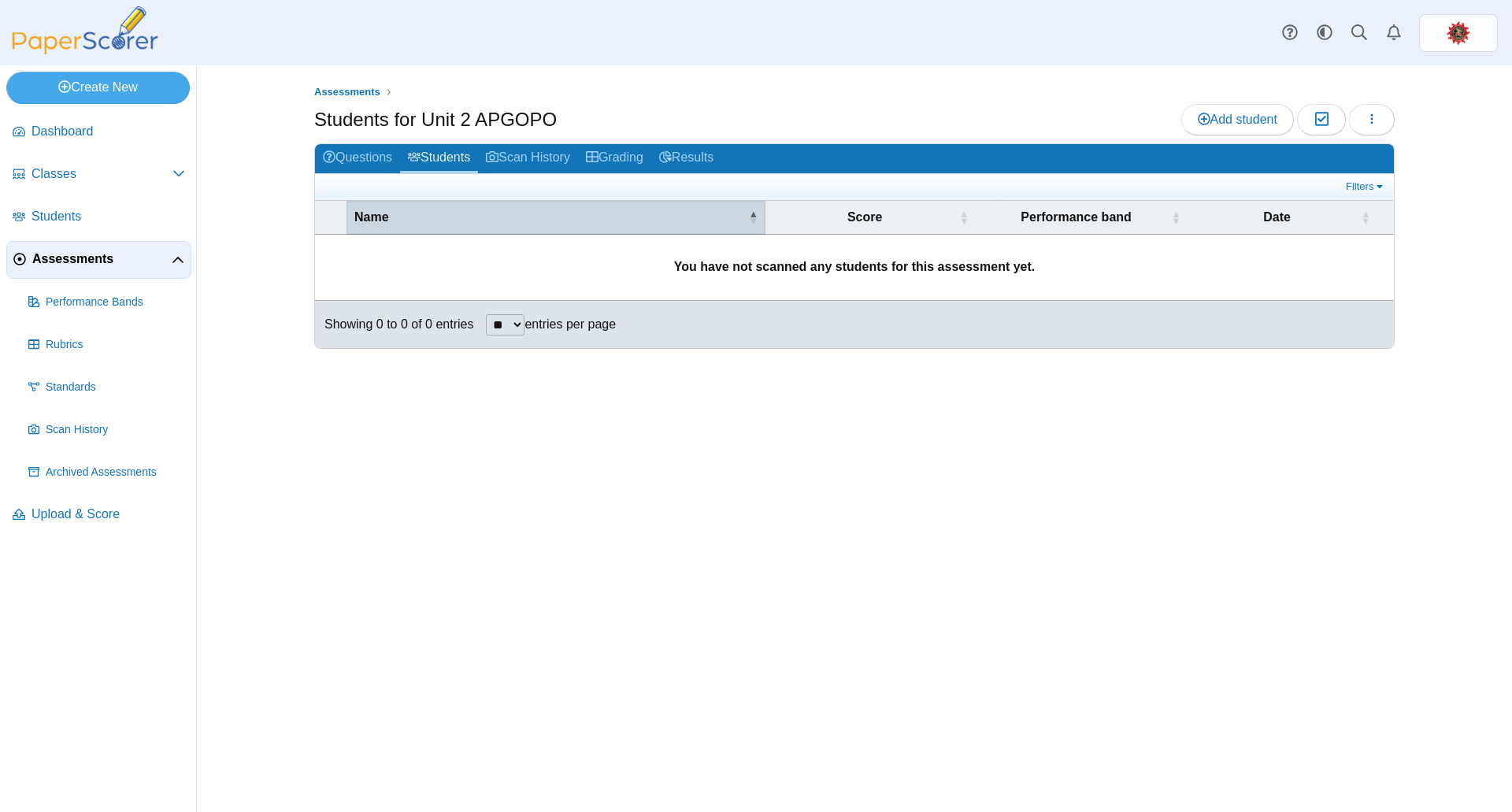
click at [746, 214] on div "Name" at bounding box center [555, 216] width 403 height 17
click at [751, 217] on span "\a Name\a : Activate to remove sorting" at bounding box center [753, 216] width 9 height 16
click at [116, 184] on link "Classes" at bounding box center [99, 174] width 185 height 37
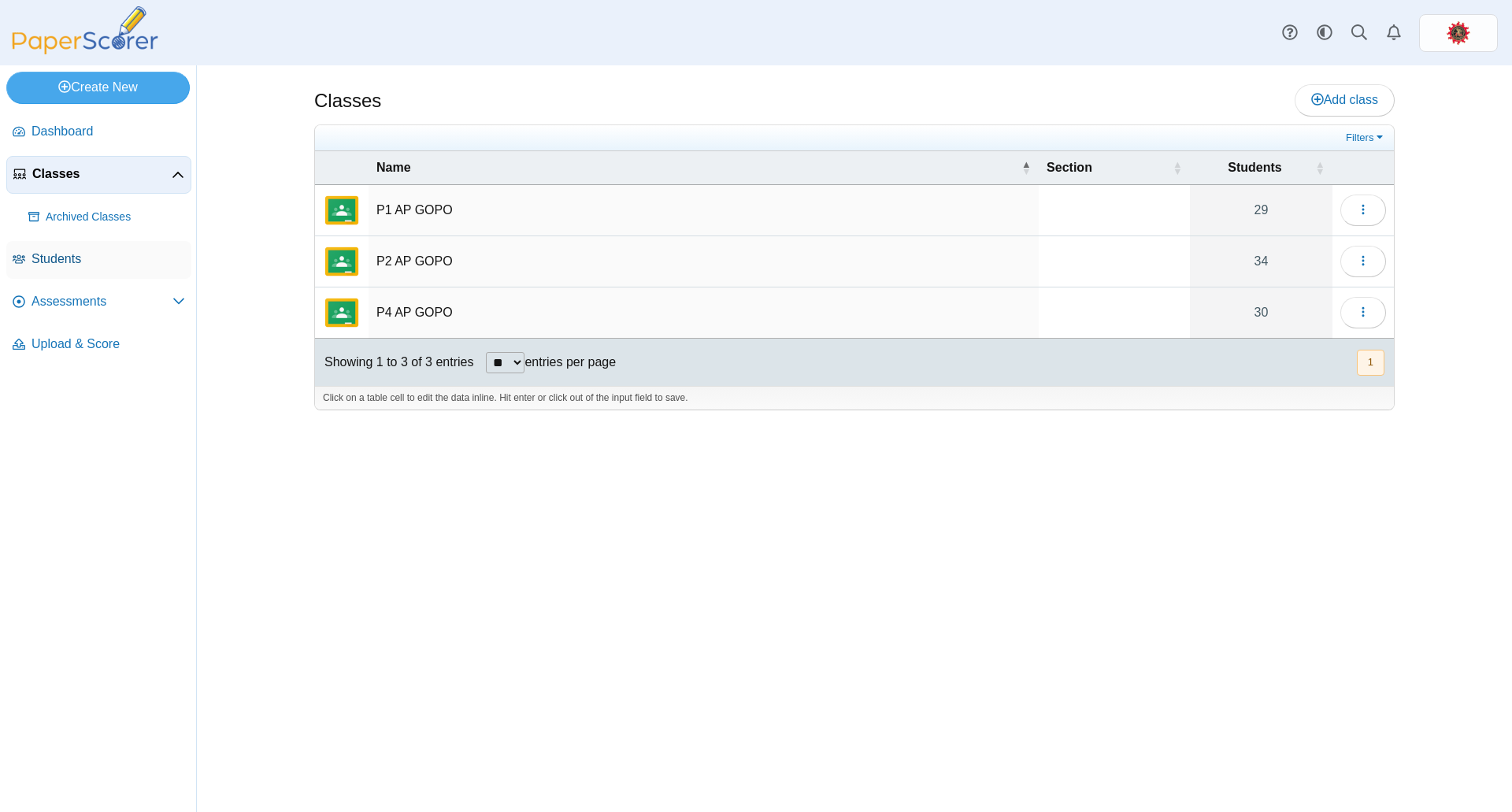
click at [81, 254] on span "Students" at bounding box center [108, 258] width 153 height 17
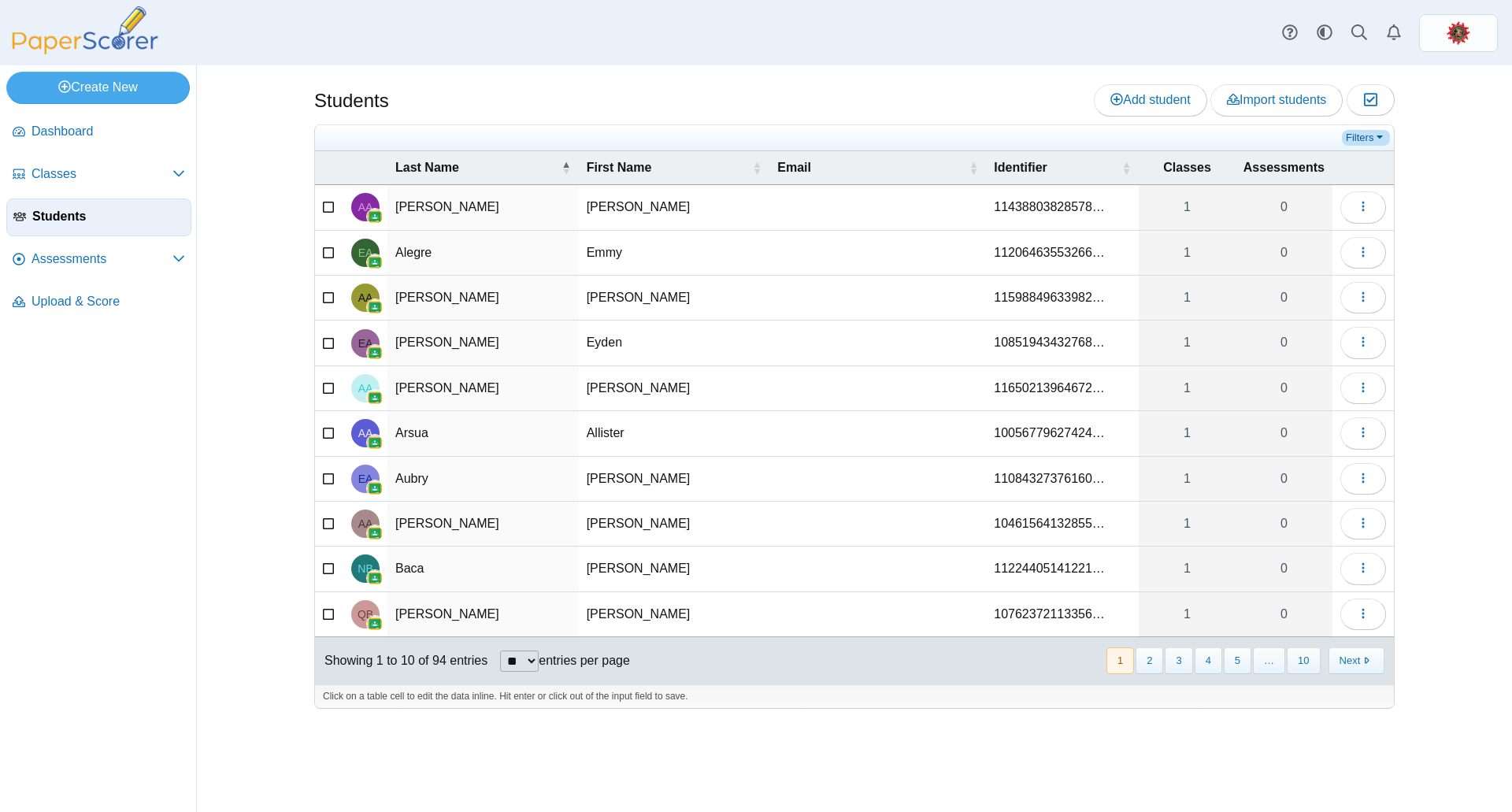
click at [1369, 134] on link "Filters" at bounding box center [1366, 137] width 48 height 16
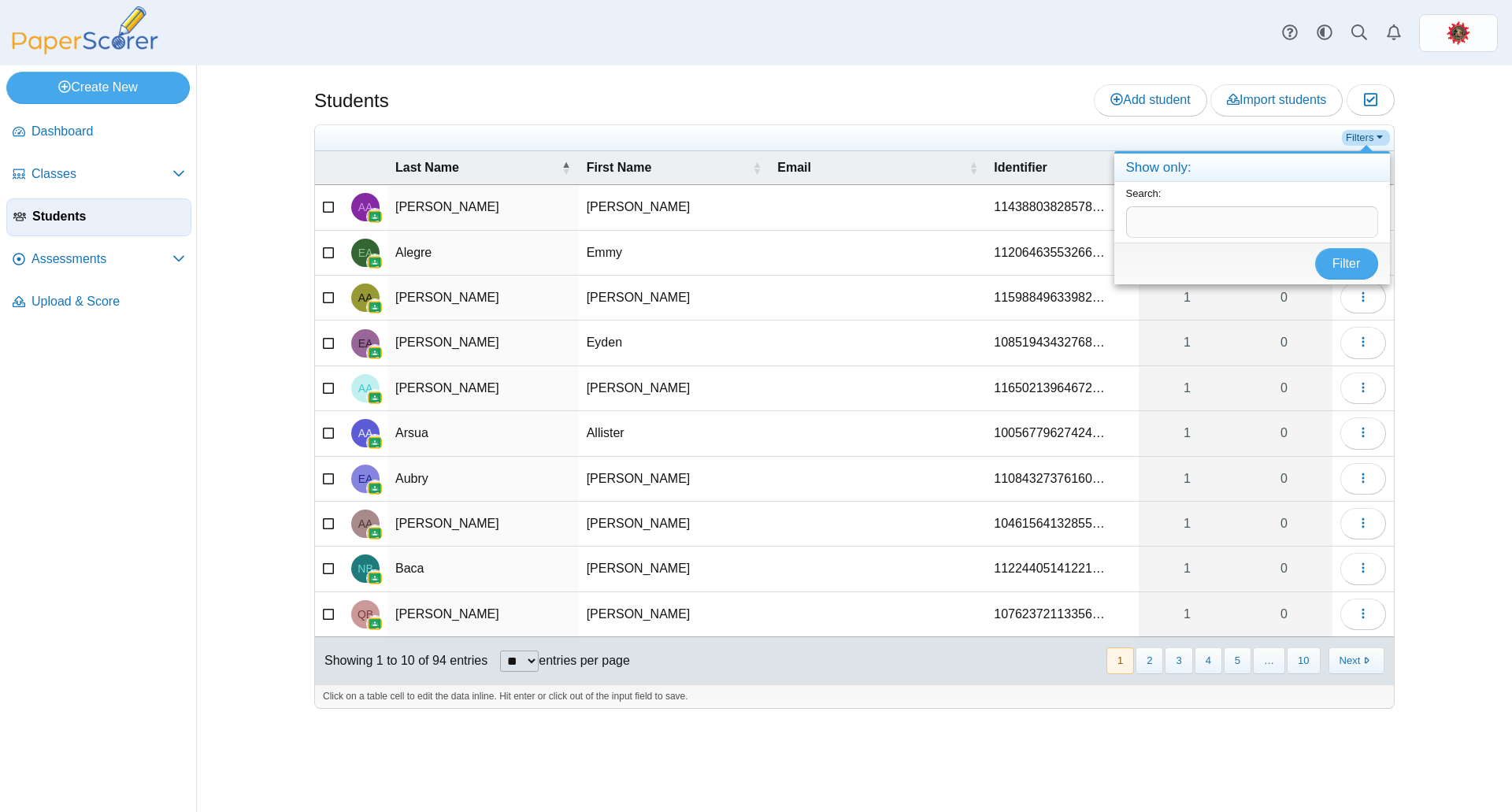
click at [1369, 134] on link "Filters" at bounding box center [1366, 137] width 48 height 16
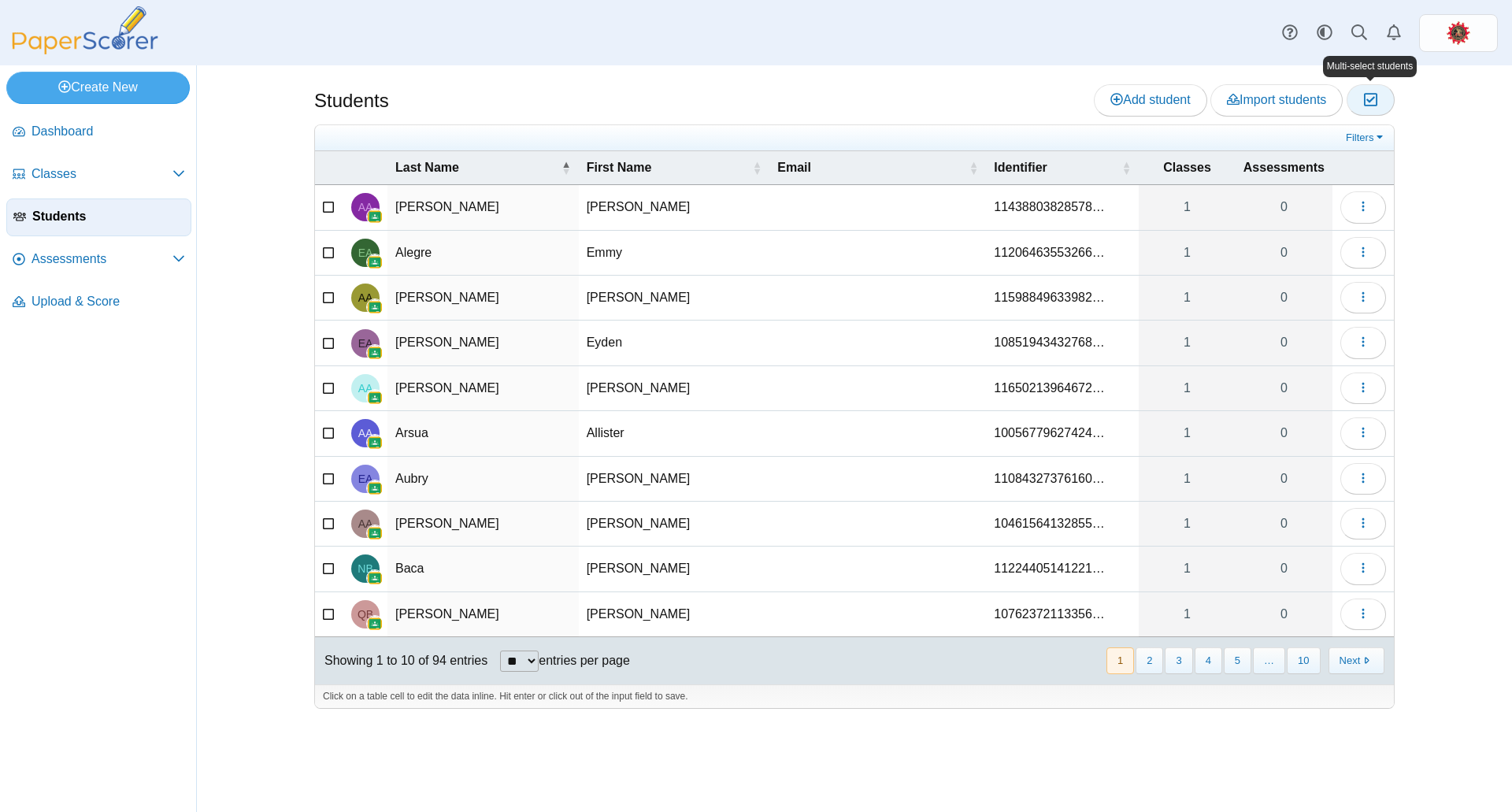
click at [1367, 102] on icon "button" at bounding box center [1370, 100] width 15 height 14
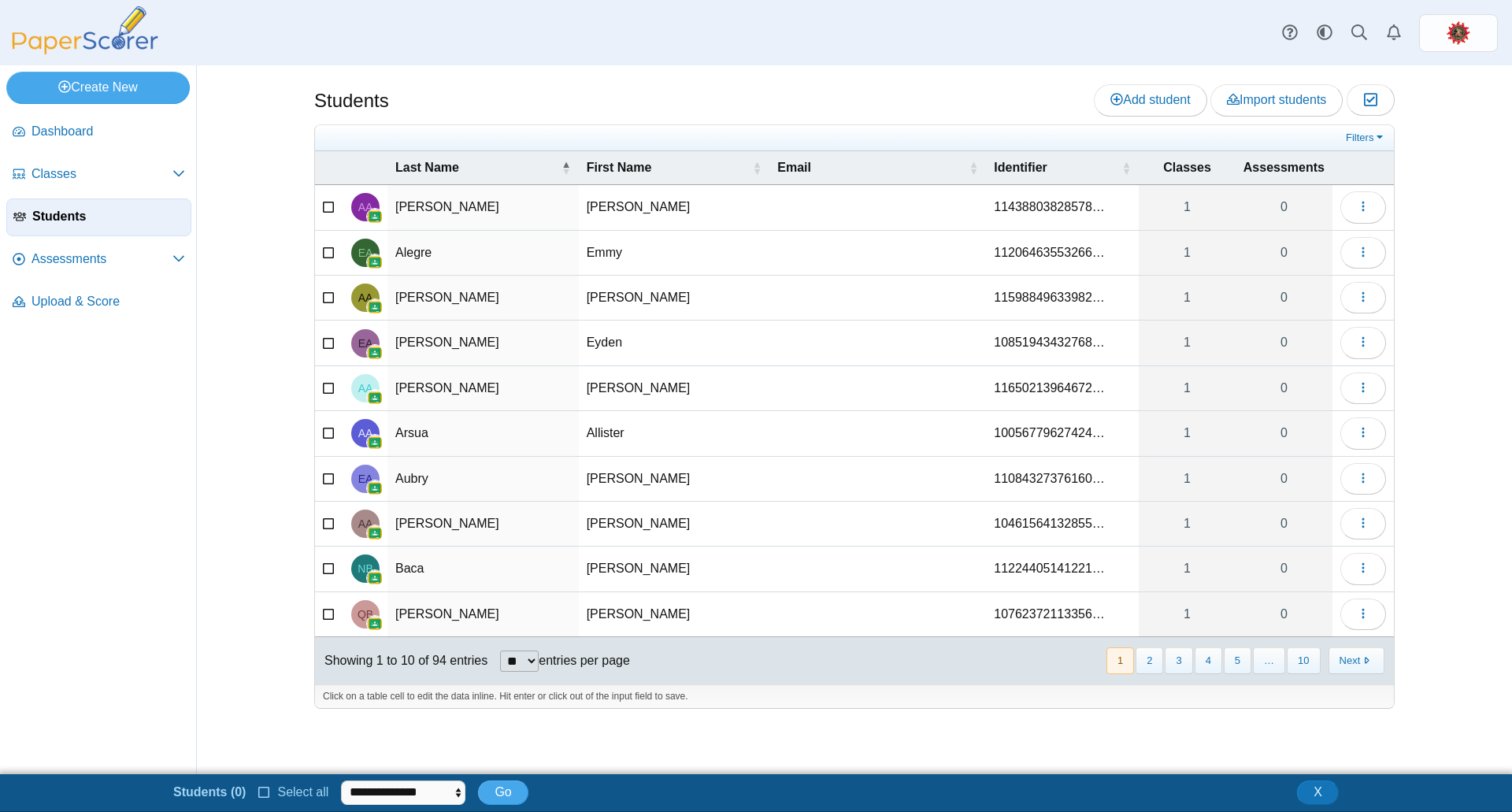
click at [260, 791] on icon at bounding box center [265, 790] width 13 height 11
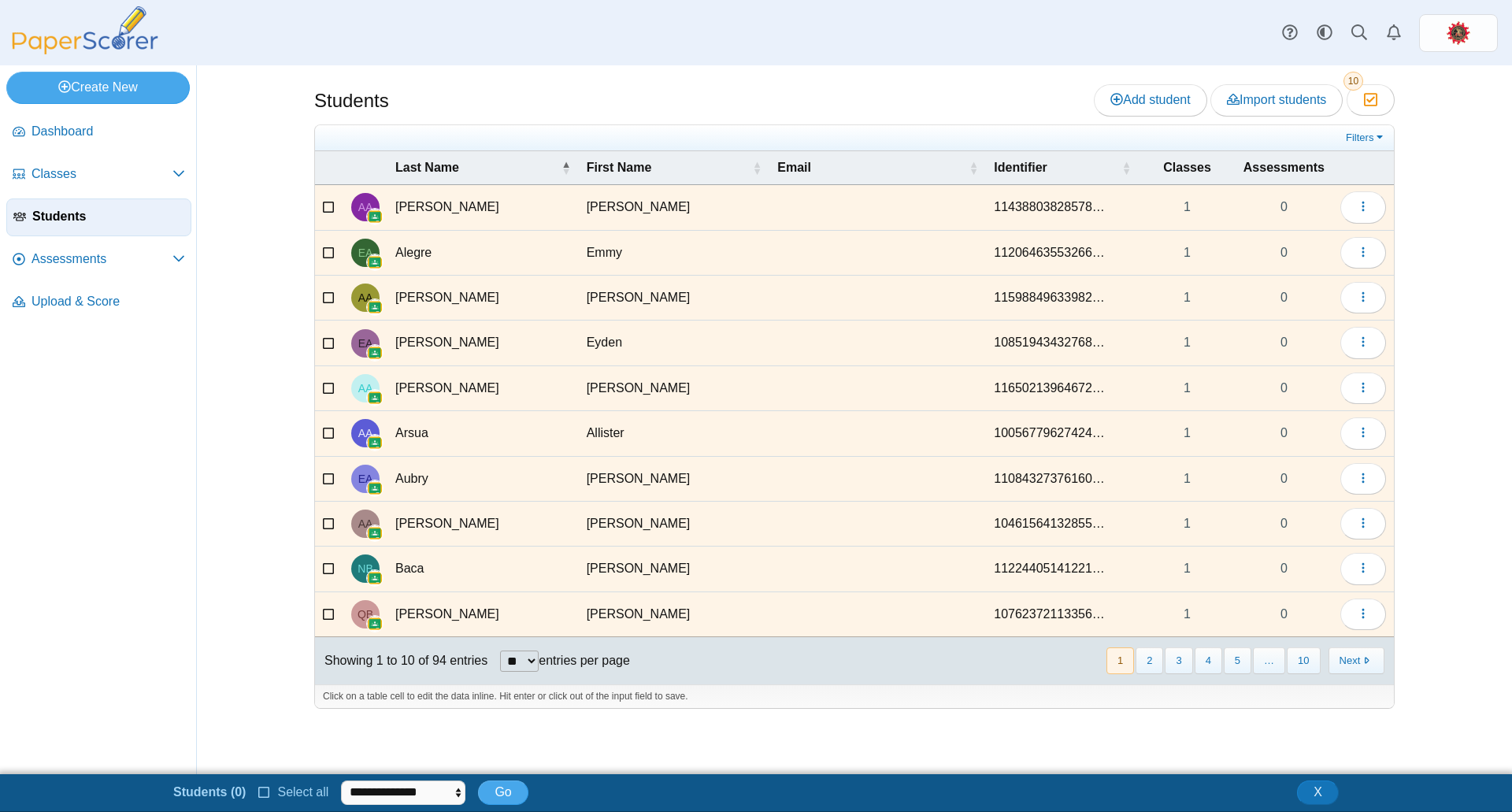
scroll to position [3, 0]
click at [421, 785] on select "**********" at bounding box center [425, 792] width 154 height 24
click at [680, 721] on div at bounding box center [854, 716] width 1081 height 16
click at [478, 790] on select "**********" at bounding box center [425, 792] width 154 height 24
click at [893, 739] on div "Students Add student Import students Moderation 10" at bounding box center [854, 420] width 1181 height 709
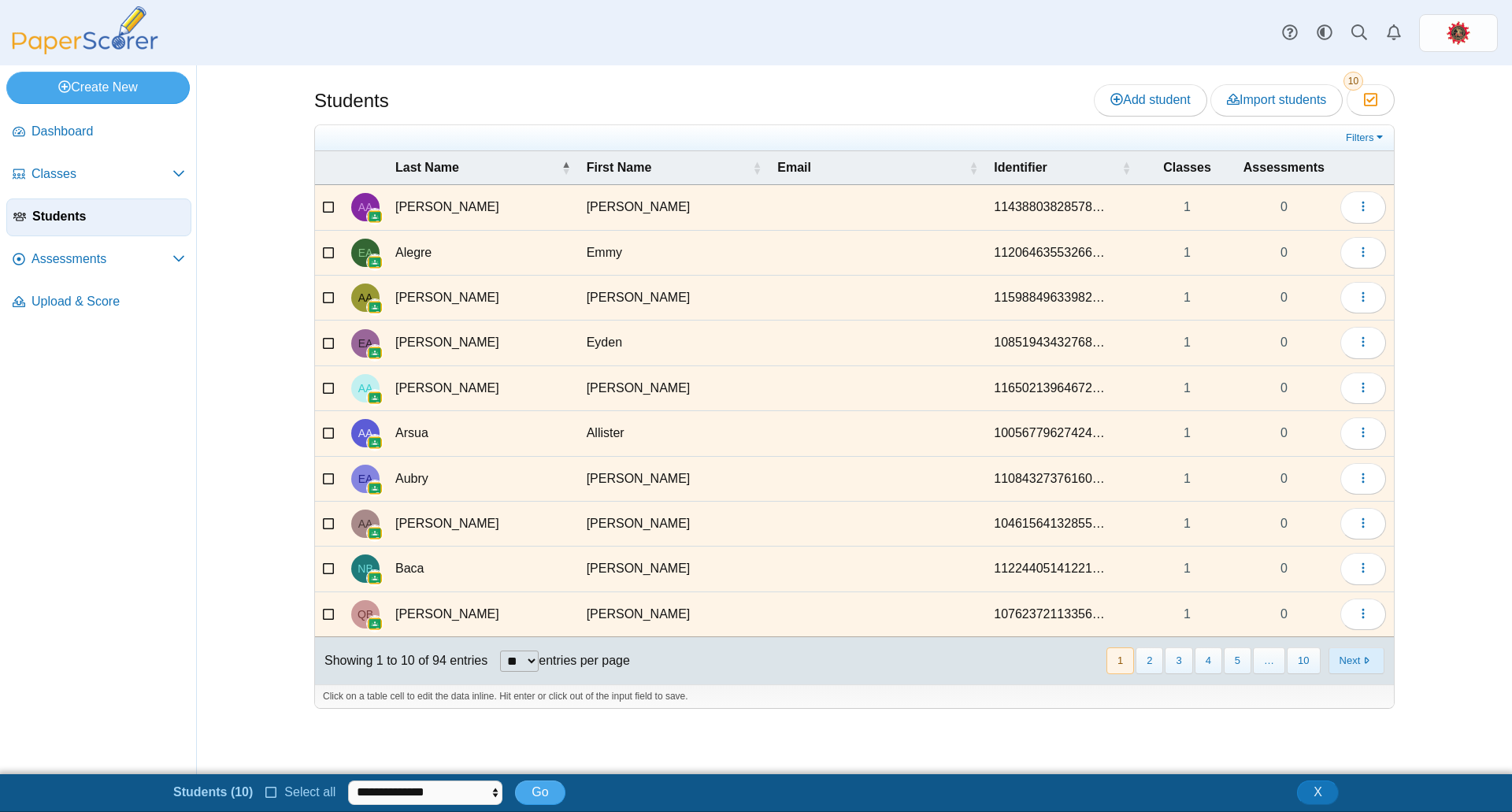
click at [1377, 658] on button "Next" at bounding box center [1356, 660] width 56 height 26
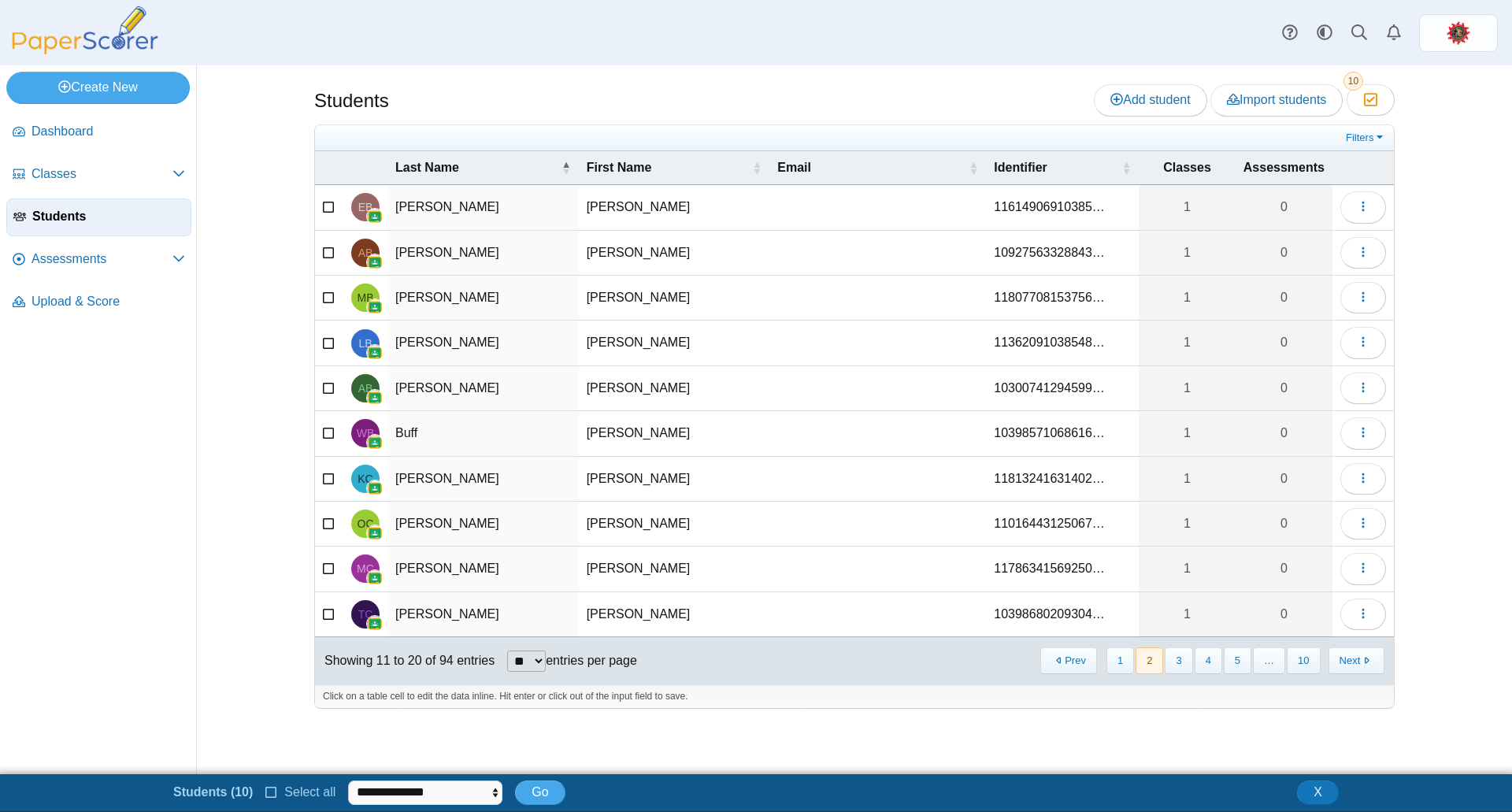
click at [1377, 658] on button "Next" at bounding box center [1356, 660] width 56 height 26
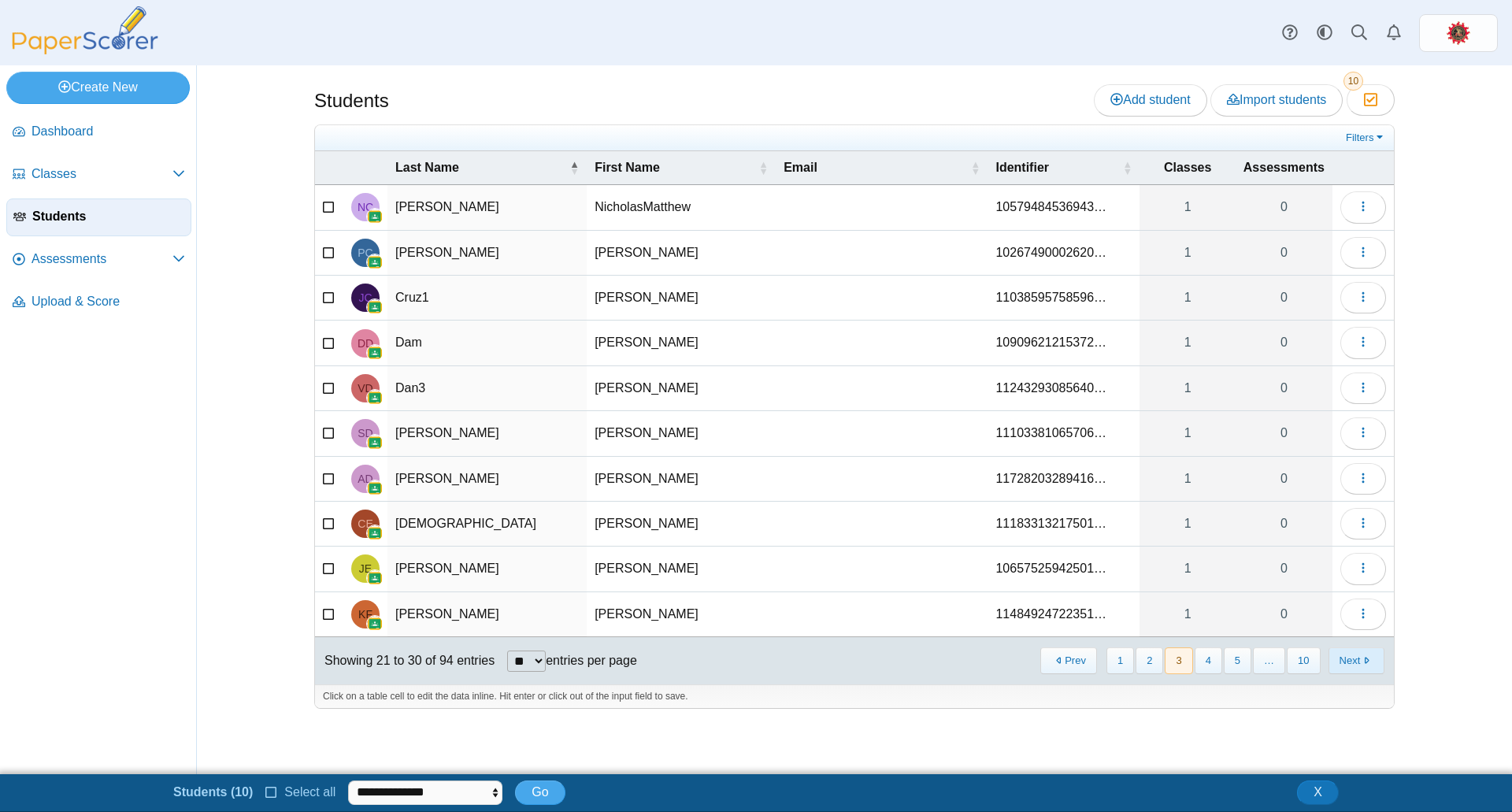
click at [1372, 658] on button "Next" at bounding box center [1356, 660] width 56 height 26
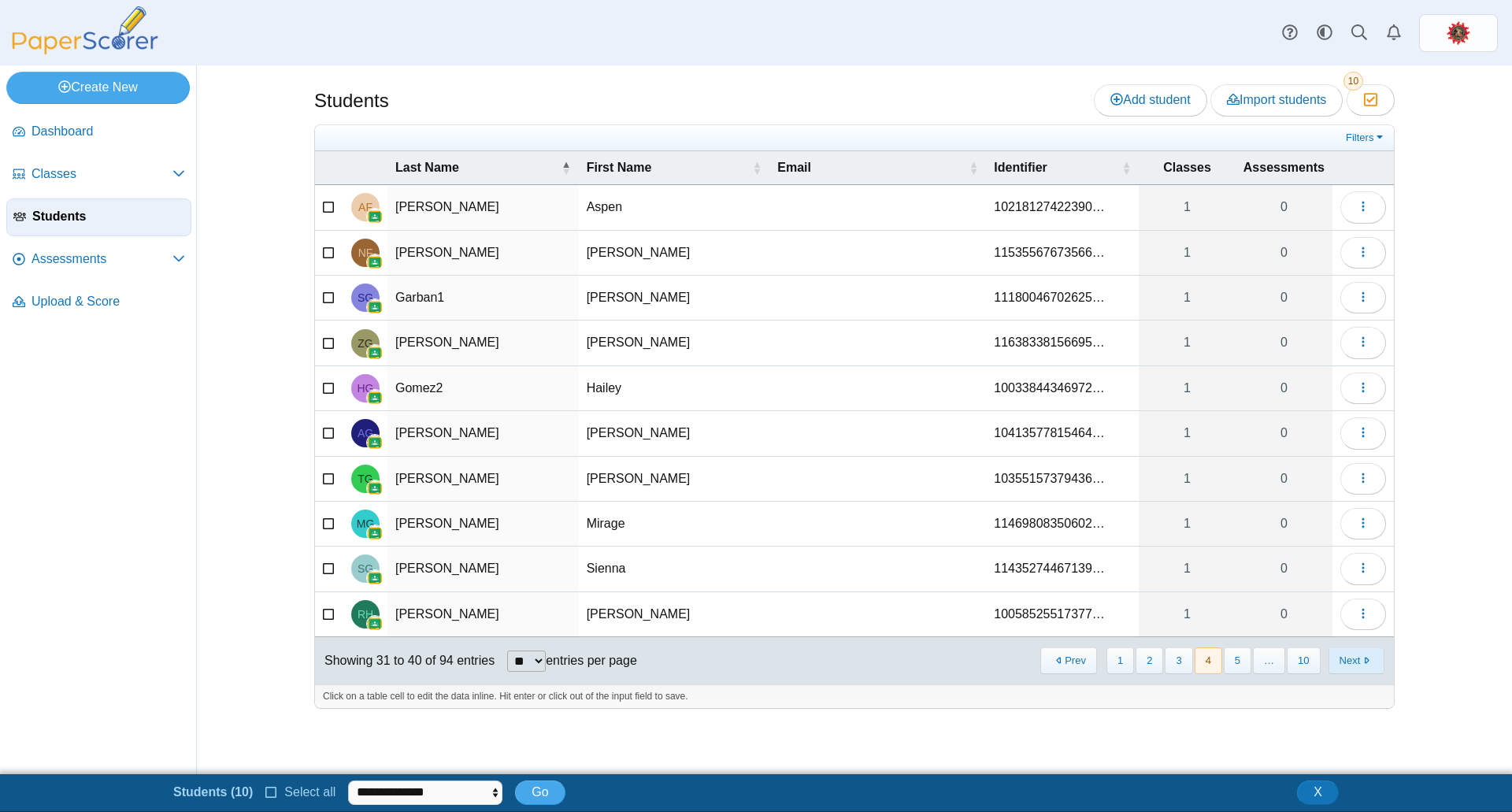
click at [1361, 657] on button "Next" at bounding box center [1356, 660] width 56 height 26
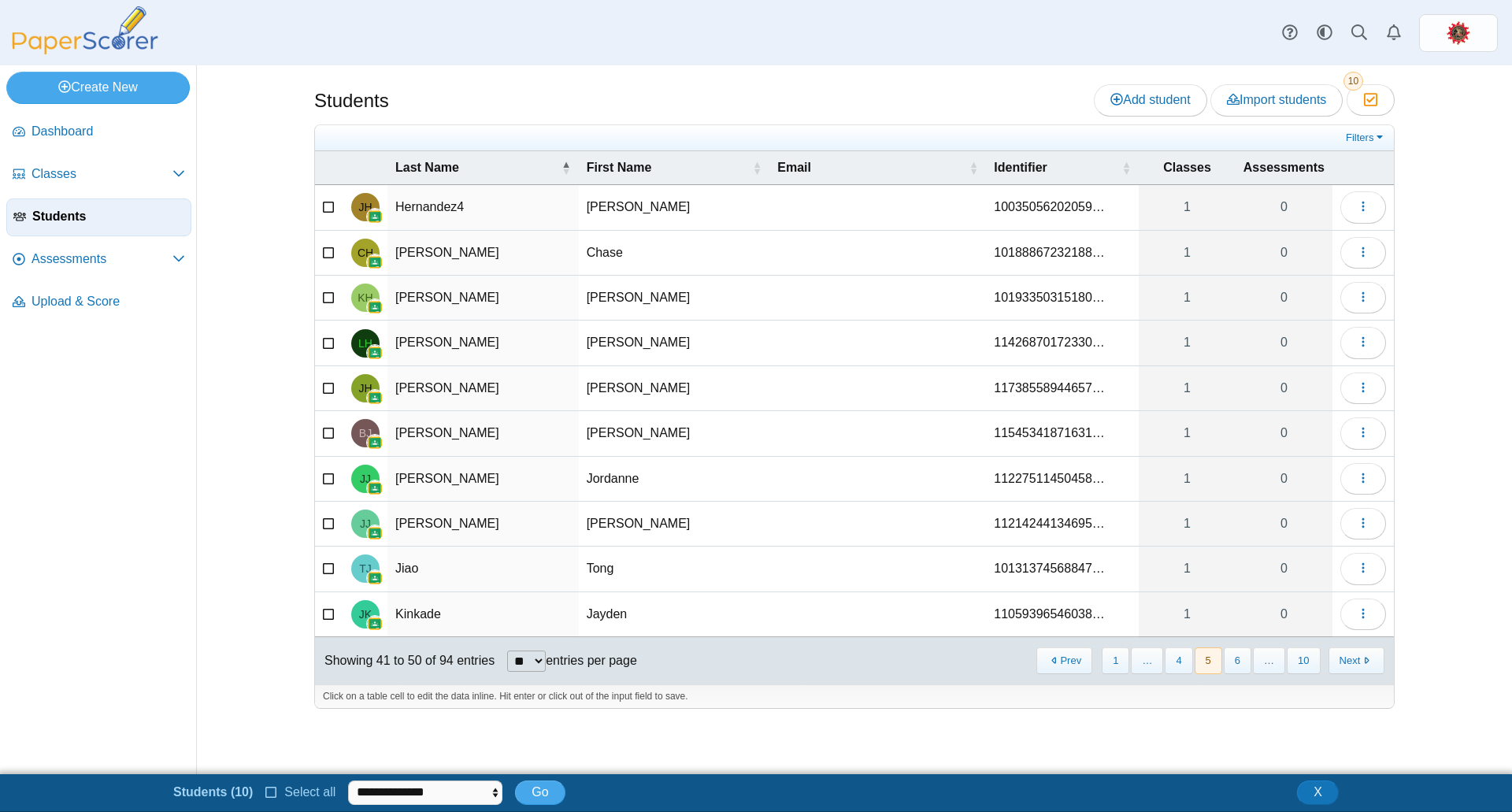
click at [1361, 657] on button "Next" at bounding box center [1356, 660] width 56 height 26
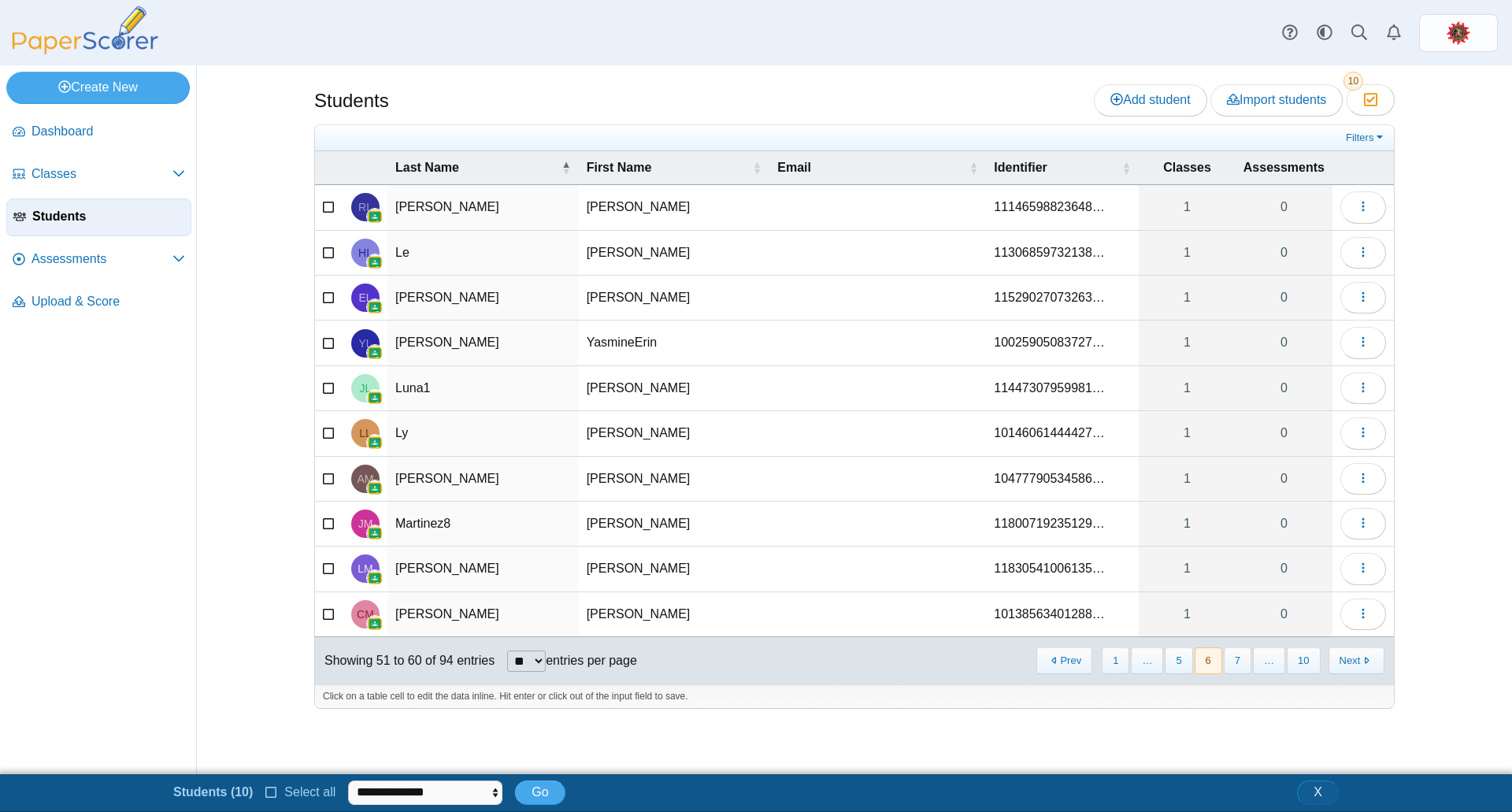
click at [1321, 786] on span "X" at bounding box center [1317, 791] width 8 height 14
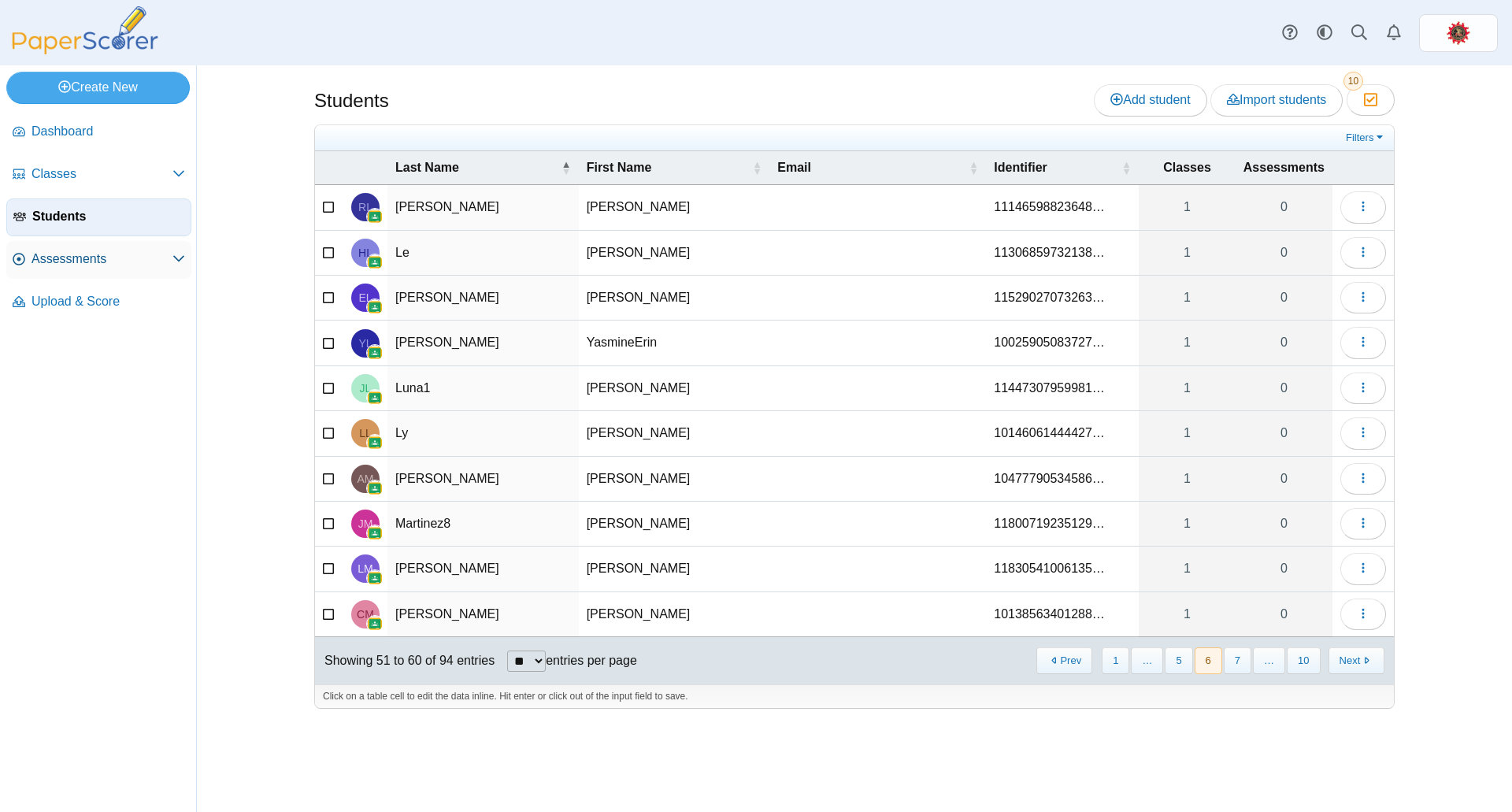
click at [118, 261] on span "Assessments" at bounding box center [101, 258] width 141 height 17
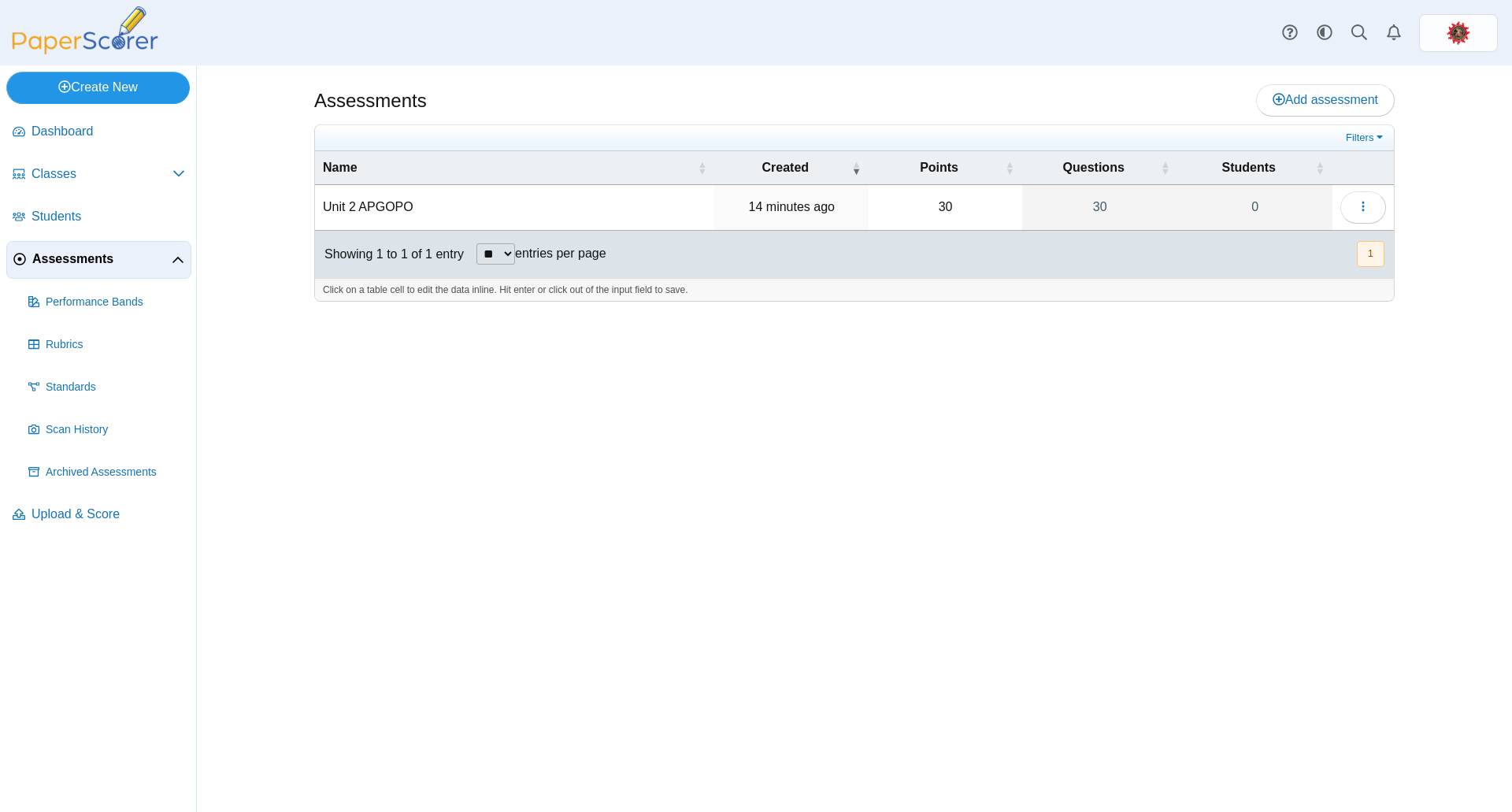
click at [100, 77] on link "Create New" at bounding box center [98, 87] width 184 height 31
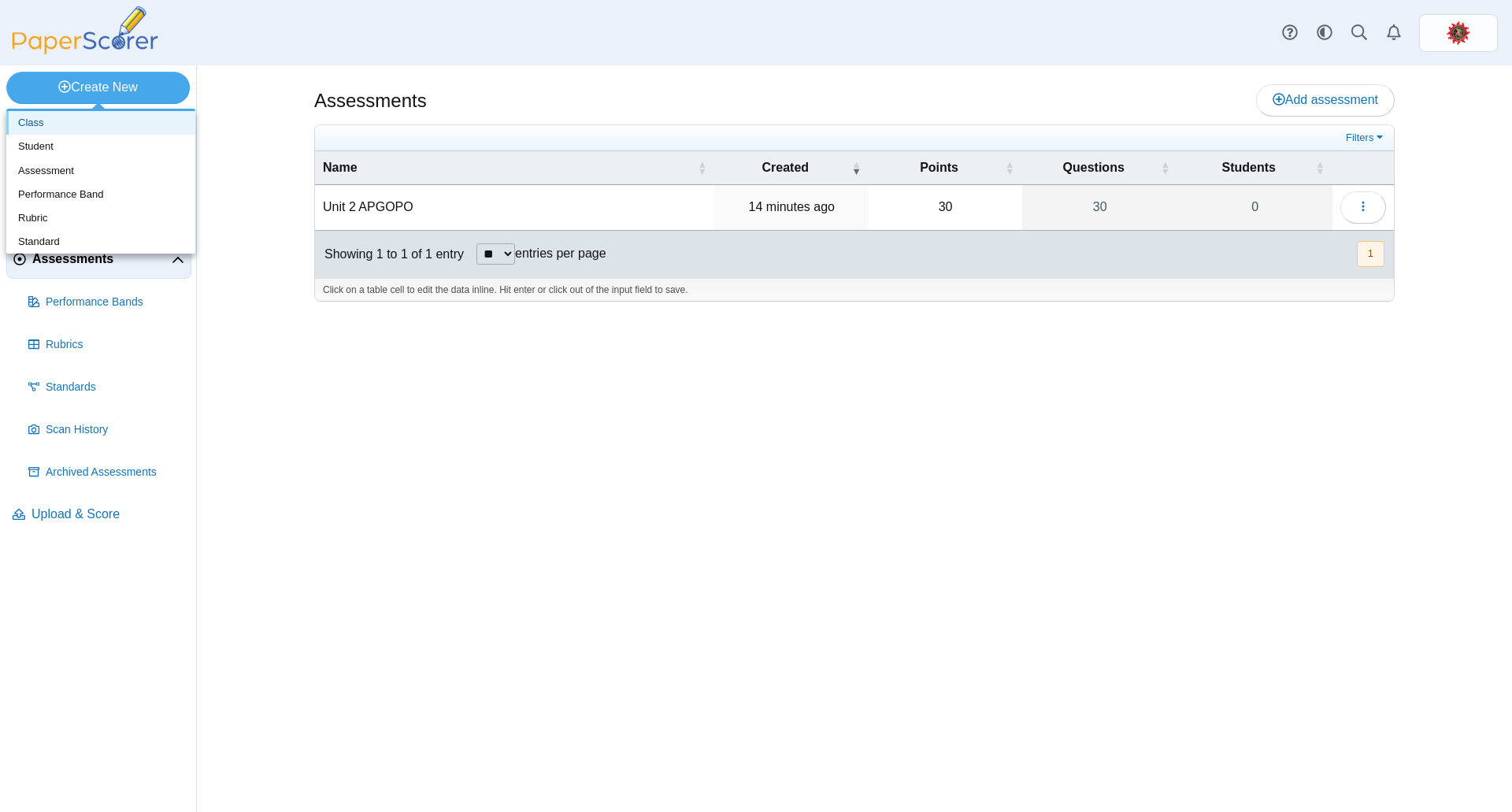
click at [73, 122] on link "Class" at bounding box center [100, 123] width 189 height 24
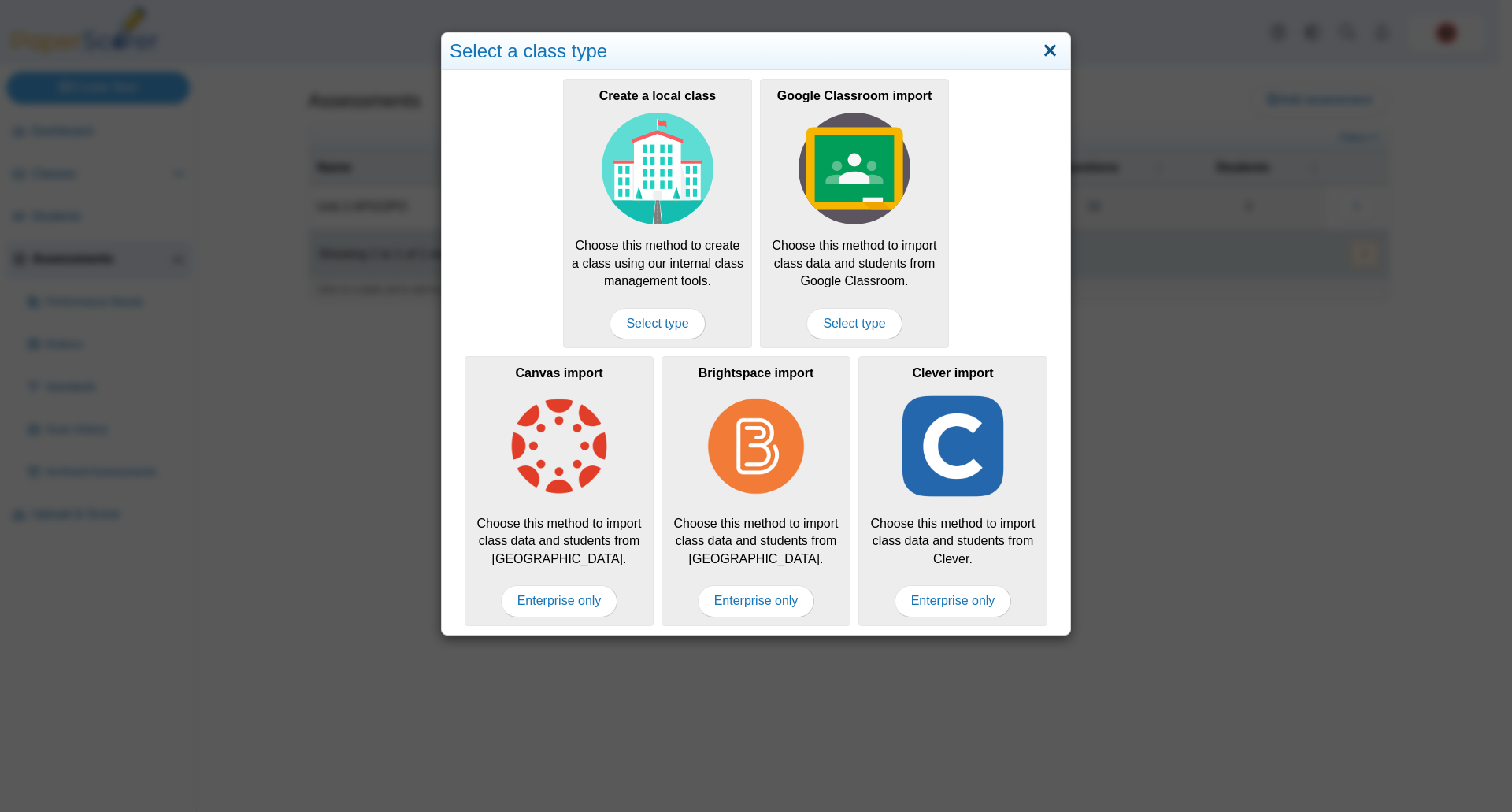
click at [1042, 48] on link "Close" at bounding box center [1050, 50] width 25 height 26
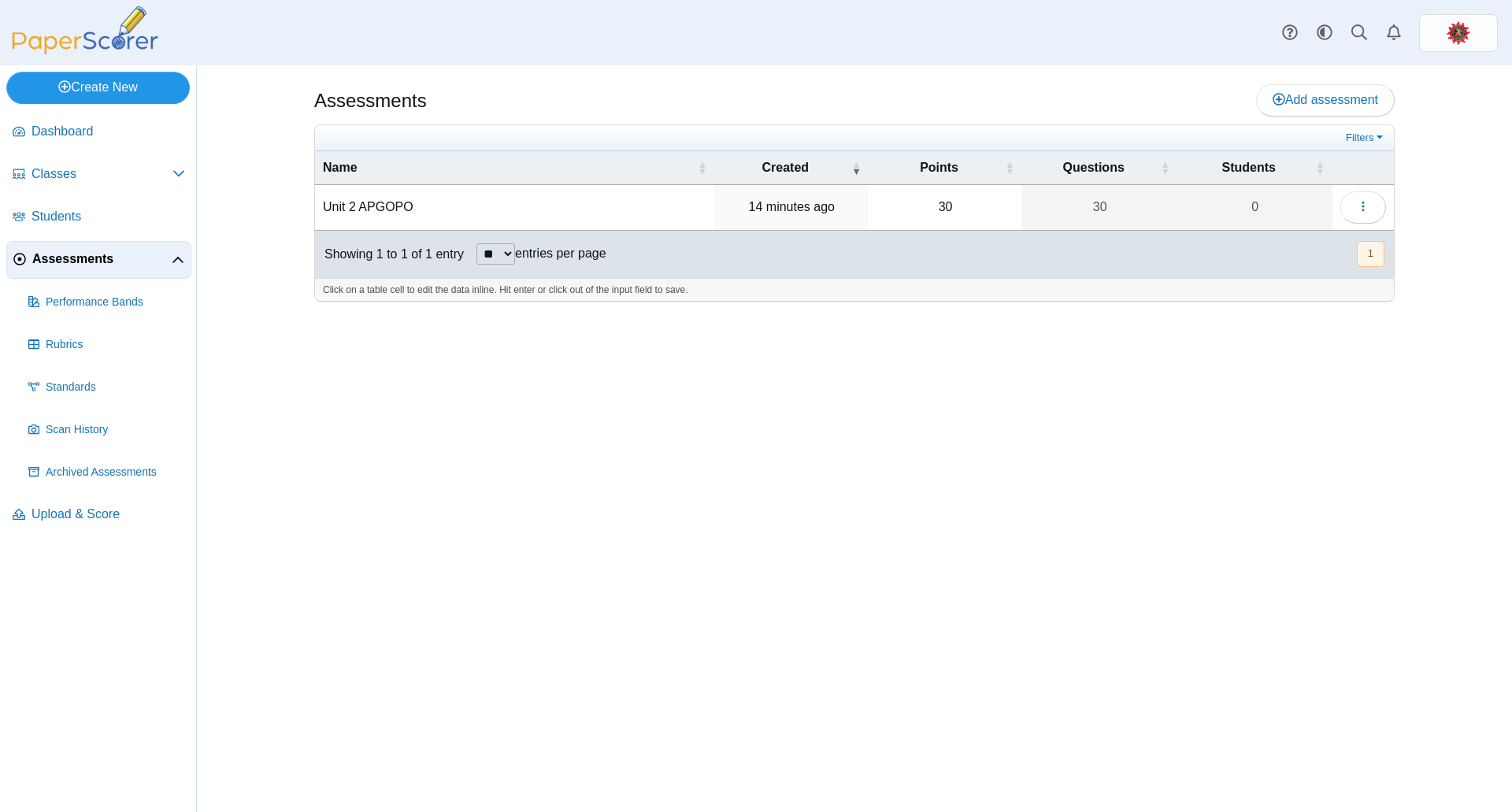
click at [122, 77] on link "Create New" at bounding box center [98, 87] width 184 height 31
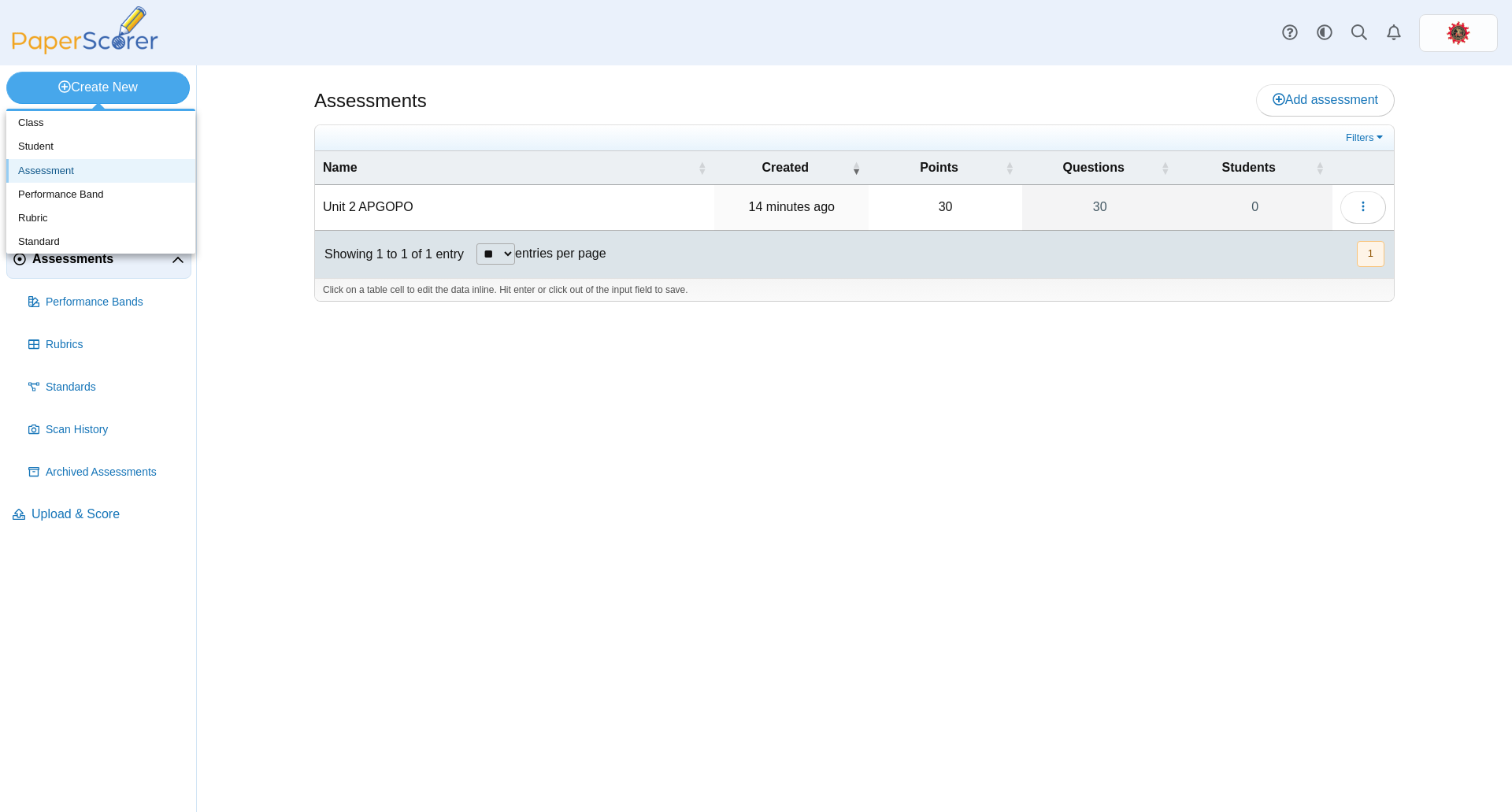
click at [63, 169] on link "Assessment" at bounding box center [100, 171] width 189 height 24
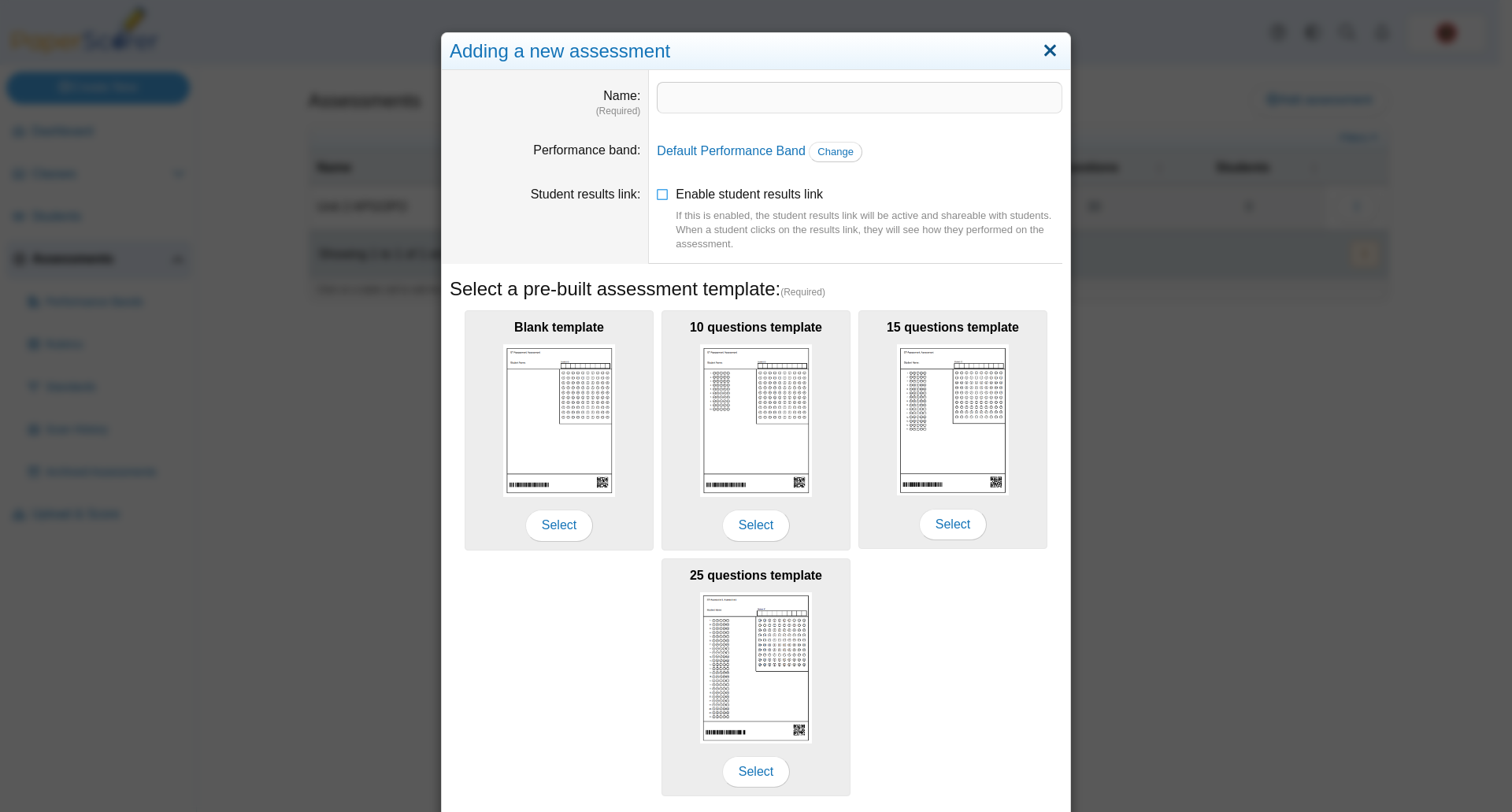
click at [1043, 57] on link "Close" at bounding box center [1050, 50] width 25 height 26
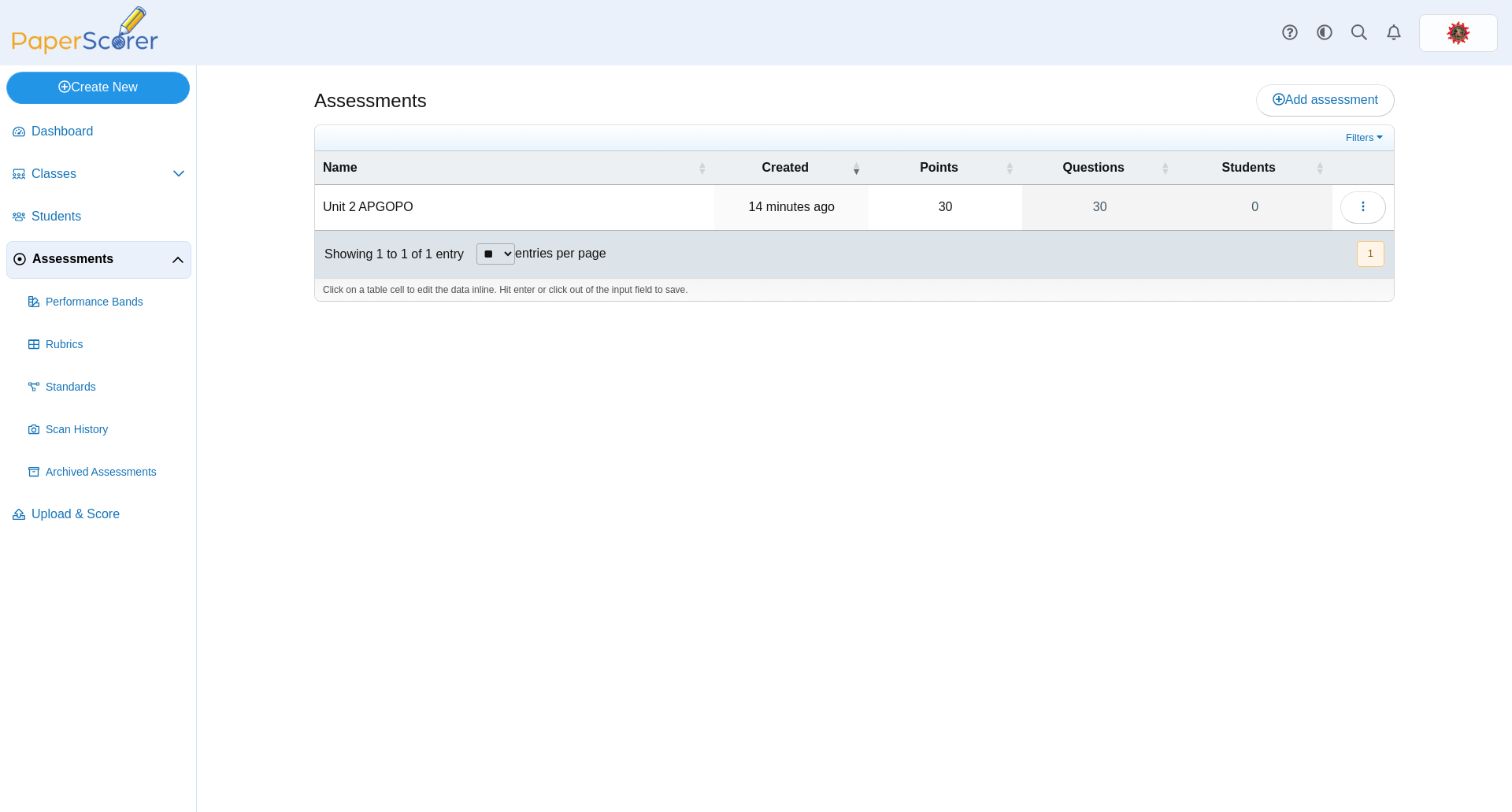
click at [108, 89] on link "Create New" at bounding box center [98, 87] width 184 height 31
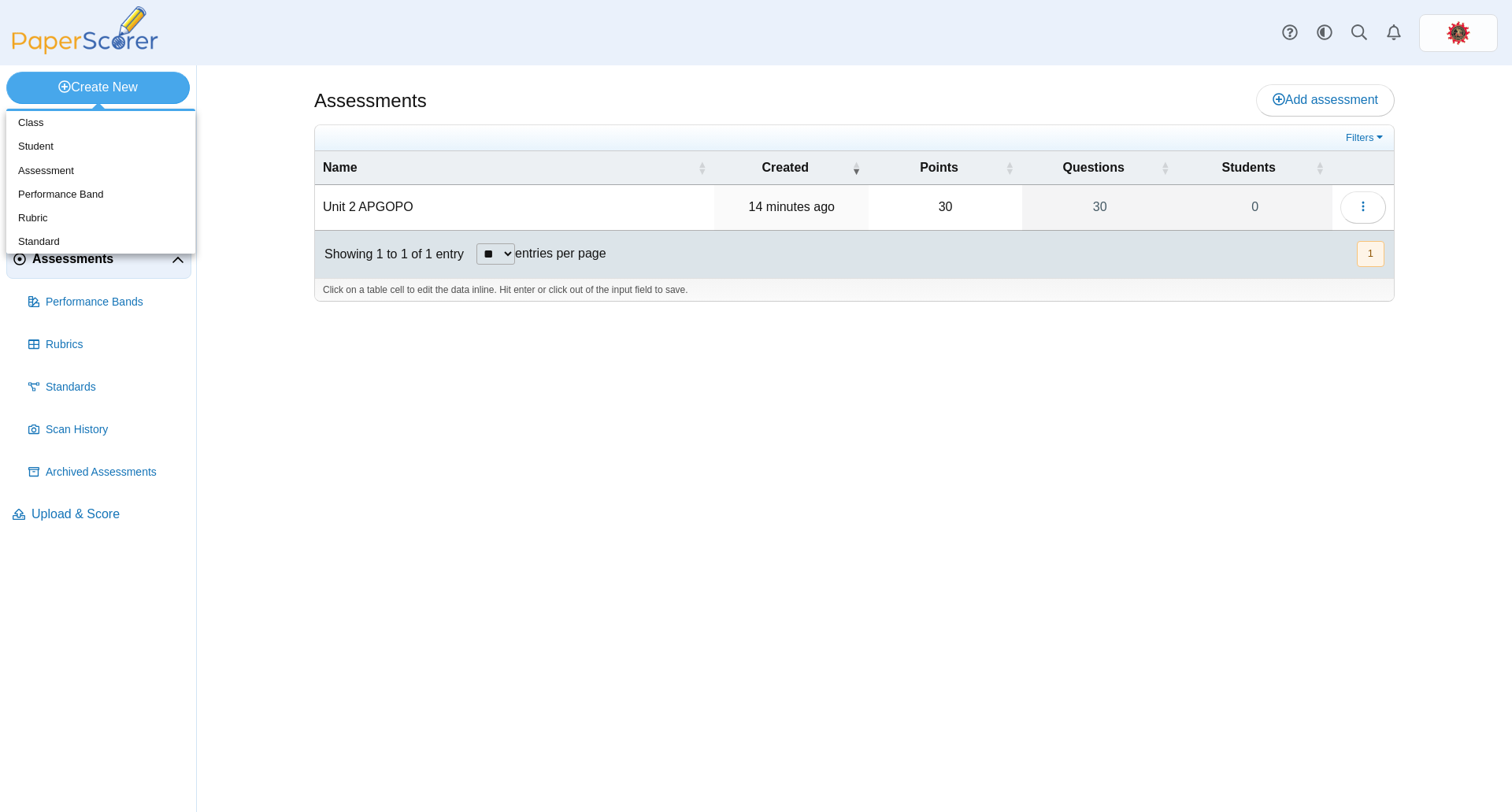
click at [302, 378] on div "Assessments Add assessment 30 0" at bounding box center [854, 438] width 1181 height 746
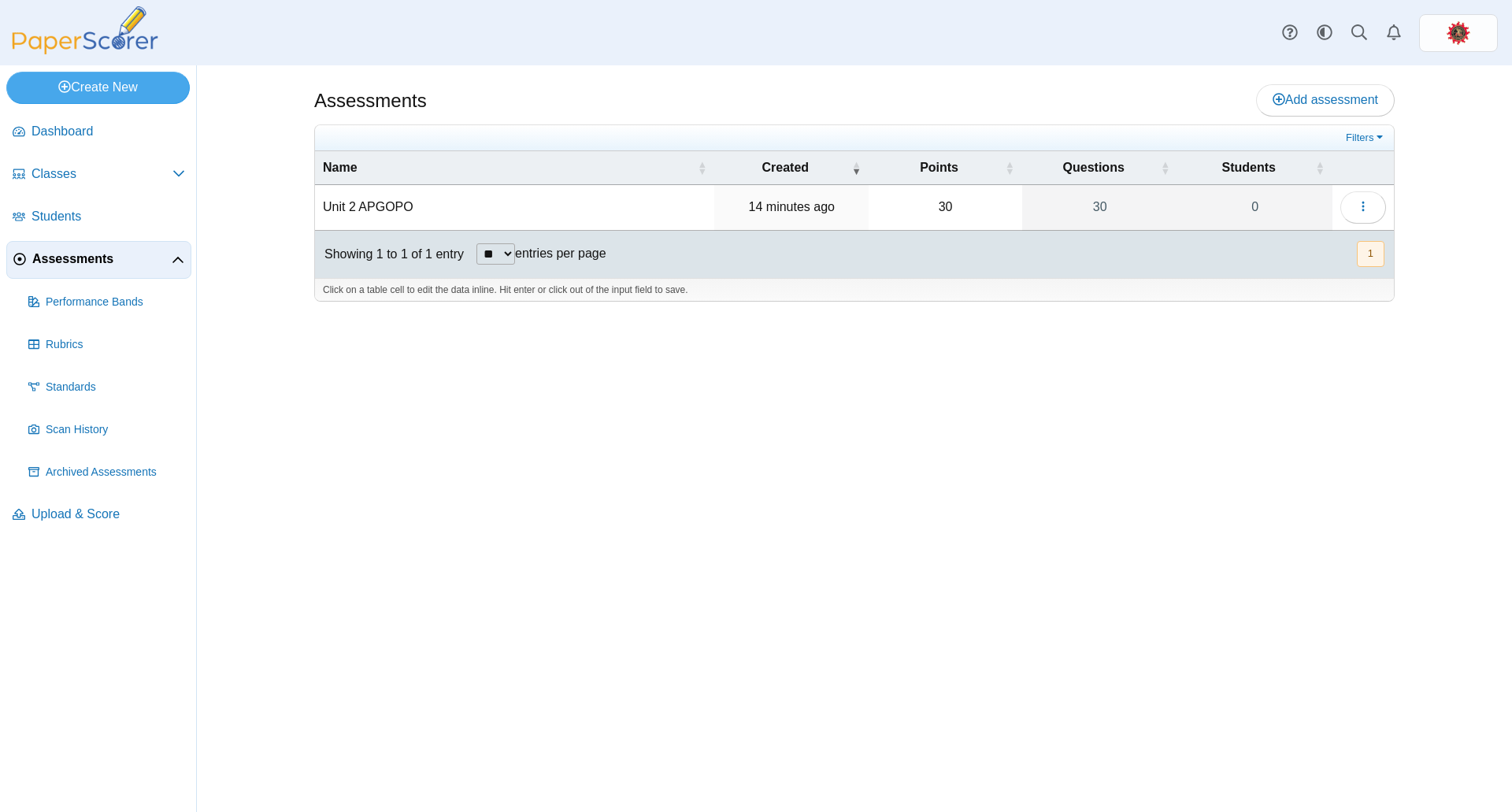
click at [1373, 148] on div "Filters Show only: Loading…" at bounding box center [854, 138] width 1079 height 26
click at [1374, 140] on link "Filters" at bounding box center [1366, 137] width 48 height 16
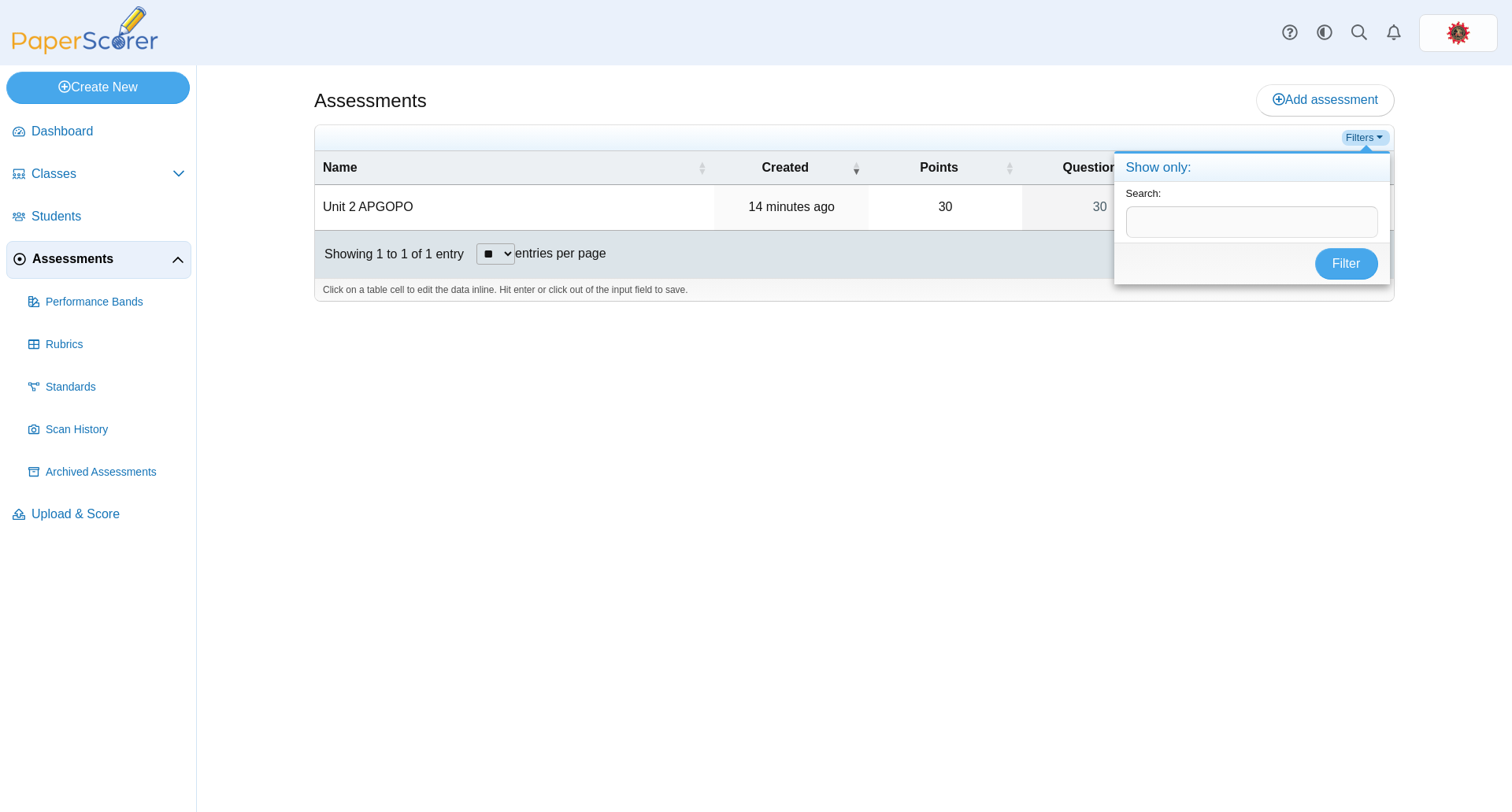
click at [1374, 140] on link "Filters" at bounding box center [1366, 137] width 48 height 16
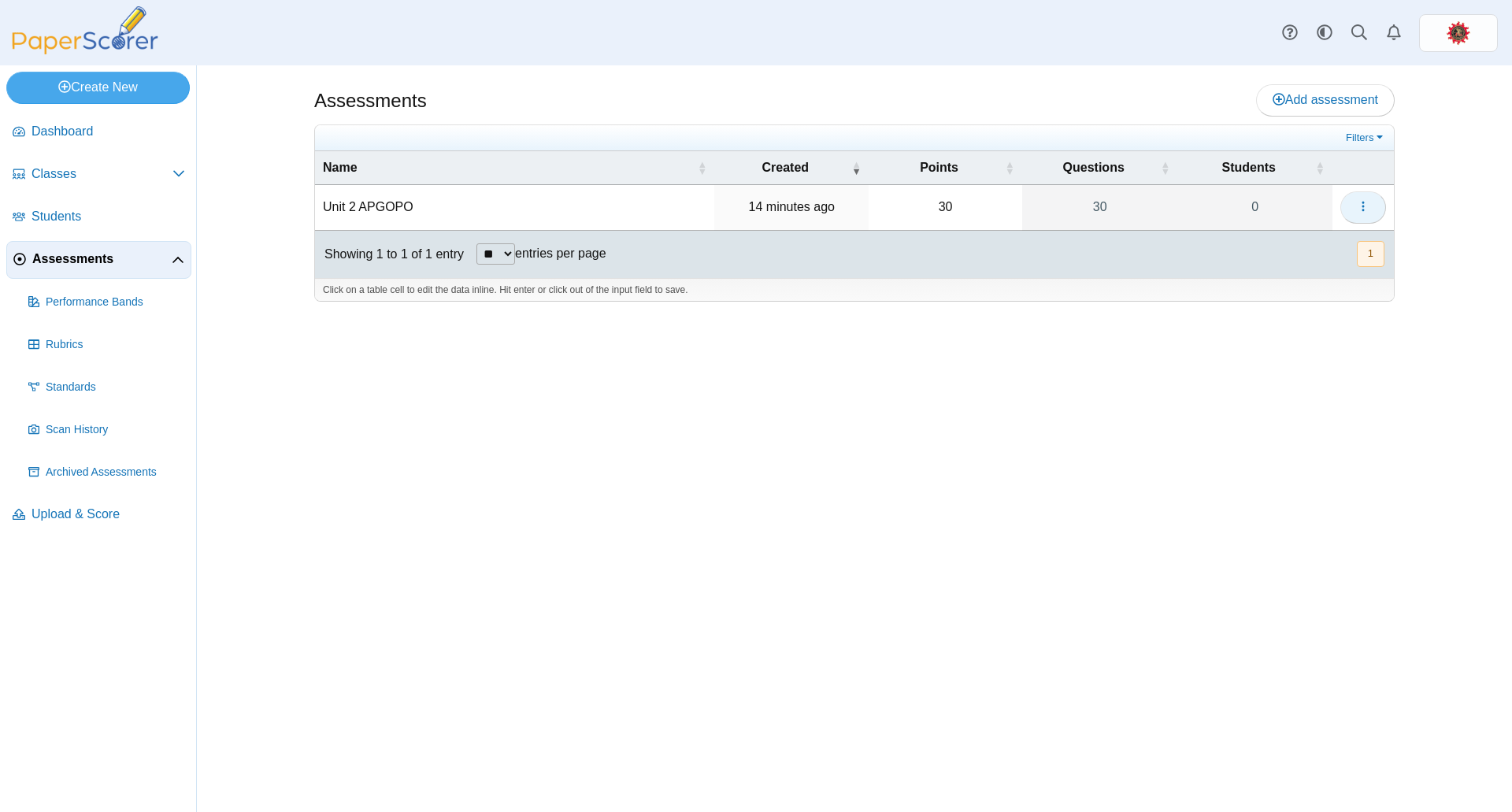
click at [1371, 204] on button "button" at bounding box center [1363, 206] width 46 height 31
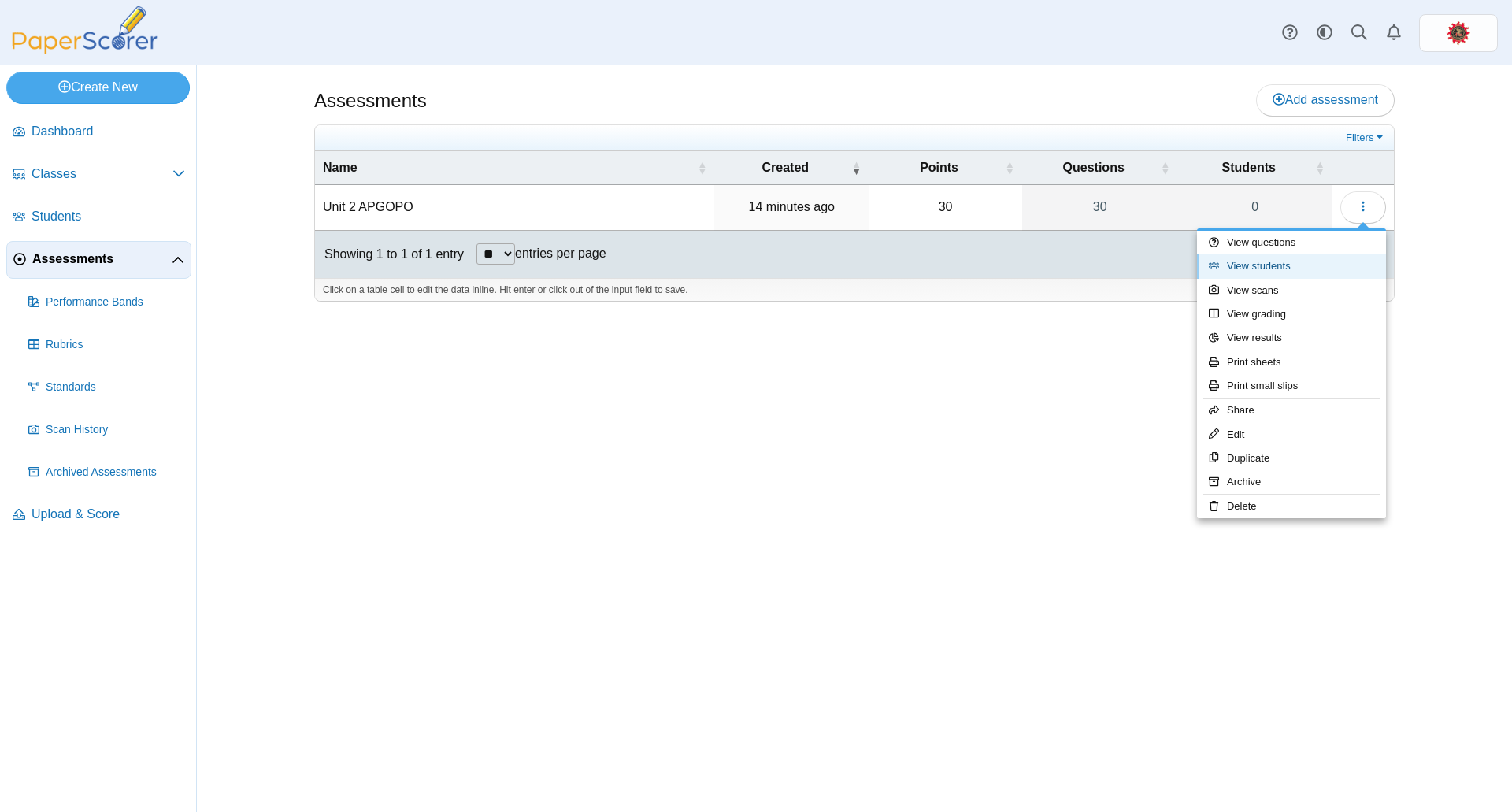
click at [1275, 271] on link "View students" at bounding box center [1291, 266] width 189 height 24
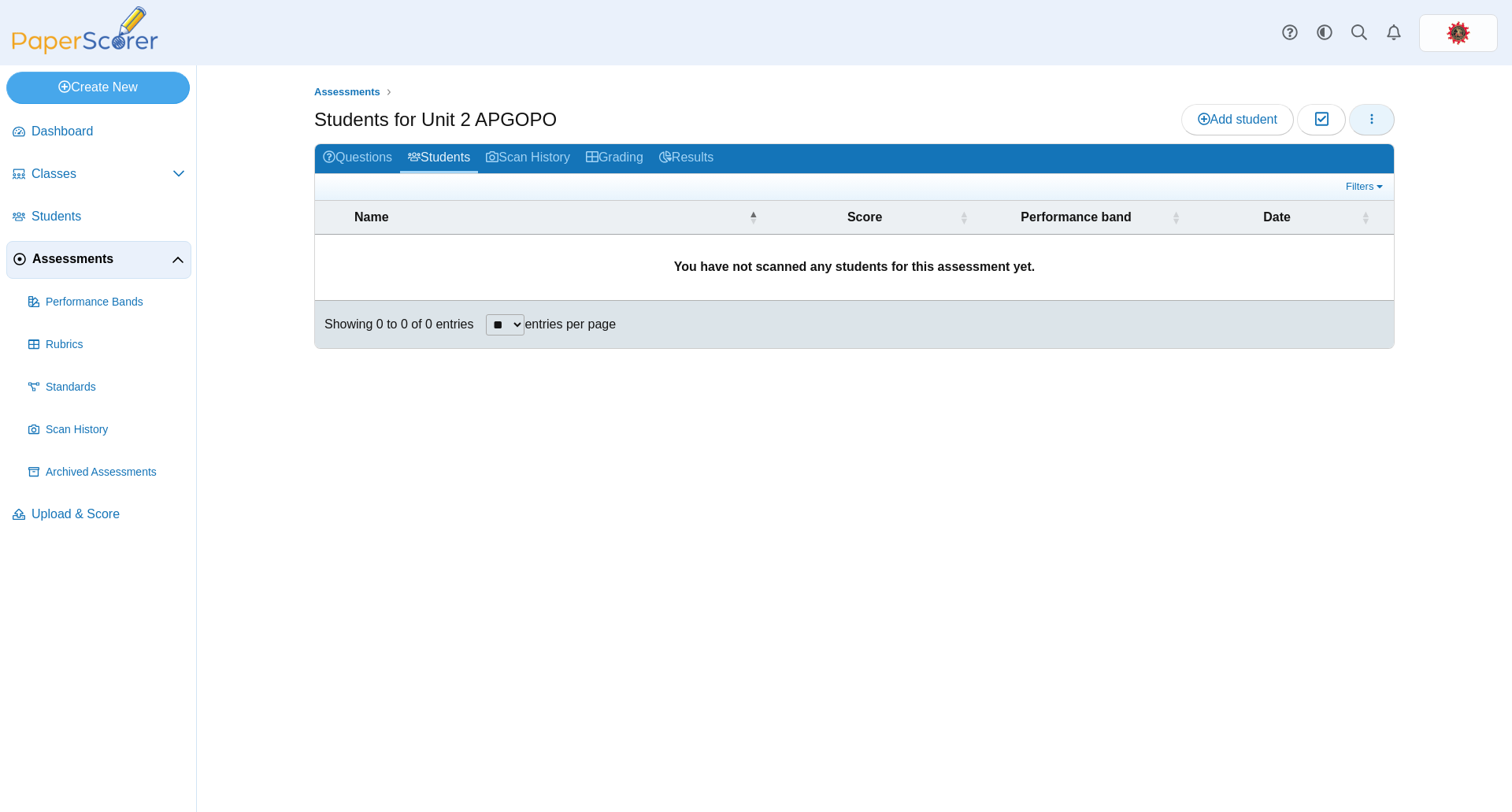
click at [1357, 116] on button "button" at bounding box center [1372, 120] width 46 height 31
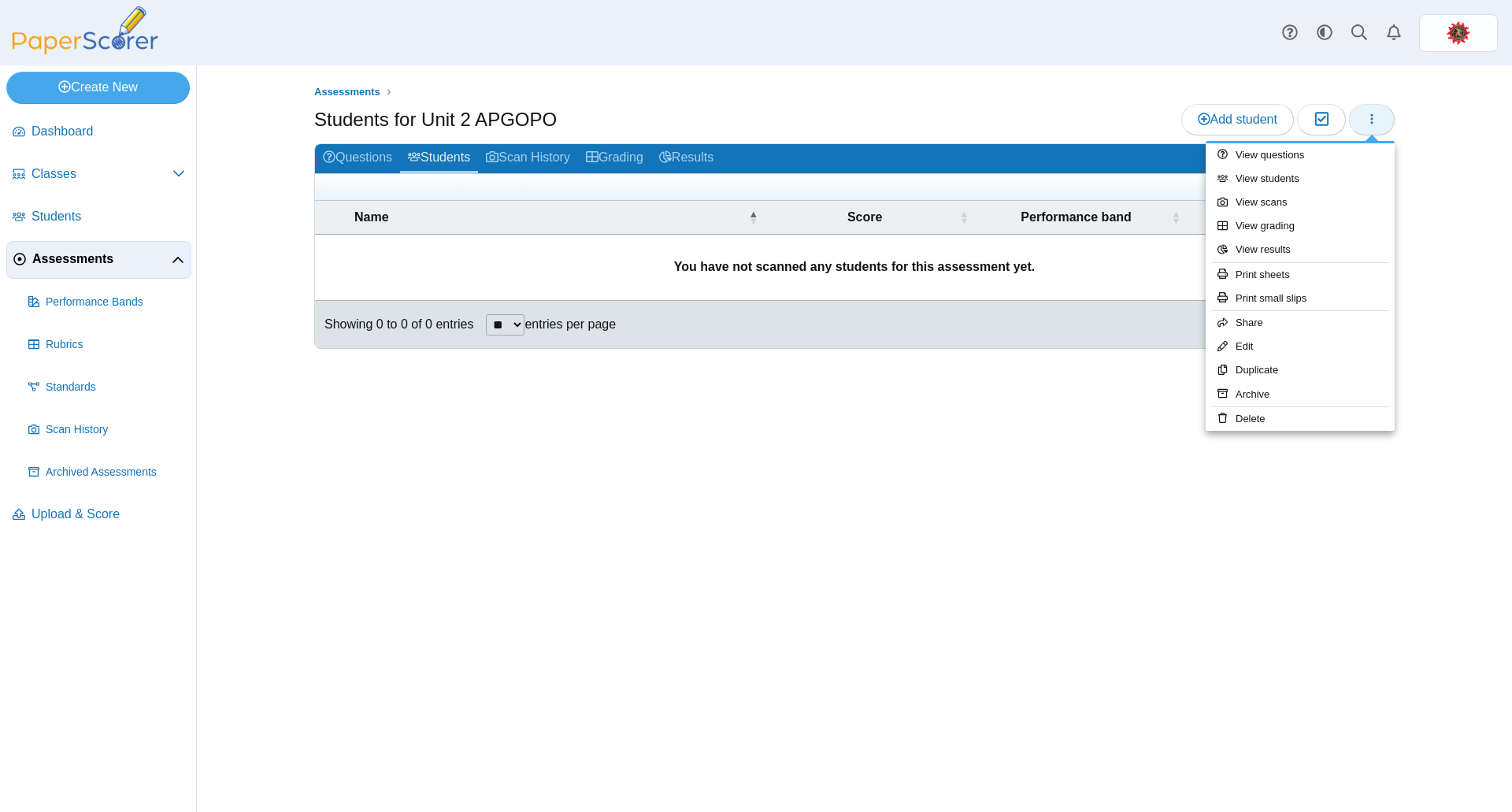
click at [1357, 116] on button "button" at bounding box center [1372, 120] width 46 height 31
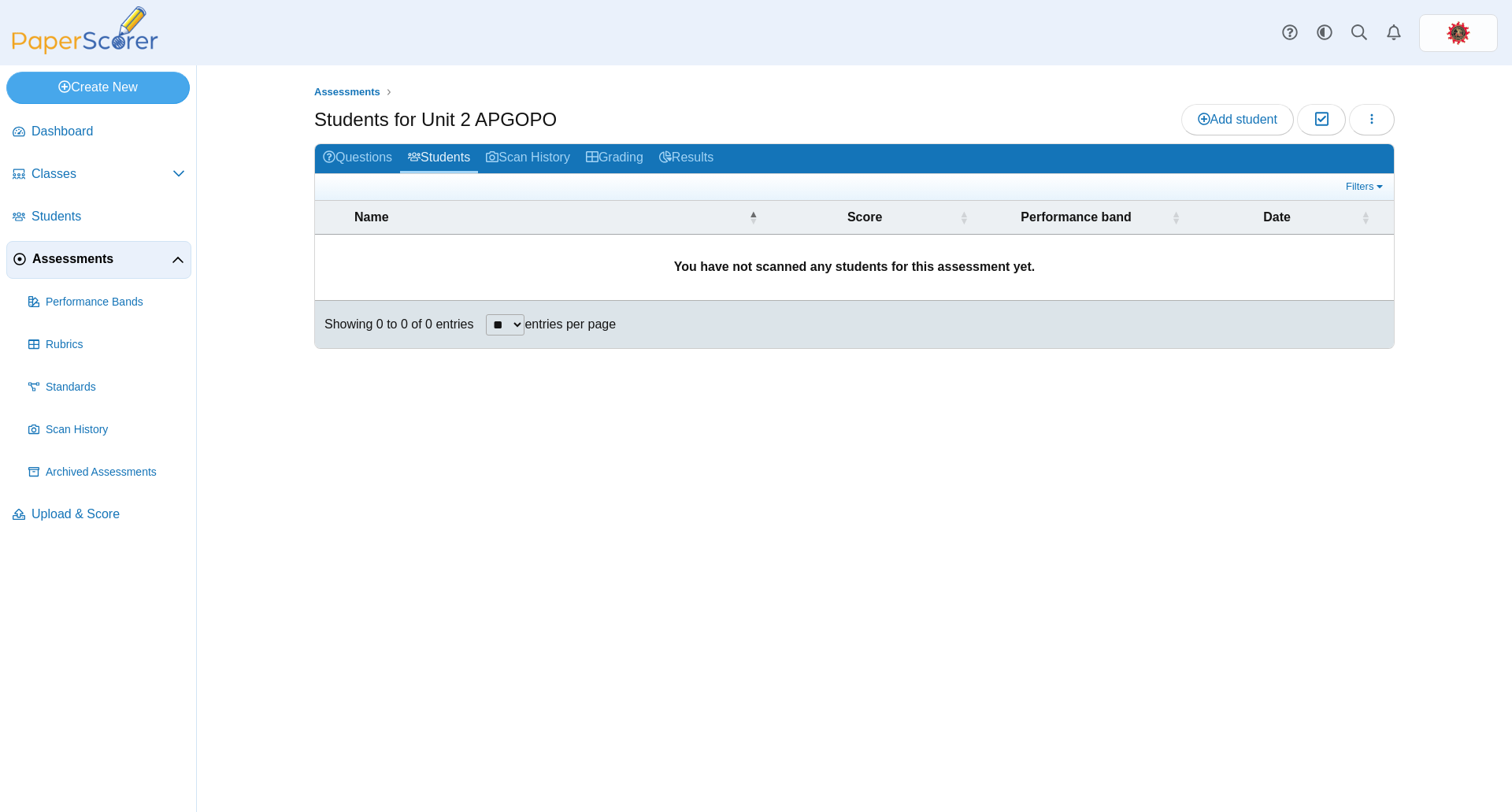
click at [524, 324] on select "** ** ** ***" at bounding box center [505, 324] width 38 height 21
click at [1243, 123] on span "Add student" at bounding box center [1237, 119] width 79 height 14
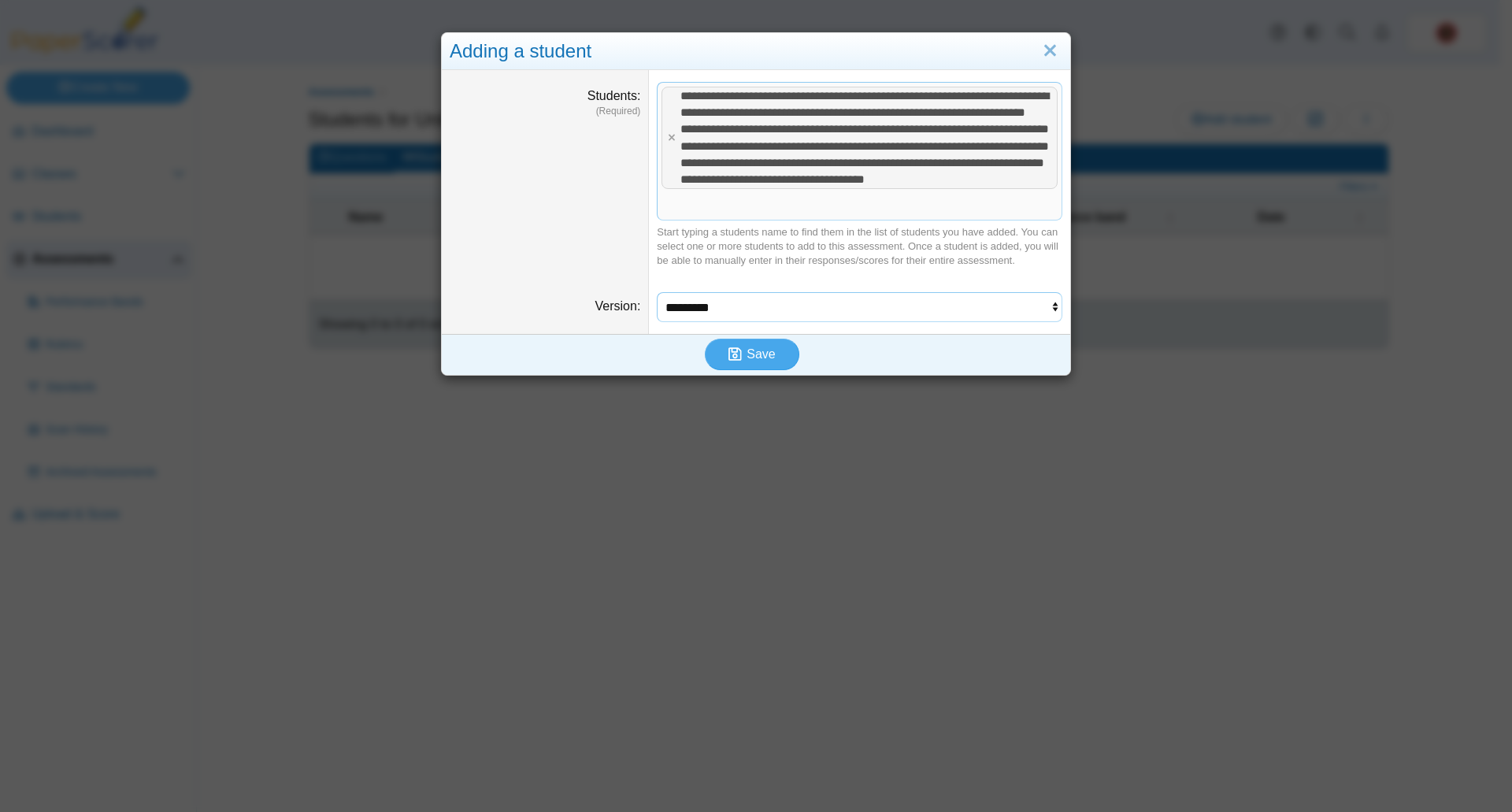
click at [863, 322] on select "********* *********" at bounding box center [860, 307] width 406 height 30
select select "**********"
click at [657, 317] on select "********* *********" at bounding box center [860, 307] width 406 height 30
click at [835, 320] on select "********* *********" at bounding box center [860, 307] width 406 height 30
select select
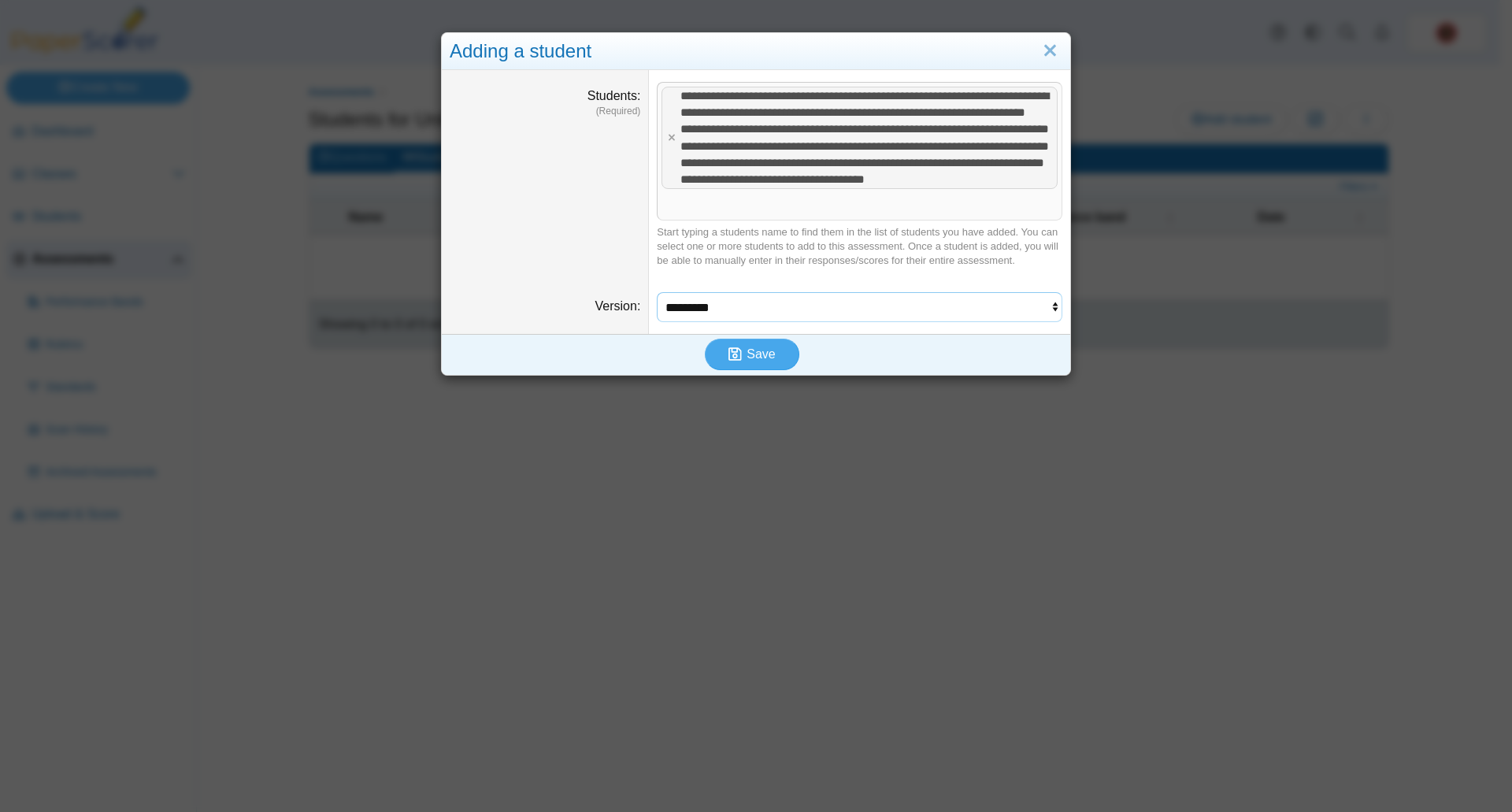
click at [657, 317] on select "********* *********" at bounding box center [860, 307] width 406 height 30
click at [962, 126] on span "**********" at bounding box center [864, 137] width 368 height 95
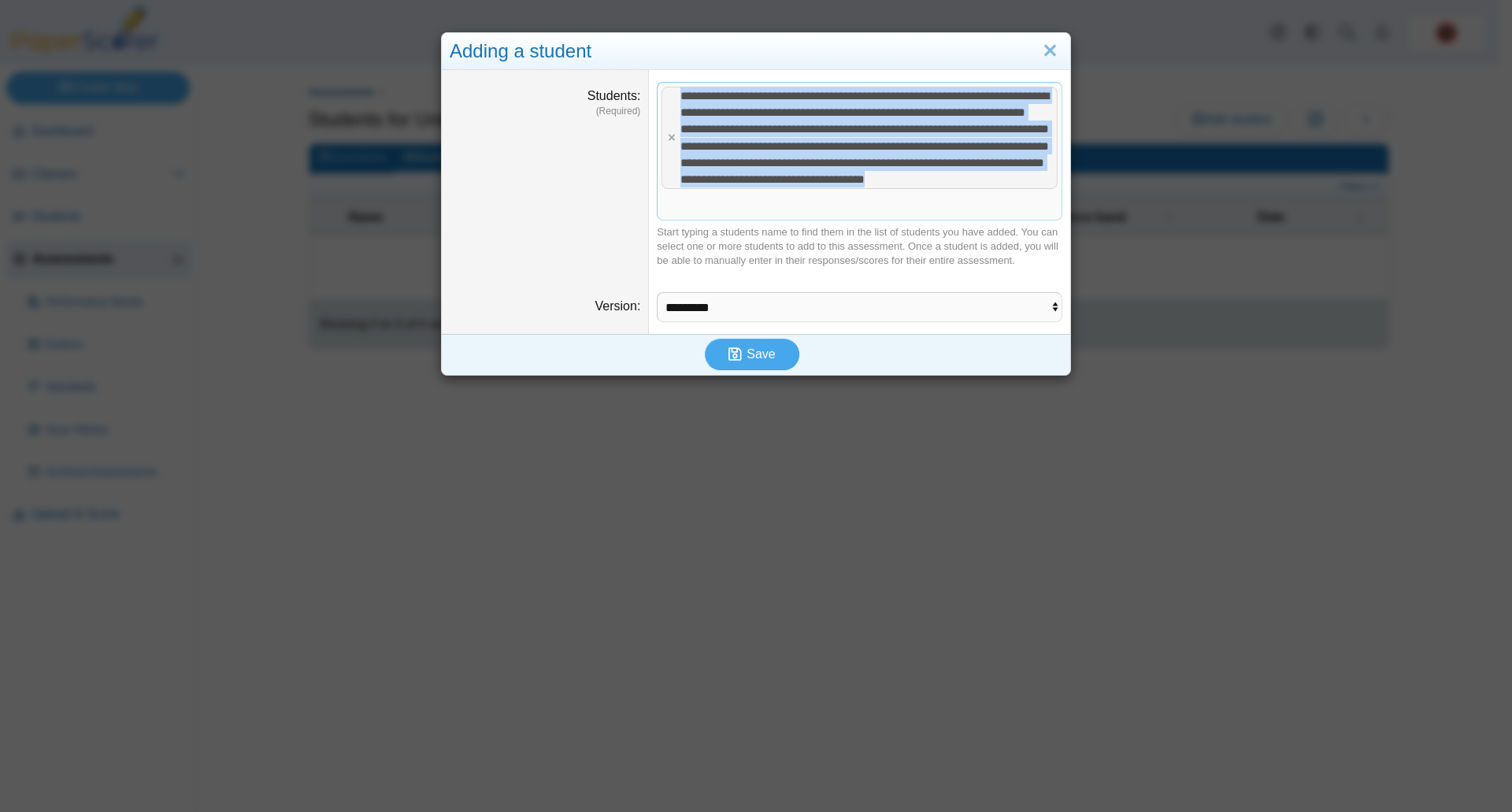
click at [962, 126] on span "**********" at bounding box center [864, 137] width 368 height 95
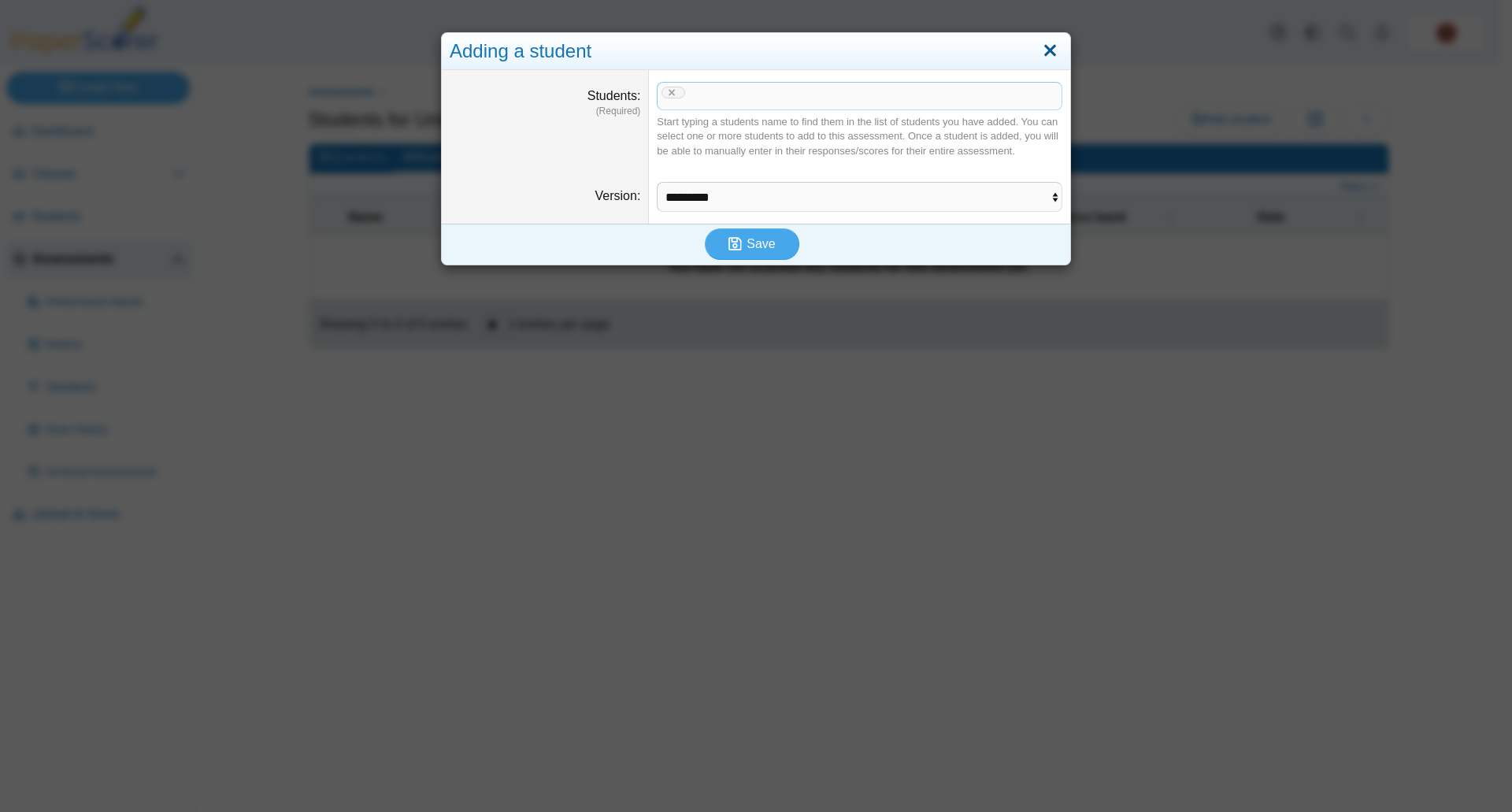
click at [1043, 52] on link "Close" at bounding box center [1050, 50] width 25 height 26
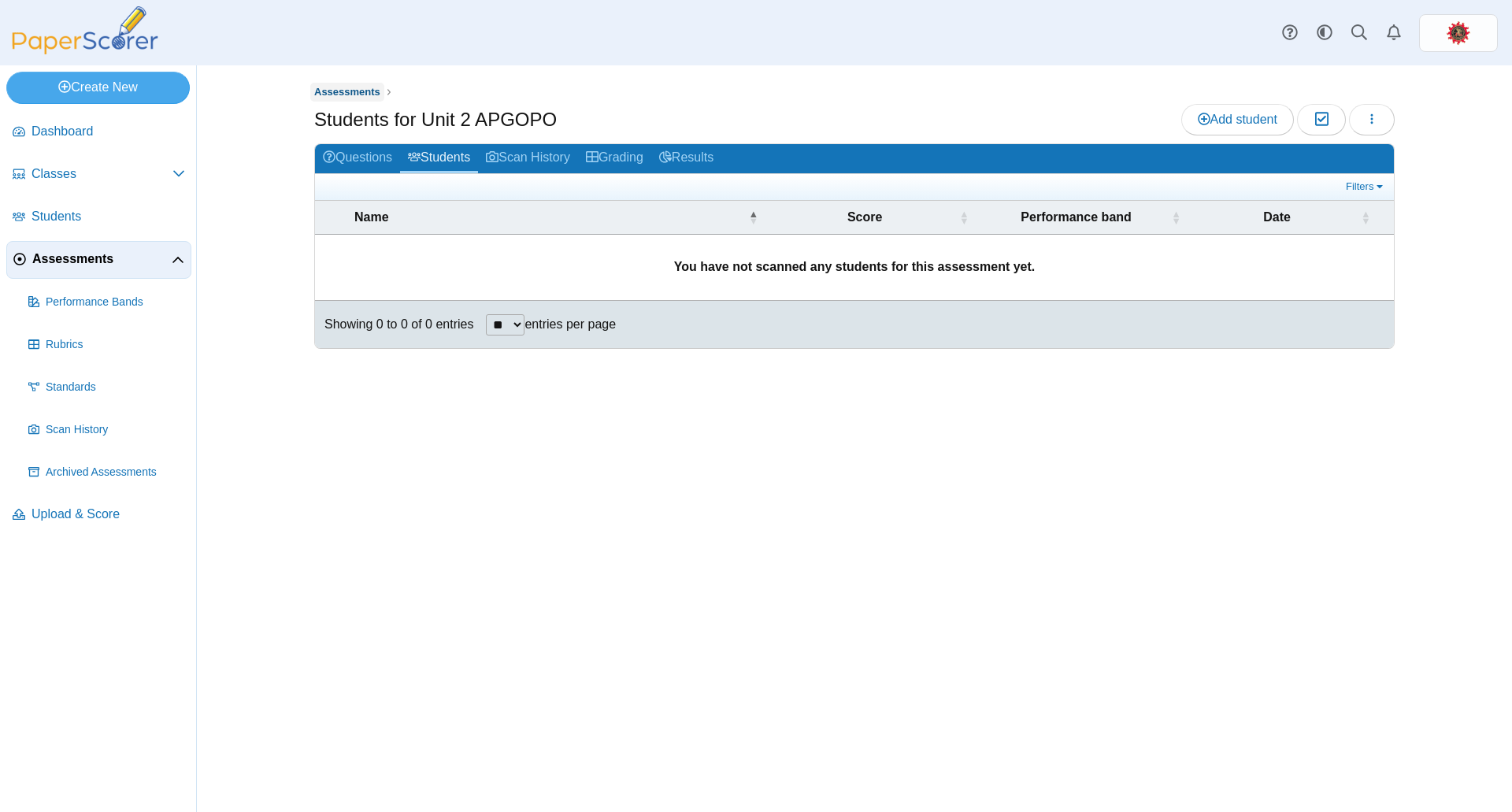
click at [364, 89] on span "Assessments" at bounding box center [347, 91] width 66 height 12
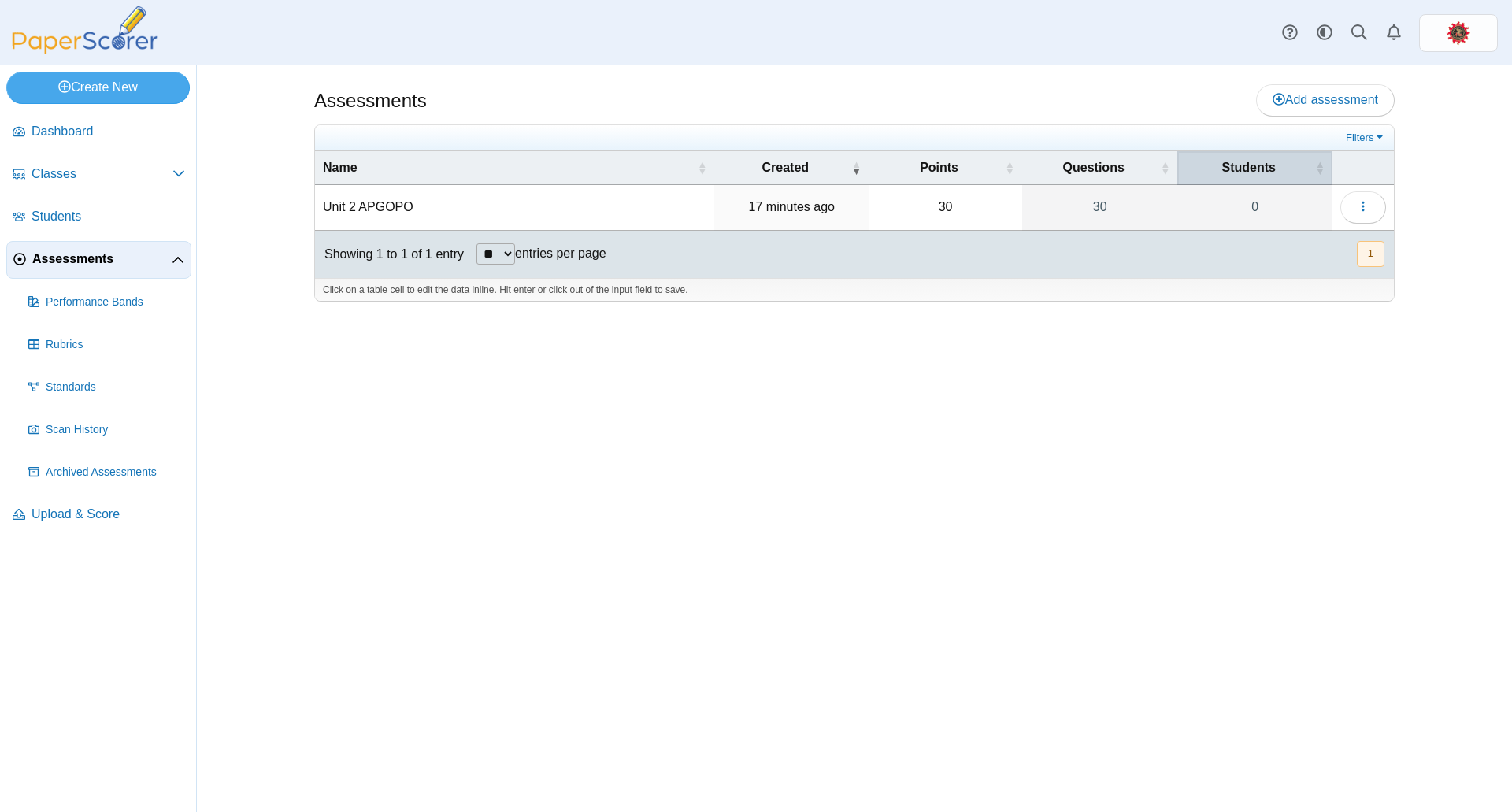
click at [1259, 174] on span "Students" at bounding box center [1248, 167] width 127 height 17
click at [1258, 174] on span "Students" at bounding box center [1248, 167] width 127 height 17
click at [1356, 203] on button "button" at bounding box center [1363, 206] width 46 height 31
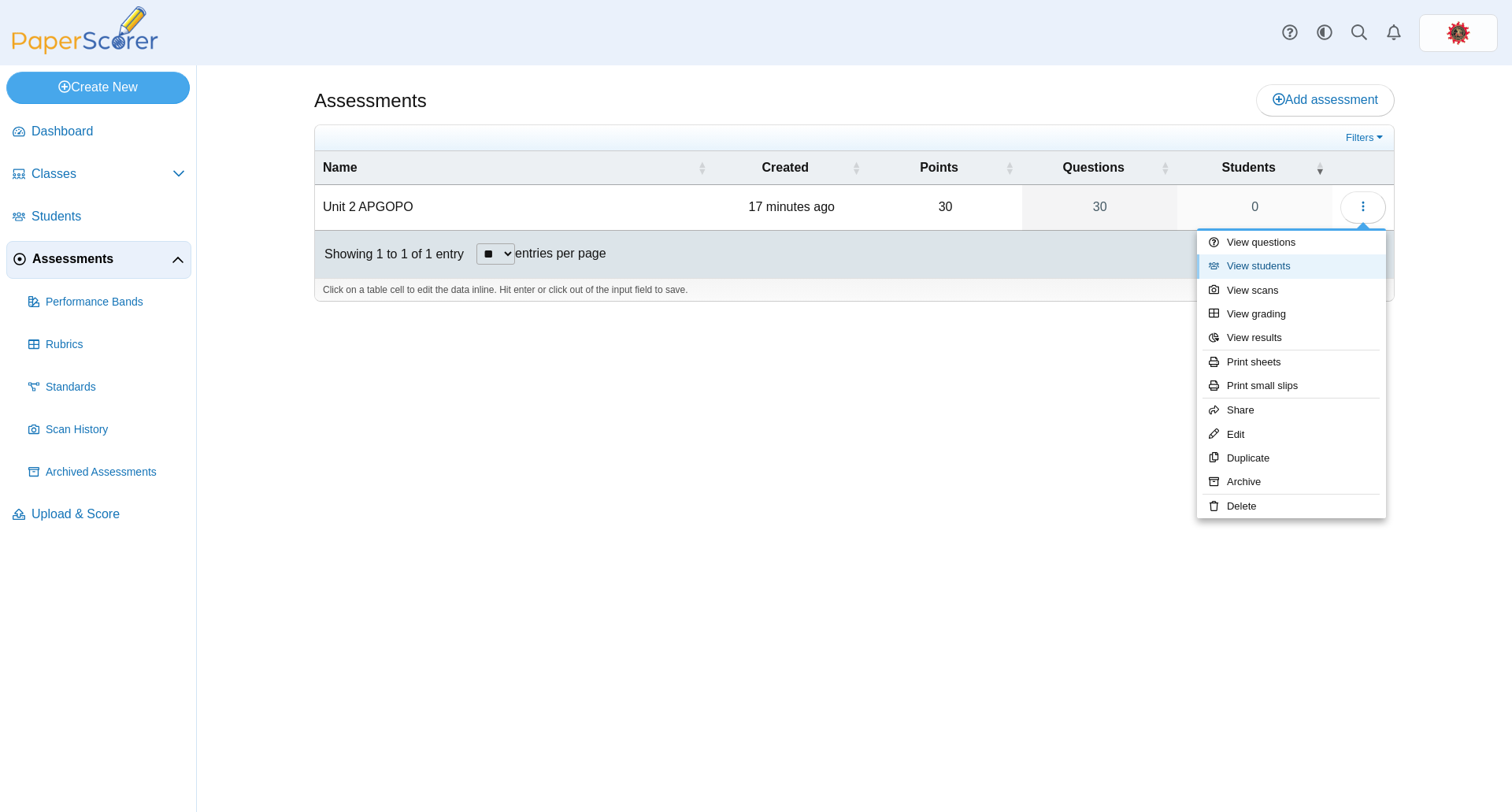
click at [1285, 268] on link "View students" at bounding box center [1291, 266] width 189 height 24
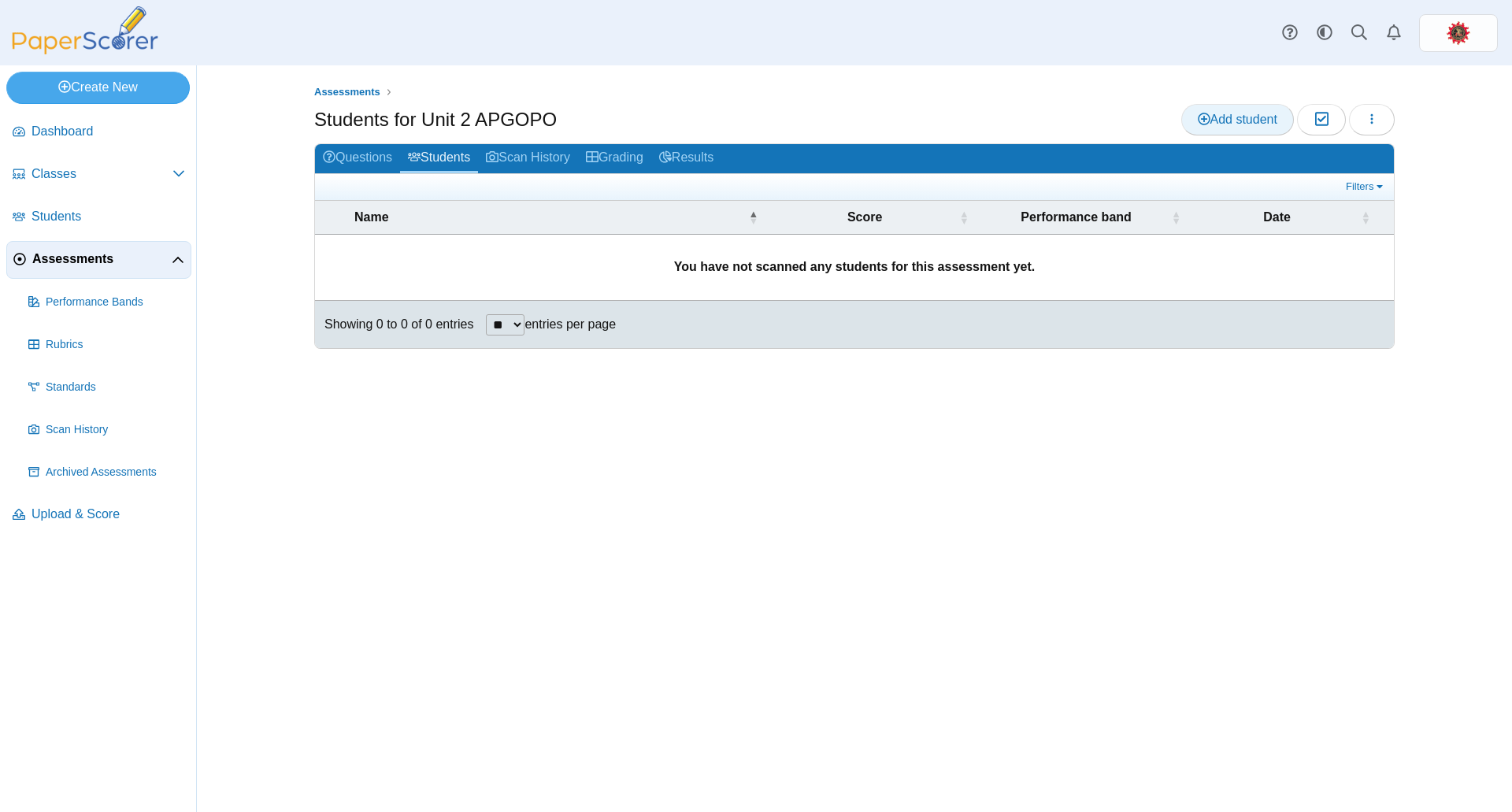
click at [1274, 114] on span "Add student" at bounding box center [1237, 119] width 79 height 14
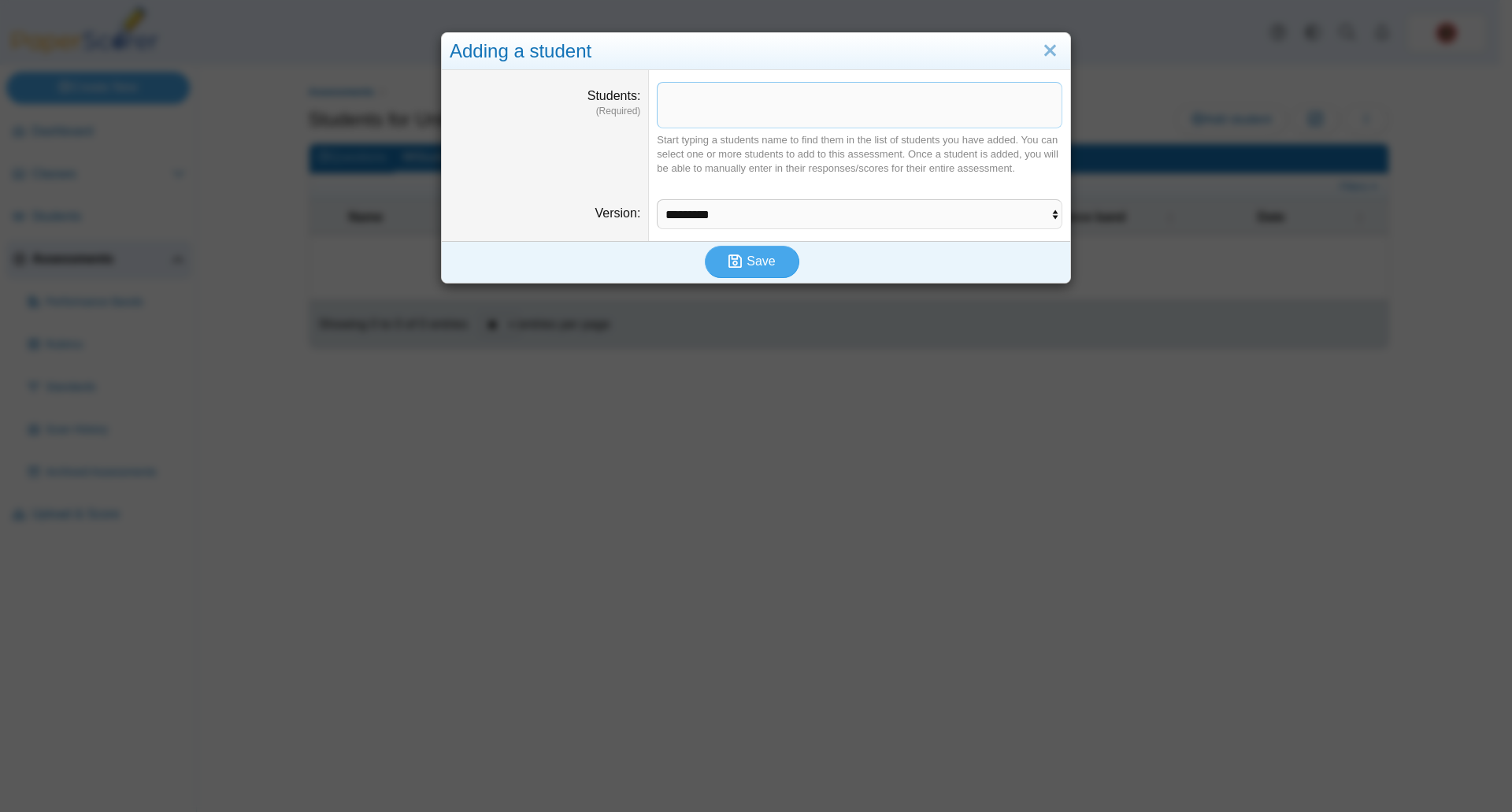
click at [752, 109] on span at bounding box center [860, 105] width 404 height 45
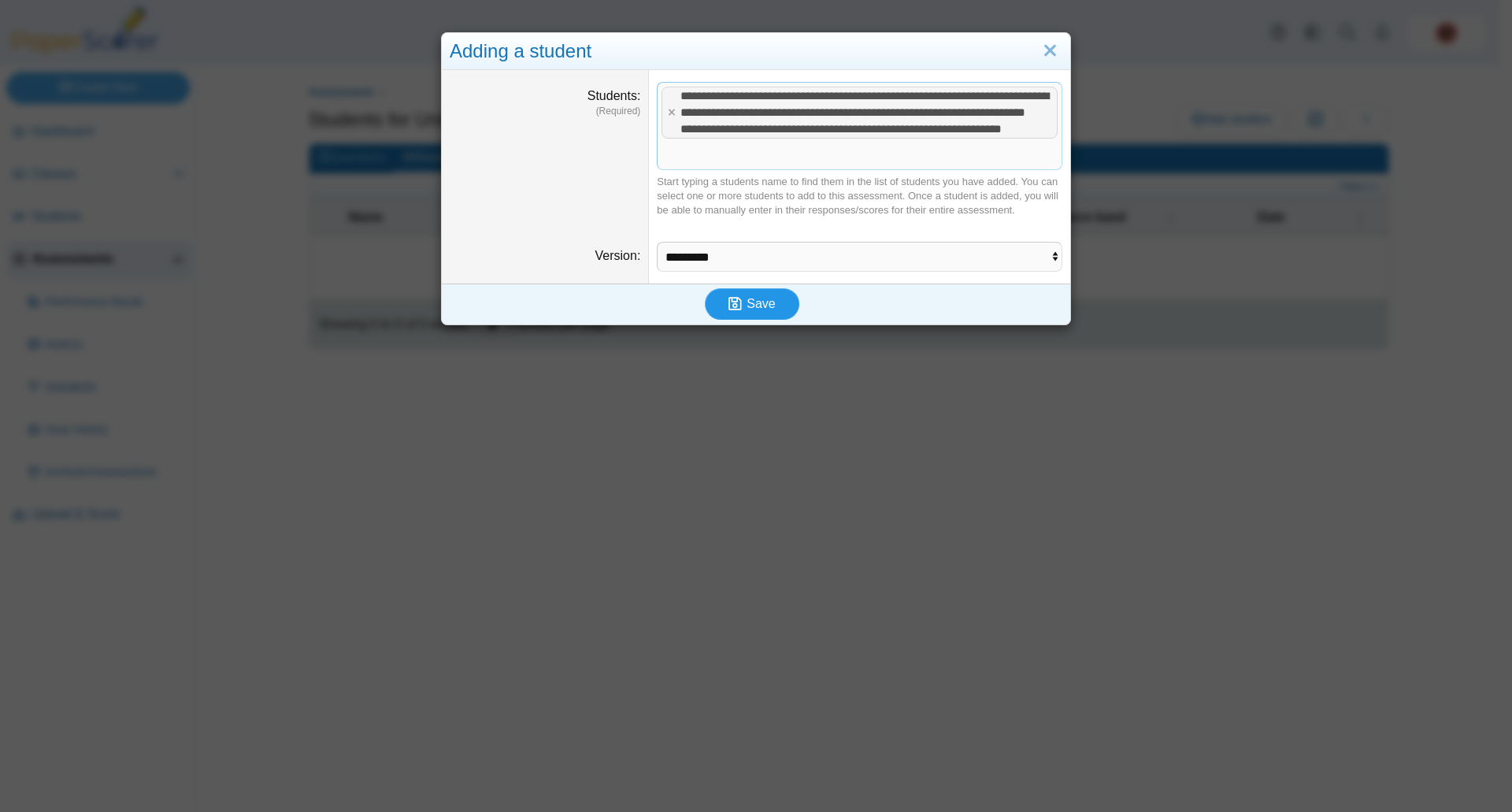
click at [759, 311] on span "Save" at bounding box center [760, 303] width 28 height 14
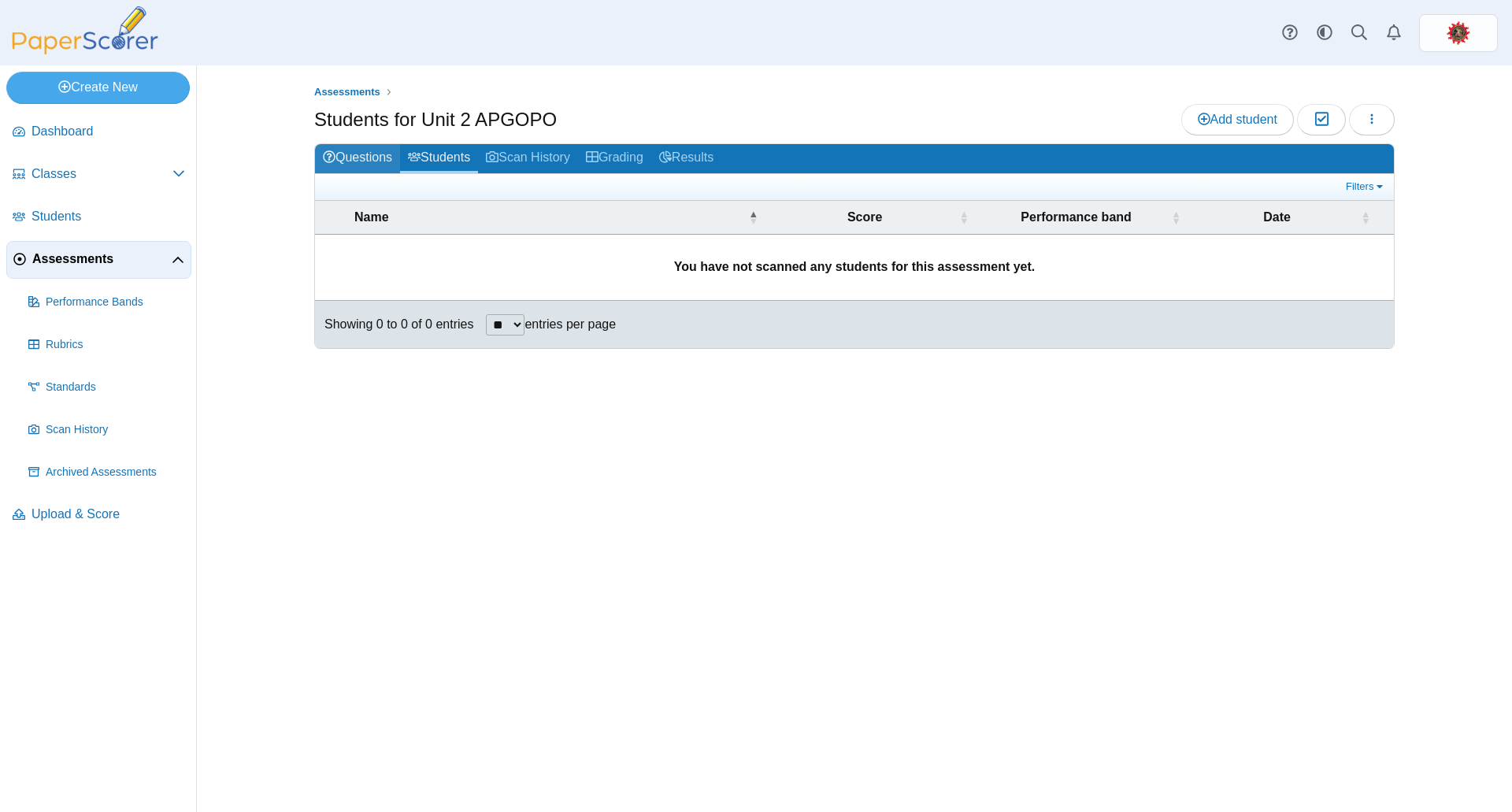
click at [366, 150] on link "Questions" at bounding box center [357, 159] width 85 height 29
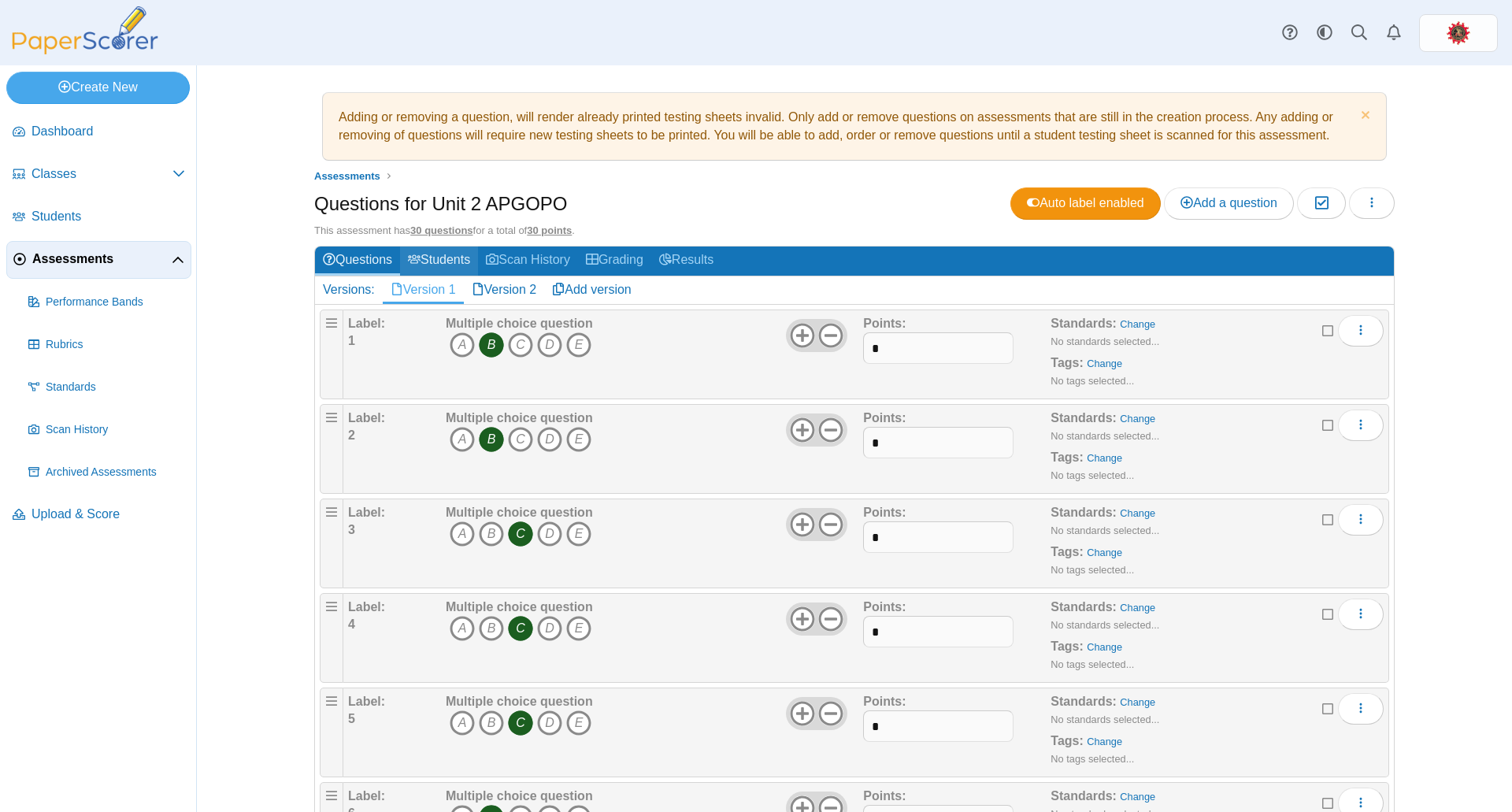
click at [437, 261] on link "Students" at bounding box center [439, 261] width 78 height 29
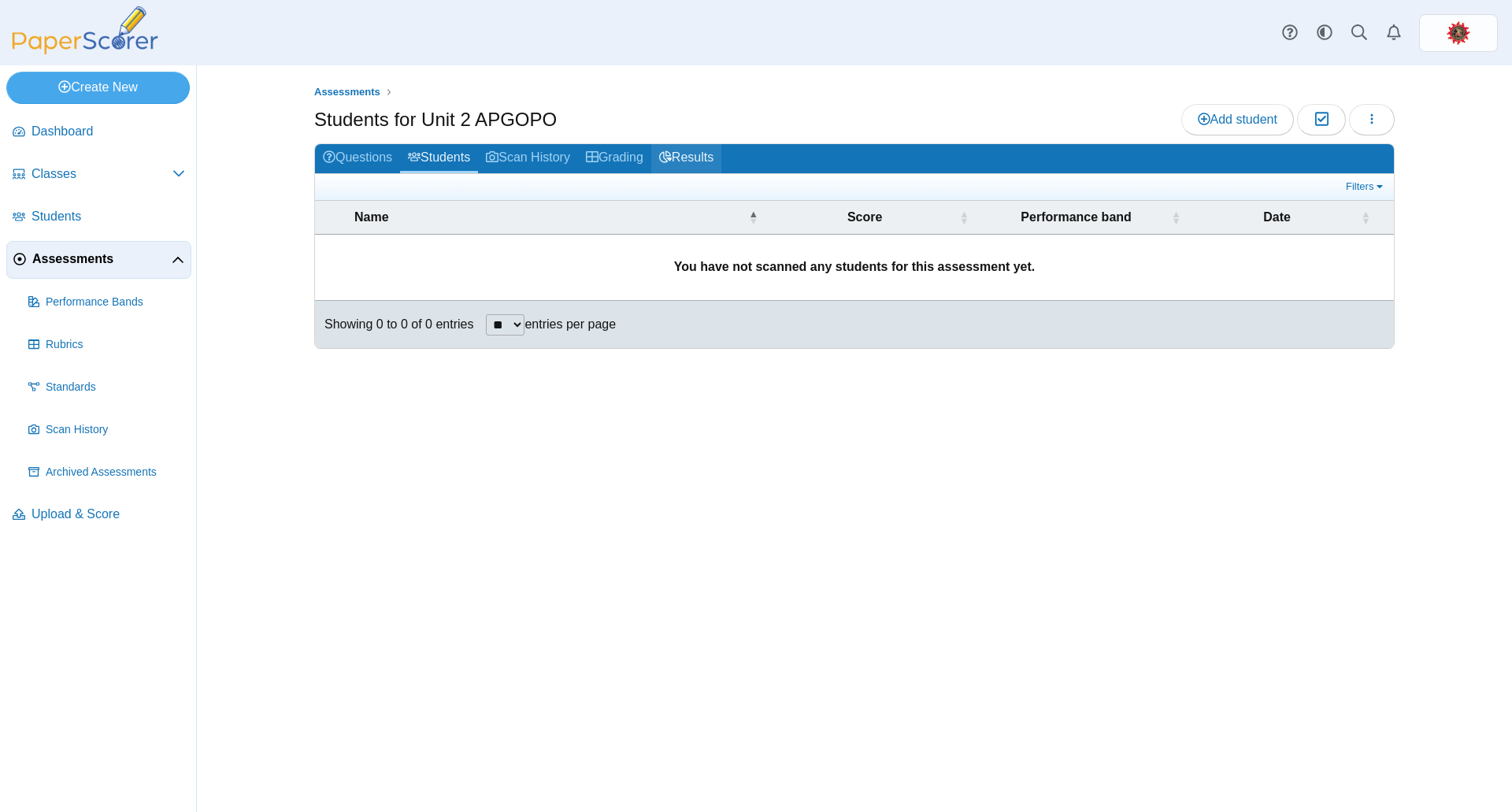
click at [695, 159] on link "Results" at bounding box center [686, 159] width 70 height 29
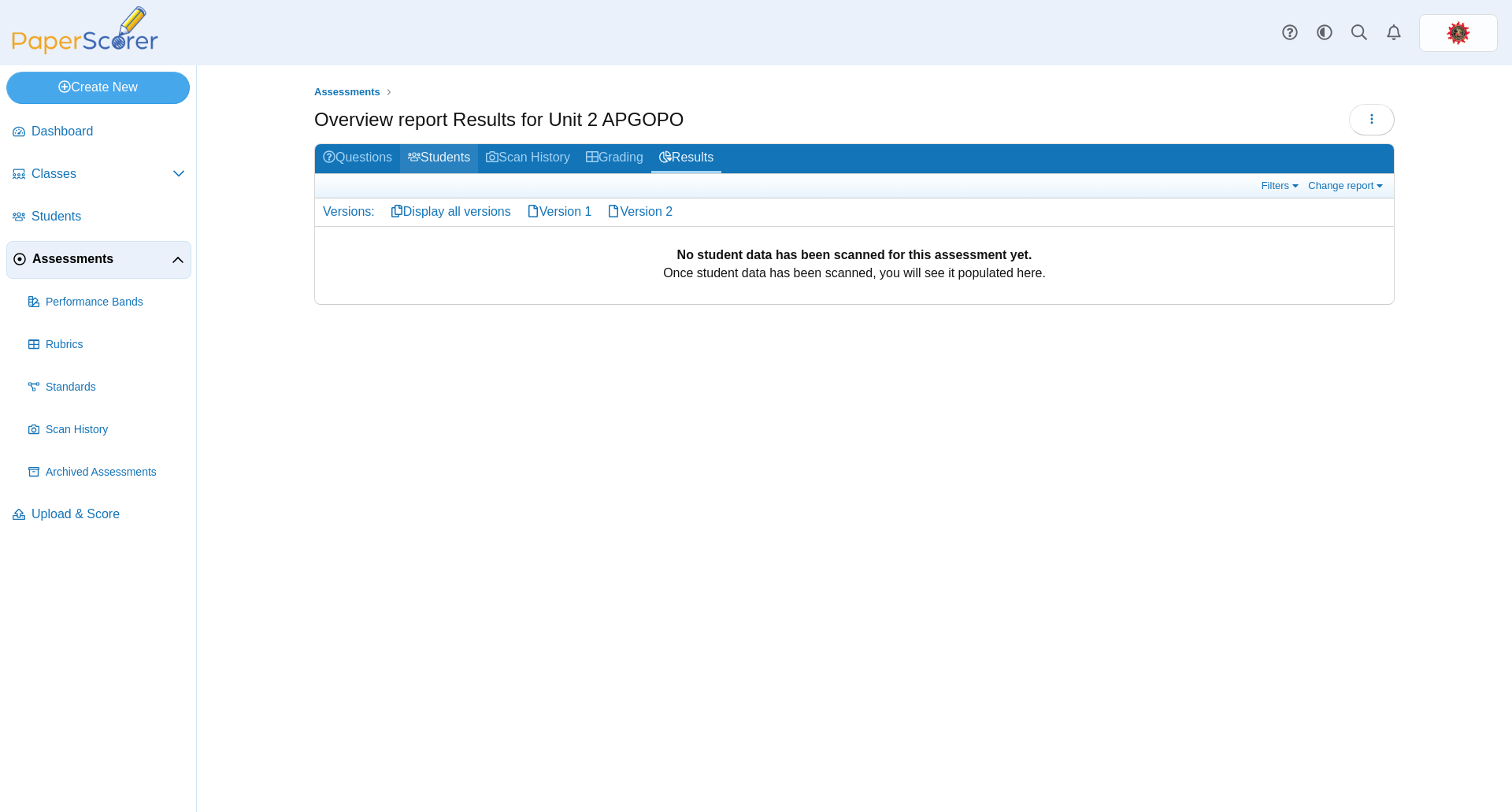
click at [433, 159] on link "Students" at bounding box center [439, 159] width 78 height 29
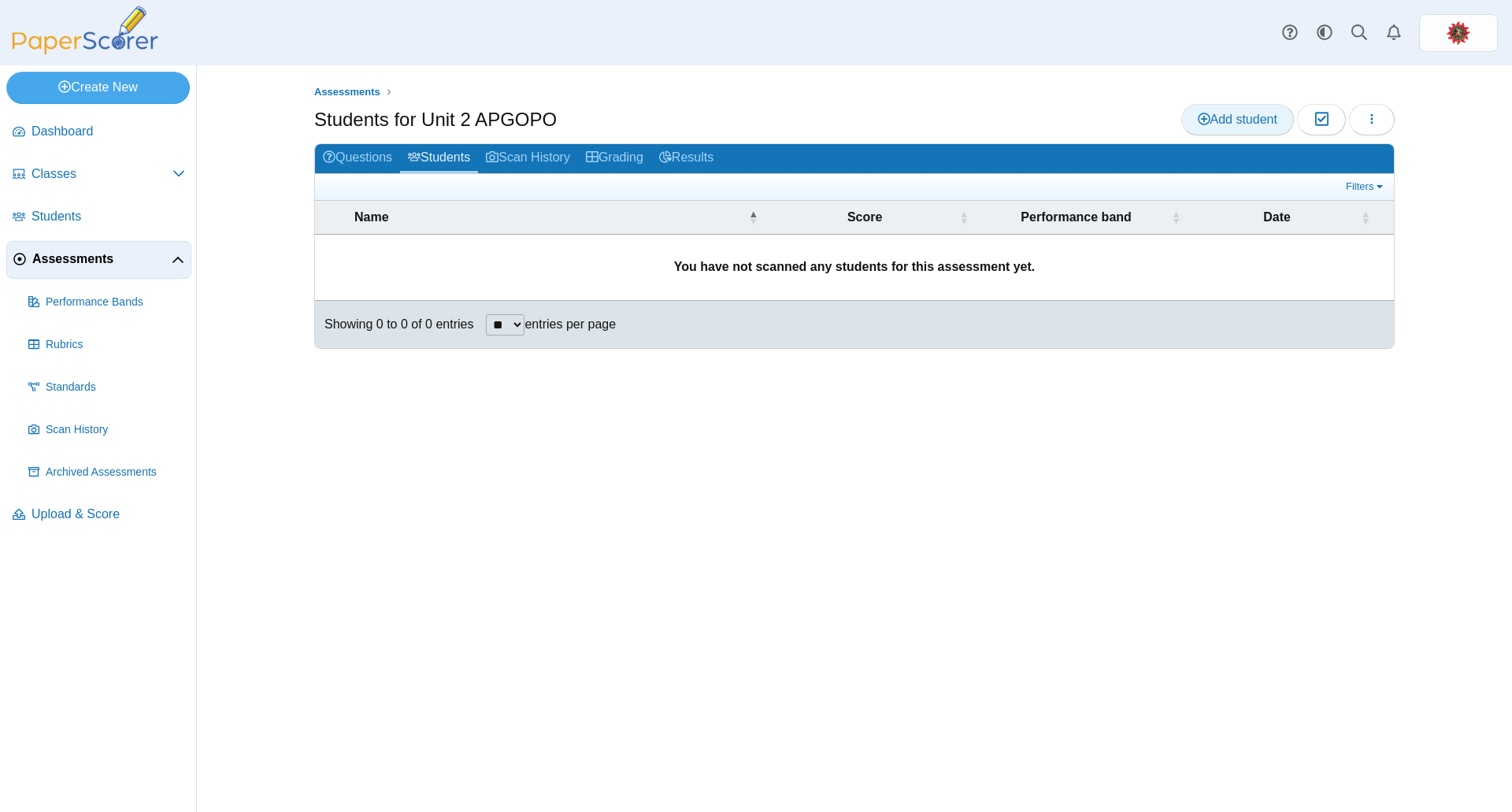
click at [1211, 121] on span "Add student" at bounding box center [1237, 119] width 79 height 14
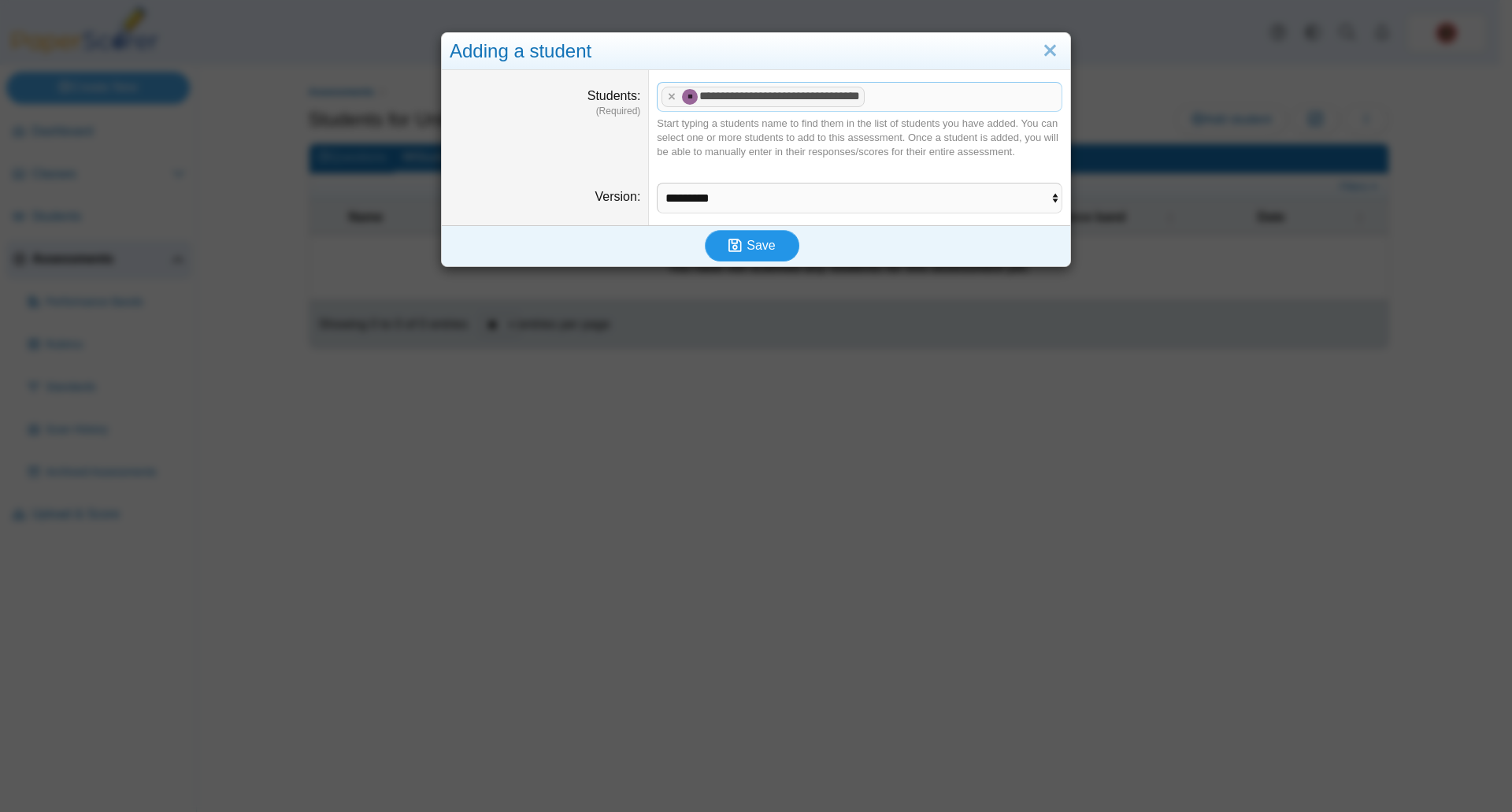
click at [756, 244] on span "Save" at bounding box center [760, 245] width 28 height 14
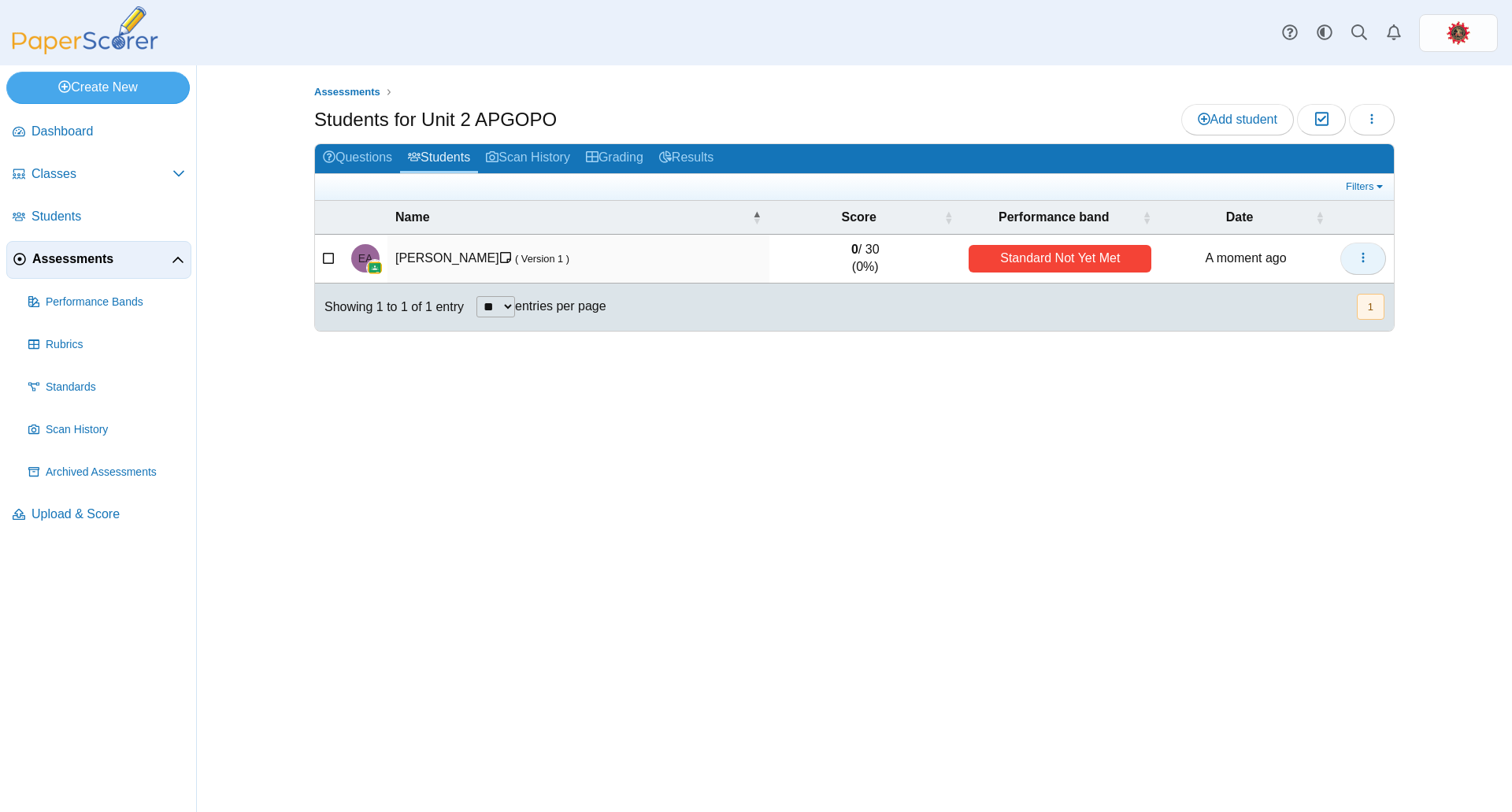
click at [1364, 264] on icon "button" at bounding box center [1363, 258] width 13 height 13
click at [166, 166] on span "Classes" at bounding box center [101, 174] width 141 height 17
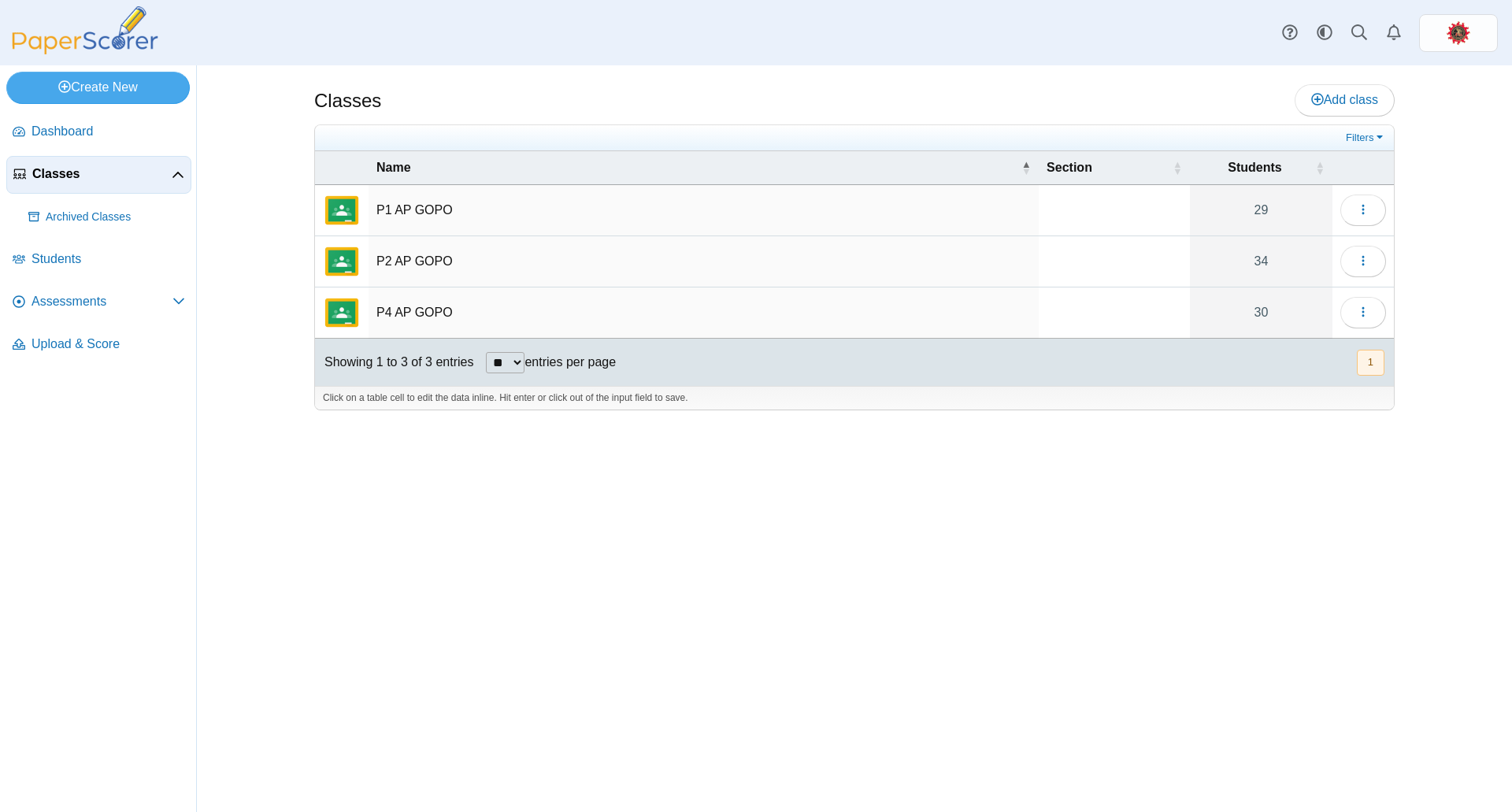
click at [434, 207] on td "P1 AP GOPO" at bounding box center [703, 211] width 671 height 51
click at [333, 212] on img "External class connected through Google Classroom" at bounding box center [341, 209] width 37 height 37
click at [1369, 206] on icon "button" at bounding box center [1363, 209] width 13 height 13
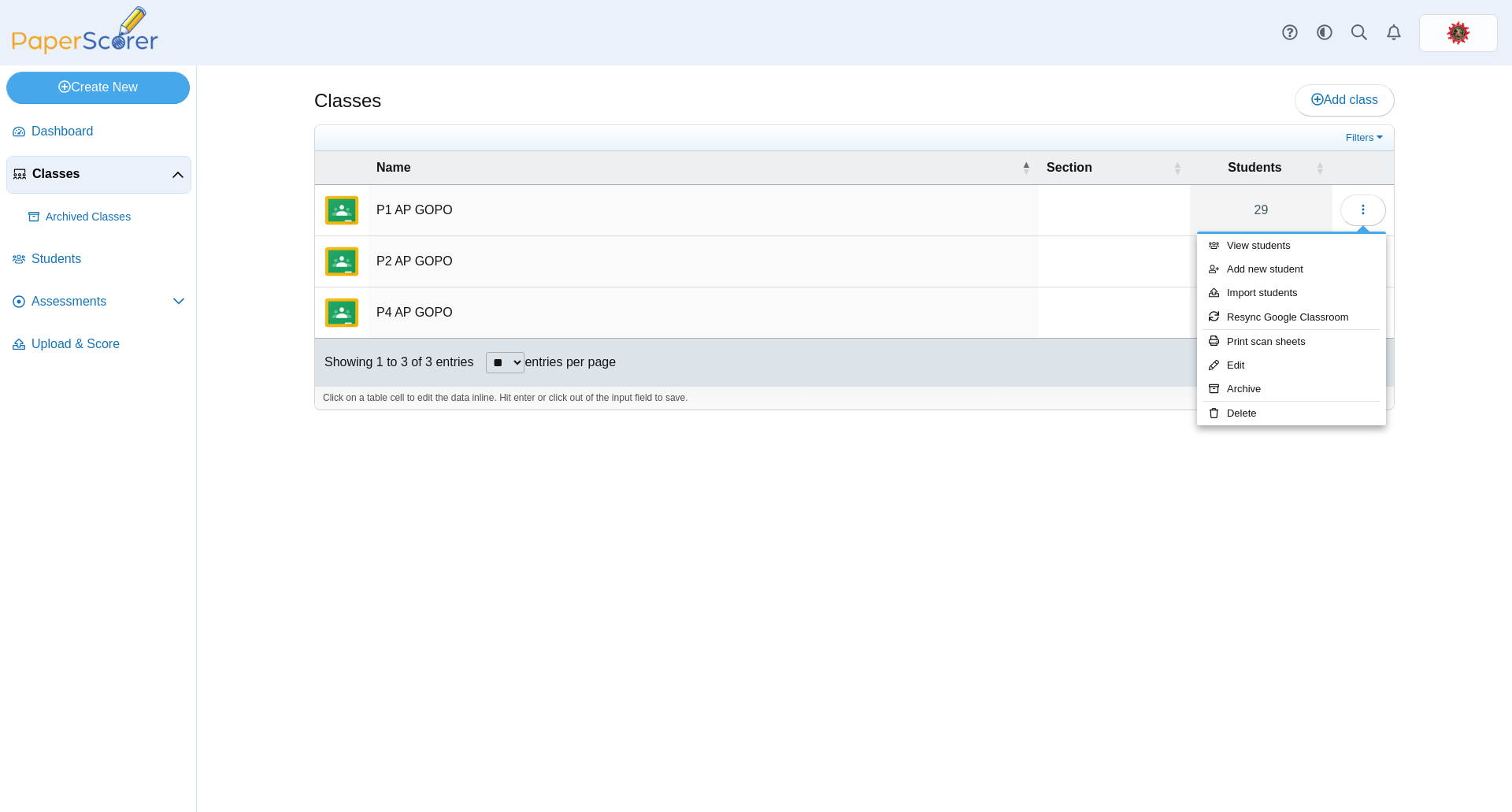
click at [1305, 520] on div "Classes Add class Filters 29" at bounding box center [854, 438] width 1181 height 746
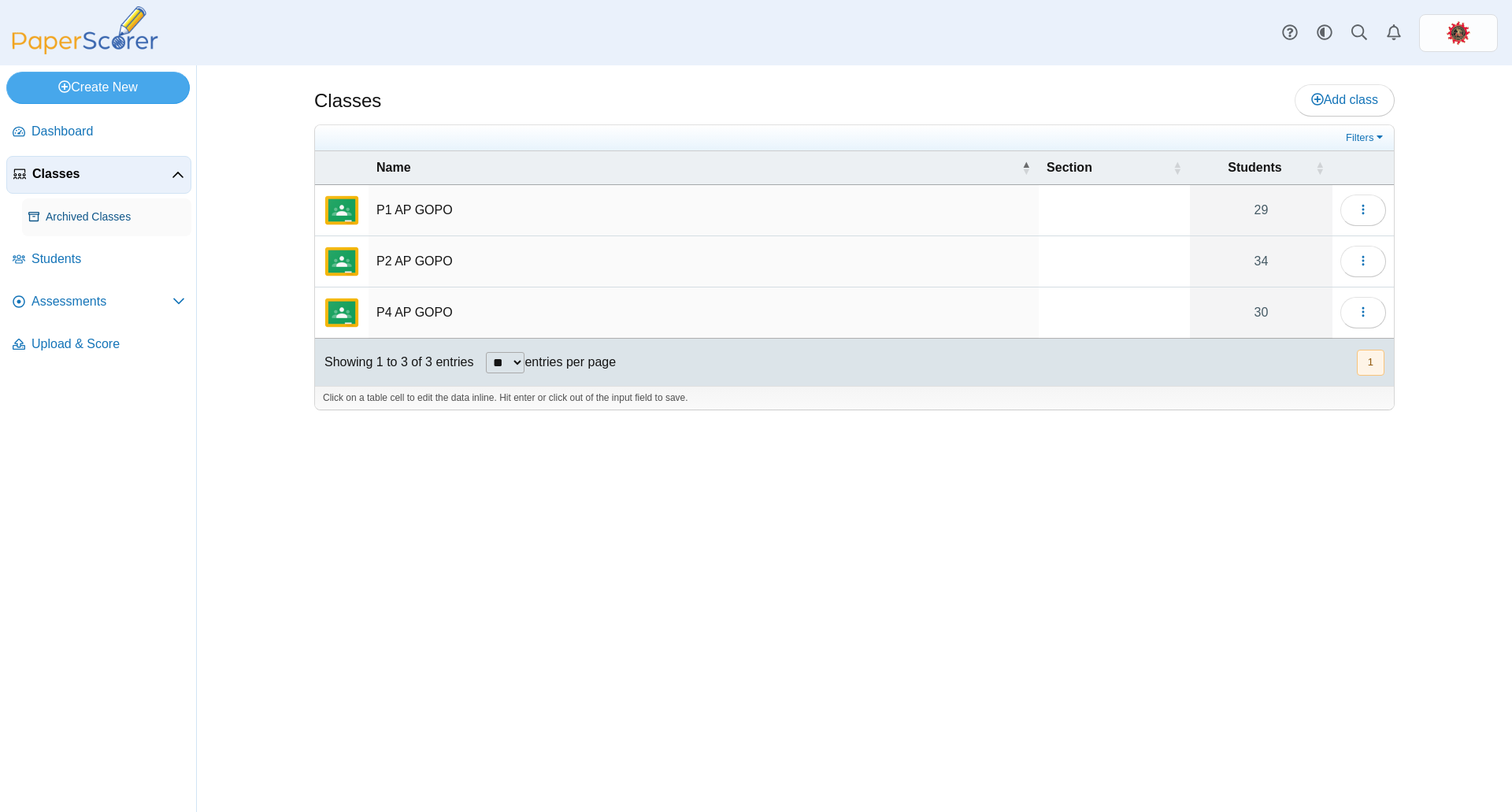
click at [88, 220] on span "Archived Classes" at bounding box center [115, 216] width 140 height 16
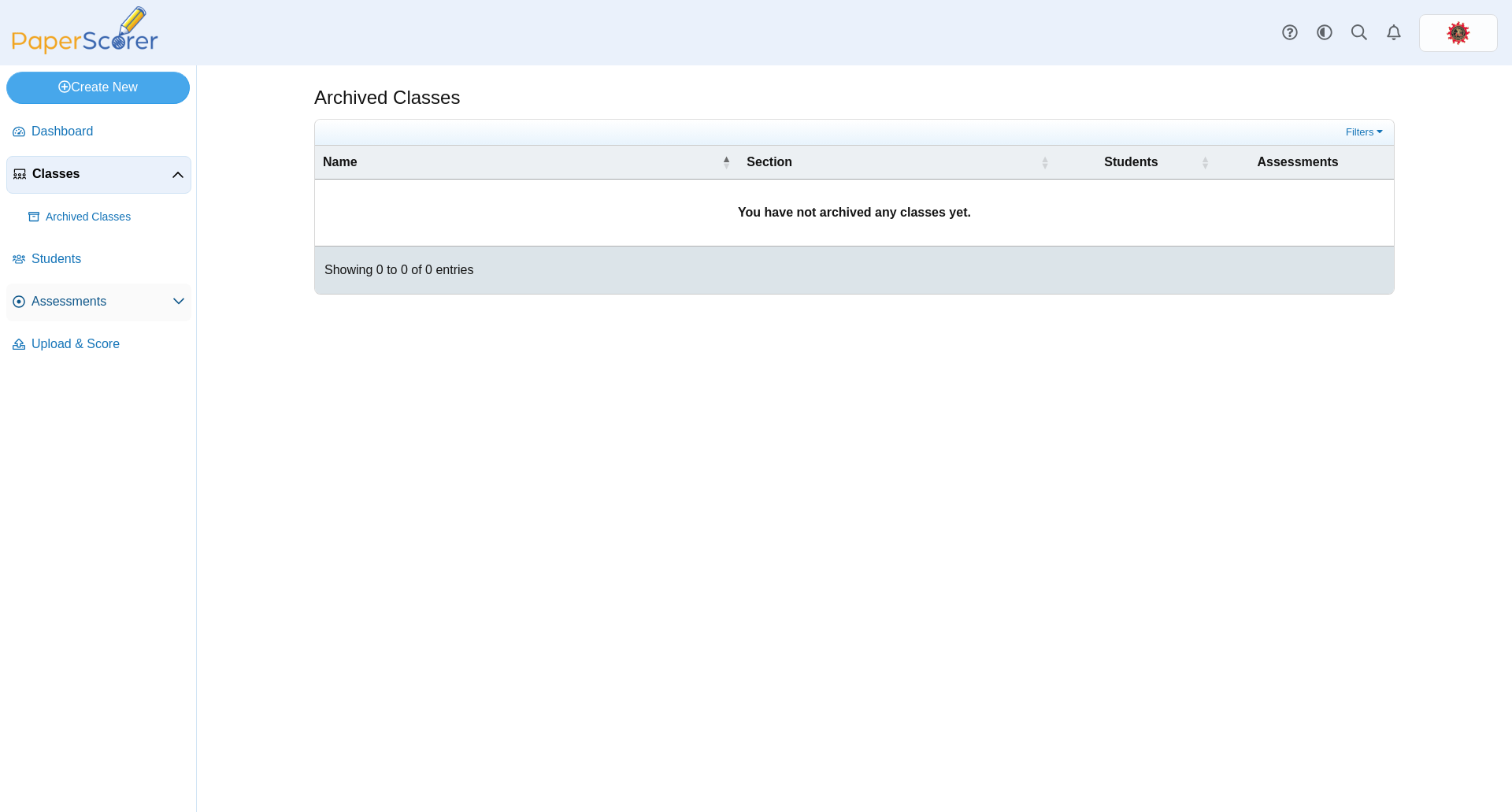
click at [79, 303] on span "Assessments" at bounding box center [101, 301] width 141 height 17
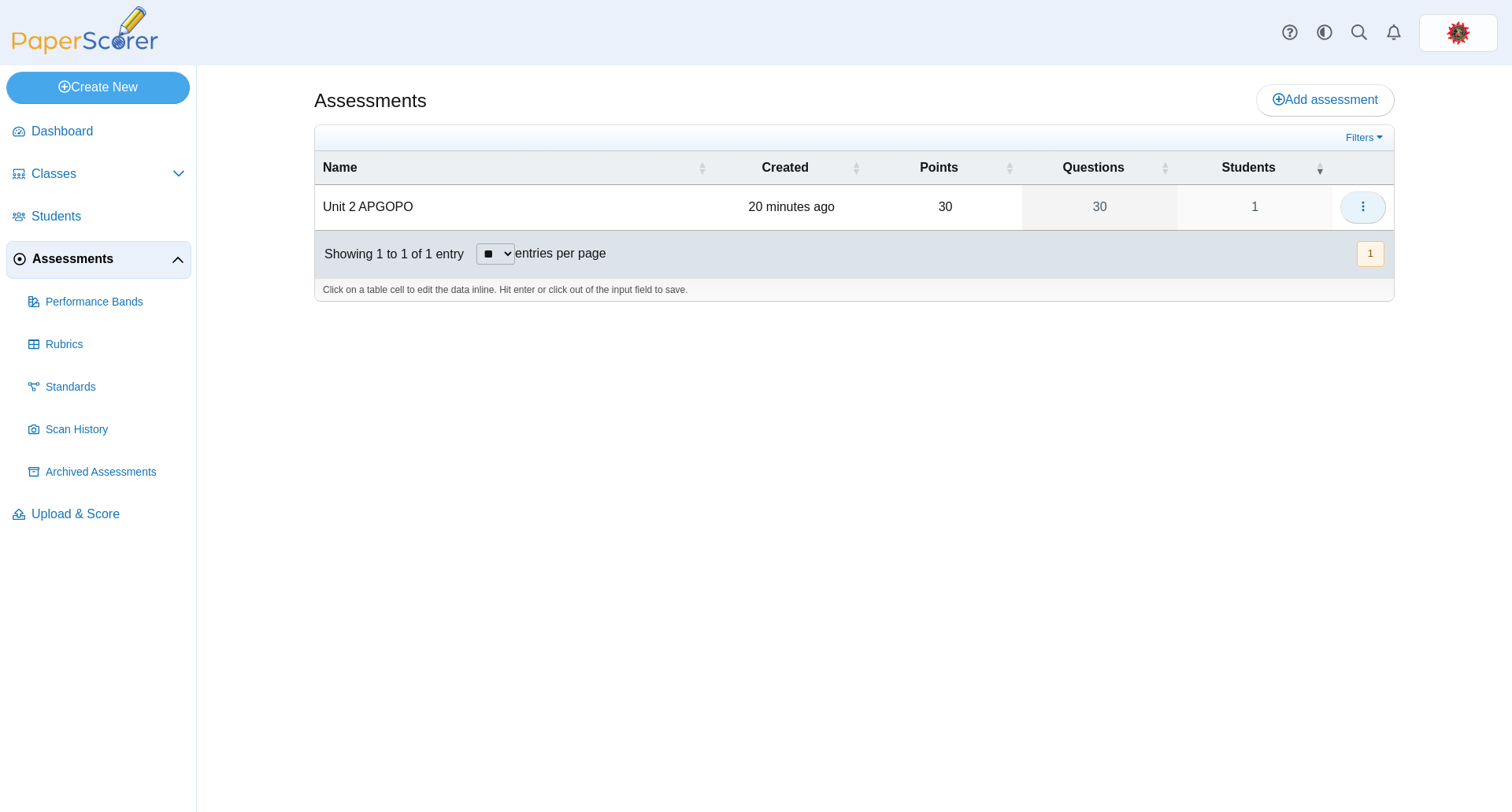
click at [1367, 202] on icon "button" at bounding box center [1363, 206] width 13 height 13
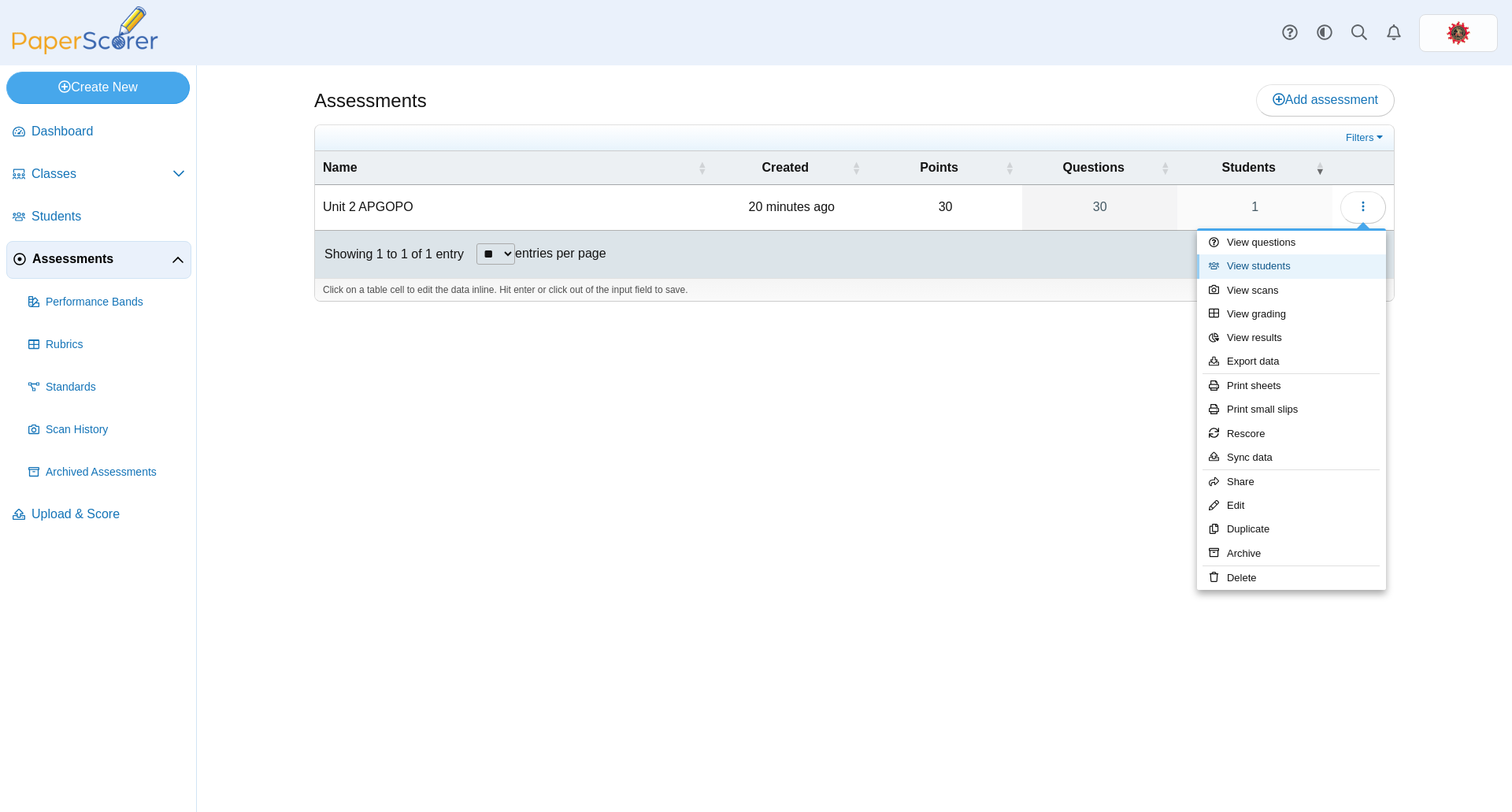
click at [1279, 264] on link "View students" at bounding box center [1291, 266] width 189 height 24
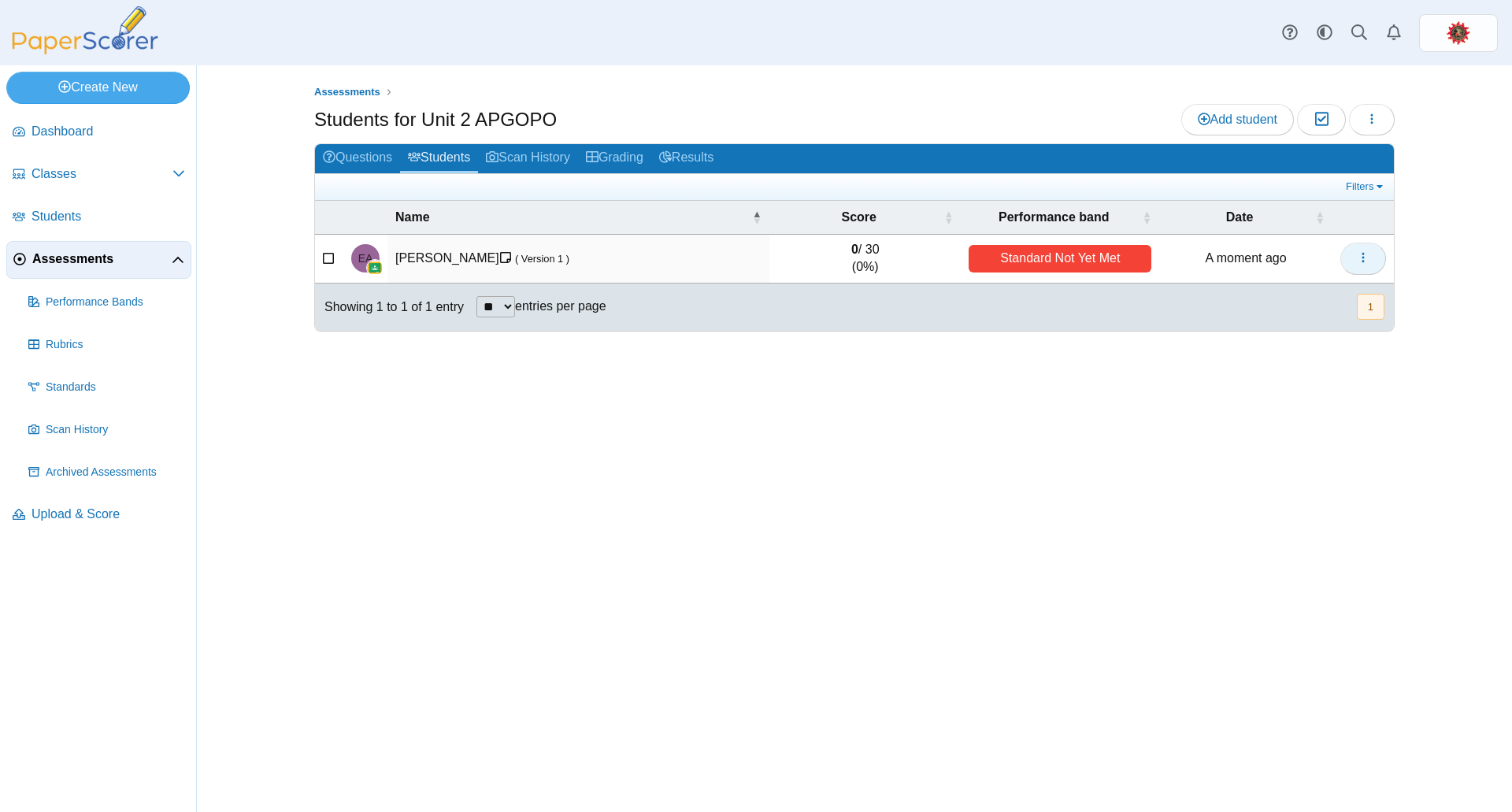
click at [1355, 250] on button "button" at bounding box center [1363, 258] width 46 height 31
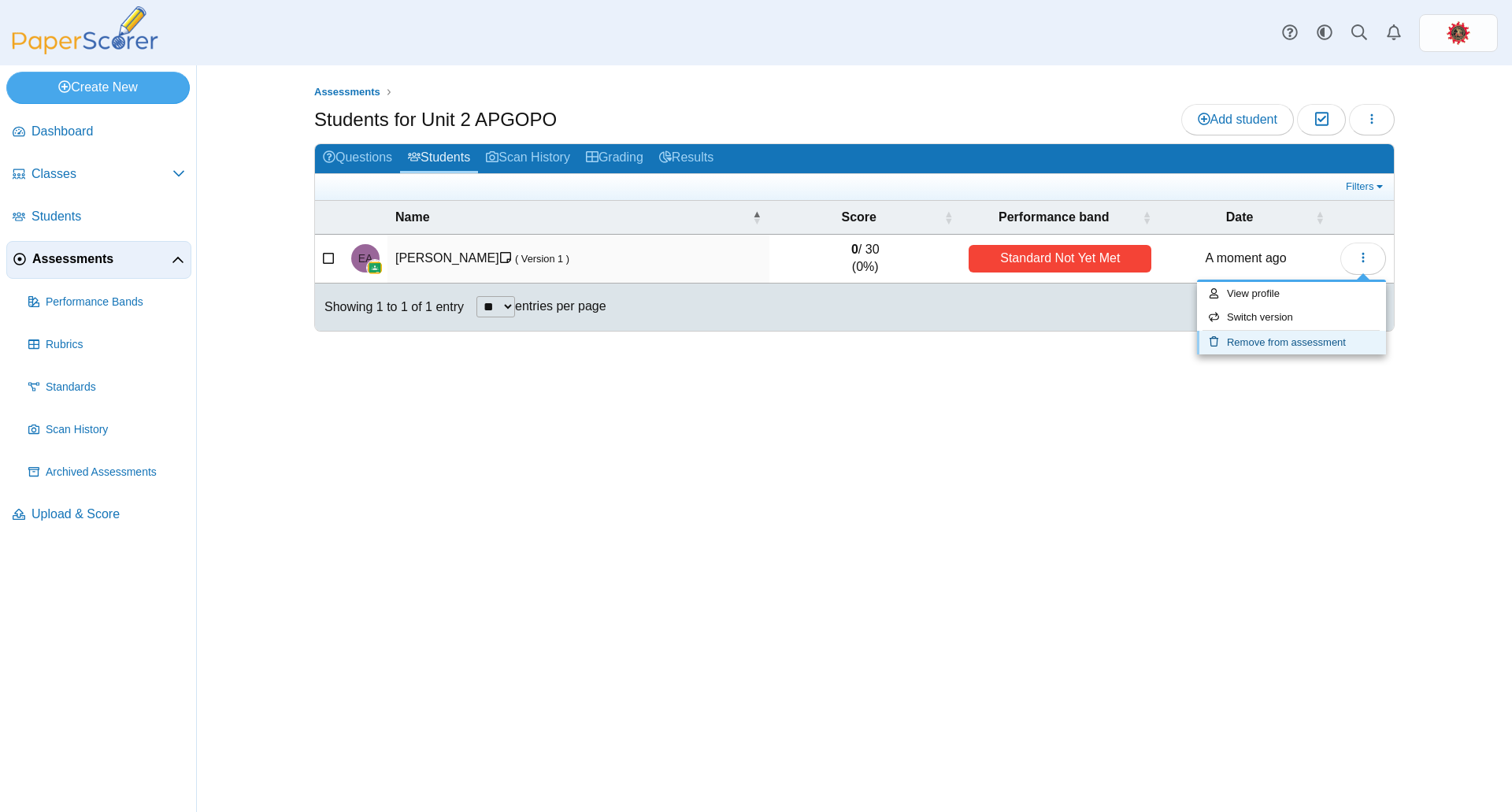
click at [1310, 341] on link "Remove from assessment" at bounding box center [1291, 343] width 189 height 24
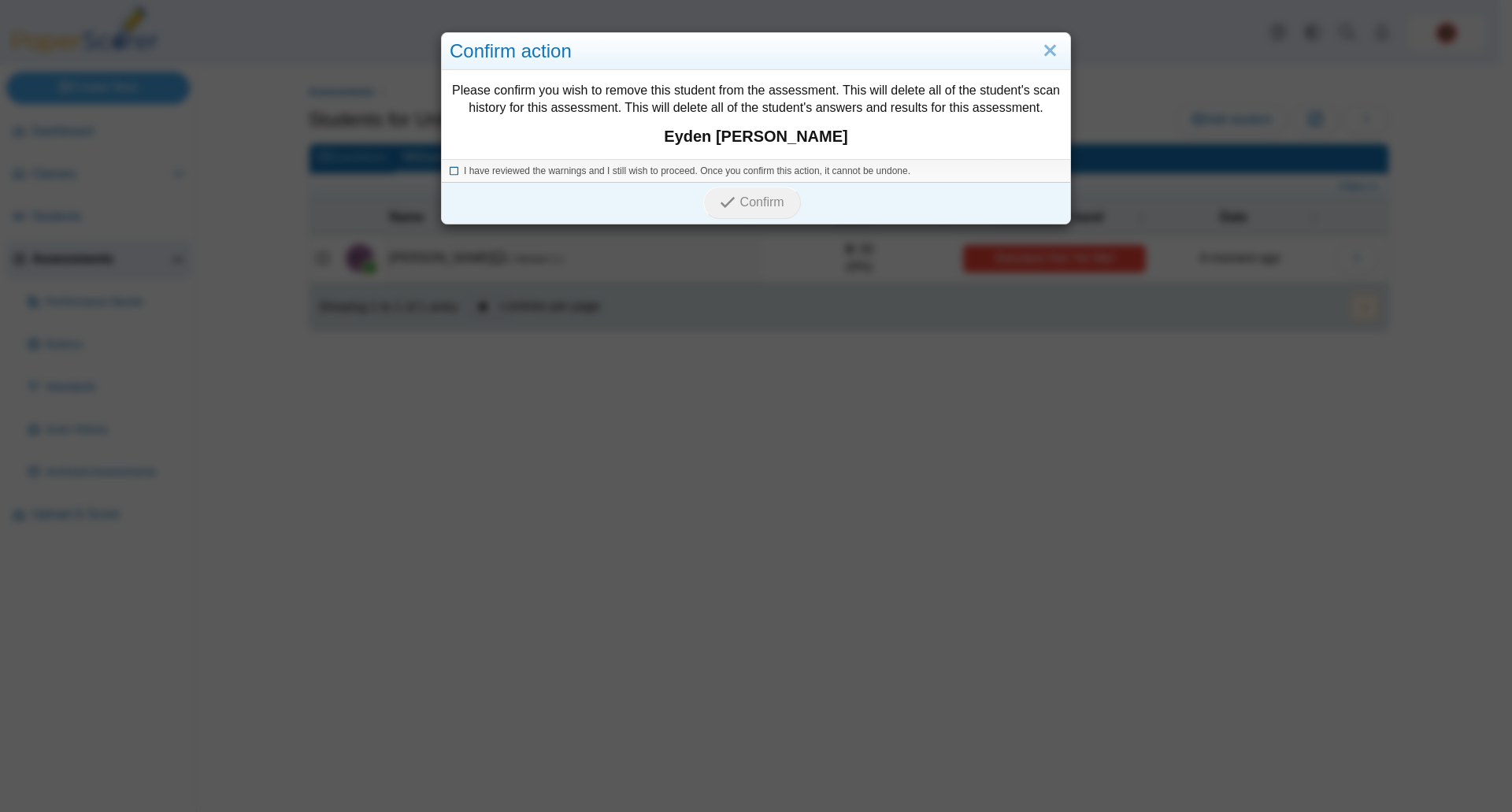
click at [464, 177] on label "I have reviewed the warnings and I still wish to proceed. Once you confirm this…" at bounding box center [687, 171] width 447 height 14
click at [754, 193] on button "Confirm" at bounding box center [752, 202] width 97 height 31
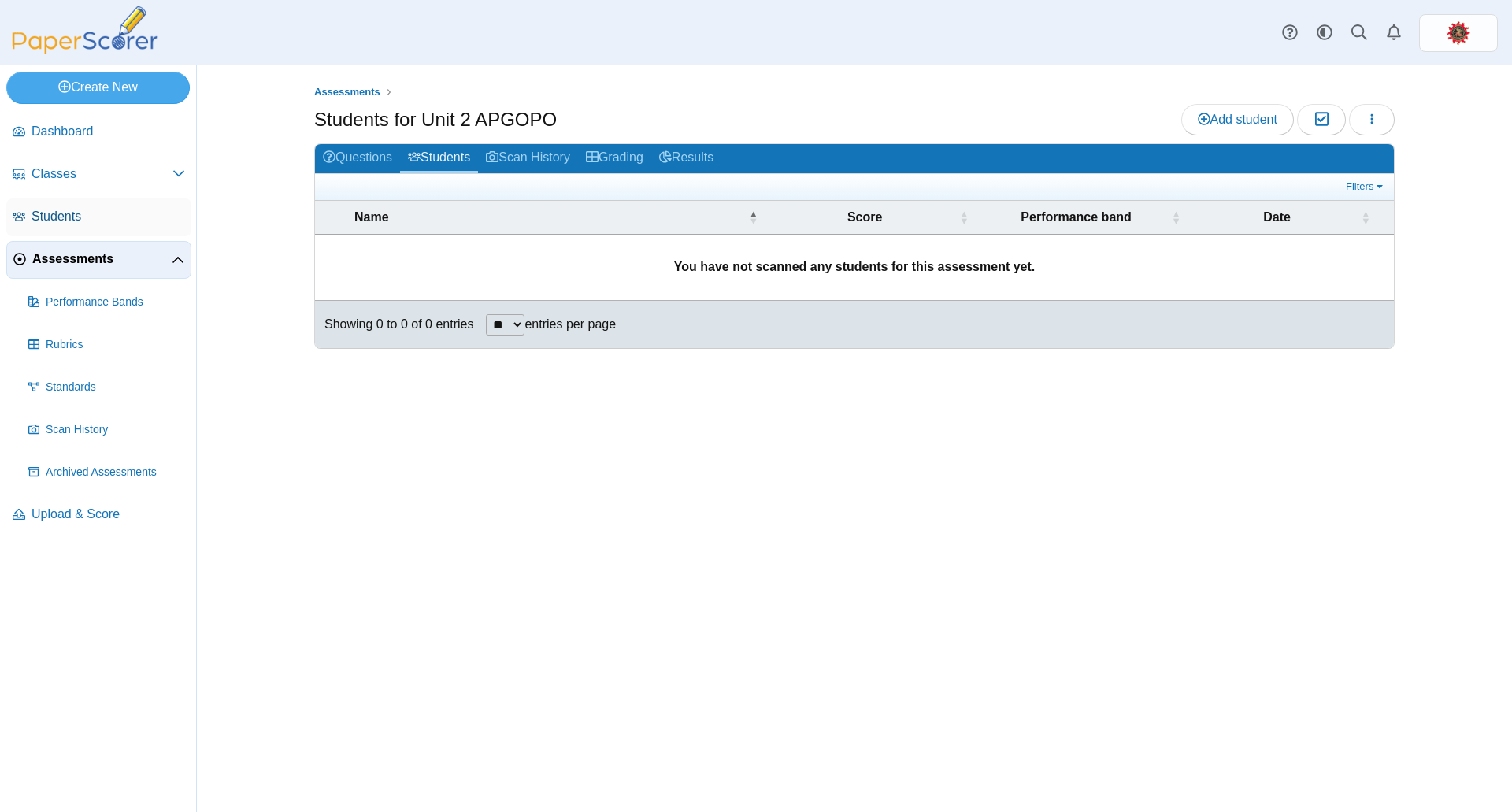
click at [76, 216] on span "Students" at bounding box center [108, 216] width 153 height 17
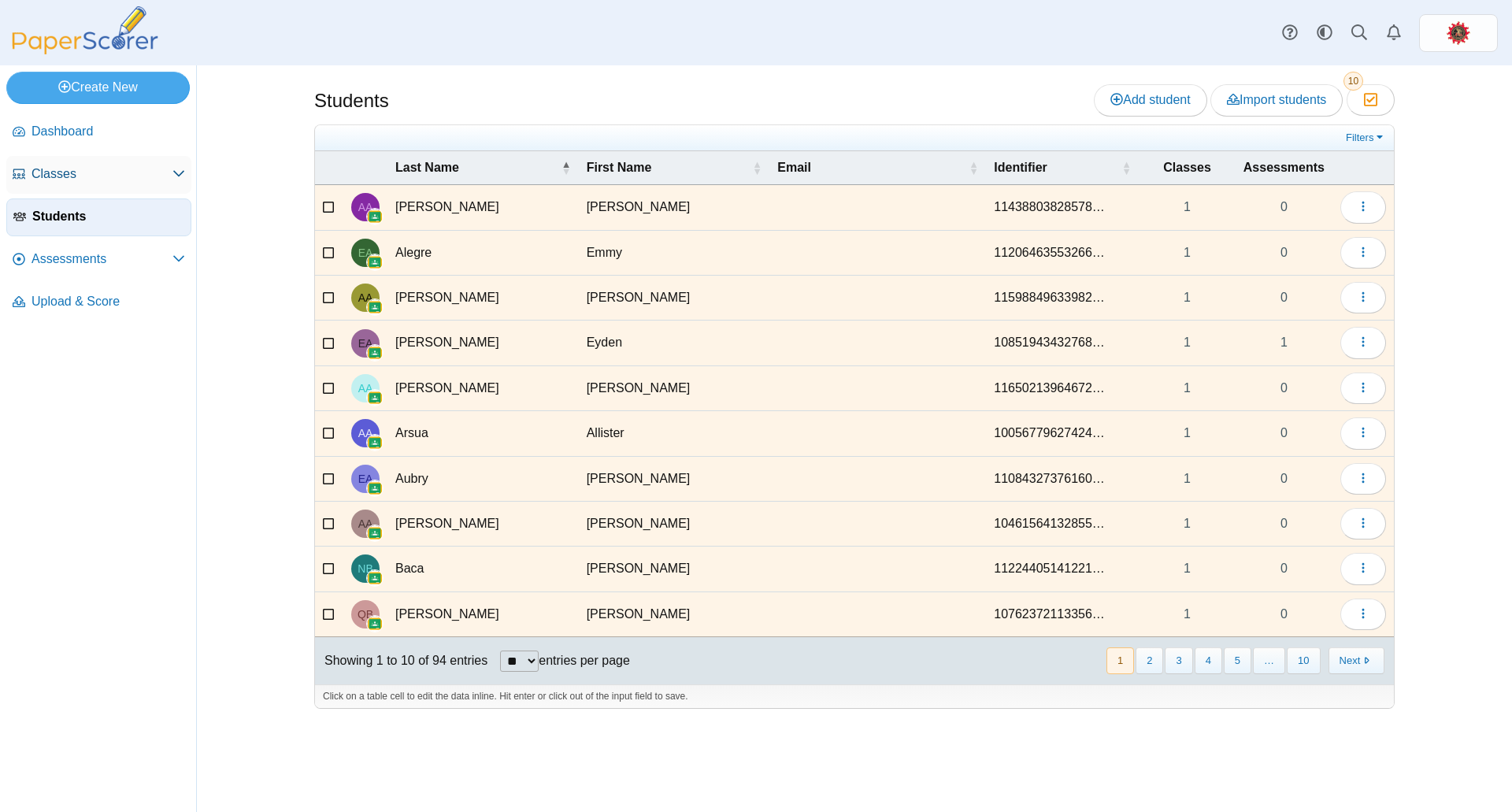
click at [85, 173] on span "Classes" at bounding box center [101, 174] width 141 height 17
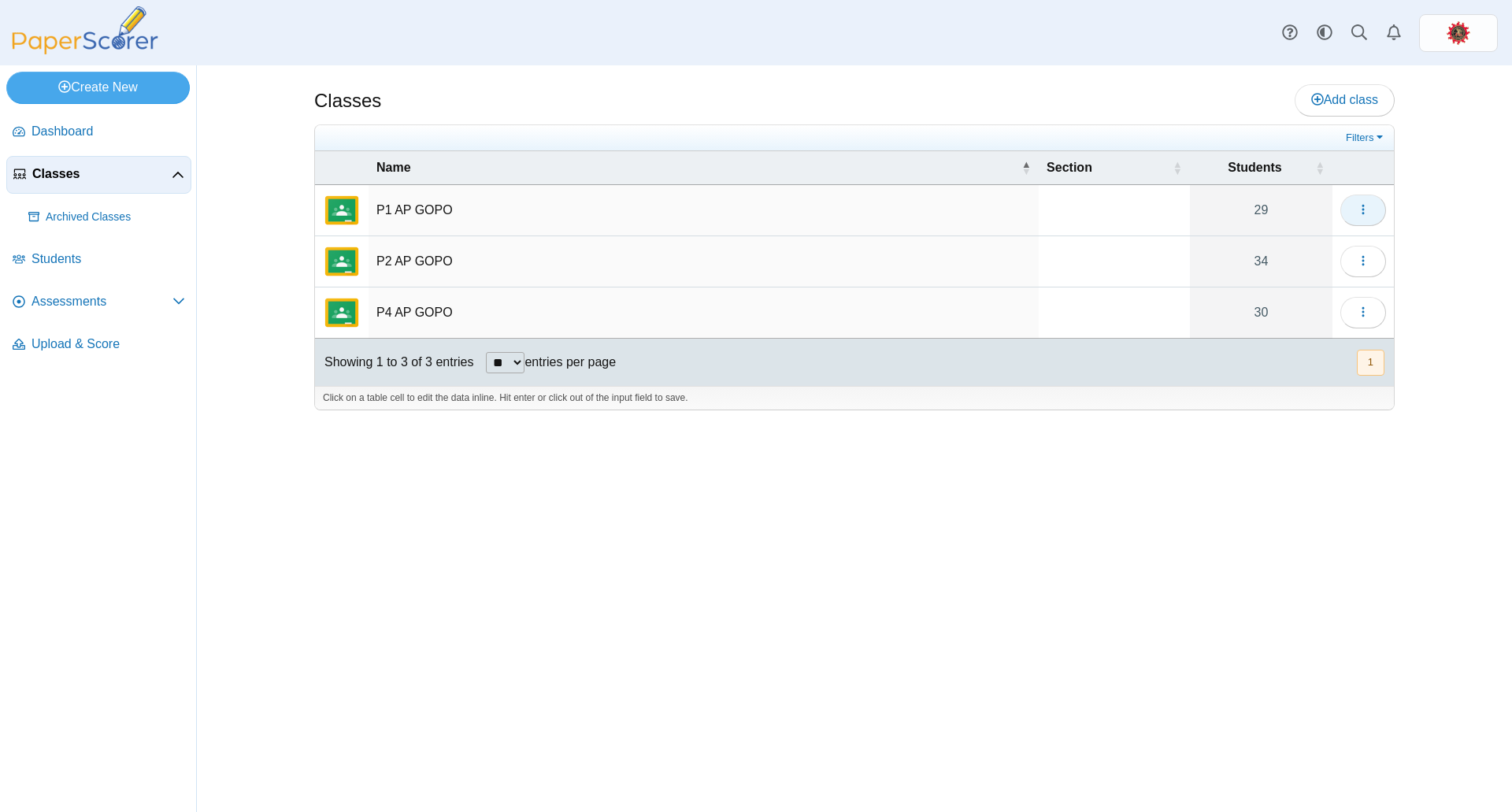
click at [1365, 199] on button "button" at bounding box center [1363, 210] width 46 height 31
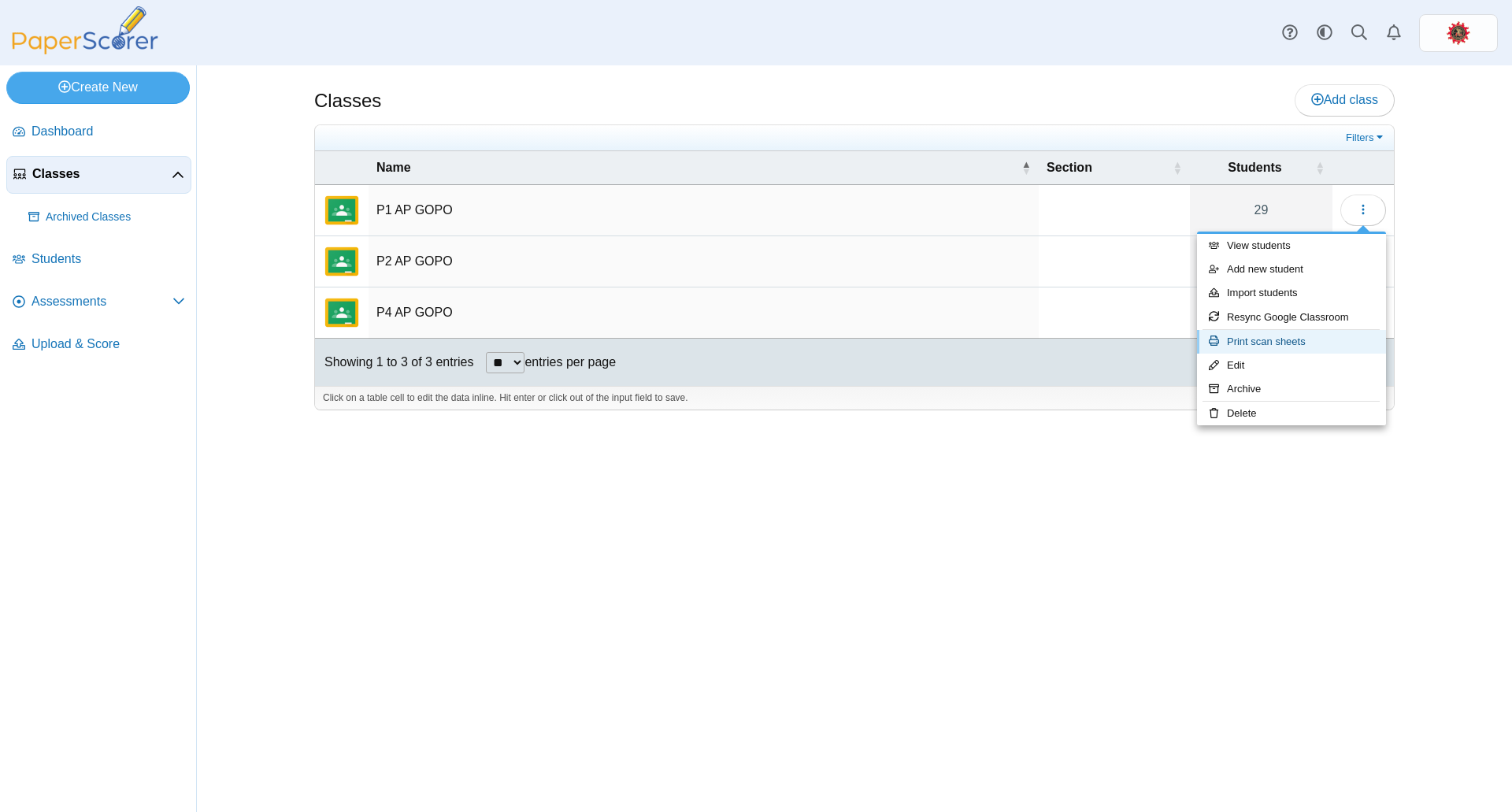
click at [1287, 335] on link "Print scan sheets" at bounding box center [1291, 342] width 189 height 24
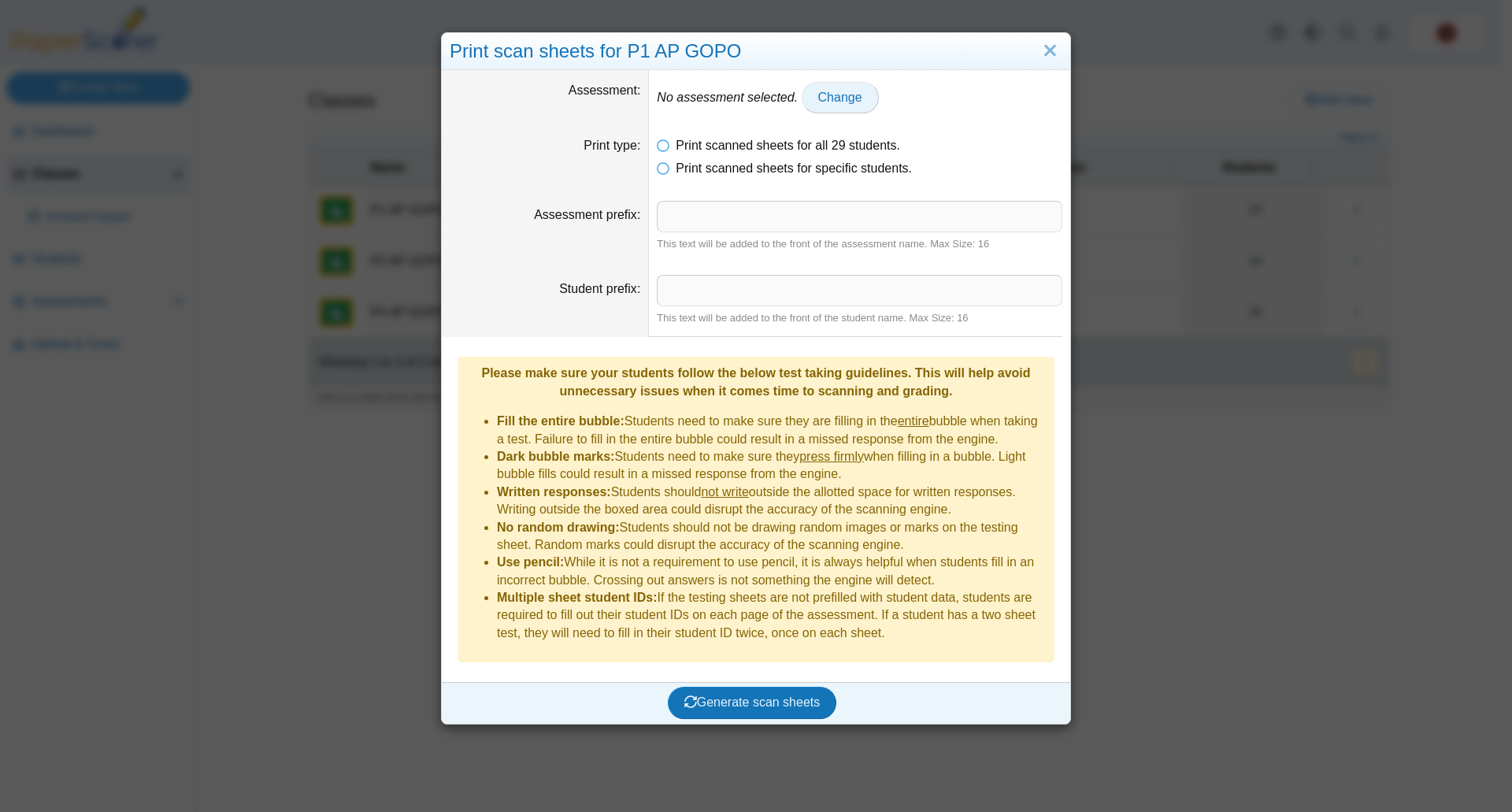
click at [824, 100] on span "Change" at bounding box center [841, 97] width 44 height 14
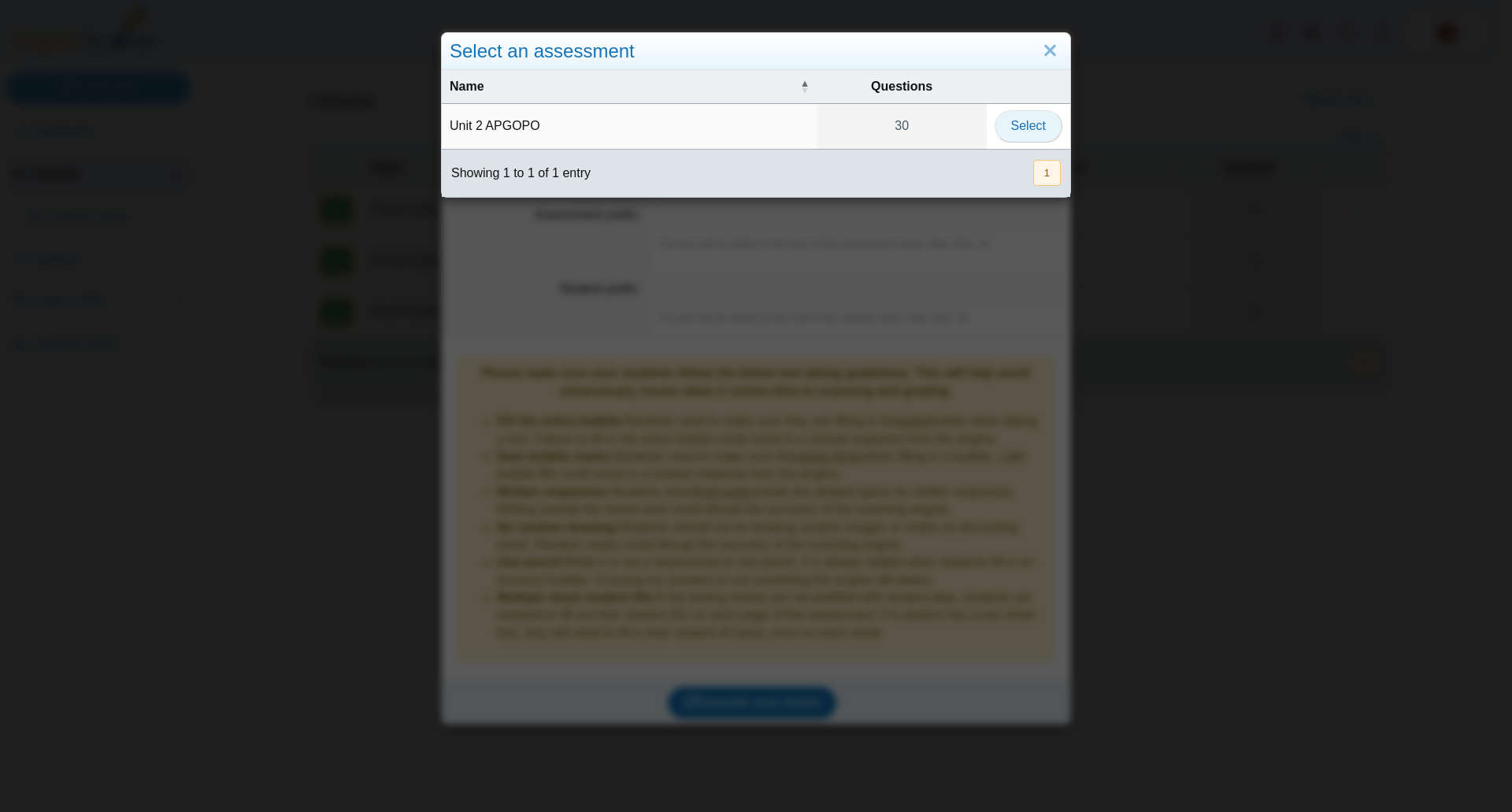
click at [1016, 121] on span "Select" at bounding box center [1029, 125] width 35 height 14
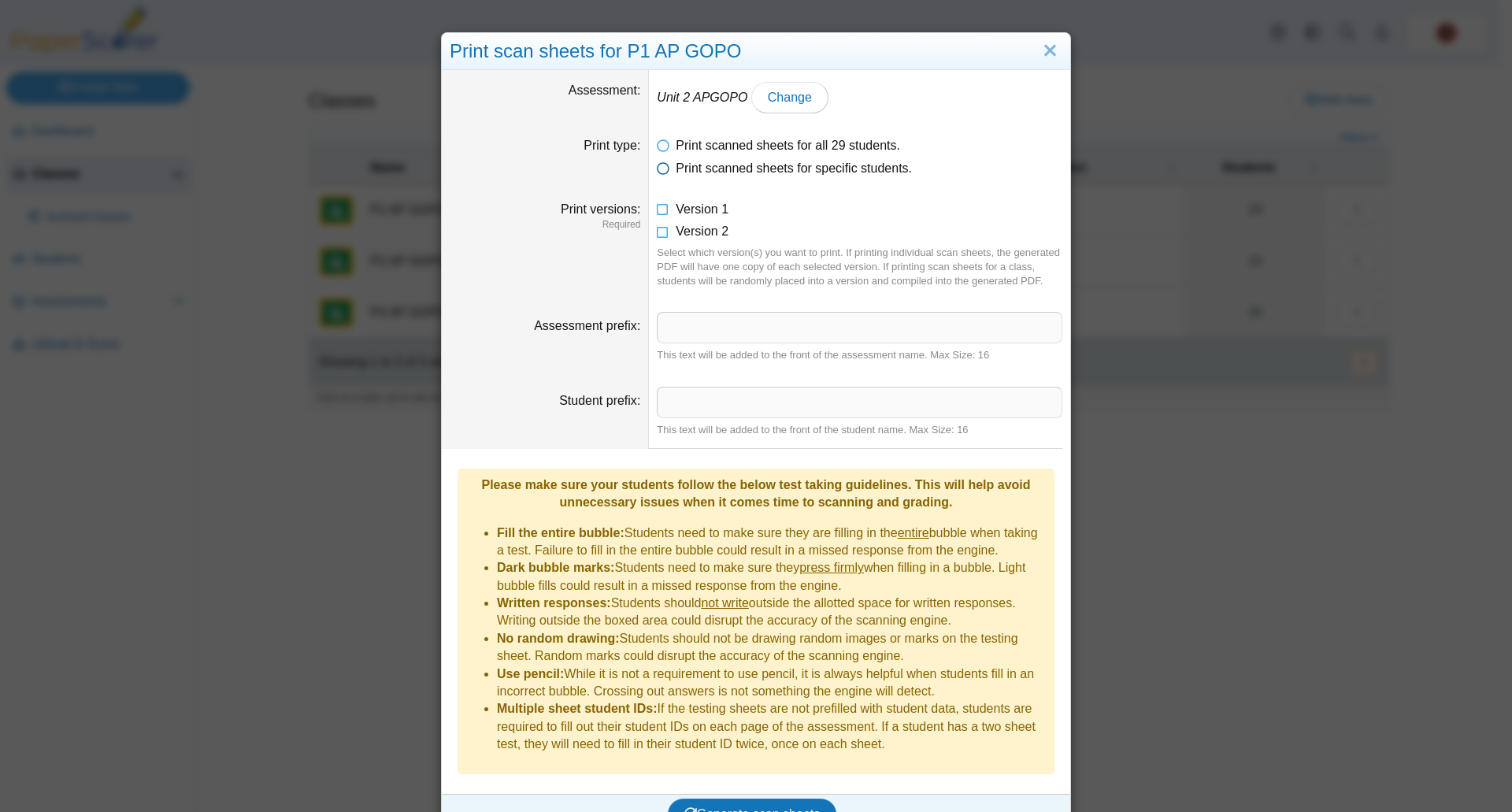
click at [661, 168] on icon at bounding box center [663, 165] width 13 height 11
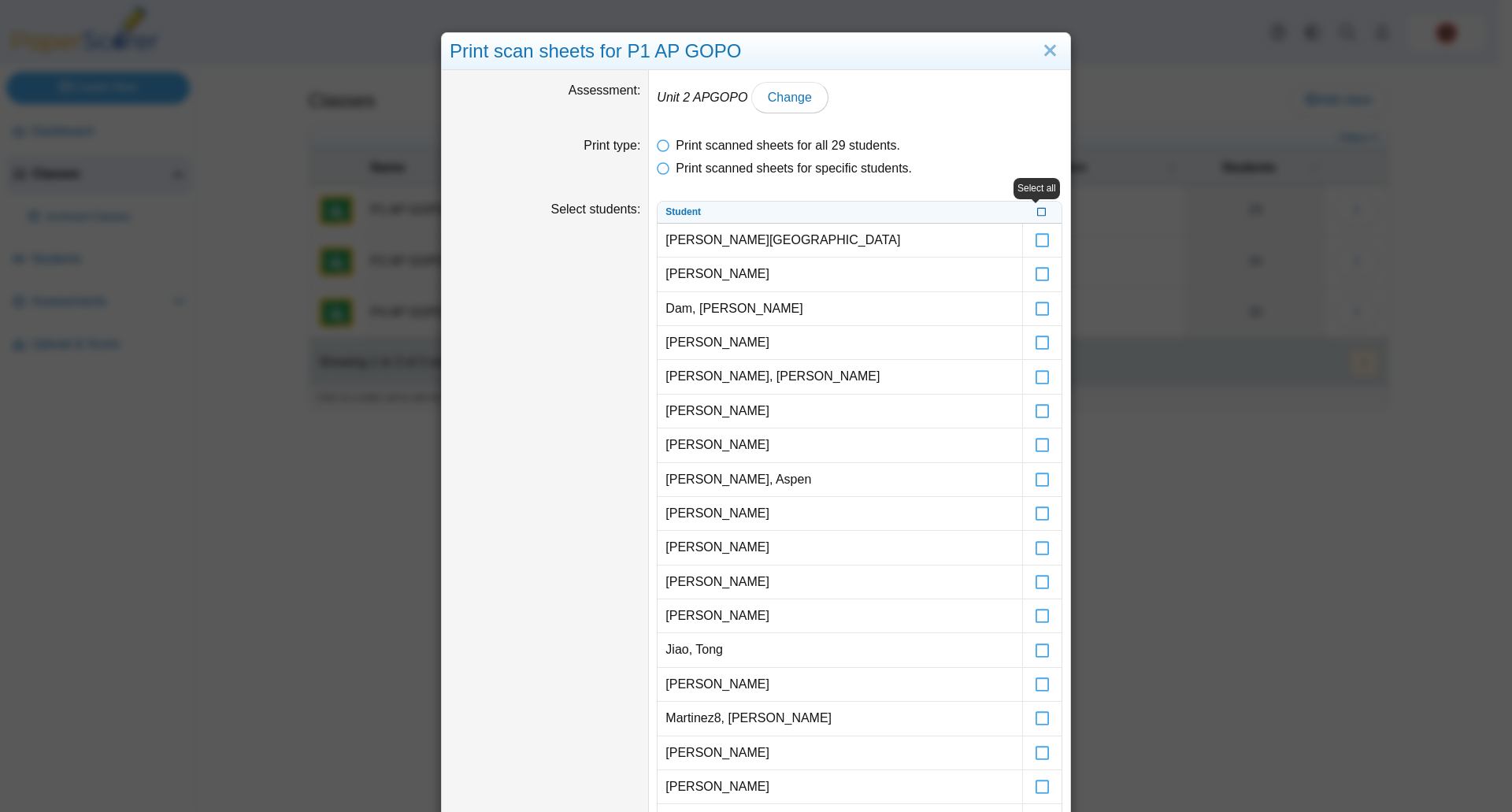
click at [1037, 213] on icon at bounding box center [1041, 210] width 9 height 8
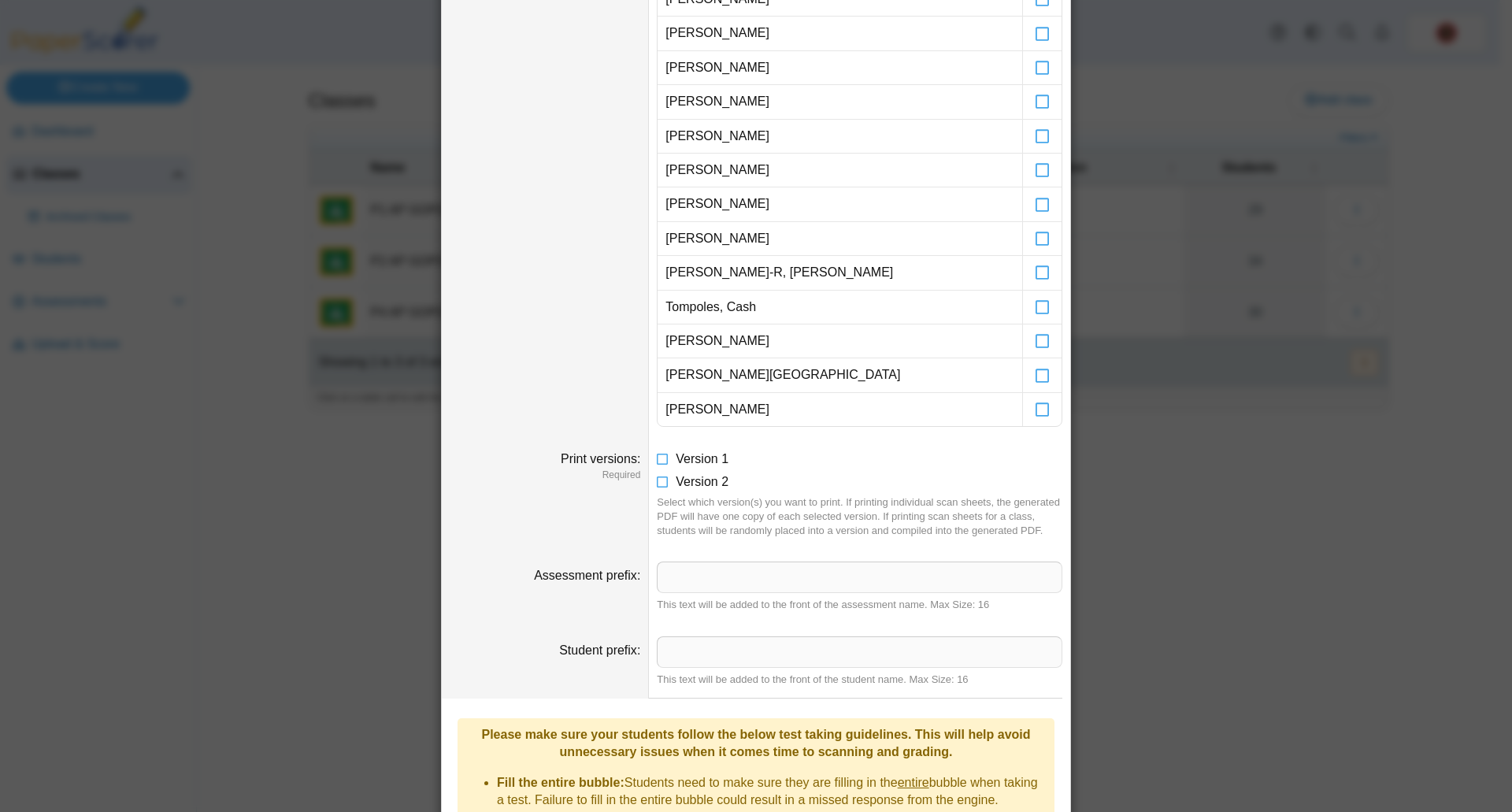
scroll to position [1043, 0]
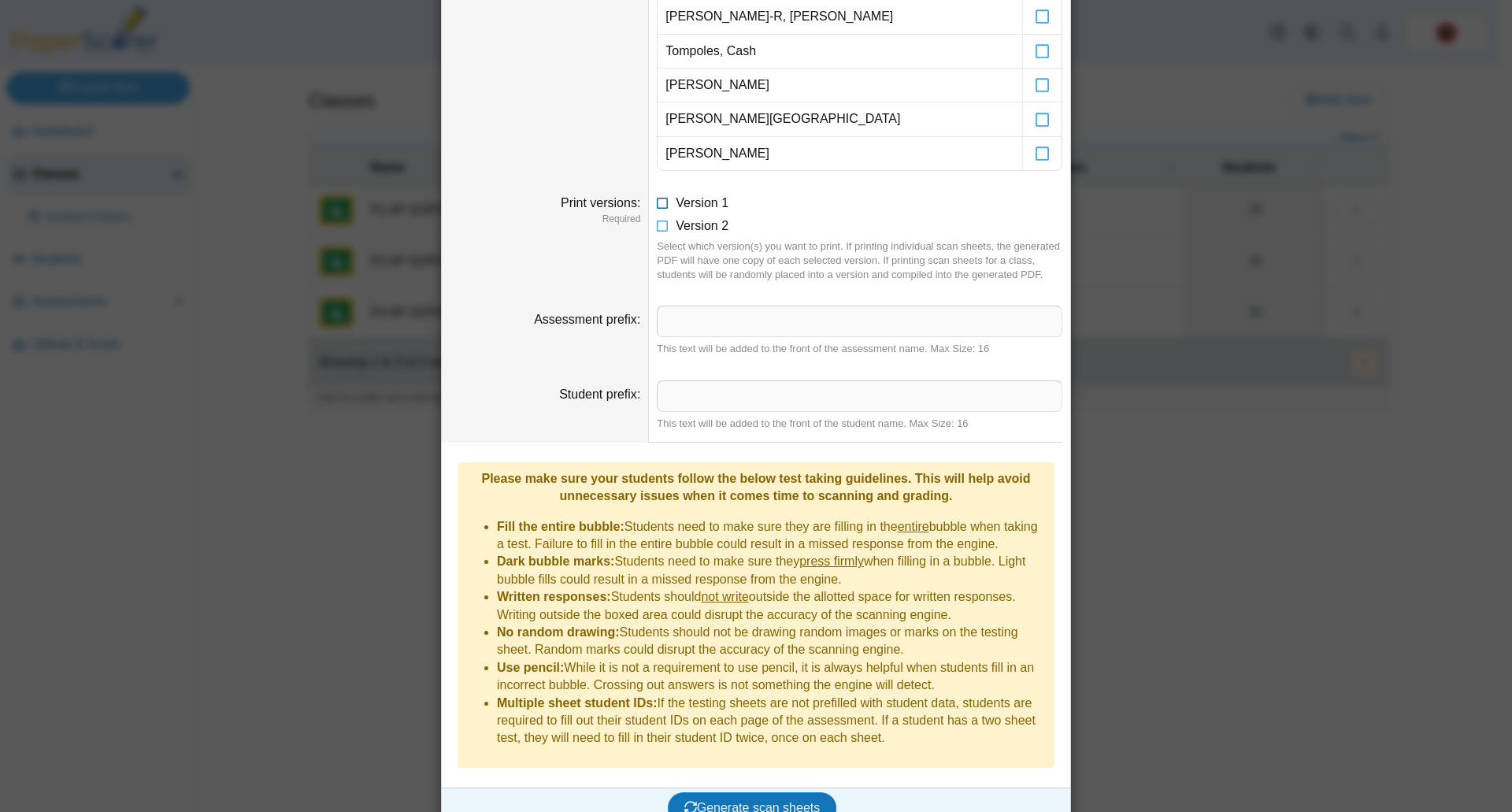
click at [657, 203] on icon at bounding box center [663, 200] width 13 height 11
click at [657, 227] on icon at bounding box center [663, 223] width 13 height 11
click at [773, 801] on span "Generate scan sheets" at bounding box center [752, 807] width 136 height 14
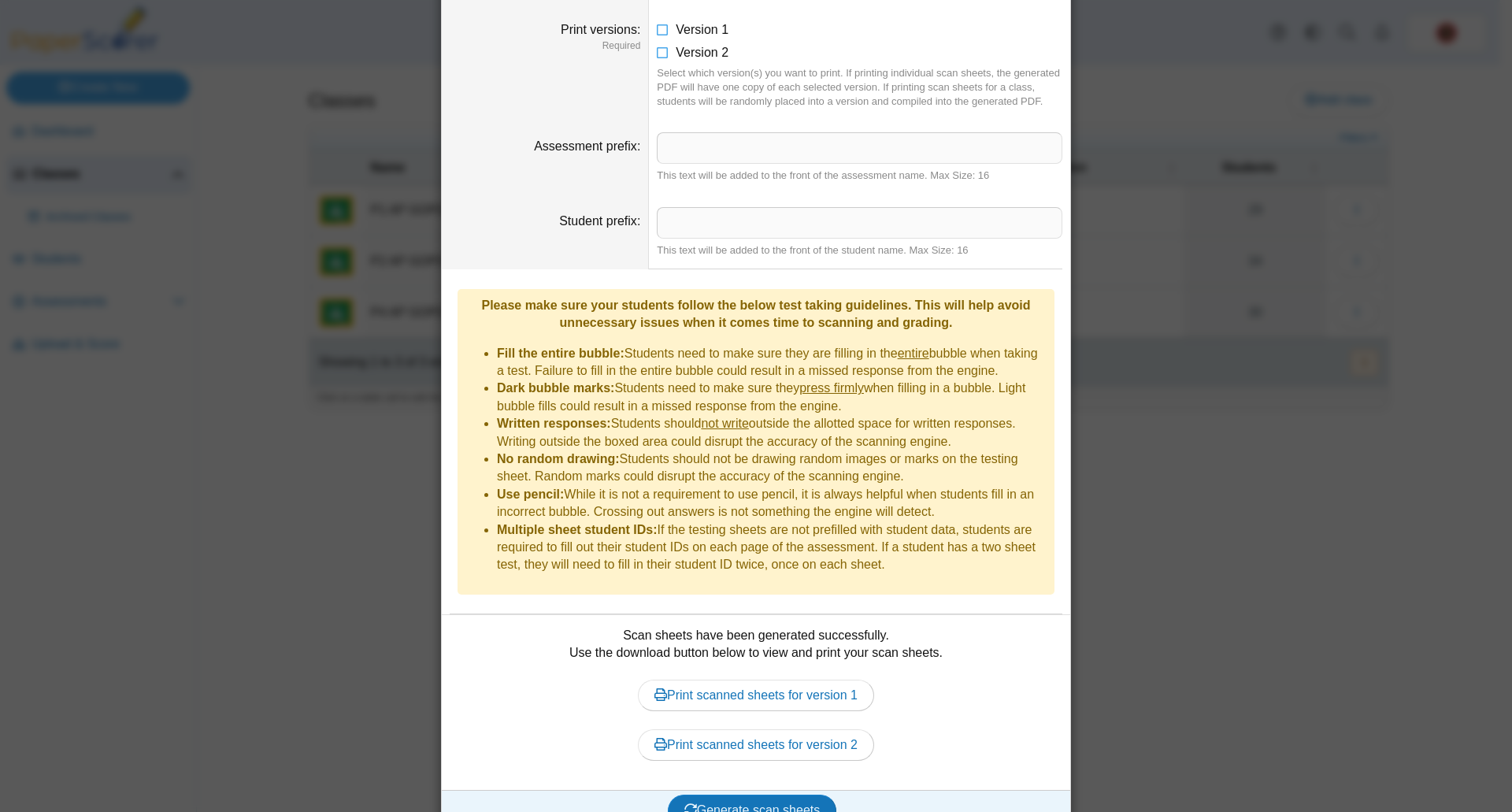
scroll to position [1219, 0]
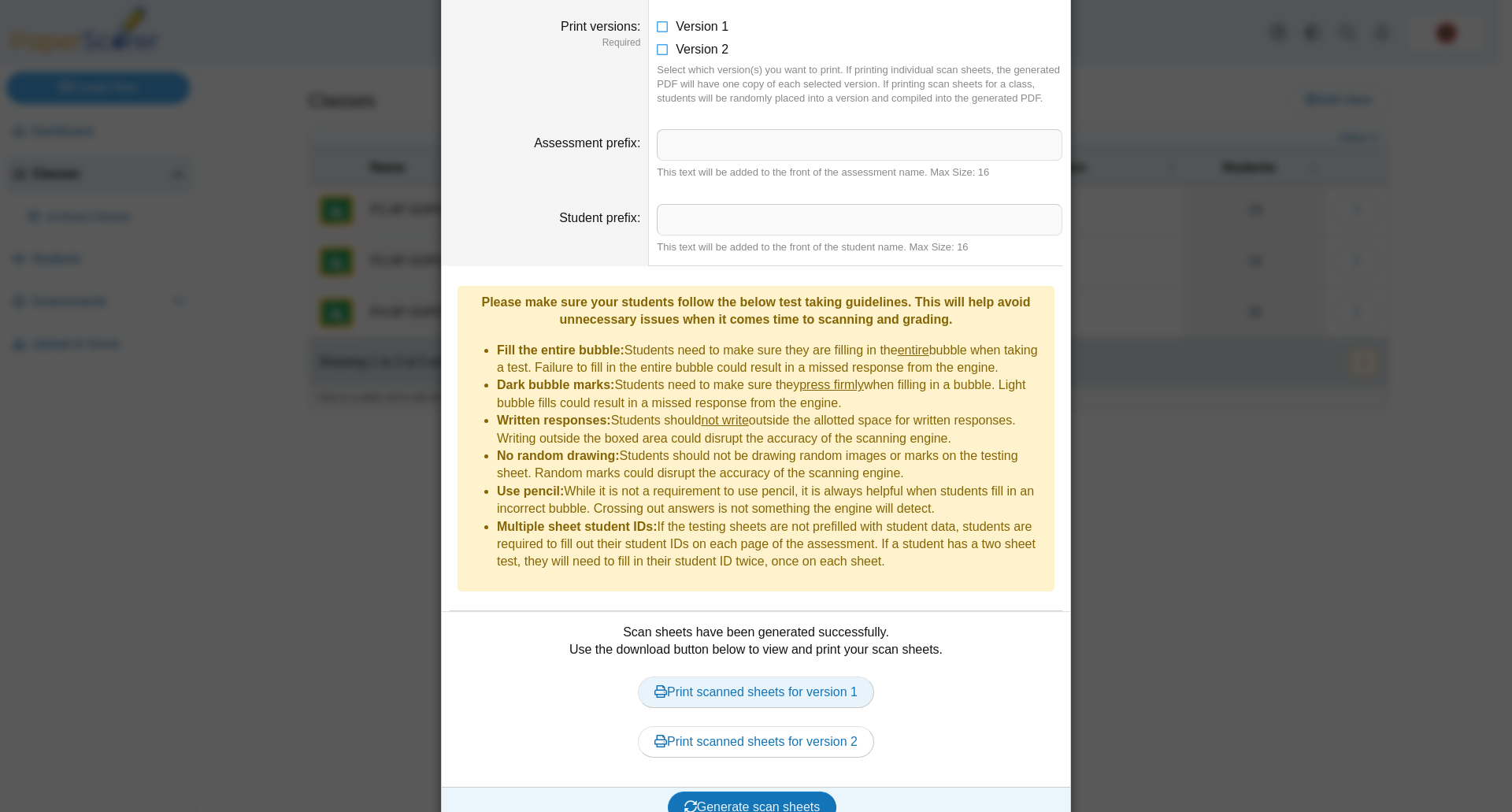
click at [793, 676] on link "Print scanned sheets for version 1" at bounding box center [756, 691] width 237 height 31
click at [718, 726] on link "Print scanned sheets for version 2" at bounding box center [756, 742] width 237 height 31
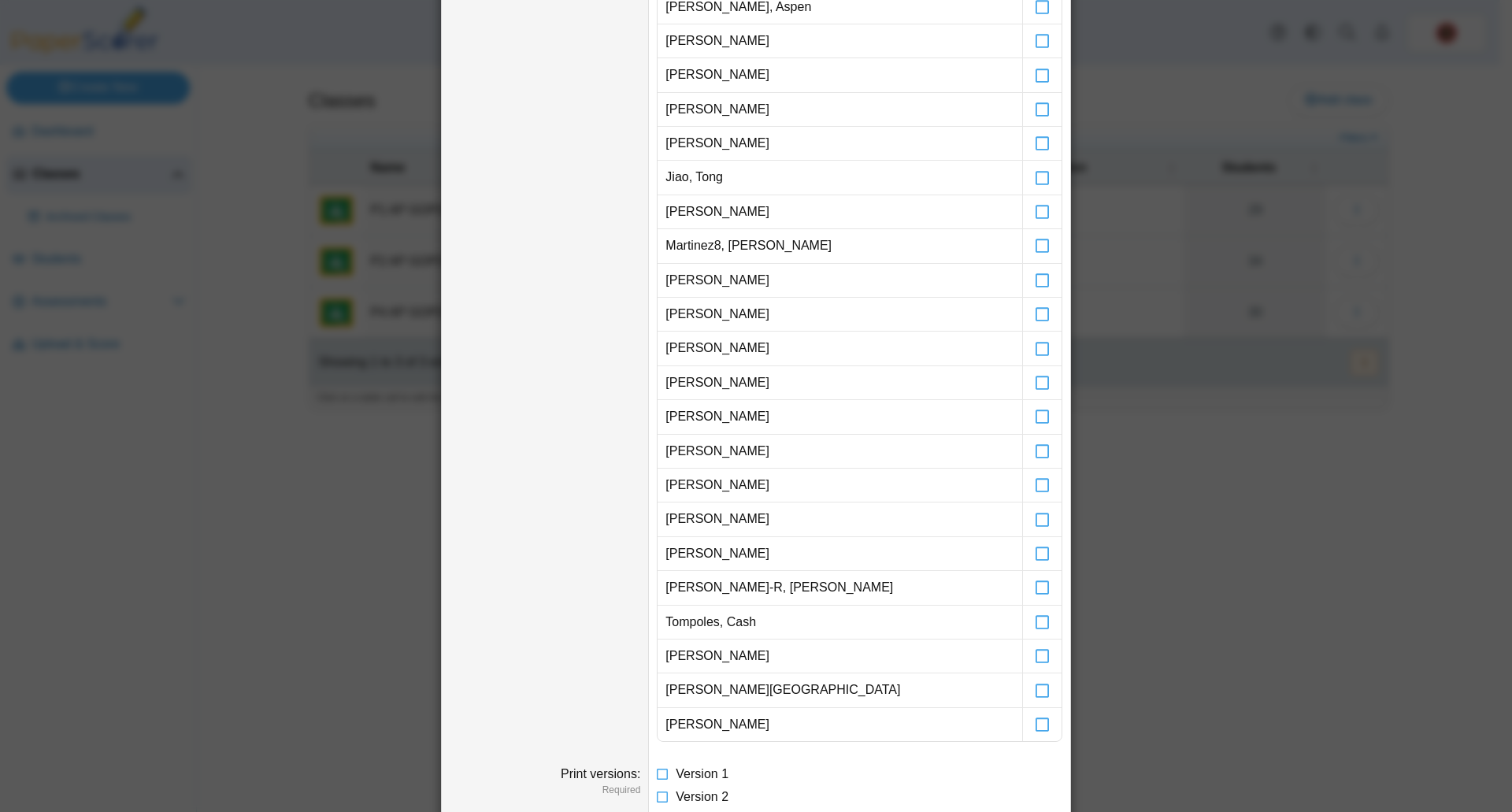
scroll to position [0, 0]
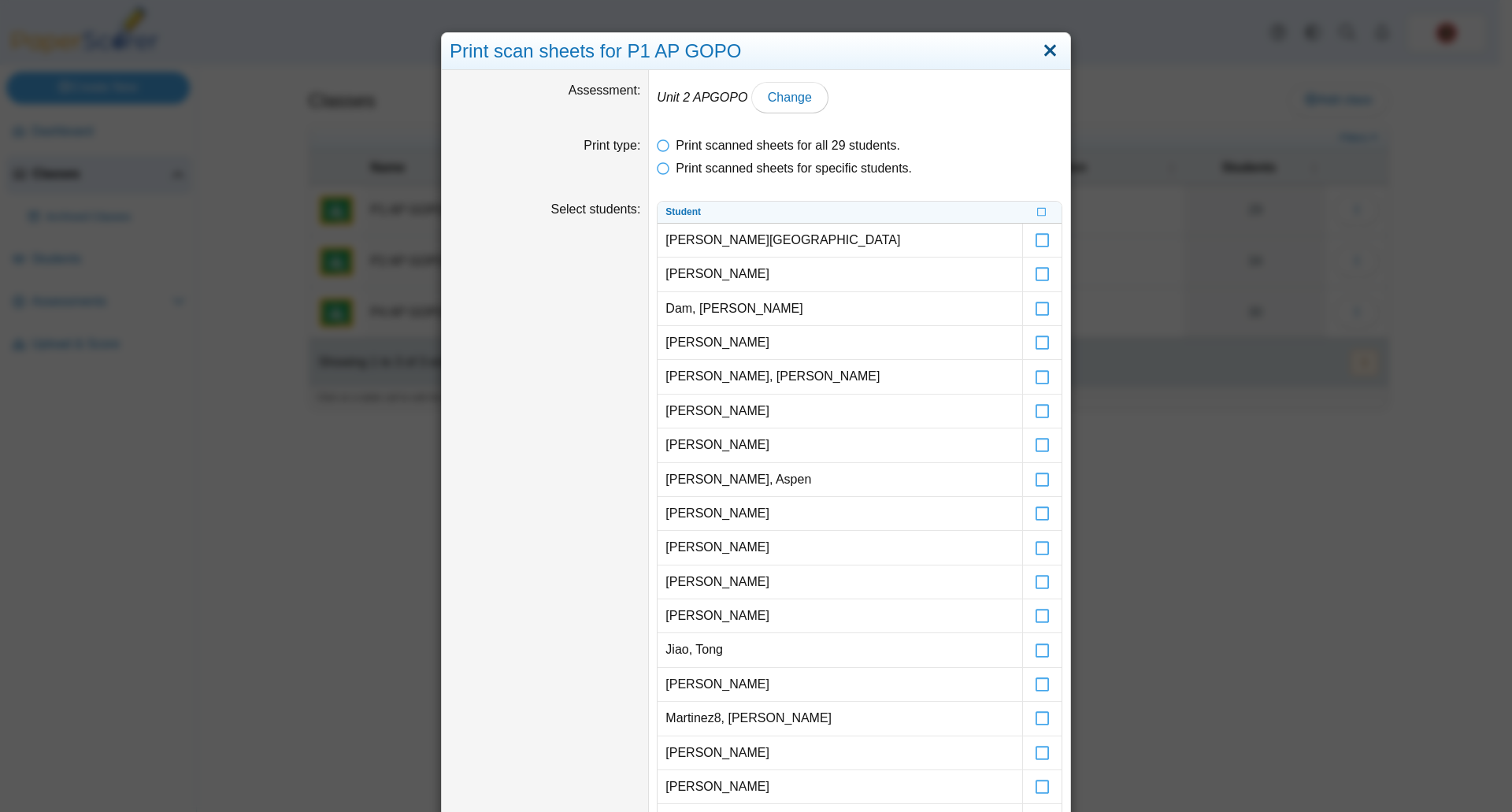
click at [1048, 48] on link "Close" at bounding box center [1050, 50] width 25 height 26
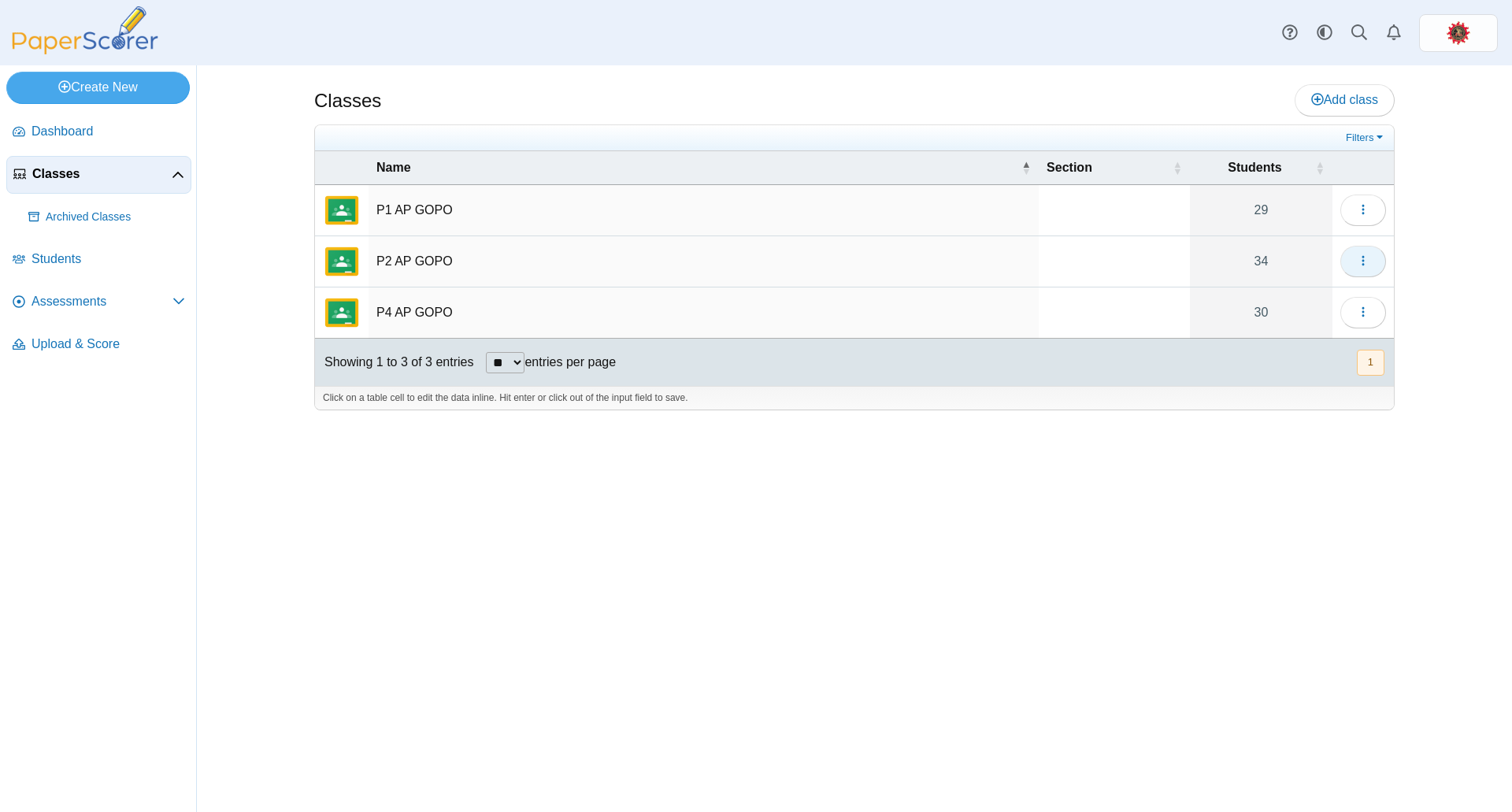
click at [1355, 258] on button "button" at bounding box center [1363, 261] width 46 height 31
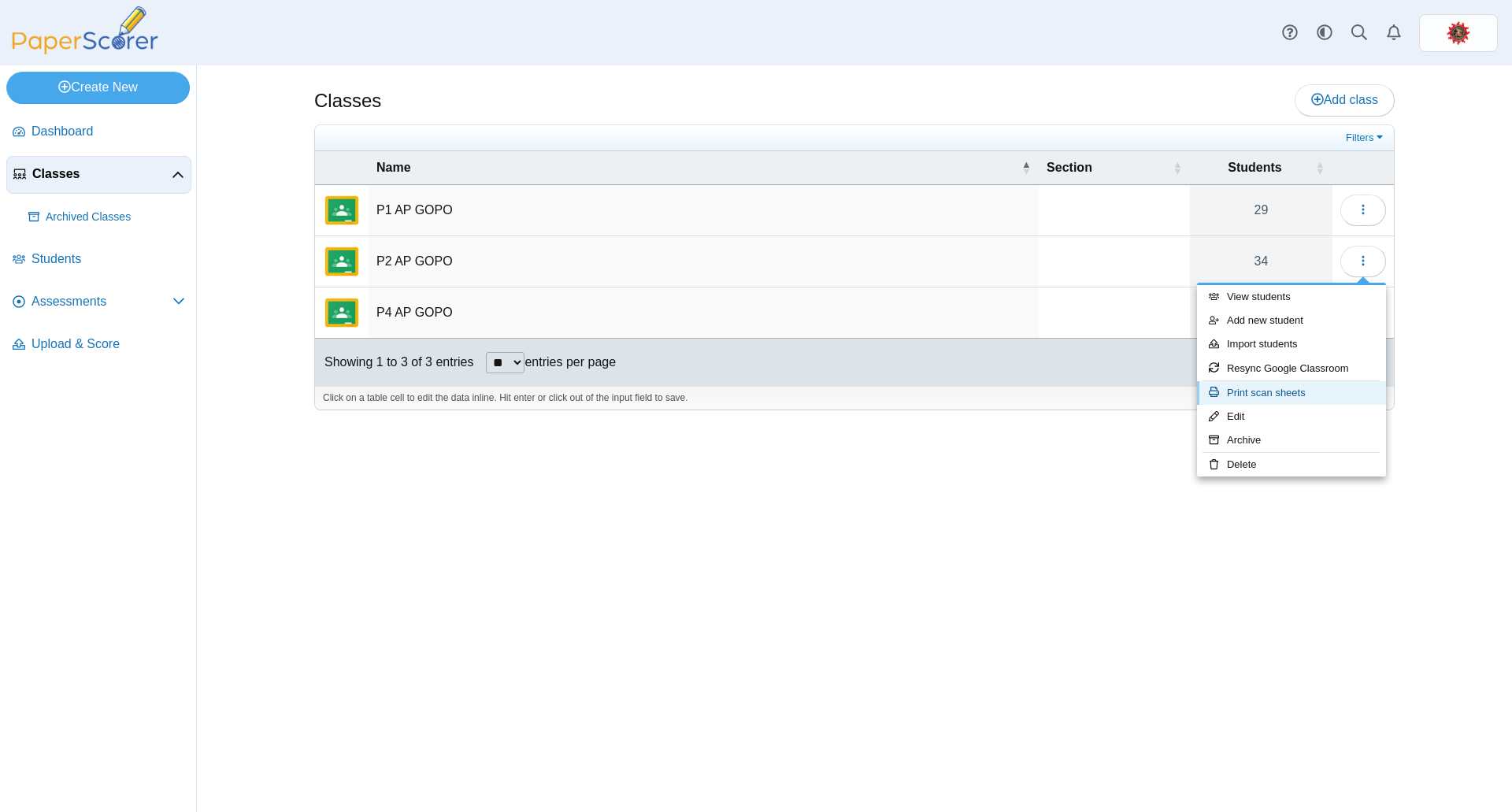
click at [1287, 388] on link "Print scan sheets" at bounding box center [1291, 393] width 189 height 24
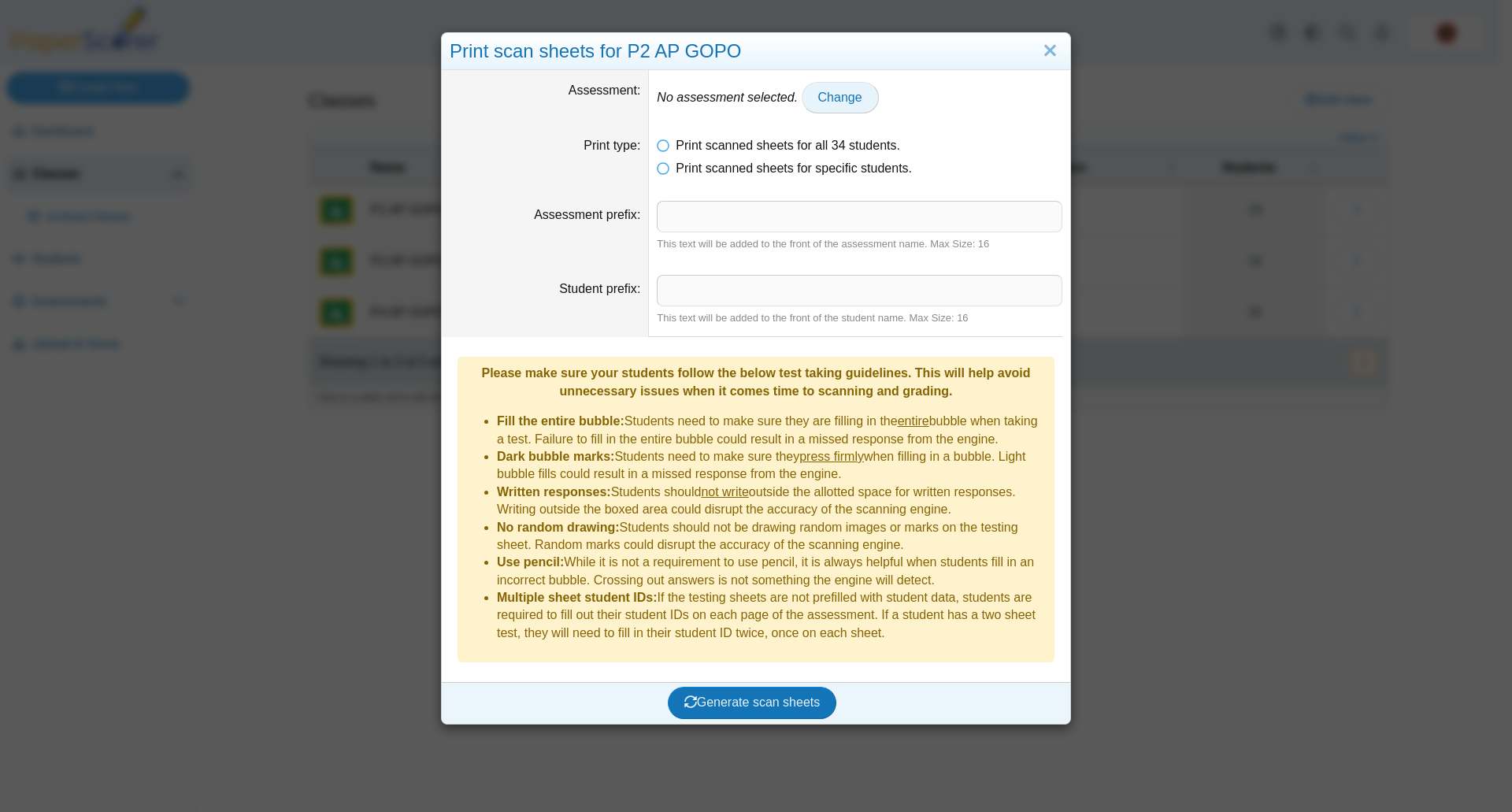
click at [819, 104] on span "Change" at bounding box center [841, 97] width 44 height 14
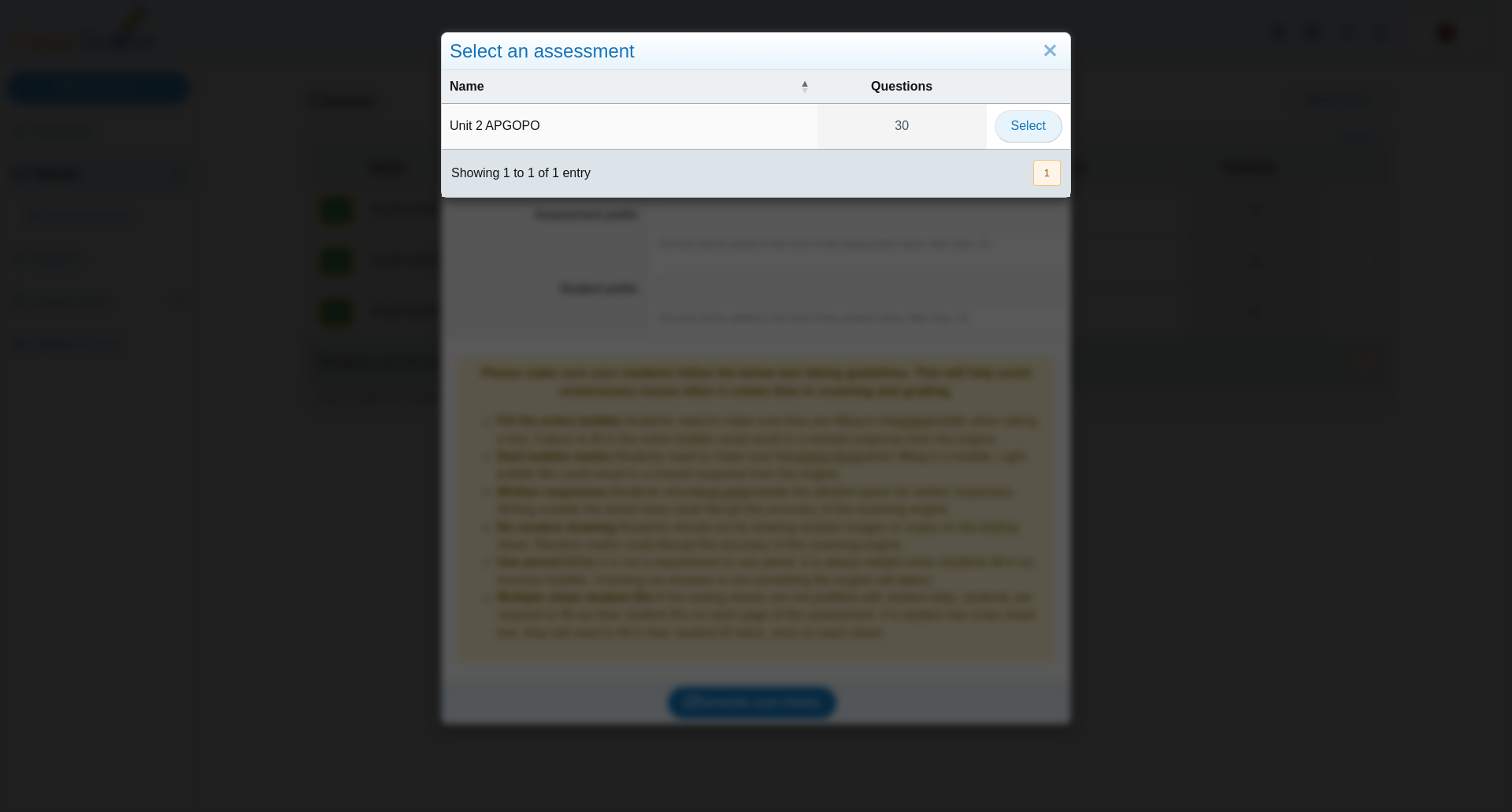
click at [1020, 129] on span "Select" at bounding box center [1029, 125] width 35 height 14
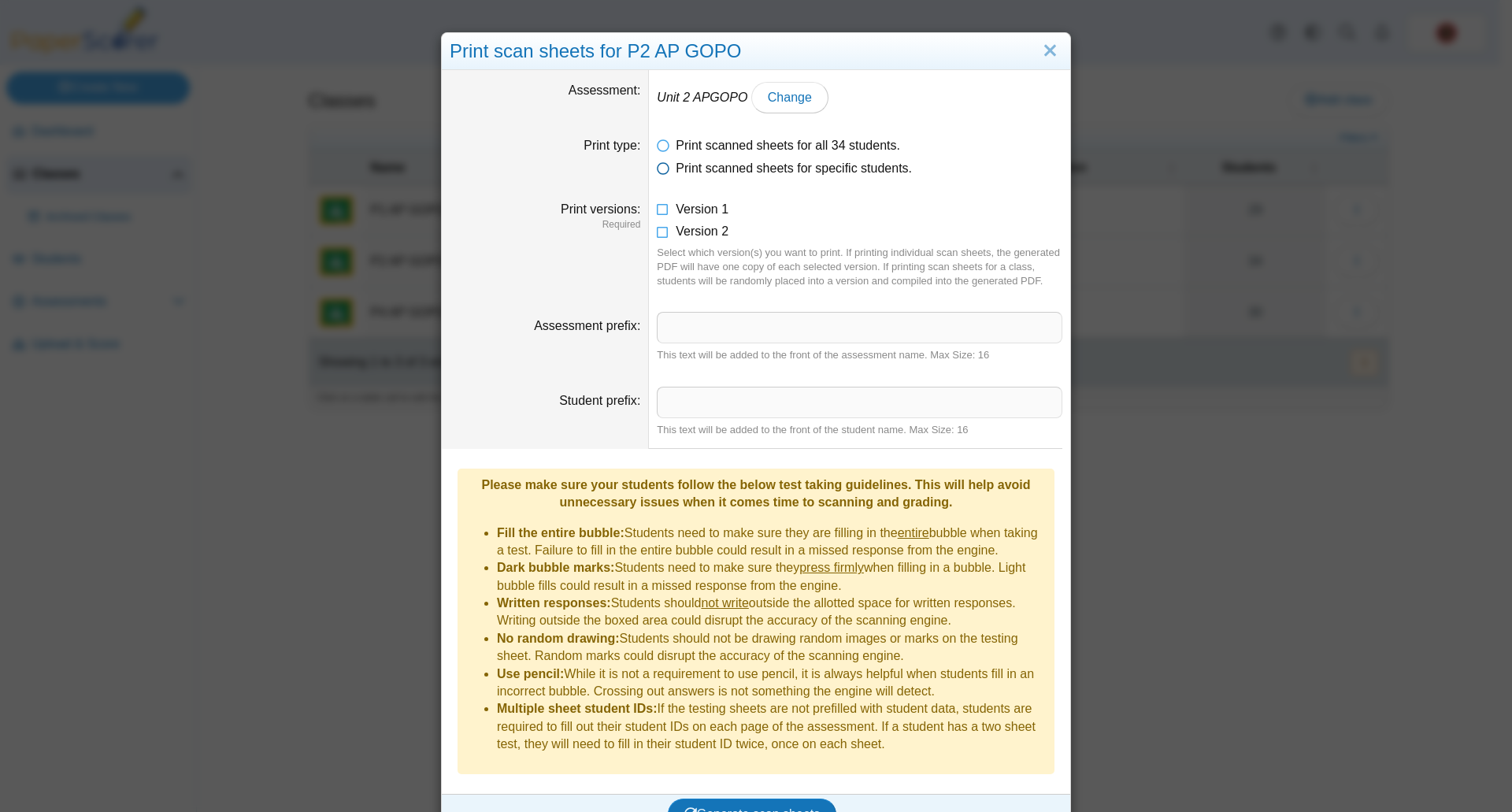
click at [660, 170] on icon at bounding box center [663, 165] width 13 height 11
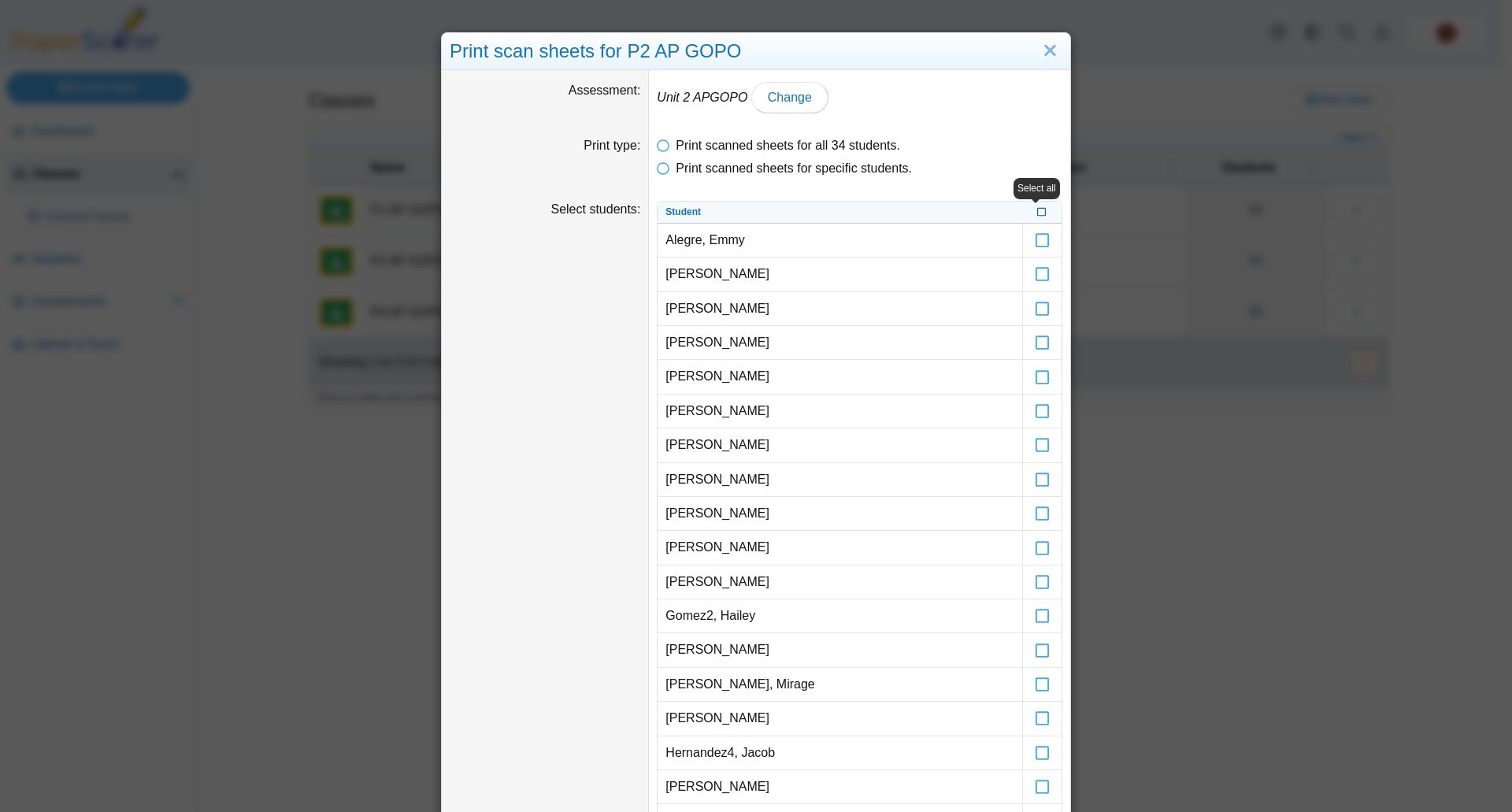
click at [1037, 212] on icon at bounding box center [1041, 210] width 9 height 8
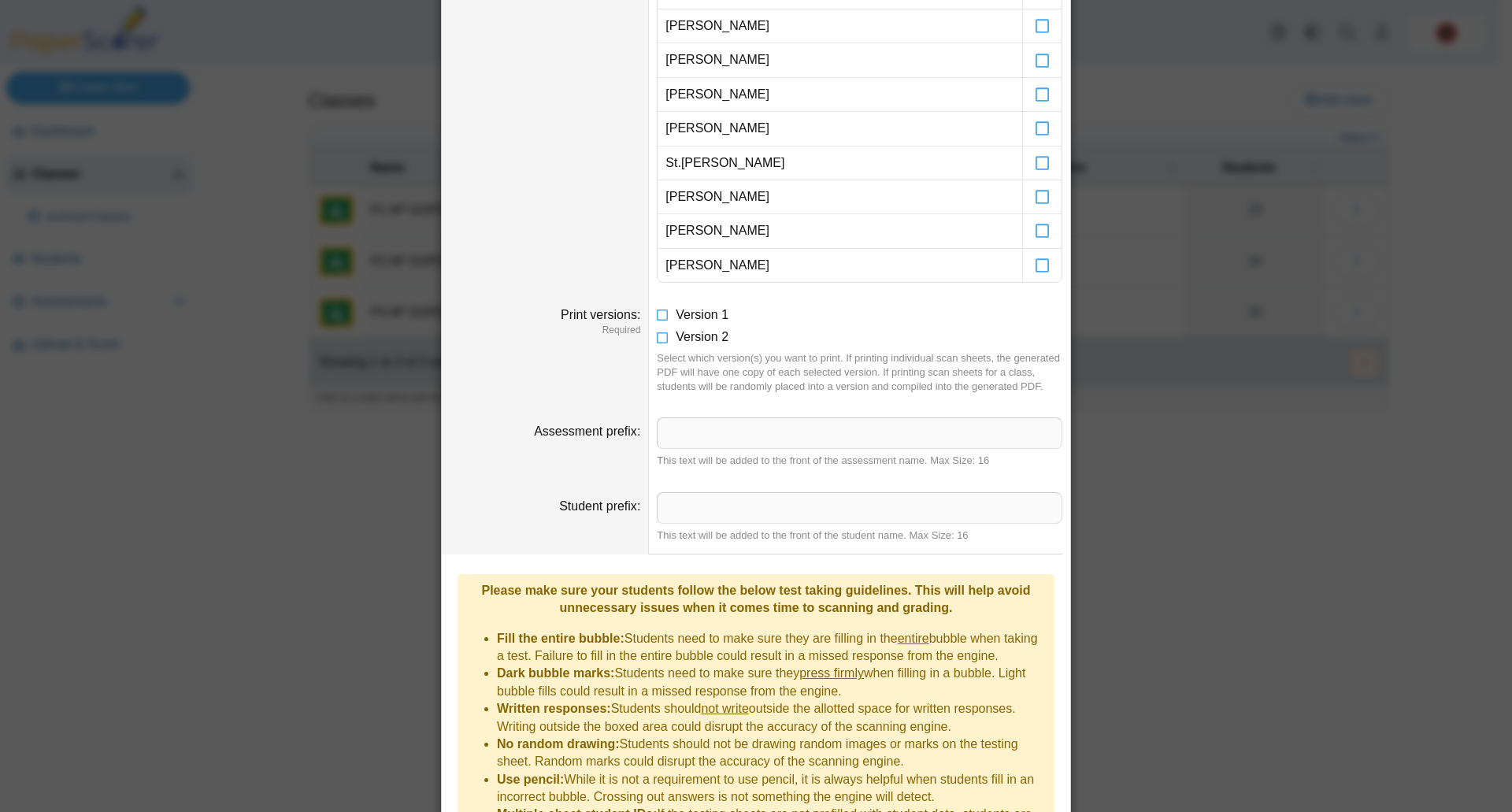
scroll to position [1181, 0]
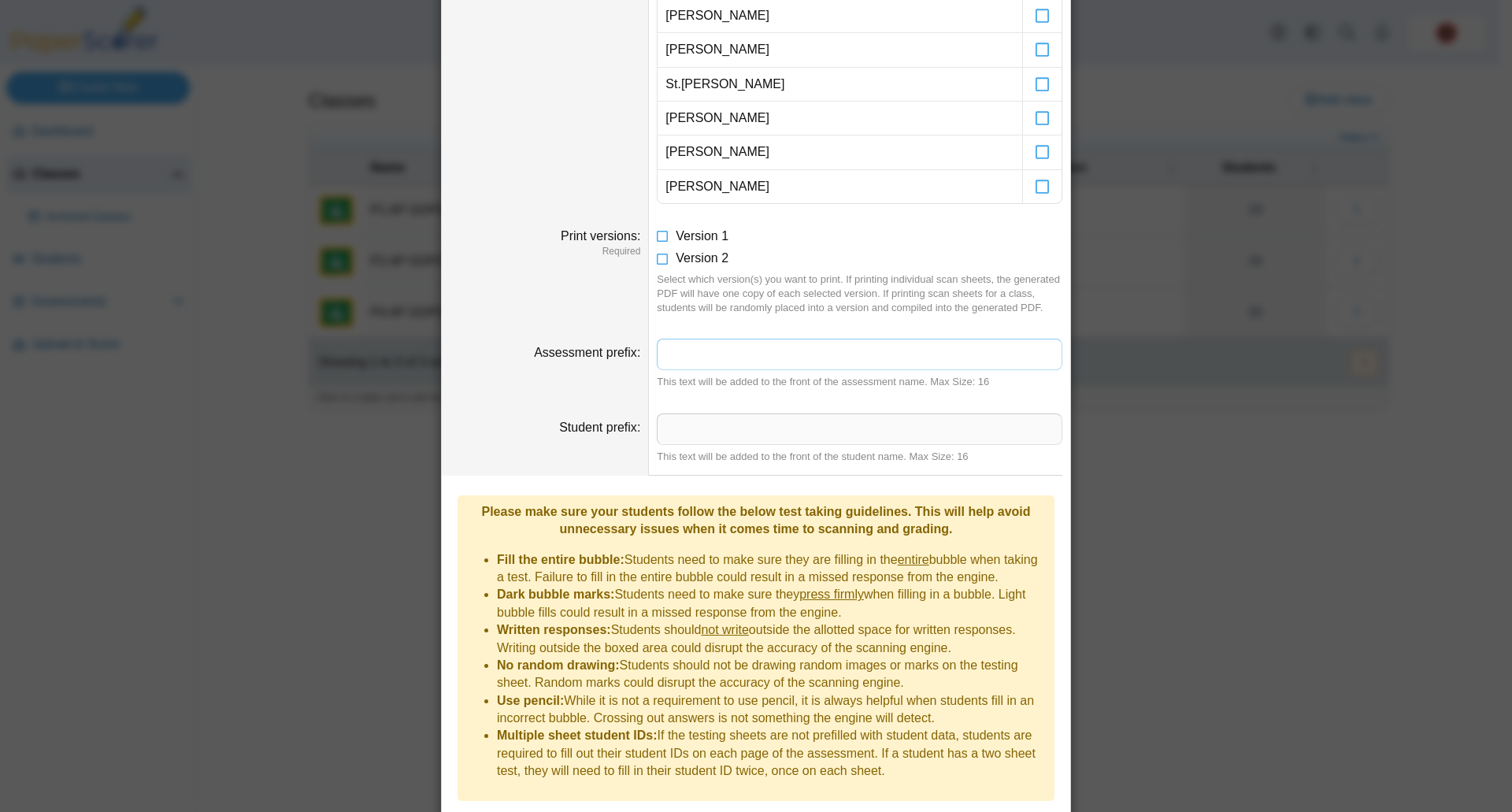
click at [682, 360] on input "Assessment prefix" at bounding box center [860, 354] width 406 height 31
type input "********"
click at [657, 235] on icon at bounding box center [663, 233] width 13 height 11
click at [657, 259] on icon at bounding box center [663, 255] width 13 height 11
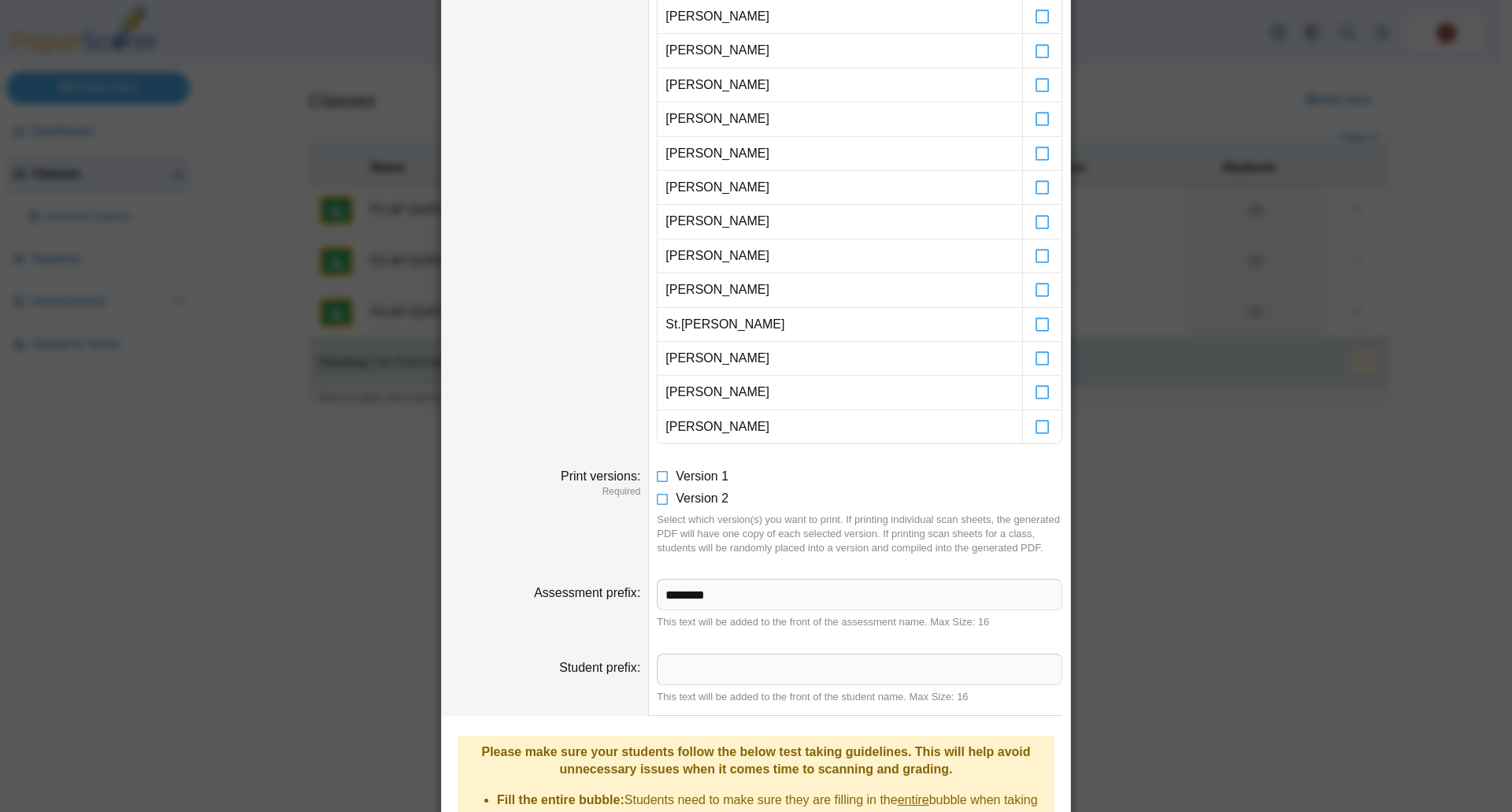
scroll to position [1214, 0]
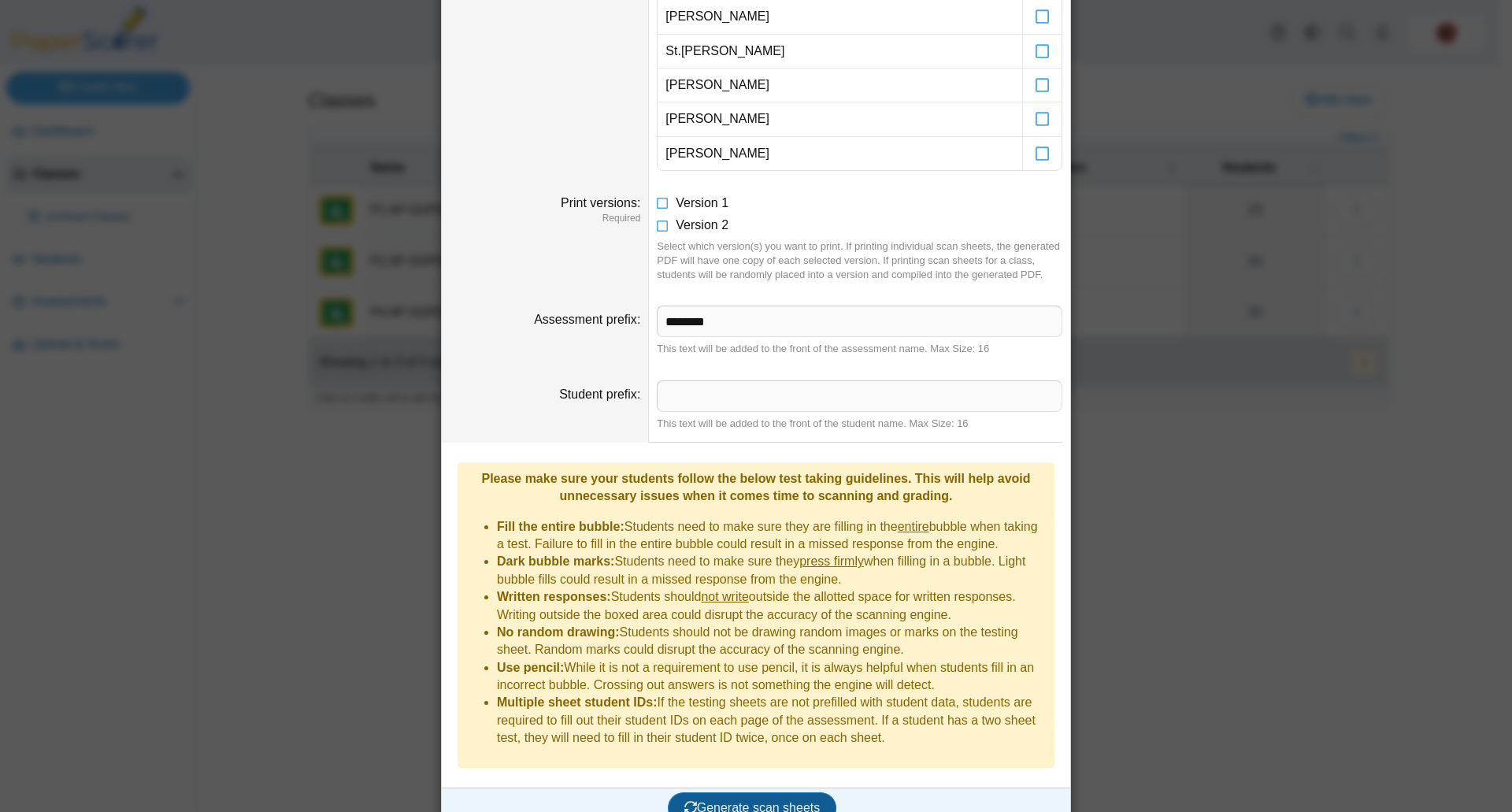
click at [759, 801] on span "Generate scan sheets" at bounding box center [752, 807] width 136 height 14
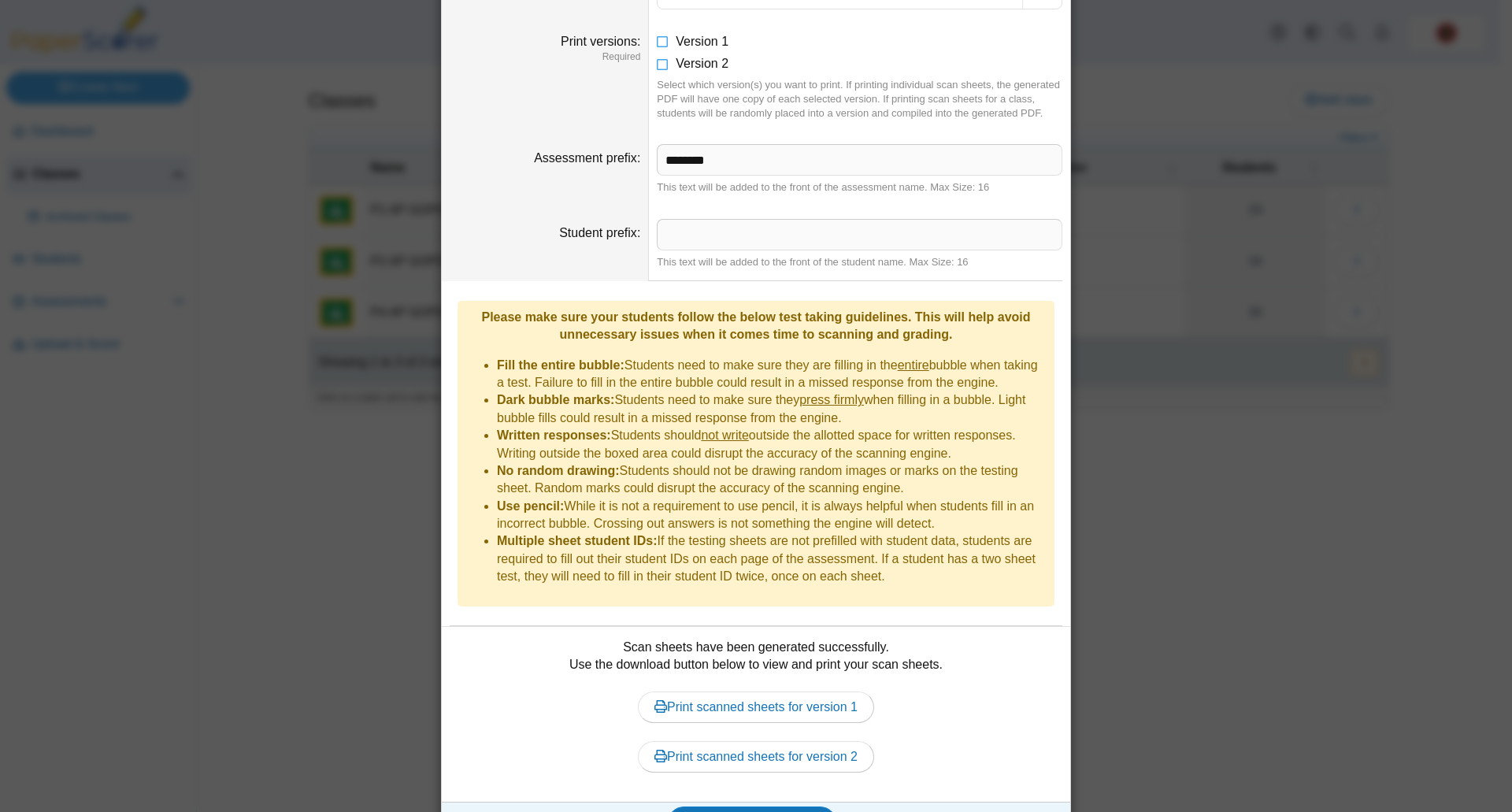
scroll to position [1390, 0]
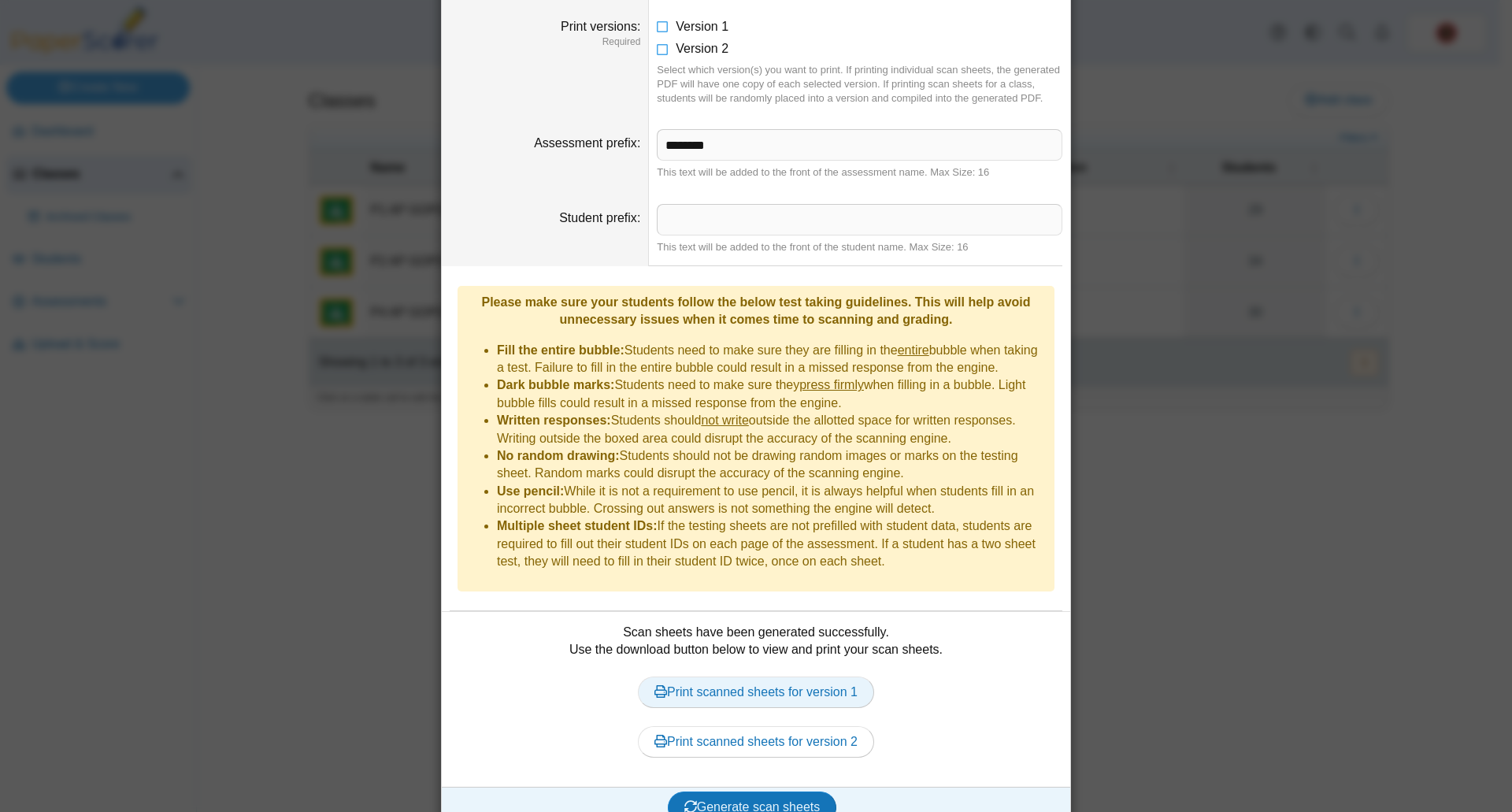
click at [734, 676] on link "Print scanned sheets for version 1" at bounding box center [756, 691] width 237 height 31
click at [725, 726] on link "Print scanned sheets for version 2" at bounding box center [756, 742] width 237 height 31
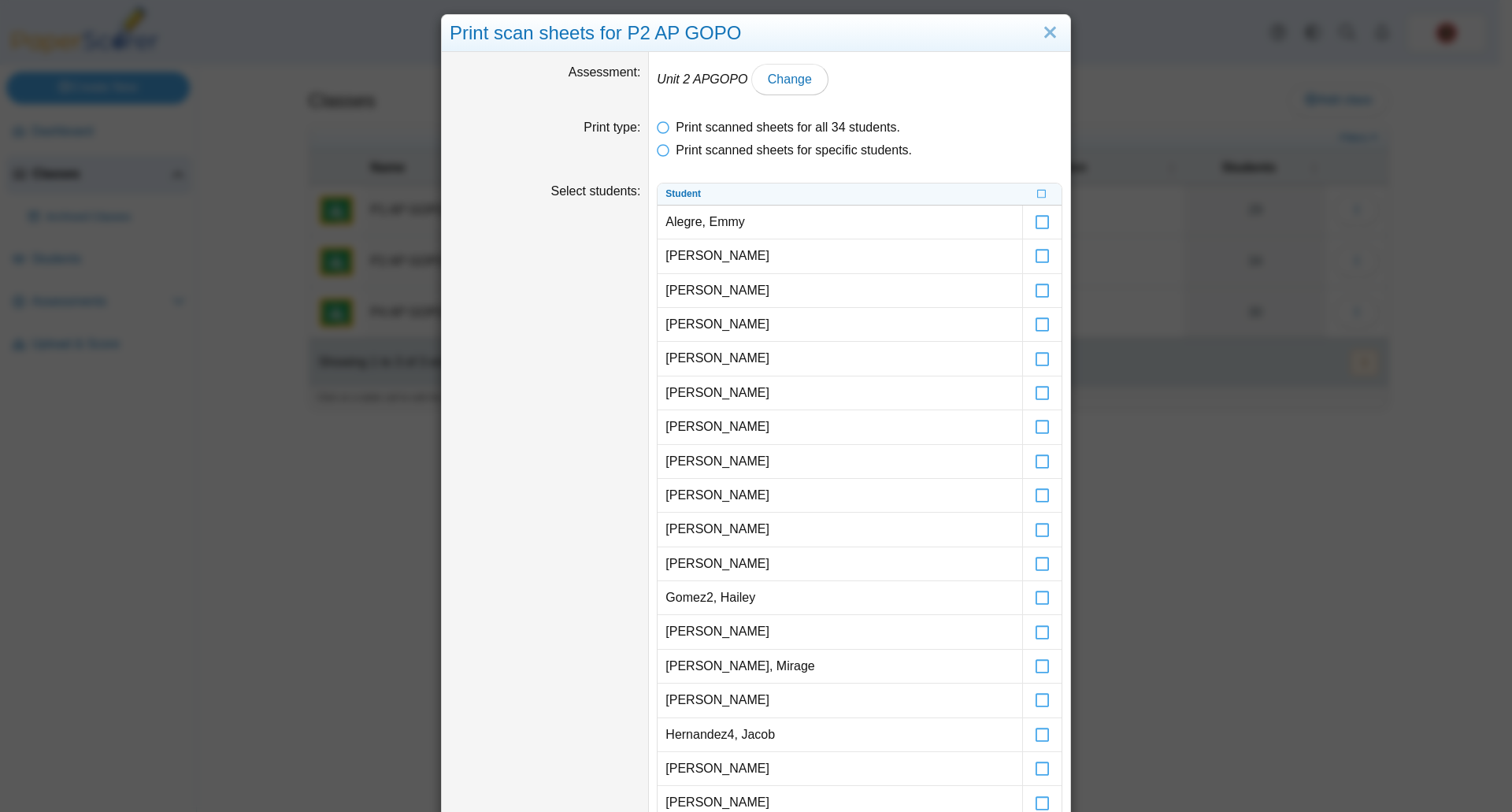
scroll to position [0, 0]
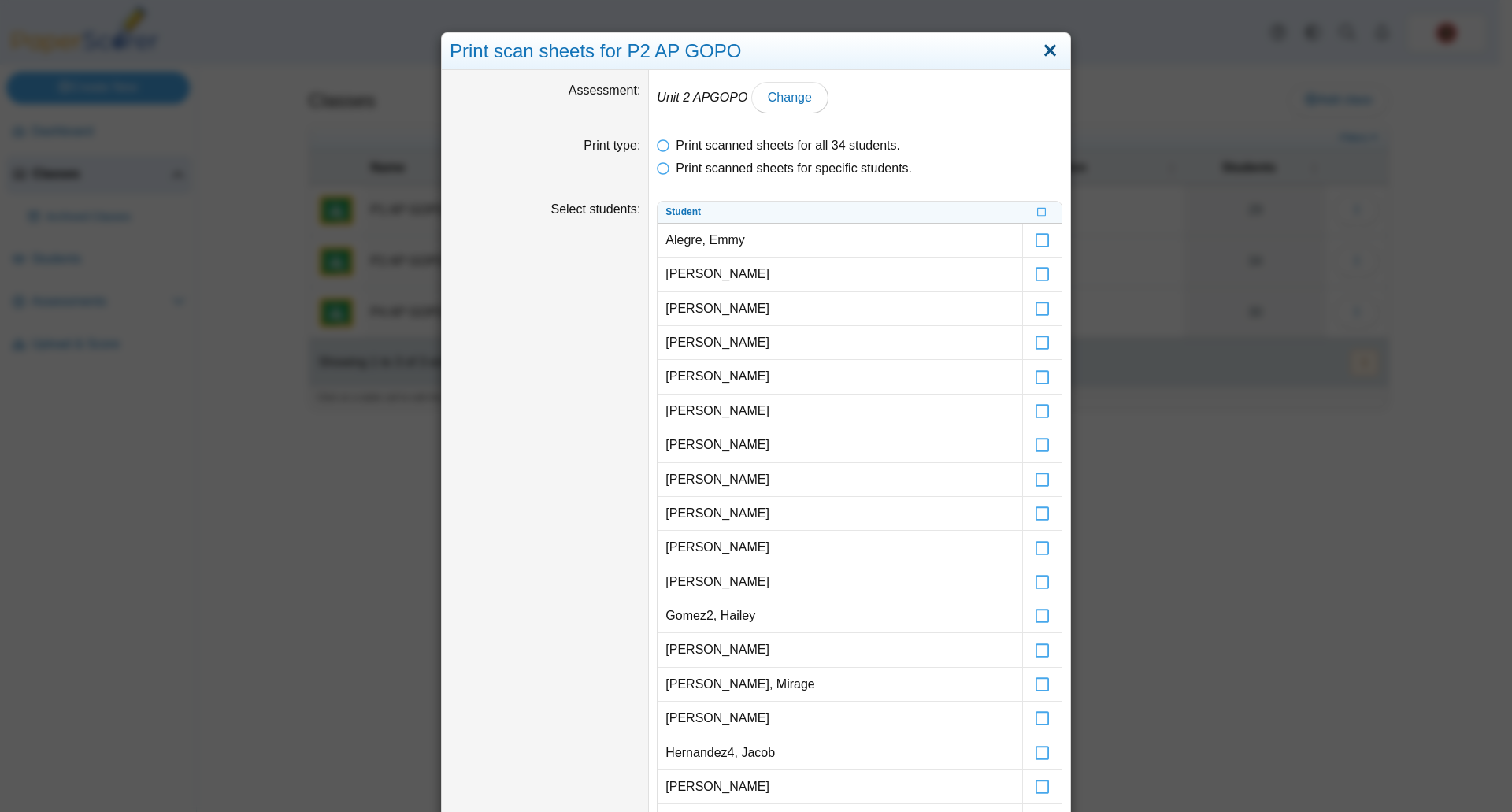
click at [1046, 51] on link "Close" at bounding box center [1050, 50] width 25 height 26
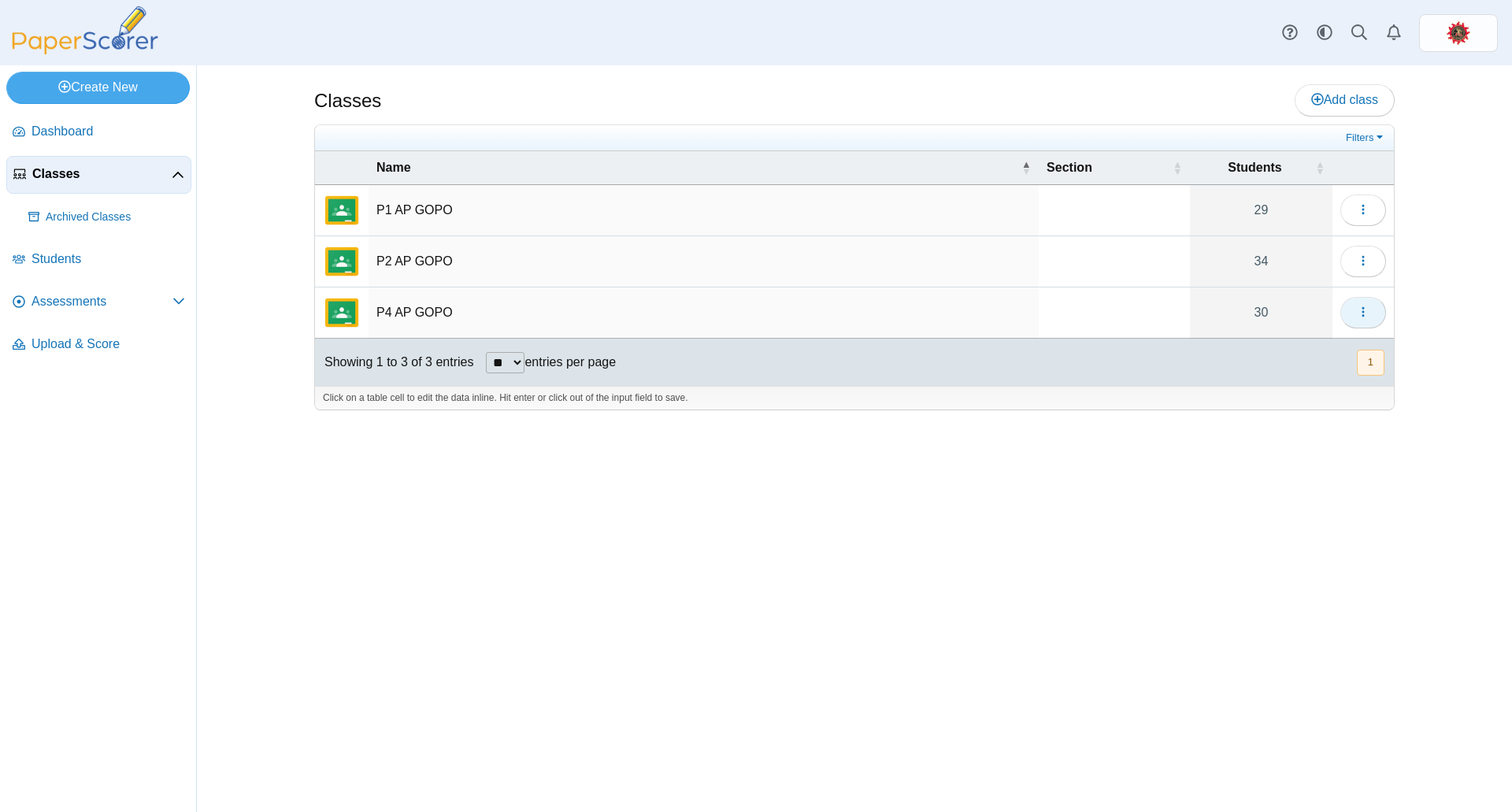
click at [1359, 311] on icon "button" at bounding box center [1363, 311] width 13 height 13
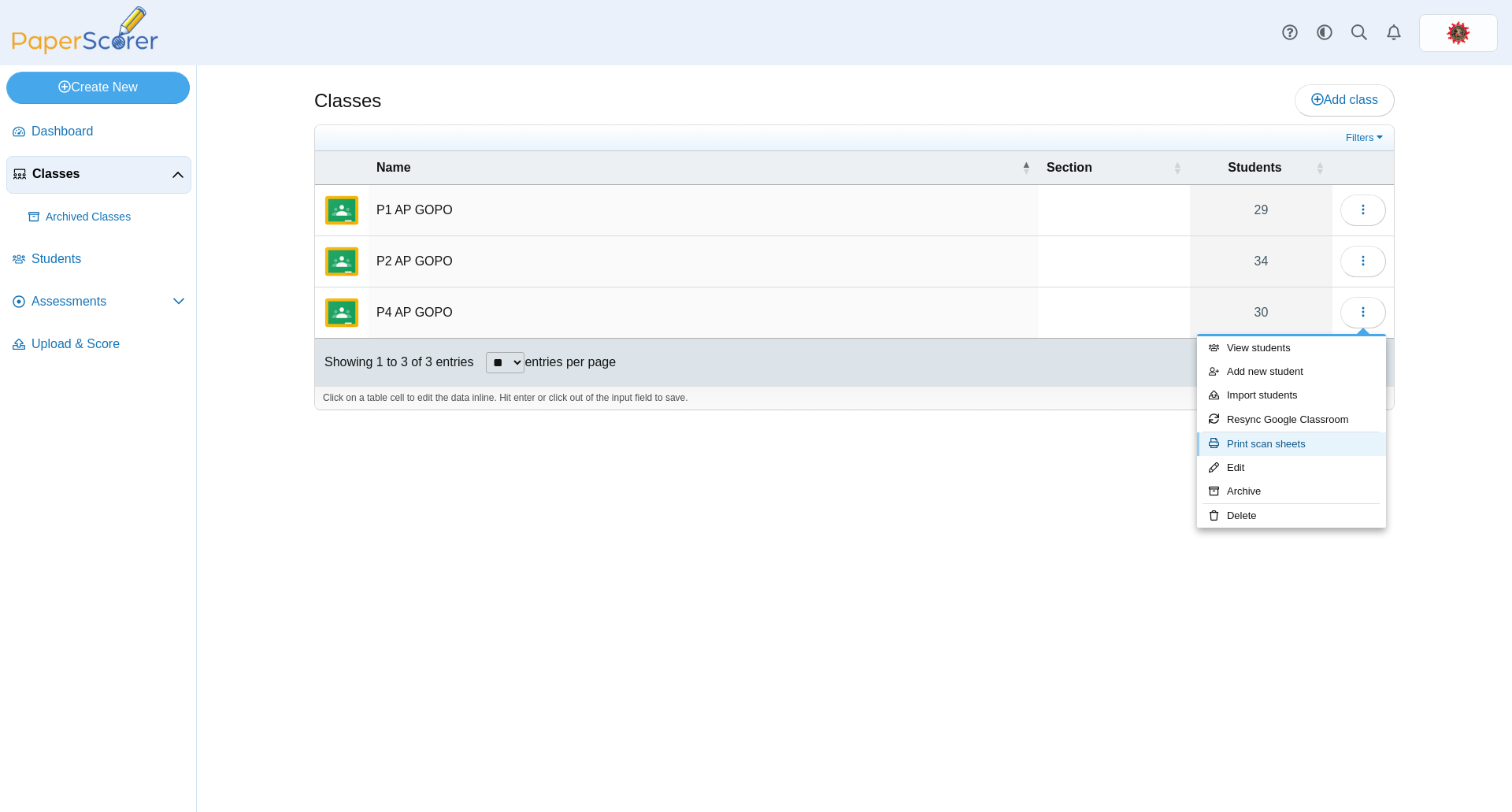
click at [1298, 444] on link "Print scan sheets" at bounding box center [1291, 444] width 189 height 24
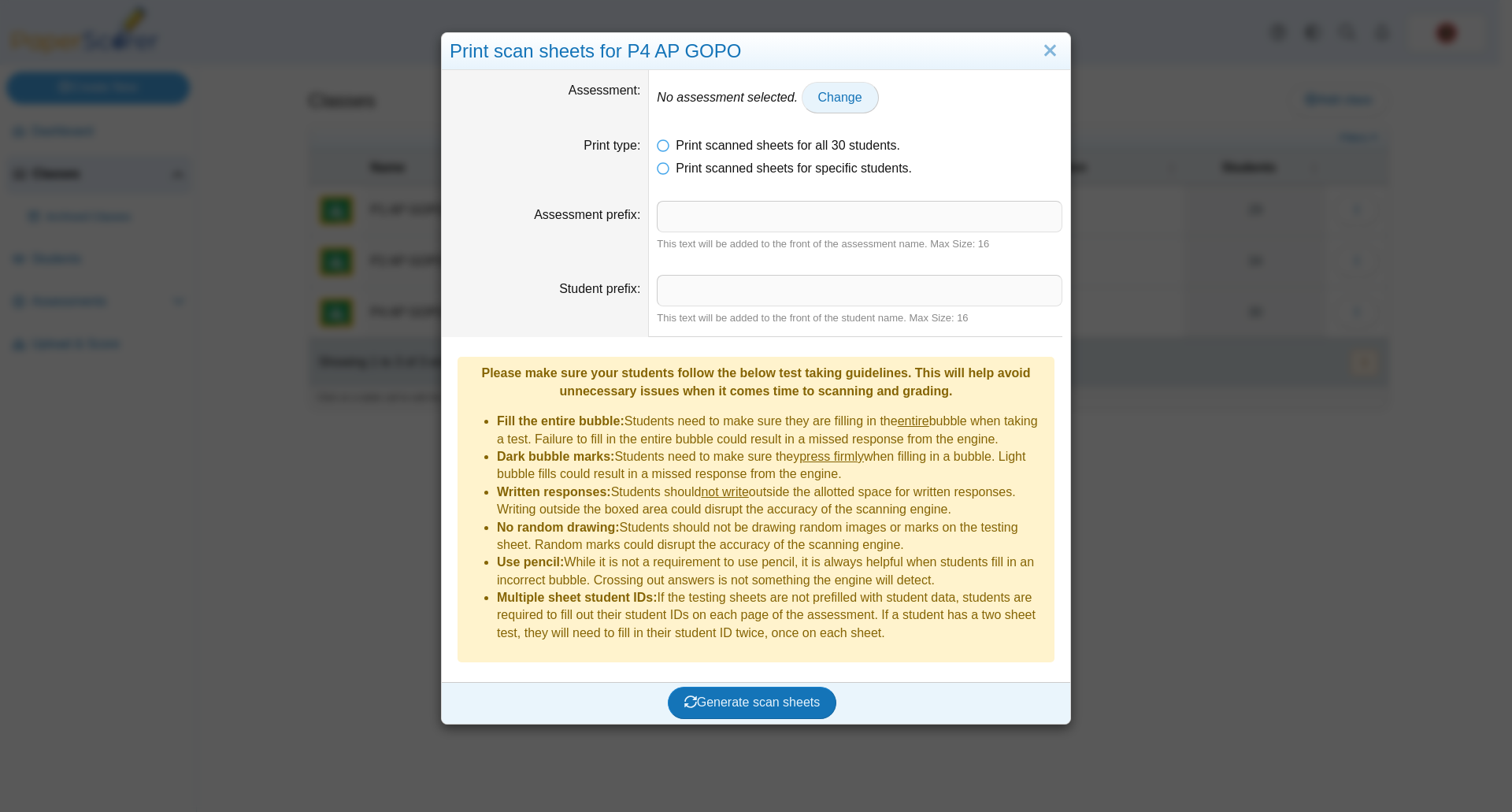
click at [833, 101] on span "Change" at bounding box center [841, 97] width 44 height 14
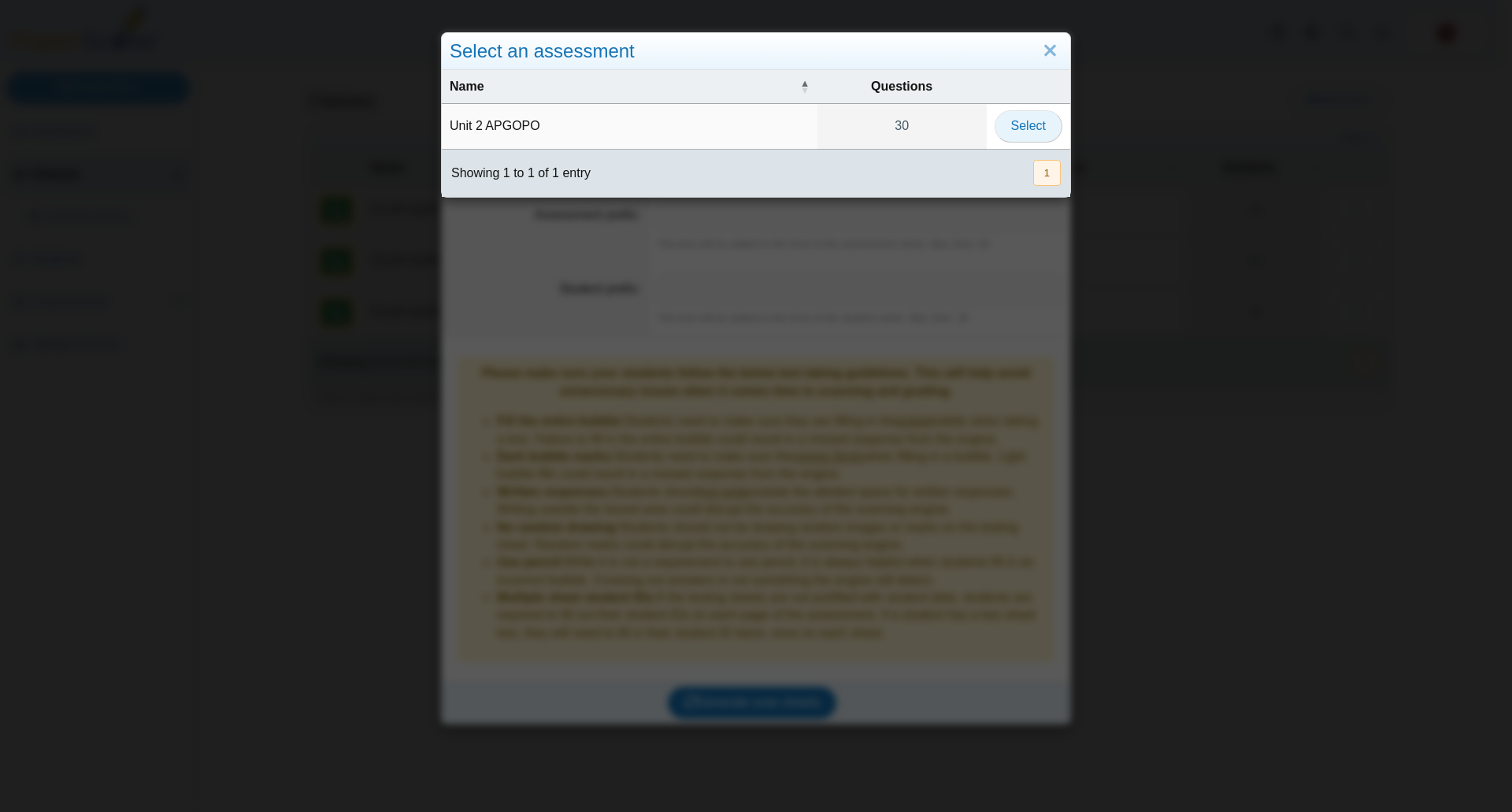
click at [1033, 125] on span "Select" at bounding box center [1029, 125] width 35 height 14
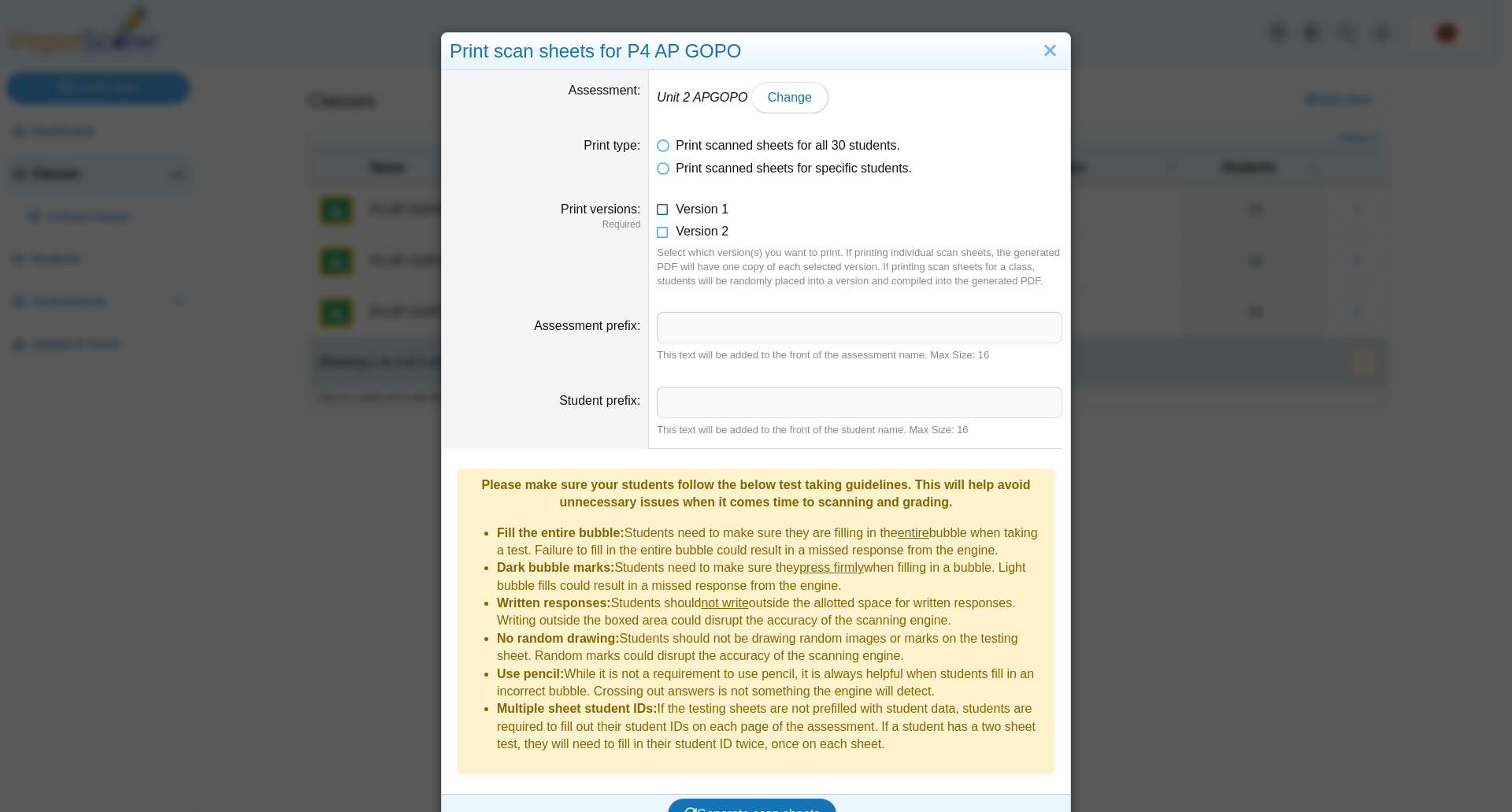
click at [657, 208] on icon at bounding box center [663, 206] width 13 height 11
click at [660, 231] on icon at bounding box center [663, 228] width 13 height 11
click at [659, 169] on icon at bounding box center [663, 165] width 13 height 11
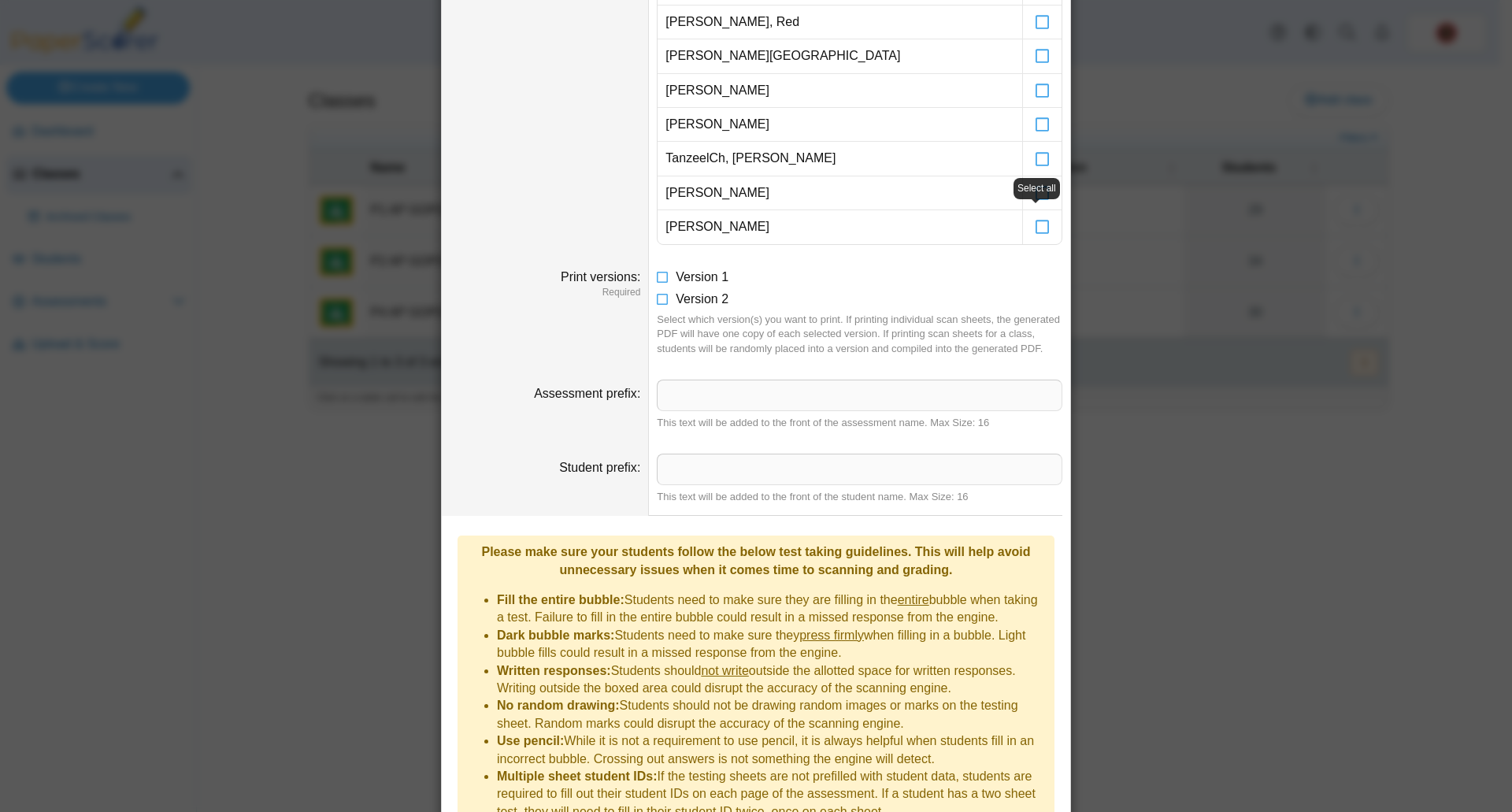
scroll to position [1077, 0]
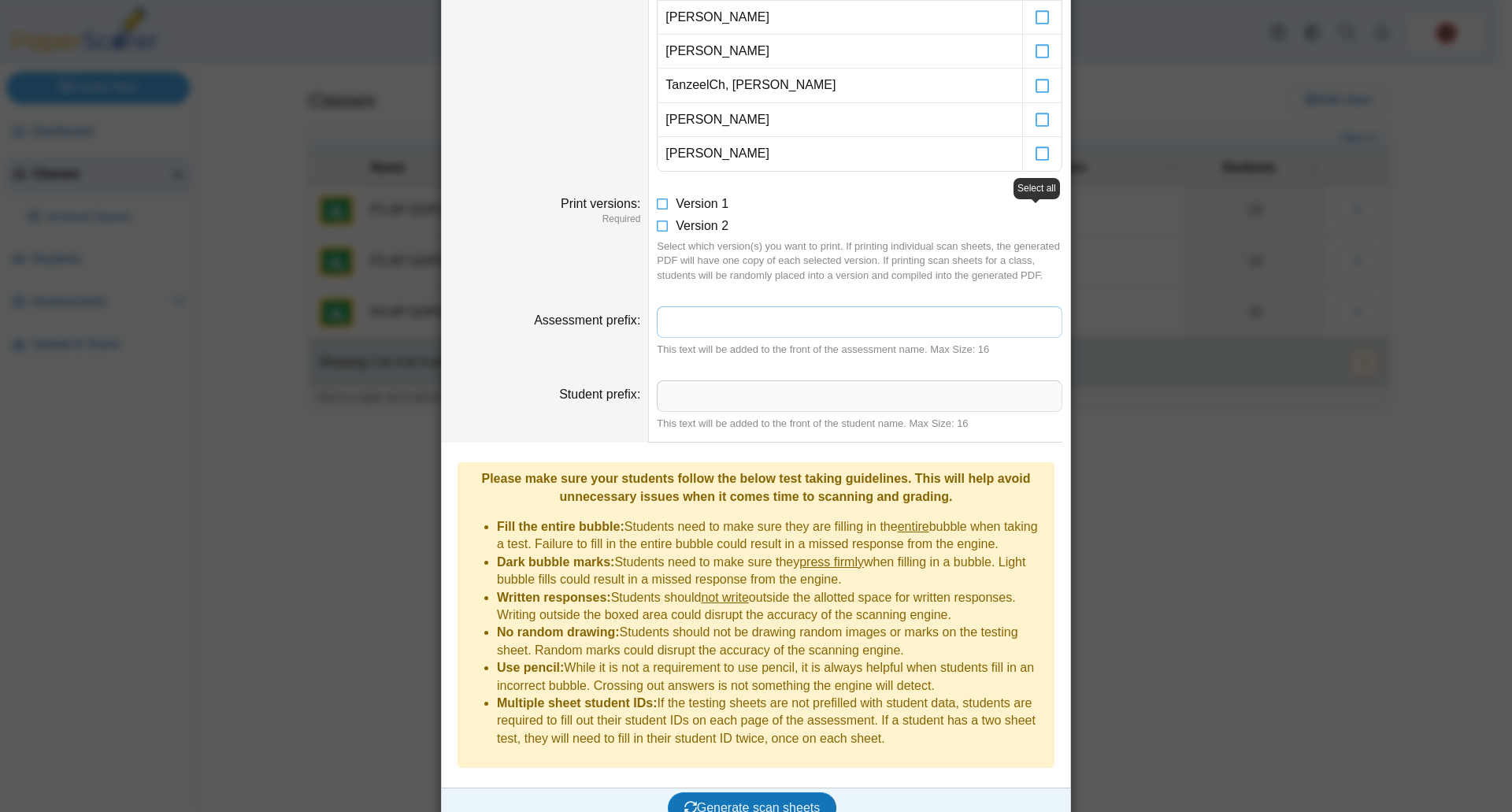
click at [686, 328] on input "Assessment prefix" at bounding box center [860, 322] width 406 height 31
type input "********"
click at [753, 801] on span "Generate scan sheets" at bounding box center [752, 807] width 136 height 14
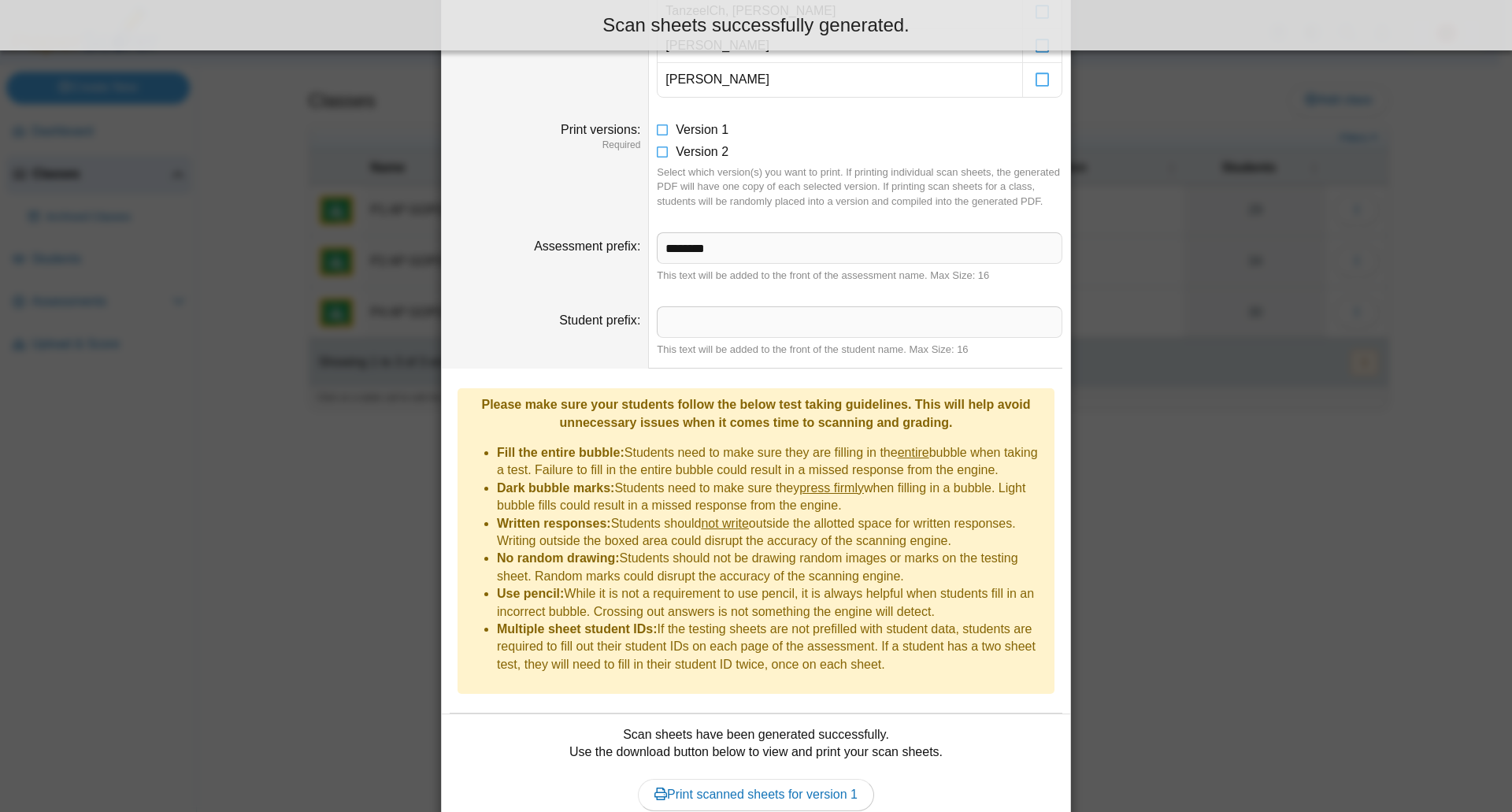
scroll to position [1253, 0]
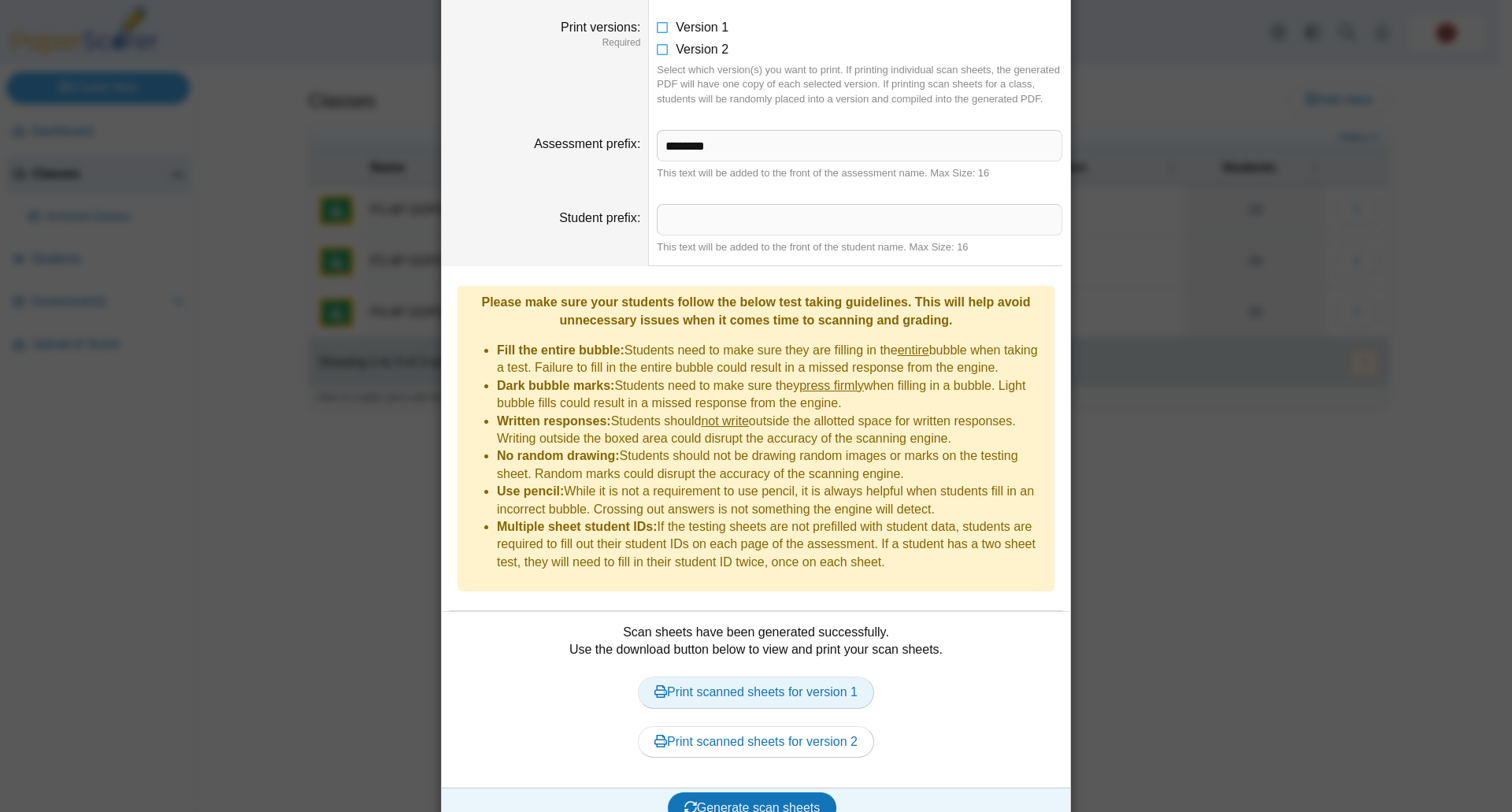
click at [774, 676] on link "Print scanned sheets for version 1" at bounding box center [756, 691] width 237 height 31
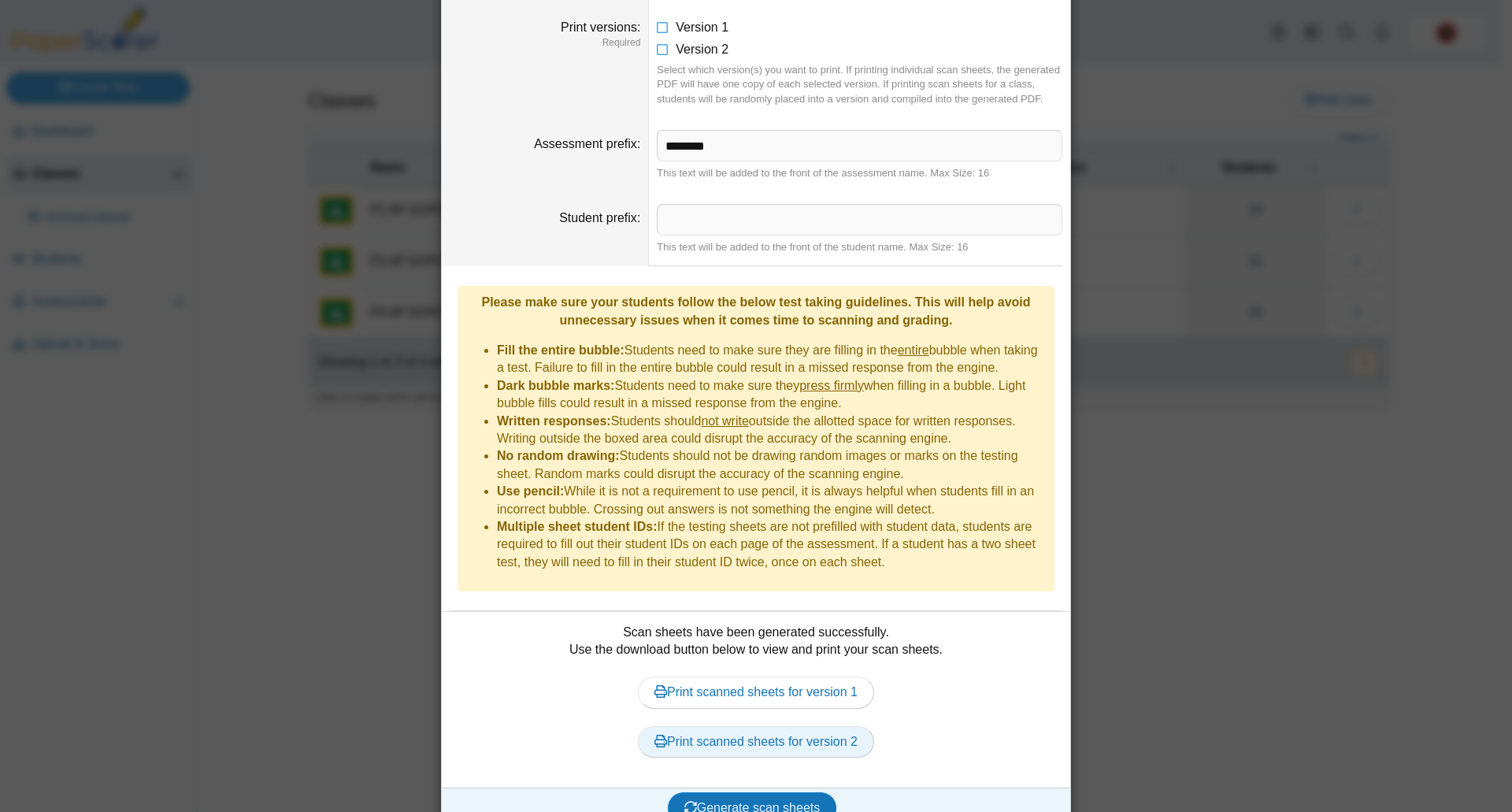
click at [685, 726] on link "Print scanned sheets for version 2" at bounding box center [756, 742] width 237 height 31
click at [1251, 602] on div "Print scan sheets for P4 AP GOPO Assessment Unit 2 APGOPO Change Print type Pri…" at bounding box center [756, 406] width 1512 height 812
